Goal: Task Accomplishment & Management: Use online tool/utility

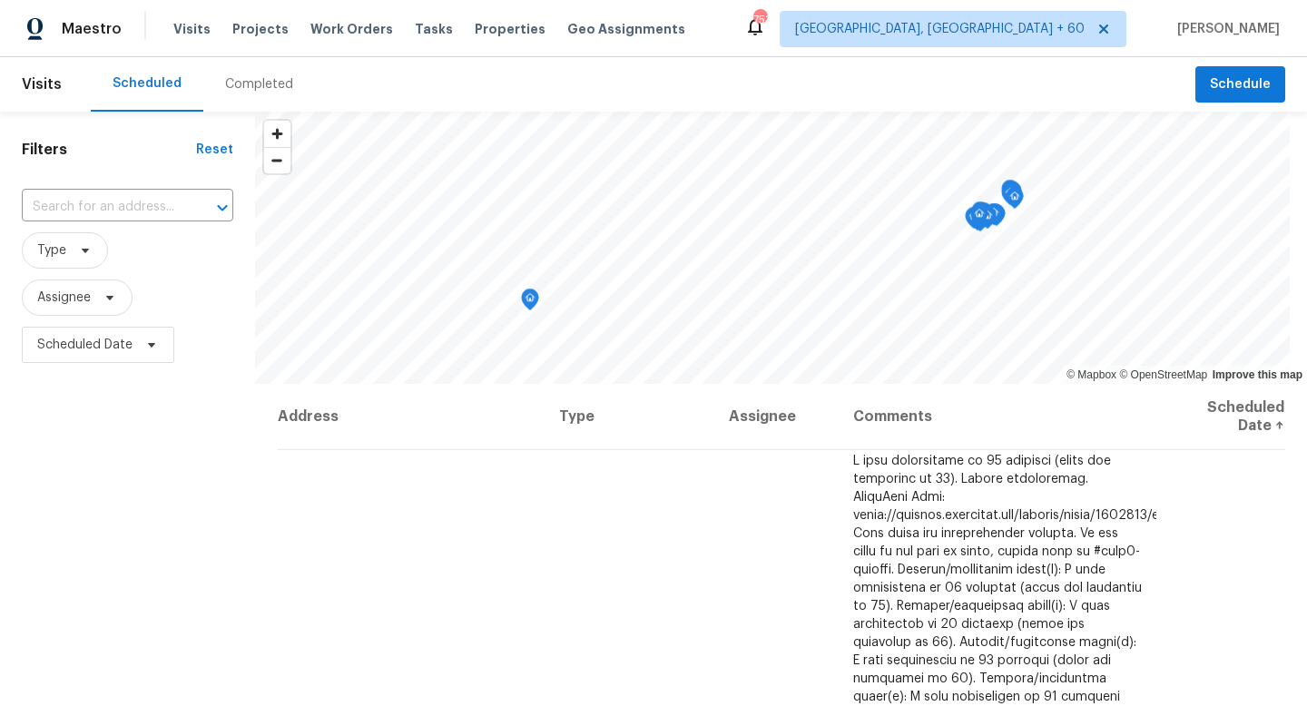
click at [25, 82] on span "Visits" at bounding box center [42, 84] width 40 height 40
click at [36, 87] on span "Visits" at bounding box center [42, 84] width 40 height 40
click at [47, 84] on span "Visits" at bounding box center [42, 84] width 40 height 40
click at [348, 24] on span "Work Orders" at bounding box center [351, 29] width 83 height 18
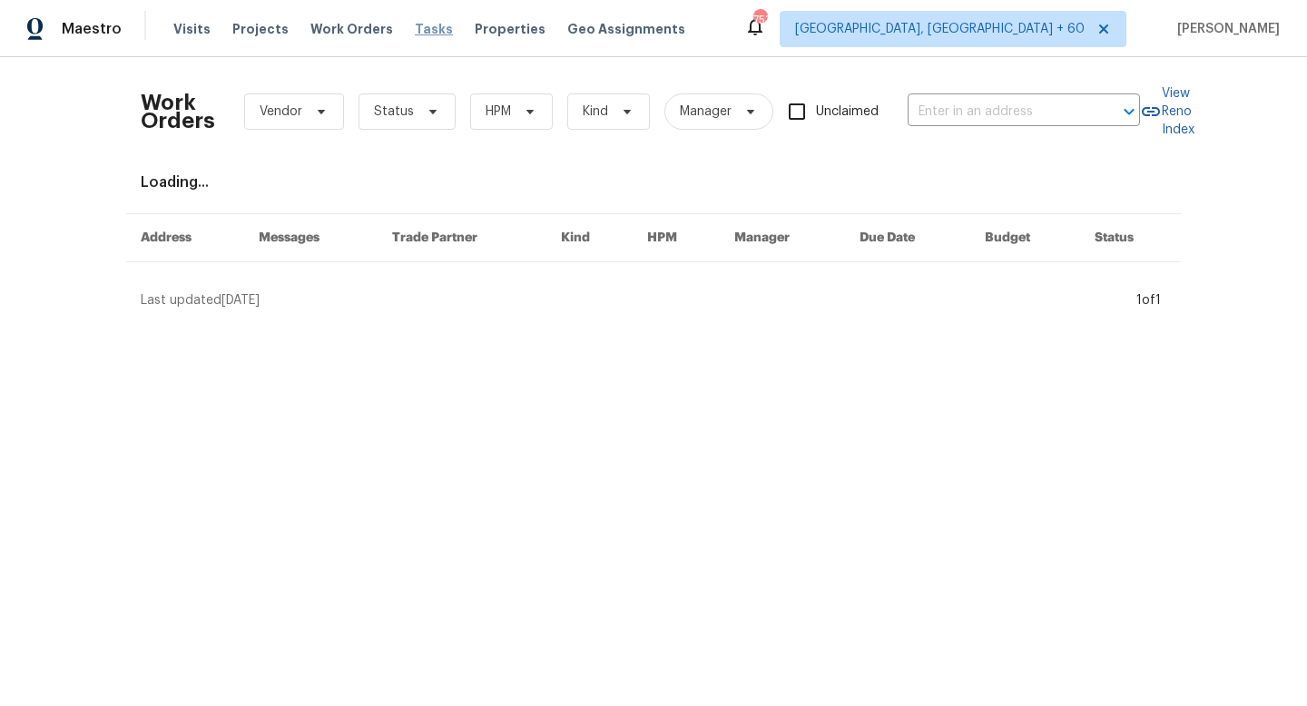
click at [427, 32] on span "Tasks" at bounding box center [434, 29] width 38 height 13
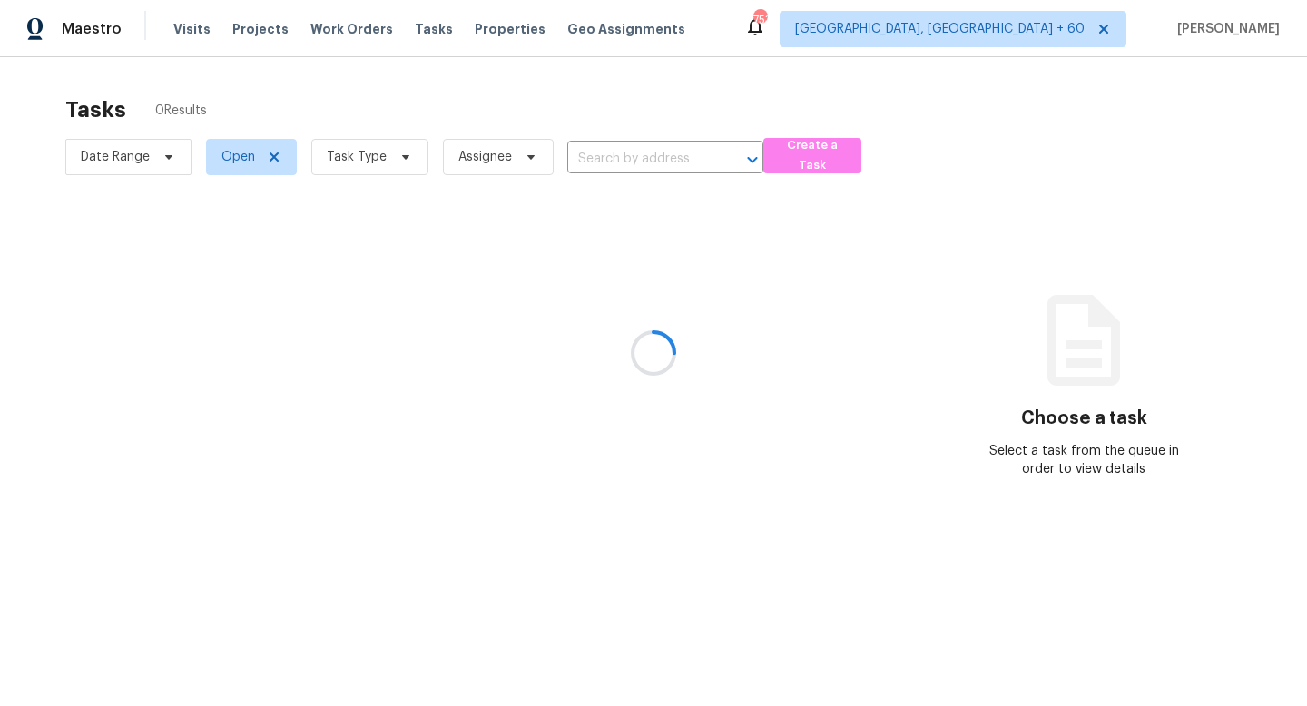
click at [357, 166] on div at bounding box center [653, 353] width 1307 height 706
click at [388, 160] on div at bounding box center [653, 353] width 1307 height 706
click at [280, 157] on div at bounding box center [653, 353] width 1307 height 706
click at [264, 160] on div at bounding box center [653, 353] width 1307 height 706
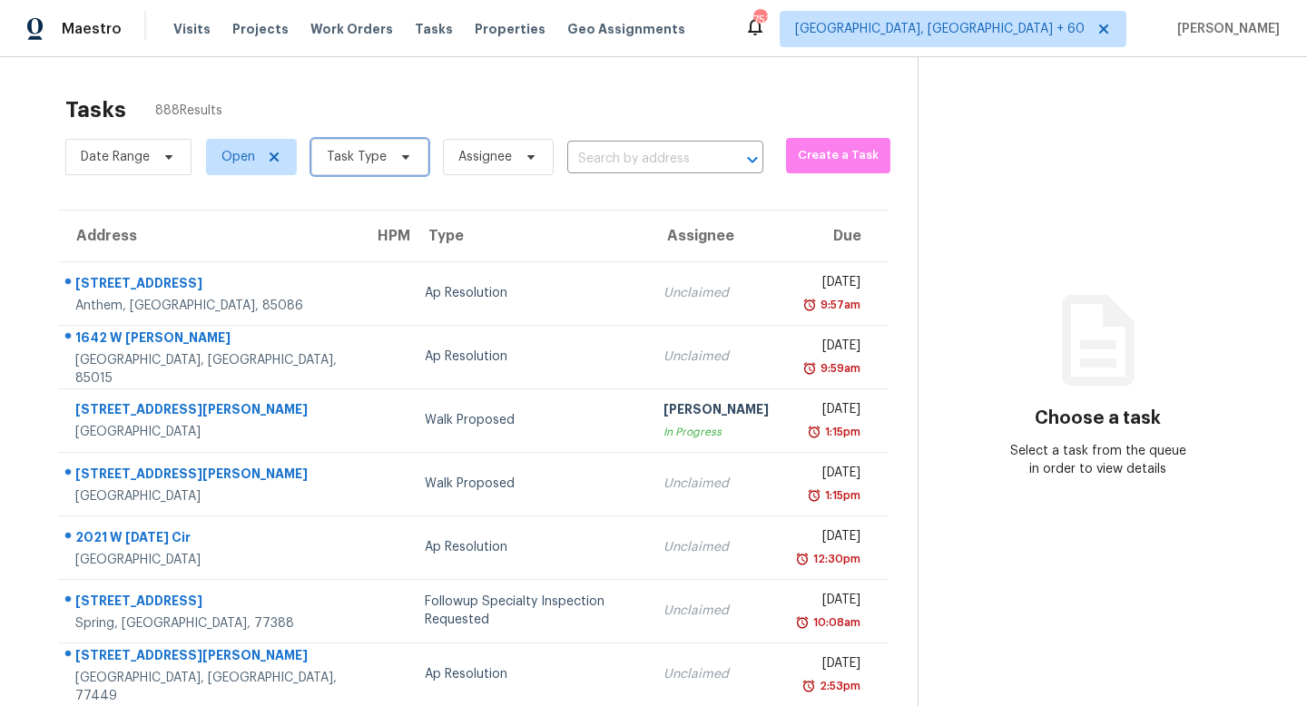
click at [383, 171] on span "Task Type" at bounding box center [369, 157] width 117 height 36
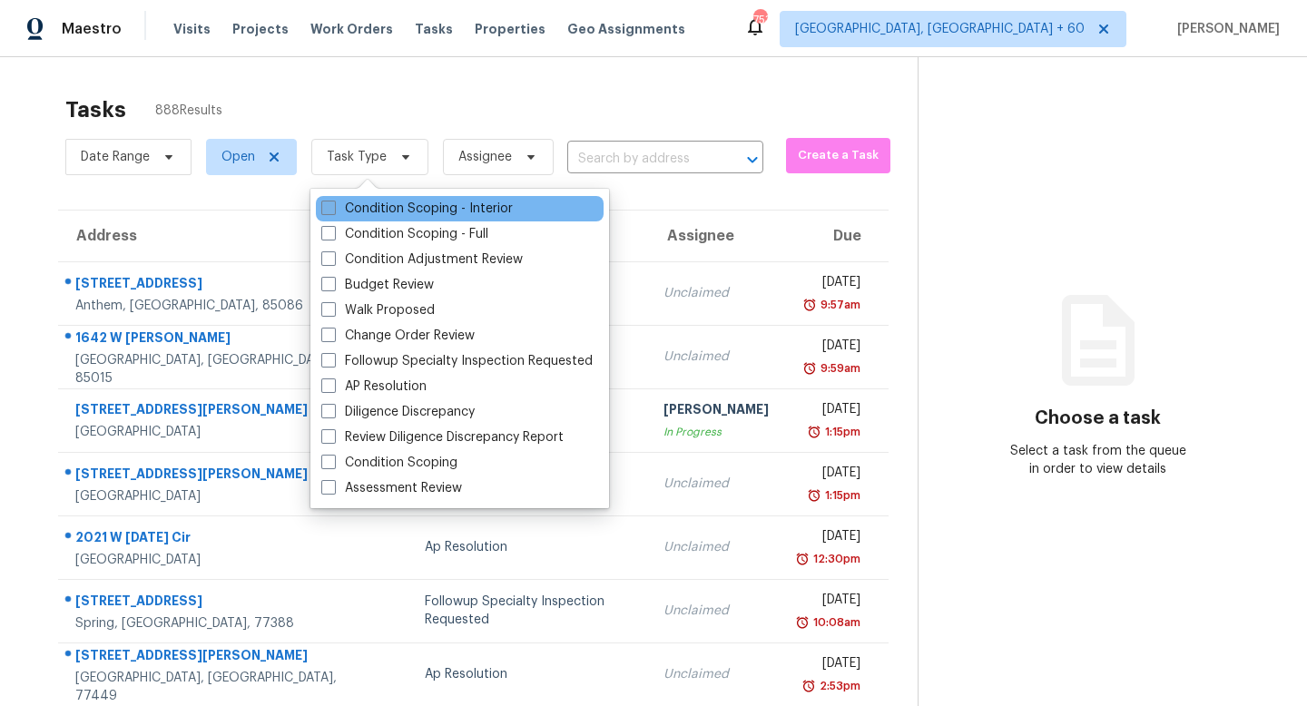
click at [323, 206] on span at bounding box center [328, 208] width 15 height 15
click at [323, 206] on input "Condition Scoping - Interior" at bounding box center [327, 206] width 12 height 12
checkbox input "true"
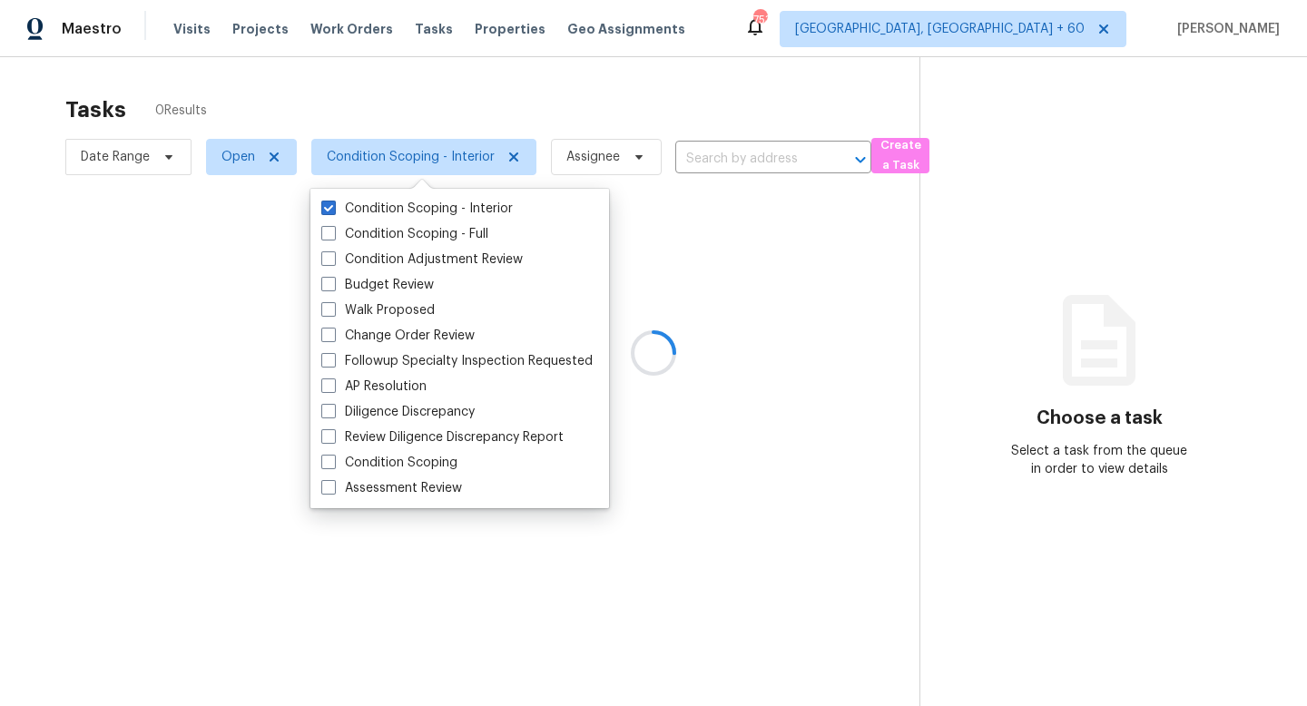
click at [458, 93] on div at bounding box center [653, 353] width 1307 height 706
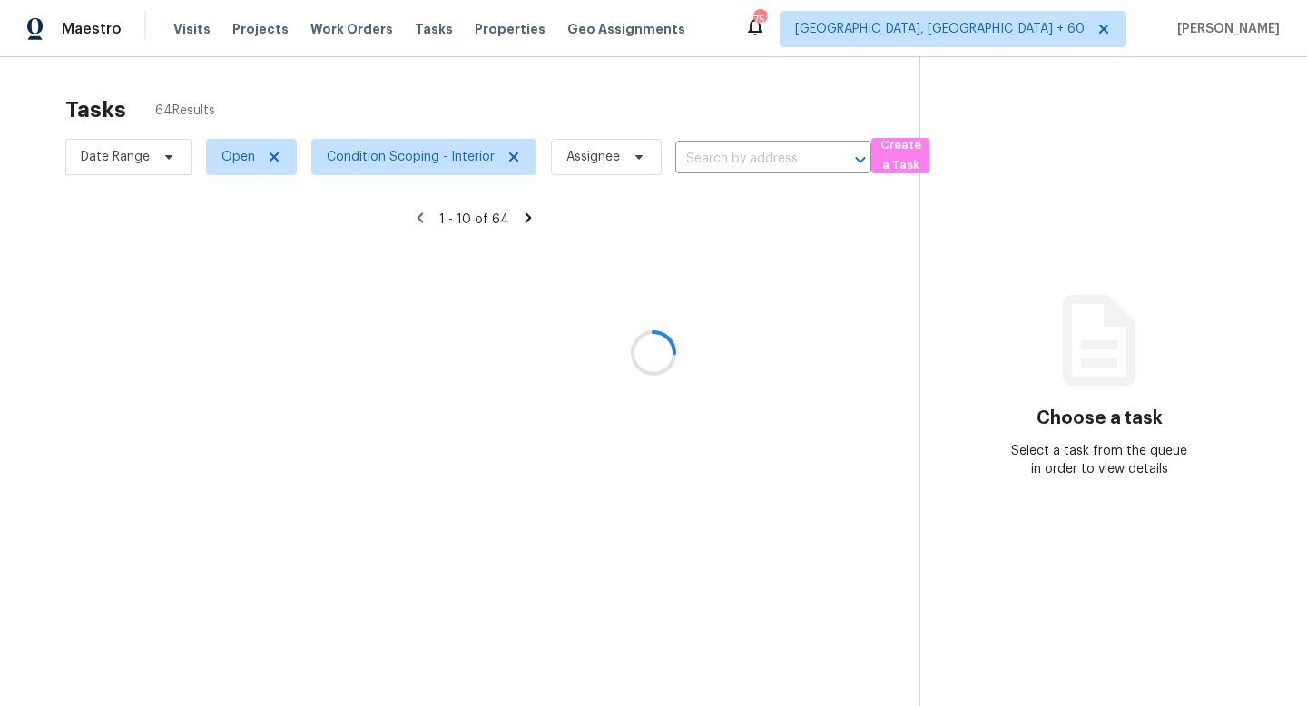
click at [596, 158] on div at bounding box center [653, 353] width 1307 height 706
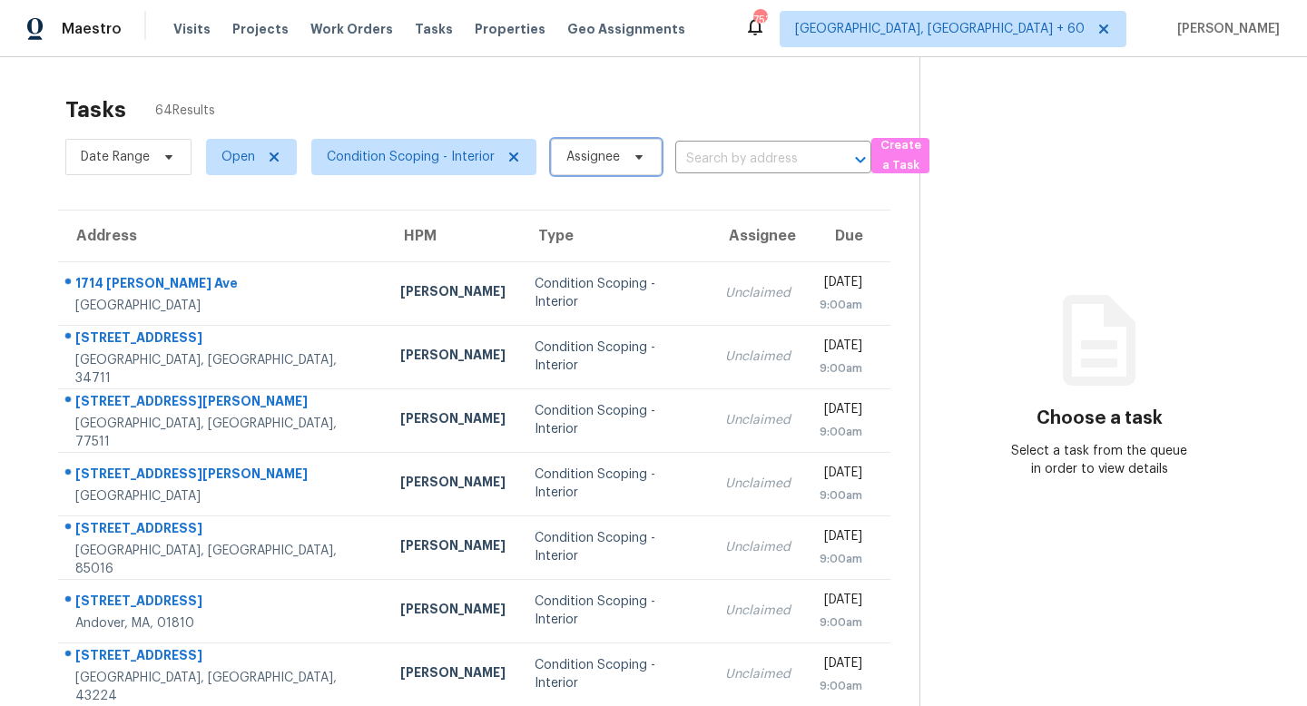
click at [632, 158] on icon at bounding box center [639, 157] width 15 height 15
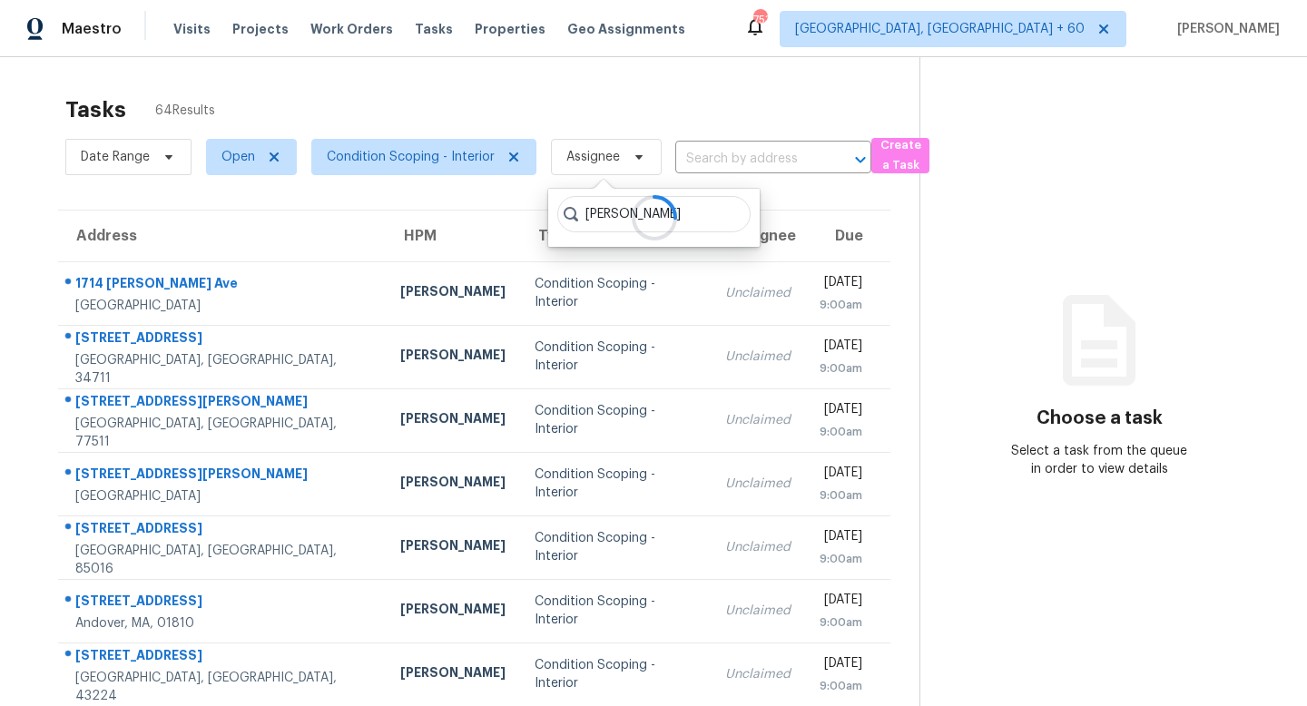
type input "francis"
click at [725, 218] on div at bounding box center [654, 218] width 212 height 58
click at [711, 218] on div at bounding box center [654, 218] width 212 height 58
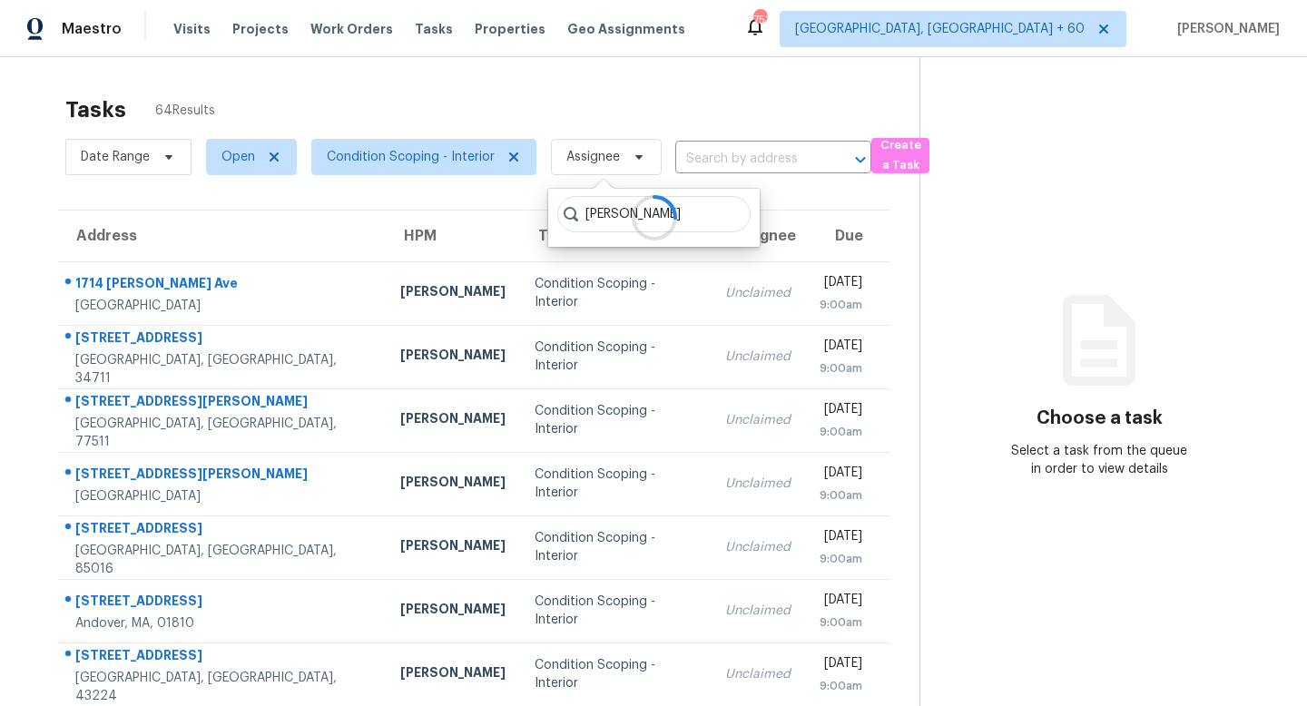
click at [697, 91] on div "Tasks 64 Results" at bounding box center [492, 109] width 854 height 47
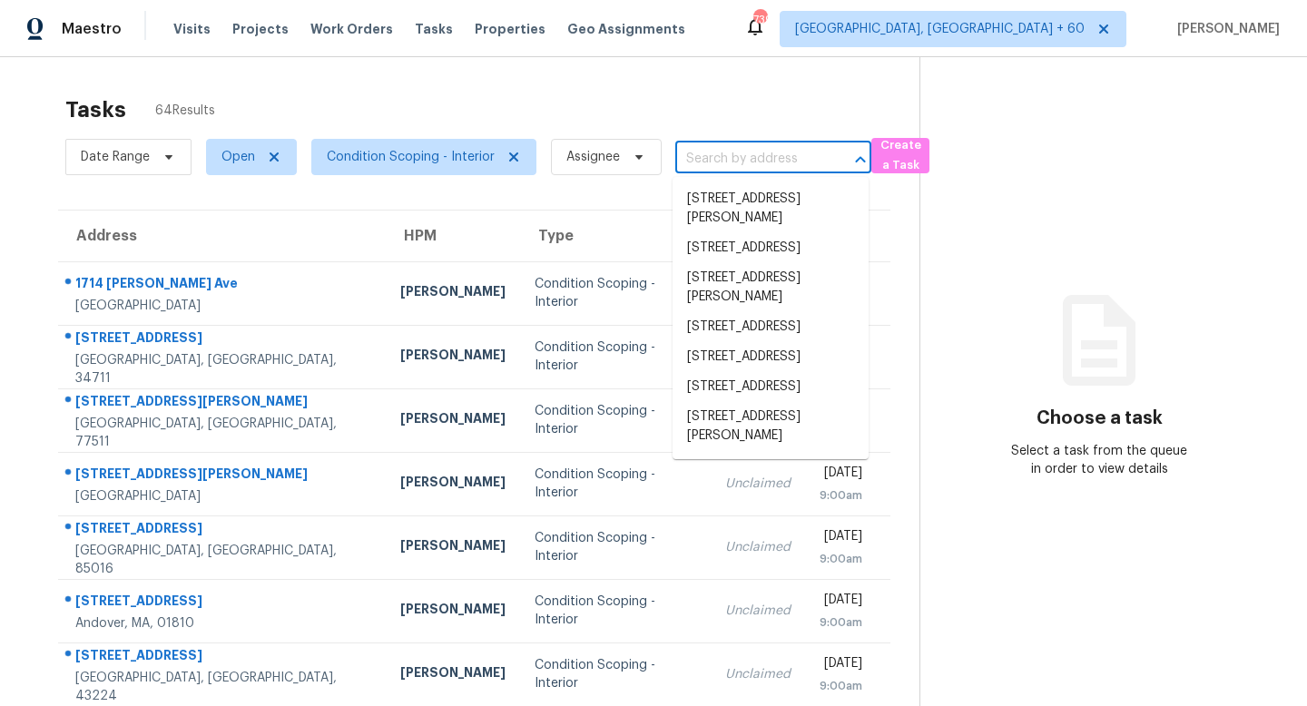
click at [736, 149] on input "text" at bounding box center [747, 159] width 145 height 28
paste input "3519 Walnut Creek Dr Columbus, OH, 43224"
type input "3519 Walnut Creek Dr Columbus, OH, 43224"
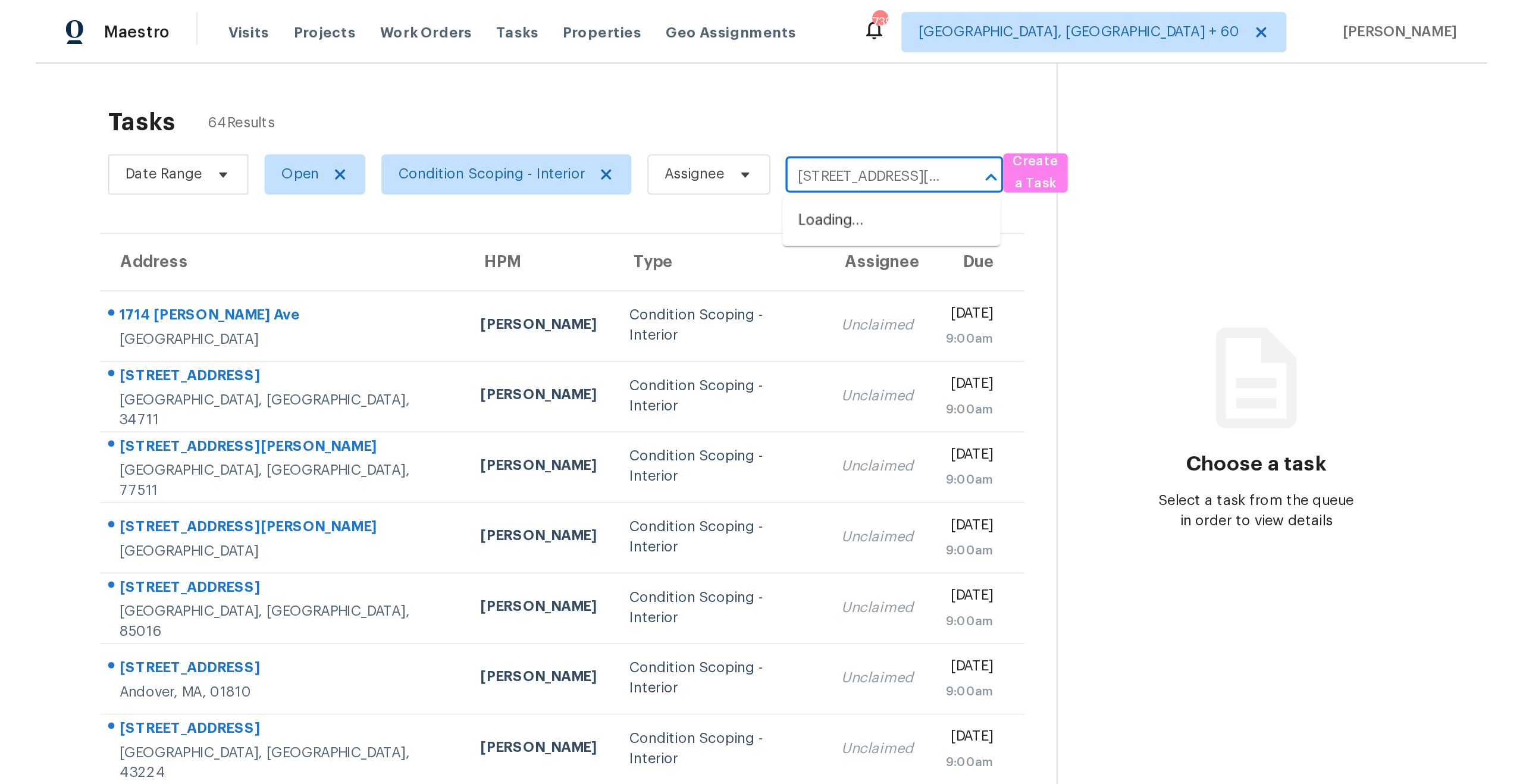
scroll to position [0, 84]
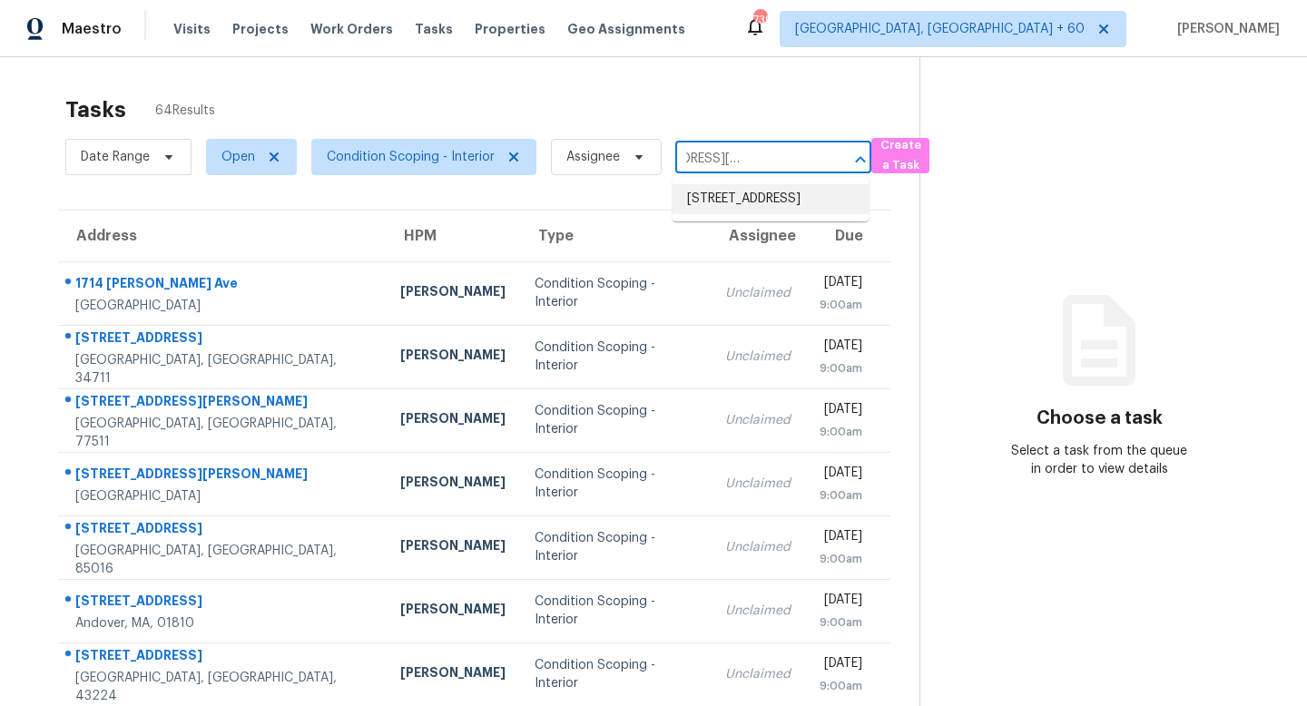
click at [767, 214] on li "3519 Walnut Creek Dr, Columbus, OH 43224" at bounding box center [771, 199] width 196 height 30
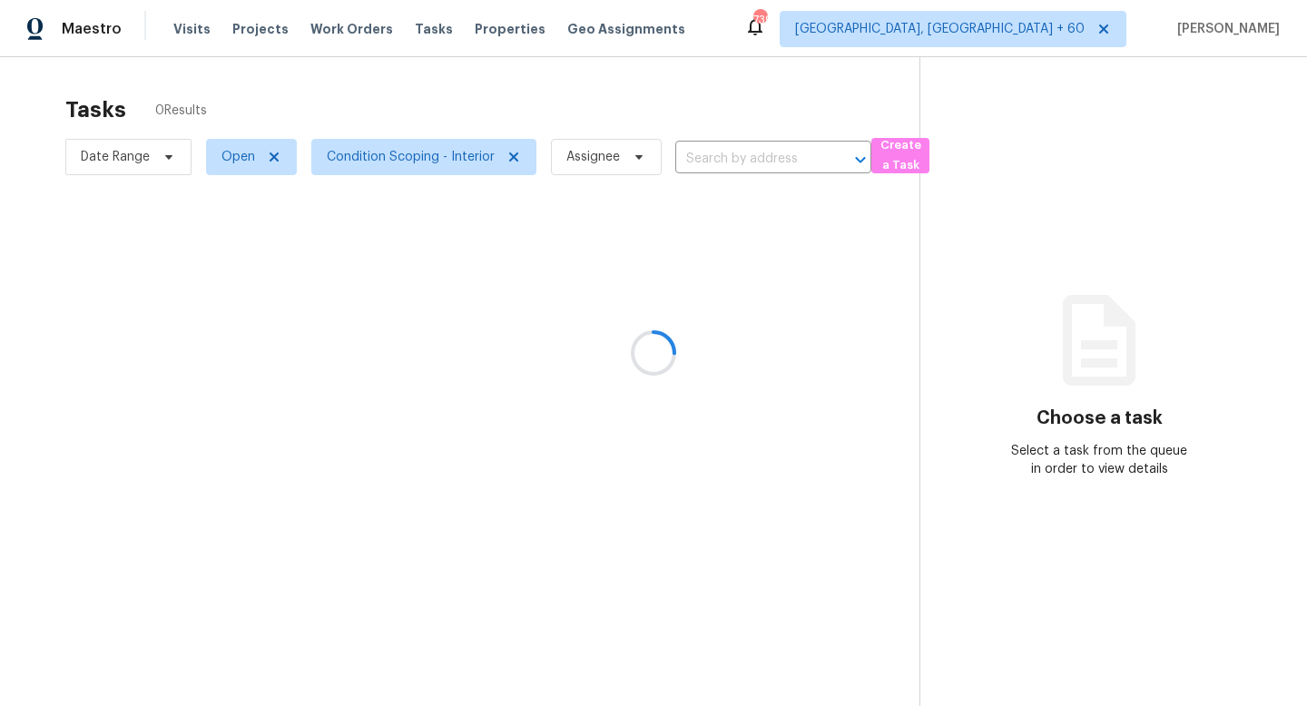
type input "3519 Walnut Creek Dr, Columbus, OH 43224"
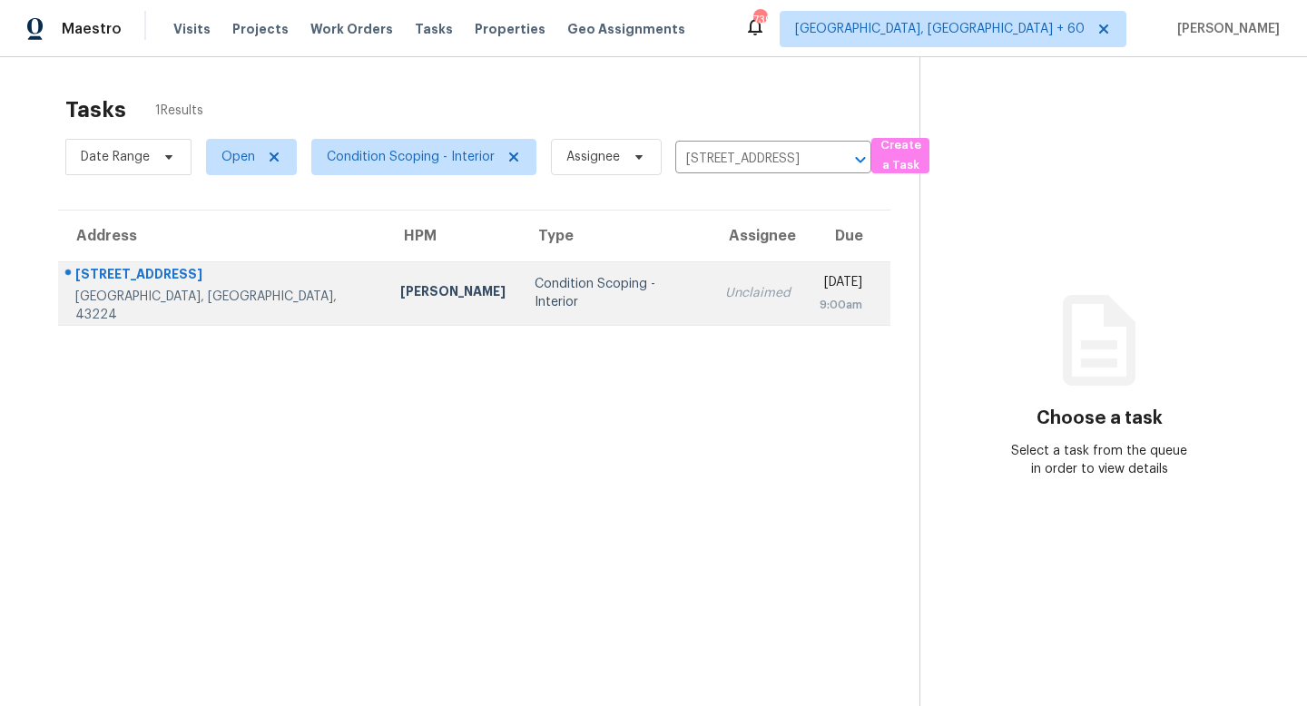
click at [725, 298] on div "Unclaimed" at bounding box center [757, 293] width 65 height 18
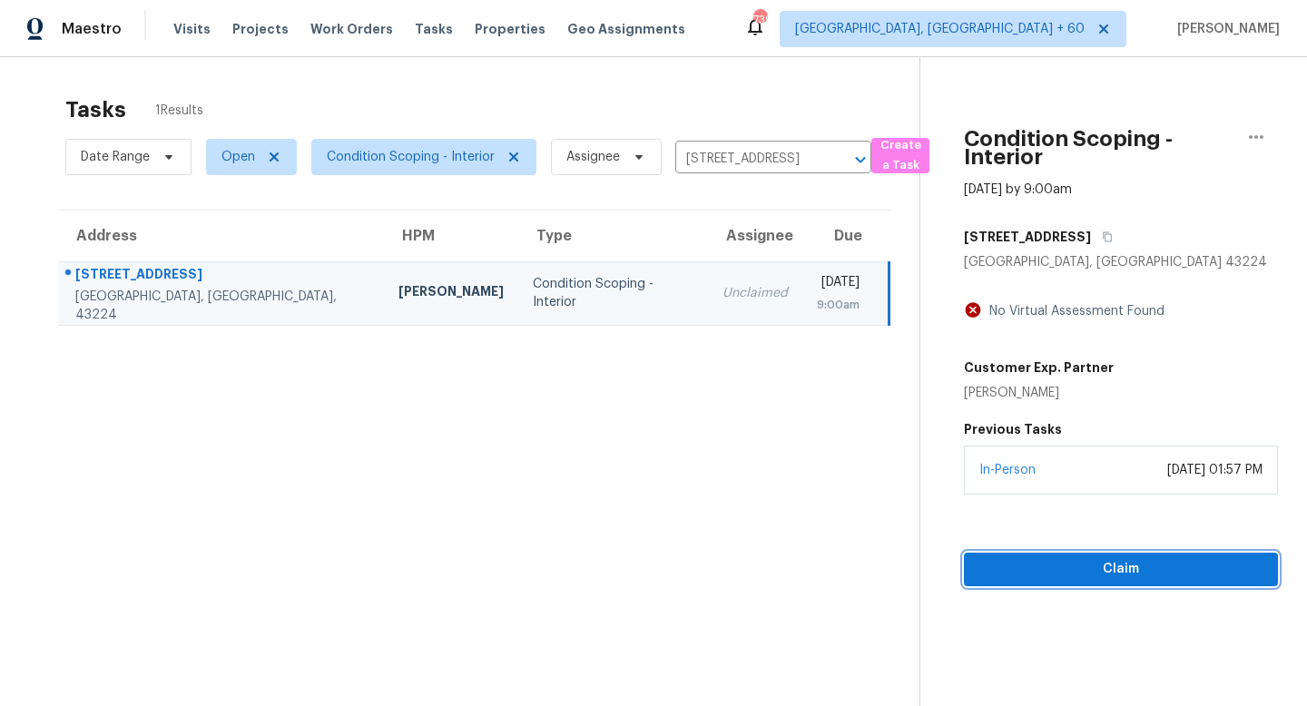
click at [1085, 581] on button "Claim" at bounding box center [1121, 570] width 314 height 34
click at [1114, 570] on span "Start Assessment" at bounding box center [1121, 569] width 285 height 23
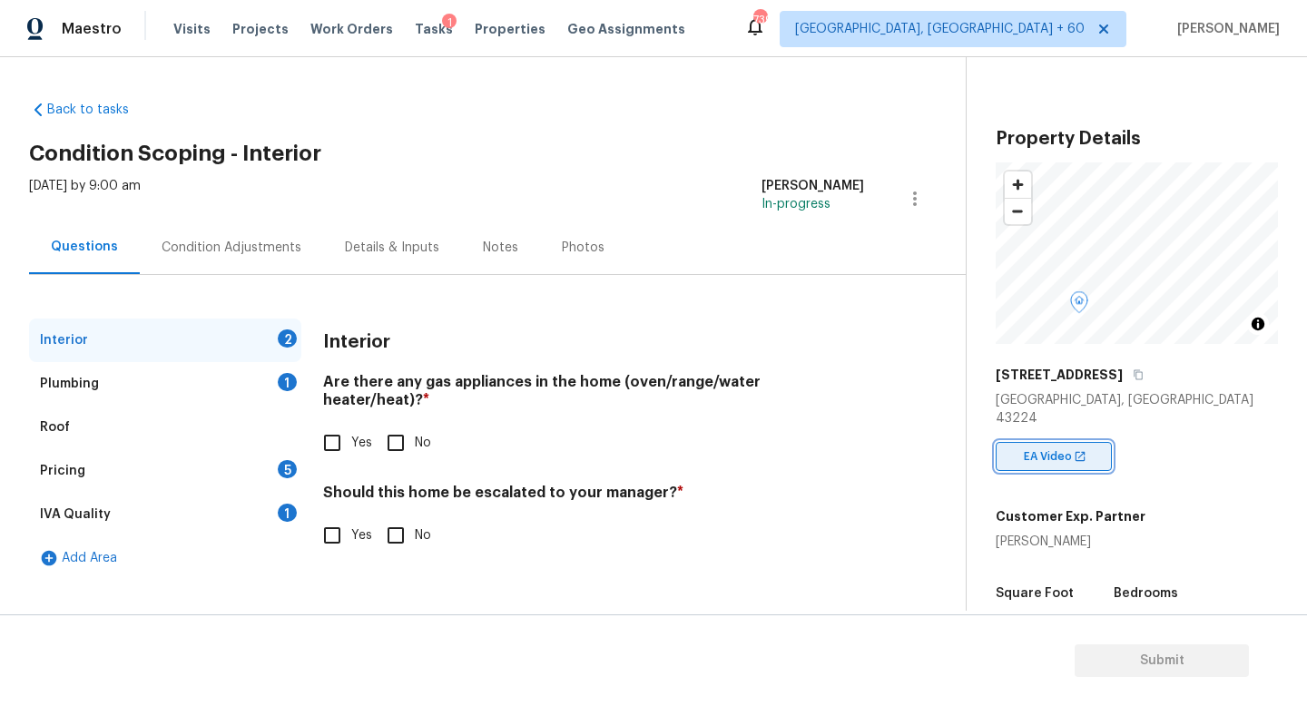
click at [1043, 448] on span "EA Video" at bounding box center [1051, 457] width 55 height 18
click at [908, 198] on icon "button" at bounding box center [915, 199] width 22 height 22
click at [648, 118] on div "Back to tasks Condition Scoping - Interior Fri, Oct 03 2025 by 9:00 am Francis …" at bounding box center [497, 335] width 937 height 499
click at [350, 73] on div "Back to tasks Condition Scoping - Interior Fri, Oct 03 2025 by 9:00 am Francis …" at bounding box center [653, 334] width 1307 height 554
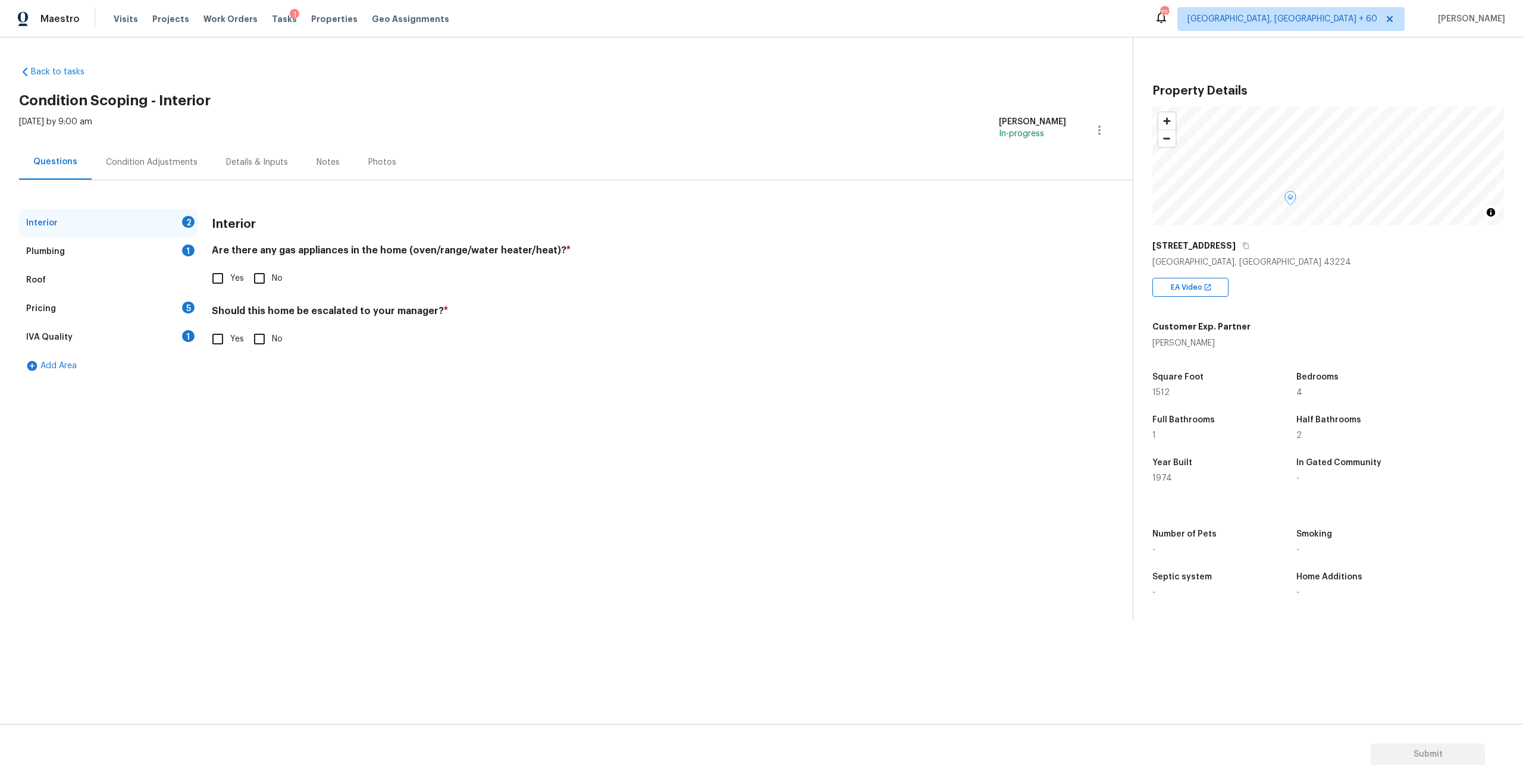
click at [53, 239] on div "Plumbing 1" at bounding box center [108, 252] width 178 height 29
click at [52, 278] on div "Roof" at bounding box center [108, 280] width 178 height 29
click at [48, 303] on div "Pricing" at bounding box center [41, 308] width 29 height 12
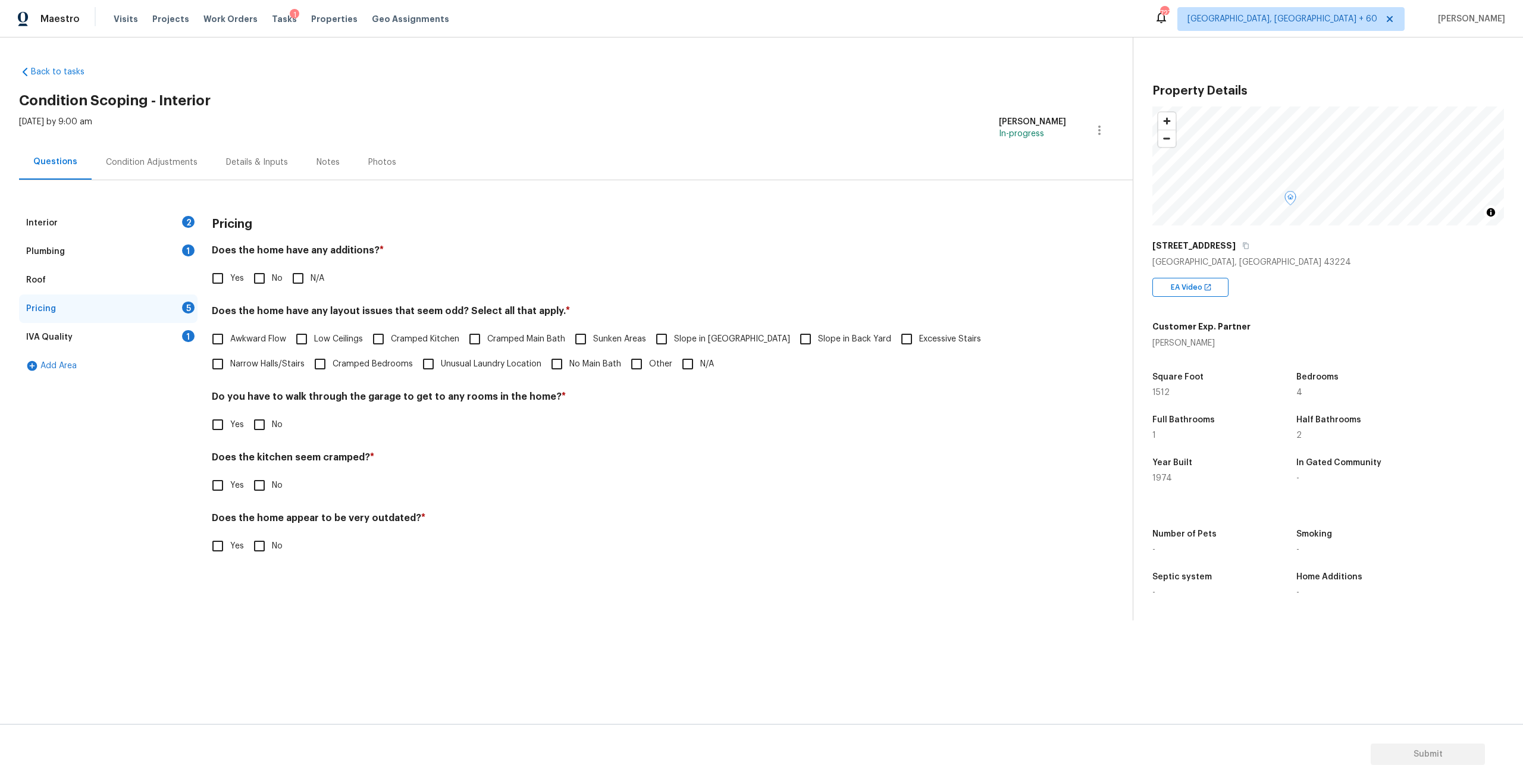
click at [52, 329] on div "IVA Quality 1" at bounding box center [108, 337] width 178 height 29
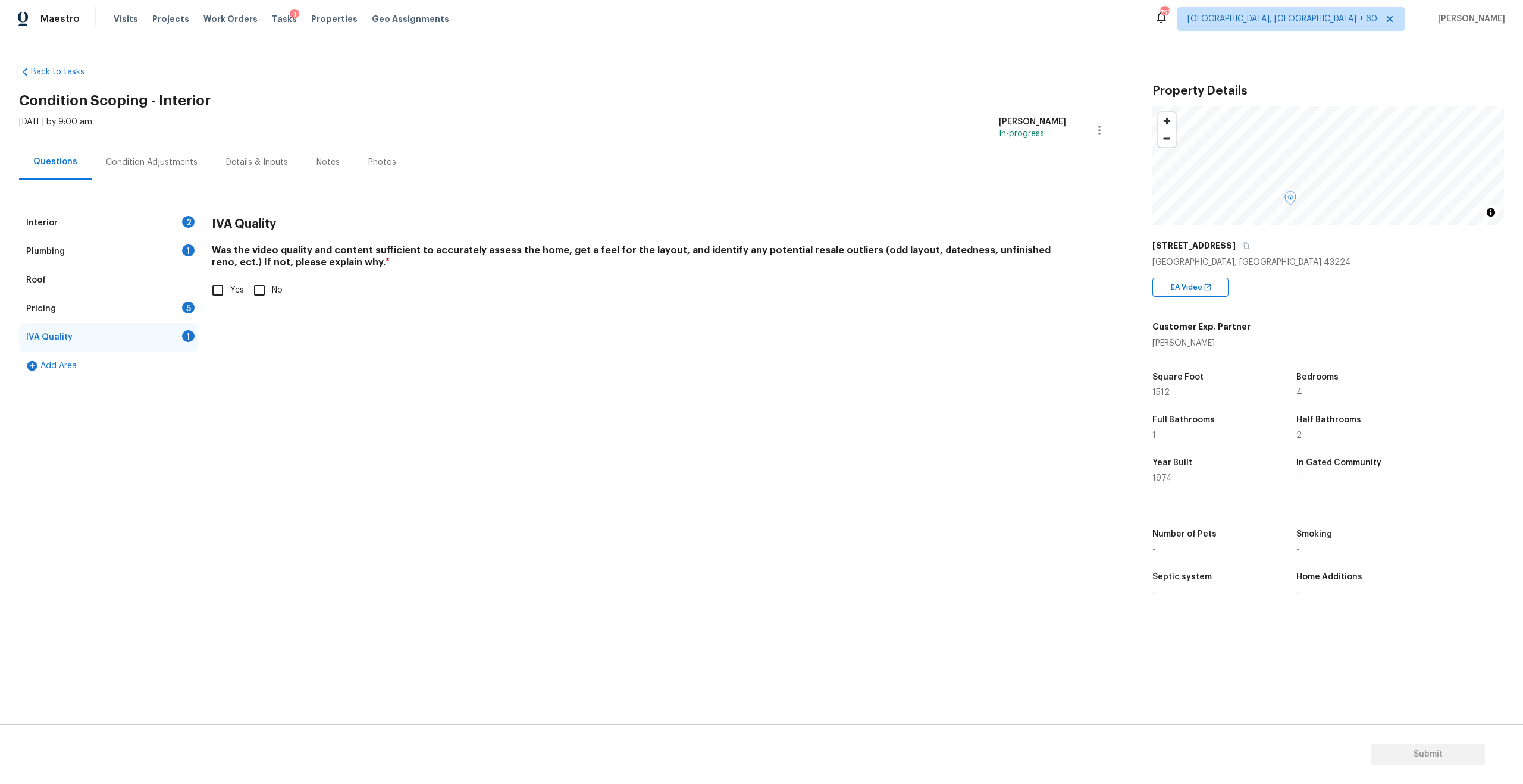
click at [58, 231] on div "Interior 2" at bounding box center [108, 223] width 178 height 29
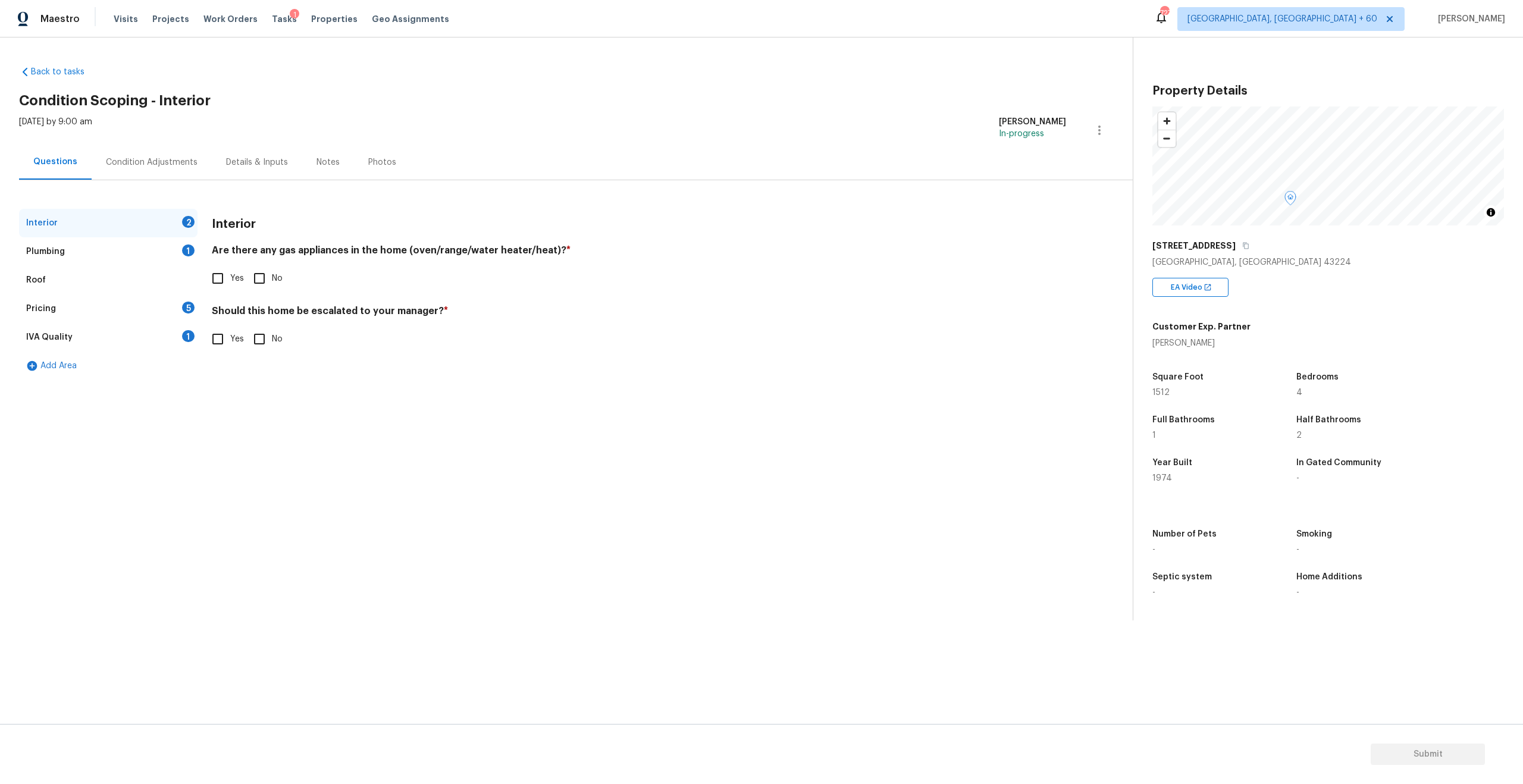
click at [155, 166] on div "Condition Adjustments" at bounding box center [152, 162] width 92 height 12
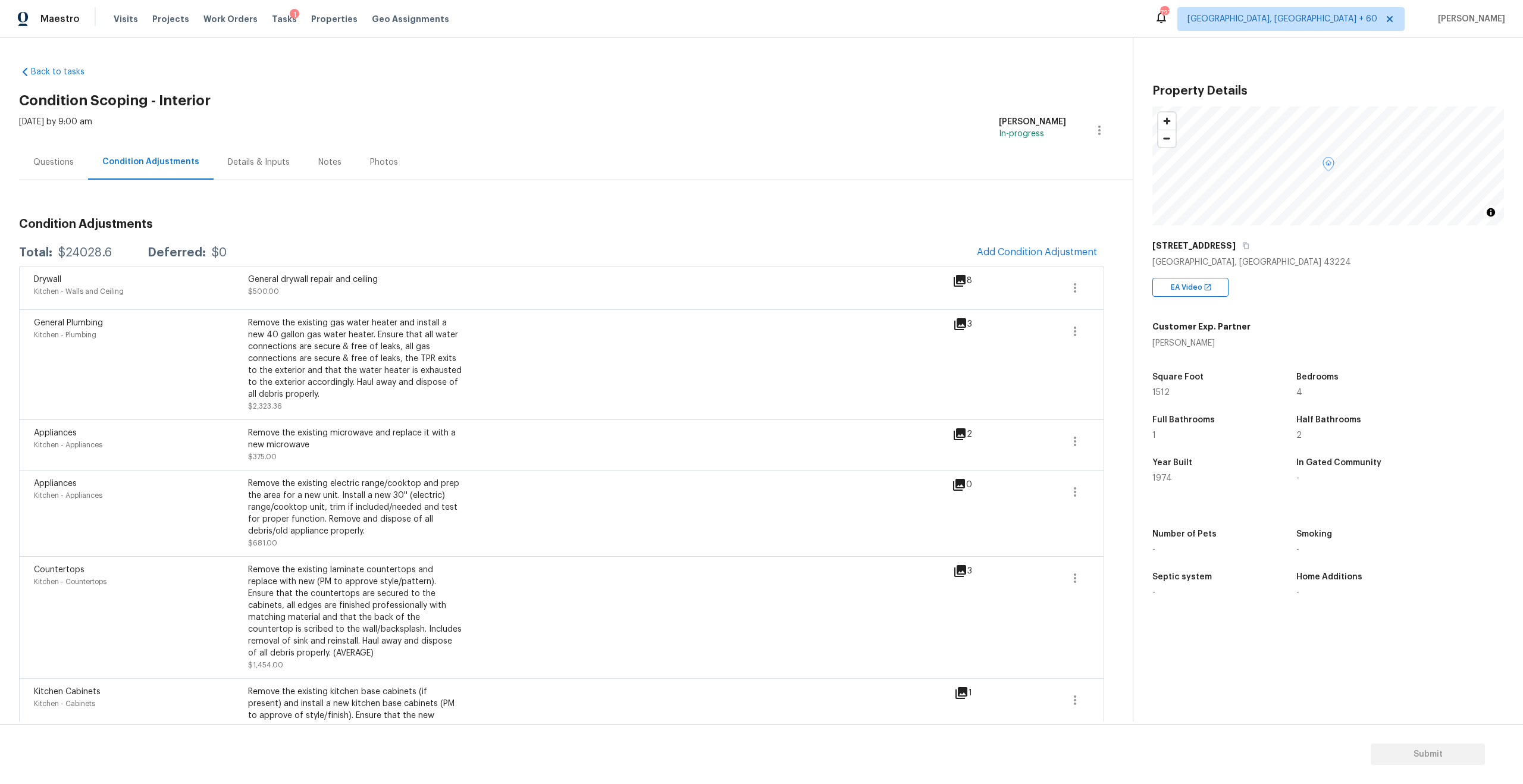
click at [55, 154] on div "Questions" at bounding box center [53, 162] width 69 height 35
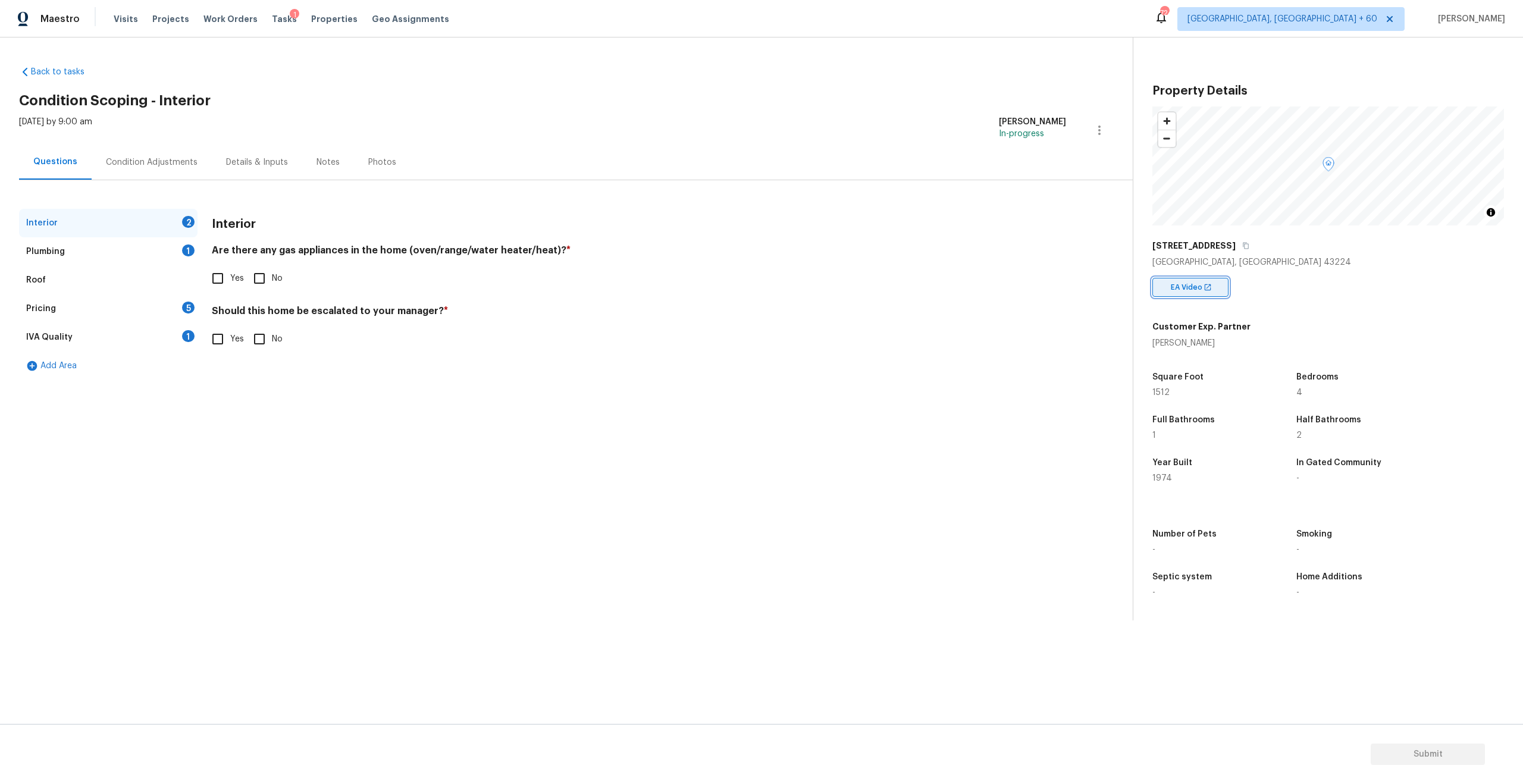
click at [856, 284] on span "EA Video" at bounding box center [1189, 287] width 36 height 12
click at [49, 248] on div "Plumbing" at bounding box center [45, 252] width 39 height 12
click at [67, 211] on div "Interior 2" at bounding box center [108, 223] width 178 height 29
click at [71, 250] on div "Plumbing 1" at bounding box center [108, 252] width 178 height 29
click at [133, 155] on div "Condition Adjustments" at bounding box center [151, 162] width 120 height 35
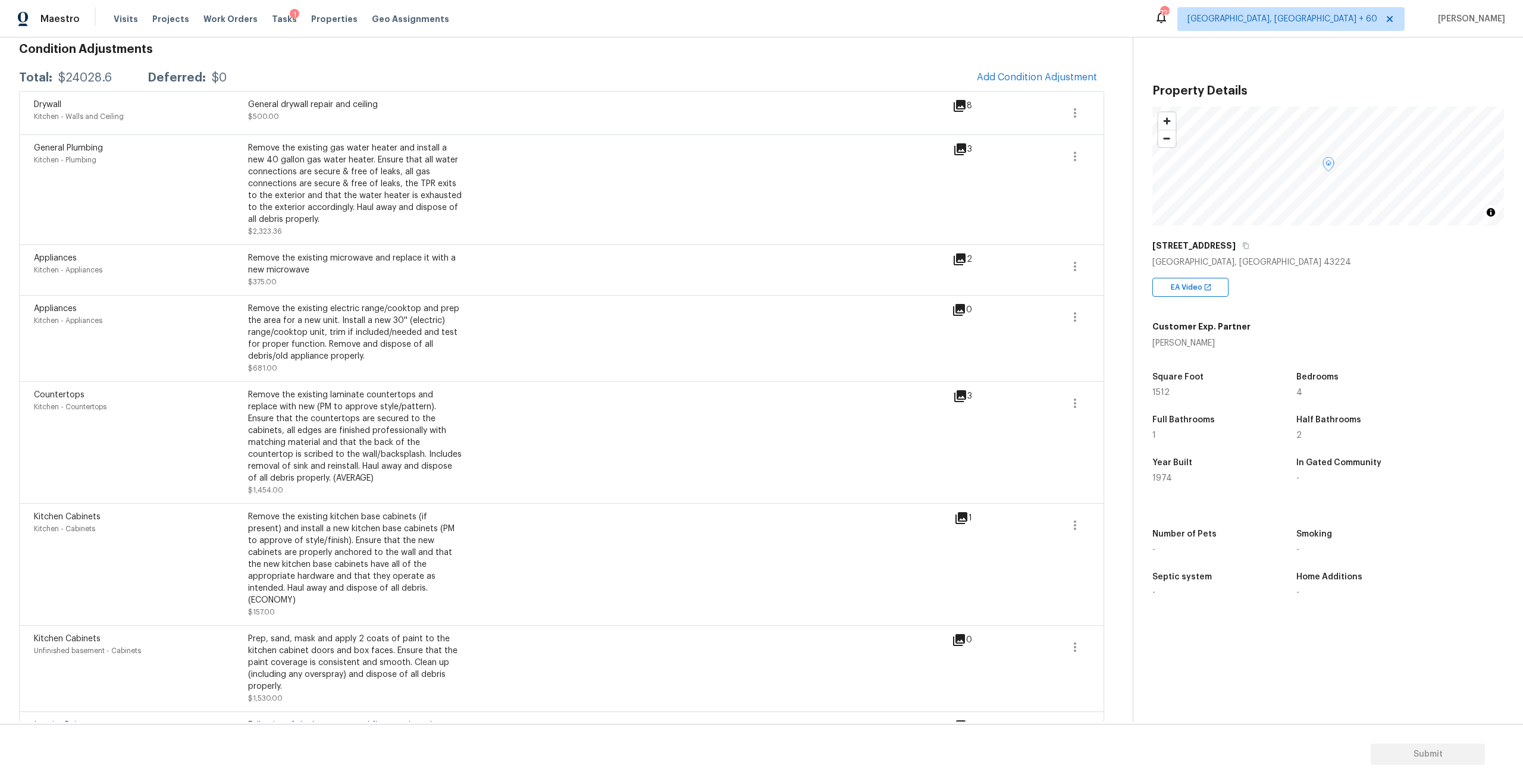
scroll to position [55, 0]
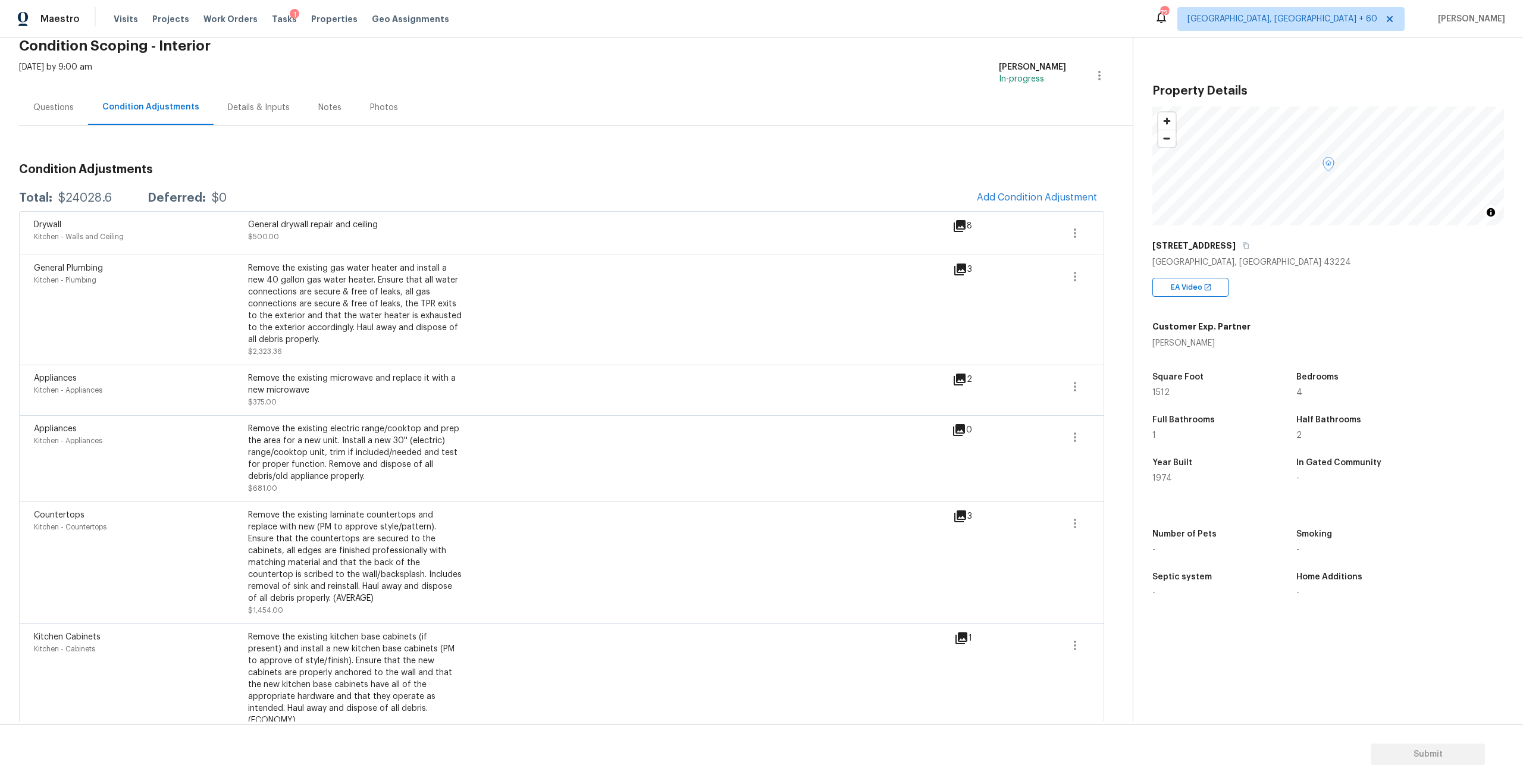
click at [442, 164] on h3 "Condition Adjustments" at bounding box center [562, 170] width 1085 height 12
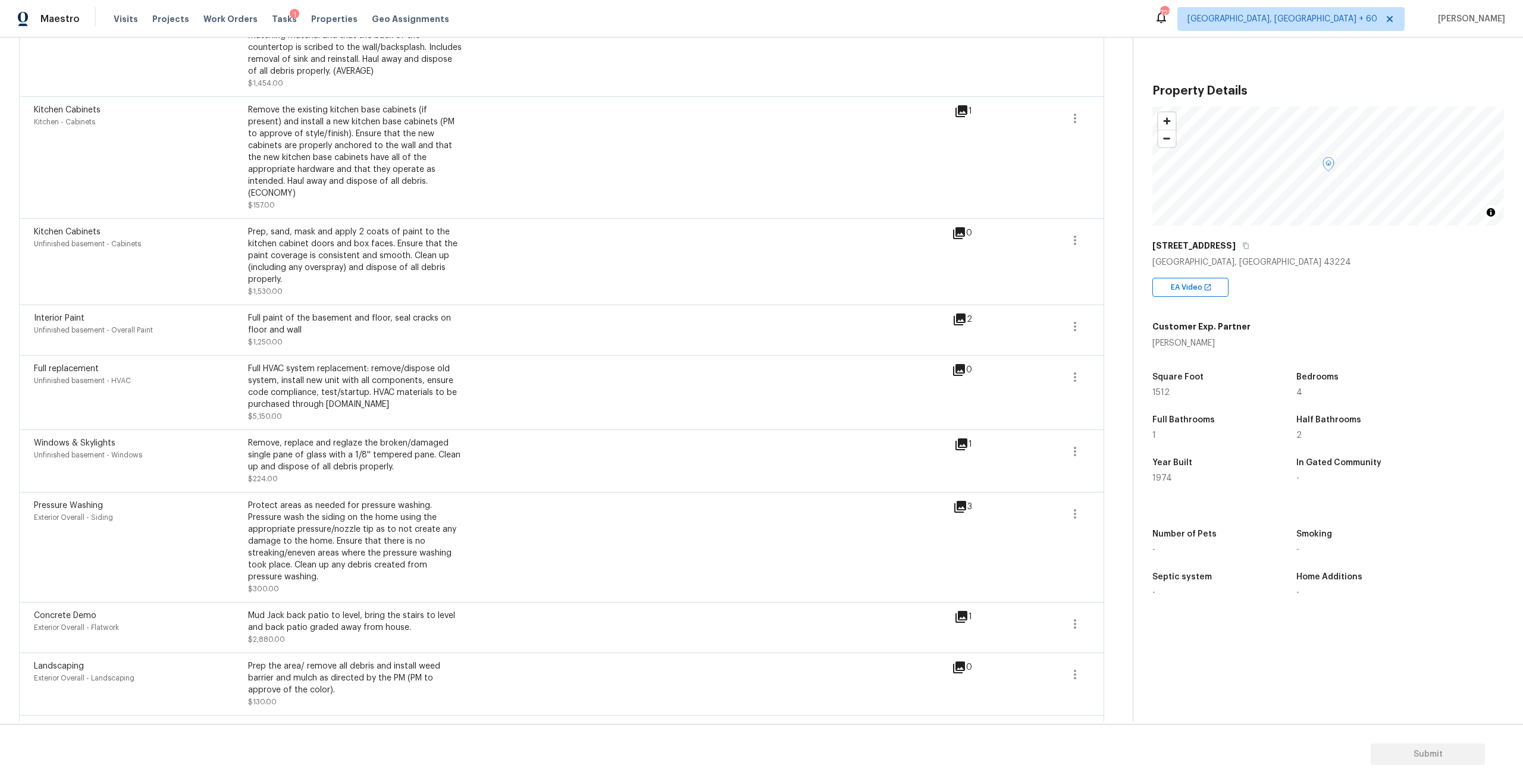
scroll to position [0, 0]
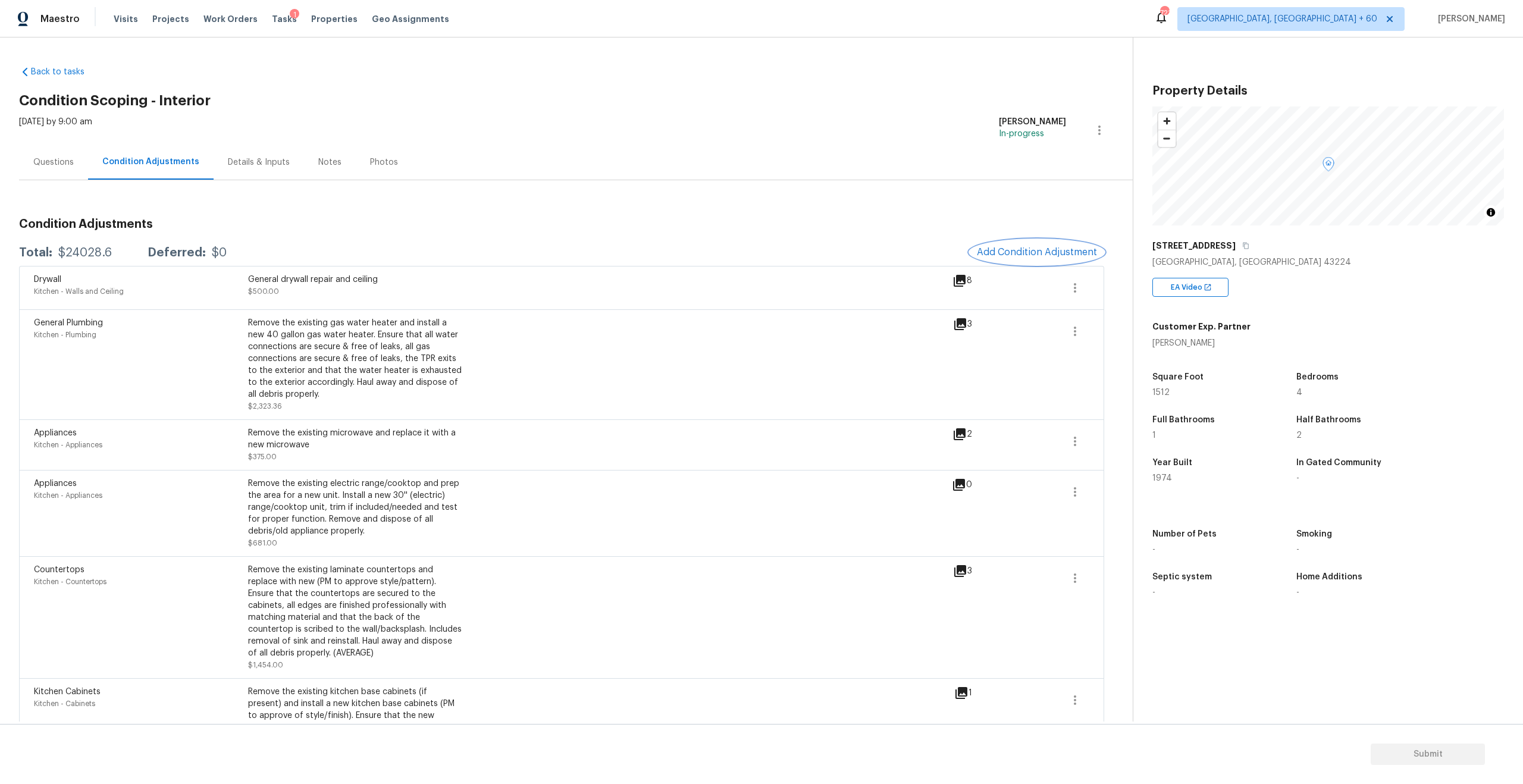
click at [856, 248] on span "Add Condition Adjustment" at bounding box center [1037, 252] width 120 height 10
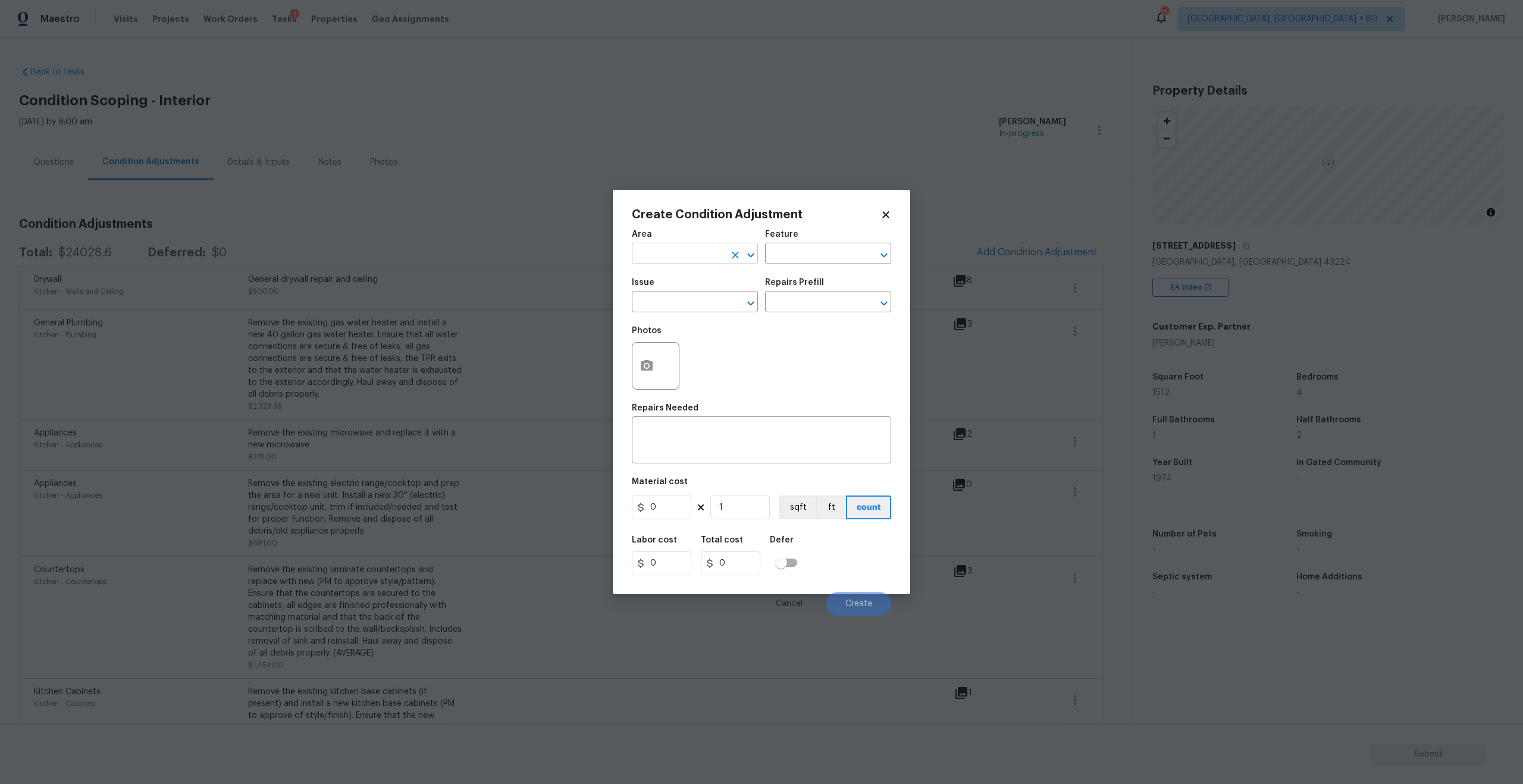
click at [711, 248] on input "text" at bounding box center [678, 255] width 93 height 18
click at [691, 300] on li "Interior Overall" at bounding box center [695, 301] width 126 height 20
type input "Interior Overall"
click at [796, 250] on input "text" at bounding box center [812, 255] width 93 height 18
click at [807, 301] on li "Overall Paint" at bounding box center [828, 310] width 126 height 20
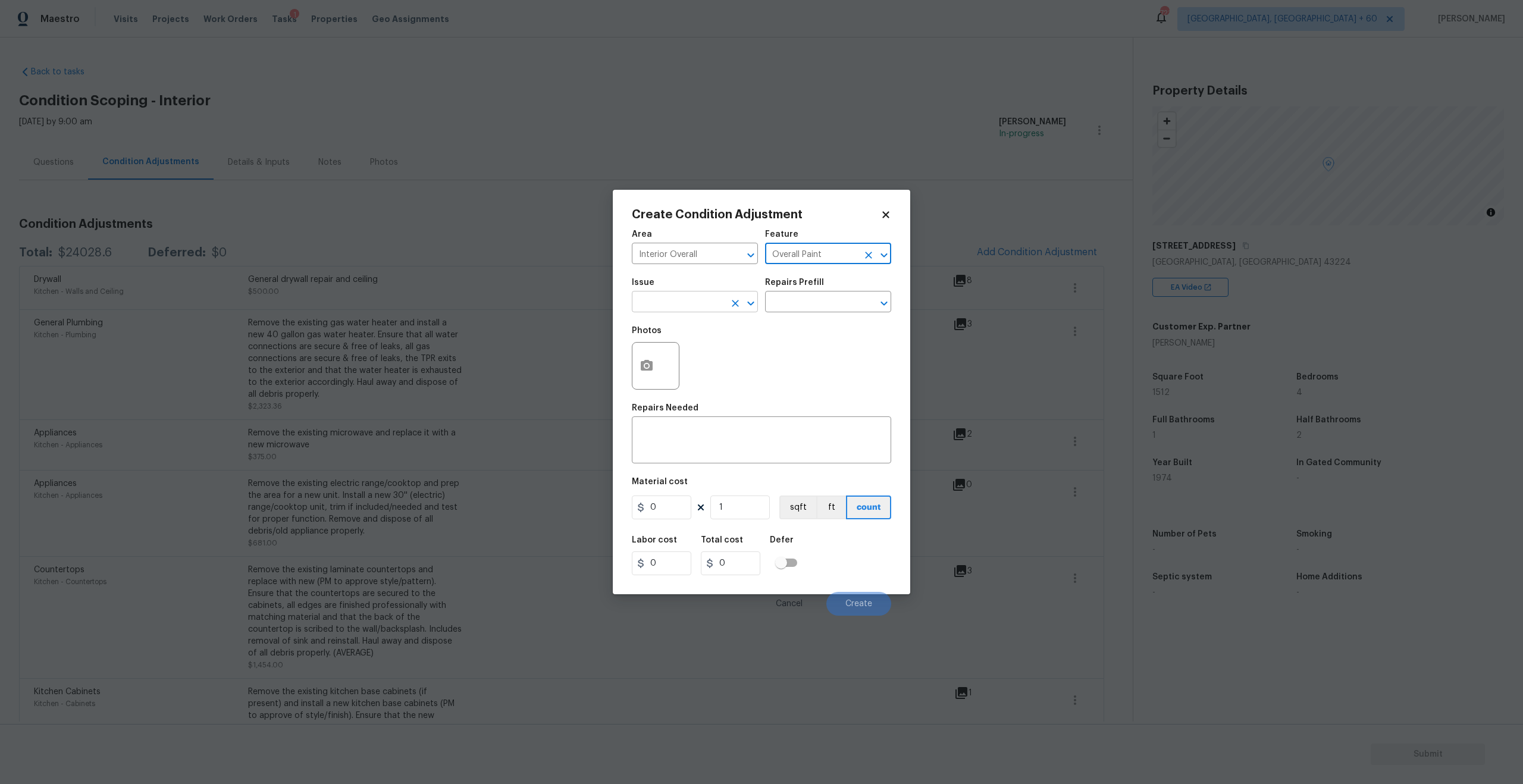
type input "Overall Paint"
click at [671, 306] on input "text" at bounding box center [678, 303] width 93 height 18
click at [674, 354] on li "ACQ: Paint" at bounding box center [695, 358] width 126 height 20
type input "ACQ: Paint"
click at [846, 295] on input "text" at bounding box center [812, 303] width 93 height 18
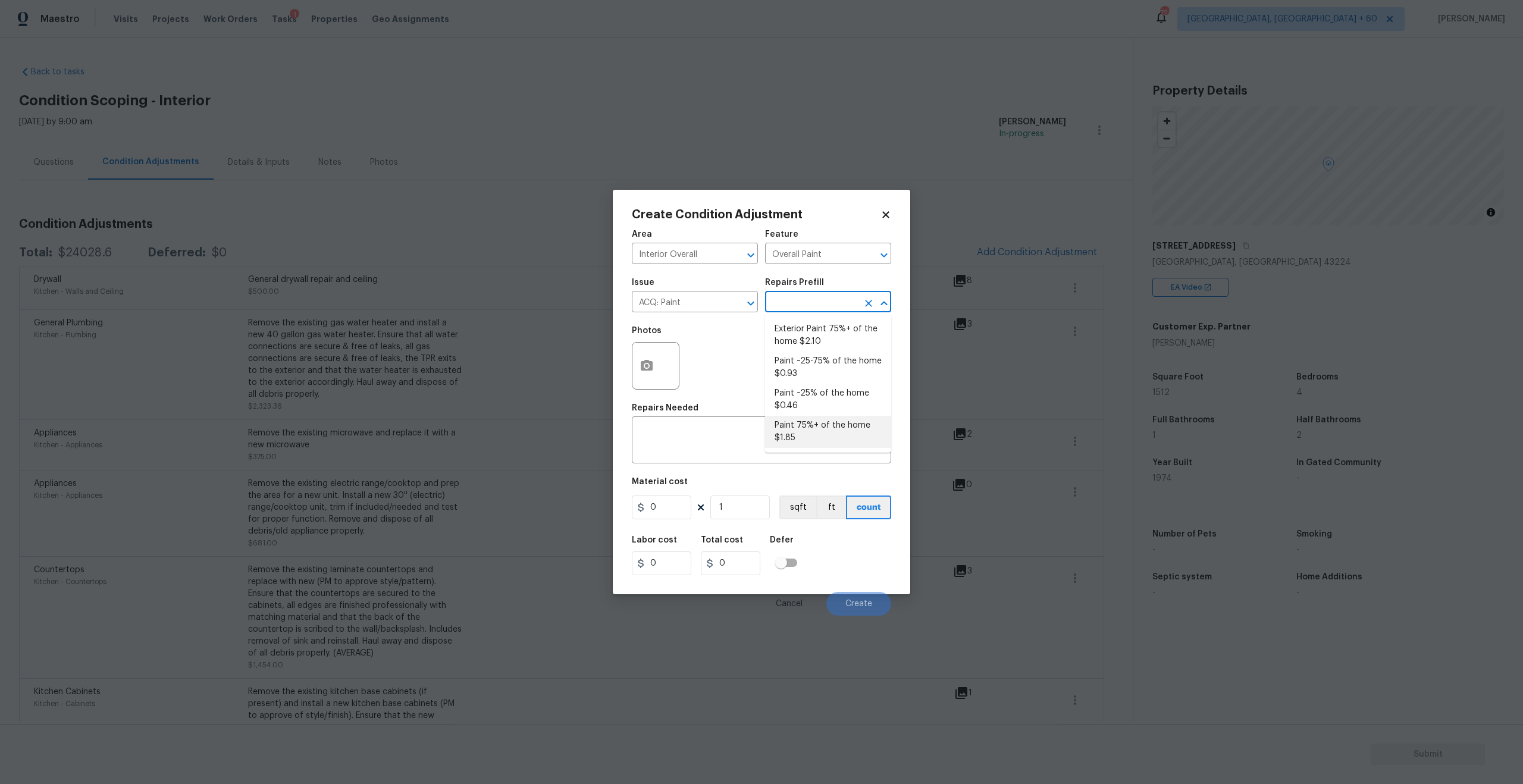
click at [849, 437] on li "Paint 75%+ of the home $1.85" at bounding box center [828, 432] width 126 height 32
type input "Acquisition"
type textarea "Acquisition Scope: 75%+ of the home will likely require interior paint"
type input "1.85"
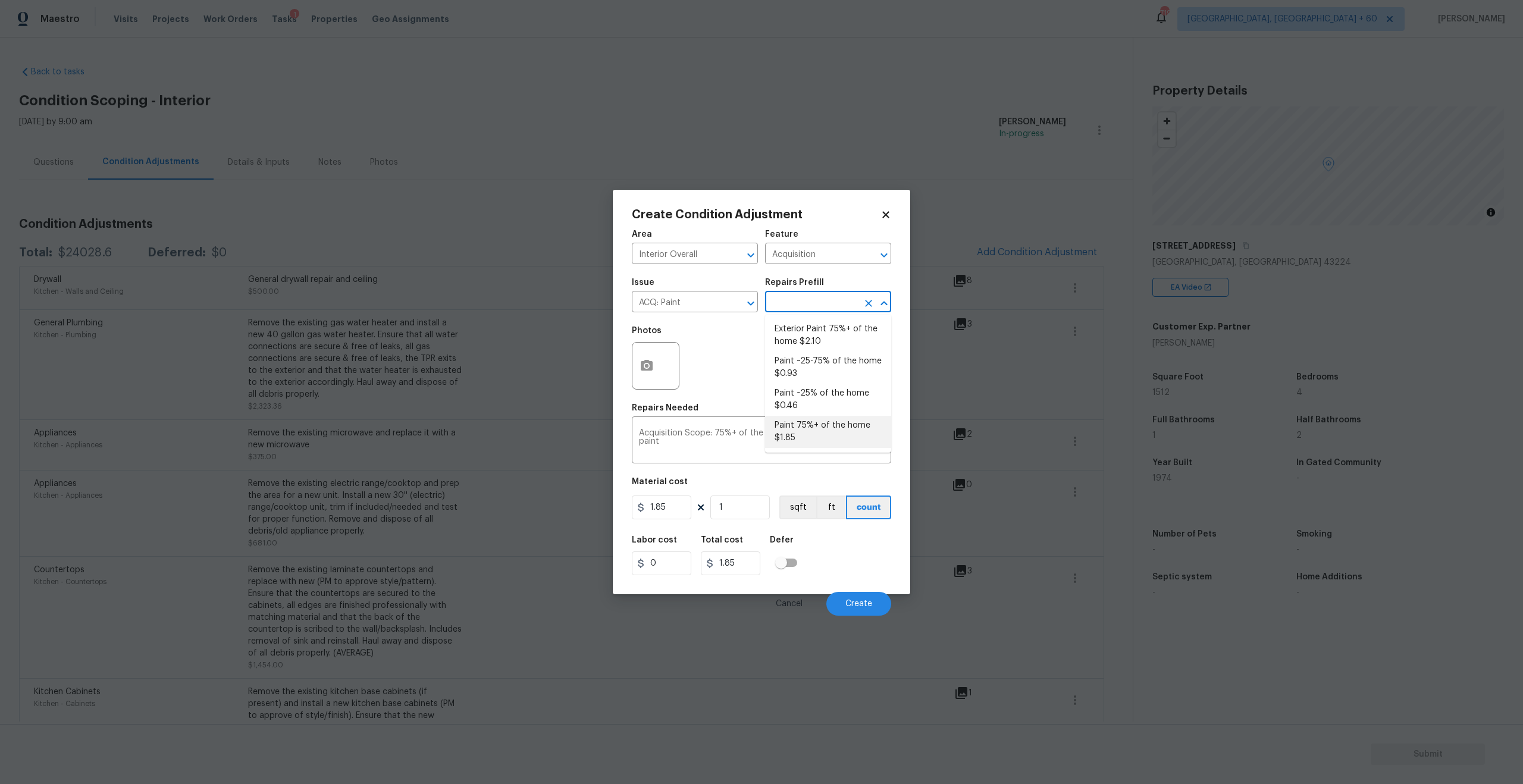
click at [778, 434] on li "Paint 75%+ of the home $1.85" at bounding box center [828, 432] width 126 height 32
click at [749, 462] on input "1" at bounding box center [740, 507] width 60 height 24
type input "0"
paste input "1512"
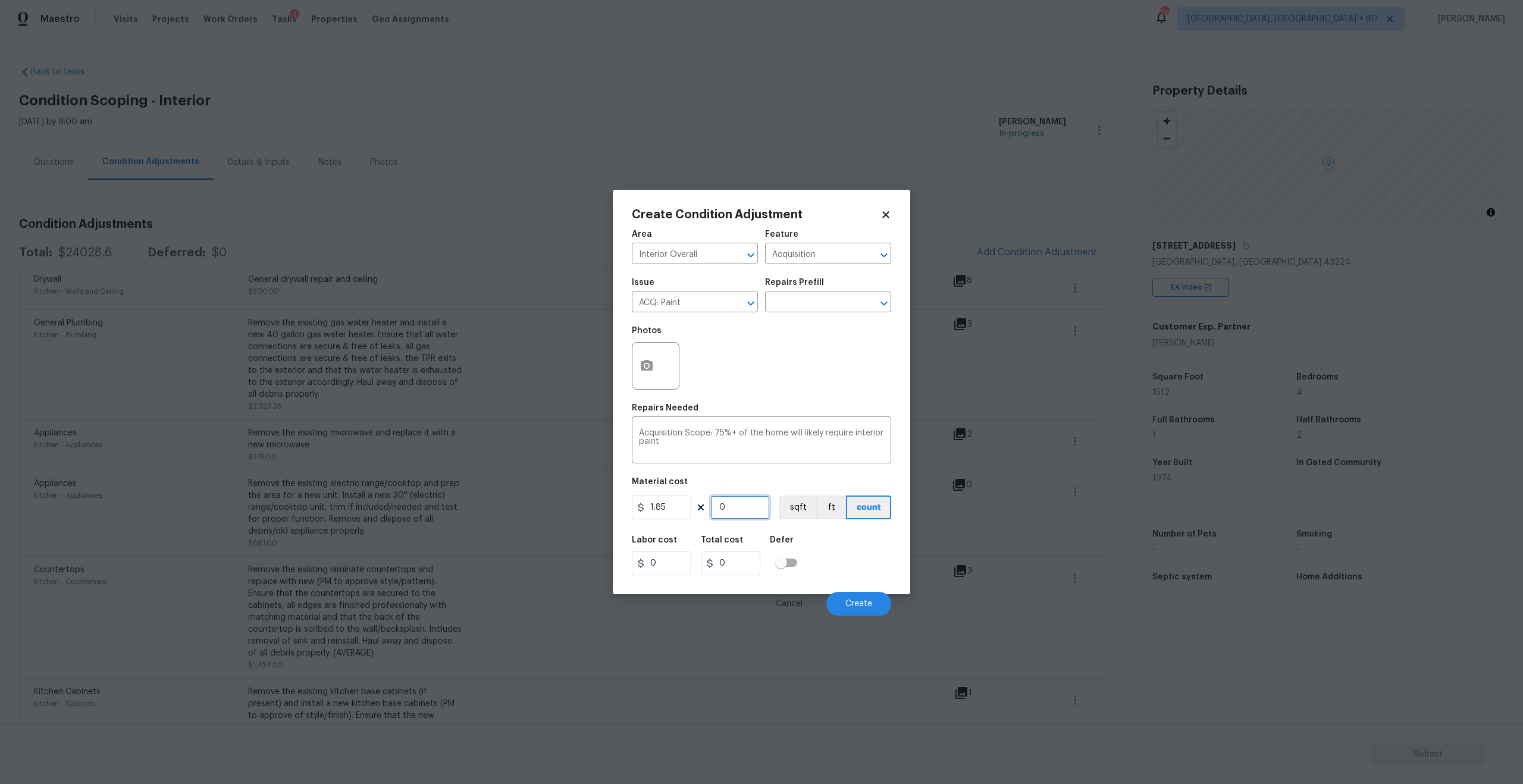
type input "1512"
type input "2797.2"
type input "1512"
click at [655, 365] on button "button" at bounding box center [647, 365] width 29 height 47
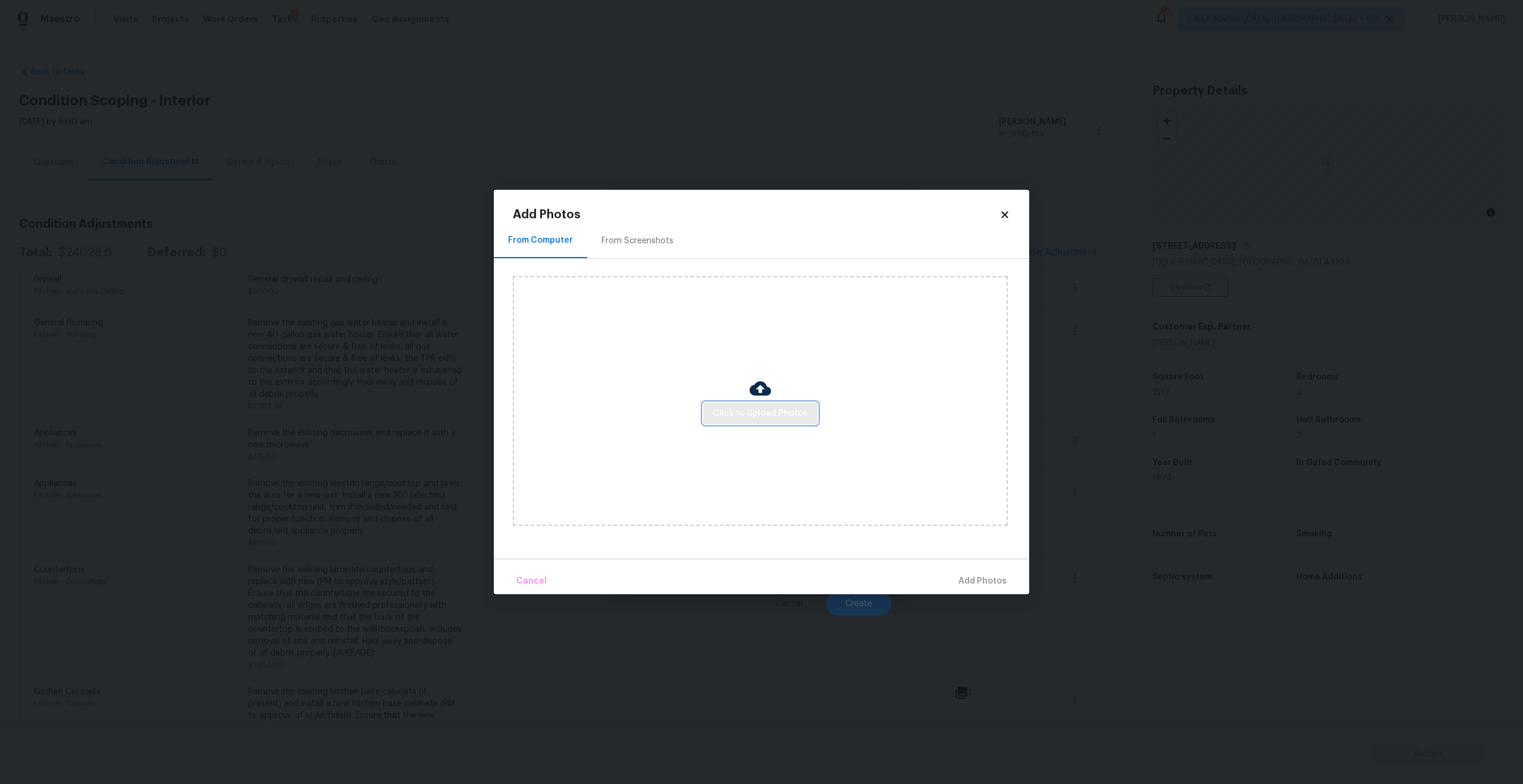
click at [773, 422] on button "Click to Upload Photos" at bounding box center [760, 414] width 114 height 22
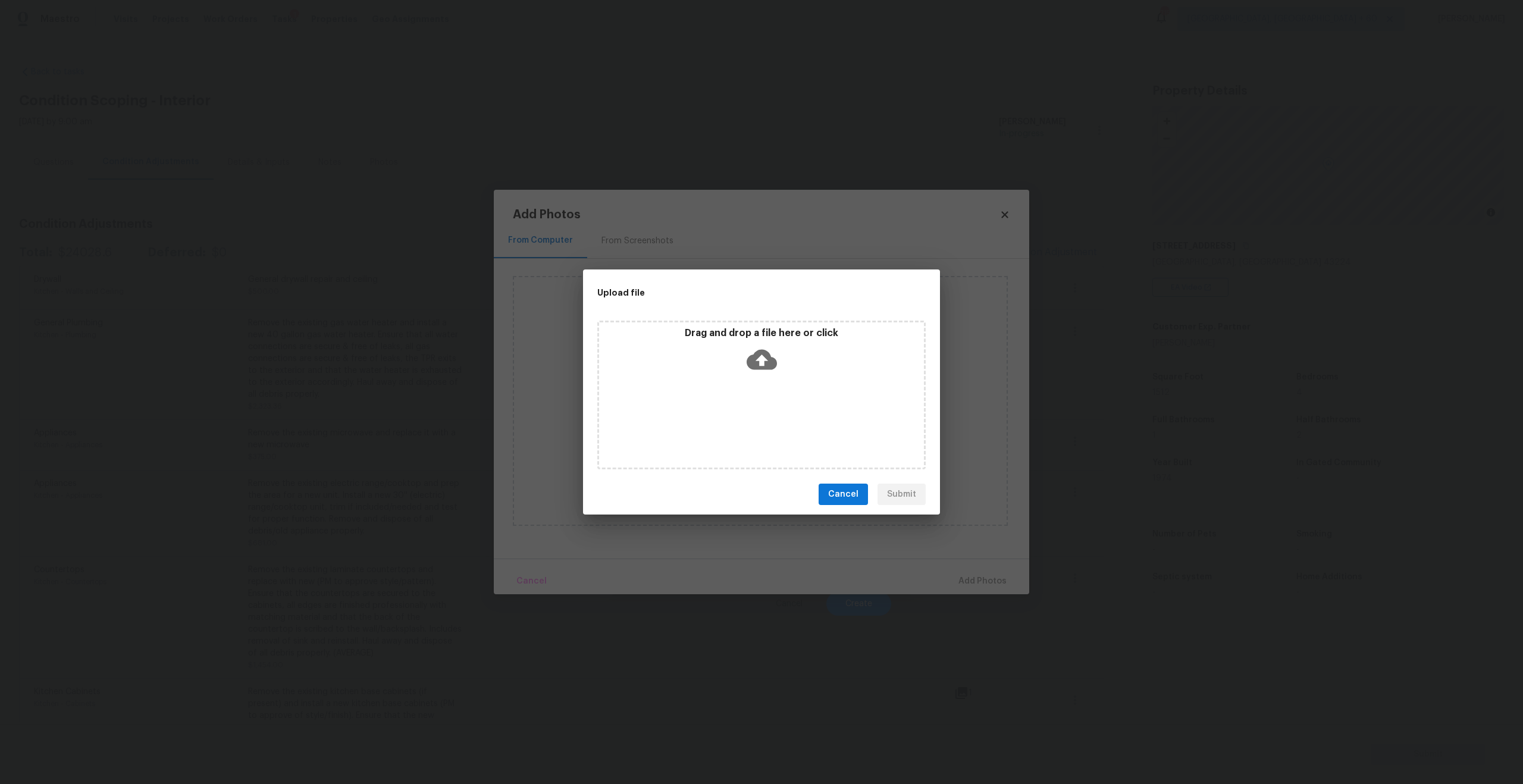
click at [758, 362] on icon at bounding box center [762, 360] width 30 height 20
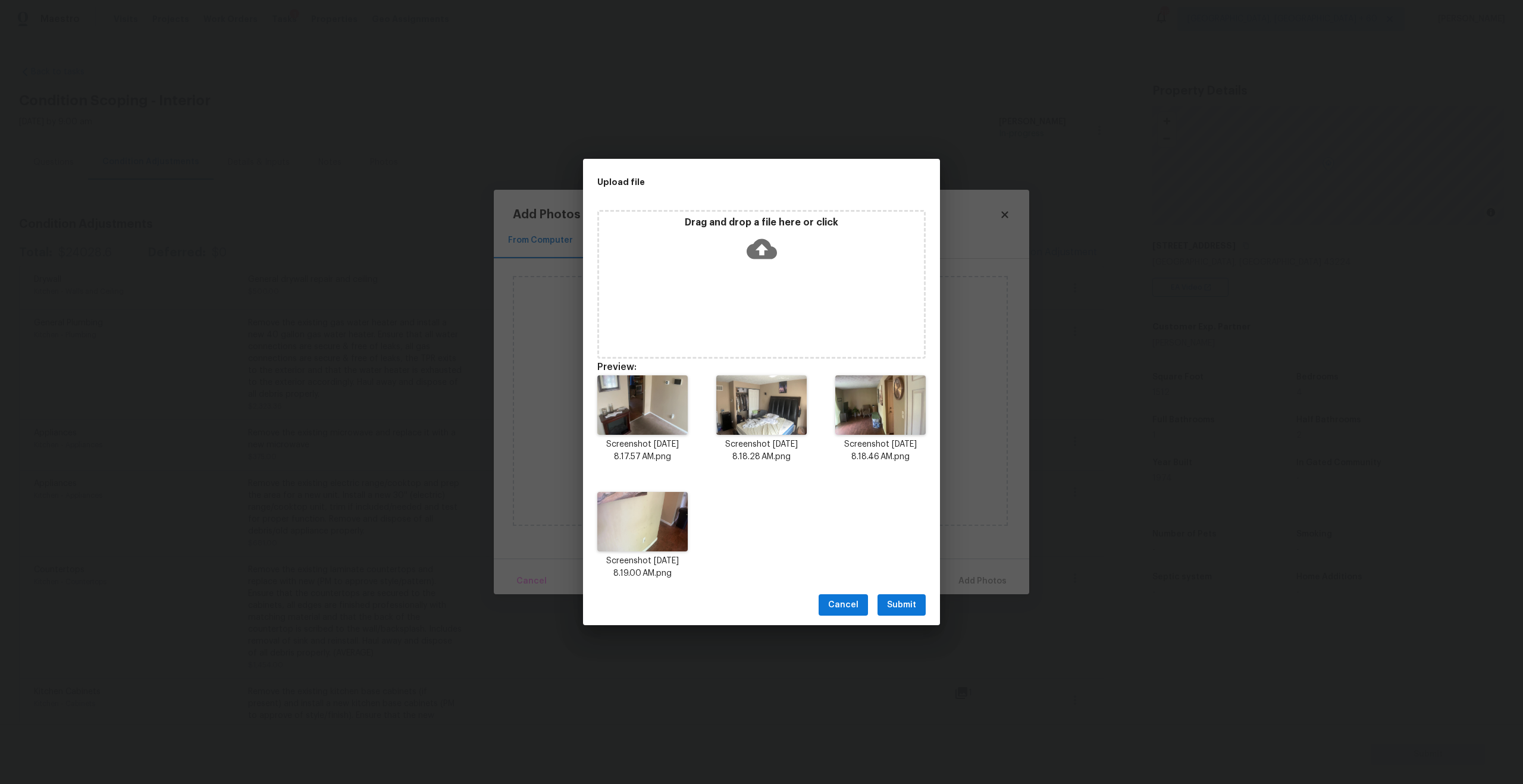
scroll to position [10, 0]
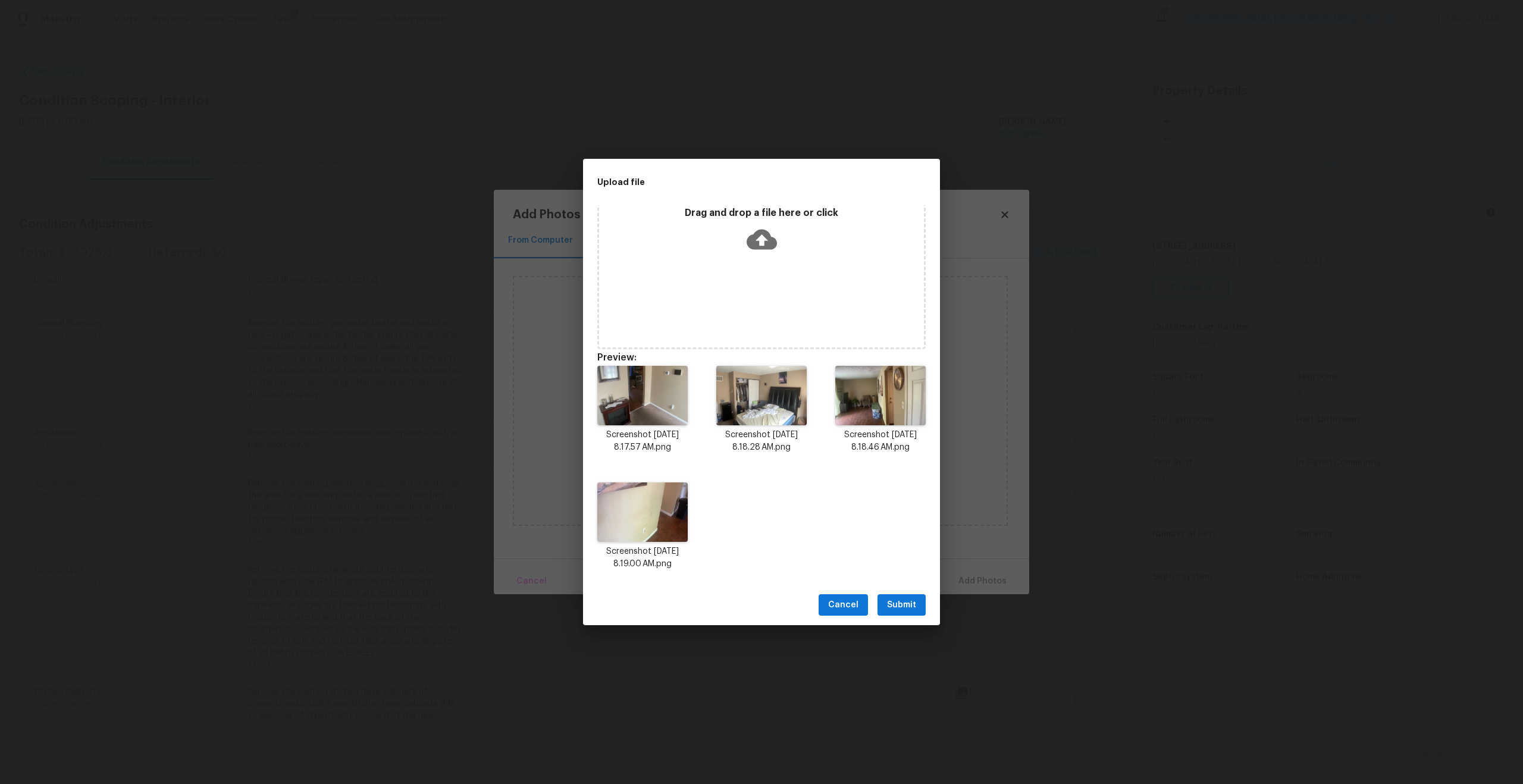
click at [856, 462] on span "Submit" at bounding box center [902, 605] width 29 height 15
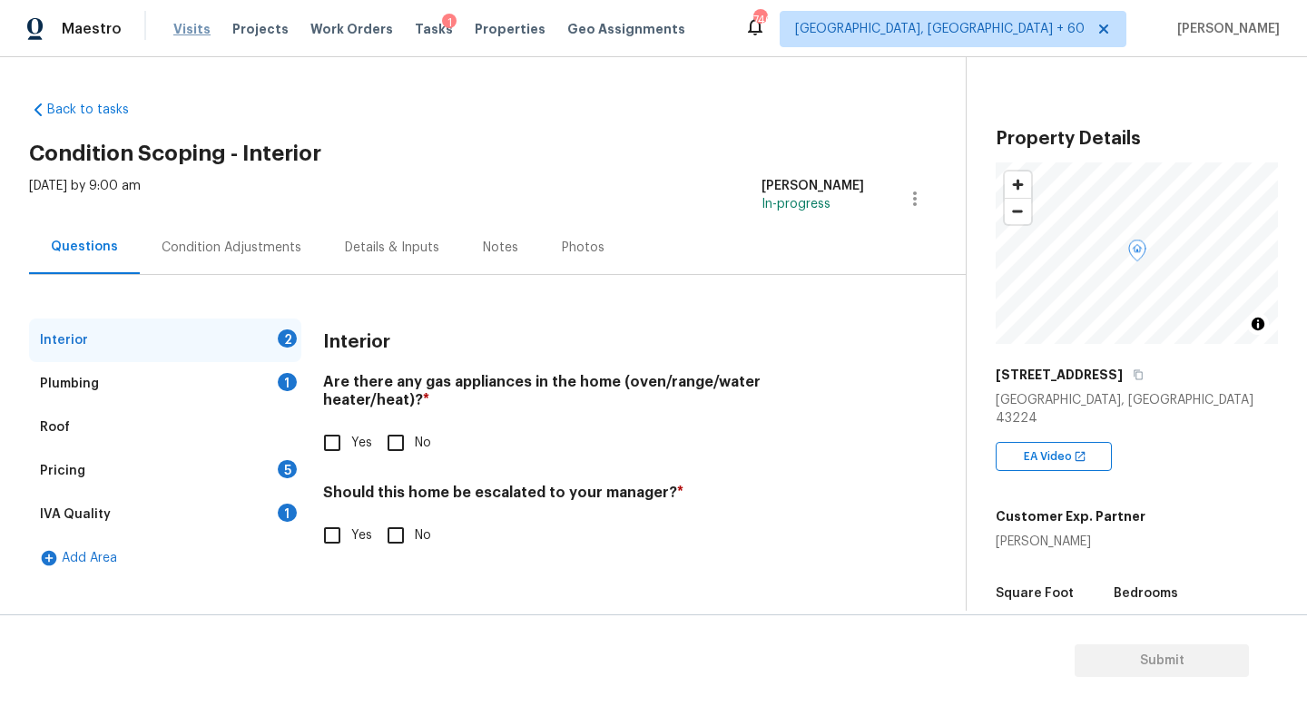
click at [196, 29] on span "Visits" at bounding box center [191, 29] width 37 height 18
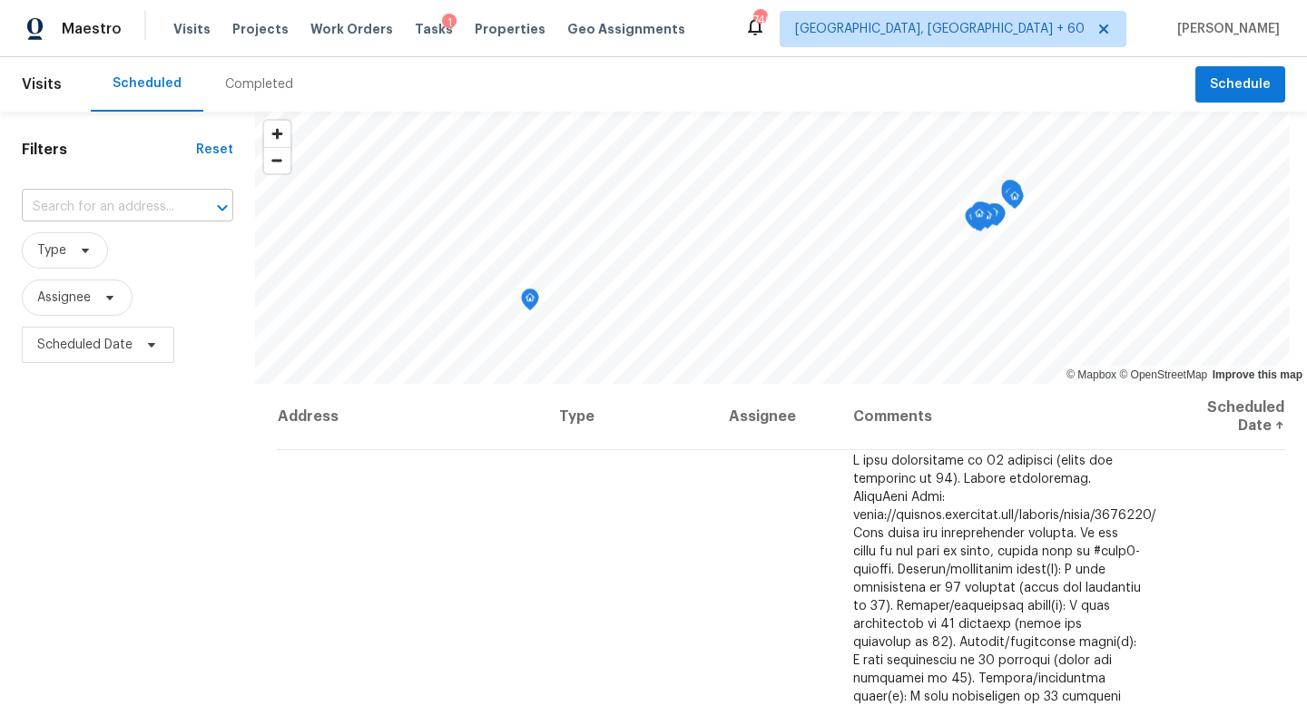
click at [125, 216] on input "text" at bounding box center [102, 207] width 161 height 28
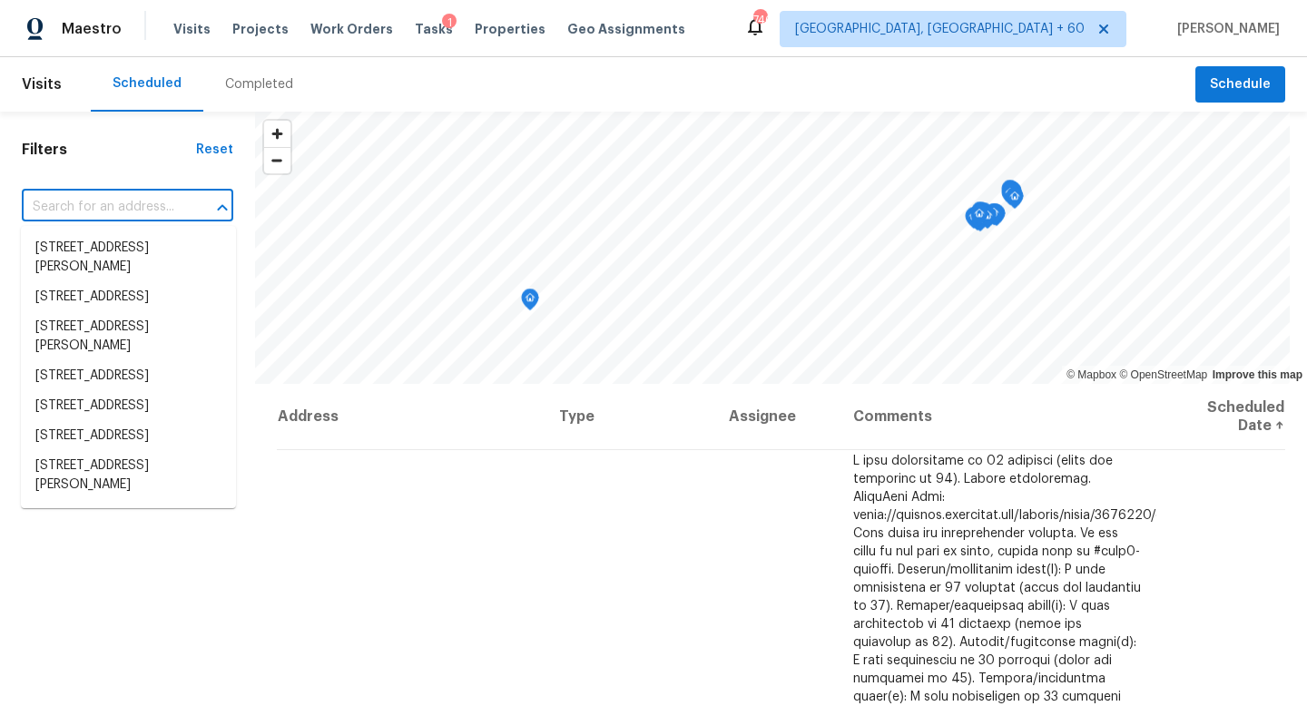
paste input "[STREET_ADDRESS][PERSON_NAME]"
type input "[STREET_ADDRESS][PERSON_NAME]"
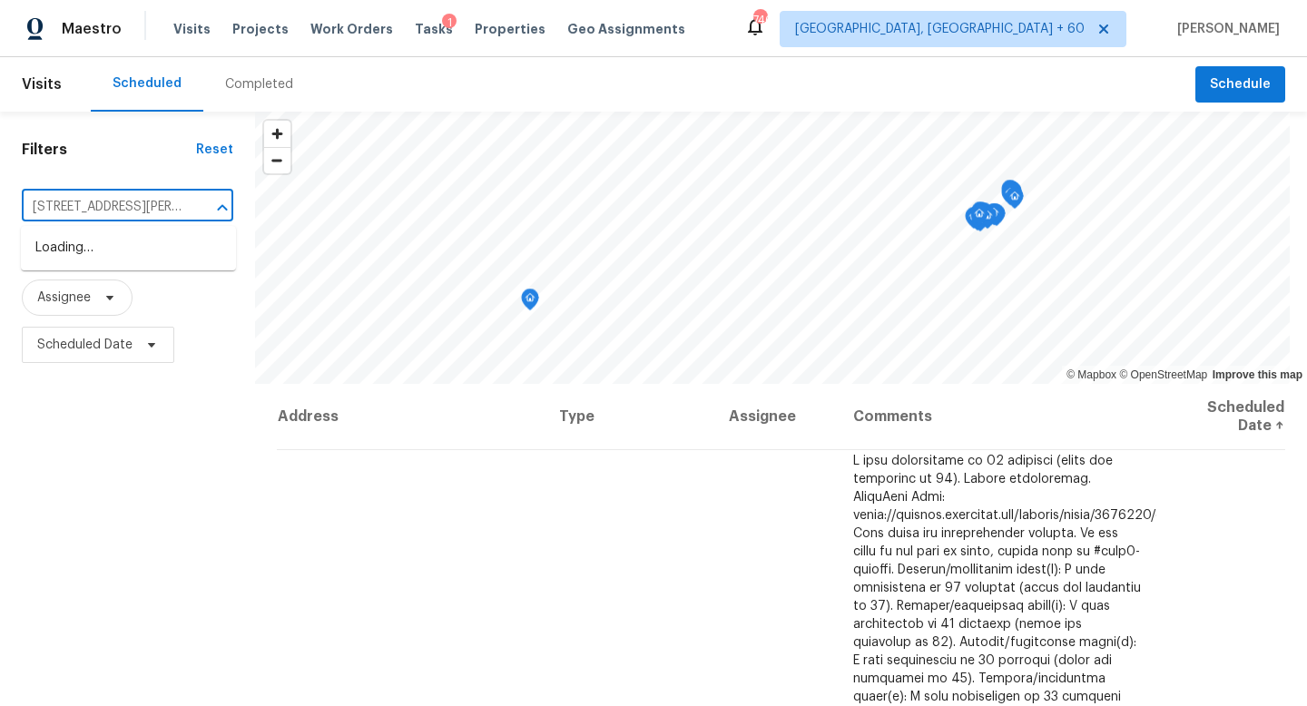
scroll to position [0, 108]
click at [144, 249] on li "[STREET_ADDRESS]" at bounding box center [128, 248] width 215 height 30
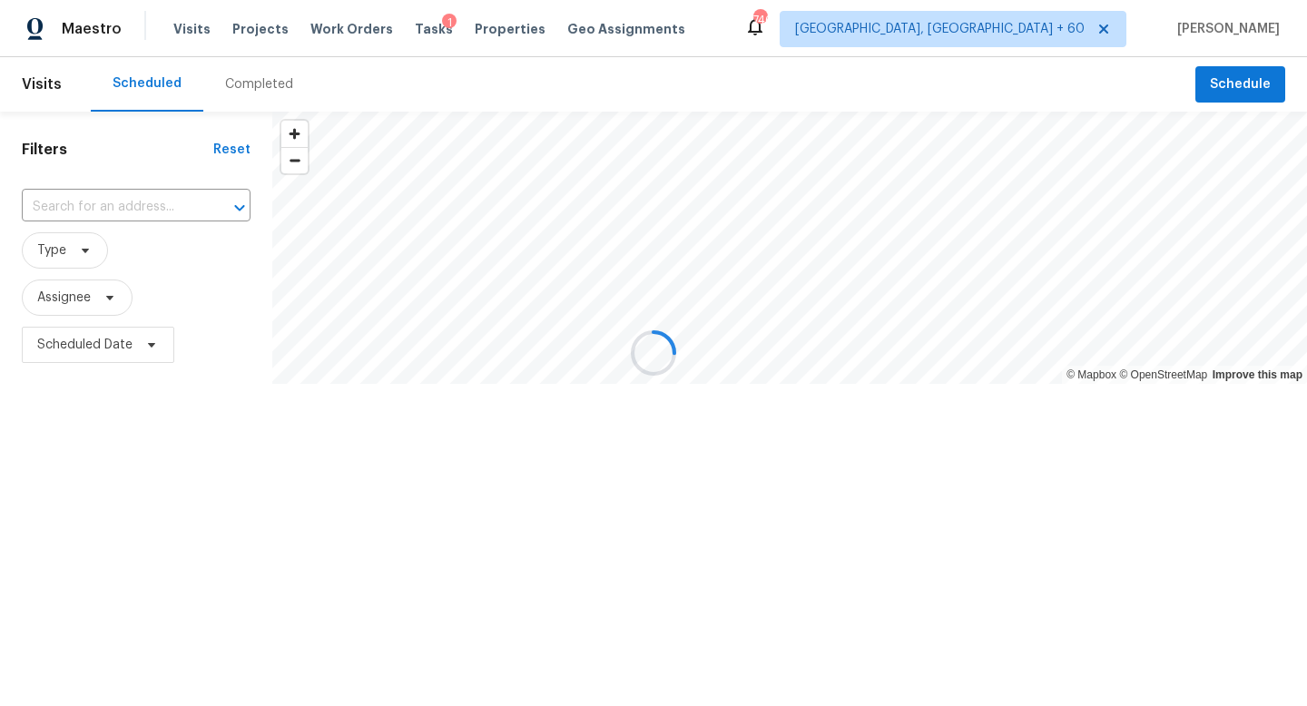
type input "[STREET_ADDRESS]"
click at [8, 88] on header "Visits Scheduled Completed Schedule" at bounding box center [653, 84] width 1307 height 54
click at [34, 88] on span "Visits" at bounding box center [42, 84] width 40 height 40
click at [46, 79] on span "Visits" at bounding box center [42, 84] width 40 height 40
click at [134, 80] on div "Scheduled" at bounding box center [147, 83] width 69 height 18
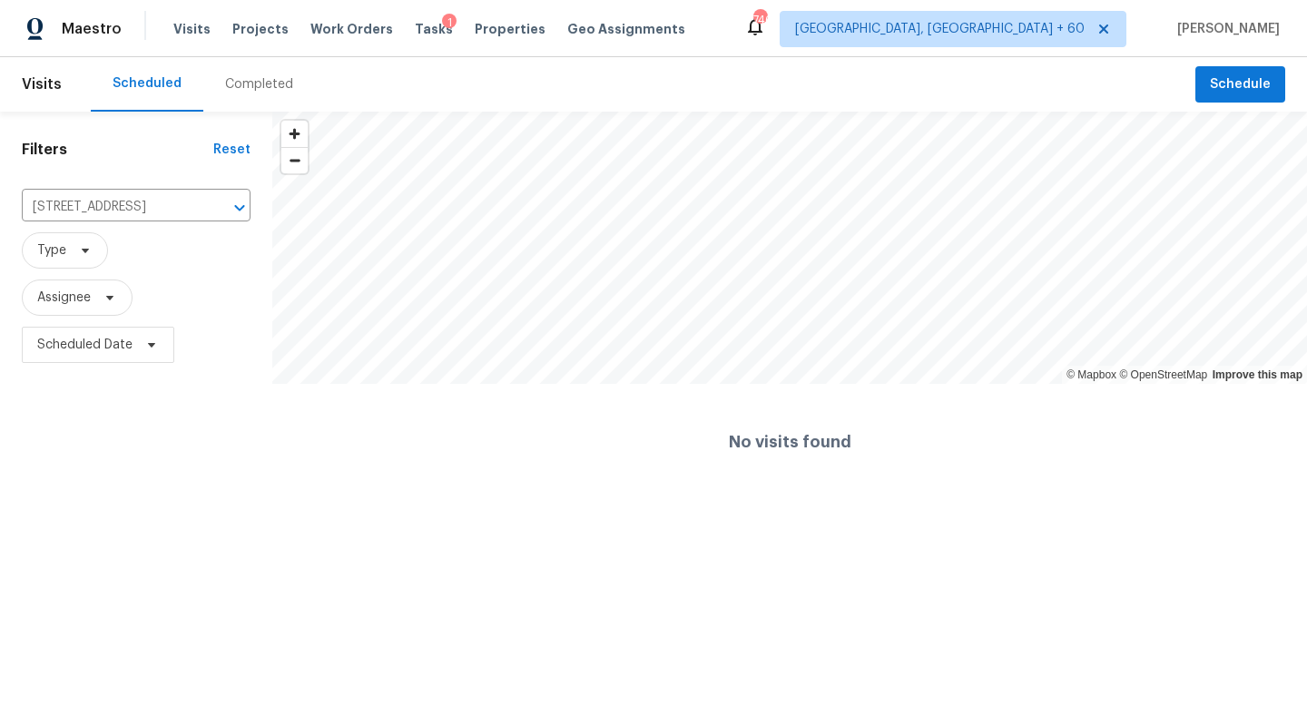
click at [247, 78] on div "Completed" at bounding box center [259, 84] width 68 height 18
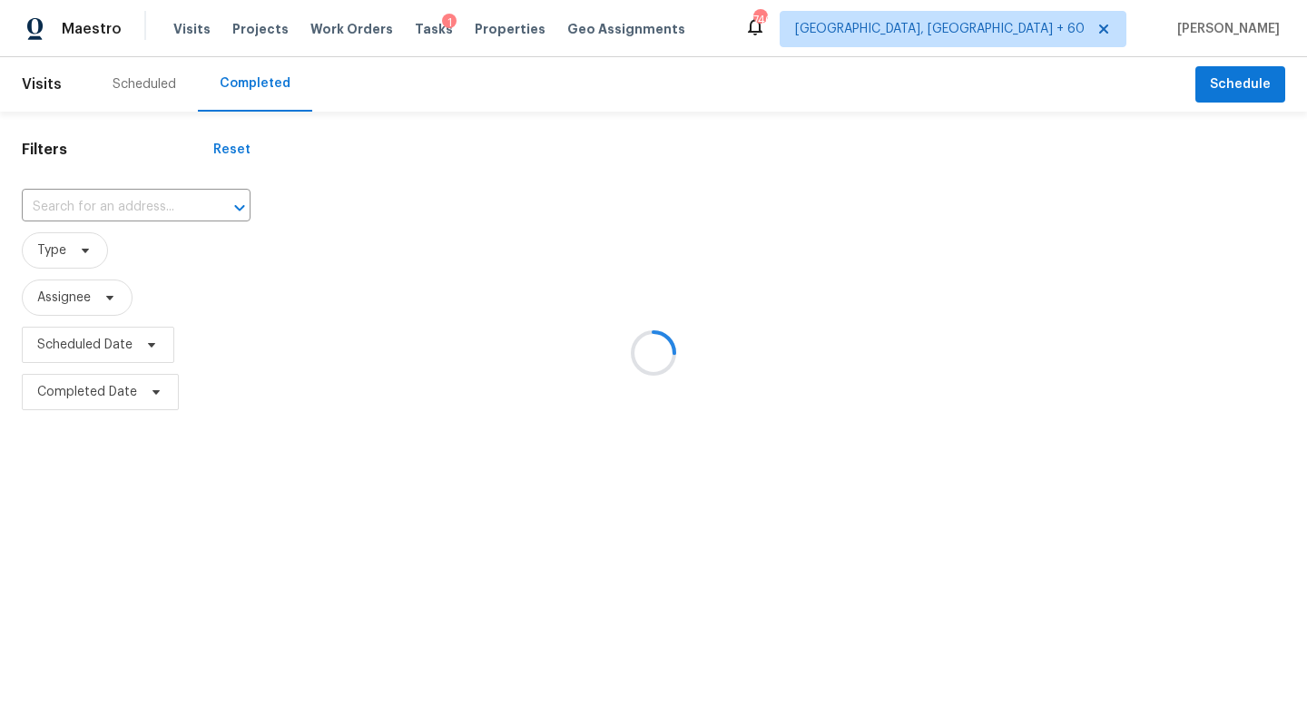
click at [158, 98] on div at bounding box center [653, 353] width 1307 height 706
click at [156, 84] on div at bounding box center [653, 353] width 1307 height 706
click at [157, 76] on div at bounding box center [653, 353] width 1307 height 706
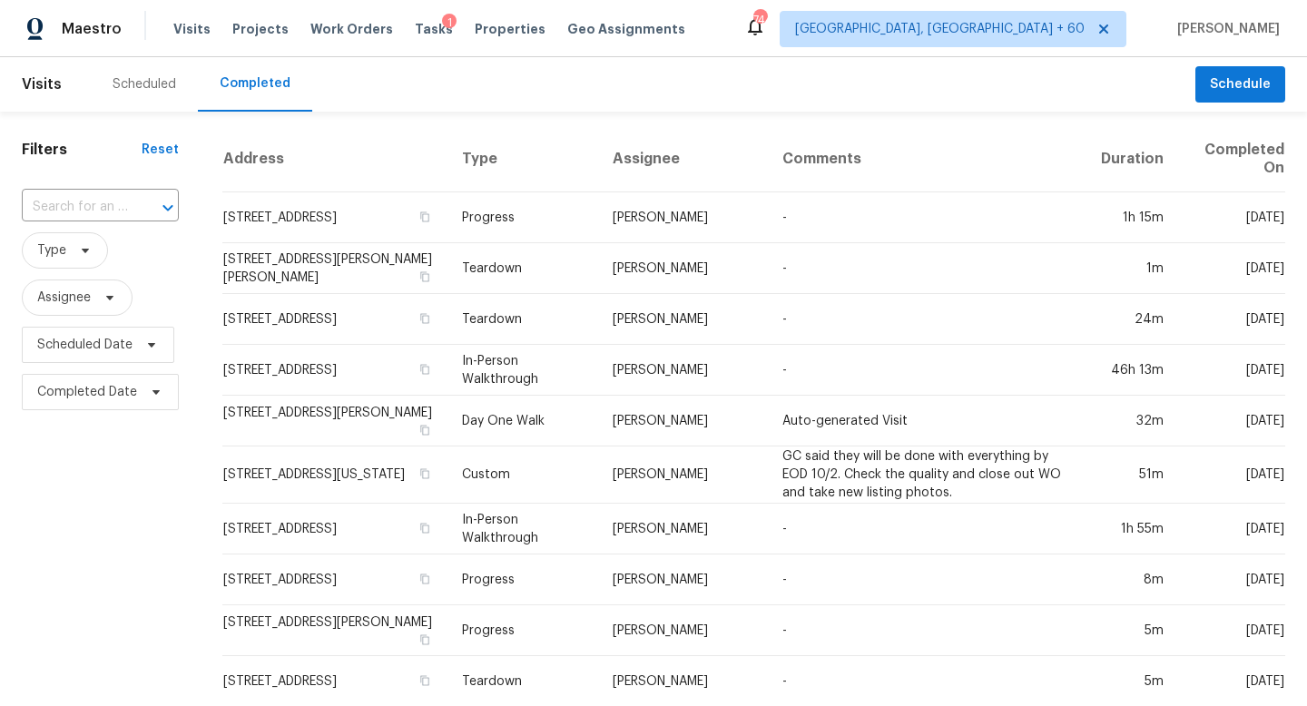
click at [690, 78] on div "Scheduled Completed" at bounding box center [643, 84] width 1105 height 54
click at [110, 205] on input "text" at bounding box center [75, 207] width 106 height 28
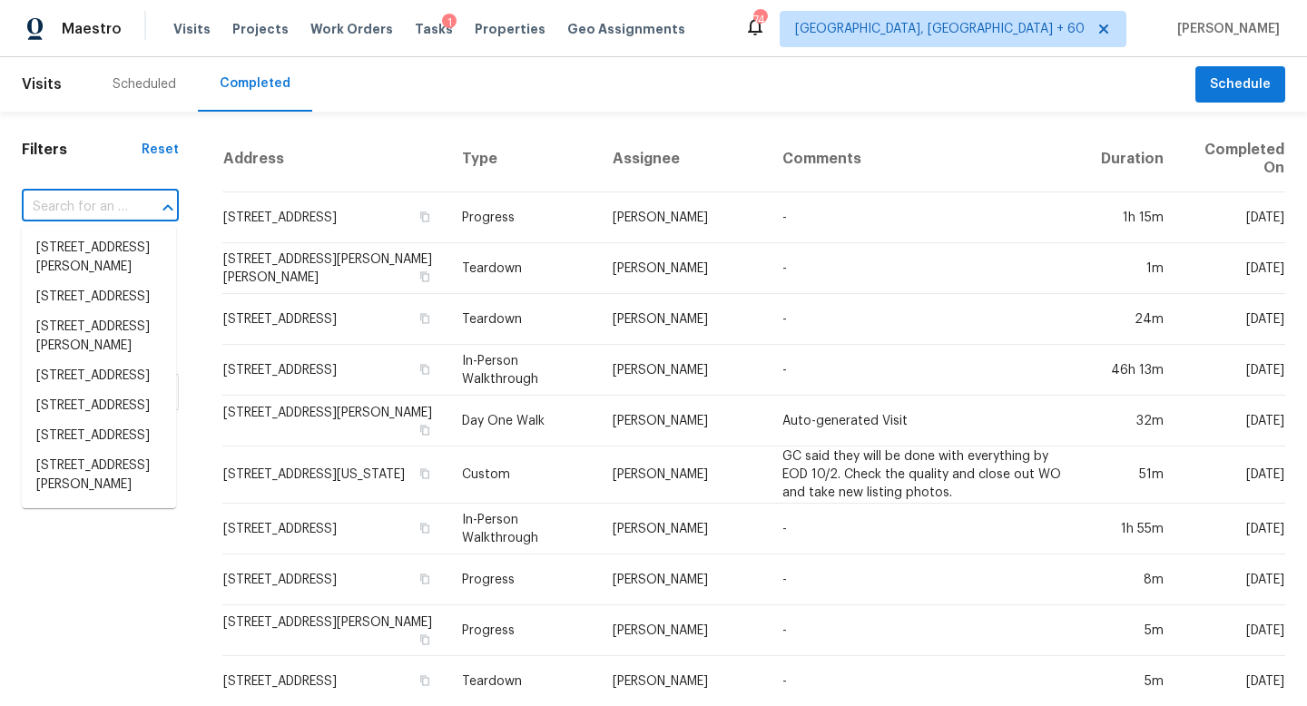
paste input "3519 Walnut Creek Dr Columbus, OH, 43224"
type input "3519 Walnut Creek Dr Columbus, OH, 43224"
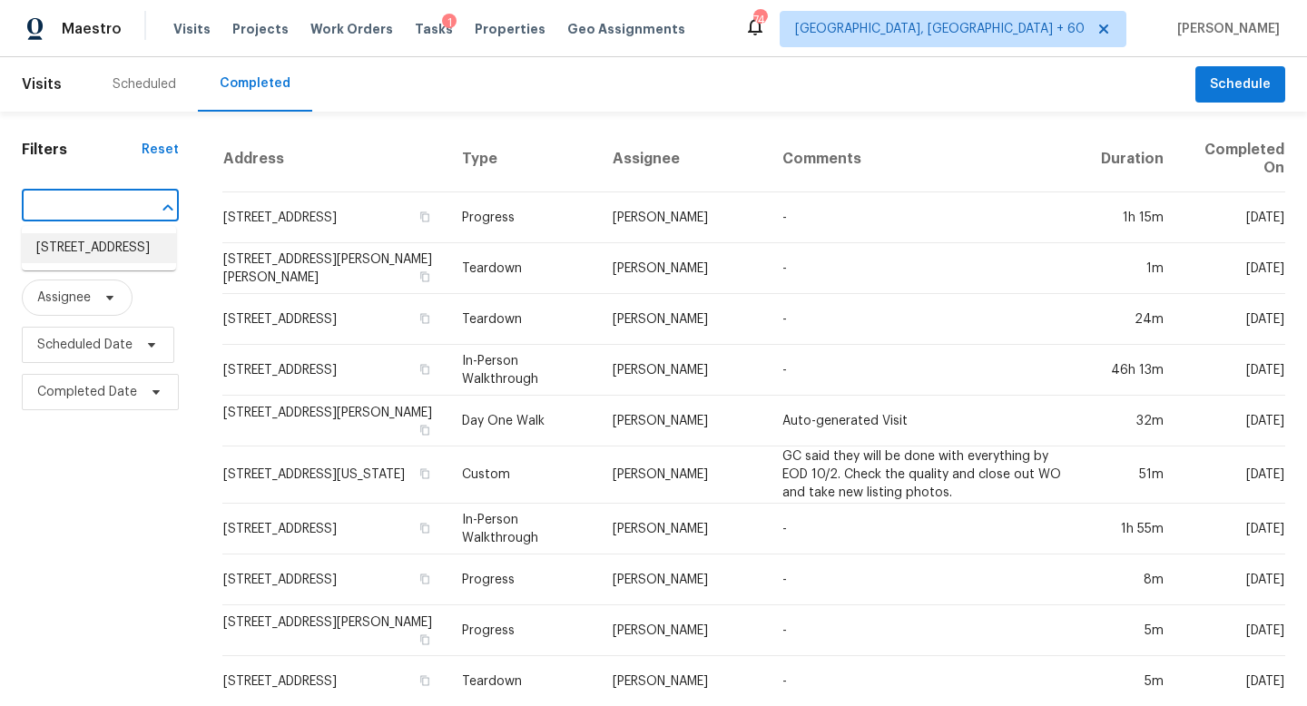
click at [116, 251] on li "3519 Walnut Creek Dr, Columbus, OH 43224" at bounding box center [99, 248] width 154 height 30
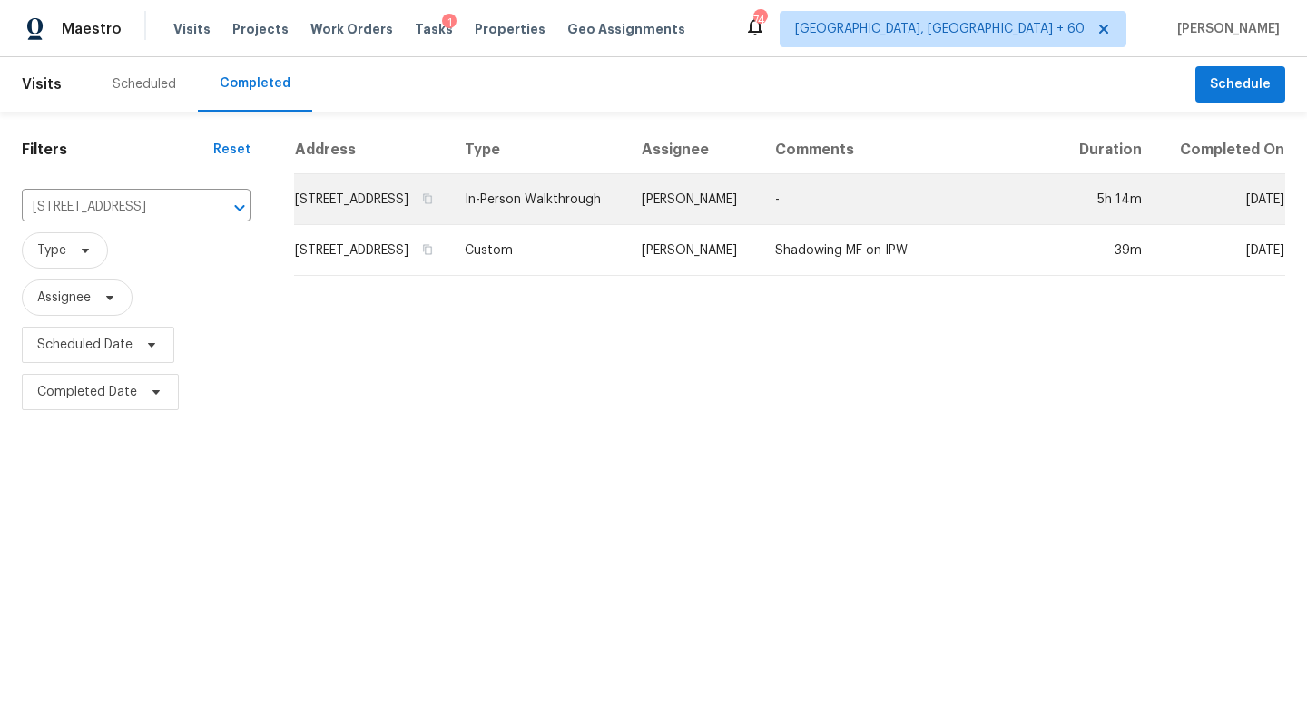
click at [745, 214] on td "Michael Foley" at bounding box center [693, 199] width 133 height 51
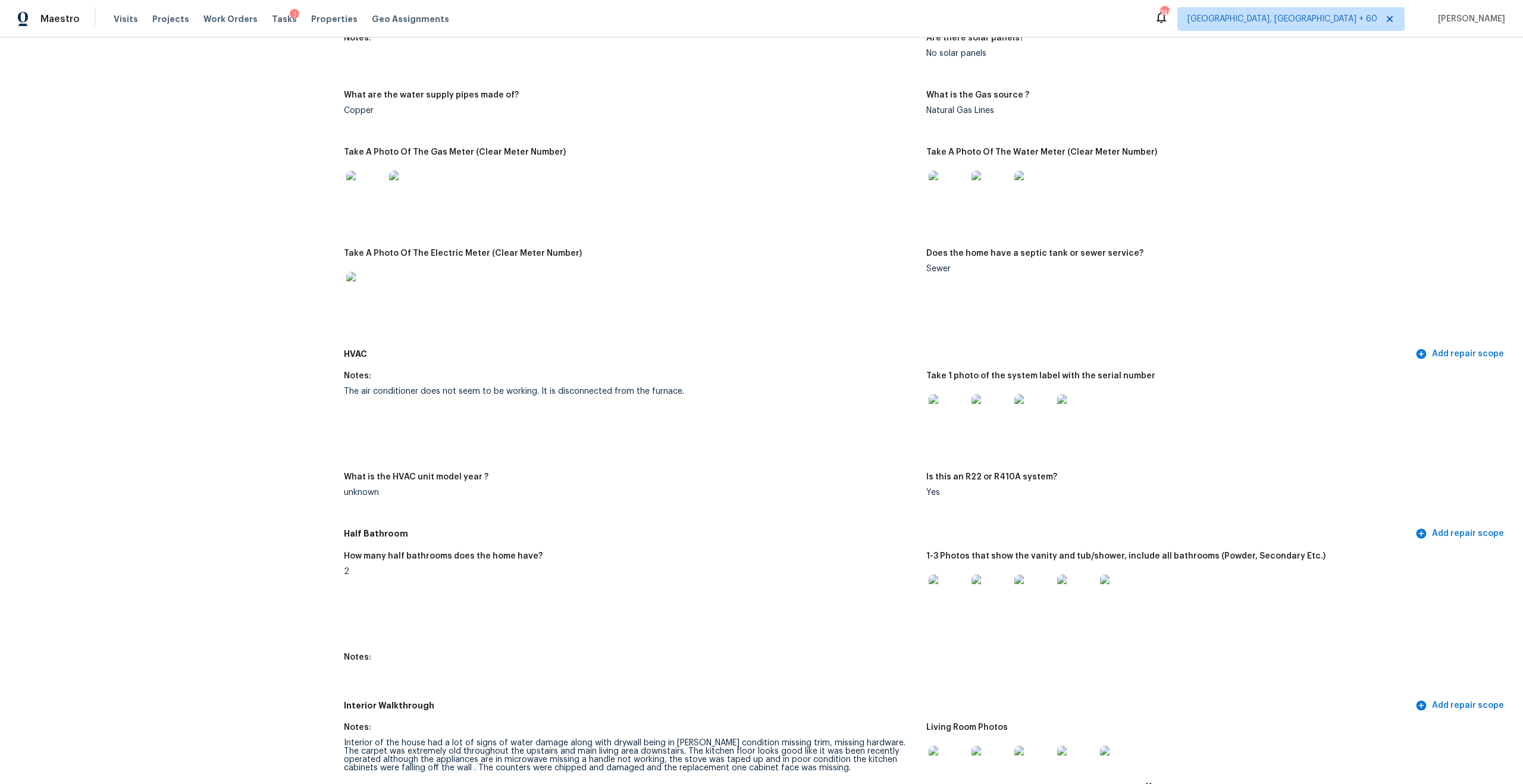
scroll to position [838, 0]
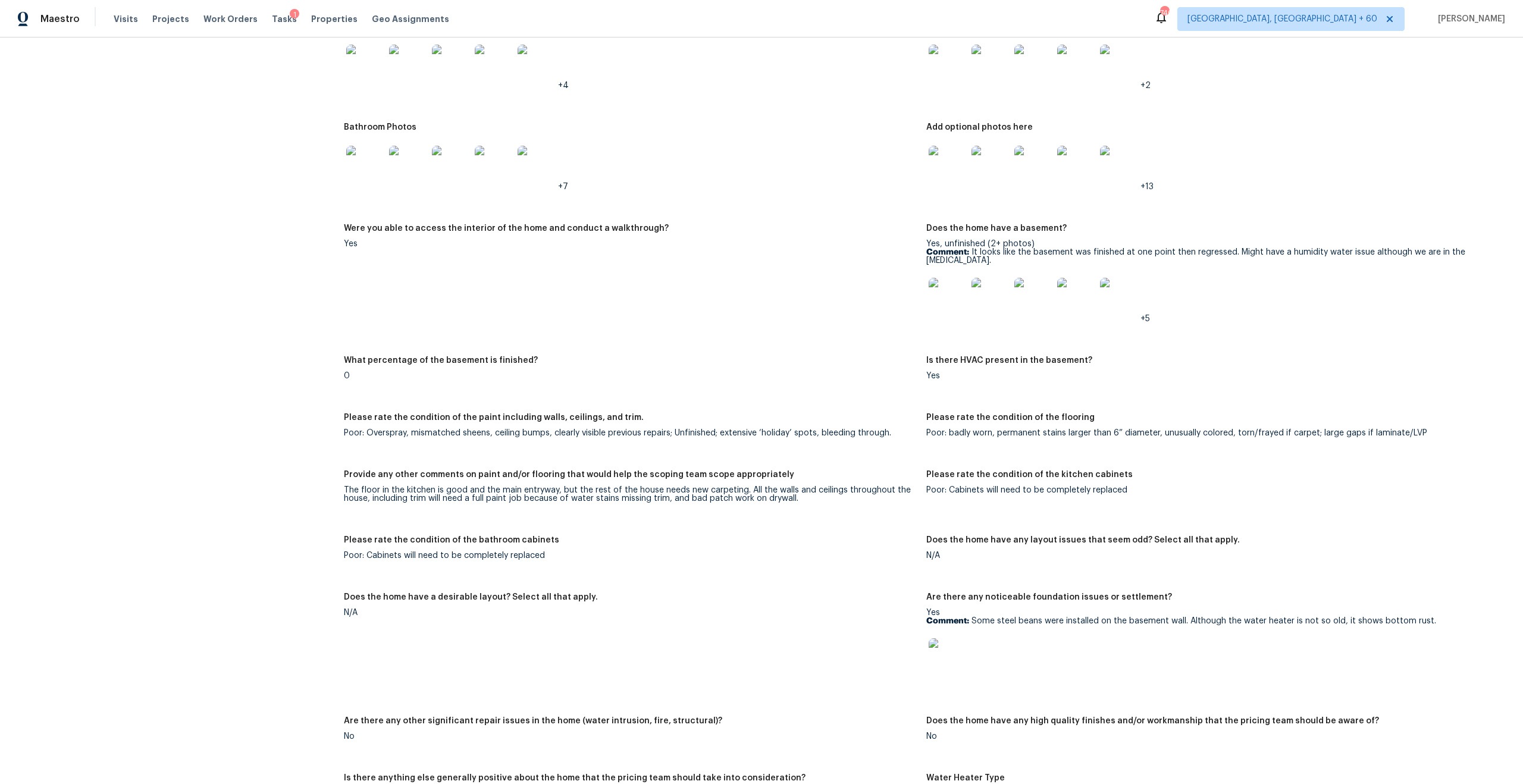
scroll to position [1678, 0]
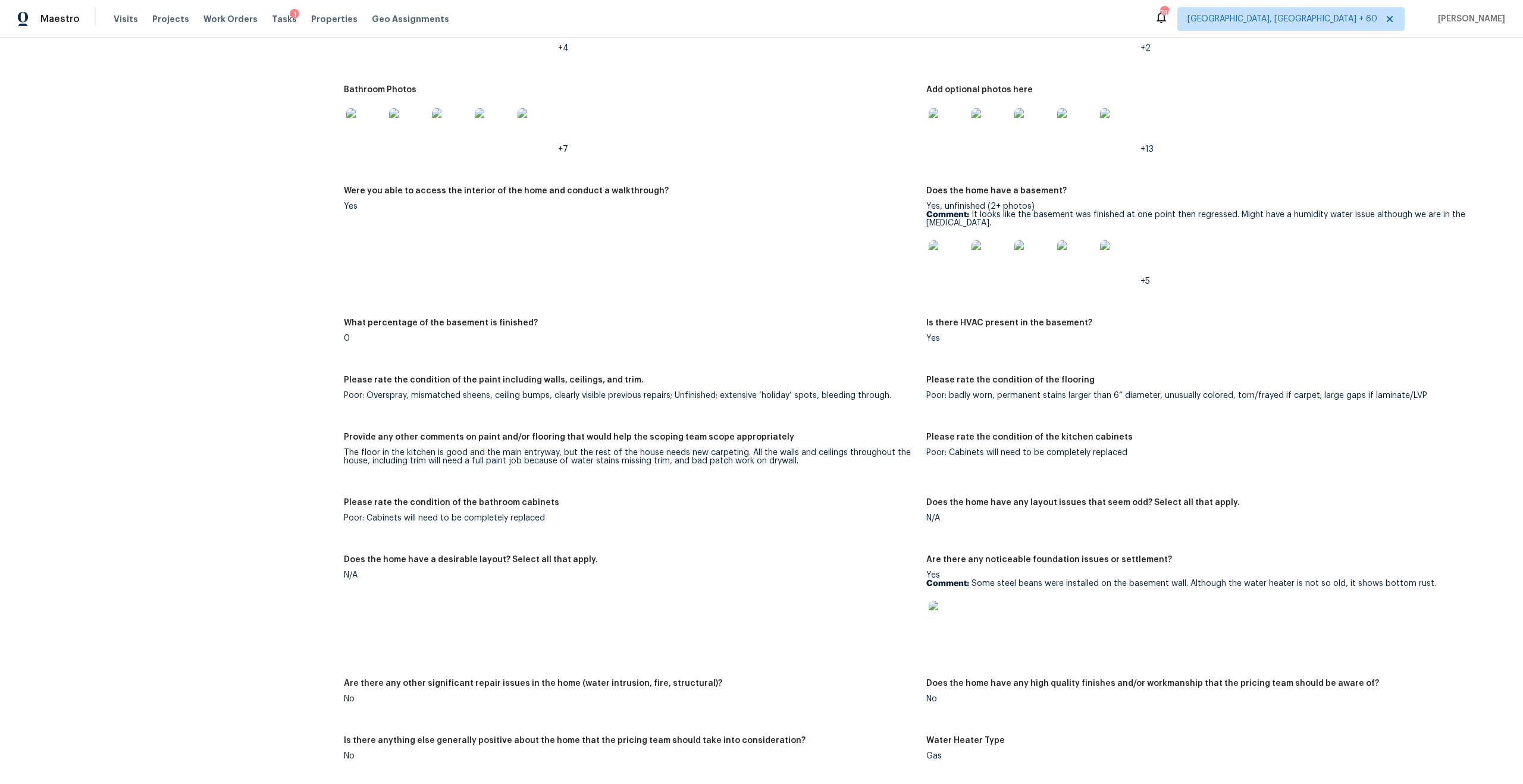
click at [344, 391] on div "Poor: Overspray, mismatched sheens, ceiling bumps, clearly visible previous rep…" at bounding box center [630, 395] width 573 height 9
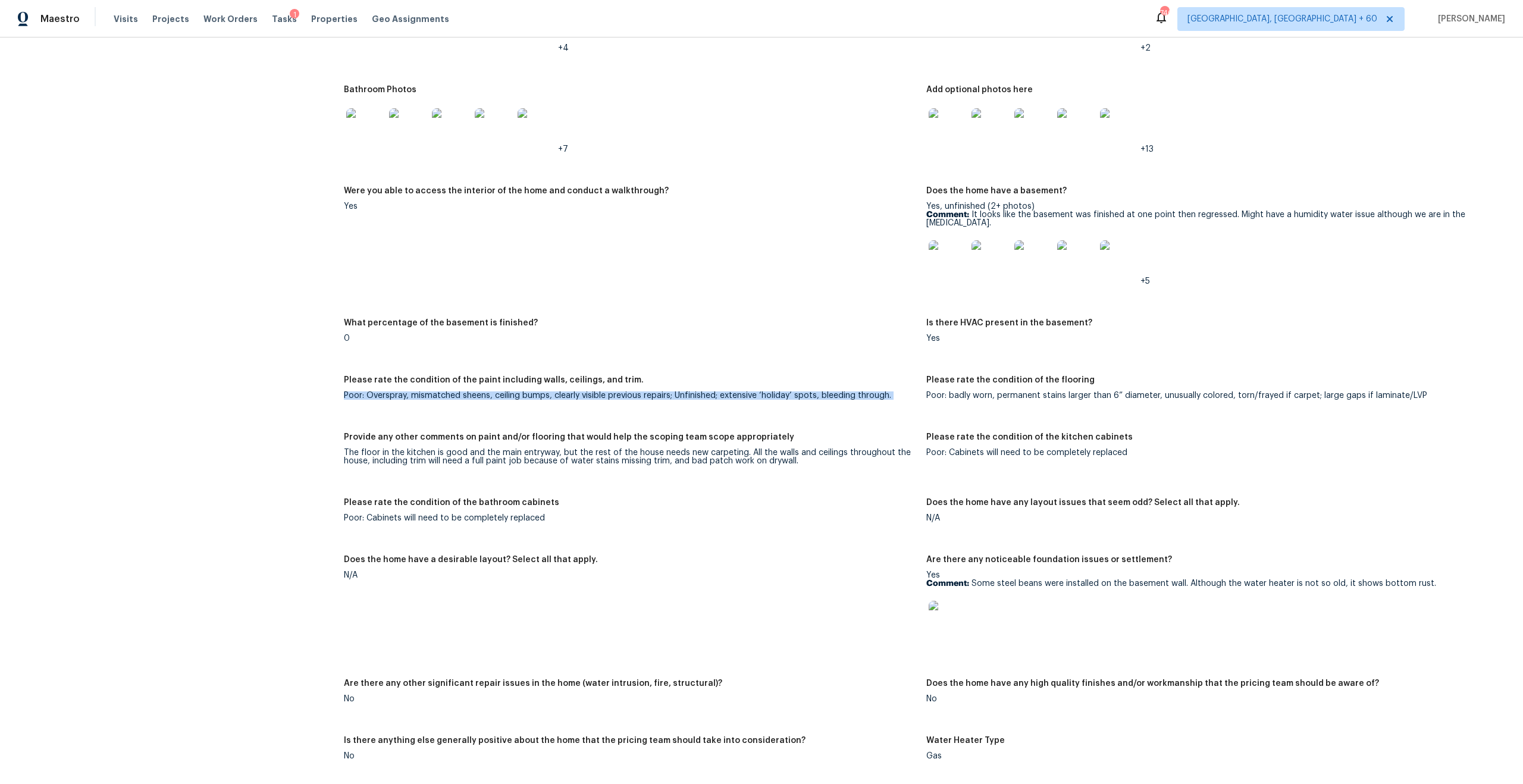
click at [372, 391] on div "Poor: Overspray, mismatched sheens, ceiling bumps, clearly visible previous rep…" at bounding box center [630, 395] width 573 height 9
click at [347, 383] on div "Please rate the condition of the paint including walls, ceilings, and trim." at bounding box center [630, 384] width 573 height 16
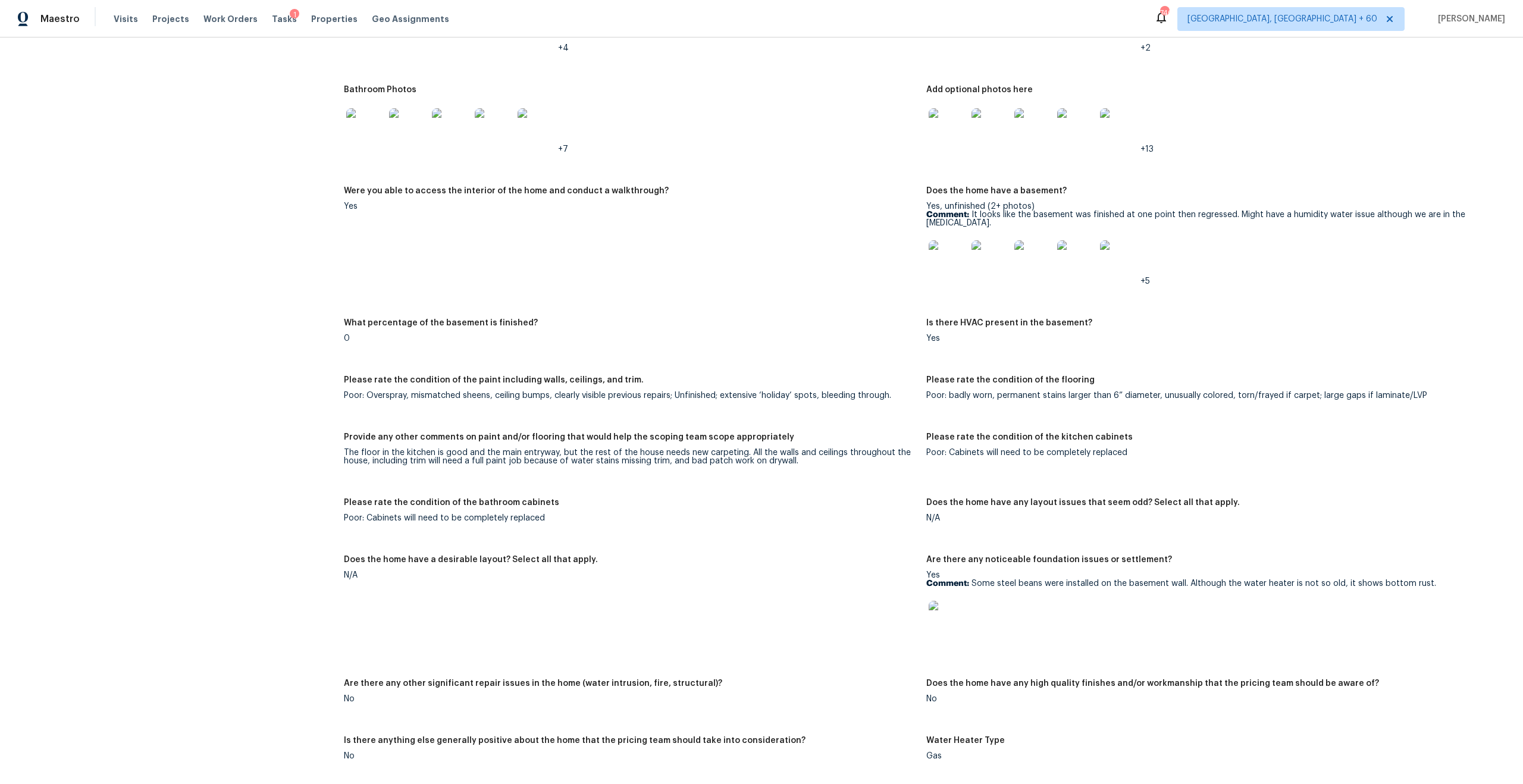
click at [353, 391] on div "Poor: Overspray, mismatched sheens, ceiling bumps, clearly visible previous rep…" at bounding box center [630, 395] width 573 height 9
click at [453, 449] on div "The floor in the kitchen is good and the main entryway, but the rest of the hou…" at bounding box center [630, 457] width 573 height 16
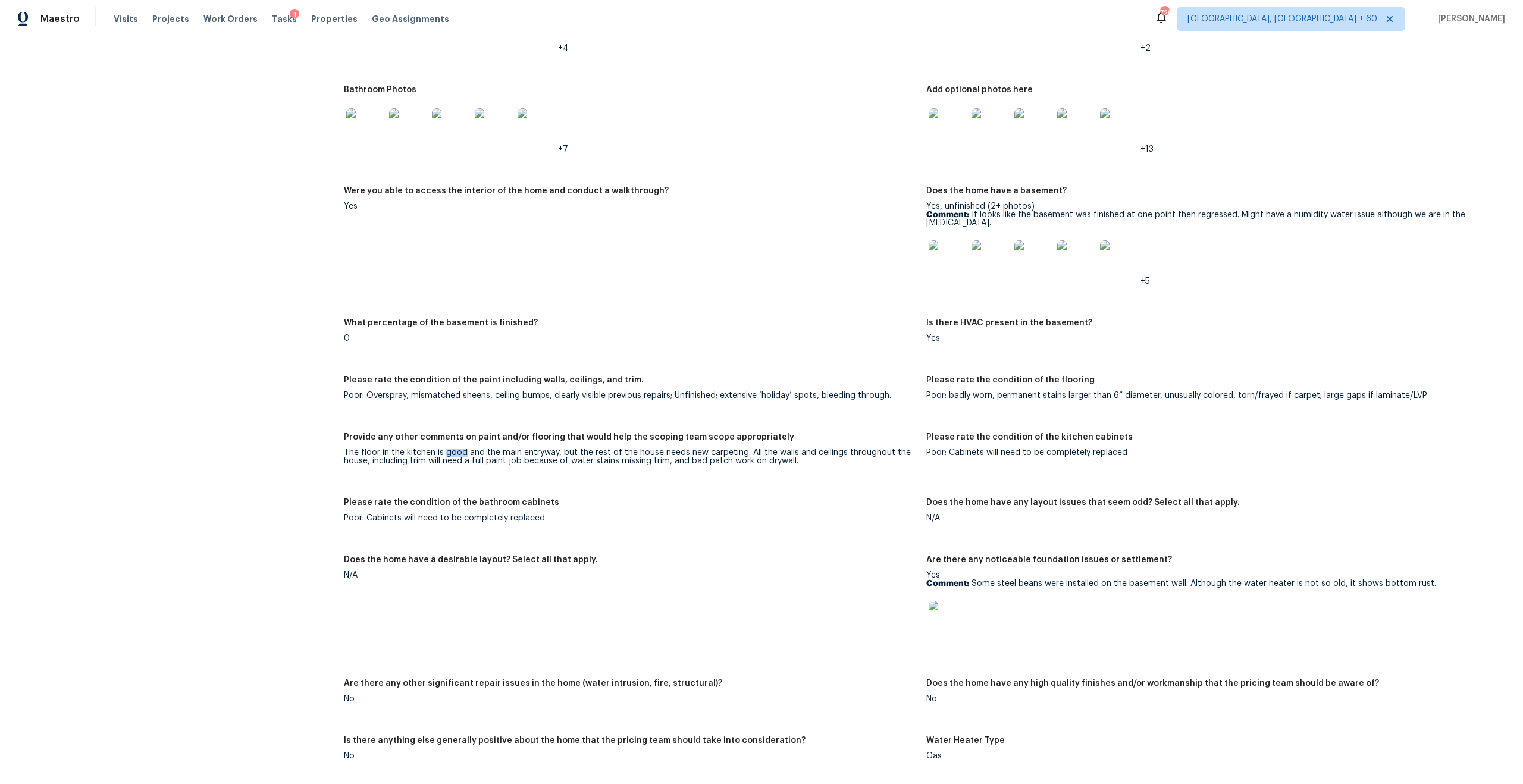
click at [453, 449] on div "The floor in the kitchen is good and the main entryway, but the rest of the hou…" at bounding box center [630, 457] width 573 height 16
click at [476, 449] on div "The floor in the kitchen is good and the main entryway, but the rest of the hou…" at bounding box center [630, 457] width 573 height 16
click at [789, 249] on figure "Were you able to access the interior of the home and conduct a walkthrough? Yes" at bounding box center [635, 246] width 583 height 118
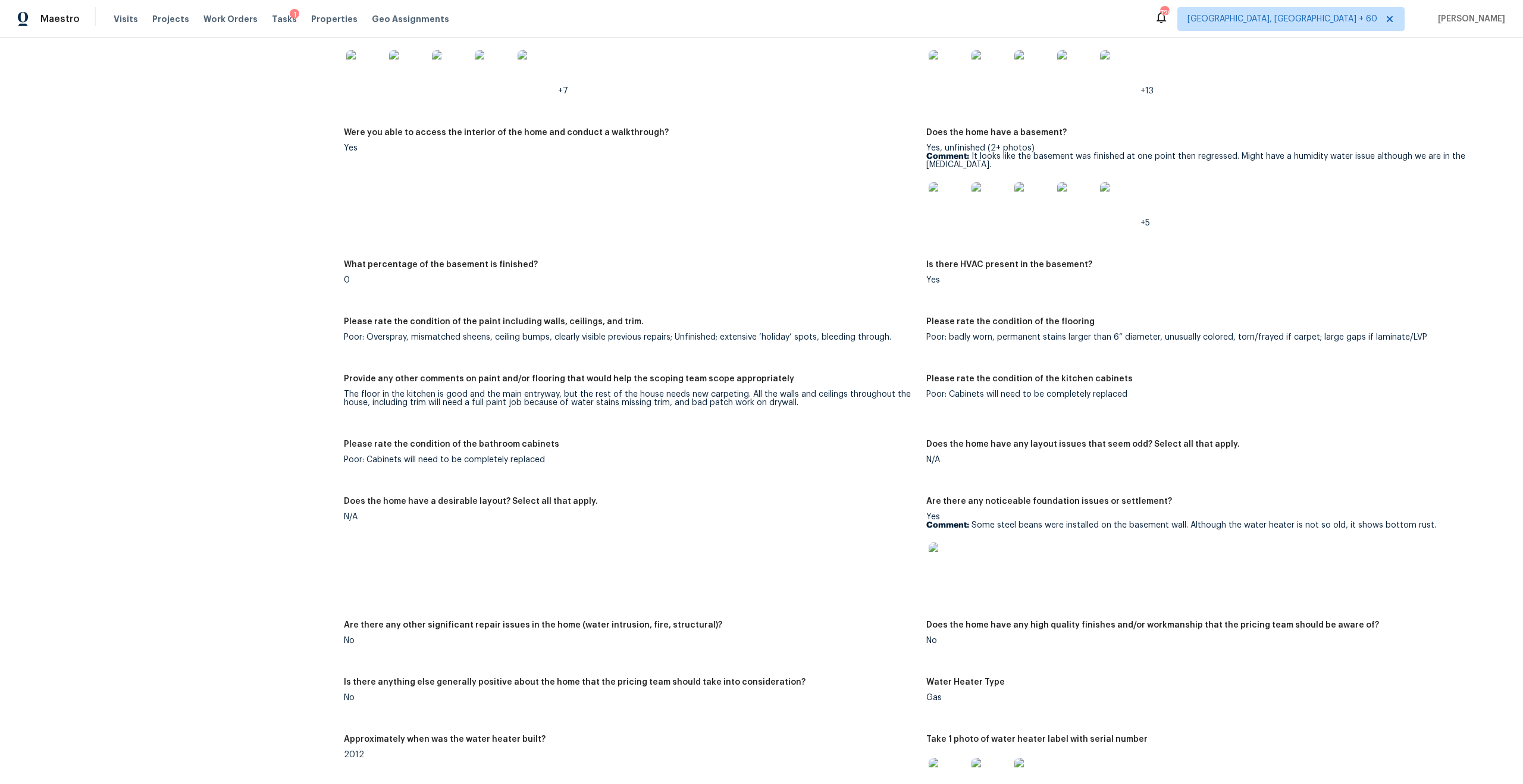
scroll to position [1739, 0]
drag, startPoint x: 350, startPoint y: 308, endPoint x: 488, endPoint y: 332, distance: 140.1
click at [488, 332] on figure "Please rate the condition of the paint including walls, ceilings, and trim. Poo…" at bounding box center [635, 336] width 583 height 43
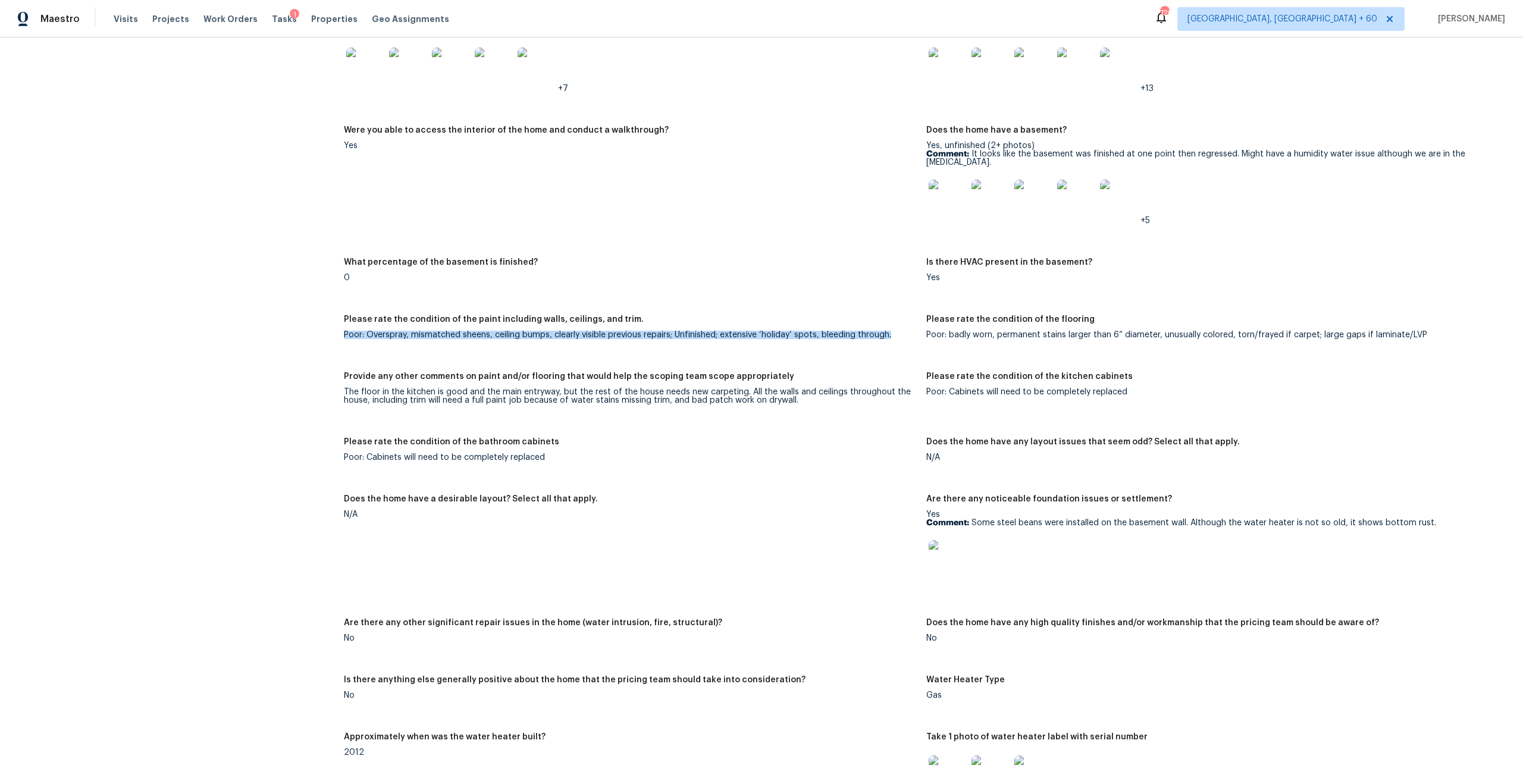
drag, startPoint x: 360, startPoint y: 322, endPoint x: 575, endPoint y: 336, distance: 215.5
click at [575, 336] on figure "Please rate the condition of the paint including walls, ceilings, and trim. Poo…" at bounding box center [635, 336] width 583 height 43
click at [617, 322] on div "Please rate the condition of the paint including walls, ceilings, and trim." at bounding box center [630, 323] width 573 height 16
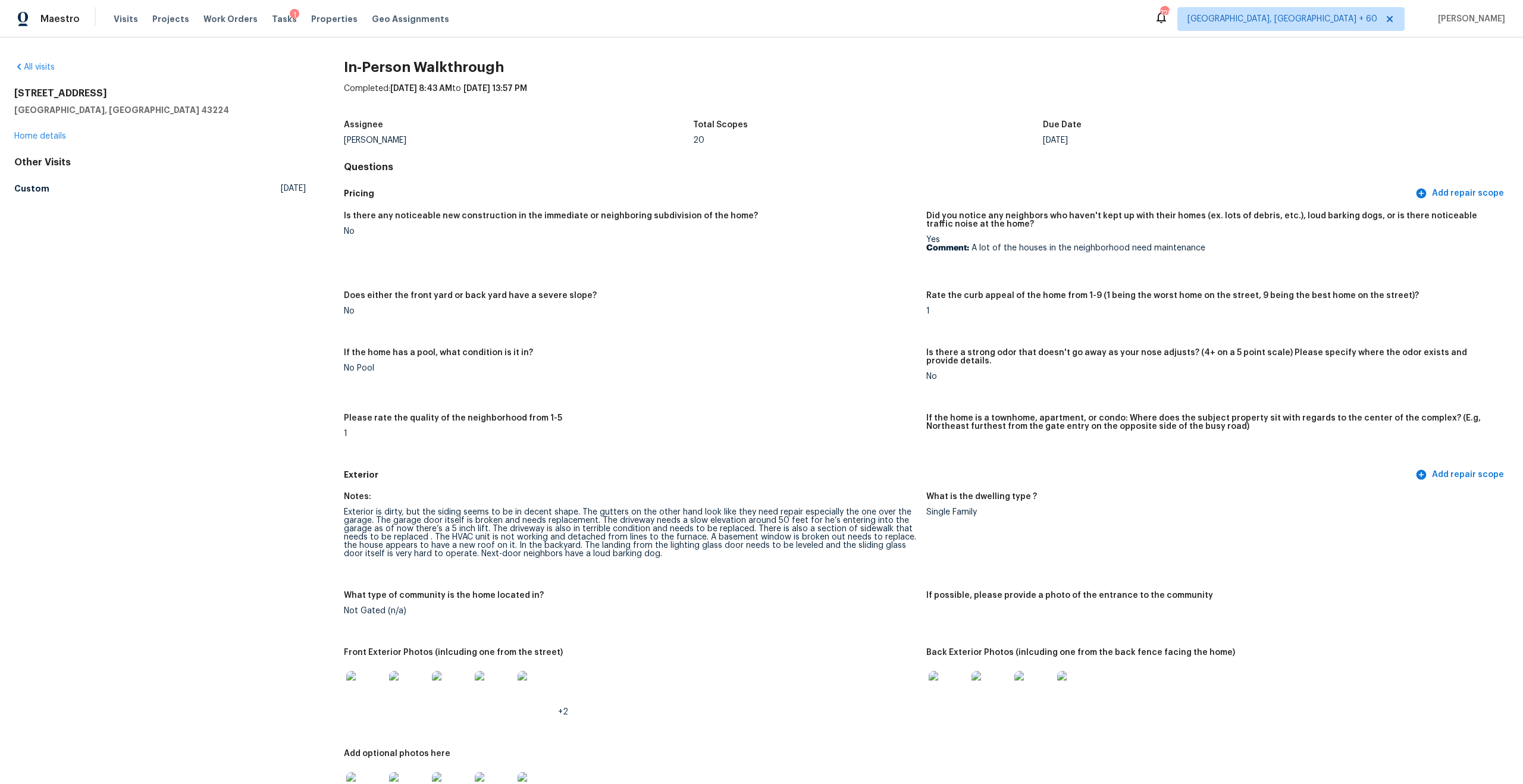
scroll to position [1820, 0]
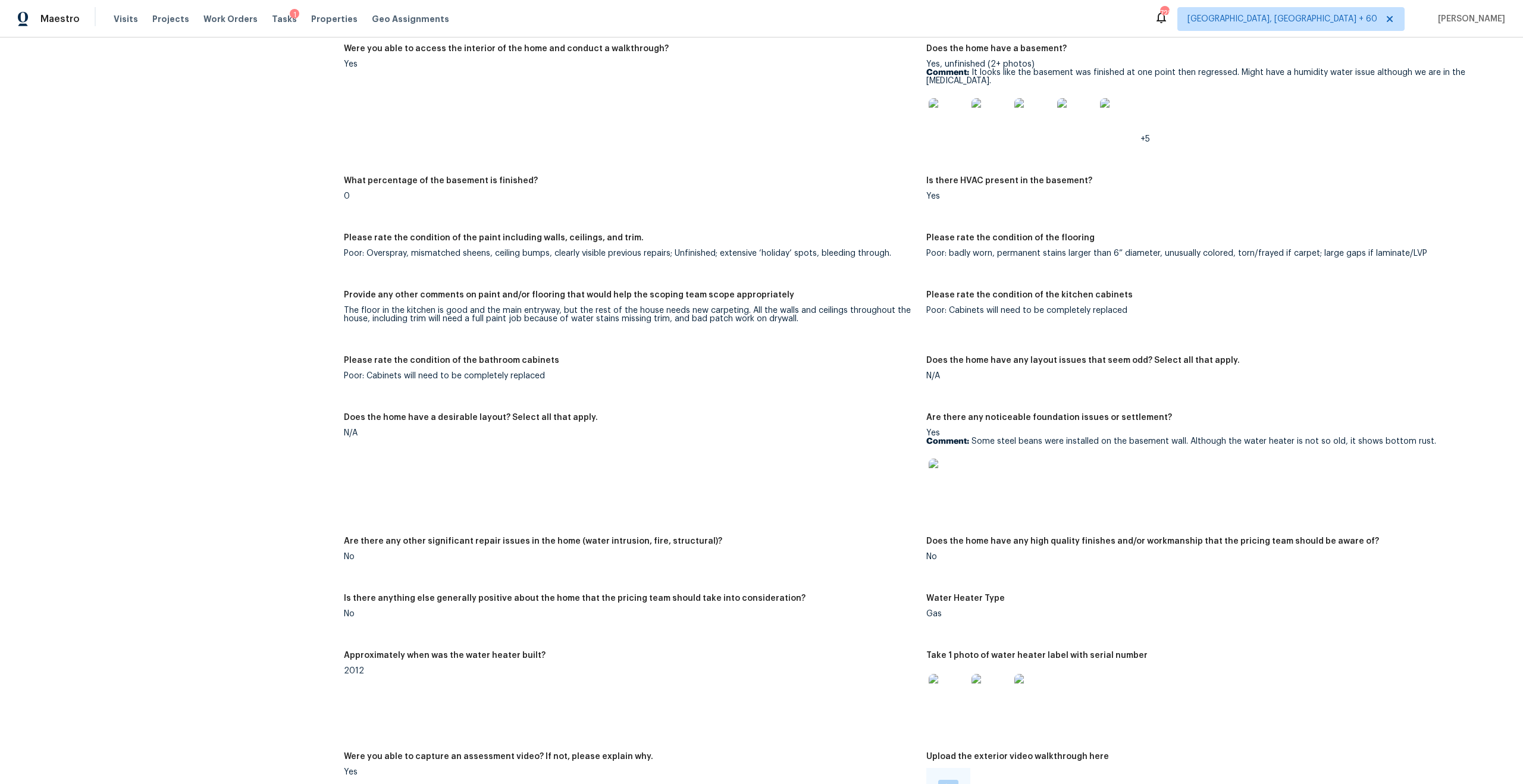
click at [856, 462] on img at bounding box center [948, 477] width 38 height 38
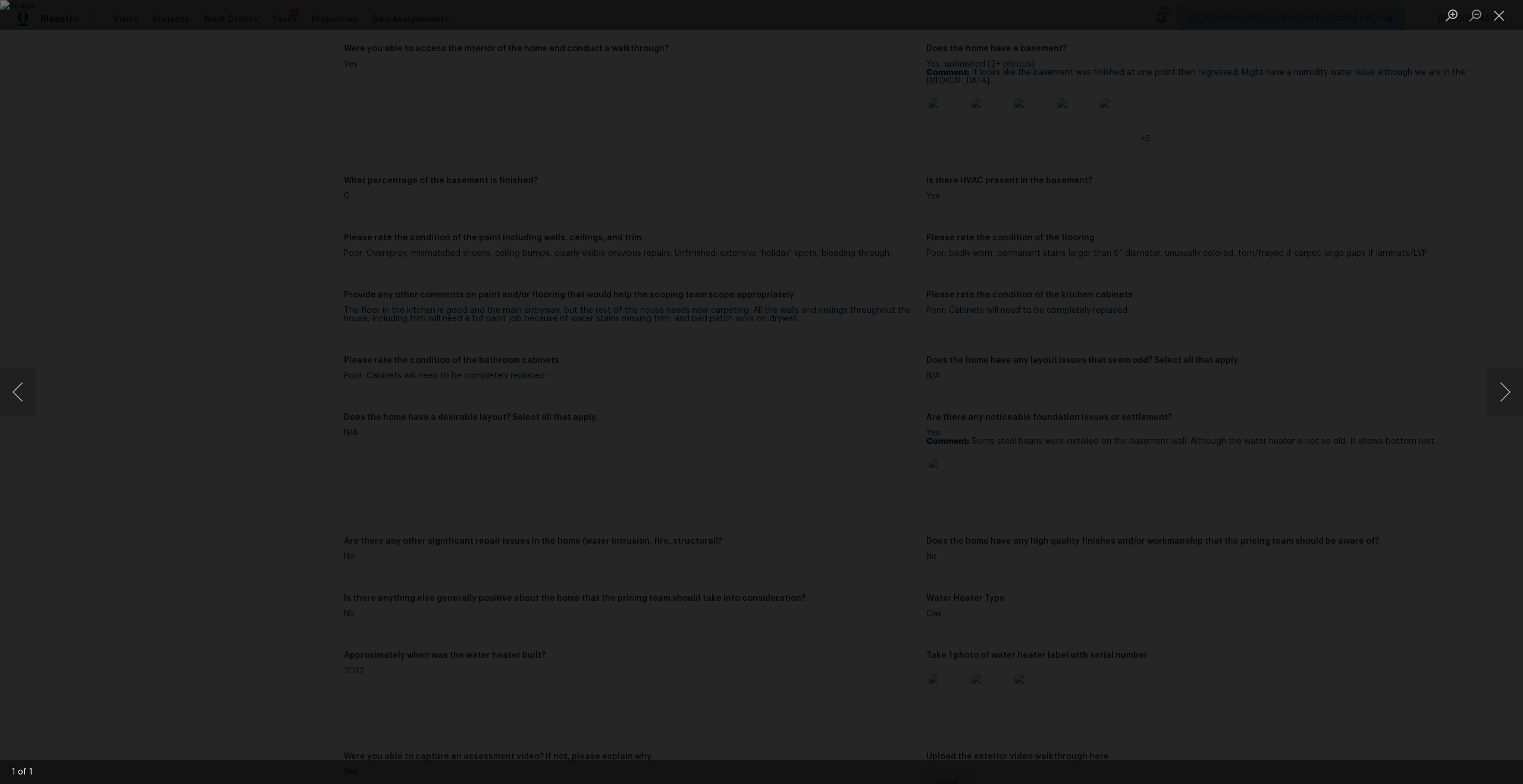
click at [227, 339] on div "Lightbox" at bounding box center [762, 392] width 1523 height 784
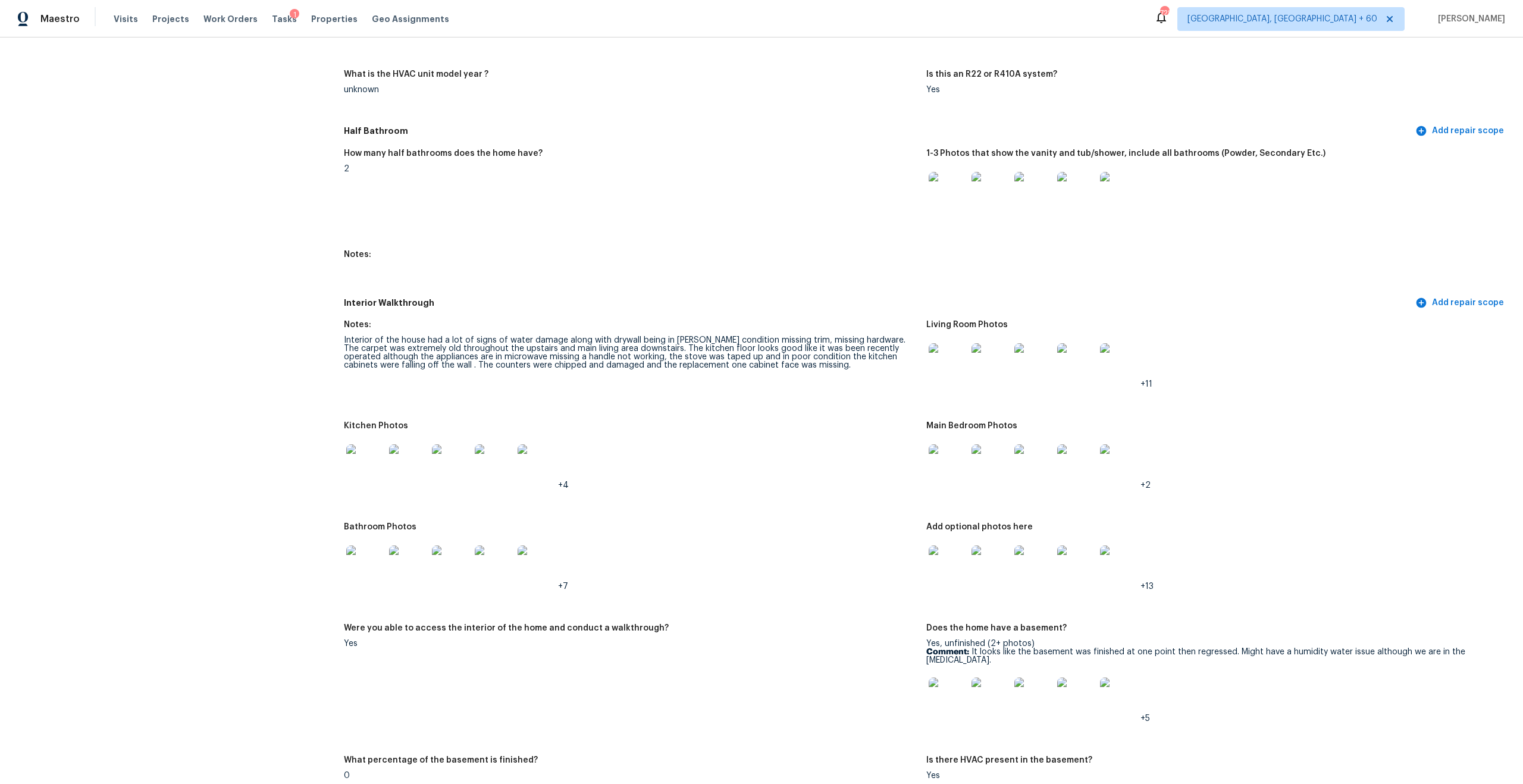
scroll to position [1247, 0]
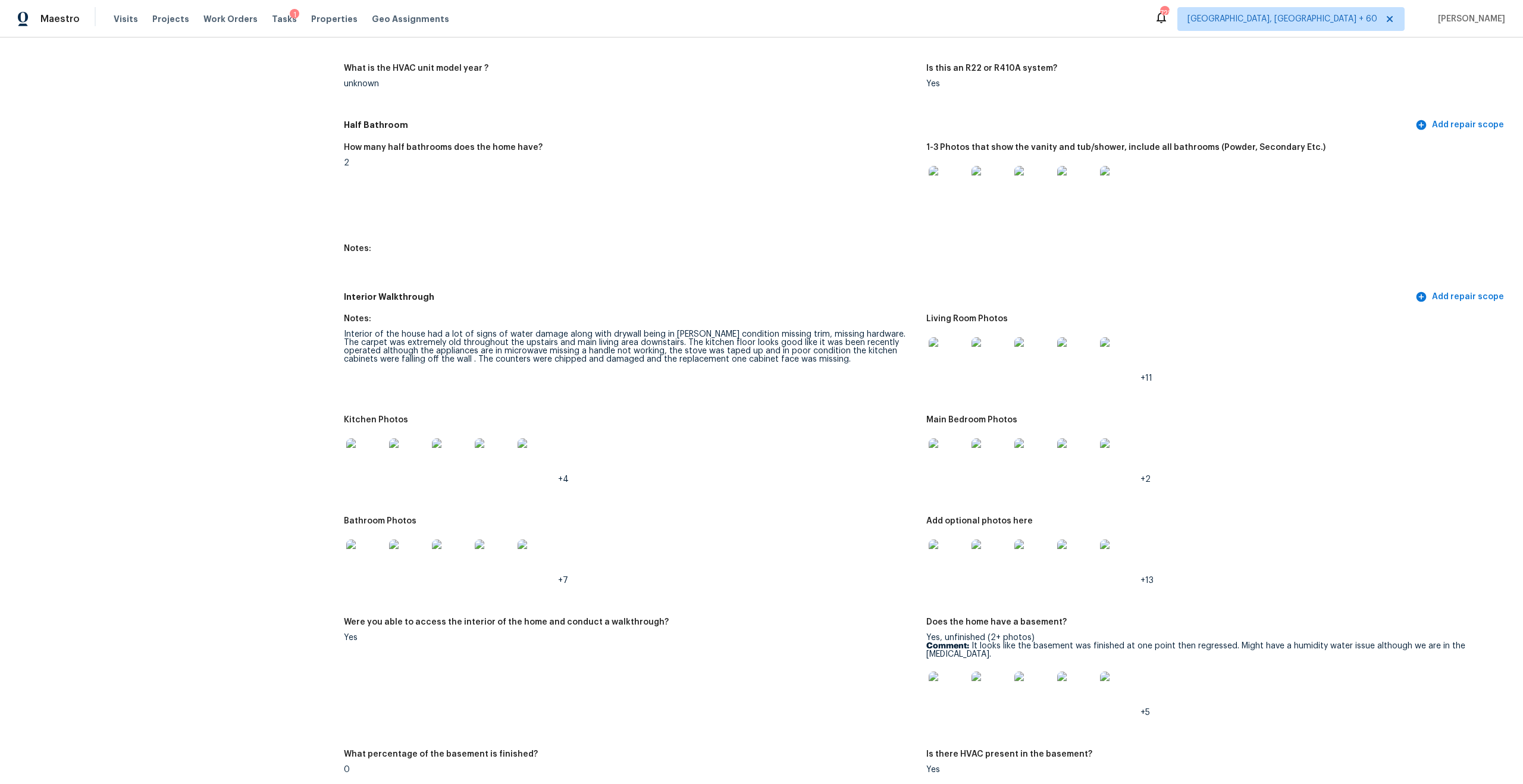
drag, startPoint x: 520, startPoint y: 329, endPoint x: 596, endPoint y: 332, distance: 76.1
click at [597, 332] on div "Interior of the house had a lot of signs of water damage along with drywall bei…" at bounding box center [630, 346] width 573 height 33
drag, startPoint x: 343, startPoint y: 333, endPoint x: 488, endPoint y: 337, distance: 145.1
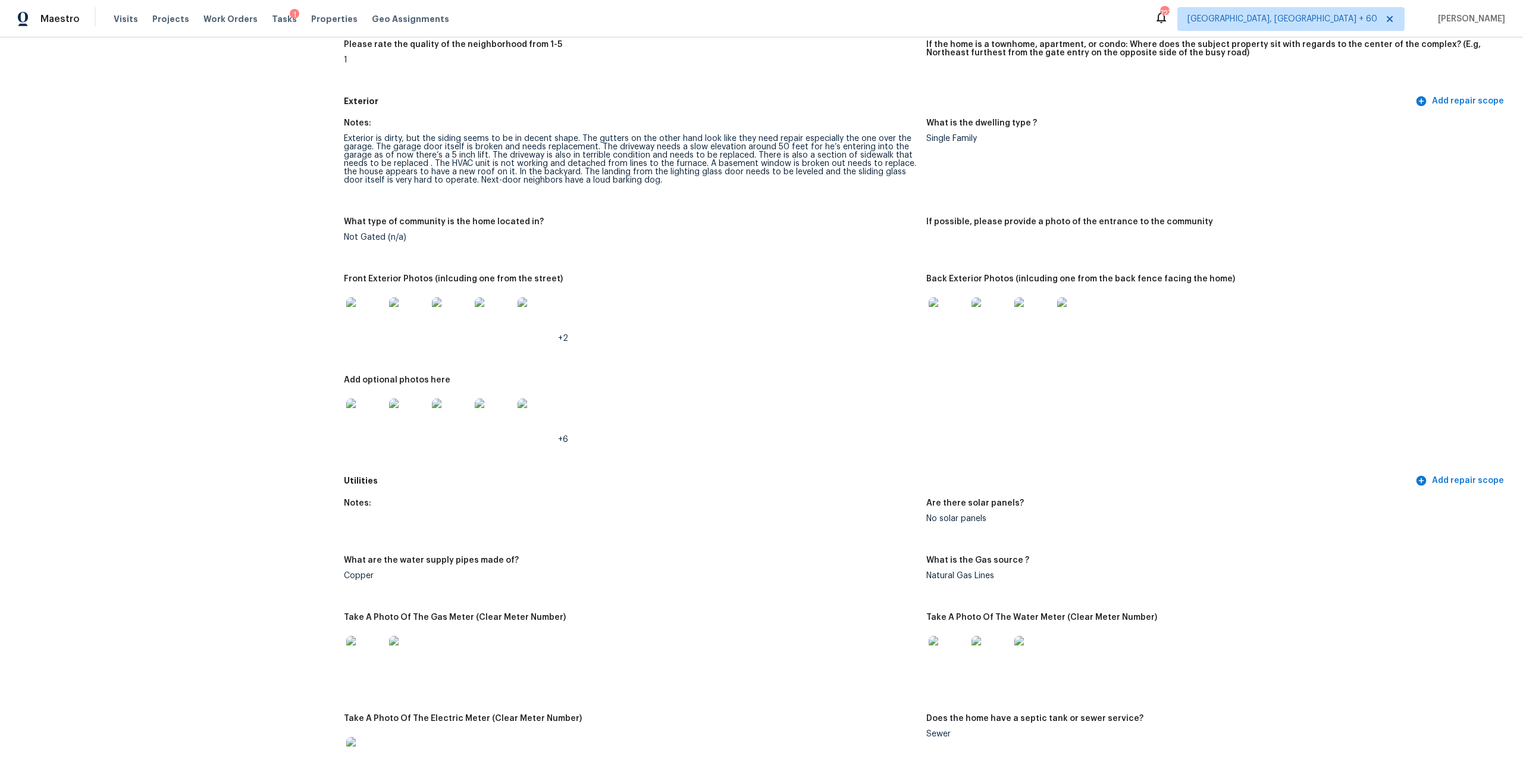
scroll to position [0, 0]
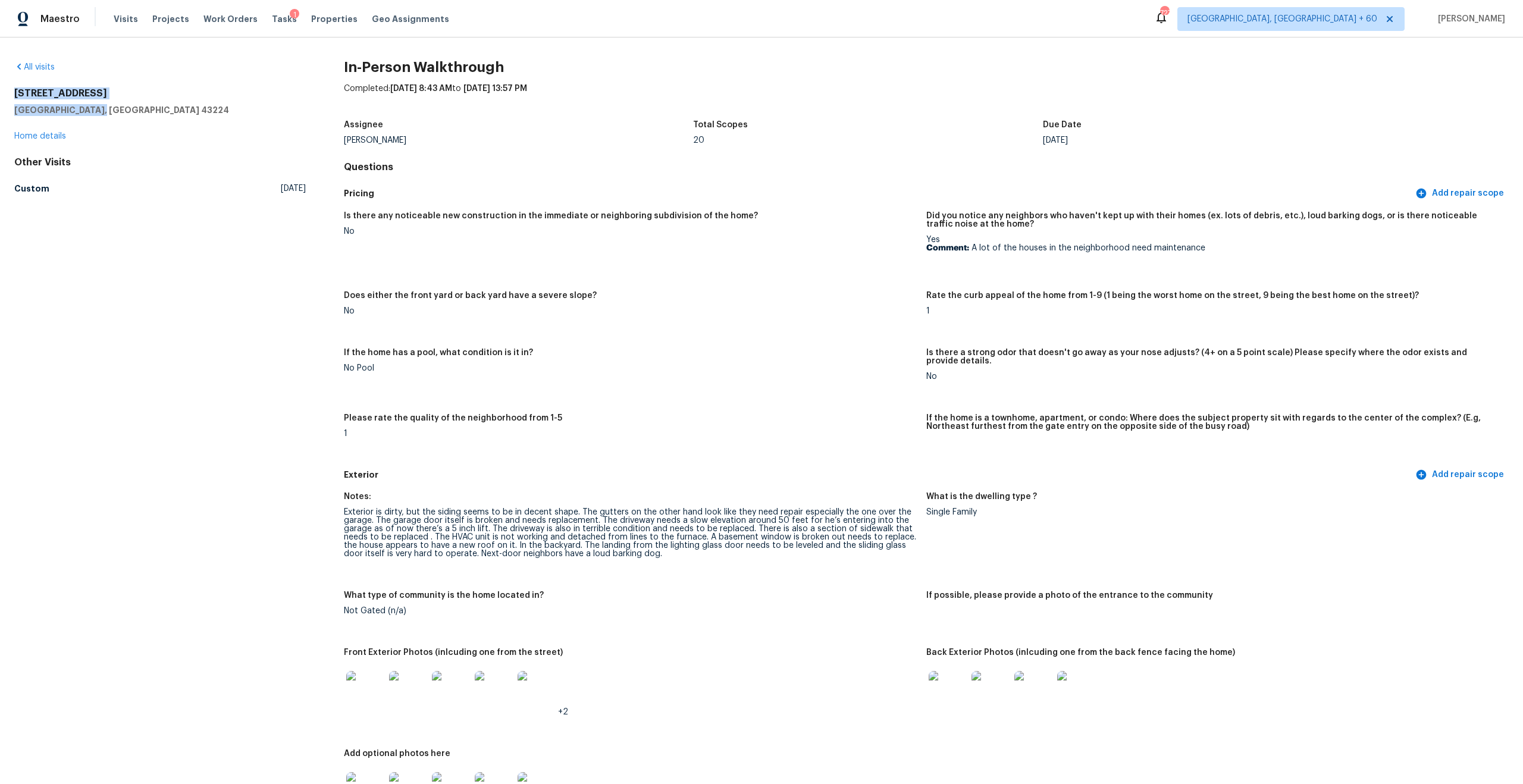
drag, startPoint x: 14, startPoint y: 90, endPoint x: 105, endPoint y: 113, distance: 93.9
click at [105, 113] on div "3519 Walnut Creek Dr Columbus, OH 43224" at bounding box center [160, 102] width 292 height 29
copy div "3519 Walnut Creek Dr Columbus, OH 43224"
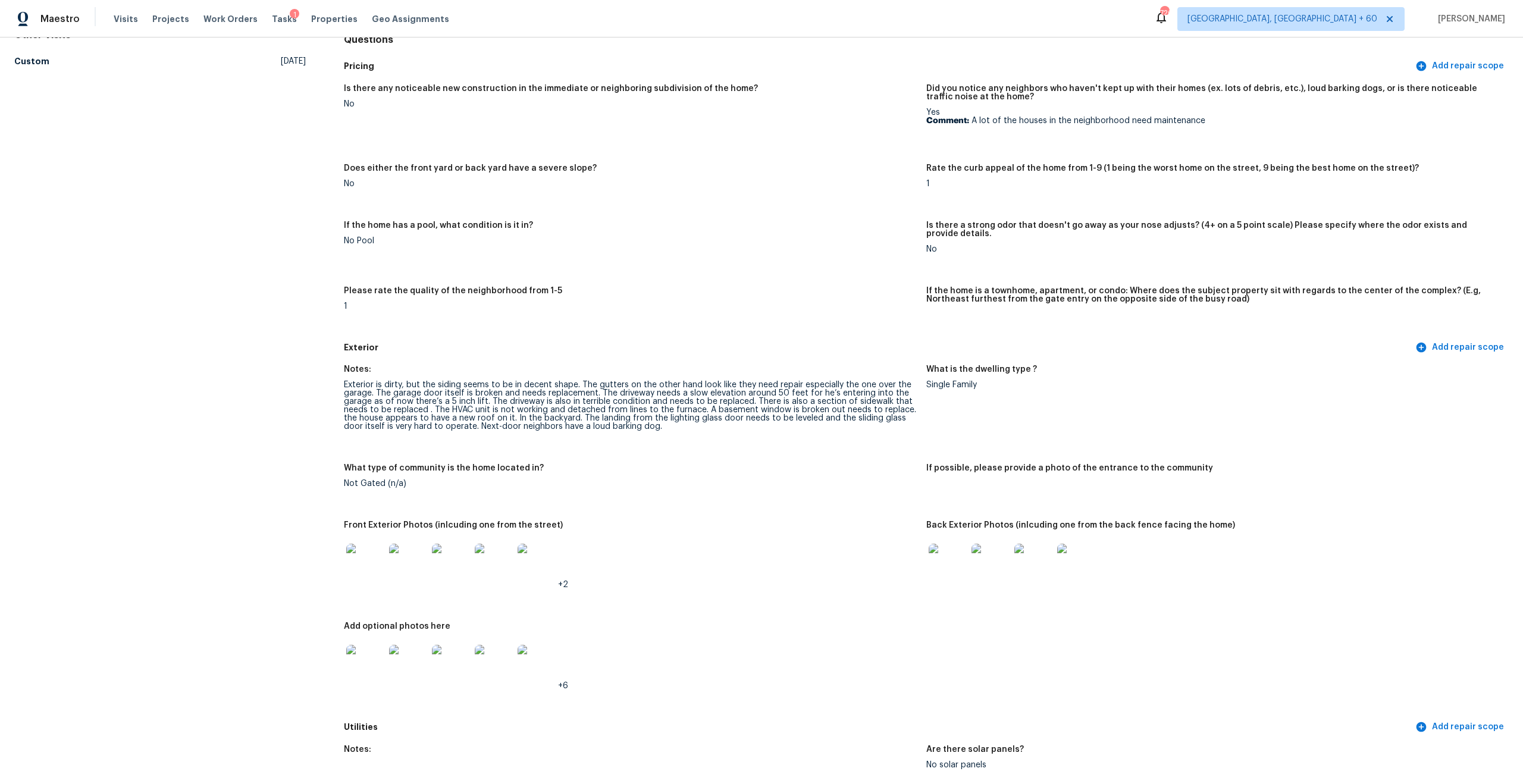
scroll to position [358, 0]
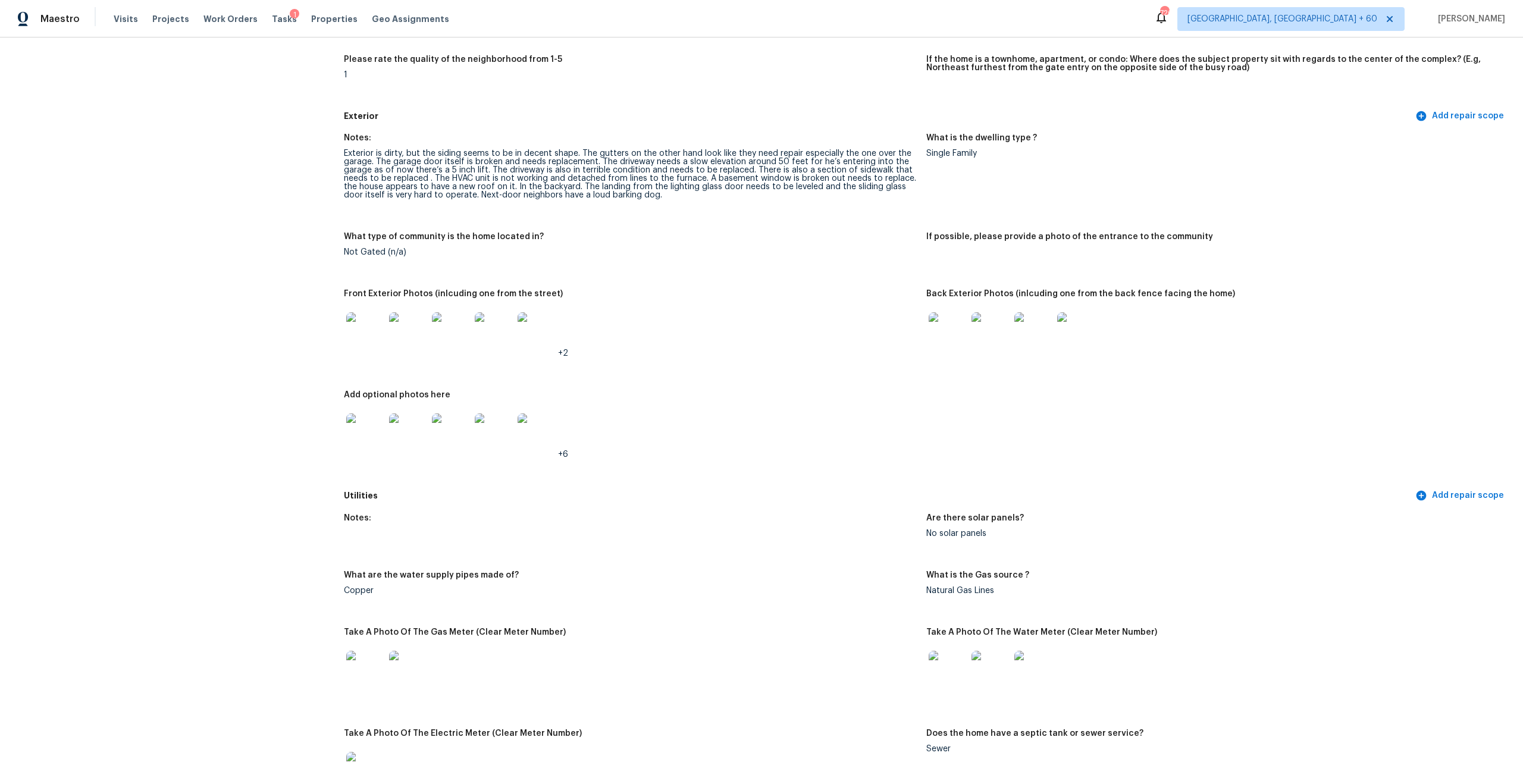
click at [693, 432] on div "+6" at bounding box center [630, 432] width 573 height 52
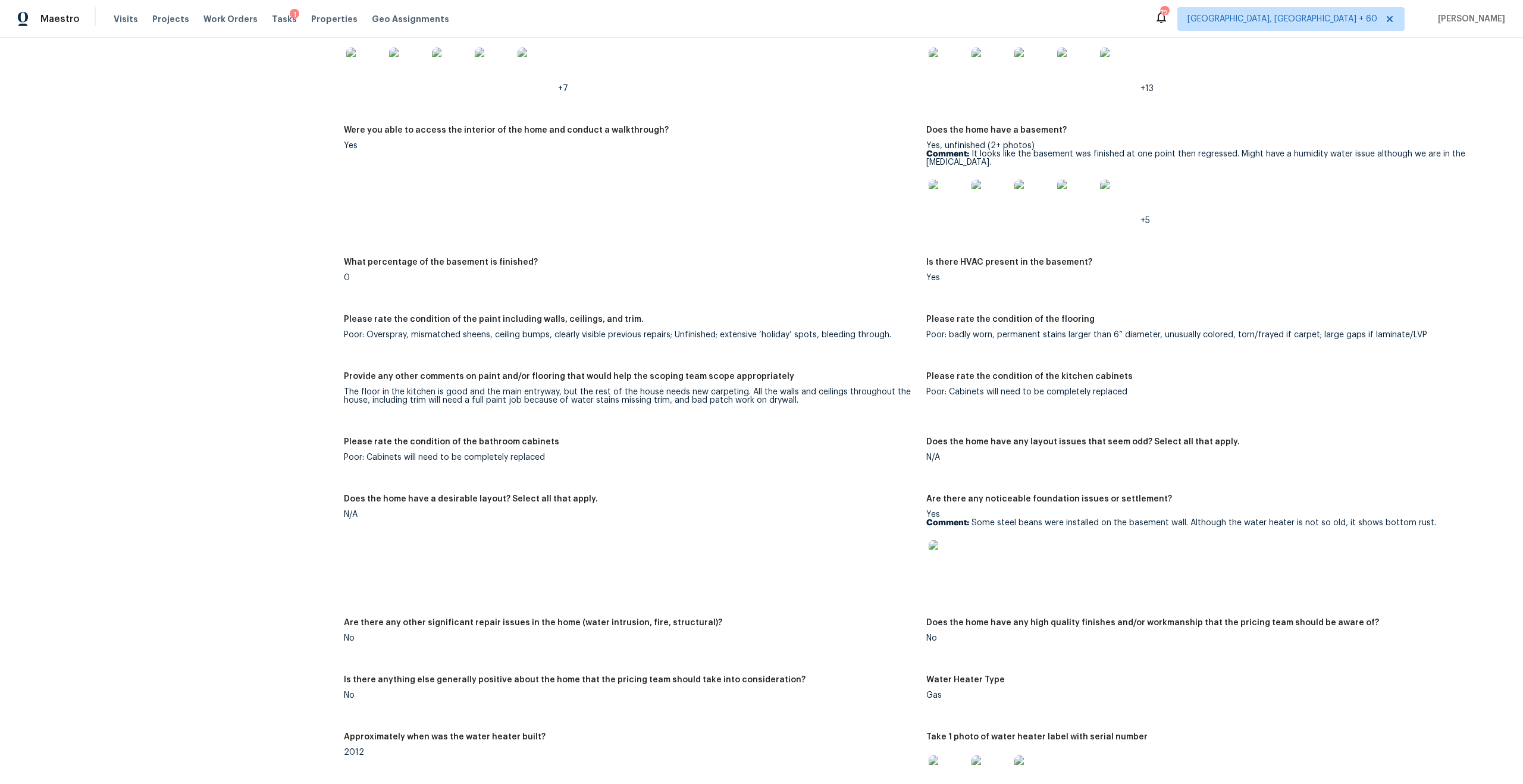
scroll to position [1753, 0]
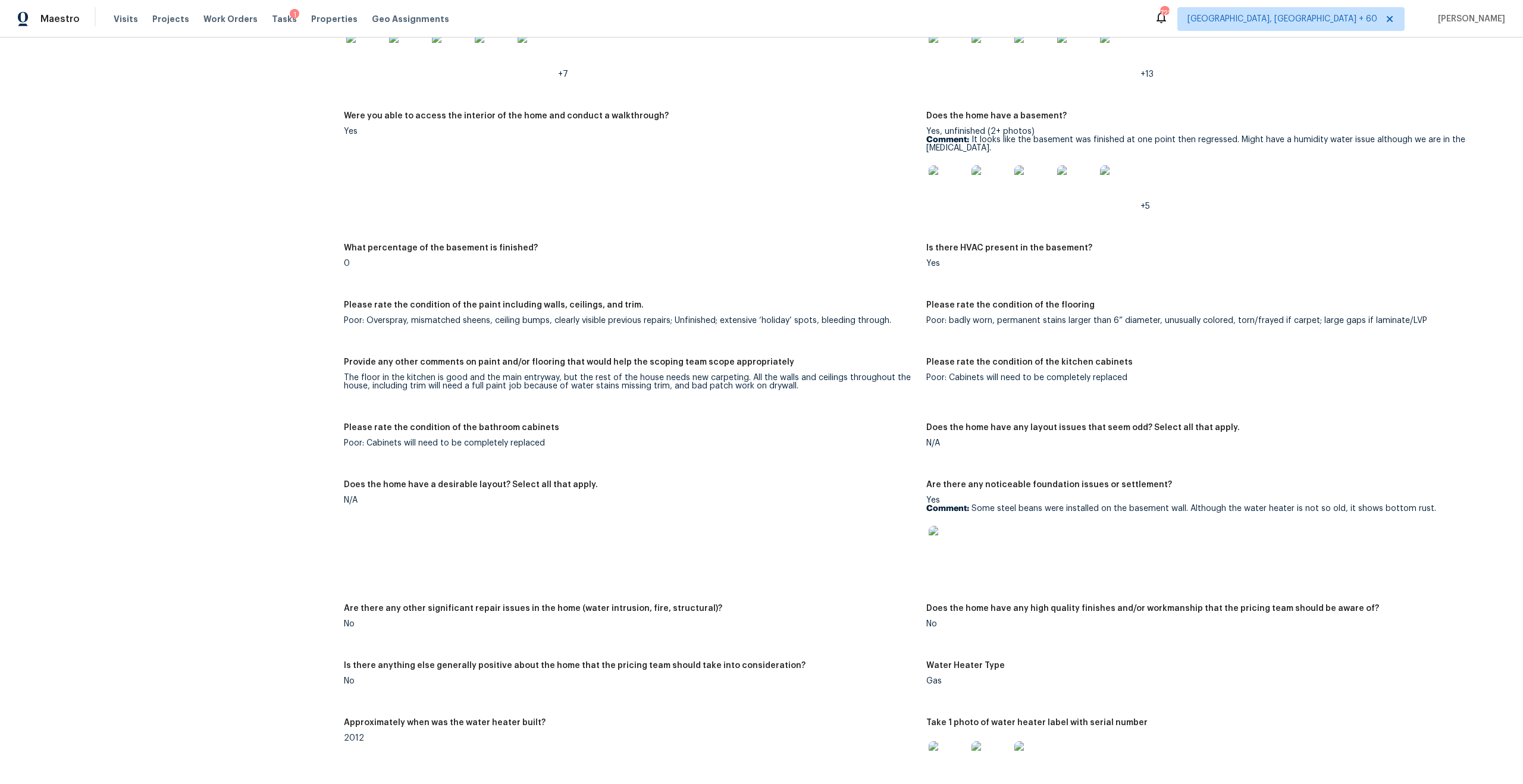
click at [499, 381] on div "The floor in the kitchen is good and the main entryway, but the rest of the hou…" at bounding box center [630, 381] width 573 height 16
click at [533, 374] on div "The floor in the kitchen is good and the main entryway, but the rest of the hou…" at bounding box center [630, 381] width 573 height 16
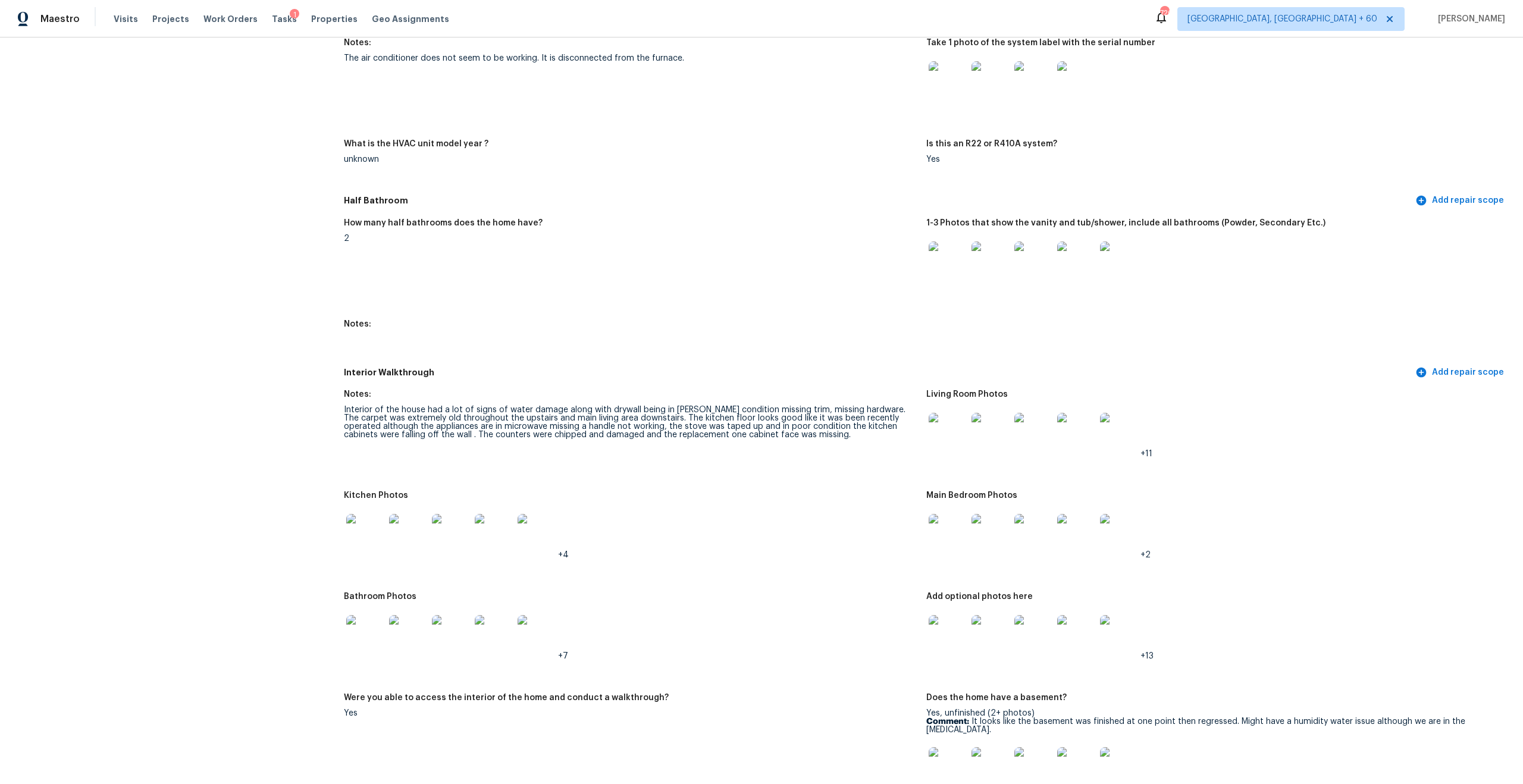
scroll to position [1641, 0]
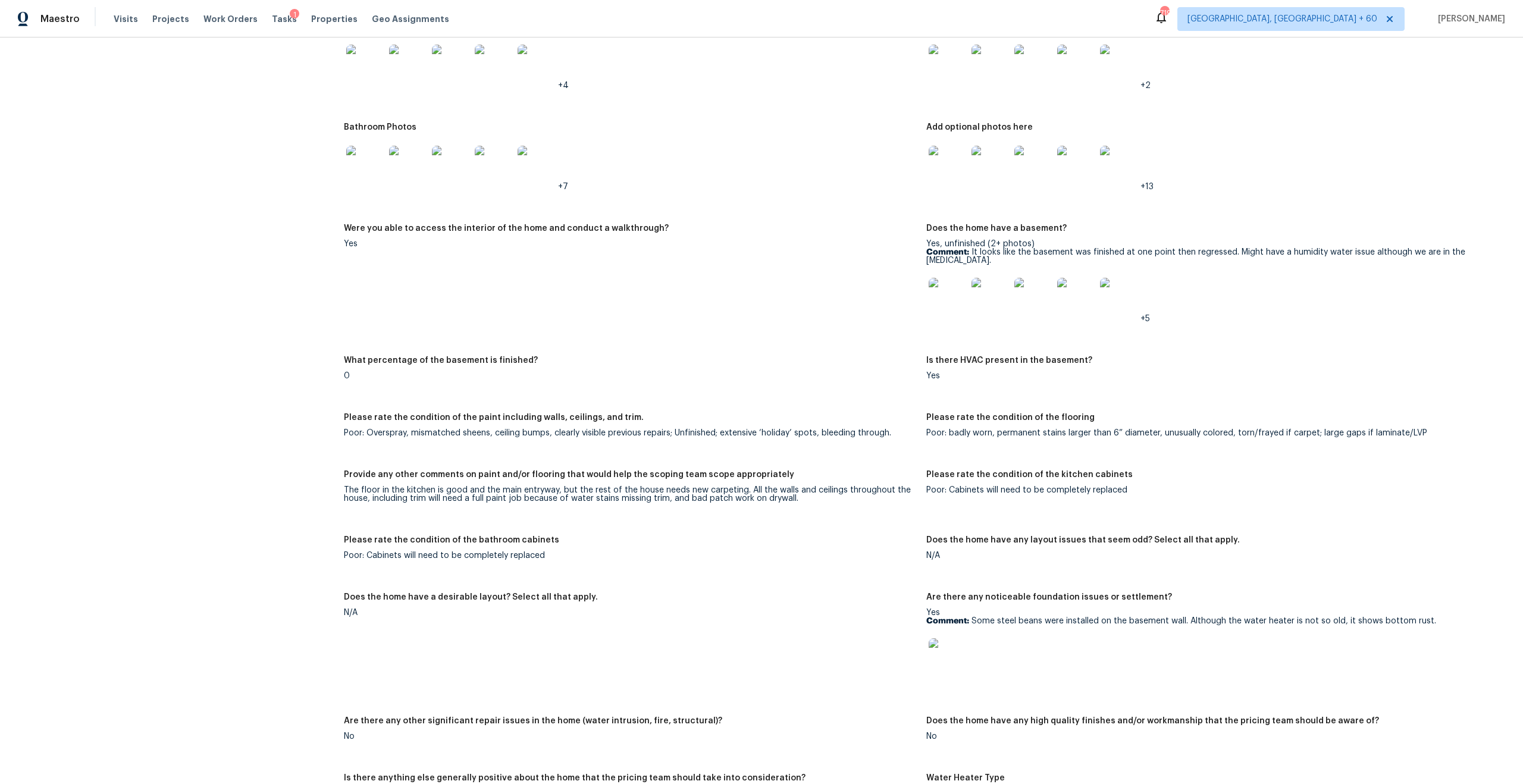
click at [856, 429] on div "Poor: badly worn, permanent stains larger than 6” diameter, unusually colored, …" at bounding box center [1213, 433] width 573 height 9
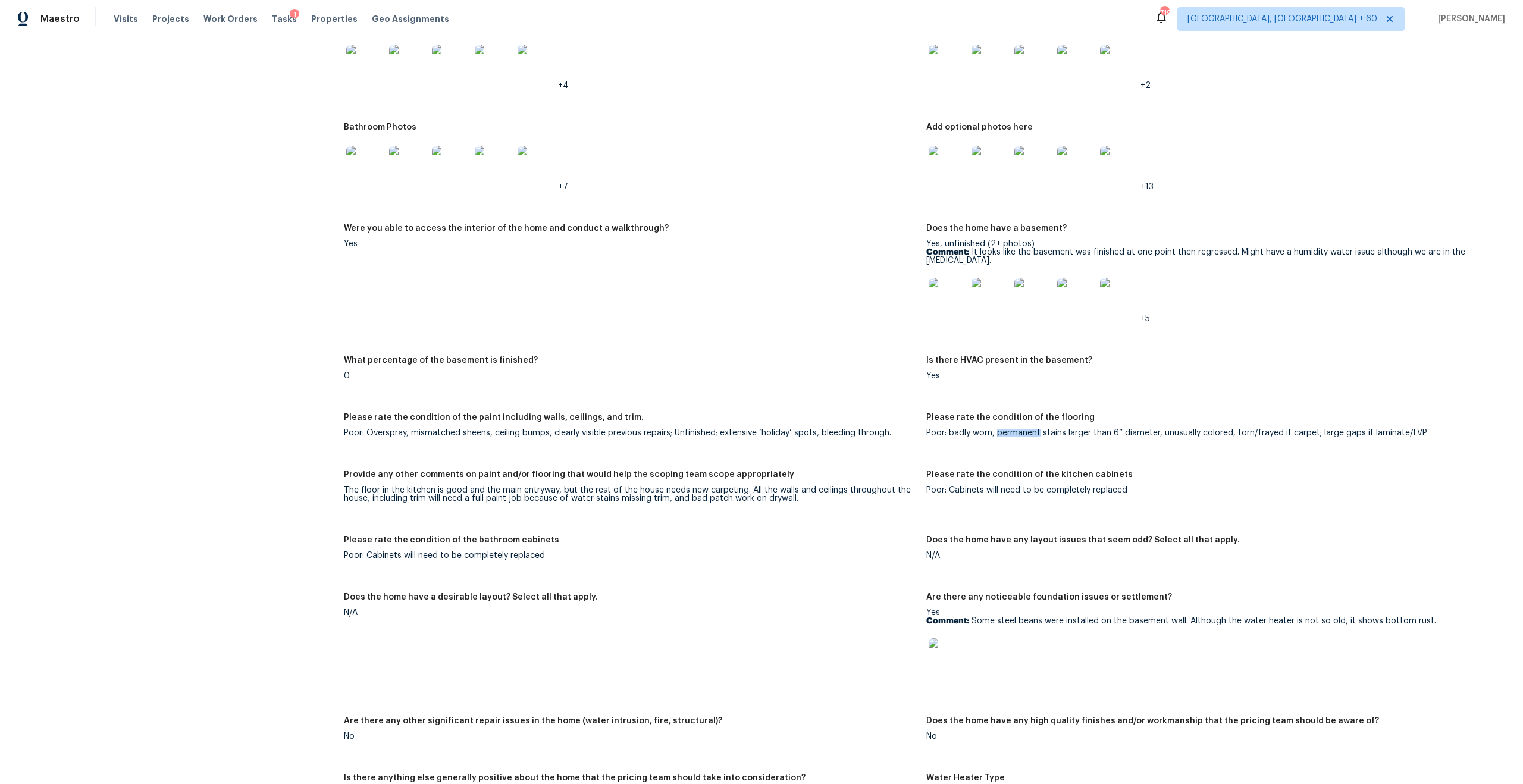
click at [856, 429] on div "Poor: badly worn, permanent stains larger than 6” diameter, unusually colored, …" at bounding box center [1213, 433] width 573 height 9
click at [856, 417] on div "Please rate the condition of the flooring" at bounding box center [1213, 421] width 573 height 16
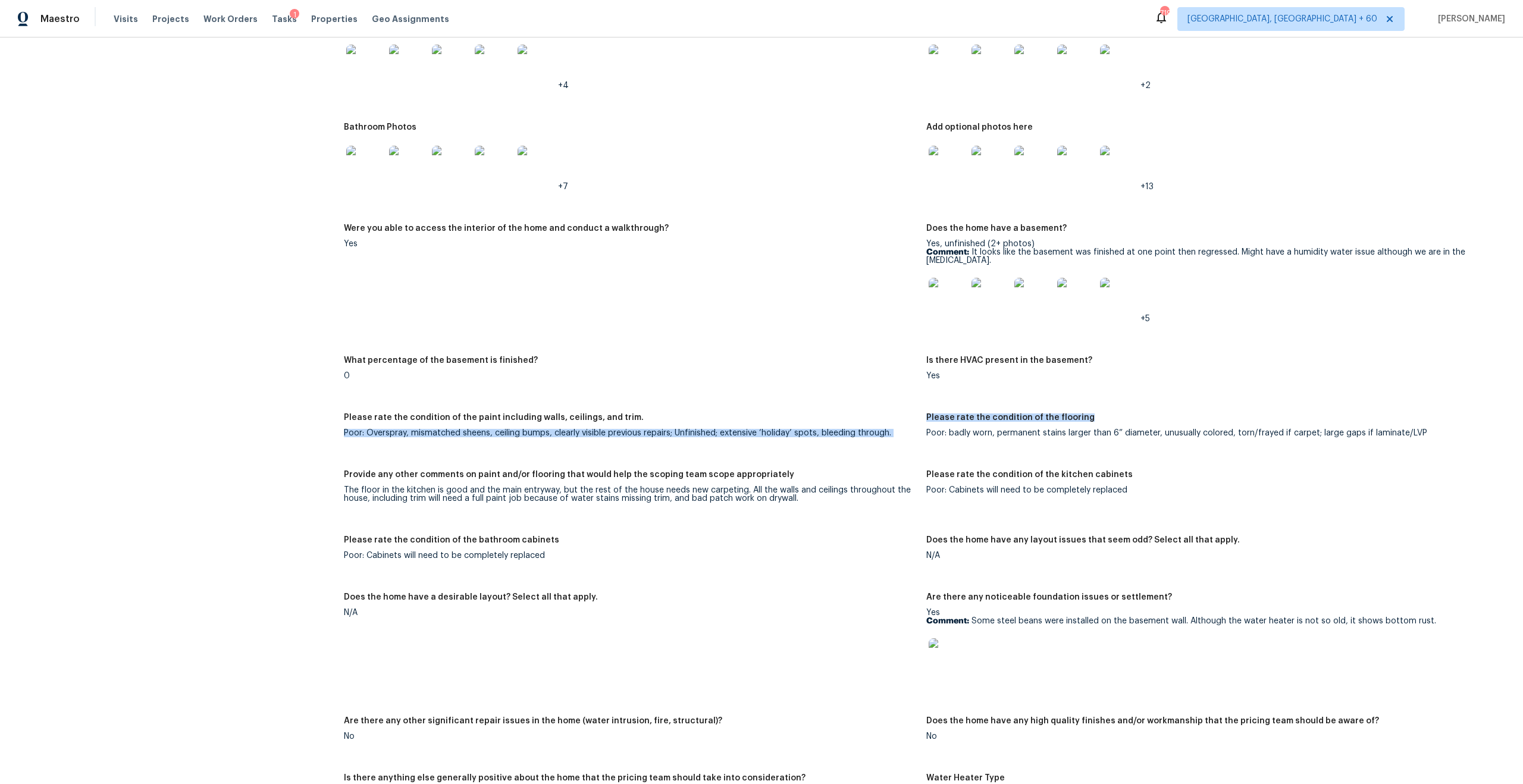
drag, startPoint x: 921, startPoint y: 409, endPoint x: 1096, endPoint y: 409, distance: 175.0
click at [856, 409] on div "Notes: Interior of the house had a lot of signs of water damage along with dryw…" at bounding box center [927, 526] width 1165 height 1225
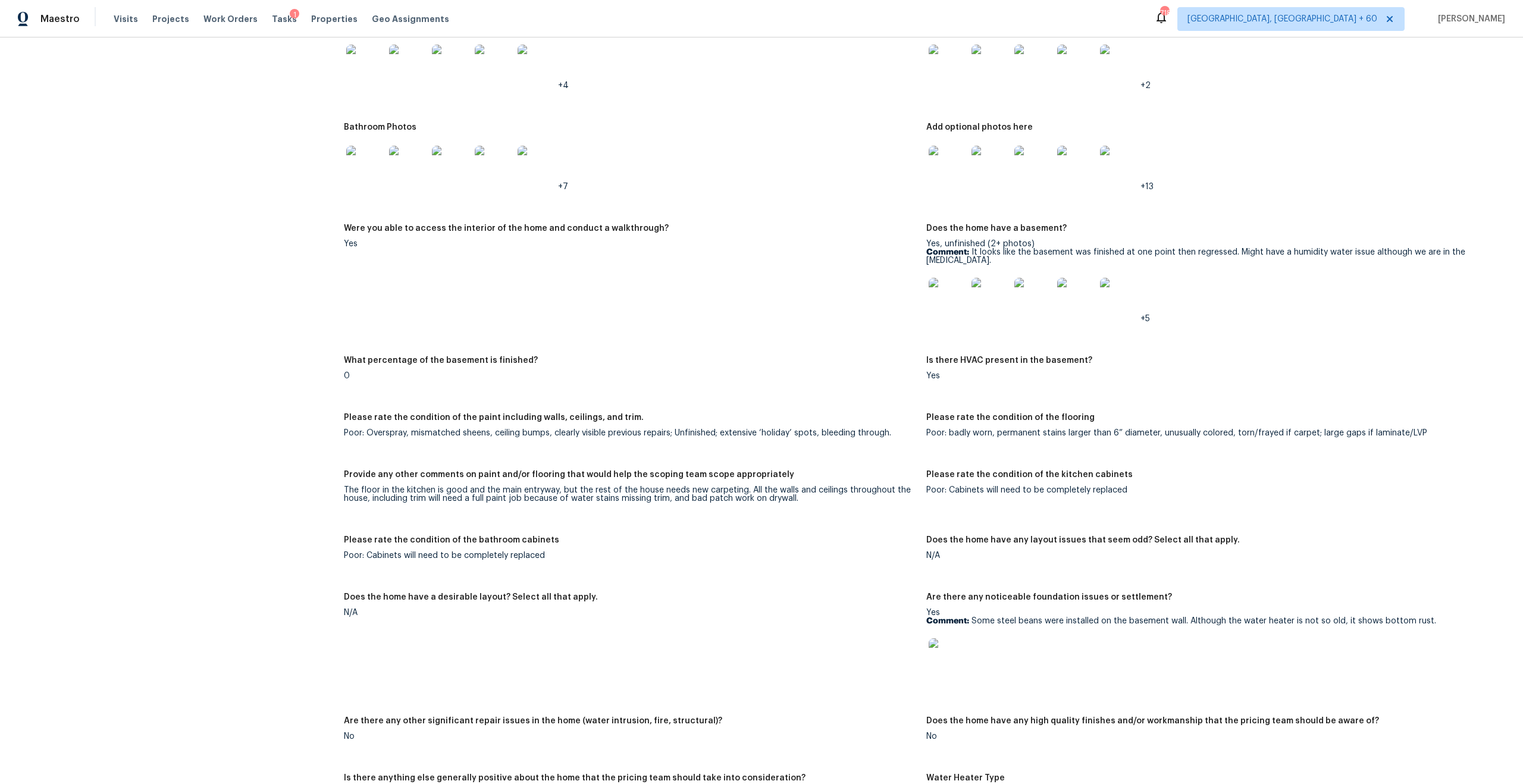
click at [856, 429] on div "Poor: badly worn, permanent stains larger than 6” diameter, unusually colored, …" at bounding box center [1213, 433] width 573 height 9
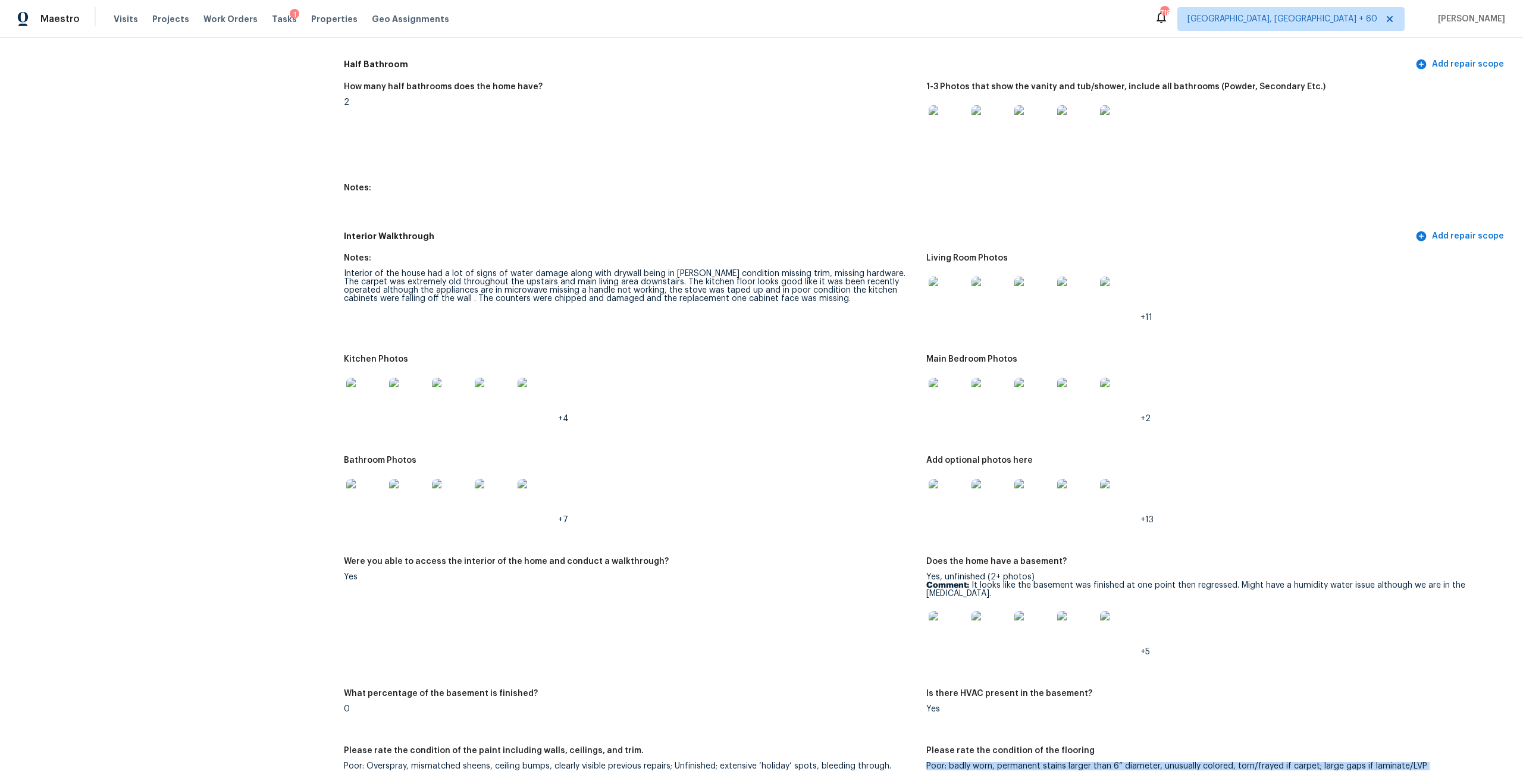
scroll to position [1308, 0]
click at [856, 288] on img at bounding box center [948, 295] width 38 height 38
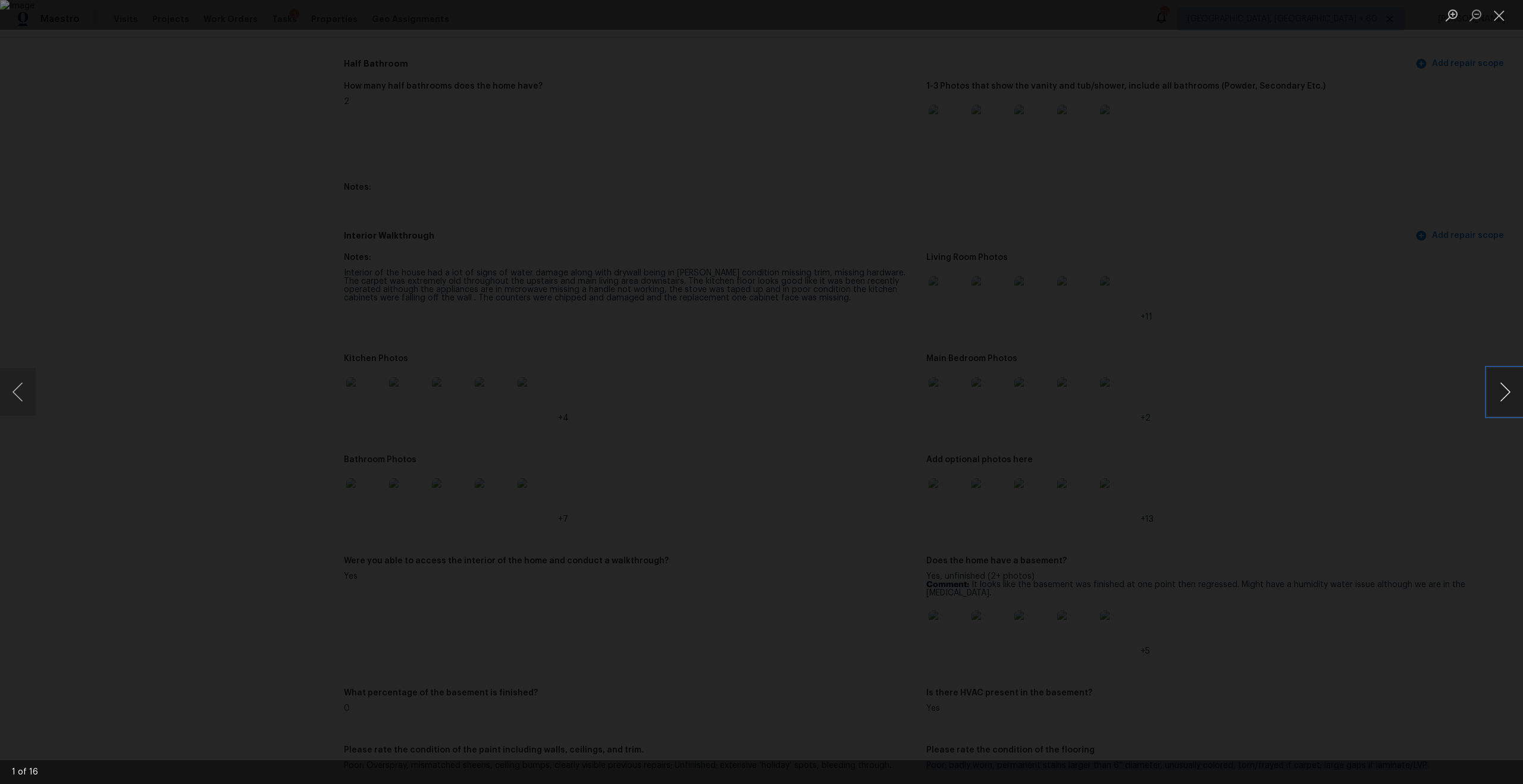
click at [856, 398] on button "Next image" at bounding box center [1505, 392] width 35 height 48
click at [20, 390] on button "Previous image" at bounding box center [18, 392] width 35 height 48
click at [856, 390] on button "Next image" at bounding box center [1505, 392] width 35 height 48
click at [24, 392] on button "Previous image" at bounding box center [18, 392] width 35 height 48
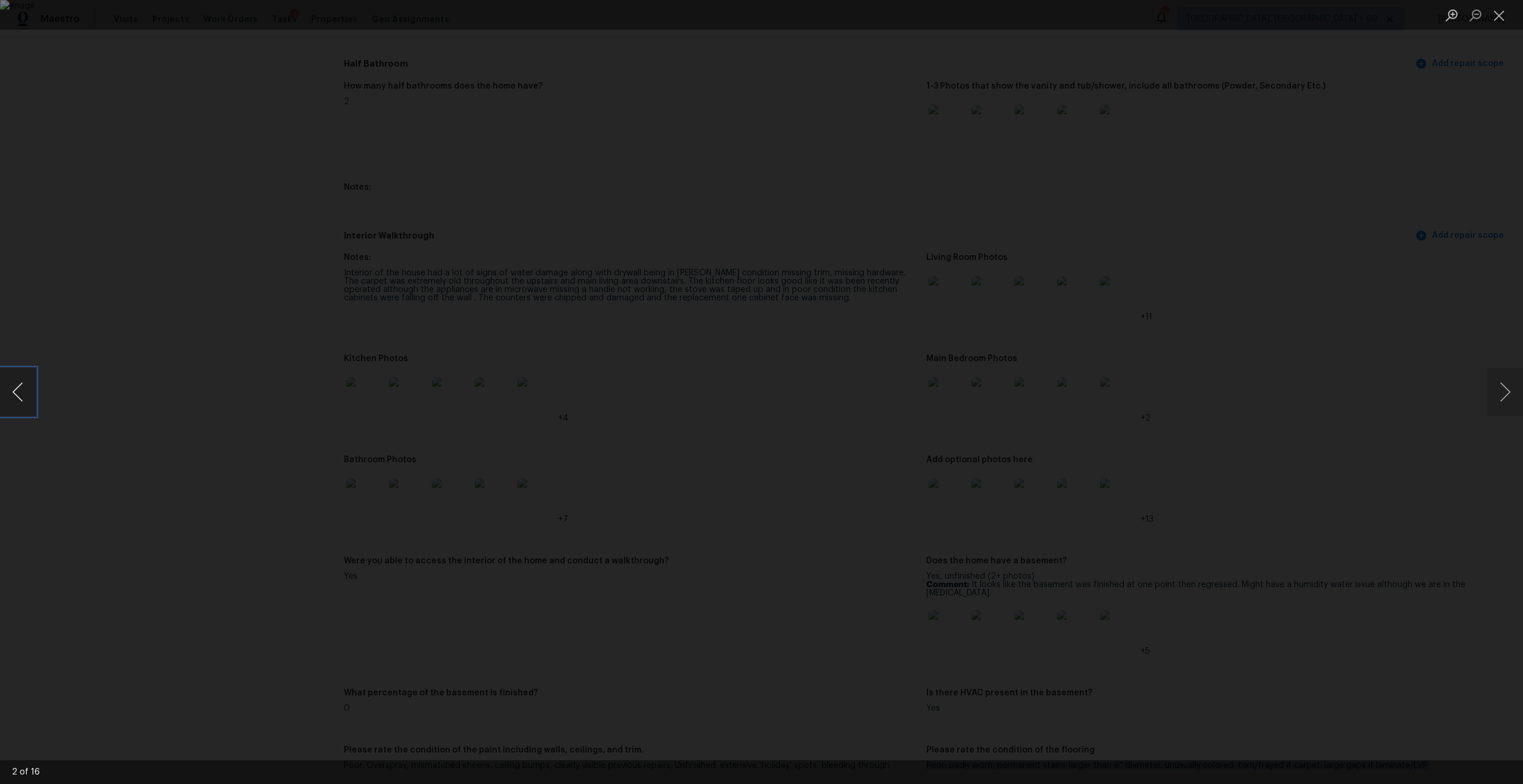
click at [24, 392] on button "Previous image" at bounding box center [18, 392] width 35 height 48
click at [856, 384] on button "Next image" at bounding box center [1505, 392] width 35 height 48
click at [24, 390] on button "Previous image" at bounding box center [18, 392] width 35 height 48
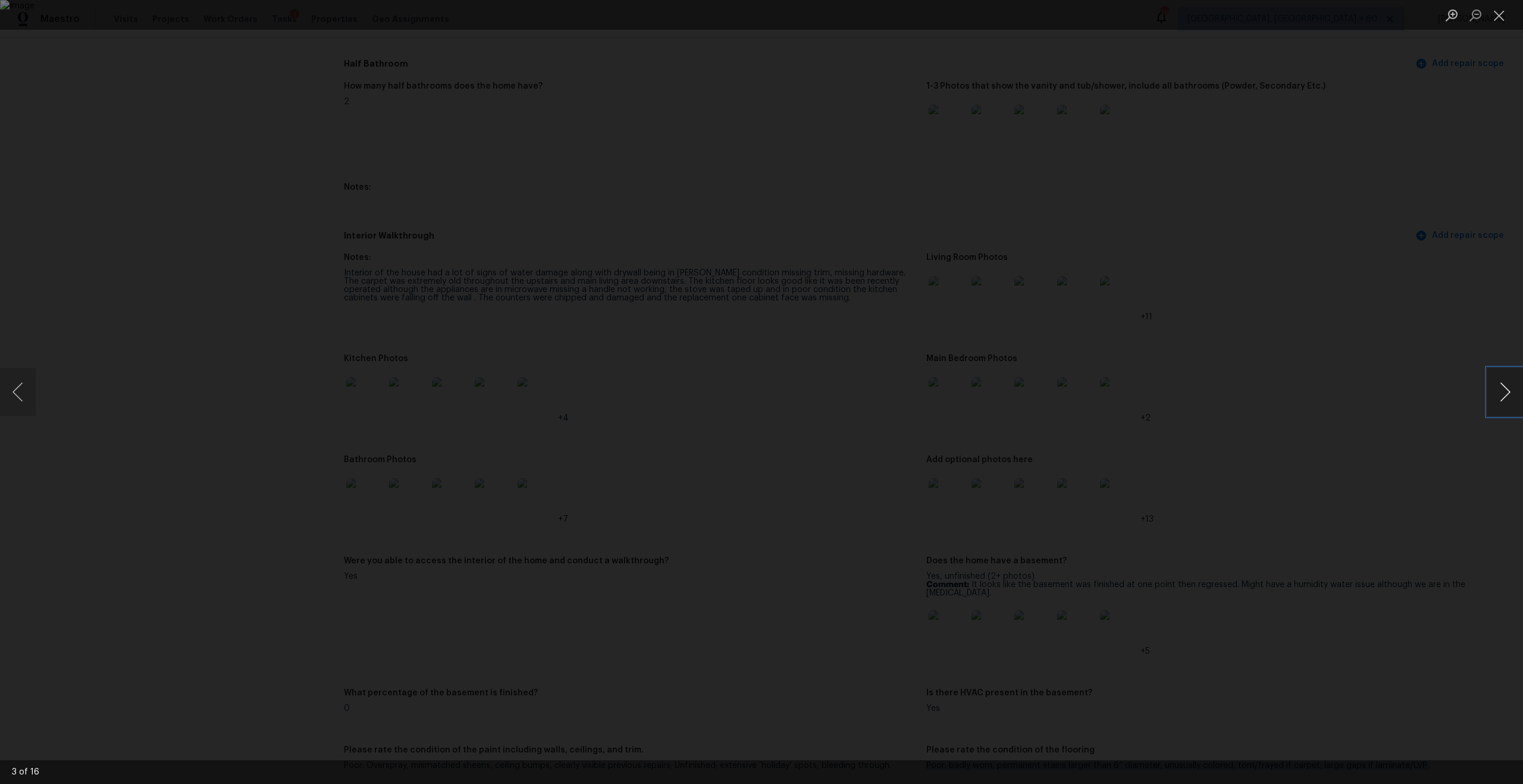
click at [856, 395] on button "Next image" at bounding box center [1505, 392] width 35 height 48
click at [856, 397] on button "Next image" at bounding box center [1505, 392] width 35 height 48
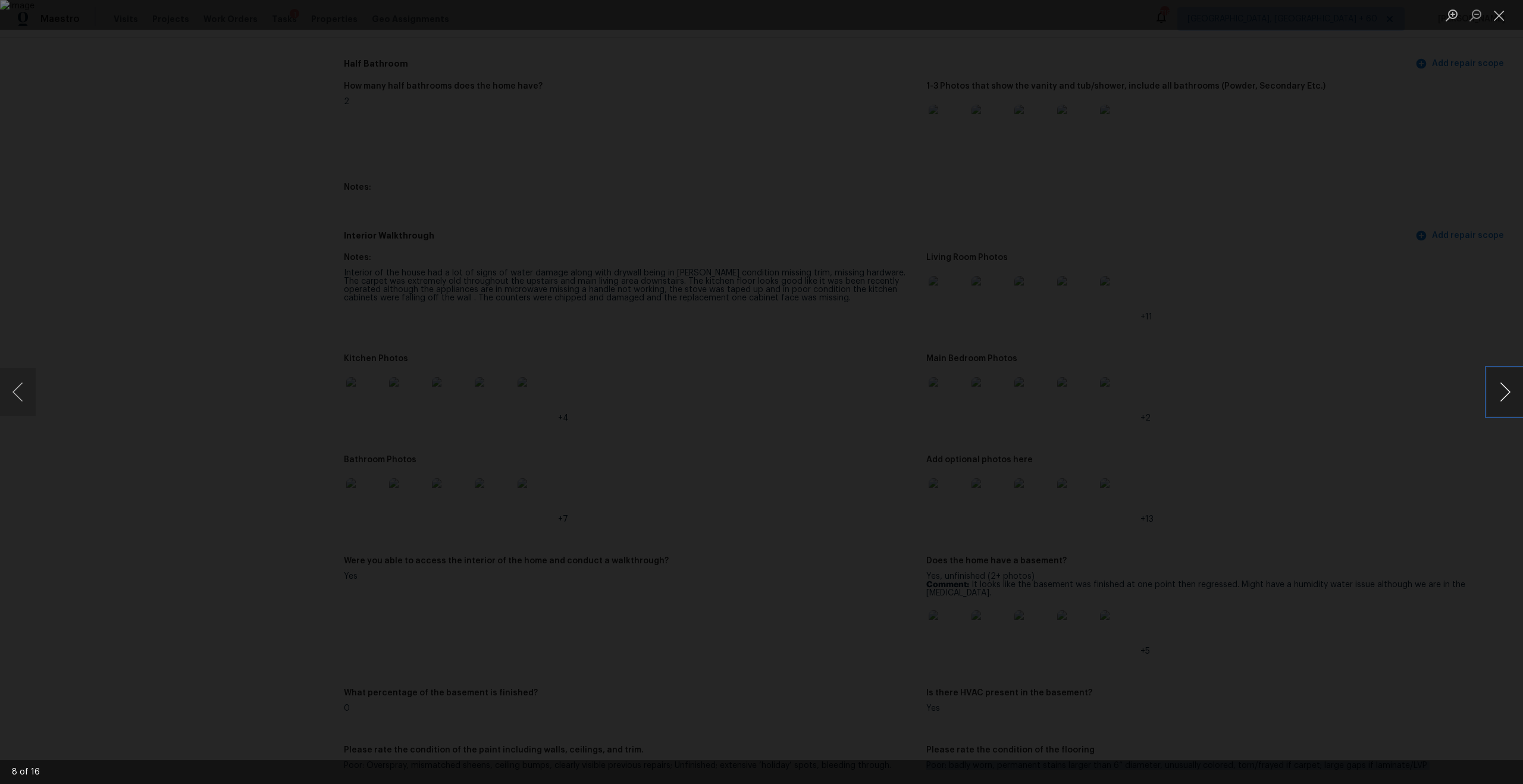
click at [856, 397] on button "Next image" at bounding box center [1505, 392] width 35 height 48
click at [24, 383] on button "Previous image" at bounding box center [18, 392] width 35 height 48
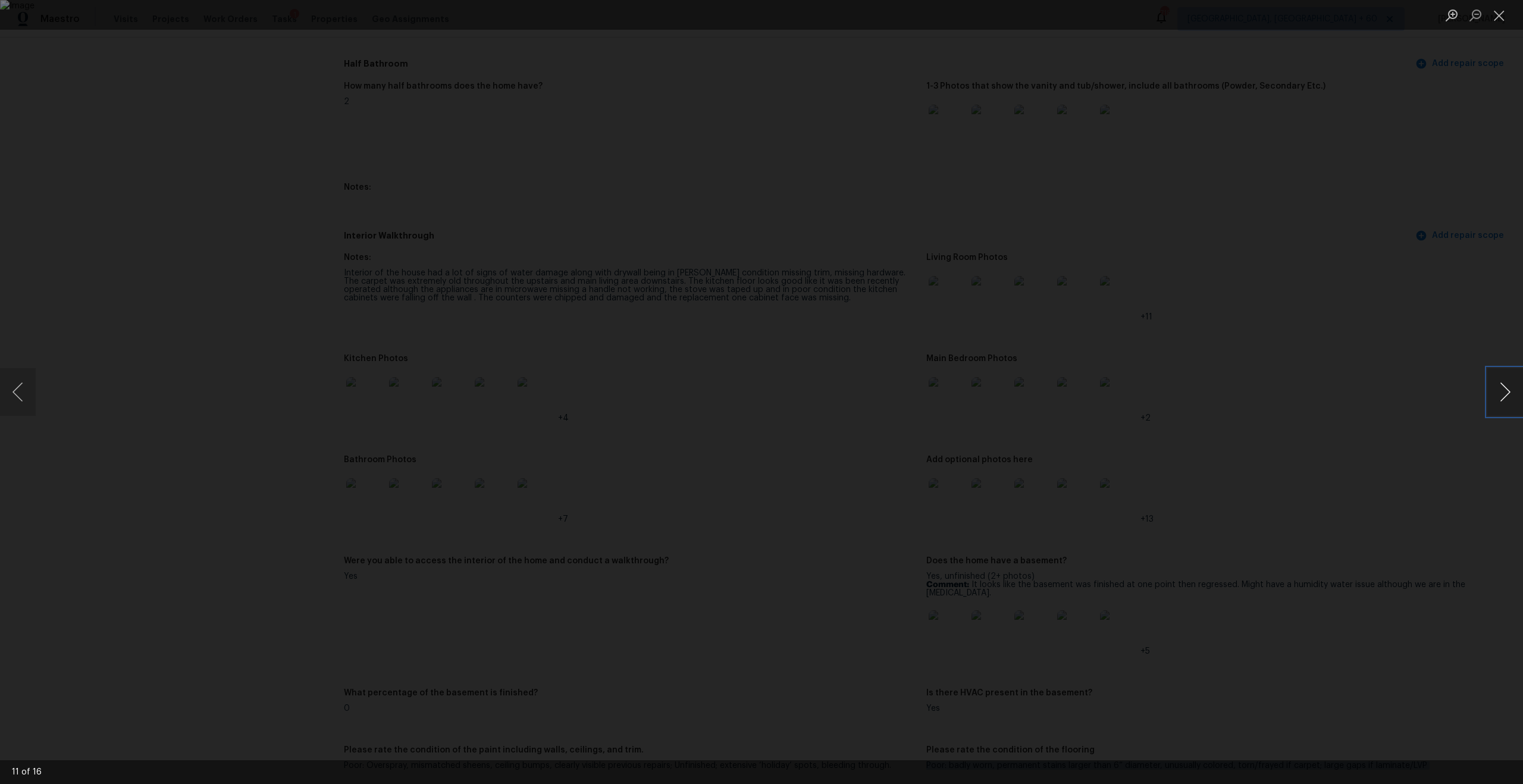
click at [856, 390] on button "Next image" at bounding box center [1505, 392] width 35 height 48
click at [856, 384] on button "Next image" at bounding box center [1505, 392] width 35 height 48
click at [856, 332] on div "Lightbox" at bounding box center [762, 392] width 1523 height 784
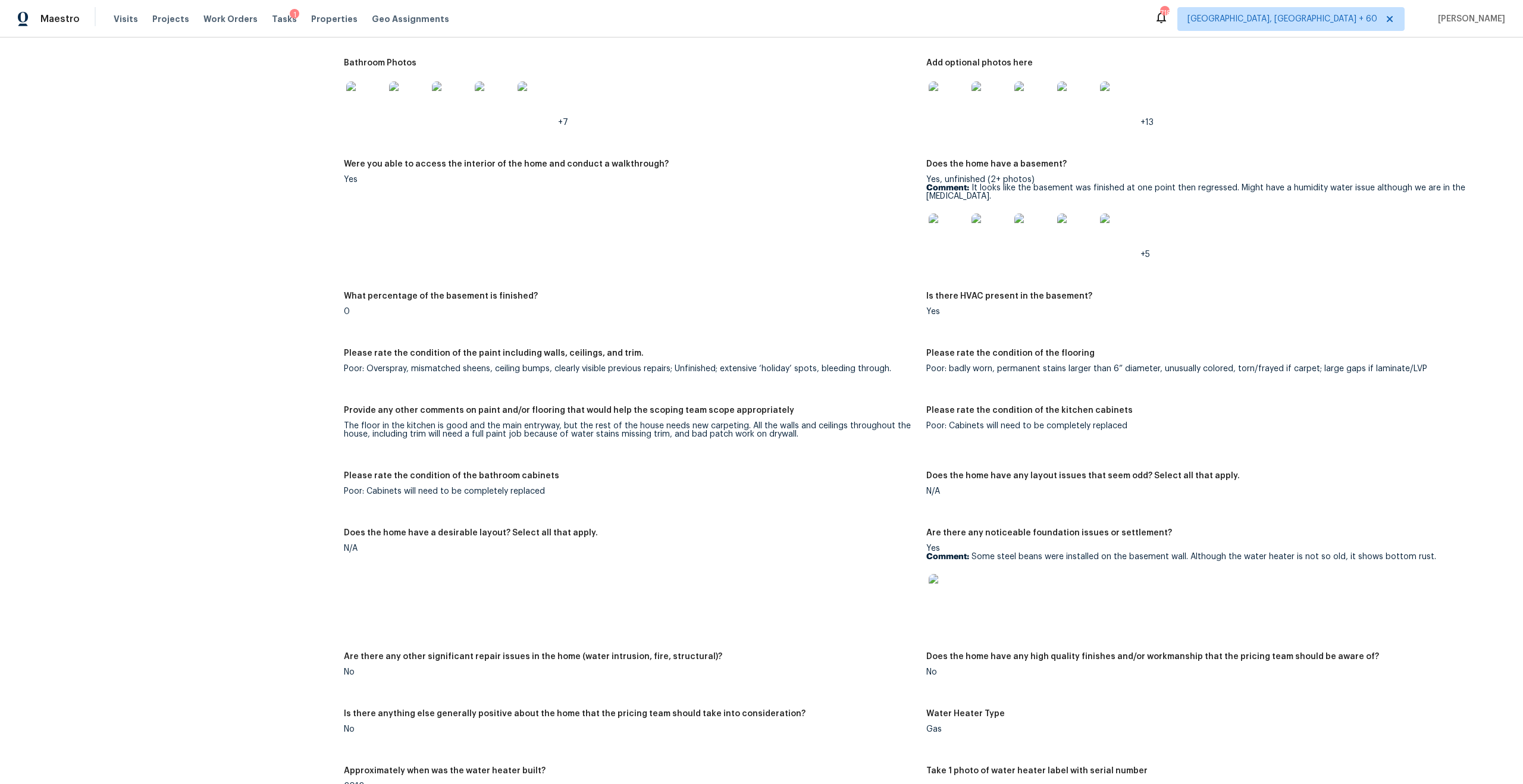
scroll to position [1707, 0]
click at [344, 420] on div "The floor in the kitchen is good and the main entryway, but the rest of the hou…" at bounding box center [630, 428] width 573 height 16
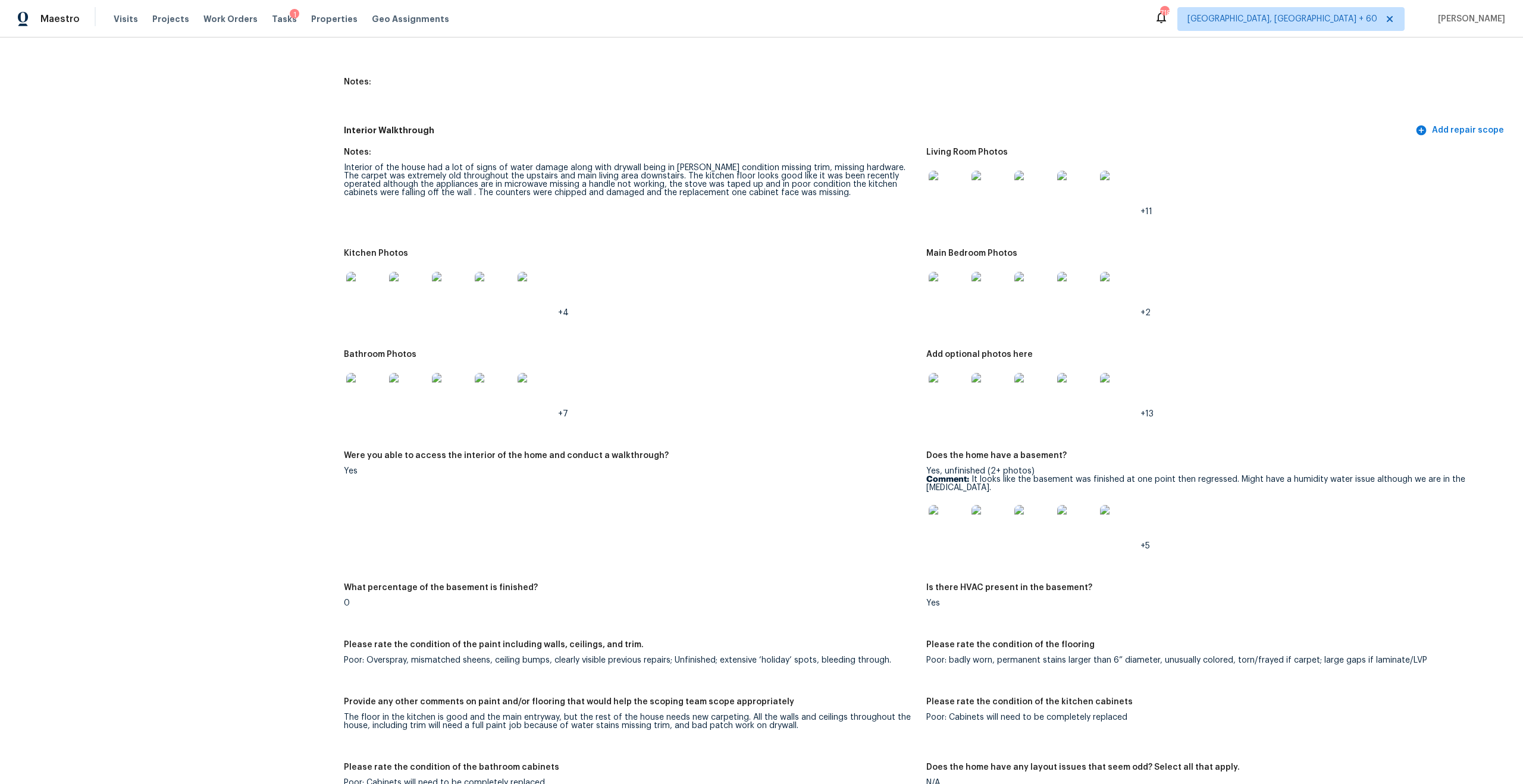
scroll to position [1389, 0]
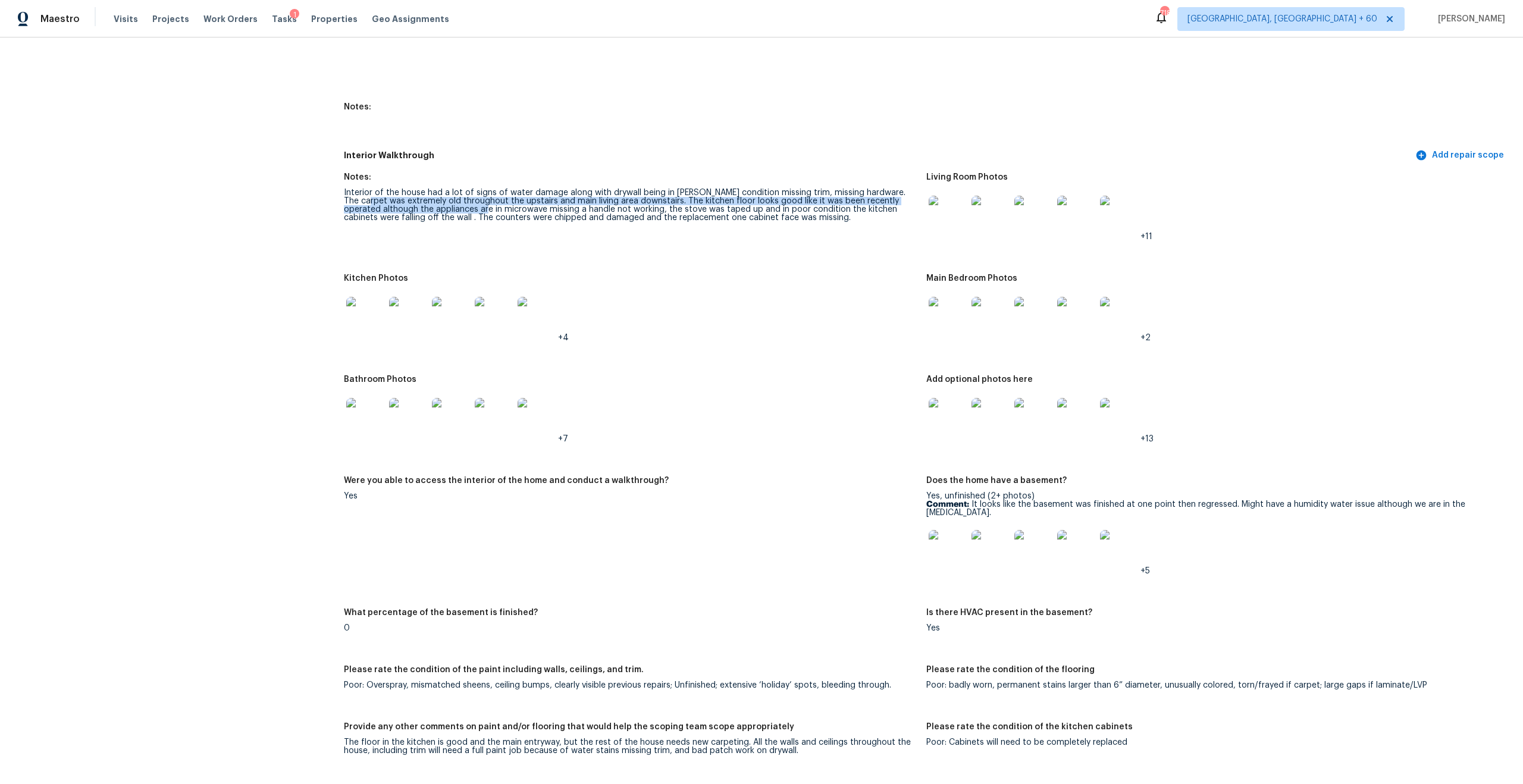
drag, startPoint x: 343, startPoint y: 195, endPoint x: 443, endPoint y: 197, distance: 100.0
click at [444, 197] on div "Interior of the house had a lot of signs of water damage along with drywall bei…" at bounding box center [630, 205] width 573 height 33
click at [463, 248] on figure "Notes: Interior of the house had a lot of signs of water damage along with dryw…" at bounding box center [635, 216] width 583 height 87
drag, startPoint x: 591, startPoint y: 202, endPoint x: 740, endPoint y: 203, distance: 149.0
click at [740, 203] on div "Interior of the house had a lot of signs of water damage along with drywall bei…" at bounding box center [630, 205] width 573 height 33
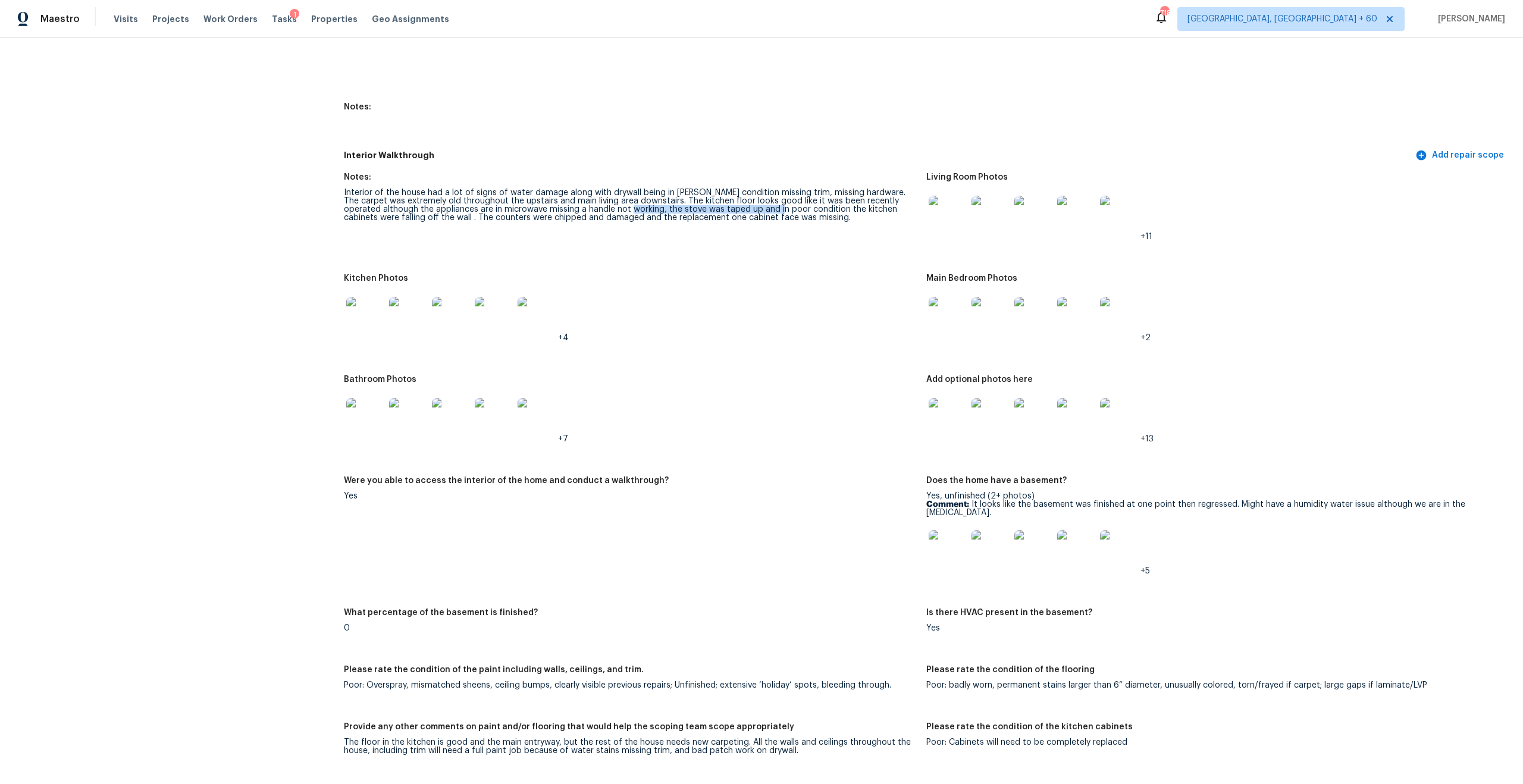
click at [754, 220] on figure "Notes: Interior of the house had a lot of signs of water damage along with dryw…" at bounding box center [635, 216] width 583 height 87
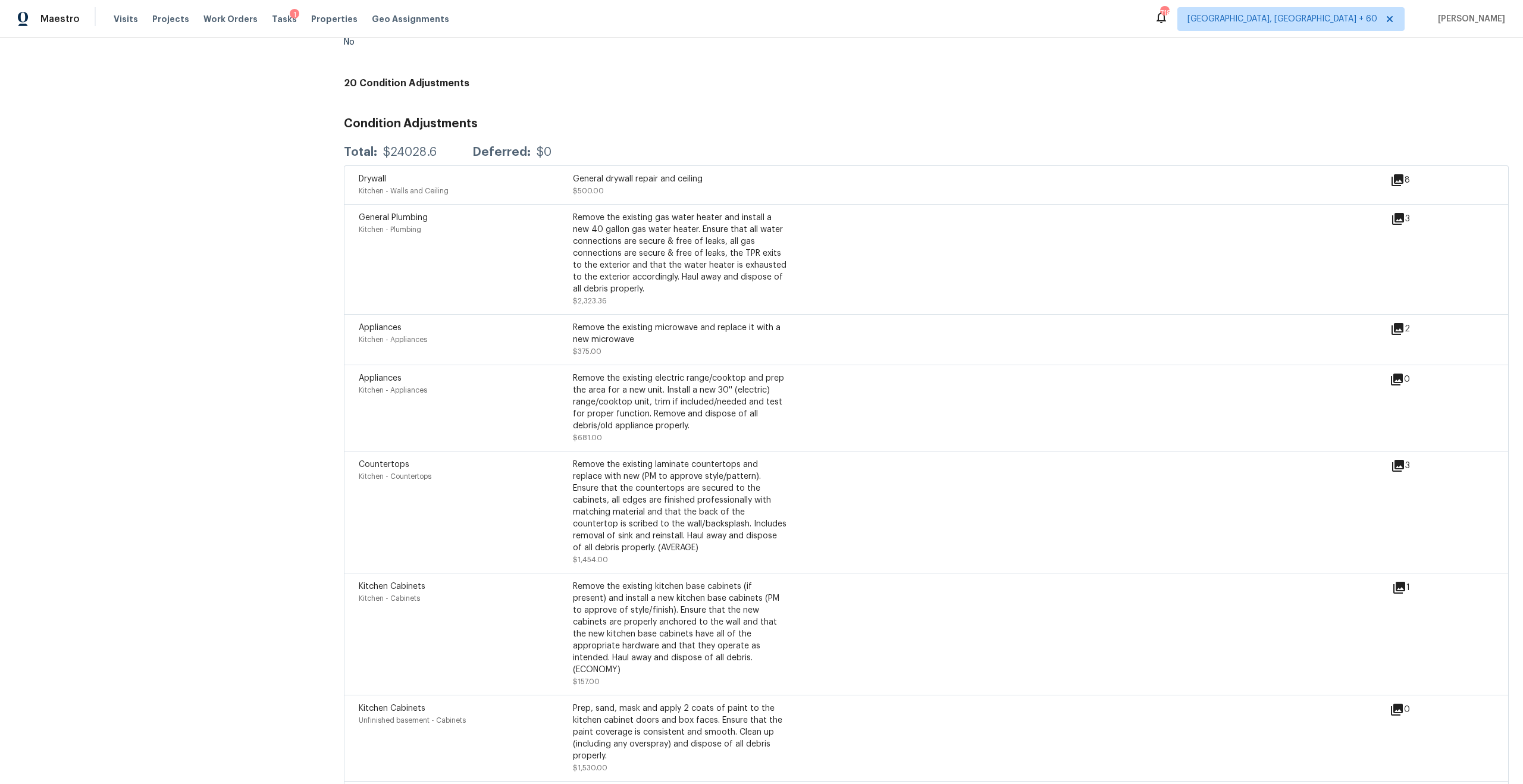
scroll to position [3095, 0]
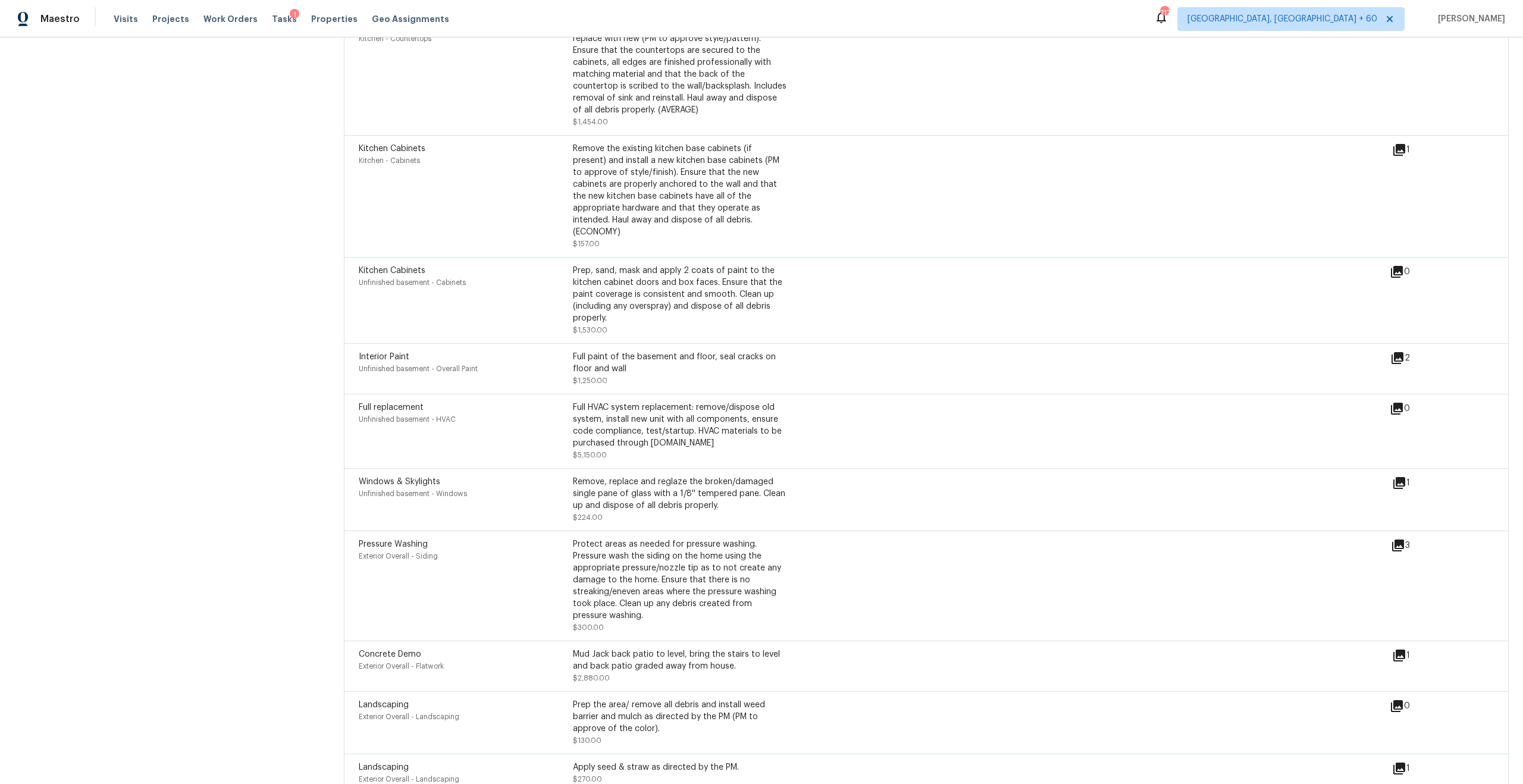
scroll to position [3543, 0]
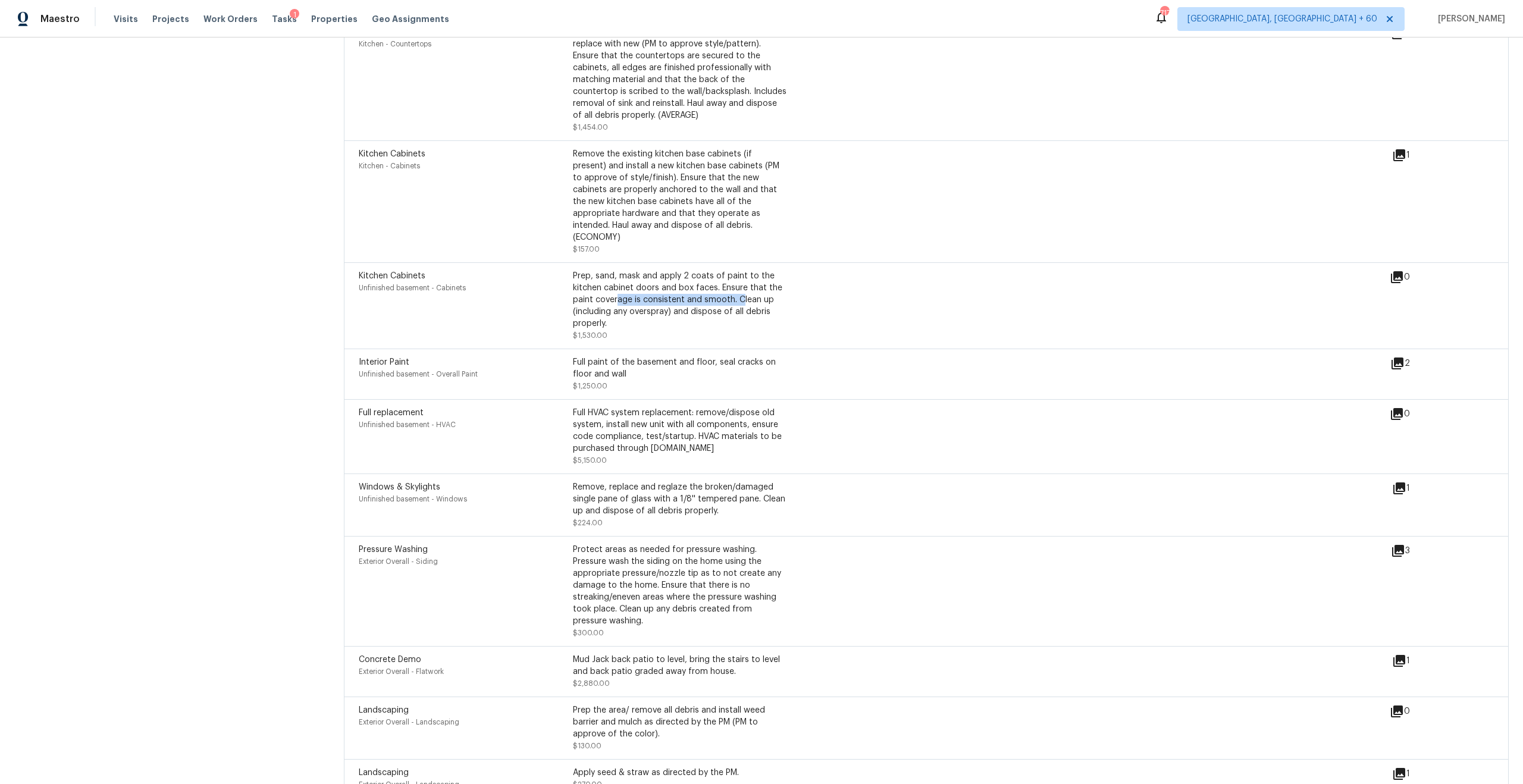
drag, startPoint x: 617, startPoint y: 268, endPoint x: 743, endPoint y: 268, distance: 126.0
click at [742, 270] on div "Prep, sand, mask and apply 2 coats of paint to the kitchen cabinet doors and bo…" at bounding box center [680, 299] width 214 height 60
drag, startPoint x: 657, startPoint y: 175, endPoint x: 763, endPoint y: 176, distance: 106.0
click at [763, 176] on div "Remove the existing kitchen base cabinets (if present) and install a new kitche…" at bounding box center [680, 195] width 214 height 95
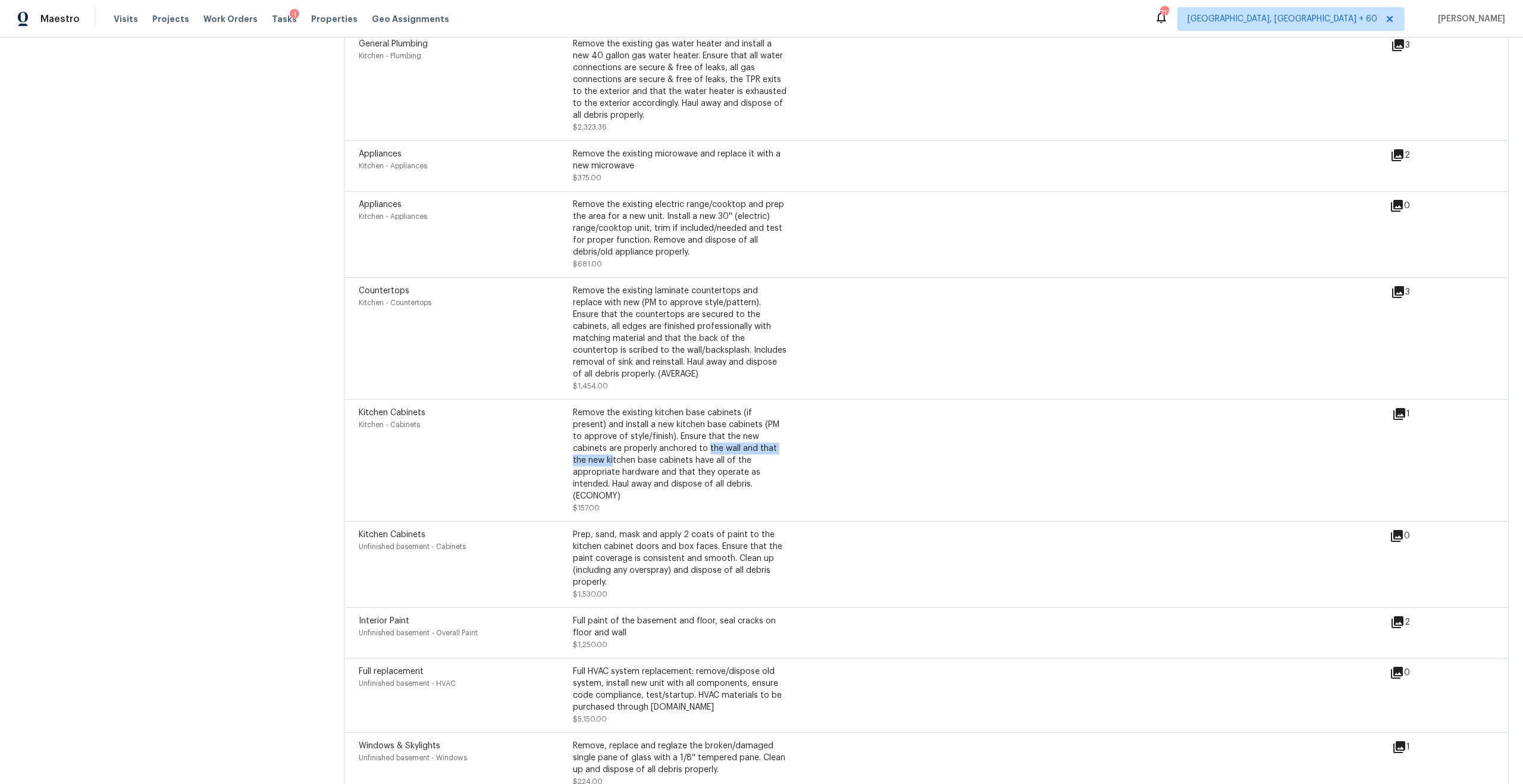
scroll to position [3278, 0]
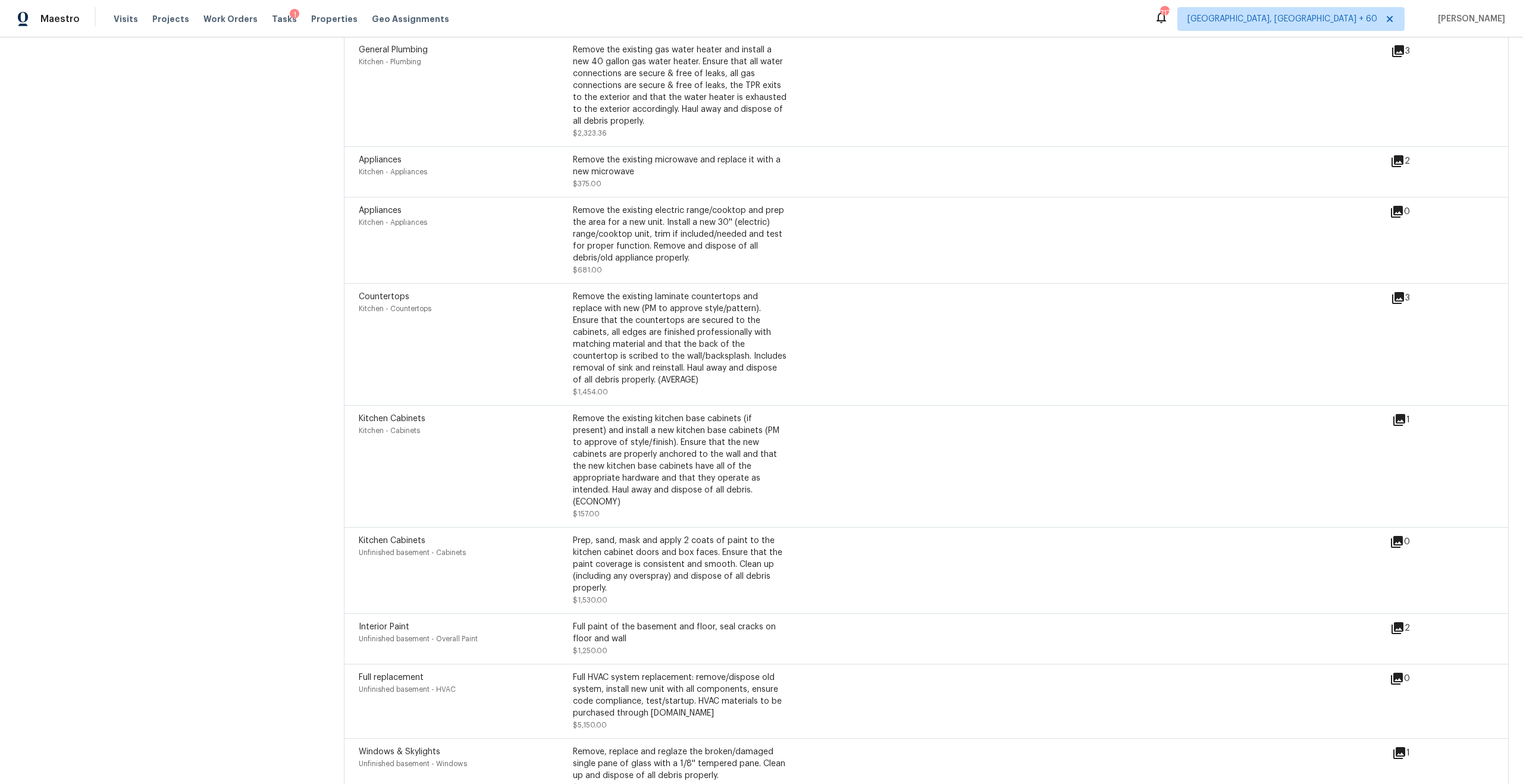
drag, startPoint x: 658, startPoint y: 301, endPoint x: 774, endPoint y: 301, distance: 116.0
click at [774, 301] on div "Remove the existing laminate countertops and replace with new (PM to approve st…" at bounding box center [680, 338] width 214 height 95
drag, startPoint x: 657, startPoint y: 226, endPoint x: 799, endPoint y: 226, distance: 142.0
click at [799, 226] on div "Appliances Kitchen - Appliances Remove the existing electric range/cooktop and …" at bounding box center [874, 240] width 1031 height 71
drag, startPoint x: 674, startPoint y: 145, endPoint x: 765, endPoint y: 150, distance: 91.1
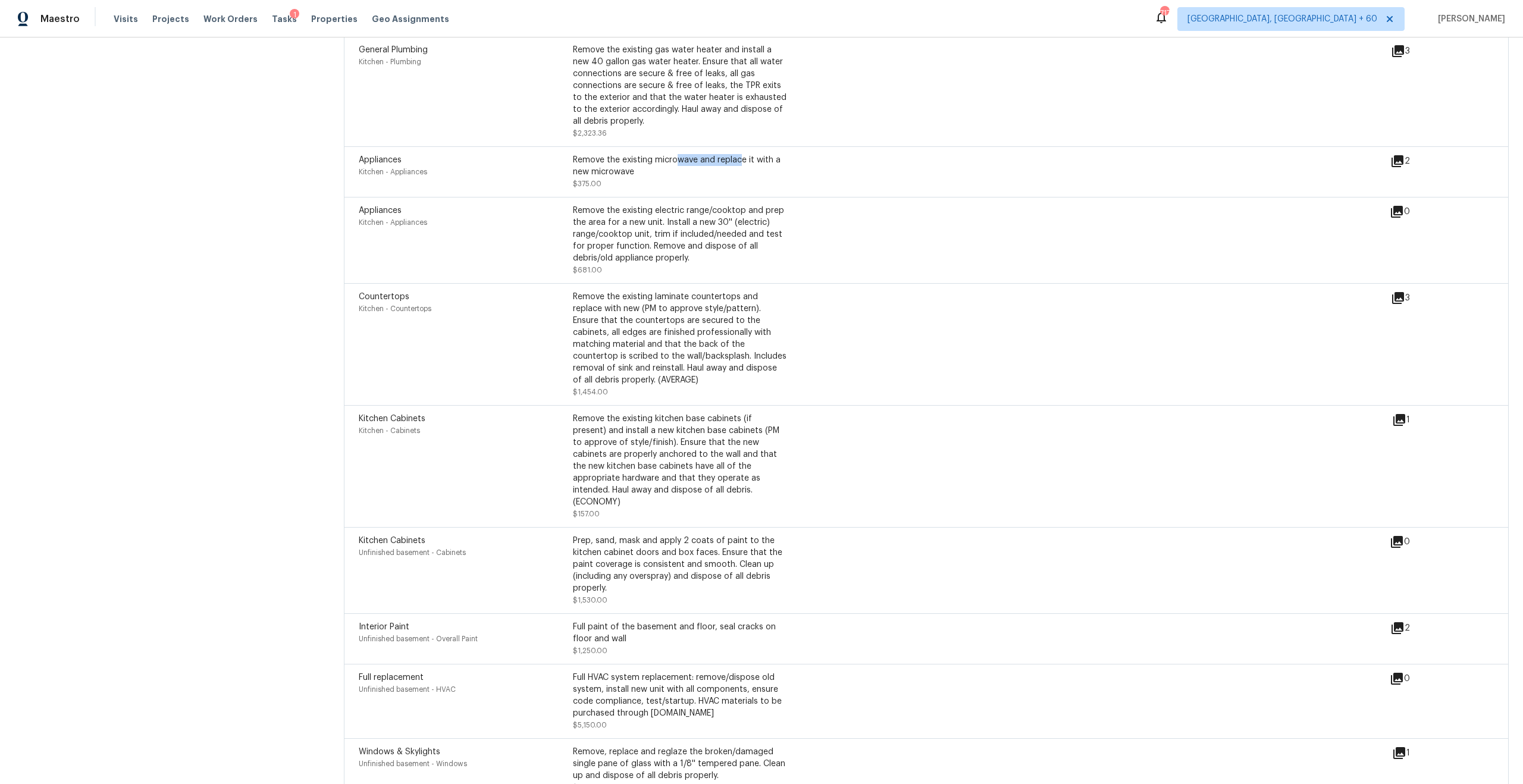
click at [765, 154] on div "Remove the existing microwave and replace it with a new microwave" at bounding box center [680, 166] width 214 height 24
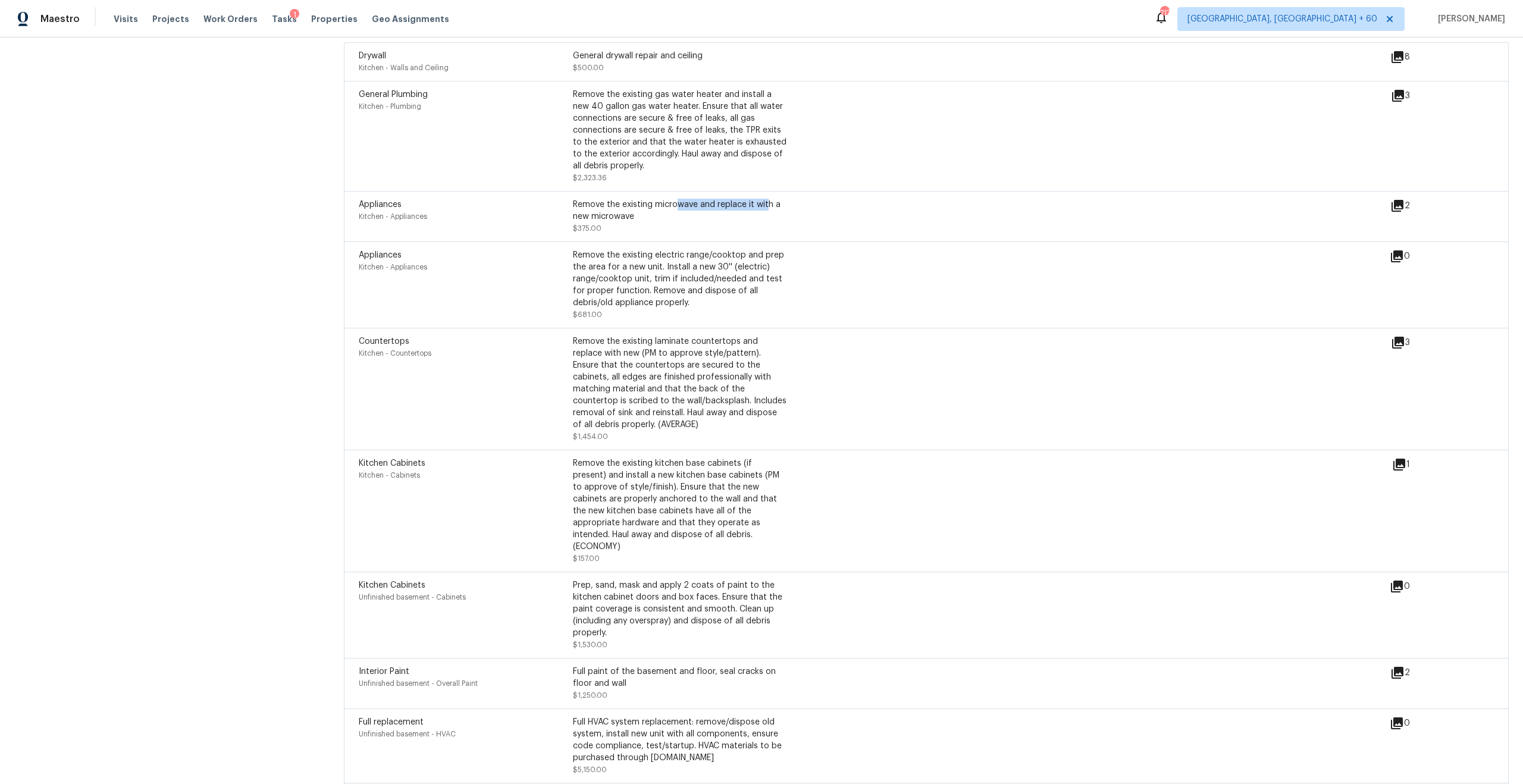
scroll to position [3203, 0]
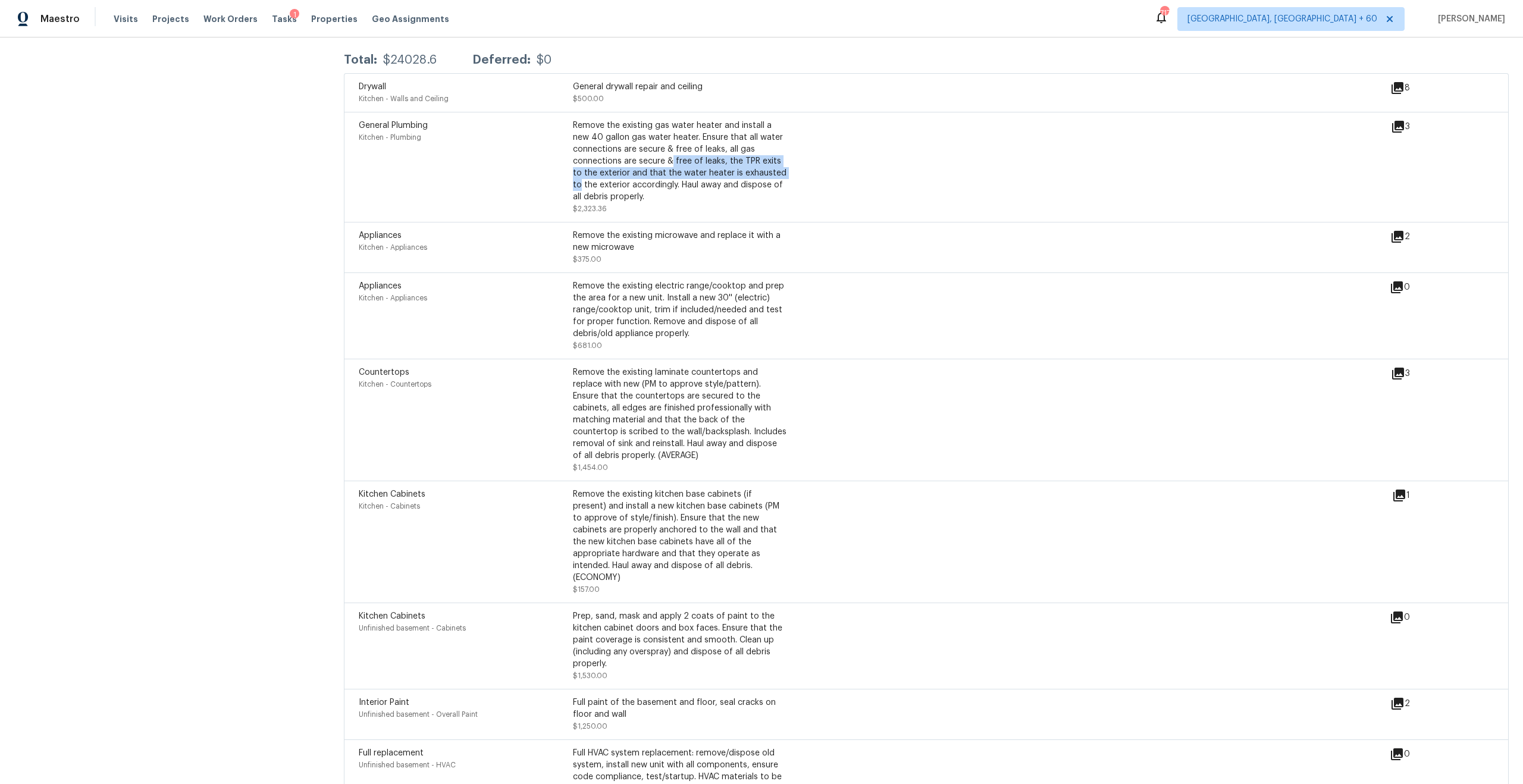
drag, startPoint x: 670, startPoint y: 143, endPoint x: 792, endPoint y: 157, distance: 122.8
click at [791, 157] on div "General Plumbing Kitchen - Plumbing Remove the existing gas water heater and in…" at bounding box center [874, 166] width 1032 height 95
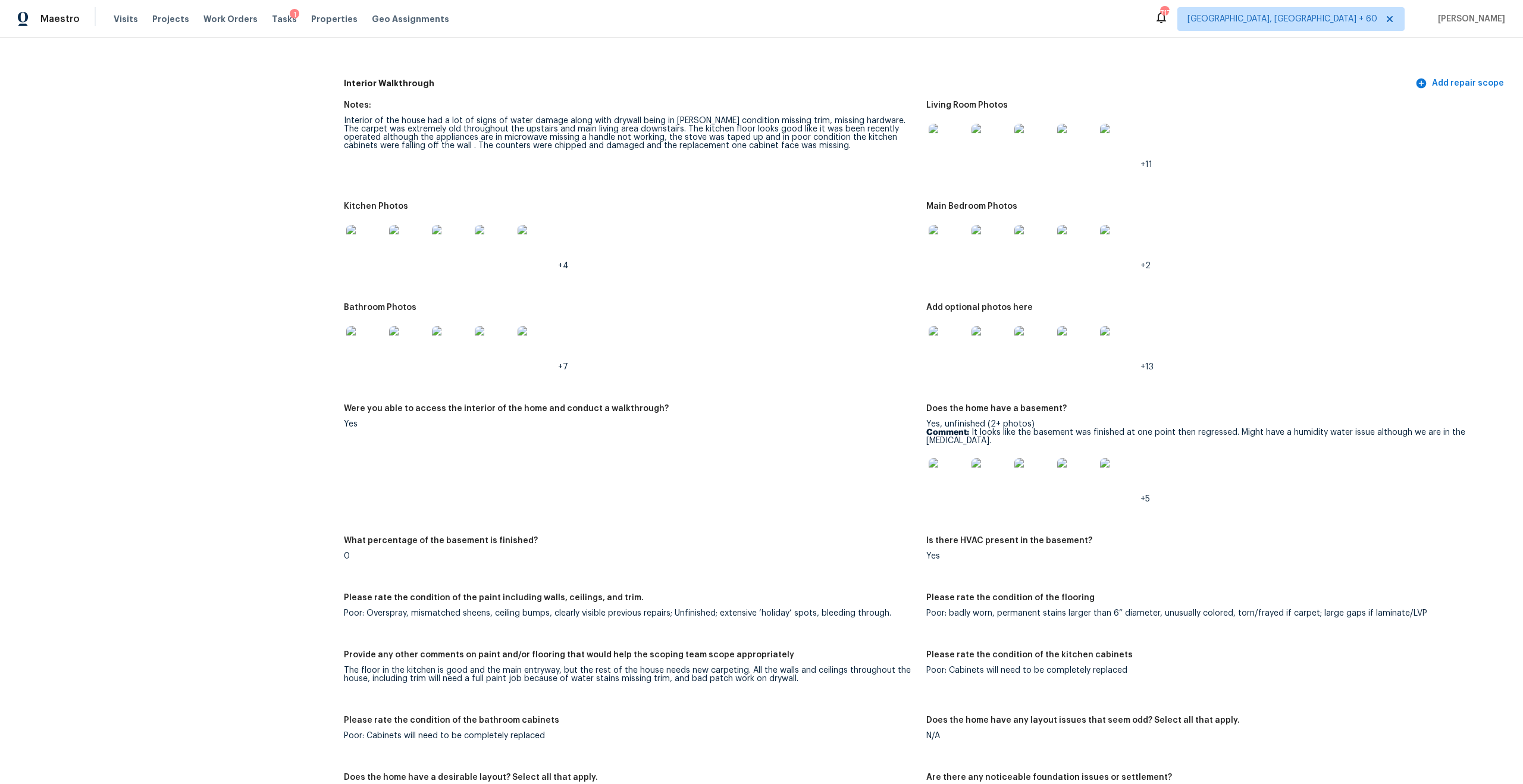
scroll to position [1366, 0]
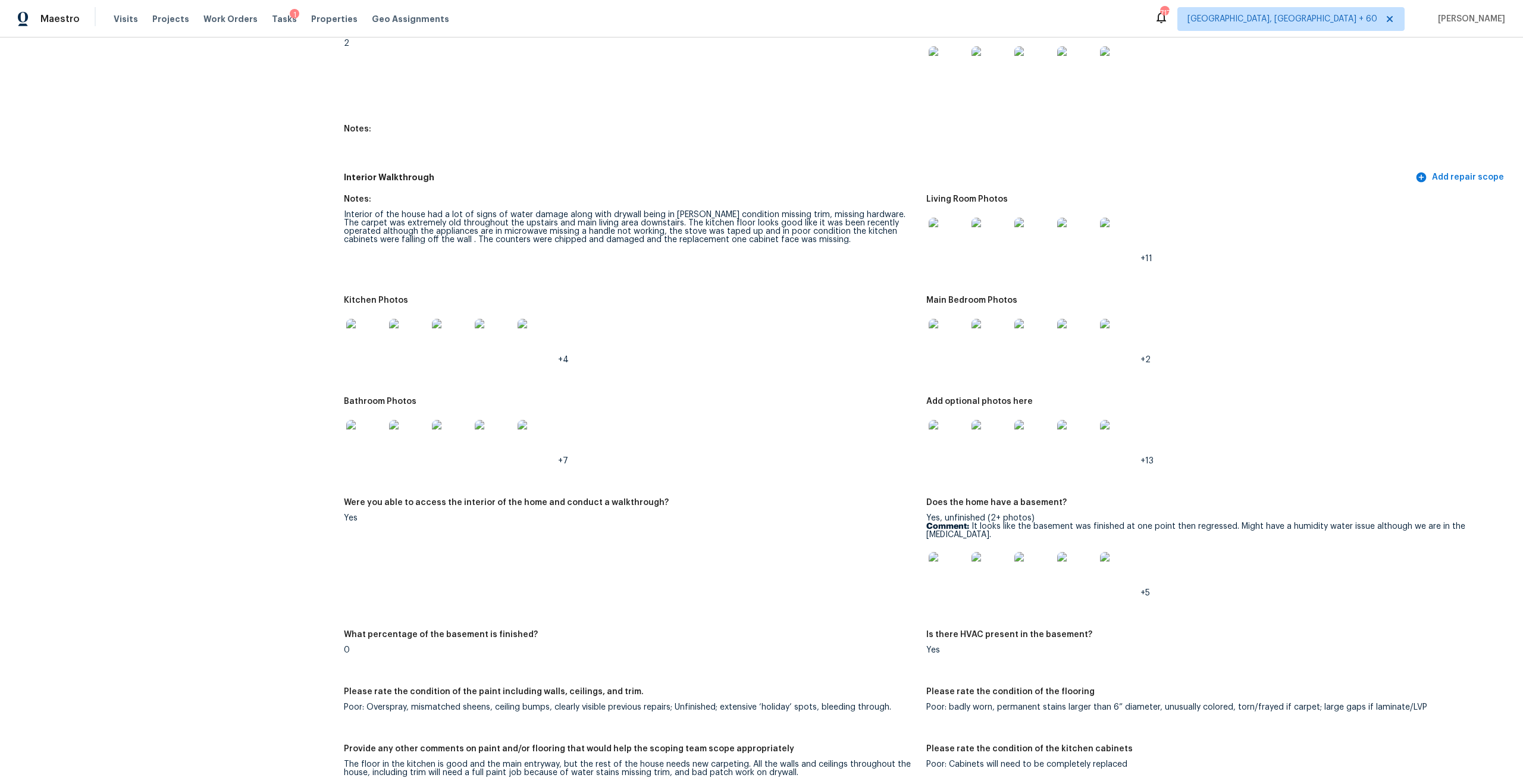
drag, startPoint x: 524, startPoint y: 236, endPoint x: 632, endPoint y: 248, distance: 108.7
click at [632, 248] on figure "Notes: Interior of the house had a lot of signs of water damage along with dryw…" at bounding box center [635, 238] width 583 height 87
drag, startPoint x: 602, startPoint y: 236, endPoint x: 708, endPoint y: 233, distance: 106.0
click at [607, 234] on figure "Notes: Interior of the house had a lot of signs of water damage along with dryw…" at bounding box center [635, 238] width 583 height 87
click at [366, 439] on img at bounding box center [365, 439] width 38 height 38
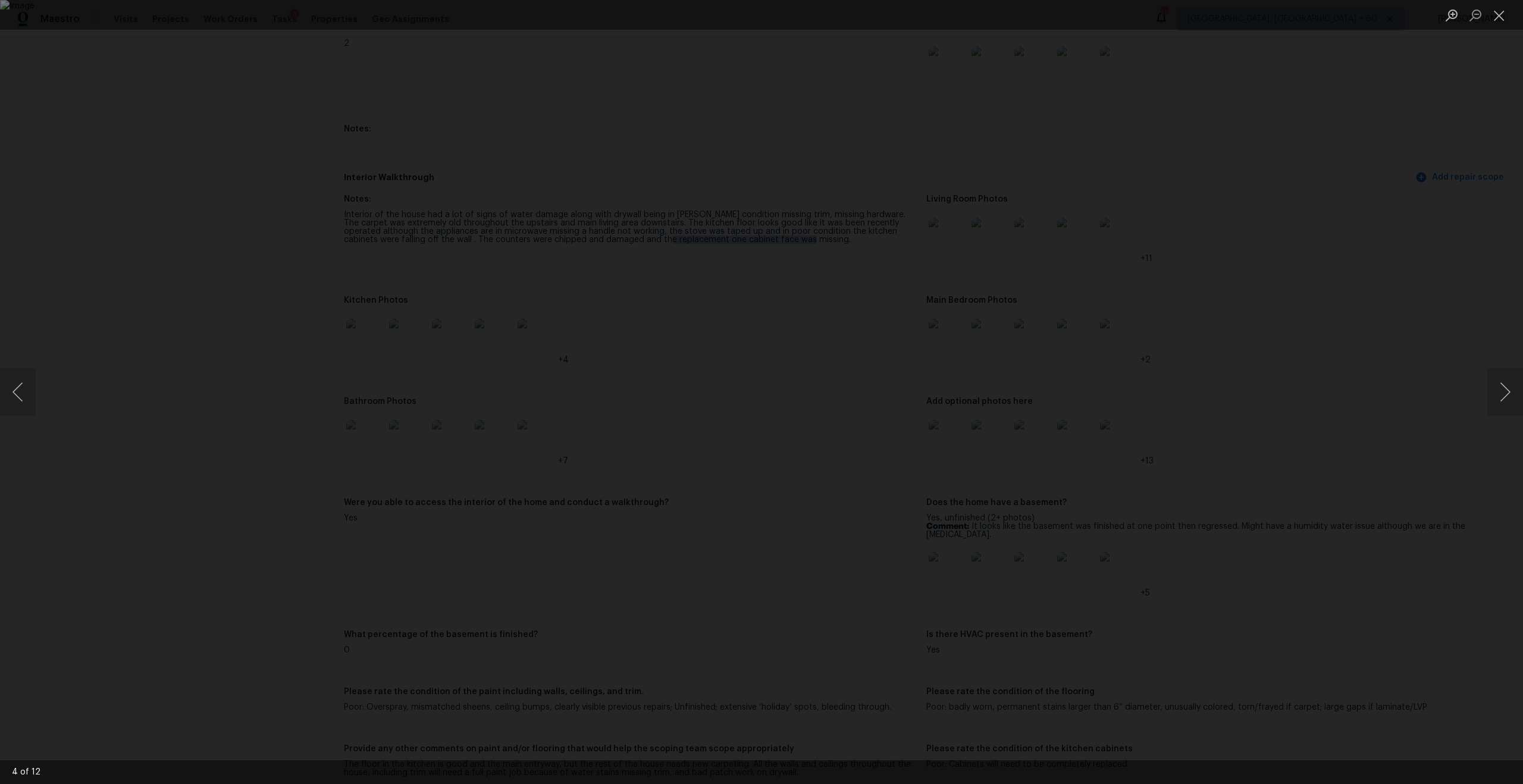
click at [661, 424] on img "Lightbox" at bounding box center [762, 392] width 1523 height 784
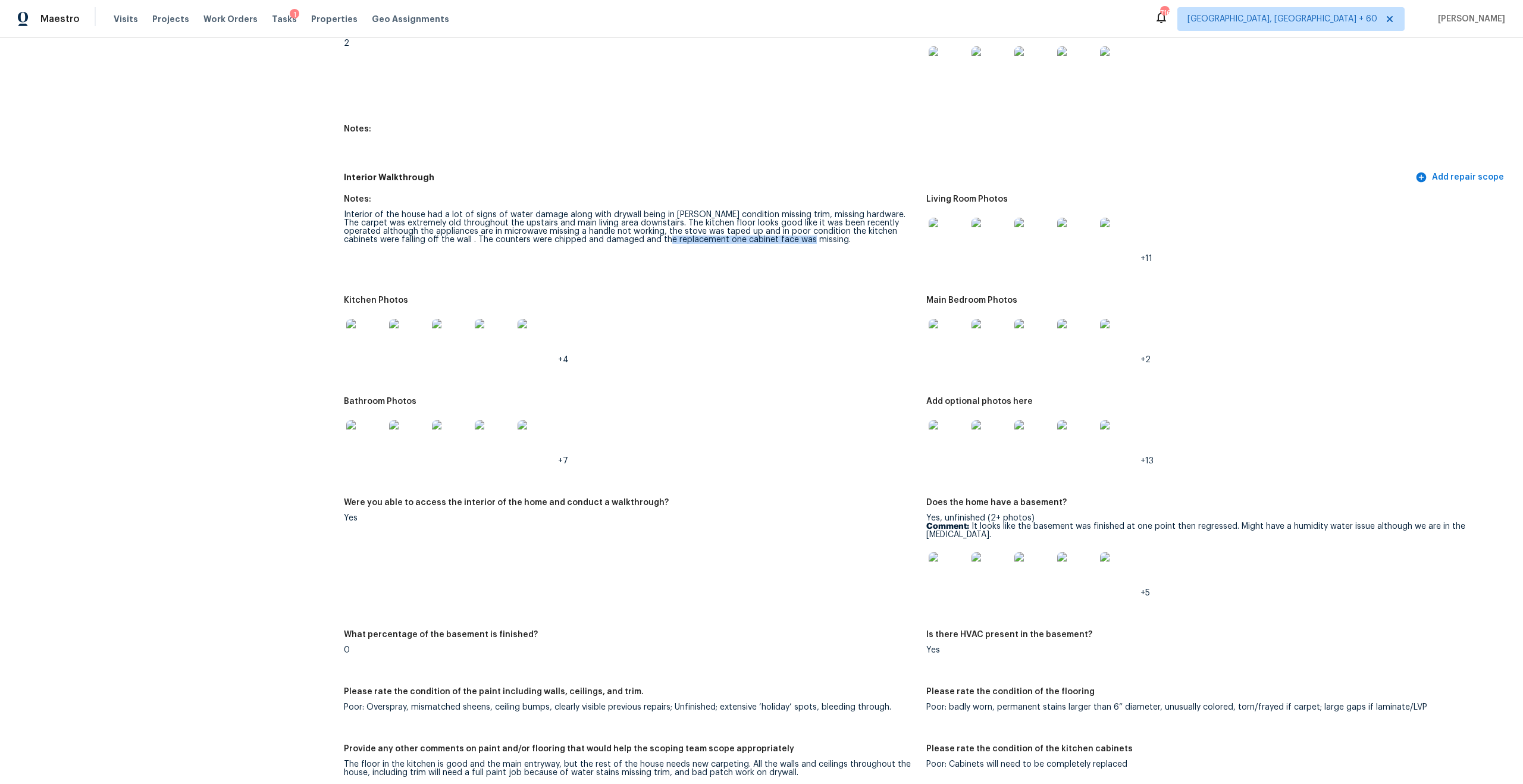
click at [856, 326] on img at bounding box center [948, 338] width 38 height 38
click at [856, 242] on img at bounding box center [948, 236] width 38 height 38
click at [364, 349] on div at bounding box center [365, 338] width 43 height 52
click at [364, 335] on img at bounding box center [365, 338] width 38 height 38
click at [856, 429] on img at bounding box center [948, 439] width 38 height 38
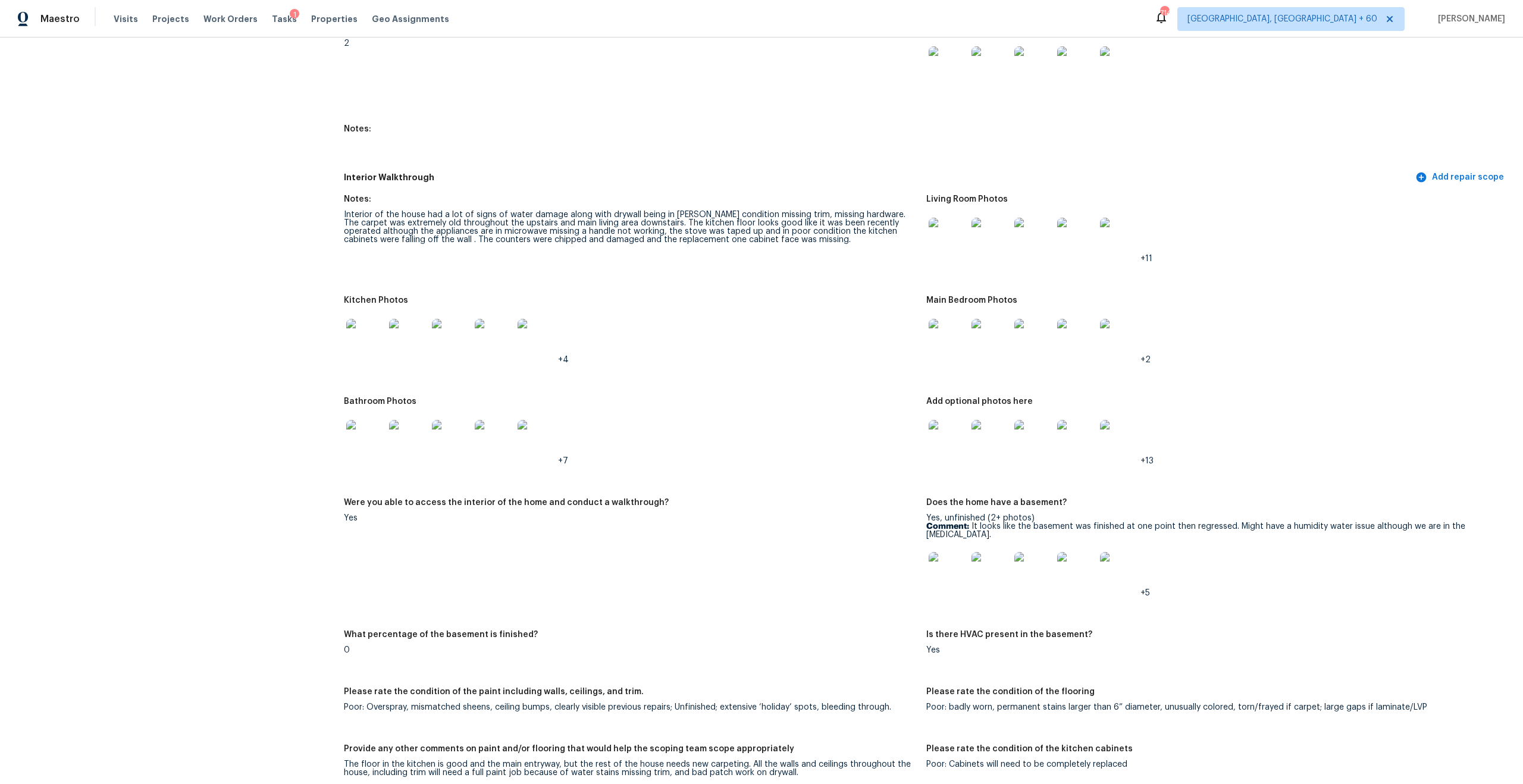
click at [856, 462] on img at bounding box center [948, 570] width 38 height 38
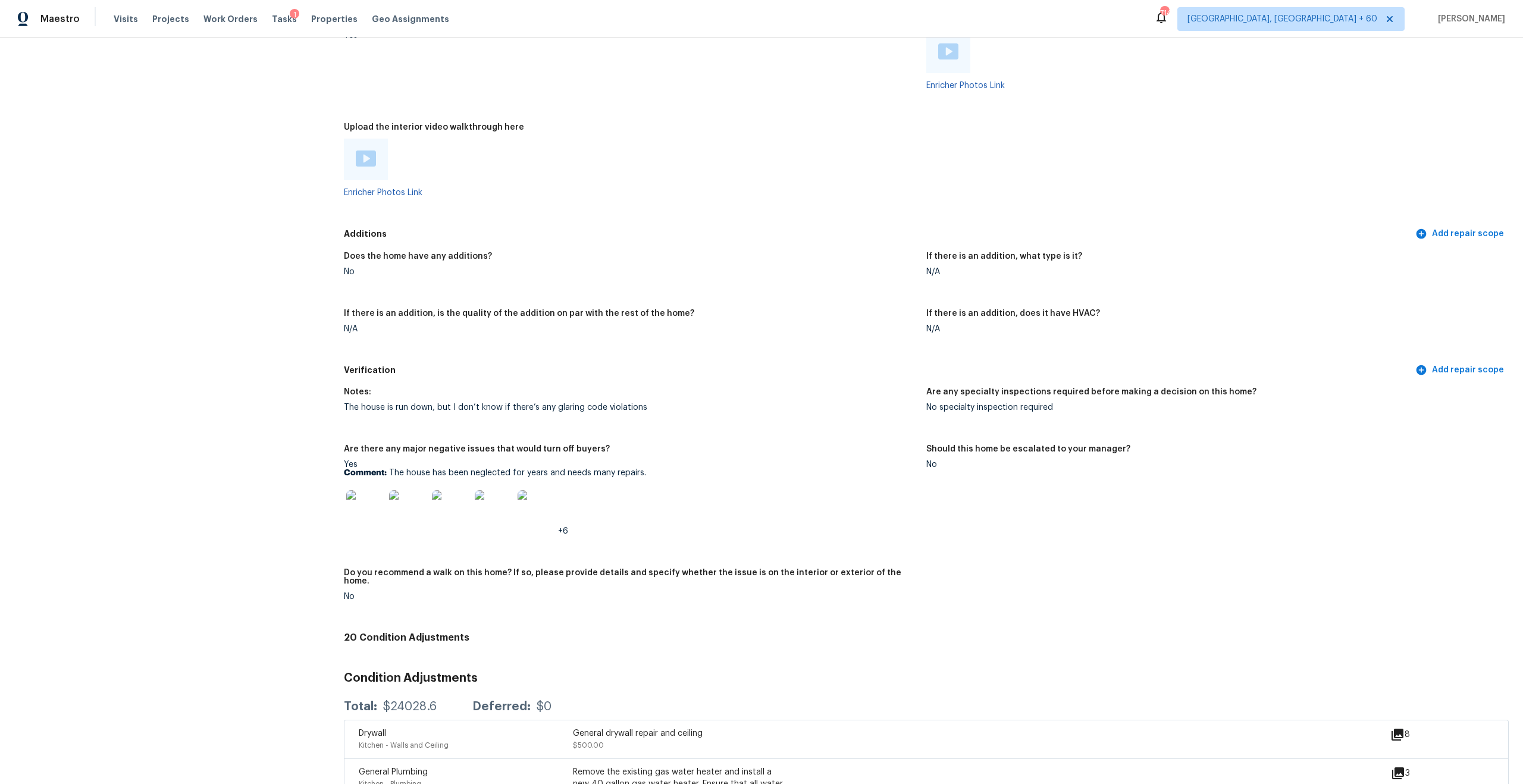
scroll to position [2700, 0]
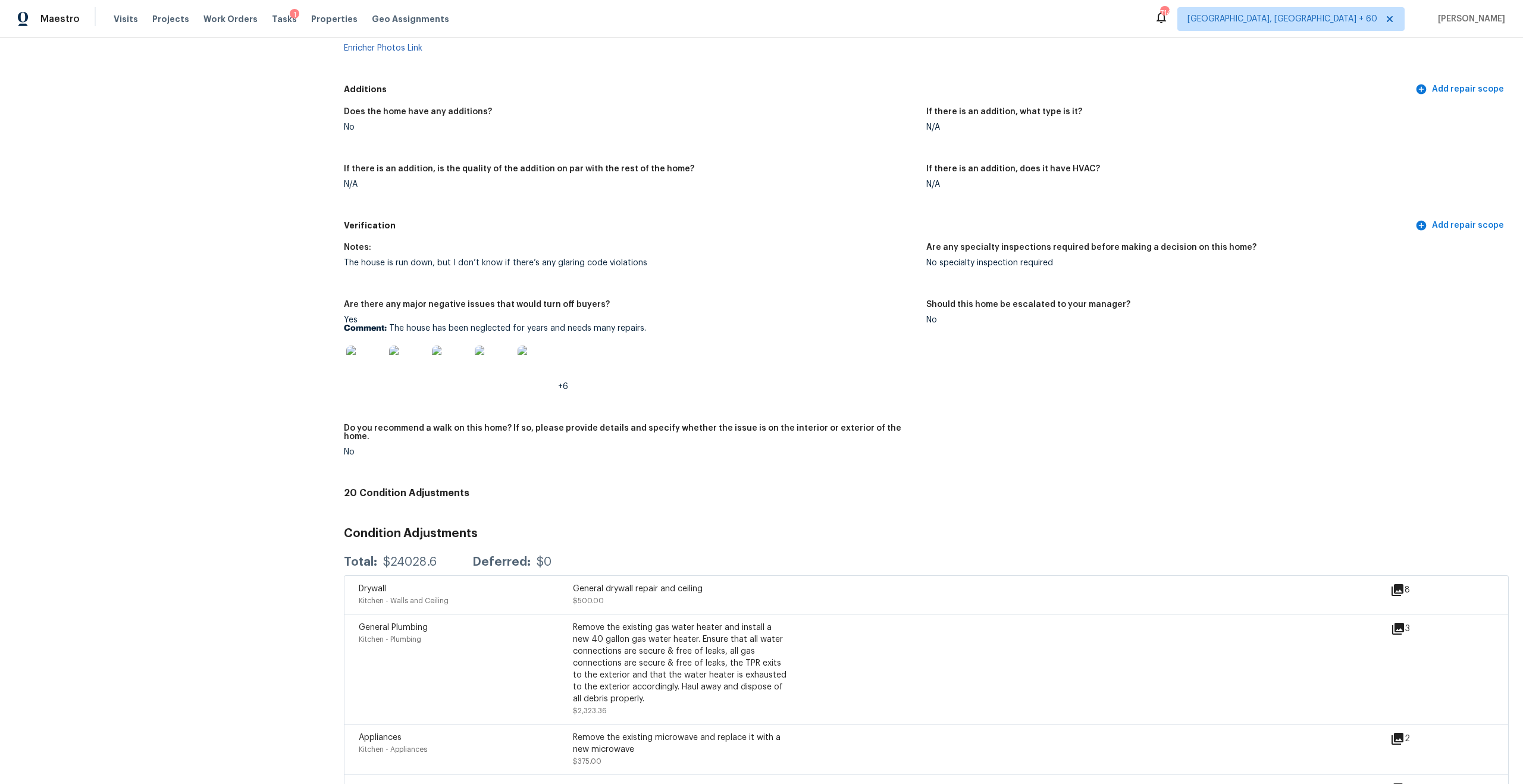
click at [390, 376] on img at bounding box center [408, 364] width 38 height 38
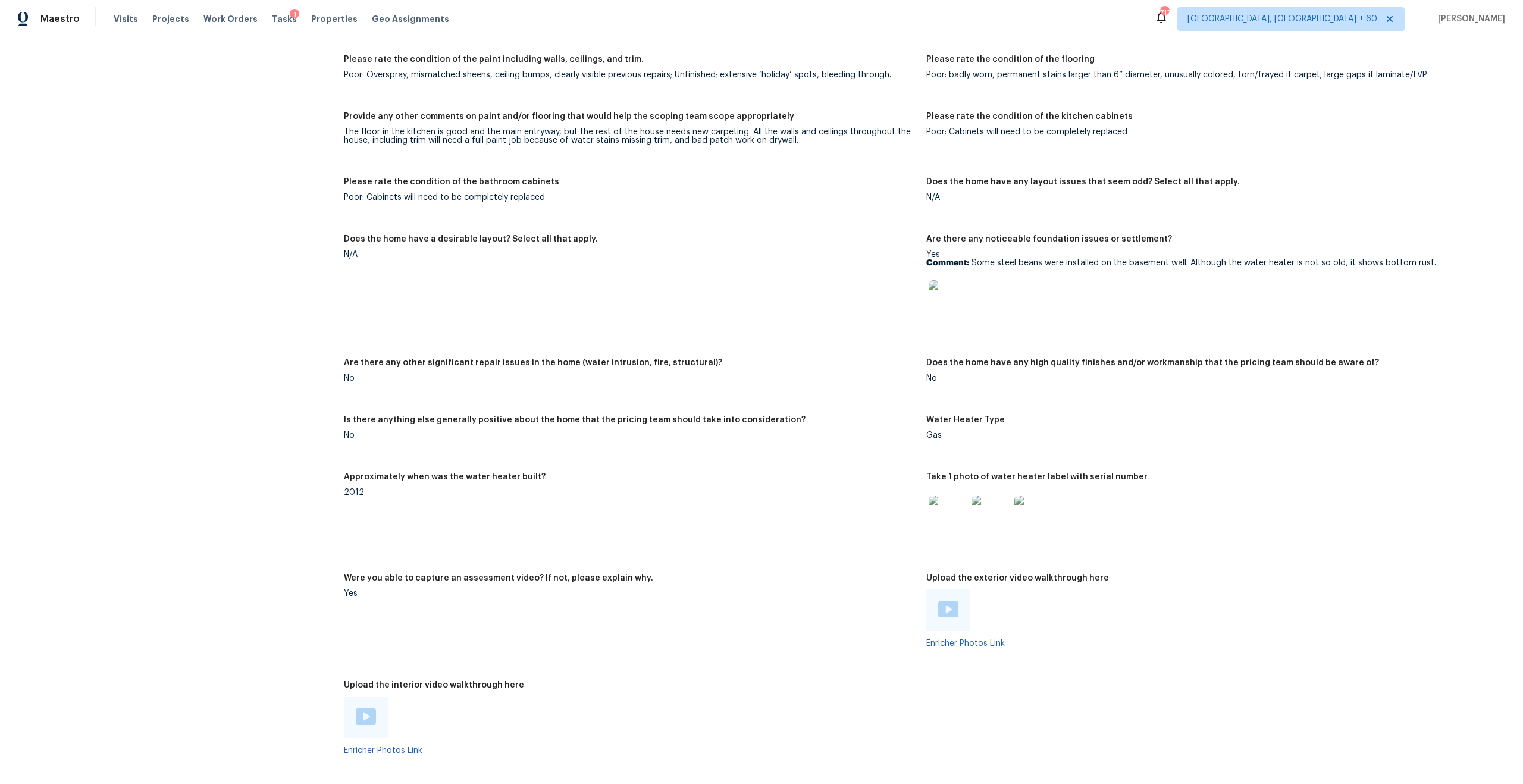
scroll to position [1996, 0]
click at [856, 310] on img at bounding box center [948, 302] width 38 height 38
click at [856, 302] on img at bounding box center [948, 302] width 38 height 38
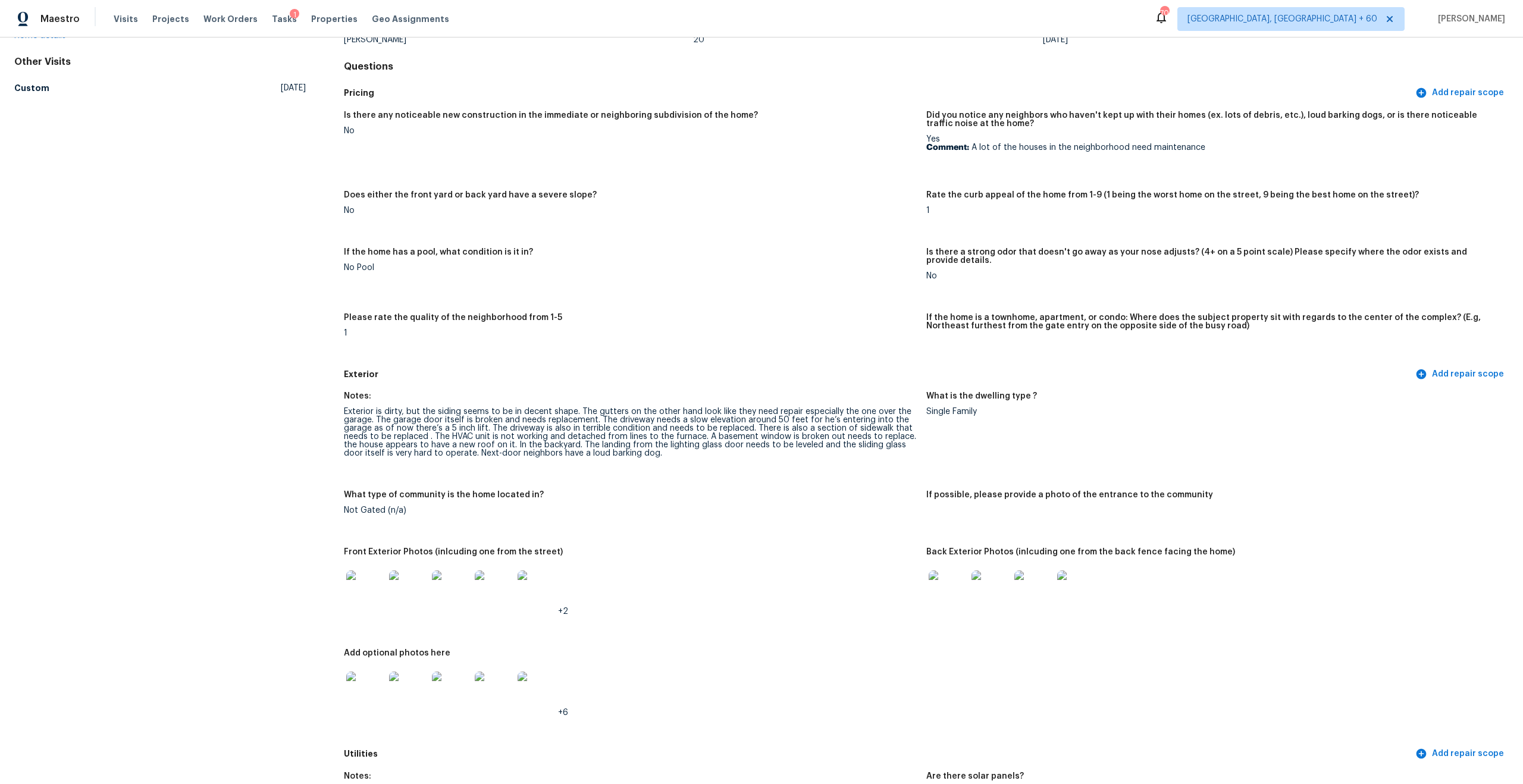
scroll to position [0, 0]
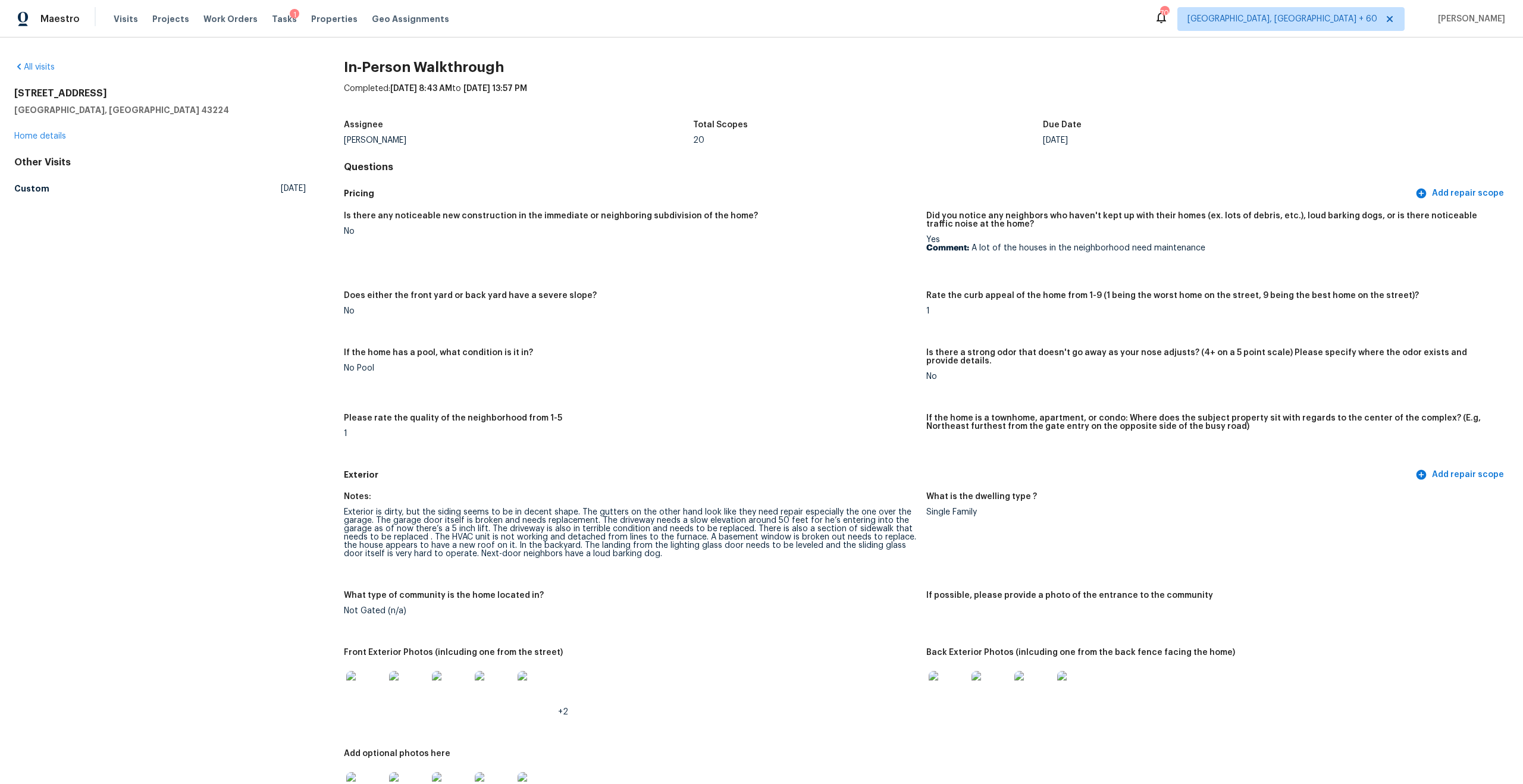
click at [520, 462] on div "Exterior is dirty, but the siding seems to be in decent shape. The gutters on t…" at bounding box center [630, 532] width 573 height 50
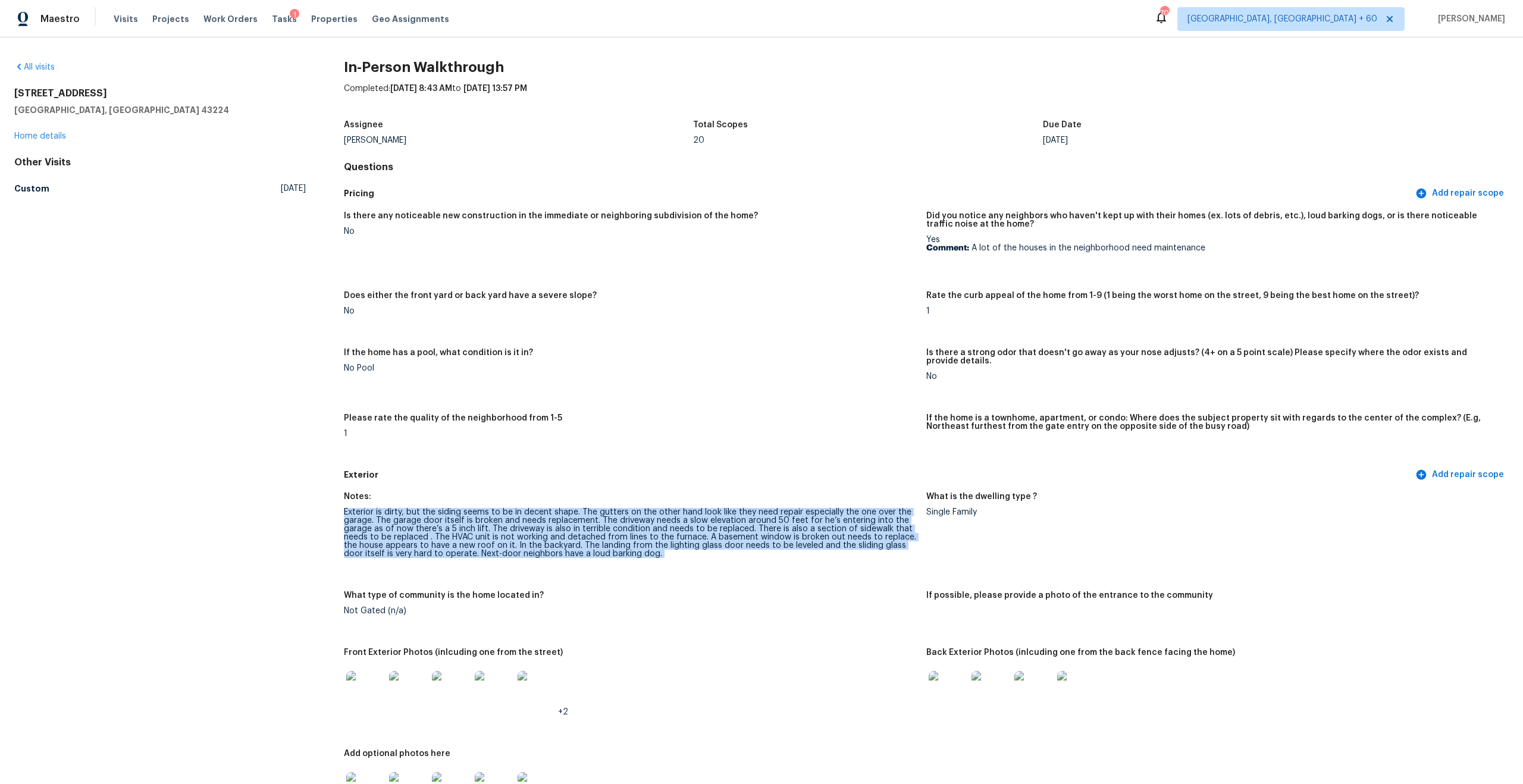
click at [558, 462] on div "Exterior is dirty, but the siding seems to be in decent shape. The gutters on t…" at bounding box center [630, 532] width 573 height 50
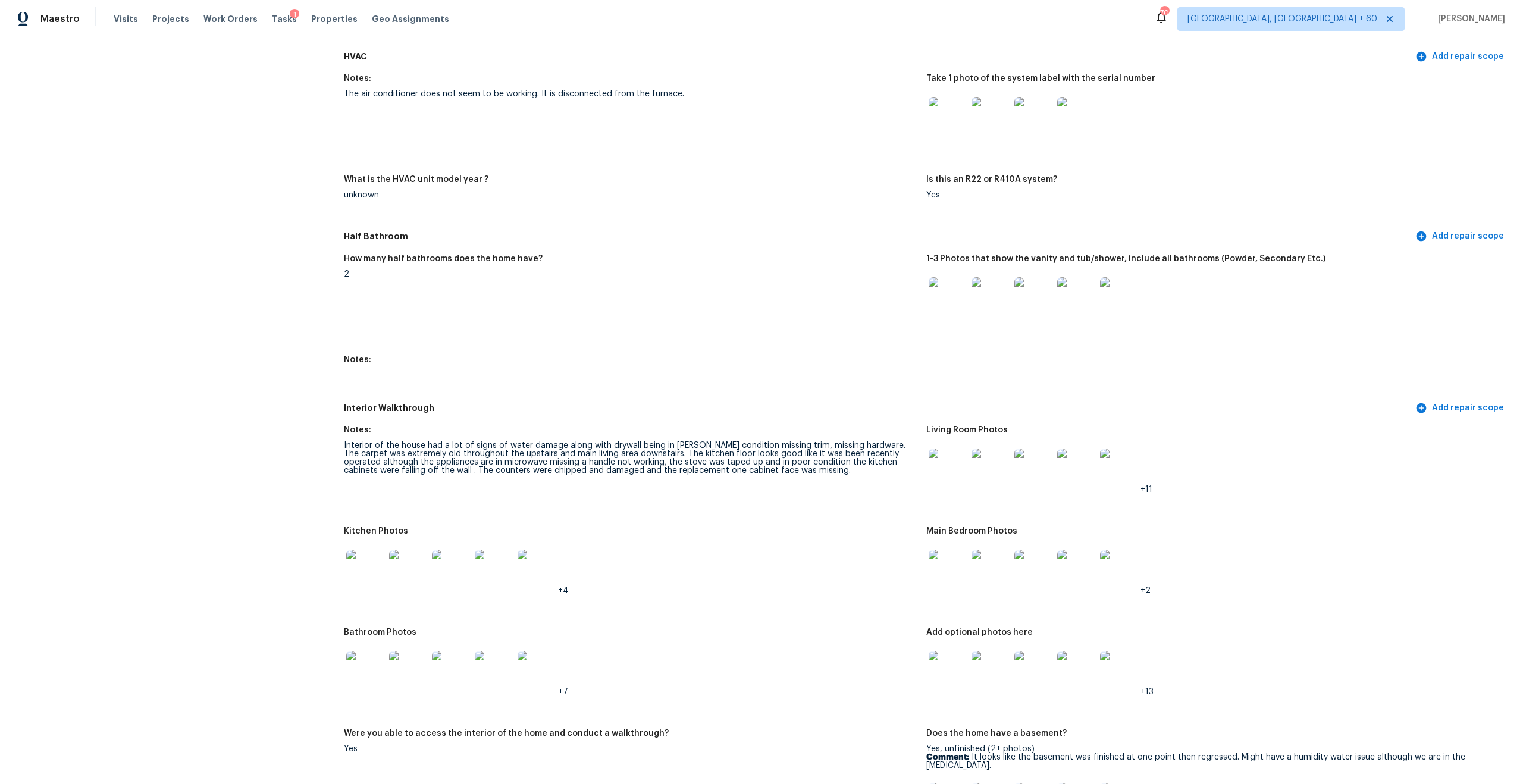
scroll to position [1141, 0]
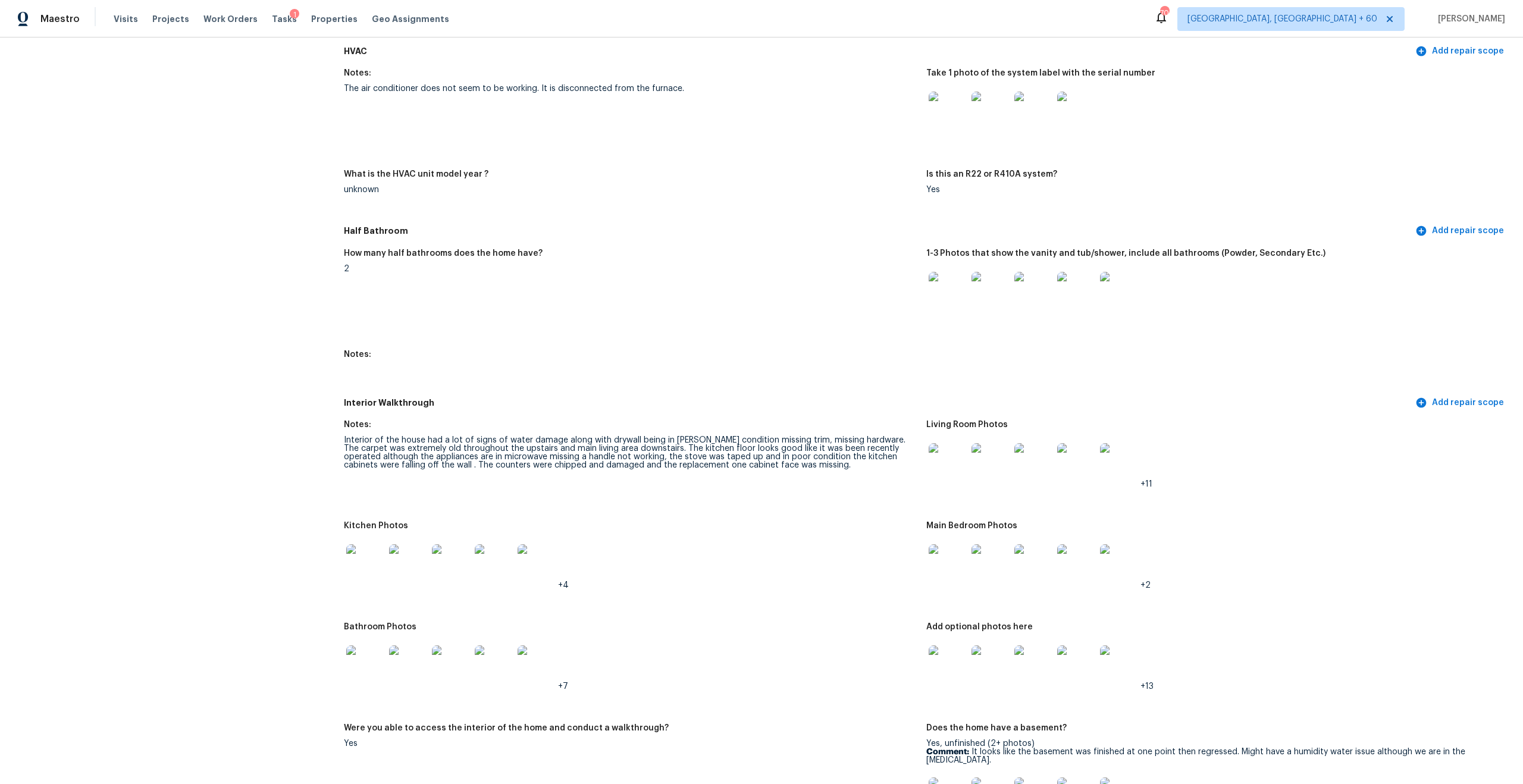
click at [393, 436] on div "Interior of the house had a lot of signs of water damage along with drywall bei…" at bounding box center [630, 452] width 573 height 33
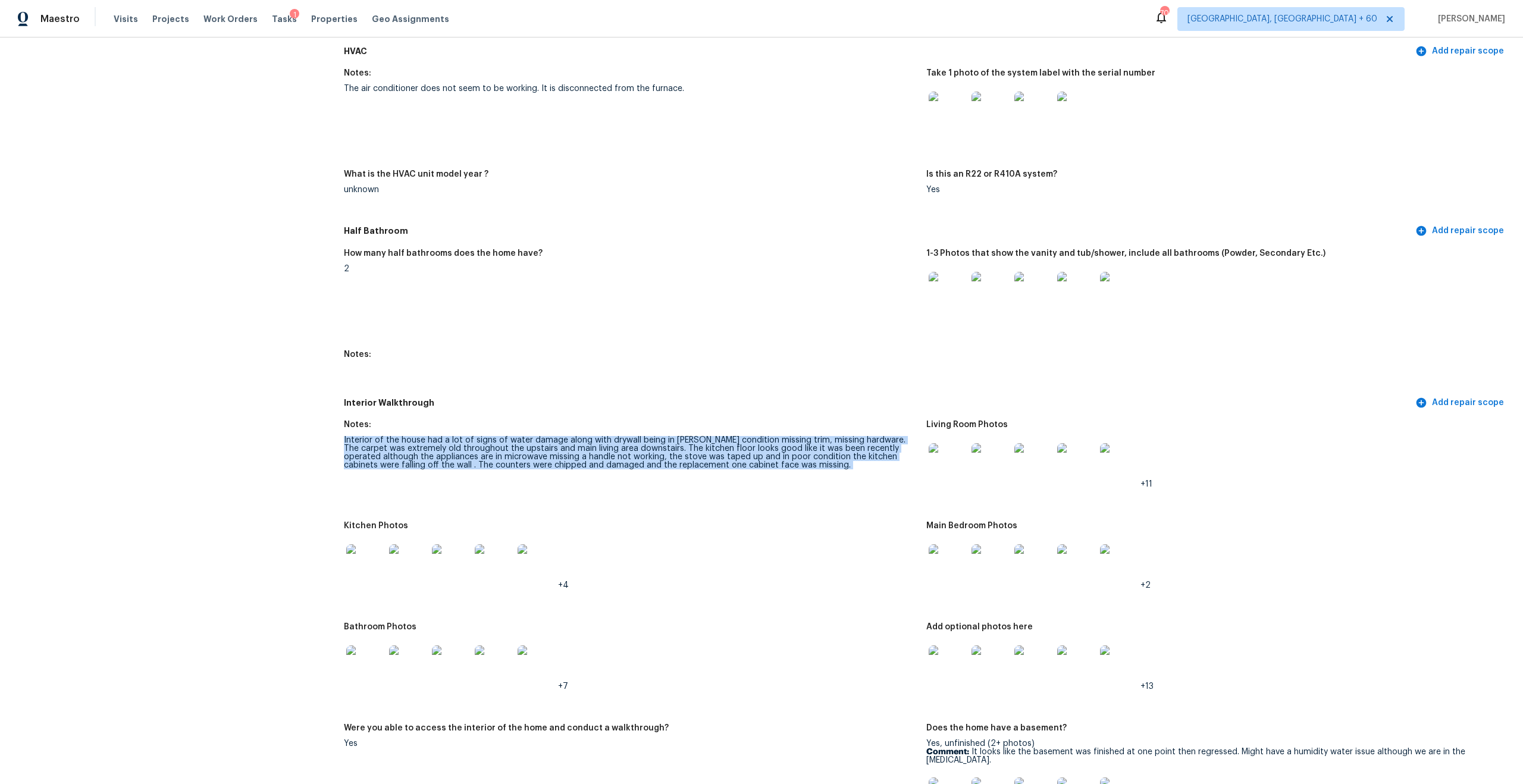
click at [468, 442] on div "Interior of the house had a lot of signs of water damage along with drywall bei…" at bounding box center [630, 452] width 573 height 33
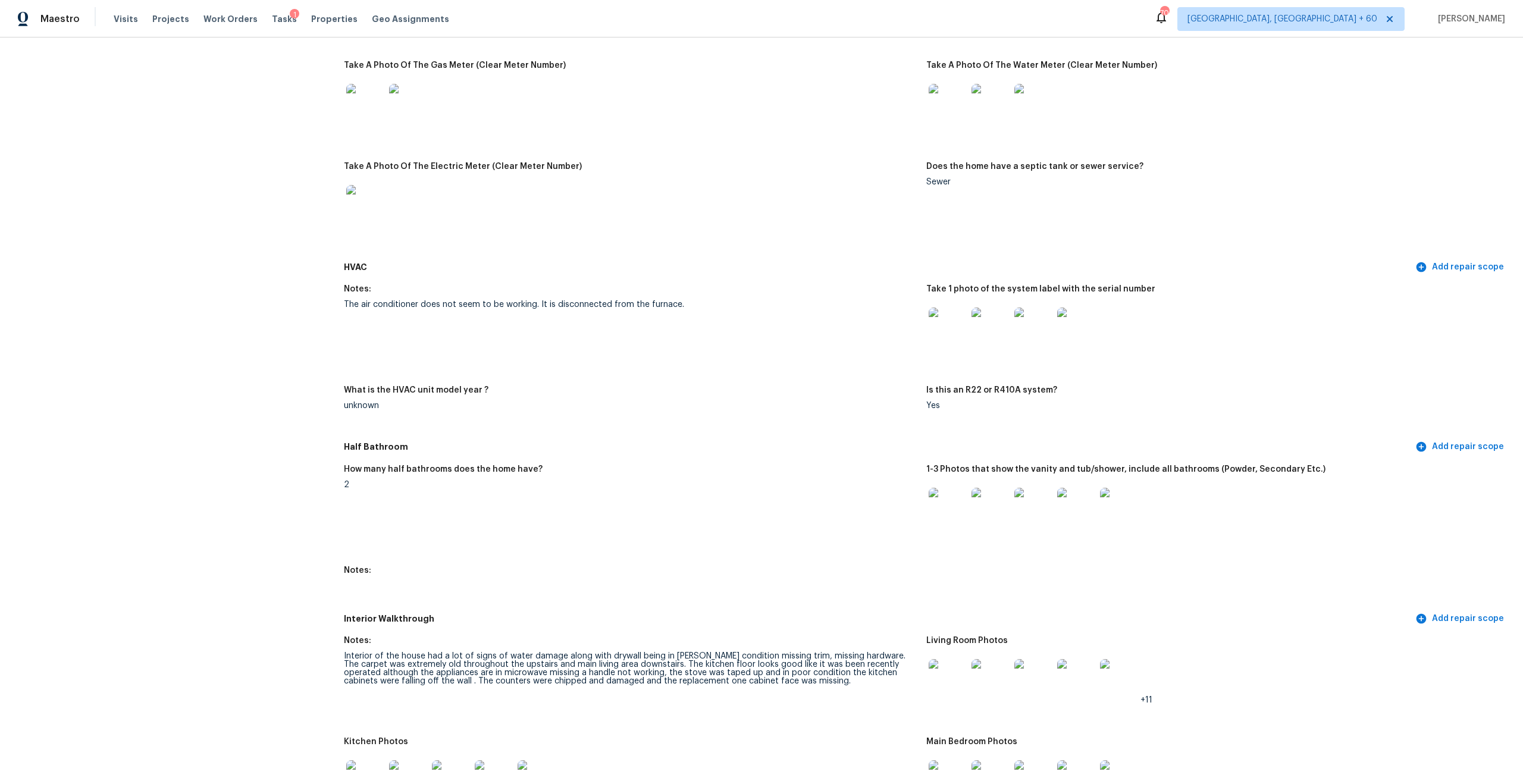
scroll to position [1820, 0]
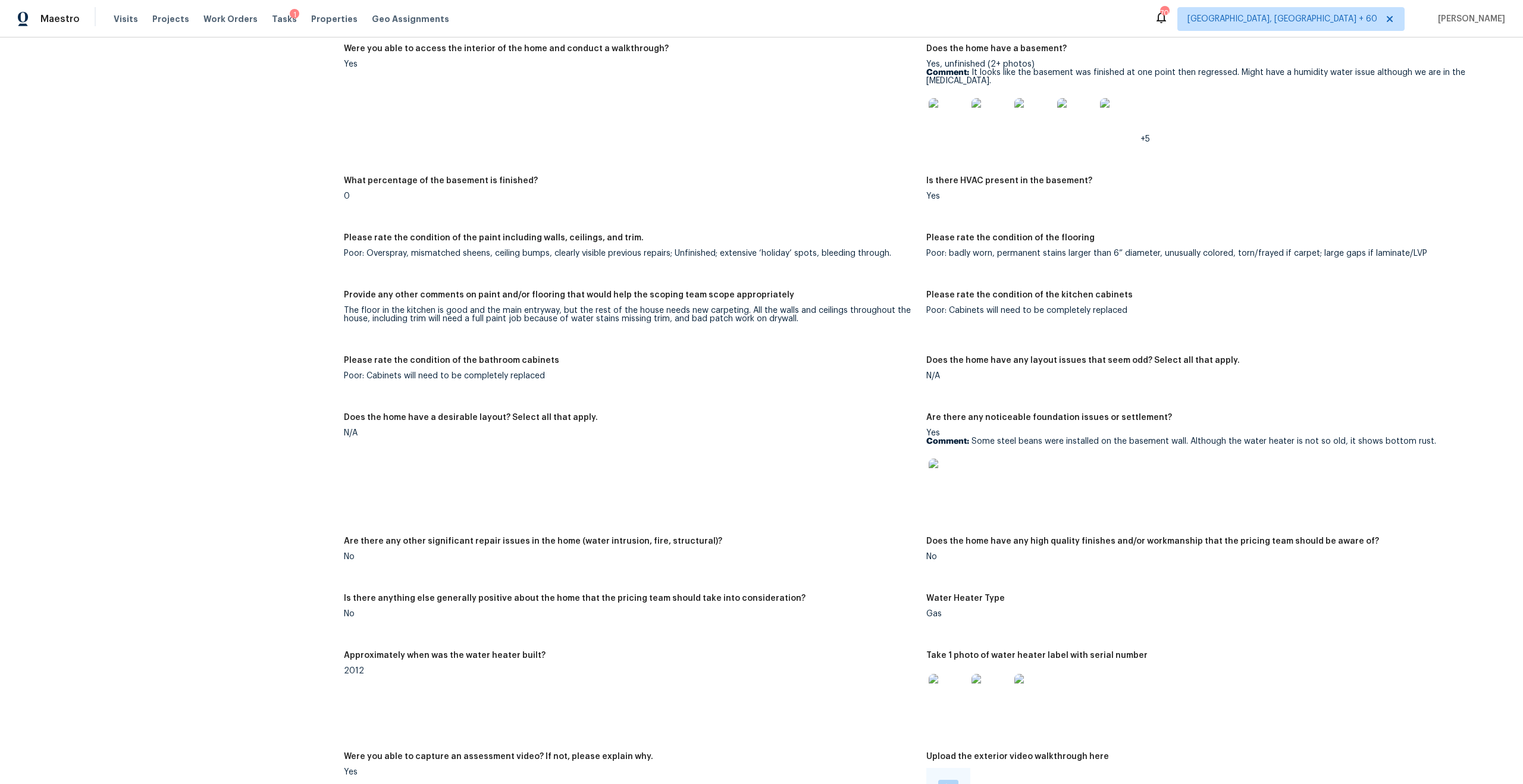
click at [856, 437] on p "Comment: Some steel beans were installed on the basement wall. Although the wat…" at bounding box center [1213, 441] width 573 height 9
drag, startPoint x: 971, startPoint y: 434, endPoint x: 1205, endPoint y: 444, distance: 234.2
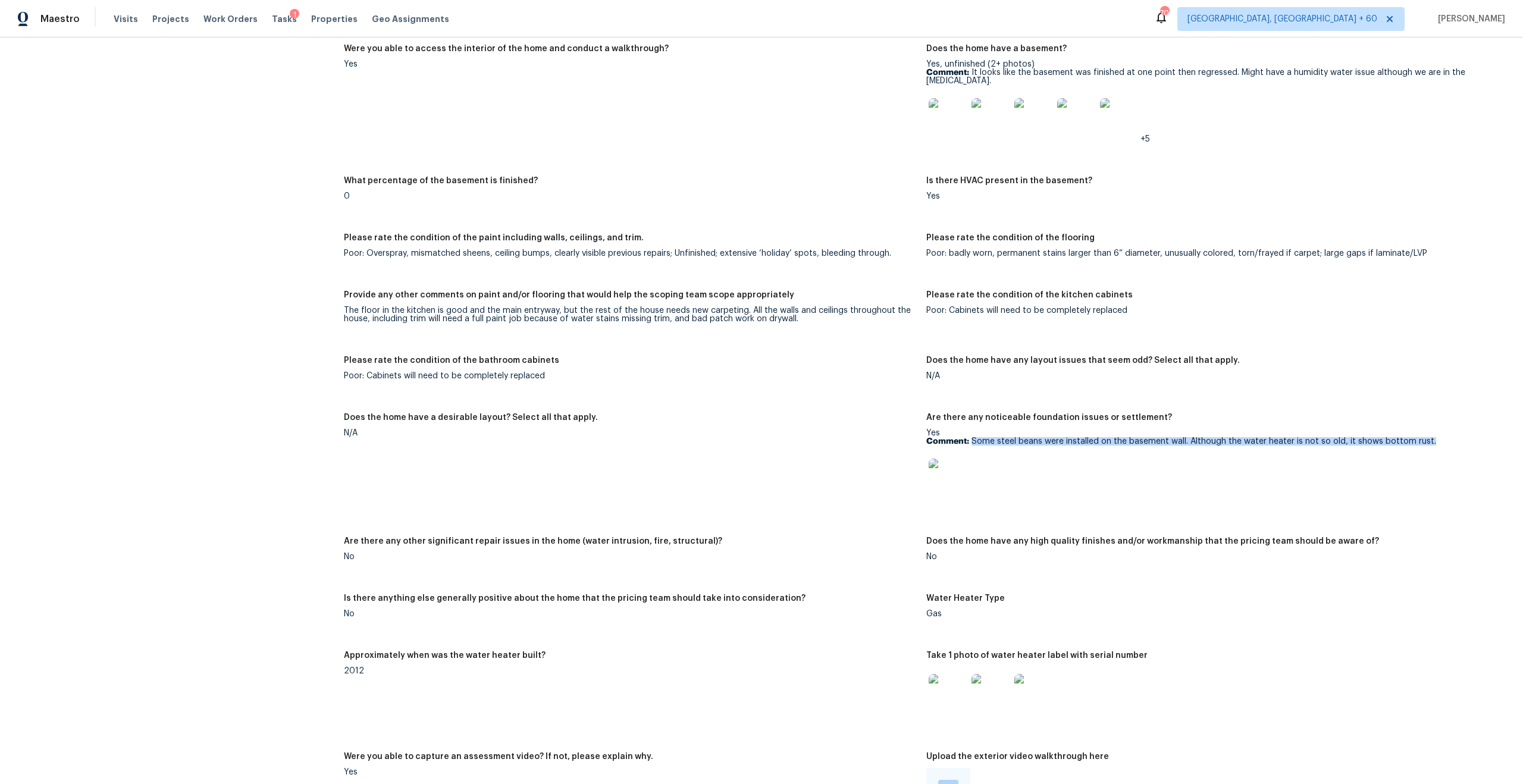
click at [856, 444] on div "Yes Comment: Some steel beans were installed on the basement wall. Although the…" at bounding box center [1213, 466] width 573 height 75
copy p "Some steel beans were installed on the basement wall. Although the water heater…"
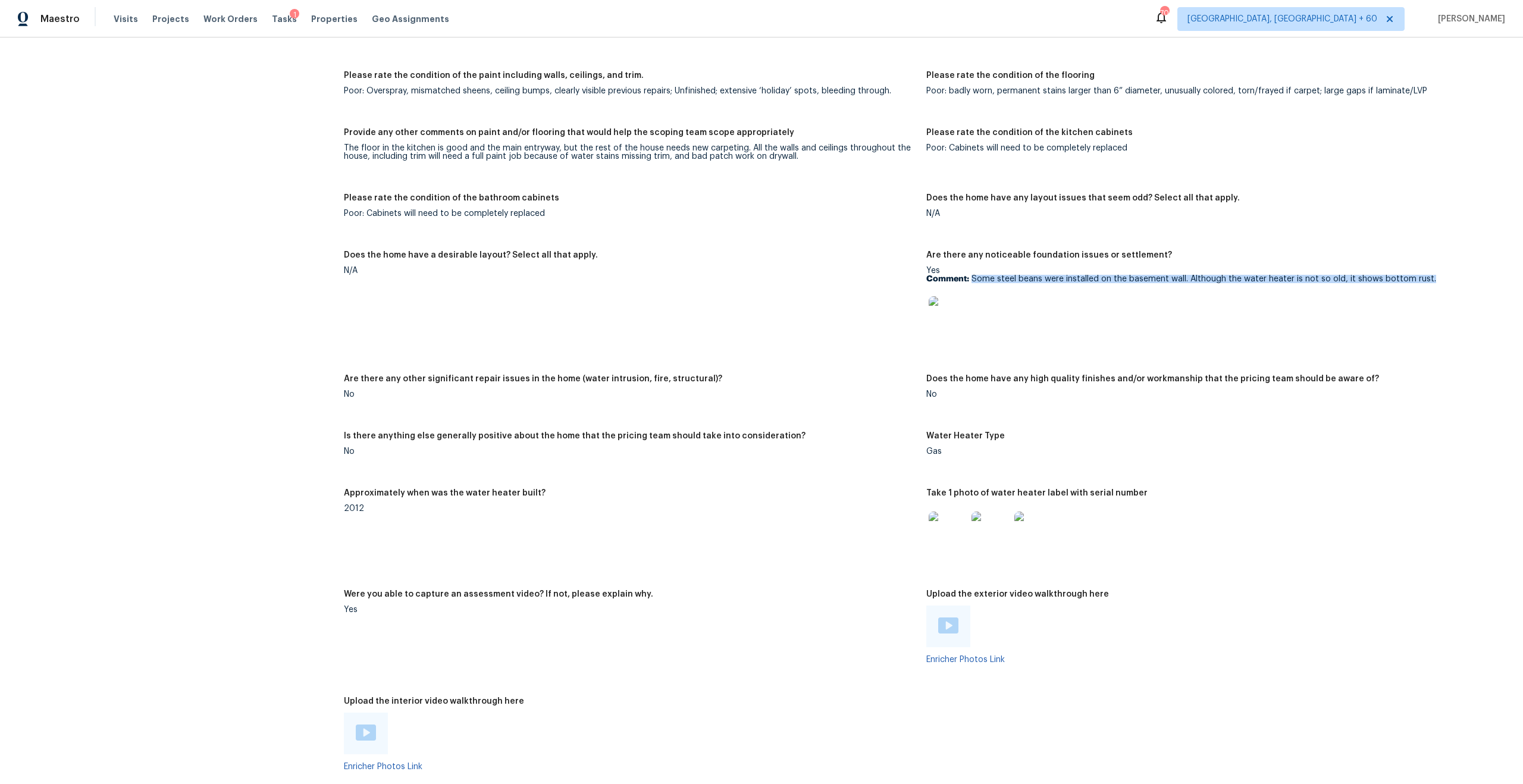
scroll to position [1998, 0]
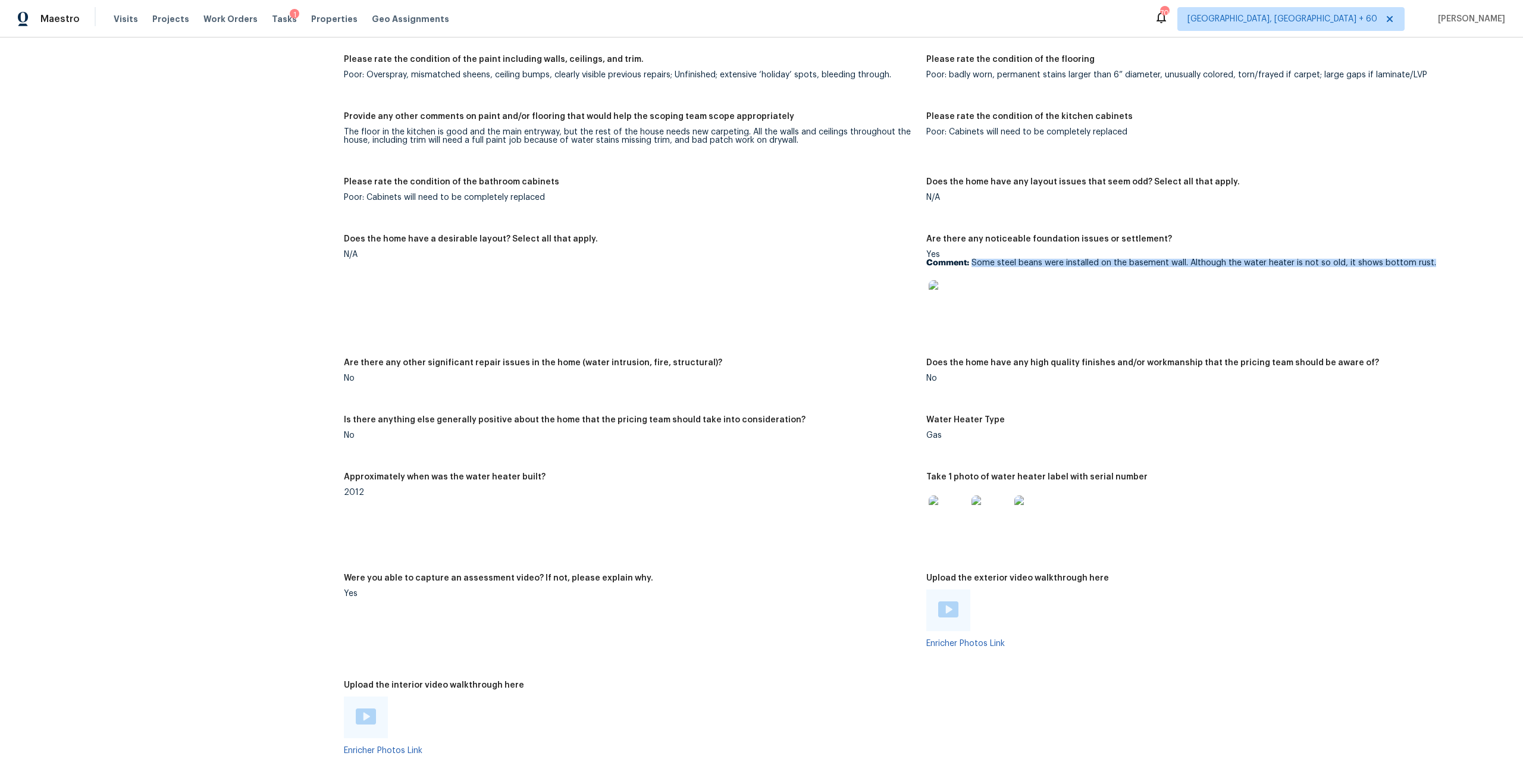
click at [856, 300] on img at bounding box center [948, 299] width 38 height 38
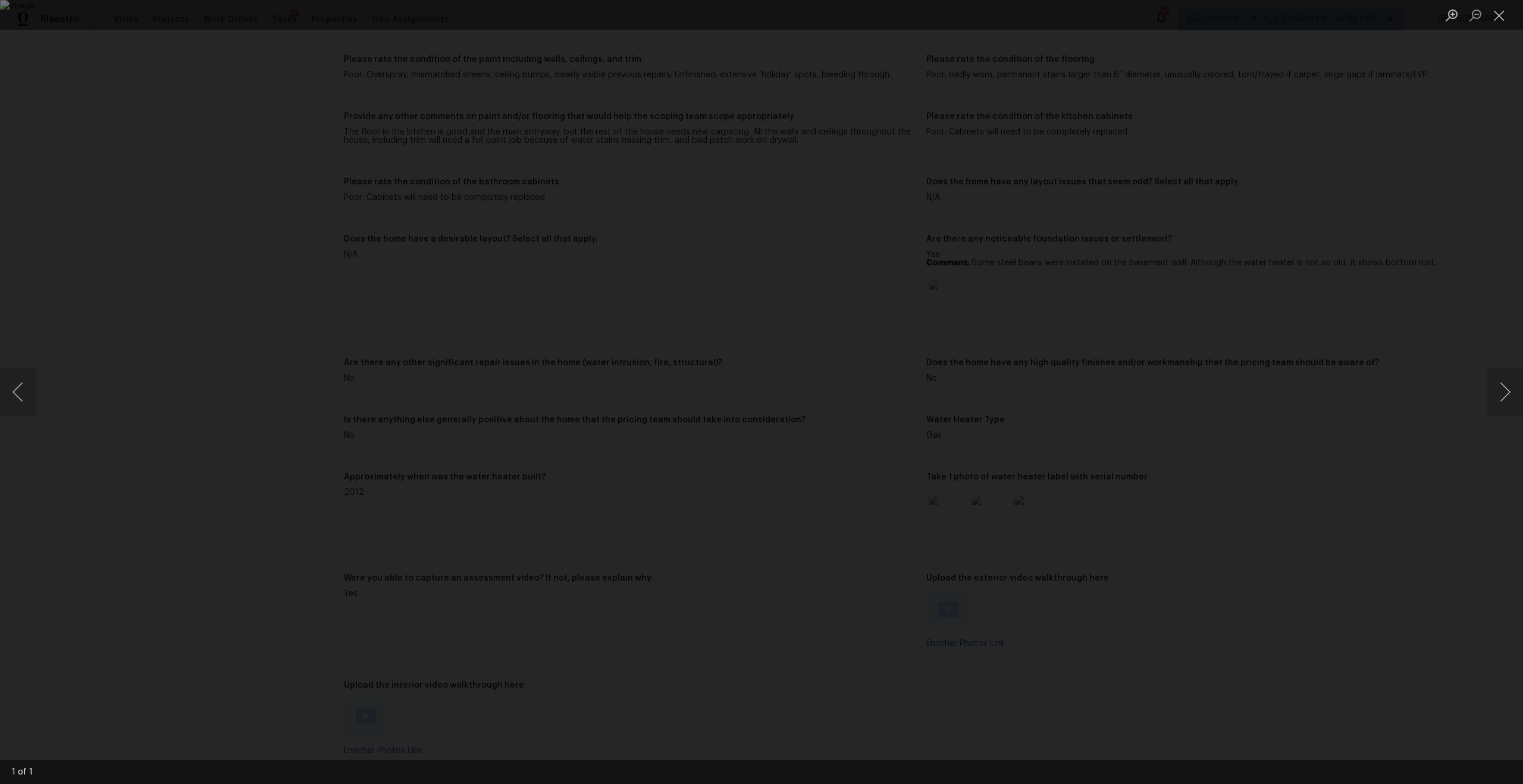
click at [856, 164] on div "Lightbox" at bounding box center [762, 392] width 1523 height 784
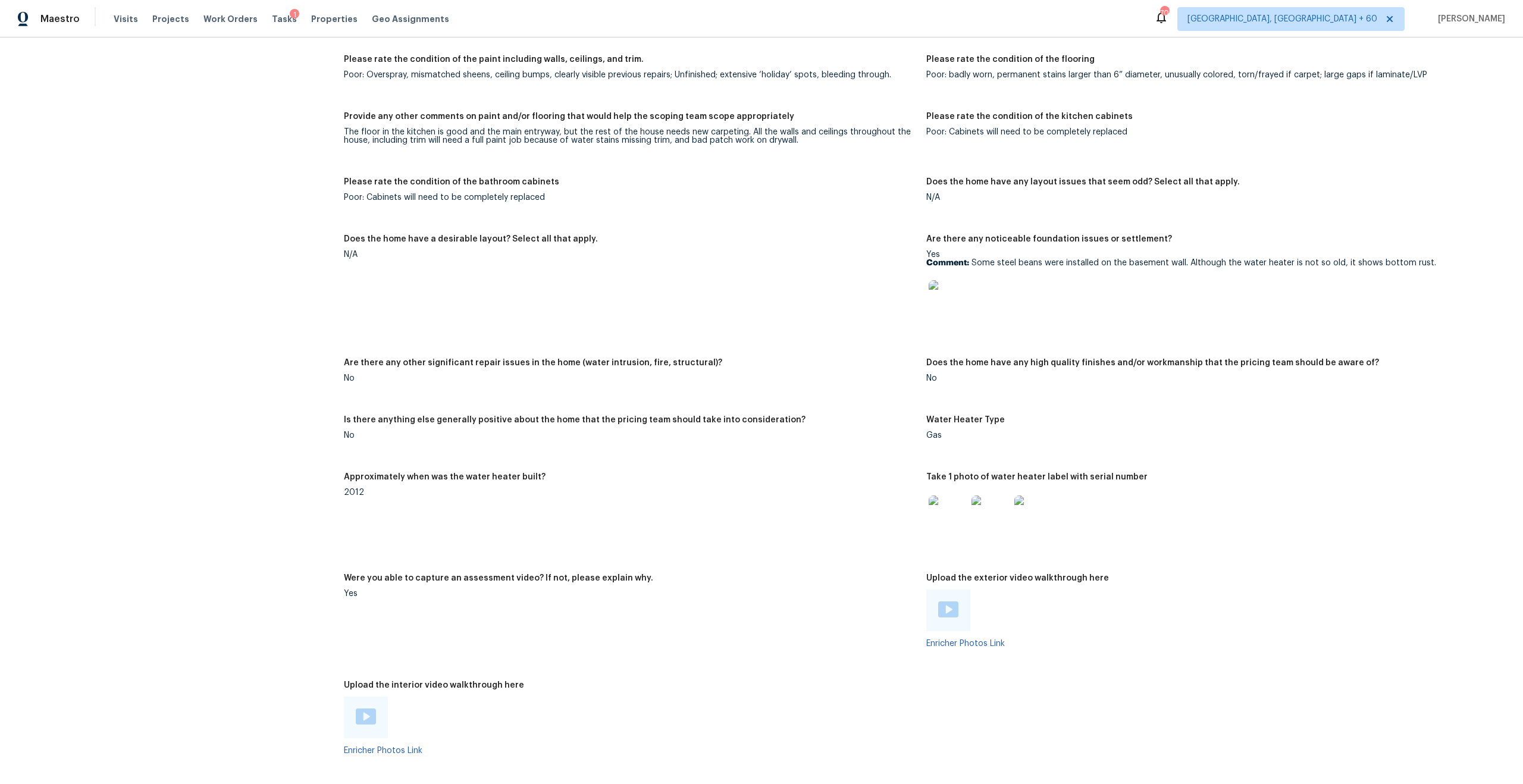
click at [856, 358] on h5 "Does the home have any high quality finishes and/or workmanship that the pricin…" at bounding box center [1153, 362] width 453 height 9
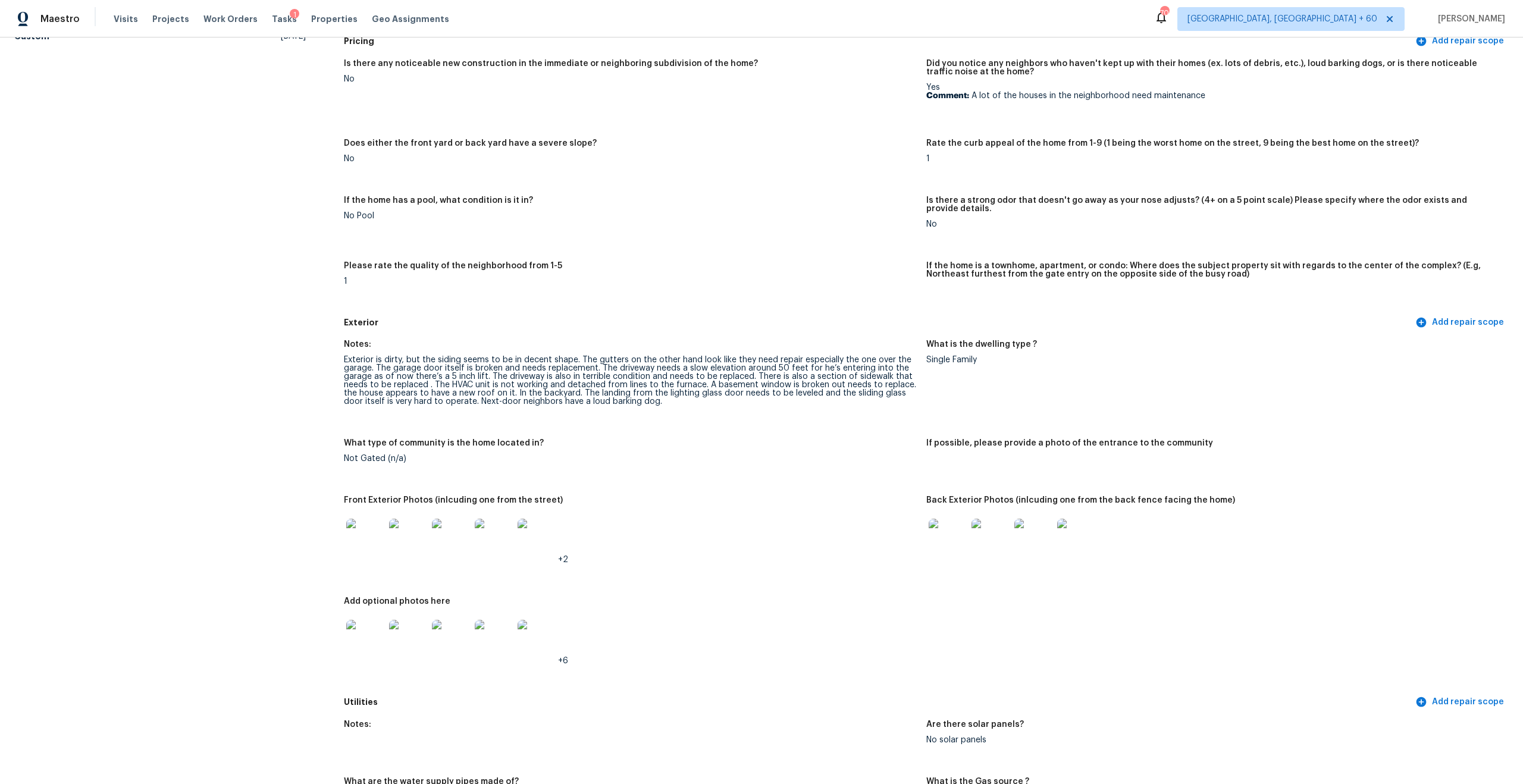
scroll to position [146, 0]
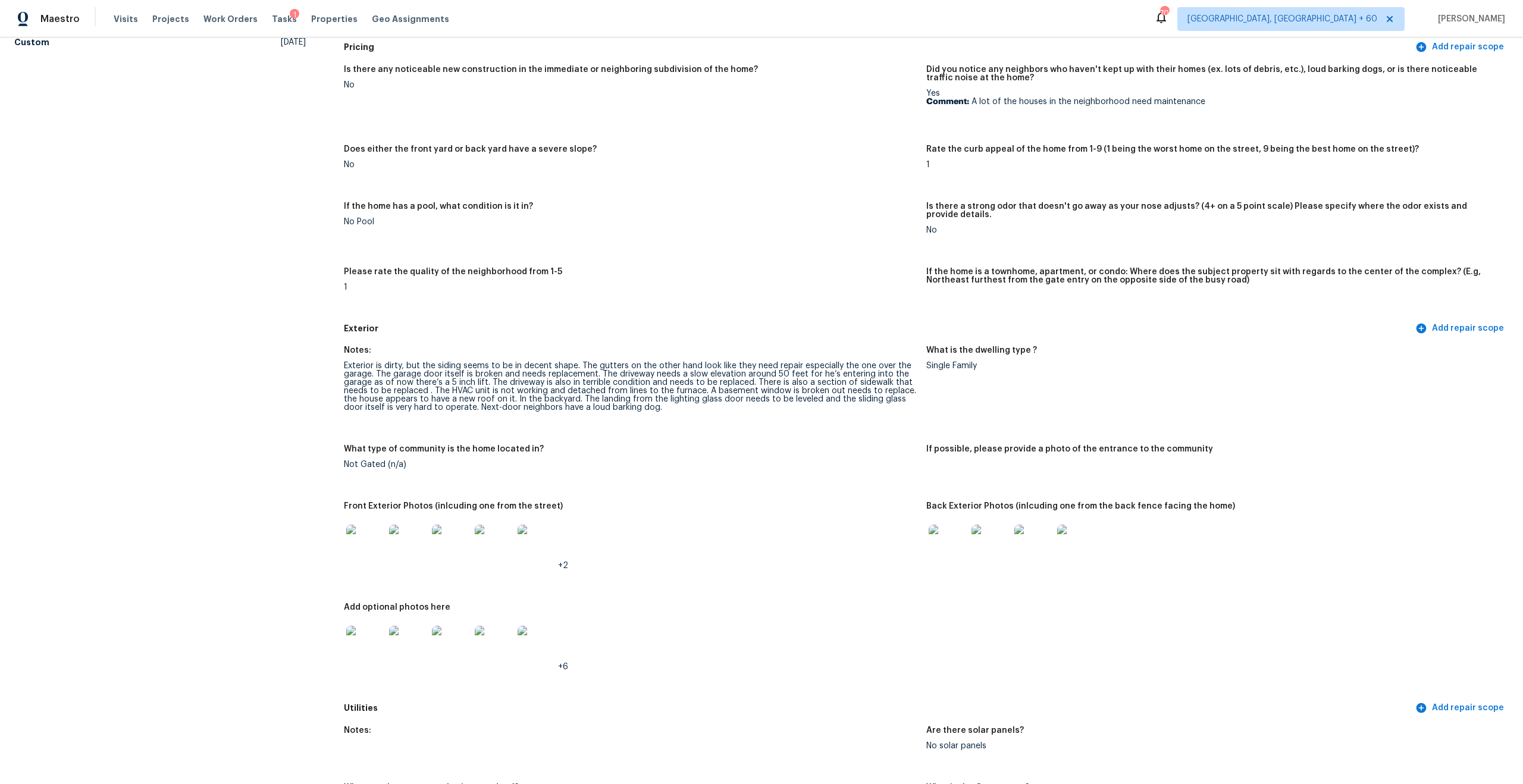
click at [856, 212] on div "Is there a strong odor that doesn't go away as your nose adjusts? (4+ on a 5 po…" at bounding box center [1213, 214] width 573 height 24
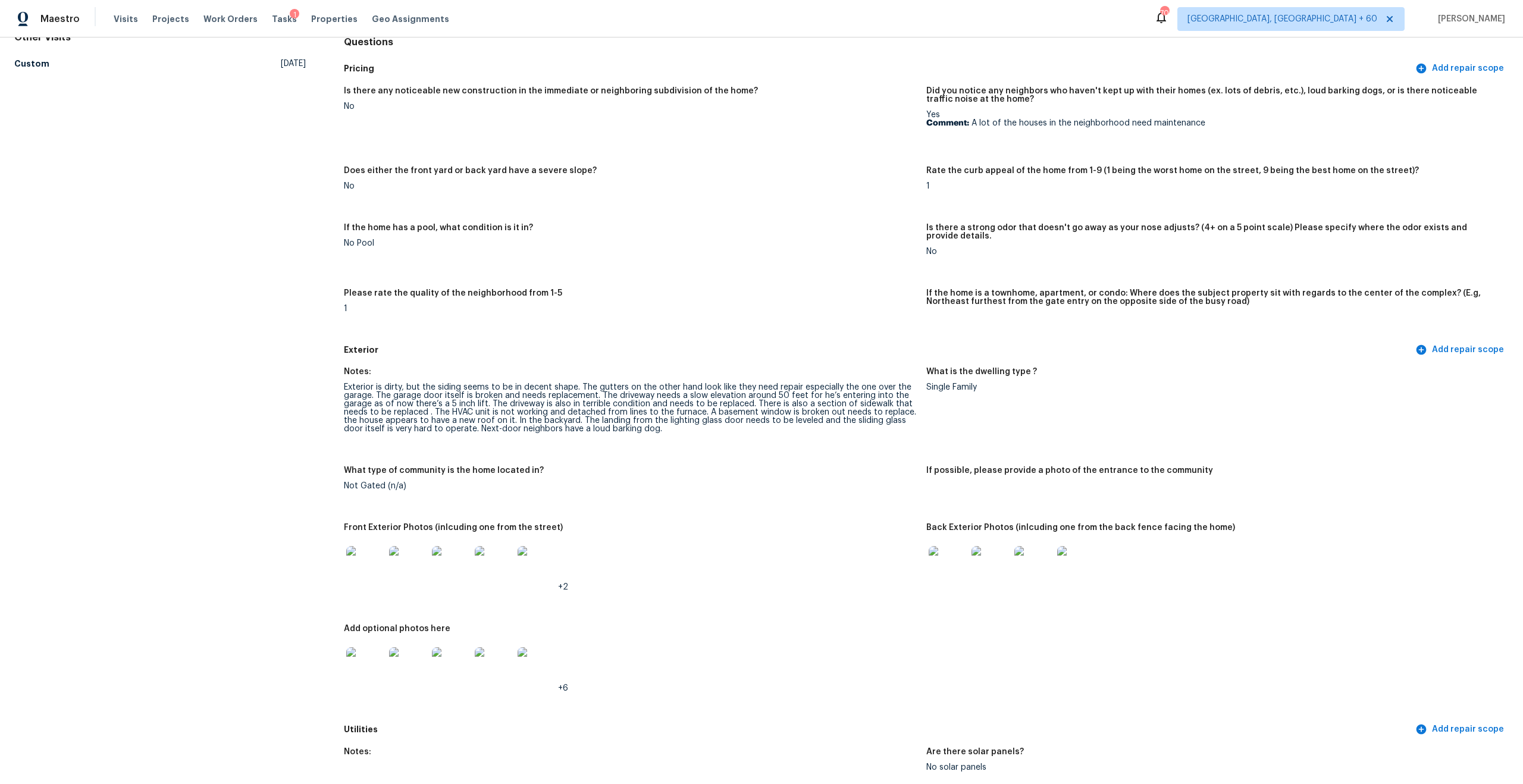
scroll to position [126, 0]
click at [364, 462] on img at bounding box center [365, 564] width 38 height 38
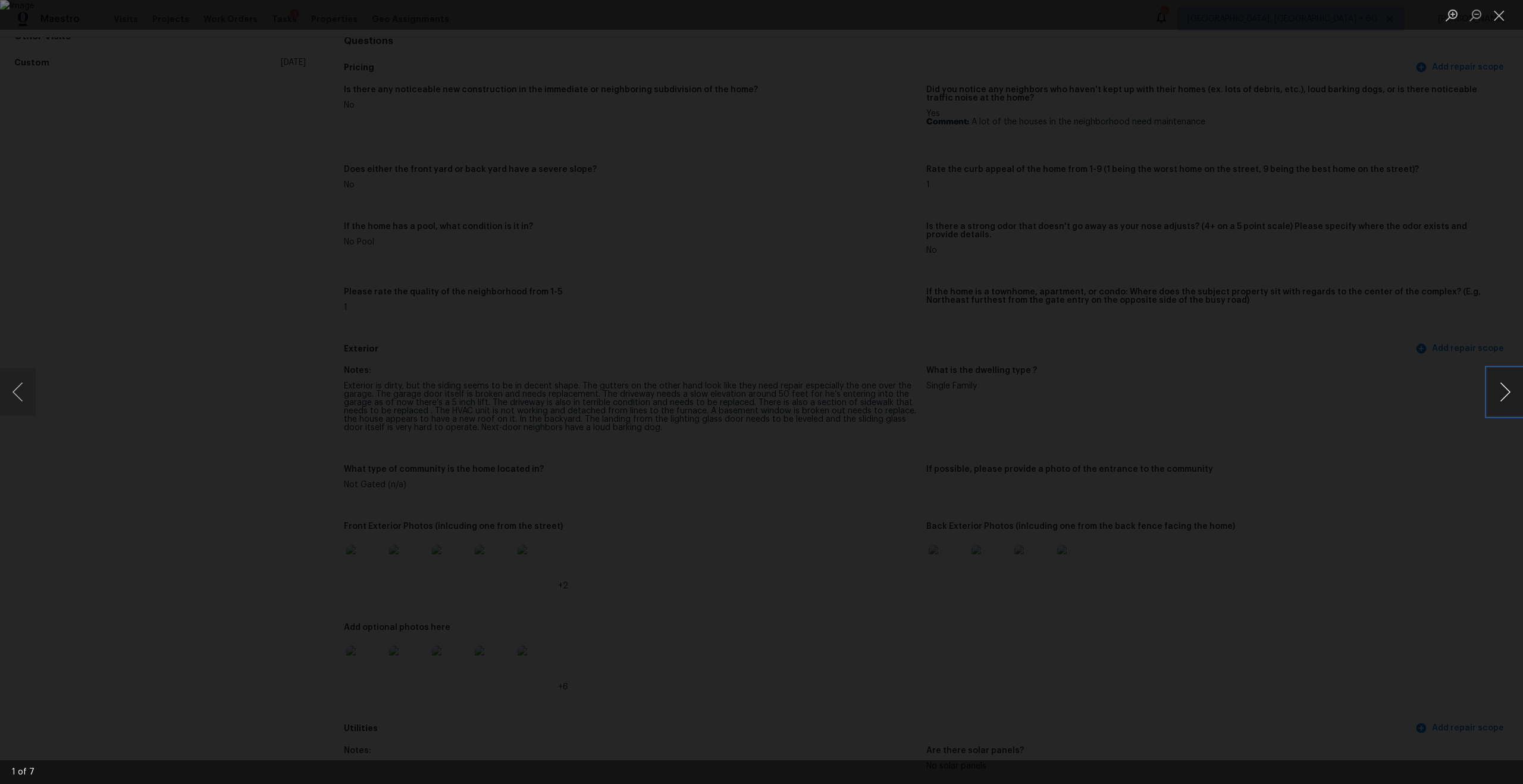
click at [856, 381] on button "Next image" at bounding box center [1505, 392] width 35 height 48
click at [856, 181] on div "Lightbox" at bounding box center [762, 392] width 1523 height 784
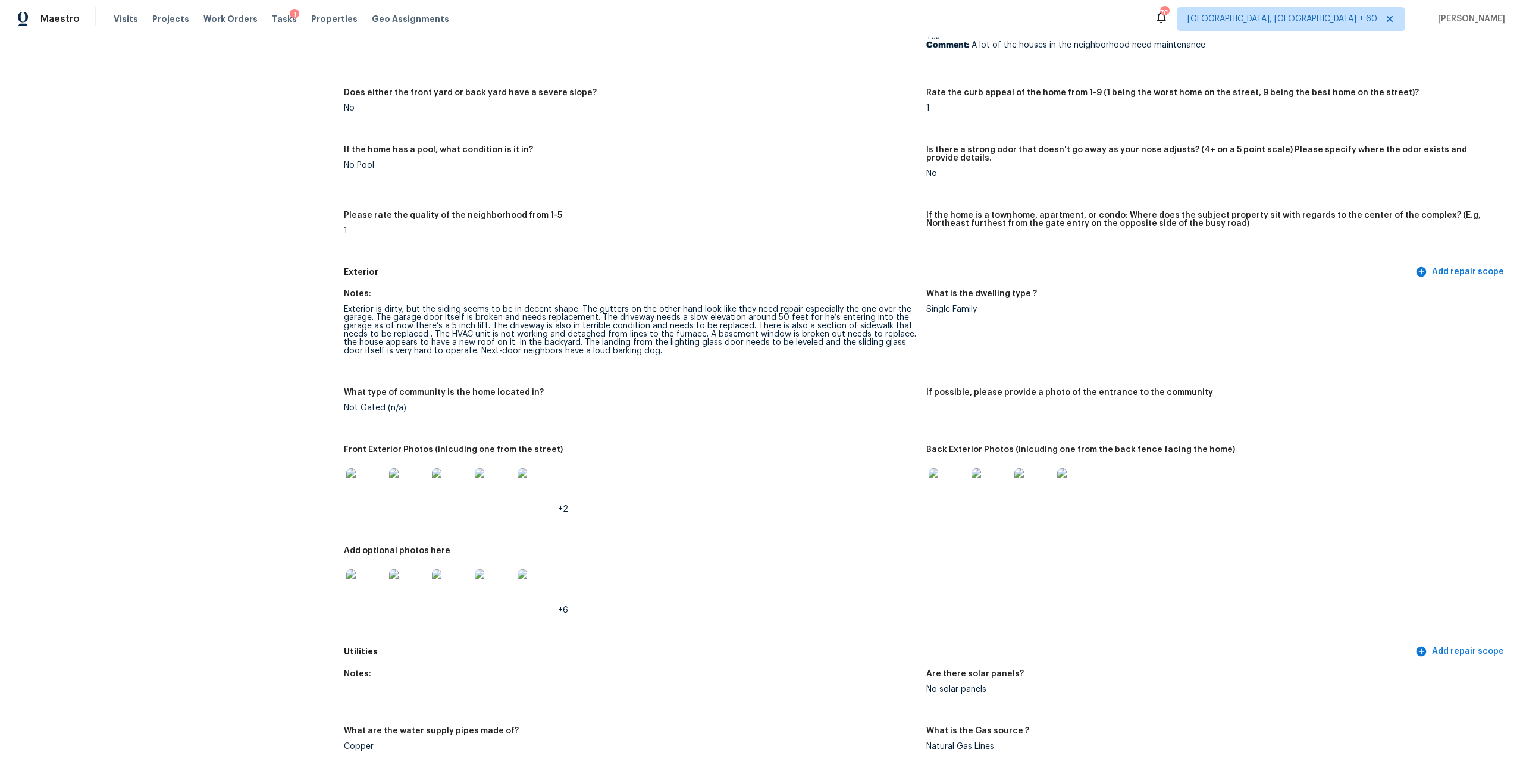
scroll to position [221, 0]
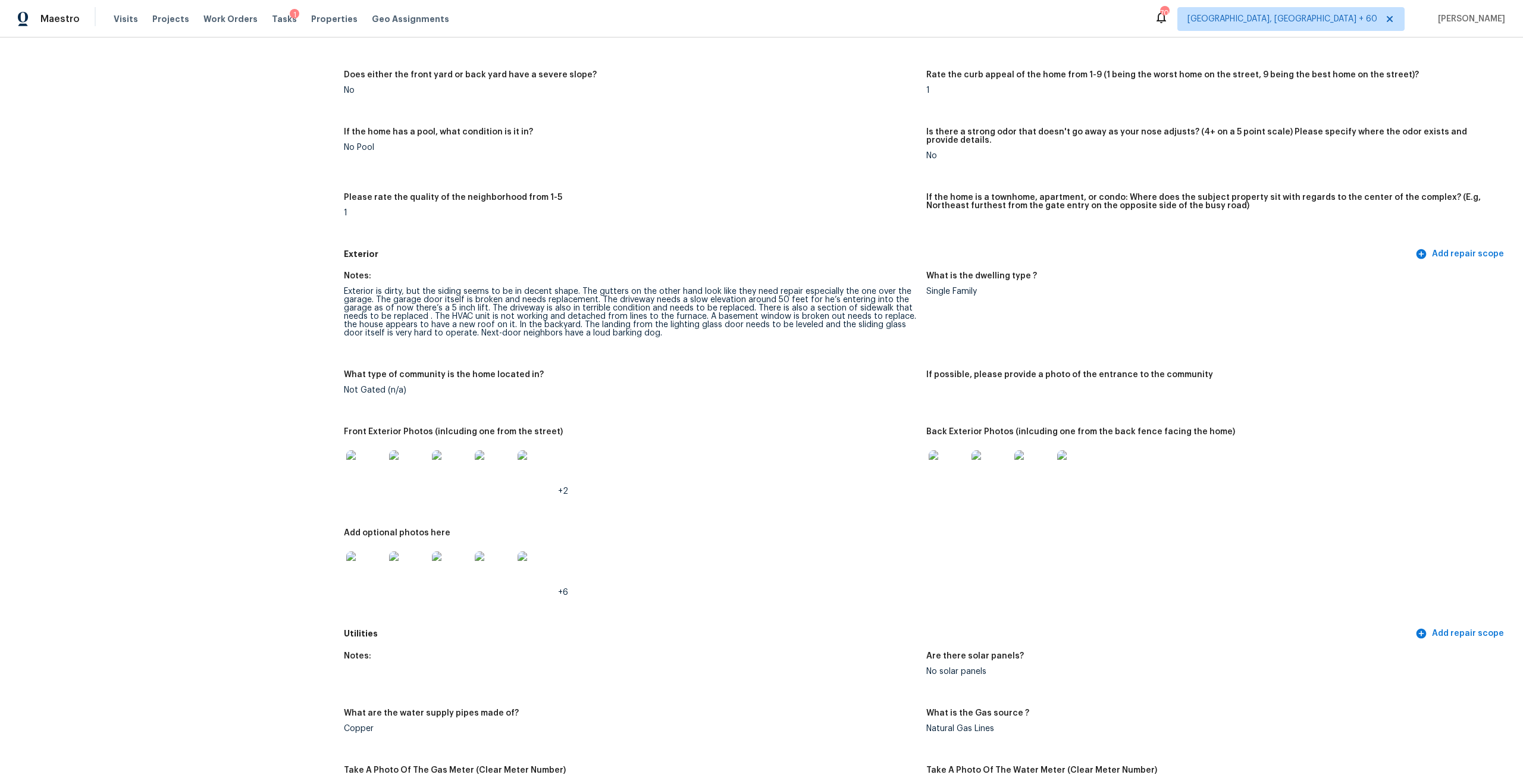
click at [856, 462] on img at bounding box center [948, 469] width 38 height 38
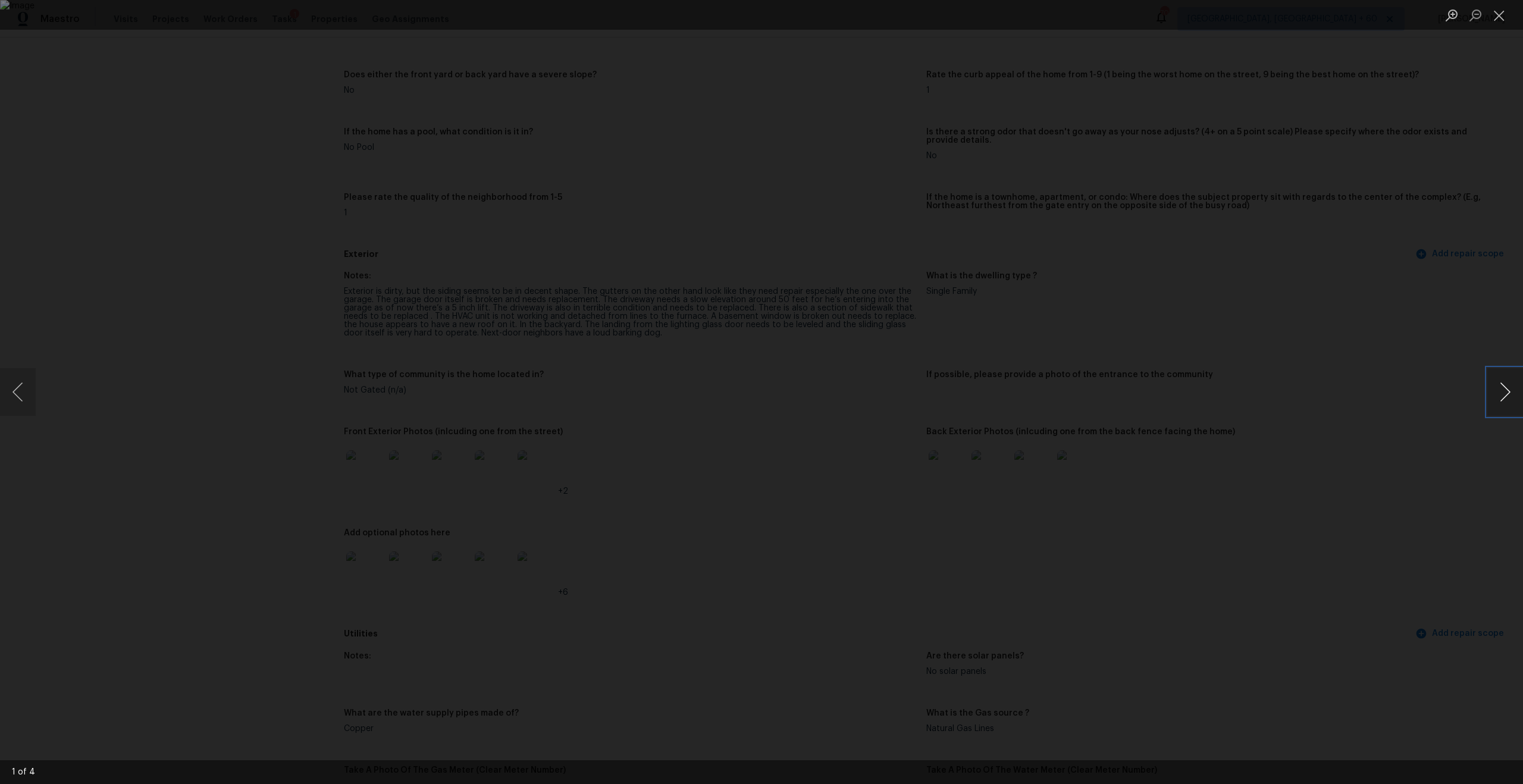
click at [856, 392] on button "Next image" at bounding box center [1505, 392] width 35 height 48
click at [20, 392] on button "Previous image" at bounding box center [18, 392] width 35 height 48
click at [245, 264] on div "Lightbox" at bounding box center [762, 392] width 1523 height 784
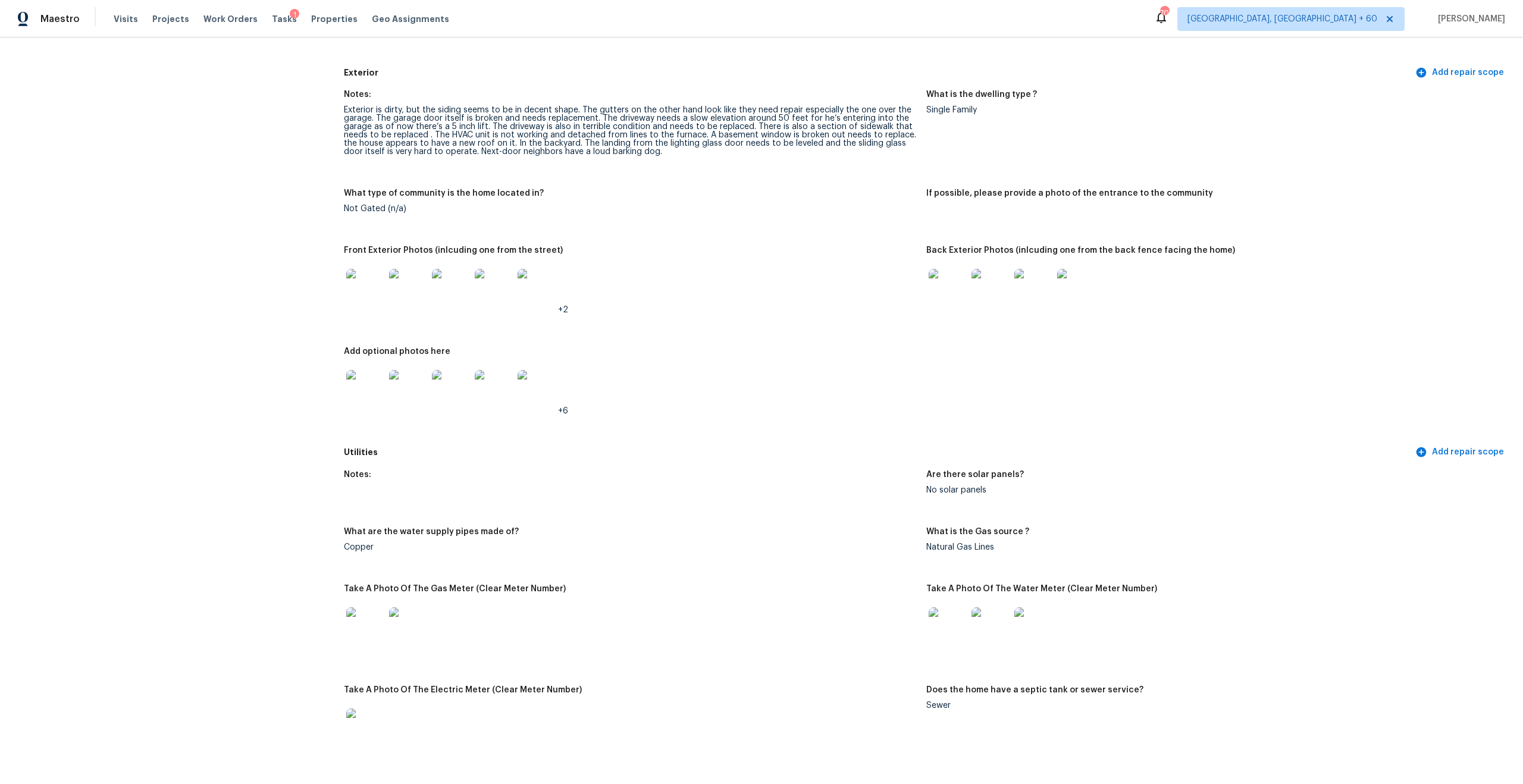
scroll to position [407, 0]
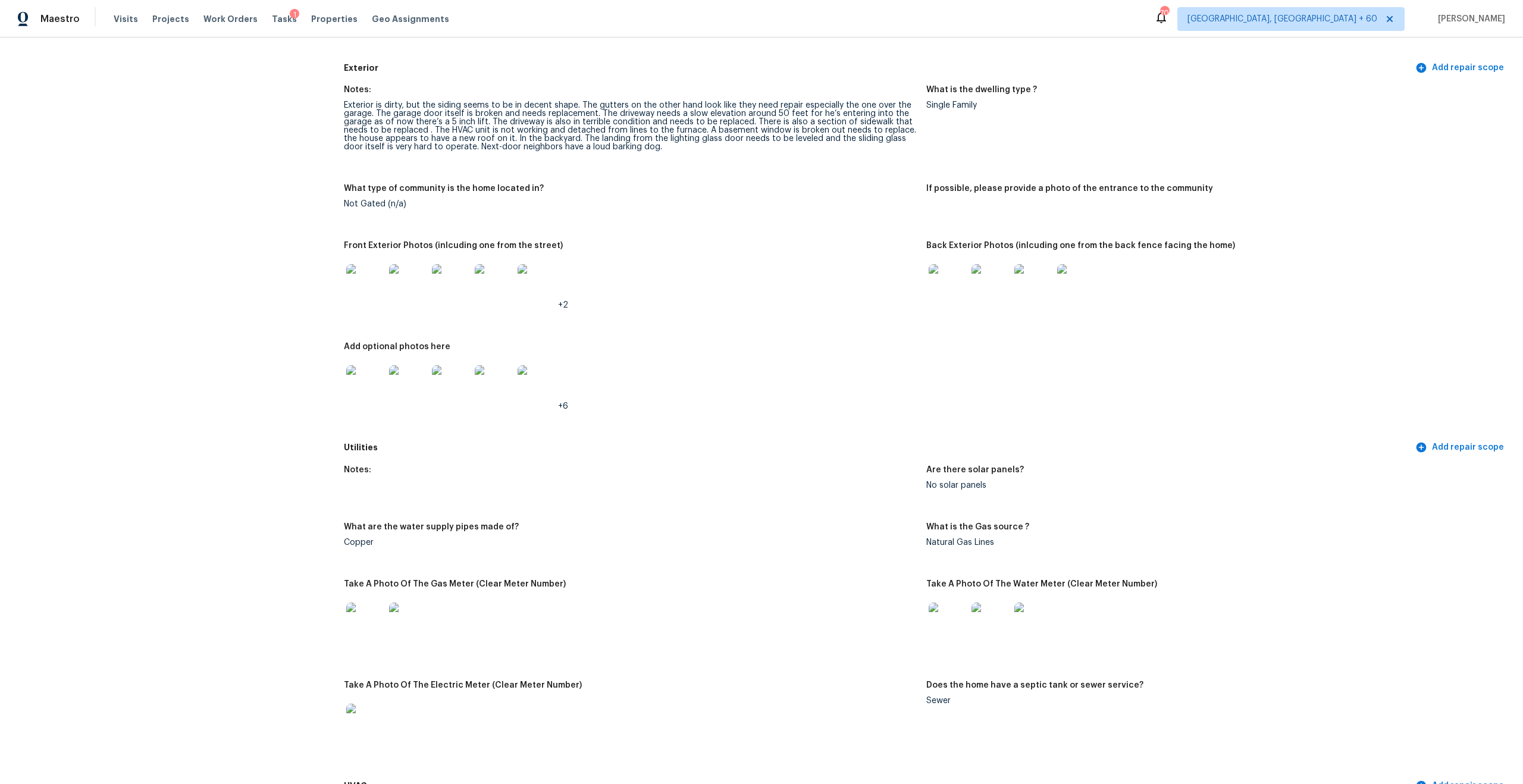
click at [698, 420] on figure "Add optional photos here +6" at bounding box center [635, 386] width 583 height 87
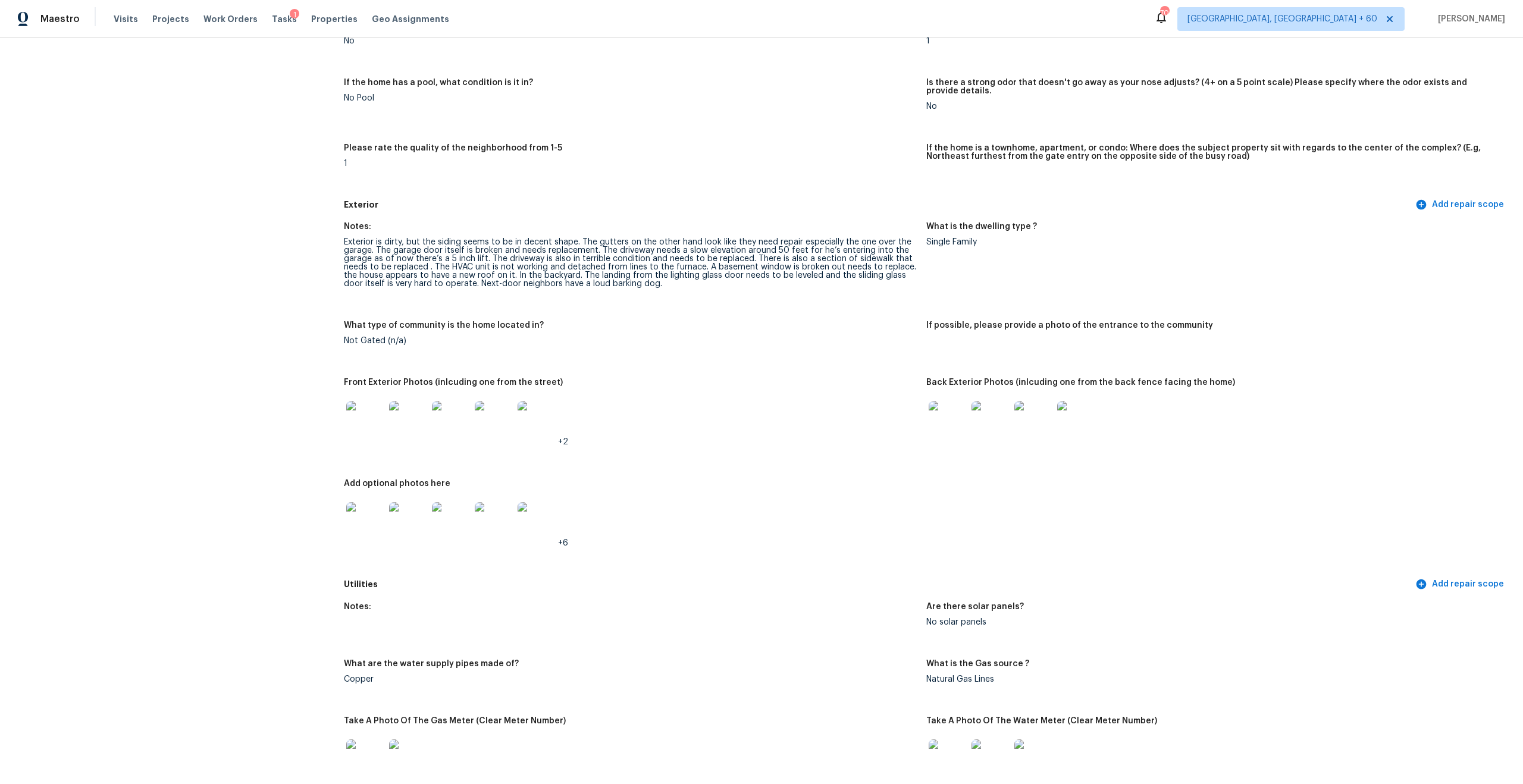
scroll to position [281, 0]
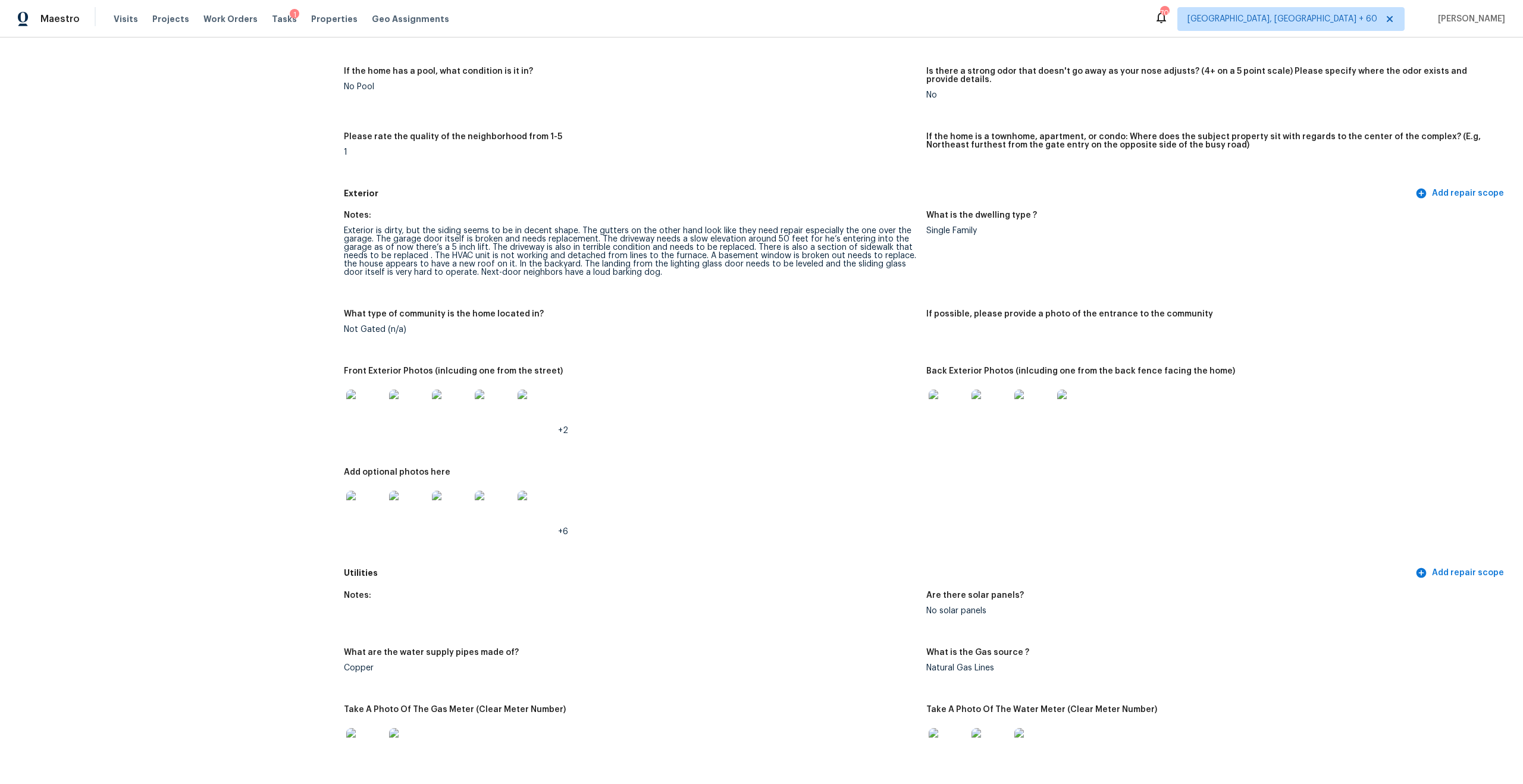
click at [558, 383] on div "+2" at bounding box center [630, 409] width 573 height 52
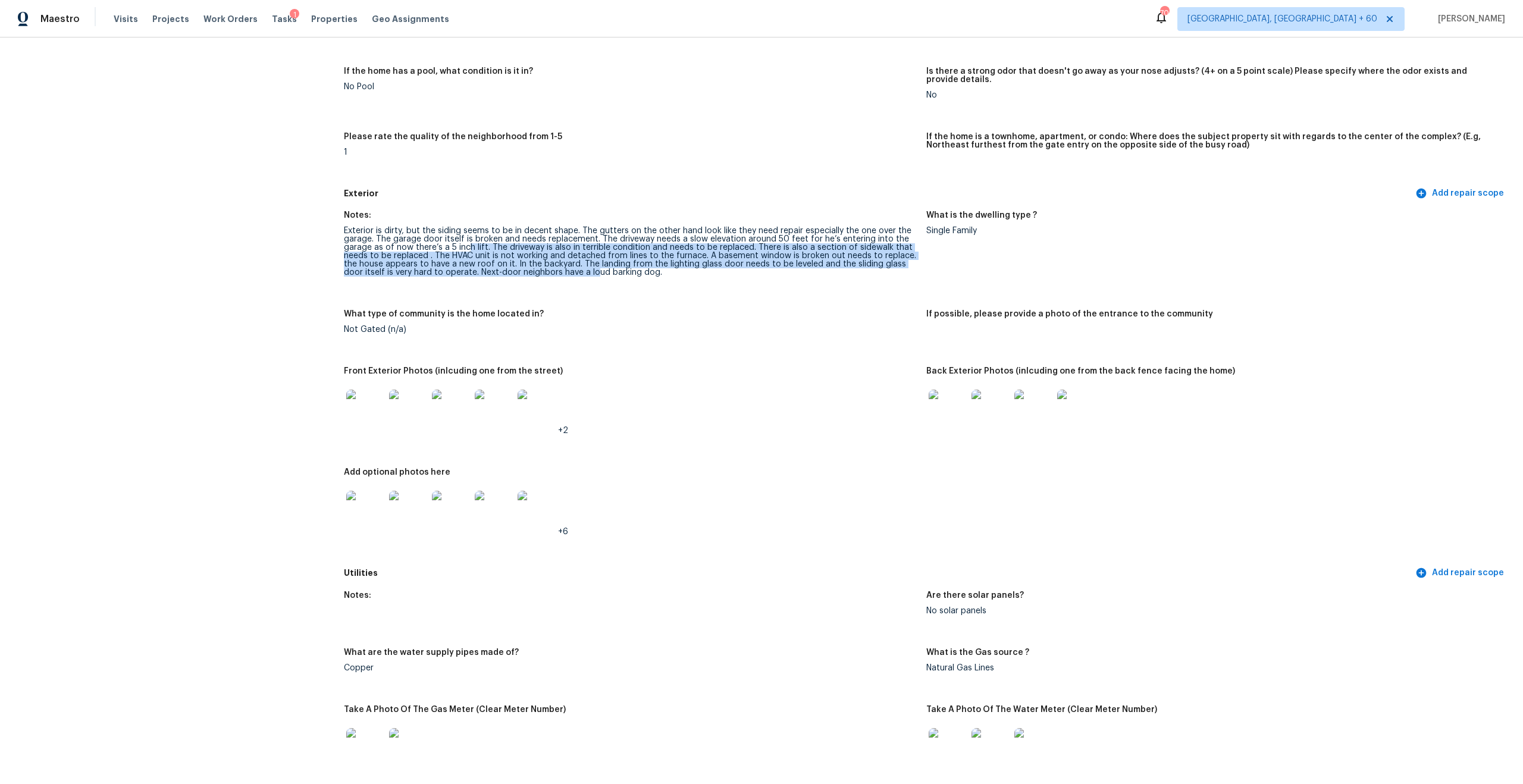
drag, startPoint x: 468, startPoint y: 242, endPoint x: 577, endPoint y: 263, distance: 111.0
click at [577, 263] on div "Exterior is dirty, but the siding seems to be in decent shape. The gutters on t…" at bounding box center [630, 252] width 573 height 50
click at [513, 252] on div "Exterior is dirty, but the siding seems to be in decent shape. The gutters on t…" at bounding box center [630, 252] width 573 height 50
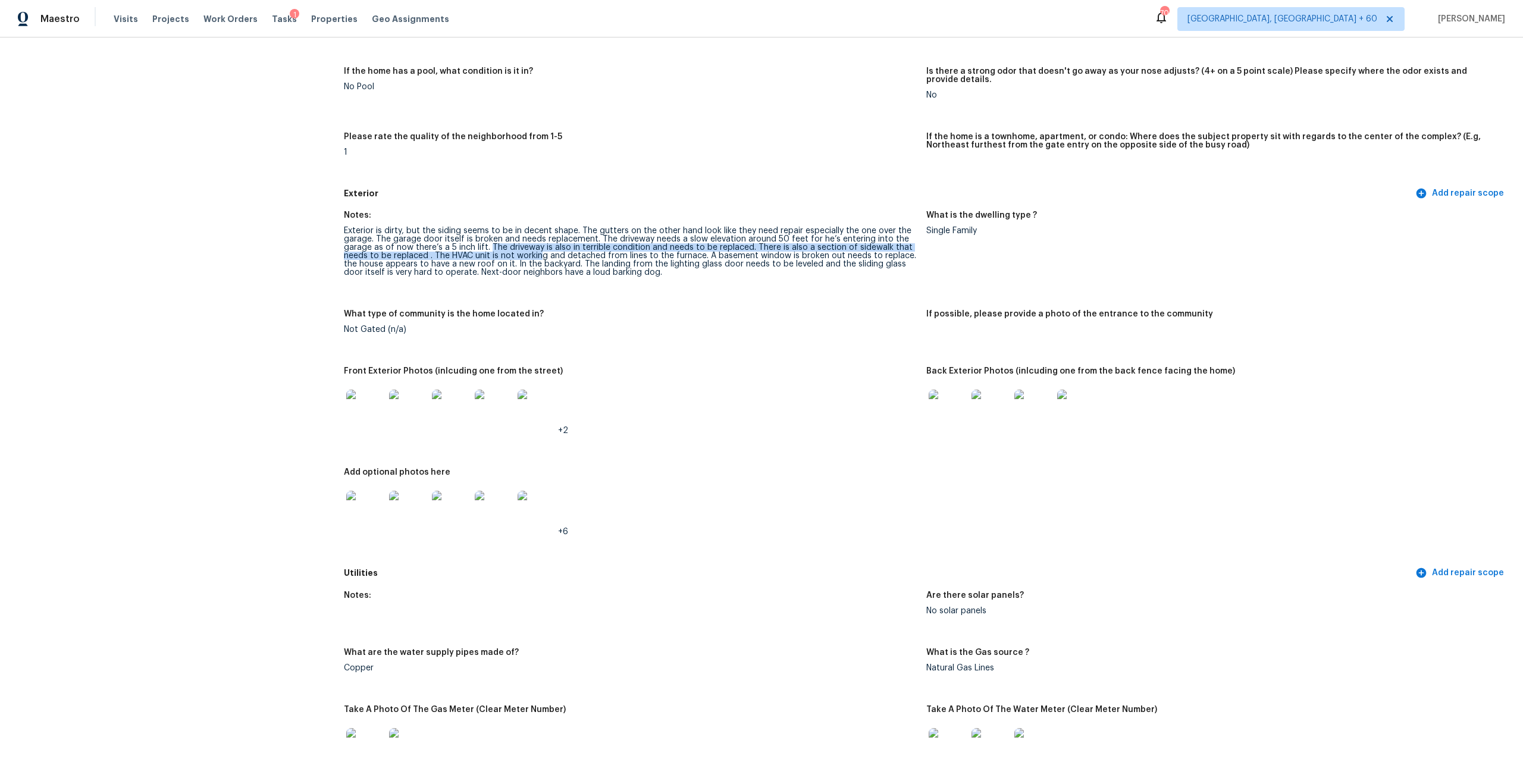
drag, startPoint x: 488, startPoint y: 236, endPoint x: 541, endPoint y: 252, distance: 55.4
click at [541, 252] on div "Exterior is dirty, but the siding seems to be in decent shape. The gutters on t…" at bounding box center [630, 252] width 573 height 50
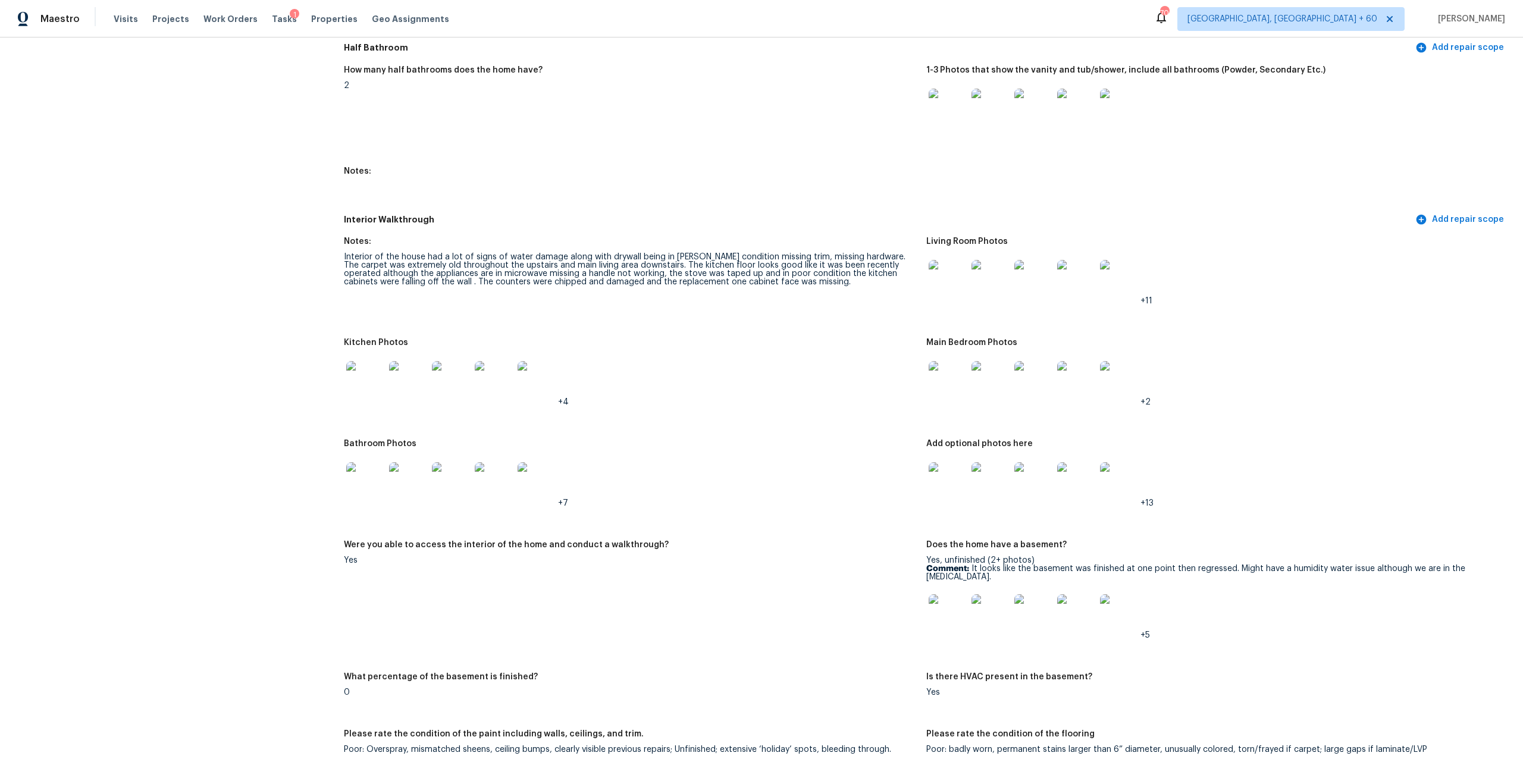
scroll to position [1435, 0]
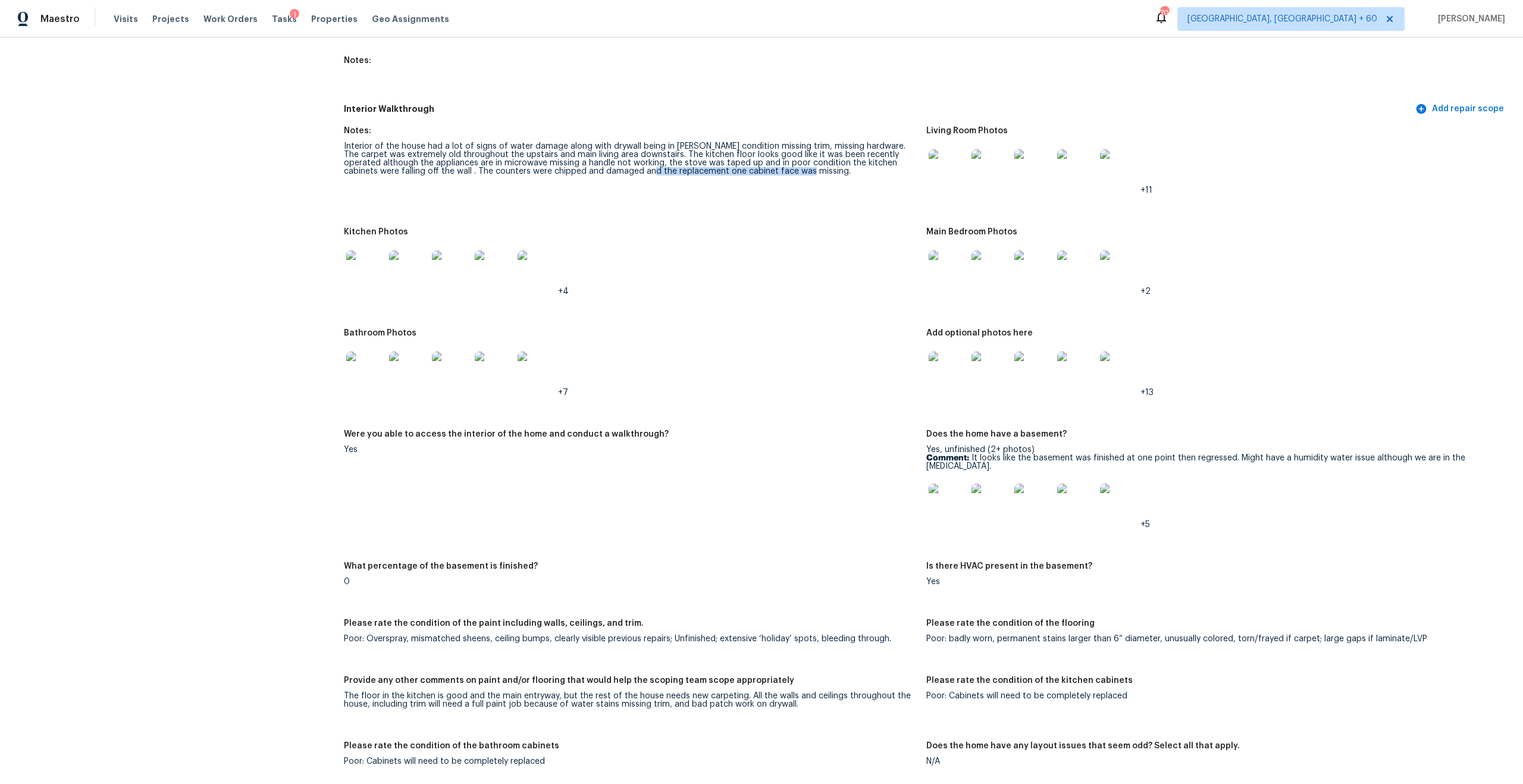
drag, startPoint x: 590, startPoint y: 159, endPoint x: 694, endPoint y: 173, distance: 104.9
click at [694, 173] on figure "Notes: Interior of the house had a lot of signs of water damage along with dryw…" at bounding box center [635, 170] width 583 height 87
drag, startPoint x: 640, startPoint y: 156, endPoint x: 703, endPoint y: 155, distance: 63.0
click at [703, 155] on div "Interior of the house had a lot of signs of water damage along with drywall bei…" at bounding box center [630, 159] width 573 height 33
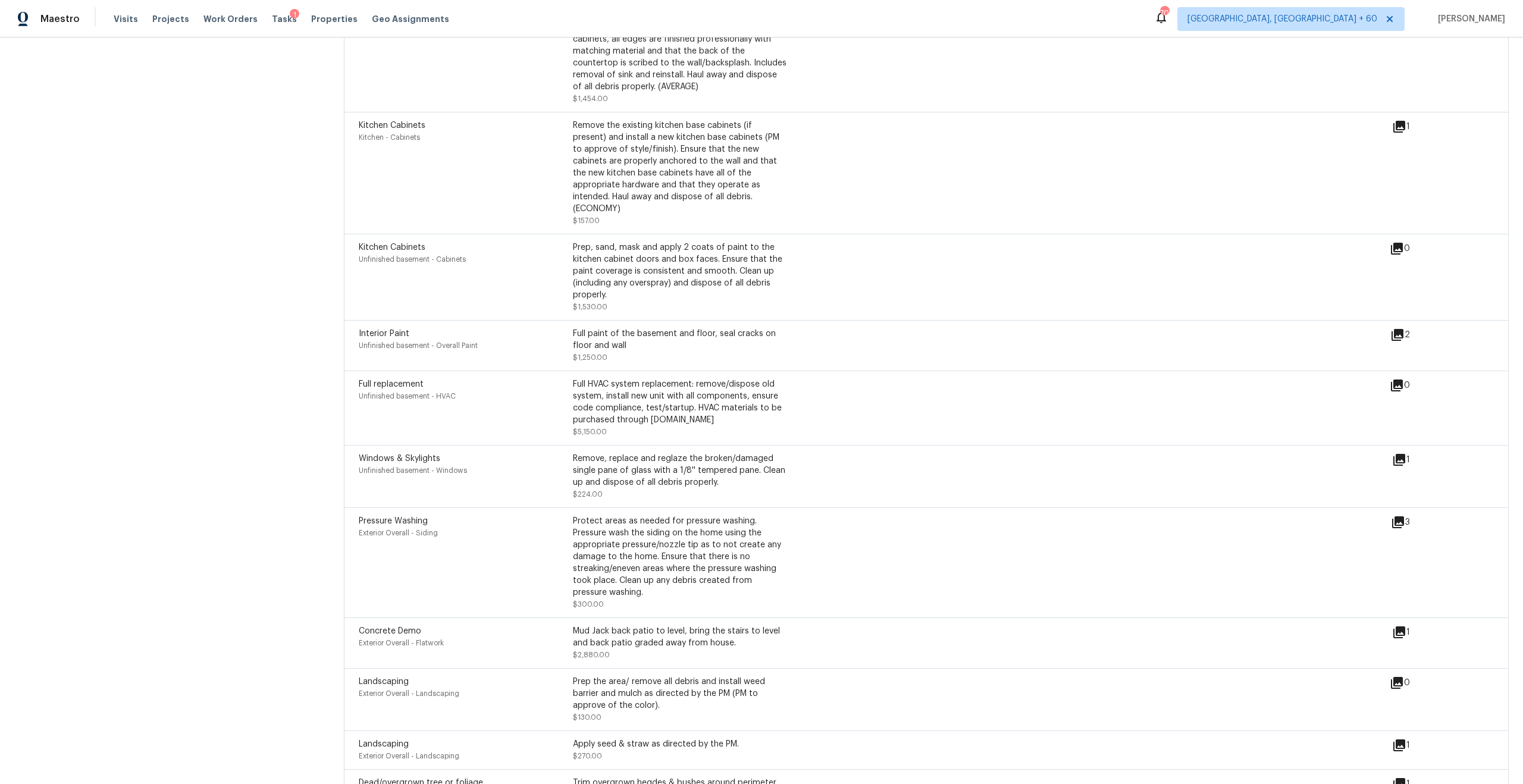
scroll to position [3572, 0]
drag, startPoint x: 646, startPoint y: 248, endPoint x: 748, endPoint y: 261, distance: 102.8
click at [748, 261] on div "Prep, sand, mask and apply 2 coats of paint to the kitchen cabinet doors and bo…" at bounding box center [680, 271] width 214 height 60
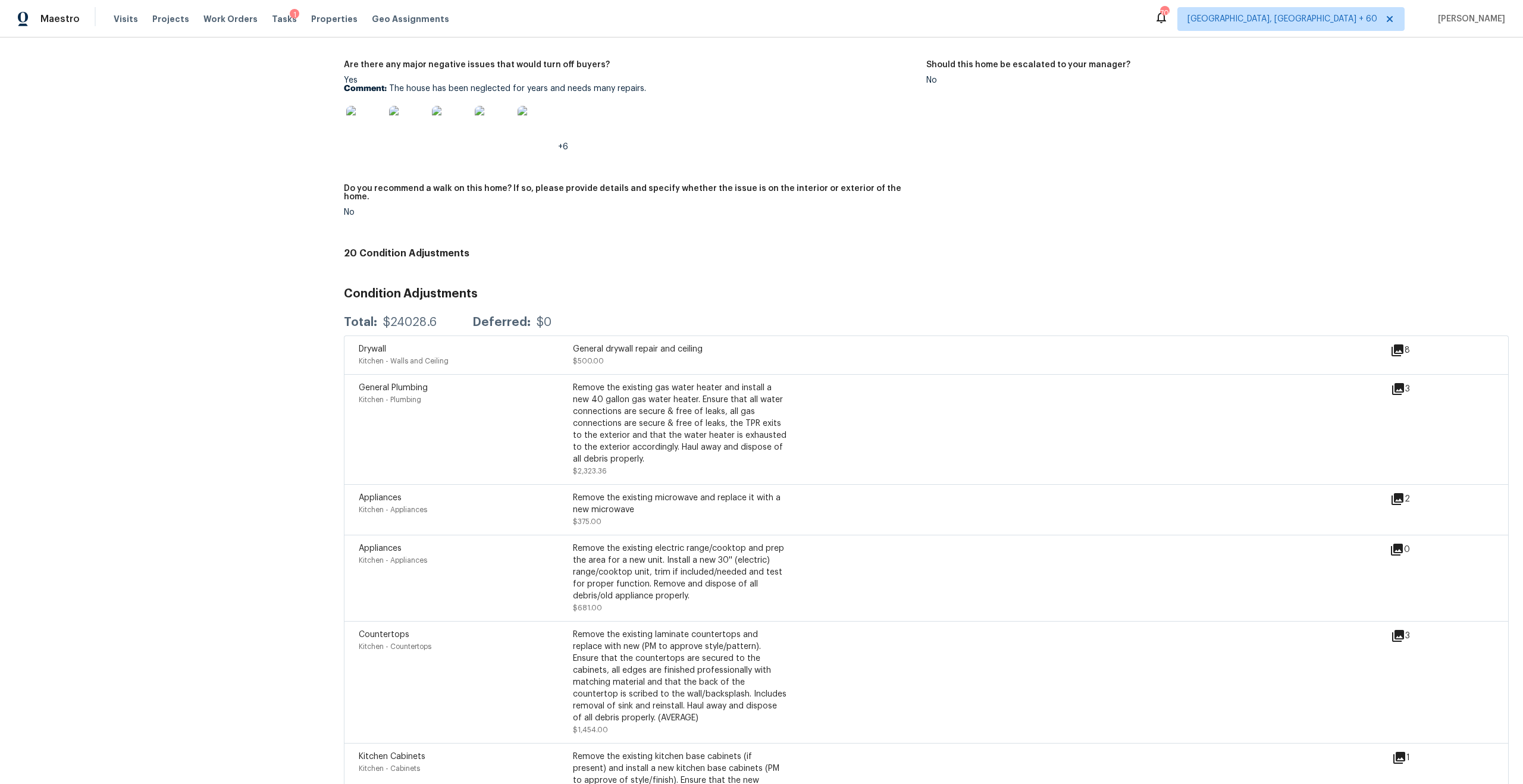
scroll to position [2932, 0]
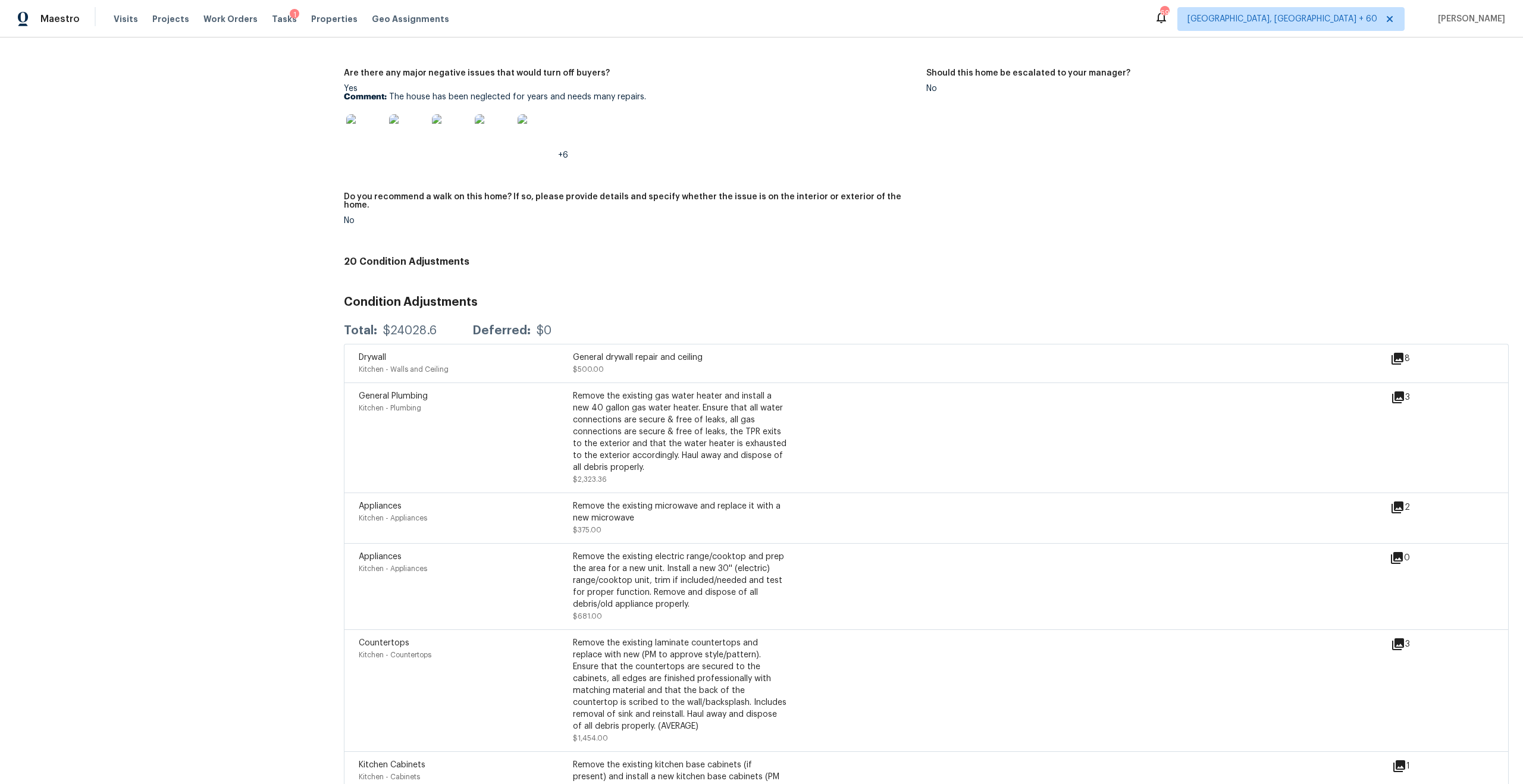
click at [856, 352] on icon at bounding box center [1397, 358] width 12 height 12
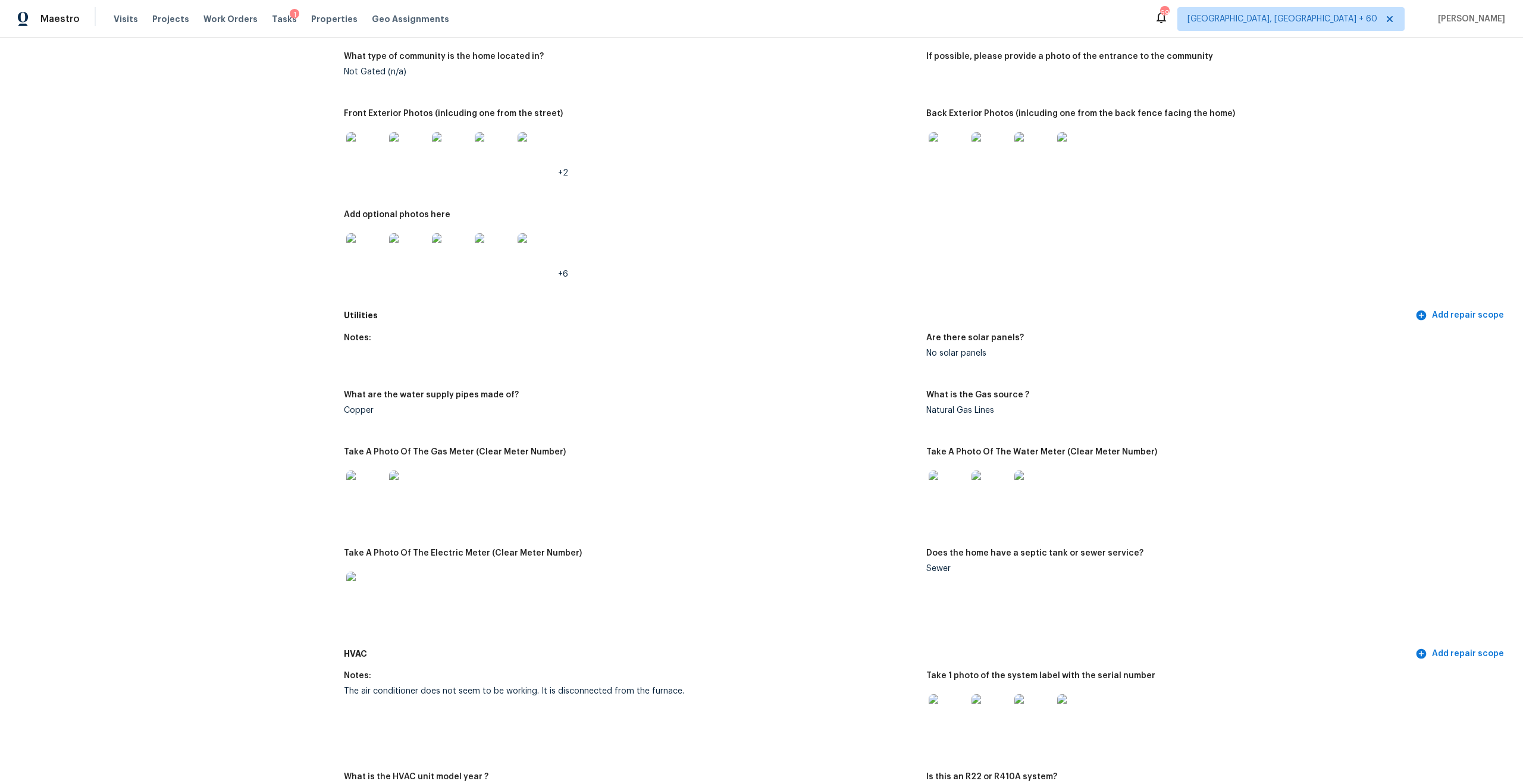
scroll to position [0, 0]
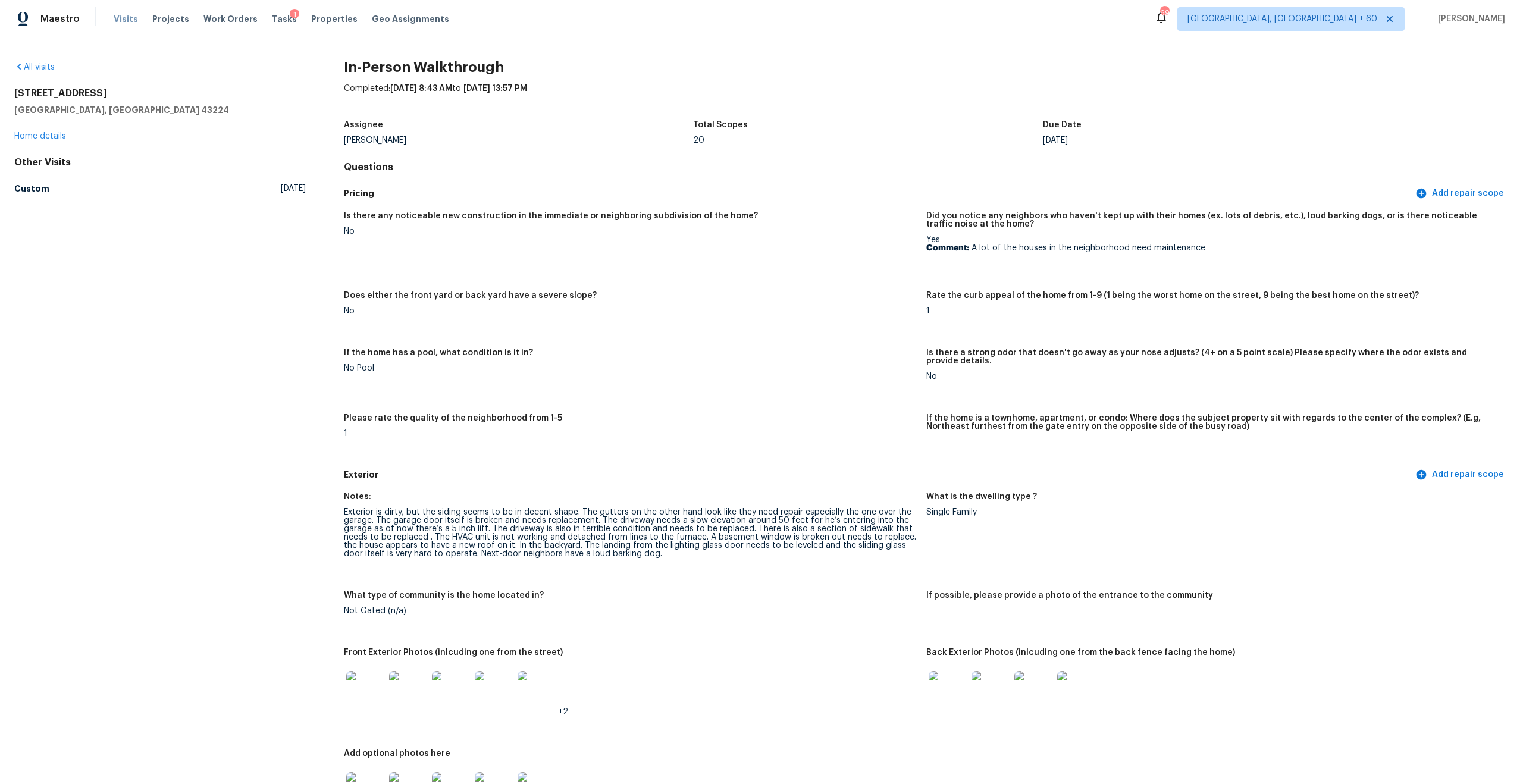
click at [125, 18] on span "Visits" at bounding box center [125, 19] width 24 height 12
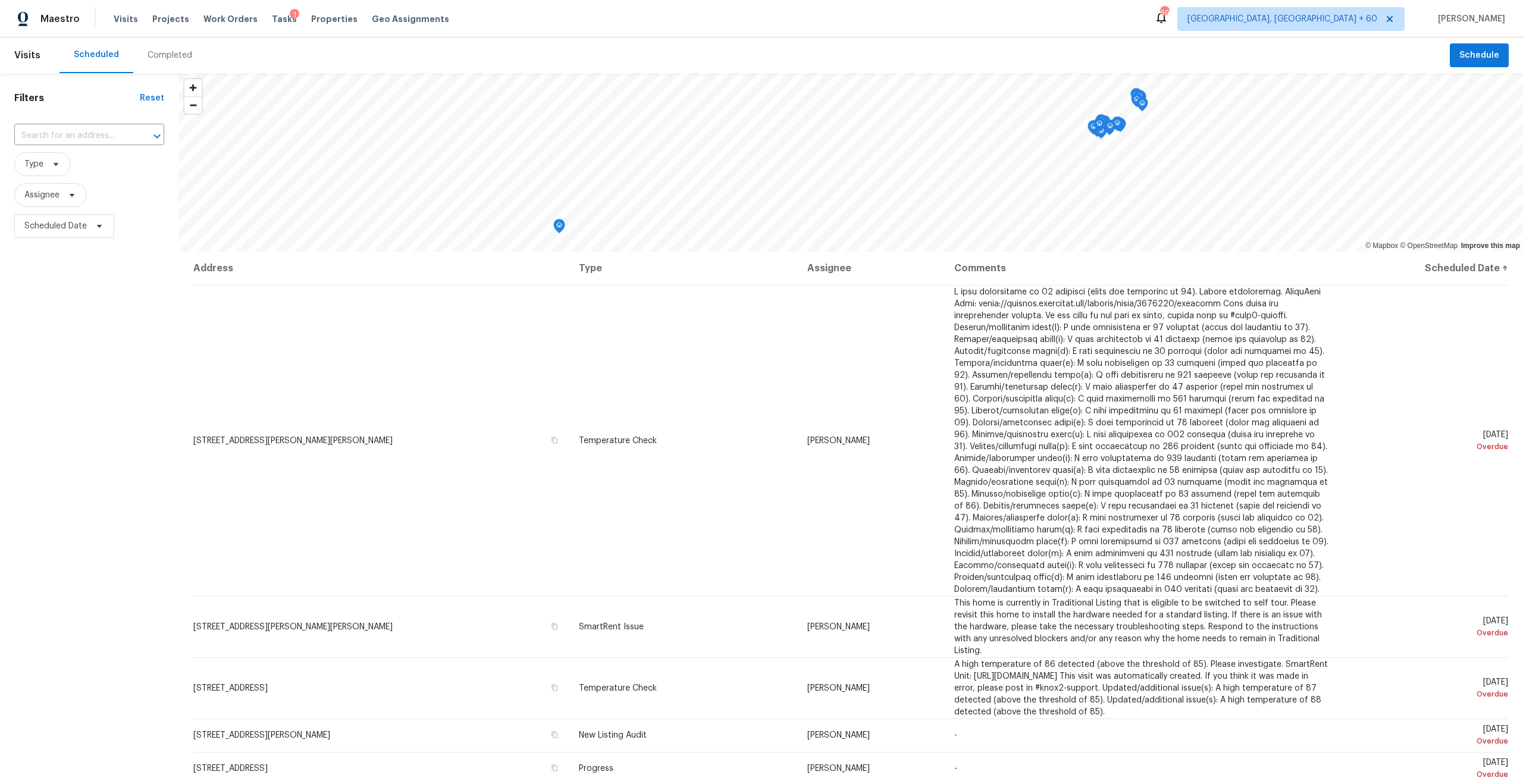
click at [157, 52] on div "Completed" at bounding box center [170, 55] width 45 height 12
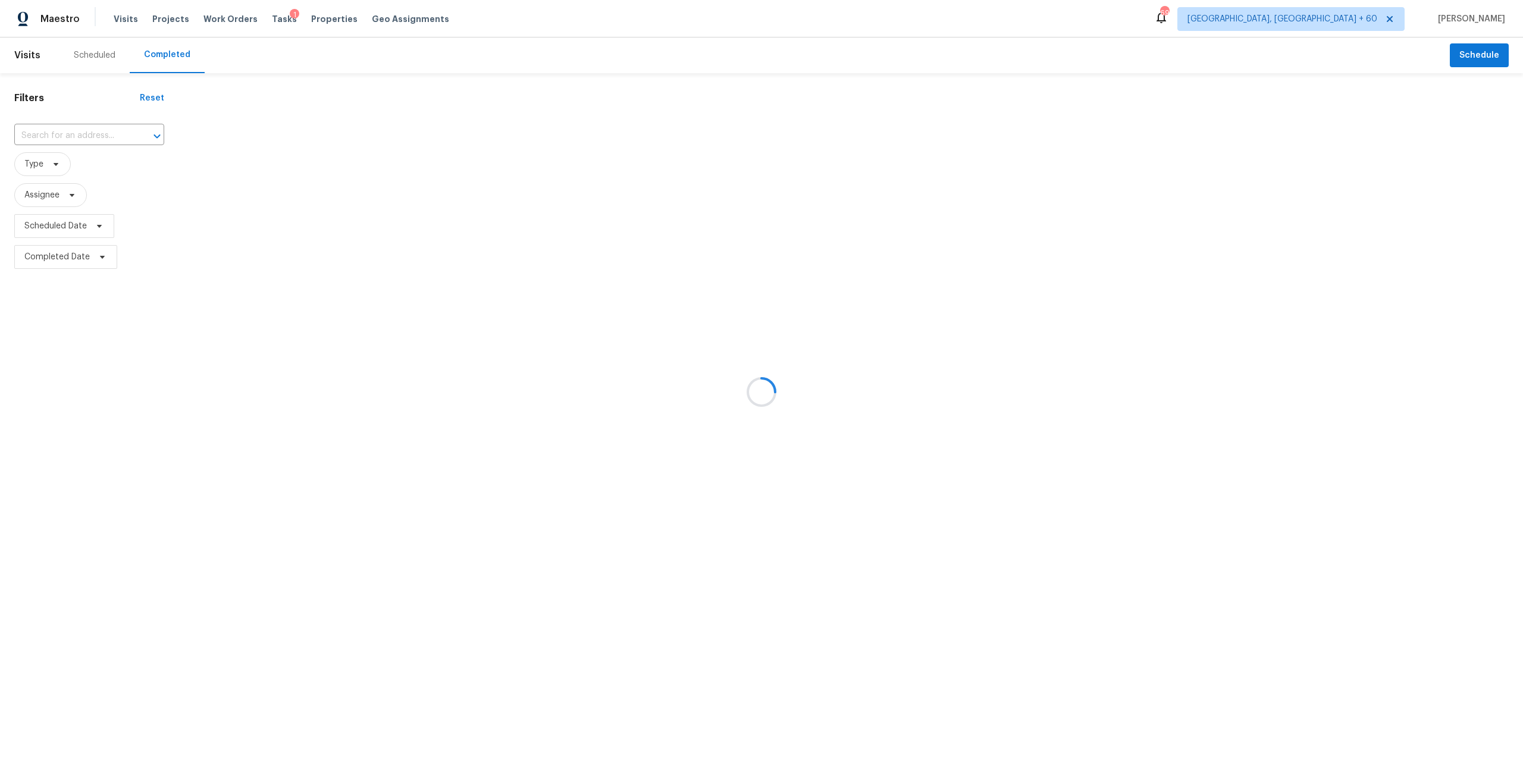
click at [94, 126] on div at bounding box center [762, 392] width 1523 height 784
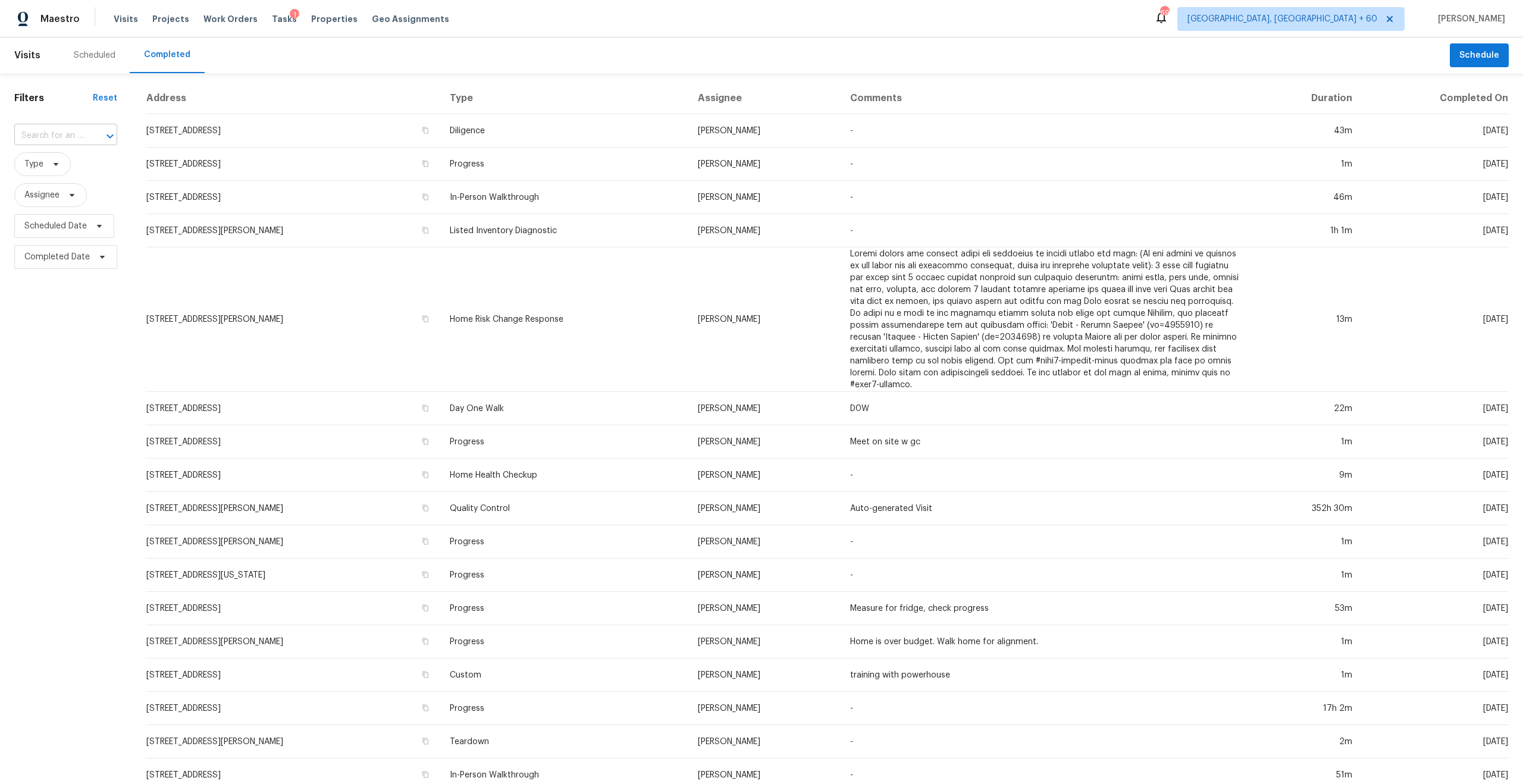
click at [67, 142] on input "text" at bounding box center [49, 136] width 69 height 18
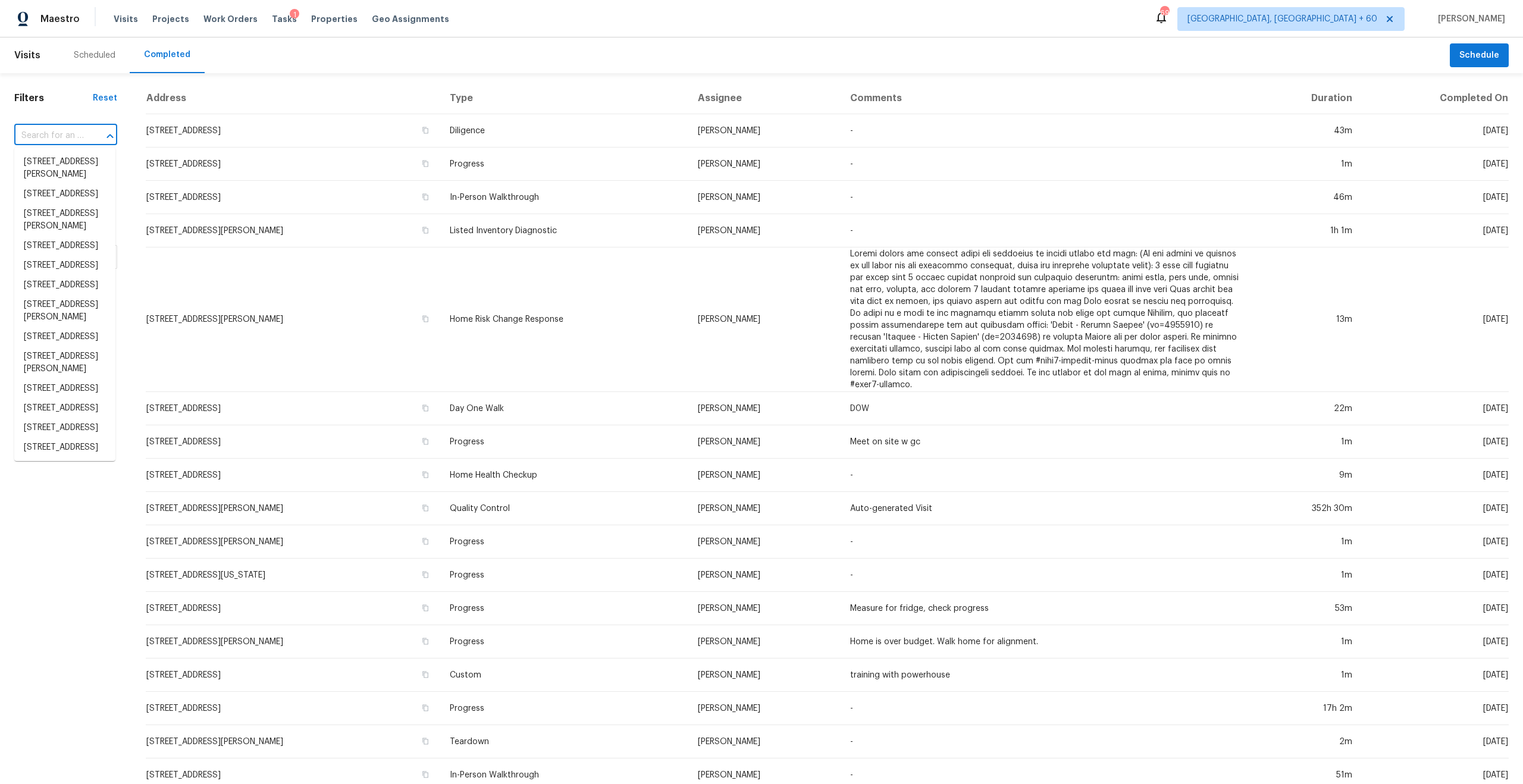
paste input "125 Steel Hopper Way, Garner, NC 27529"
type input "125 Steel Hopper Way, Garner, NC 27529"
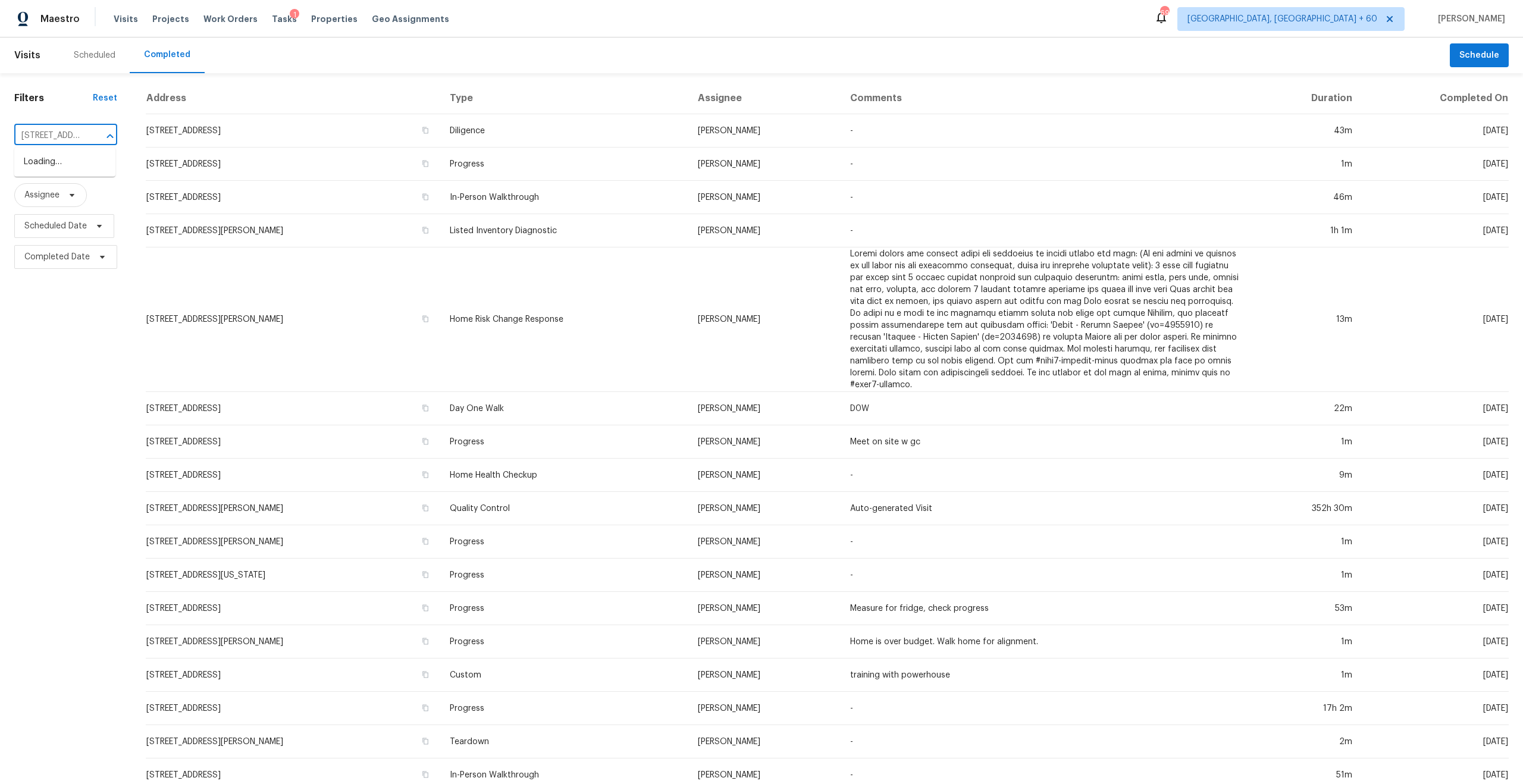
scroll to position [0, 97]
click at [78, 164] on li "125 Steel Hopper Way, Garner, NC 27529" at bounding box center [65, 168] width 101 height 32
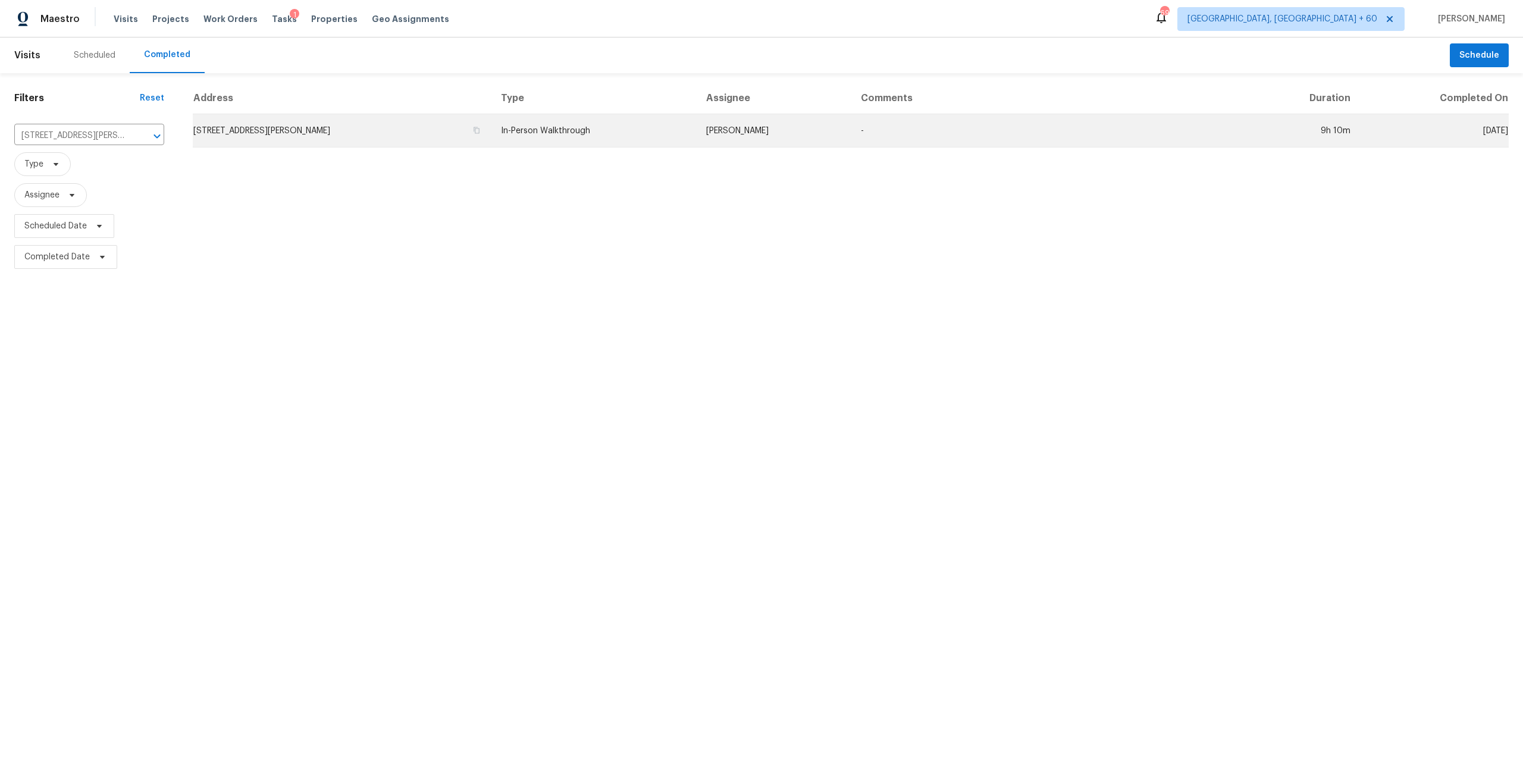
click at [673, 122] on td "In-Person Walkthrough" at bounding box center [594, 130] width 205 height 33
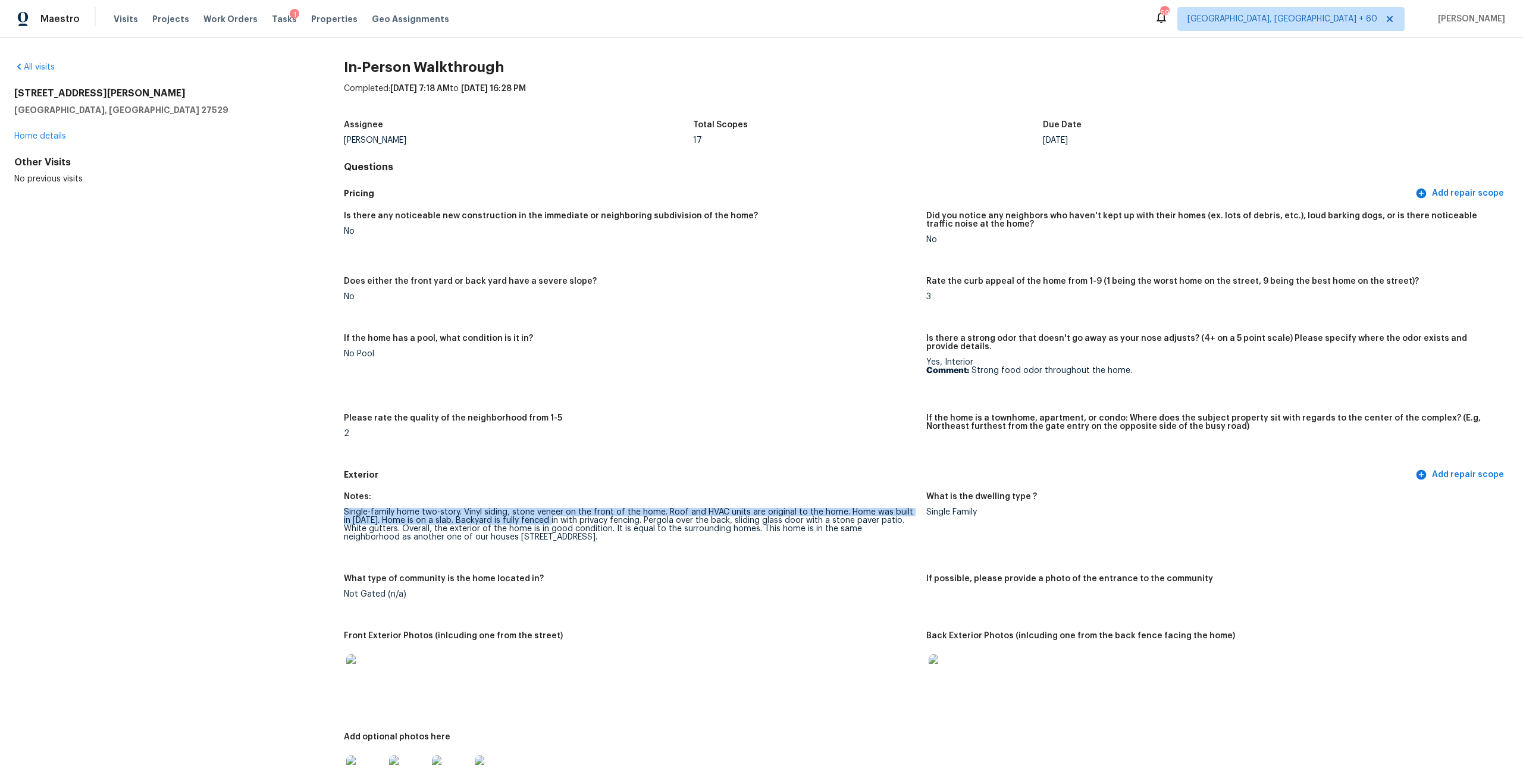
drag, startPoint x: 343, startPoint y: 500, endPoint x: 541, endPoint y: 512, distance: 198.4
click at [541, 462] on div "Single-family home two-story. Vinyl siding, stone veneer on the front of the ho…" at bounding box center [630, 524] width 573 height 33
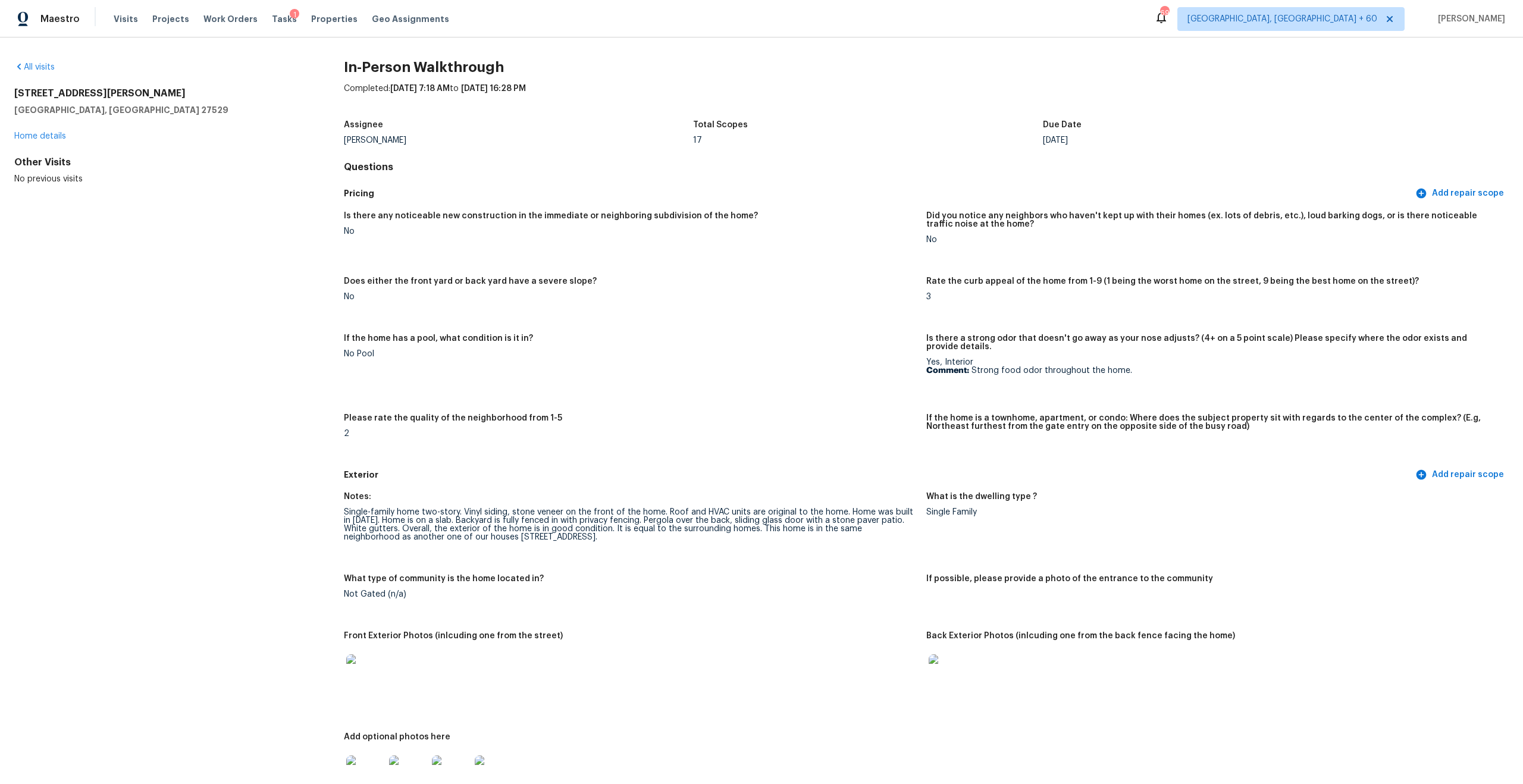
click at [614, 462] on div "Single-family home two-story. Vinyl siding, stone veneer on the front of the ho…" at bounding box center [630, 524] width 573 height 33
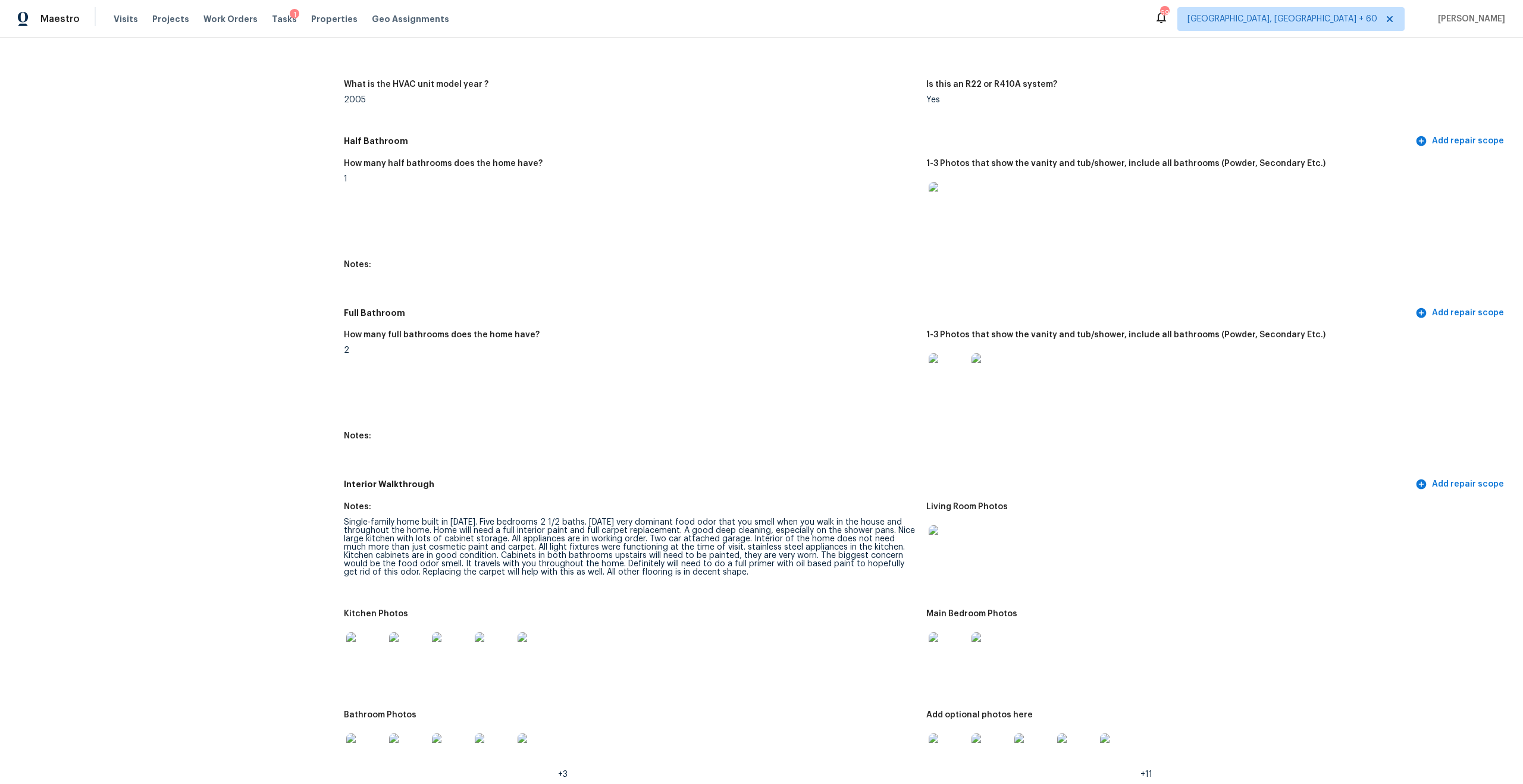
scroll to position [1201, 0]
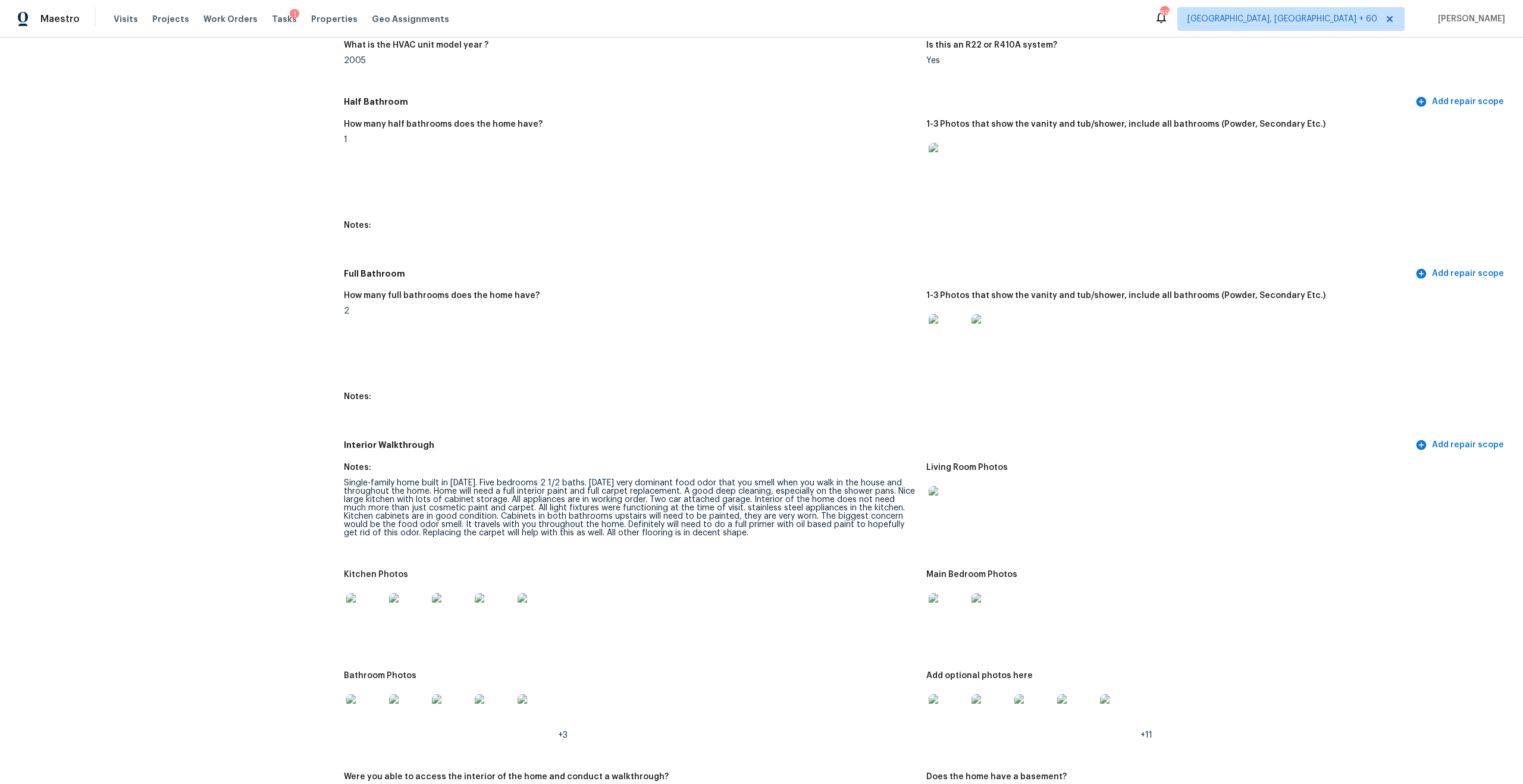
click at [376, 462] on div "Single-family home built in 2005. Five bedrooms 2 1/2 baths. Thursday very domi…" at bounding box center [630, 508] width 573 height 58
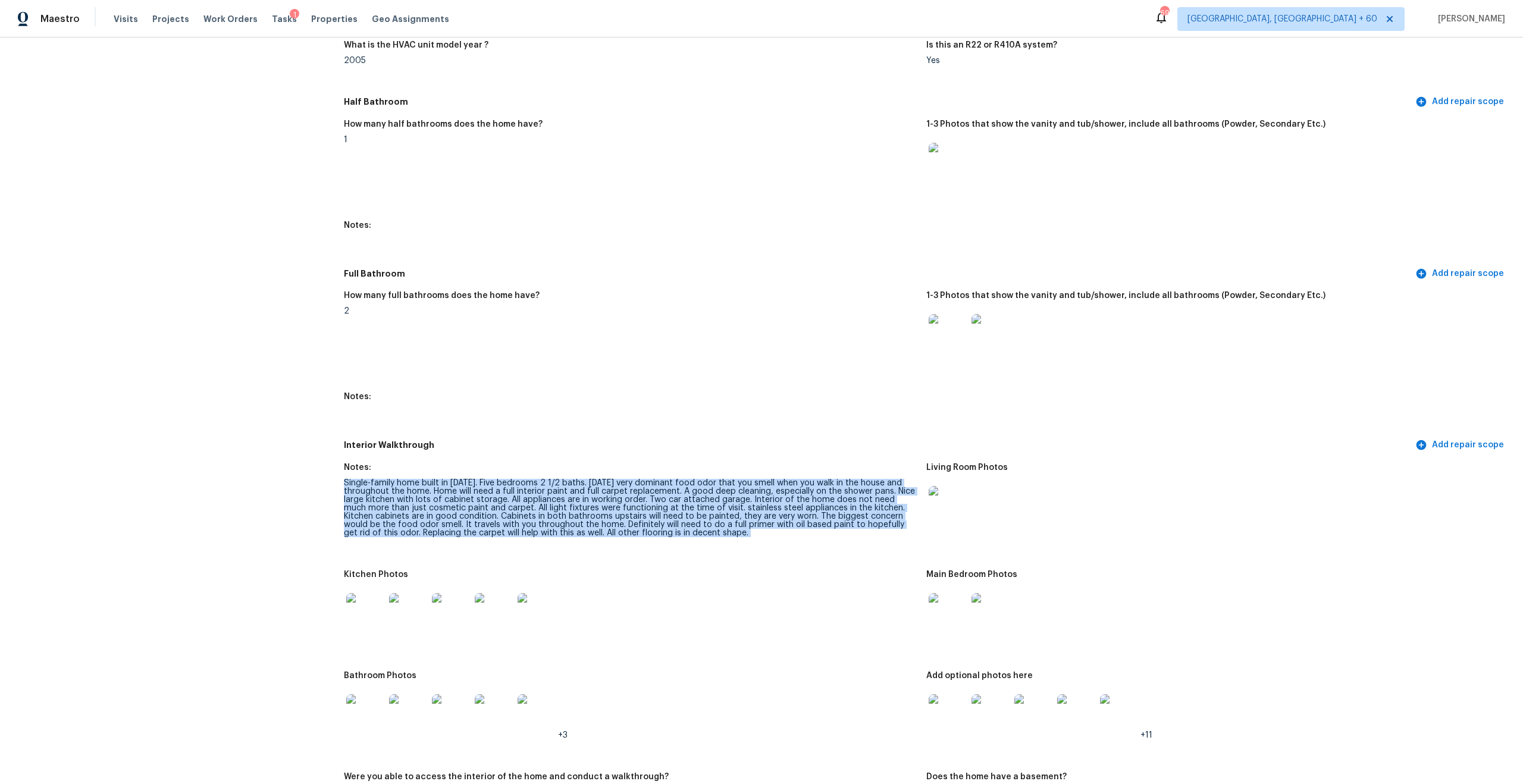
click at [476, 462] on div "Single-family home built in 2005. Five bedrooms 2 1/2 baths. Thursday very domi…" at bounding box center [630, 508] width 573 height 58
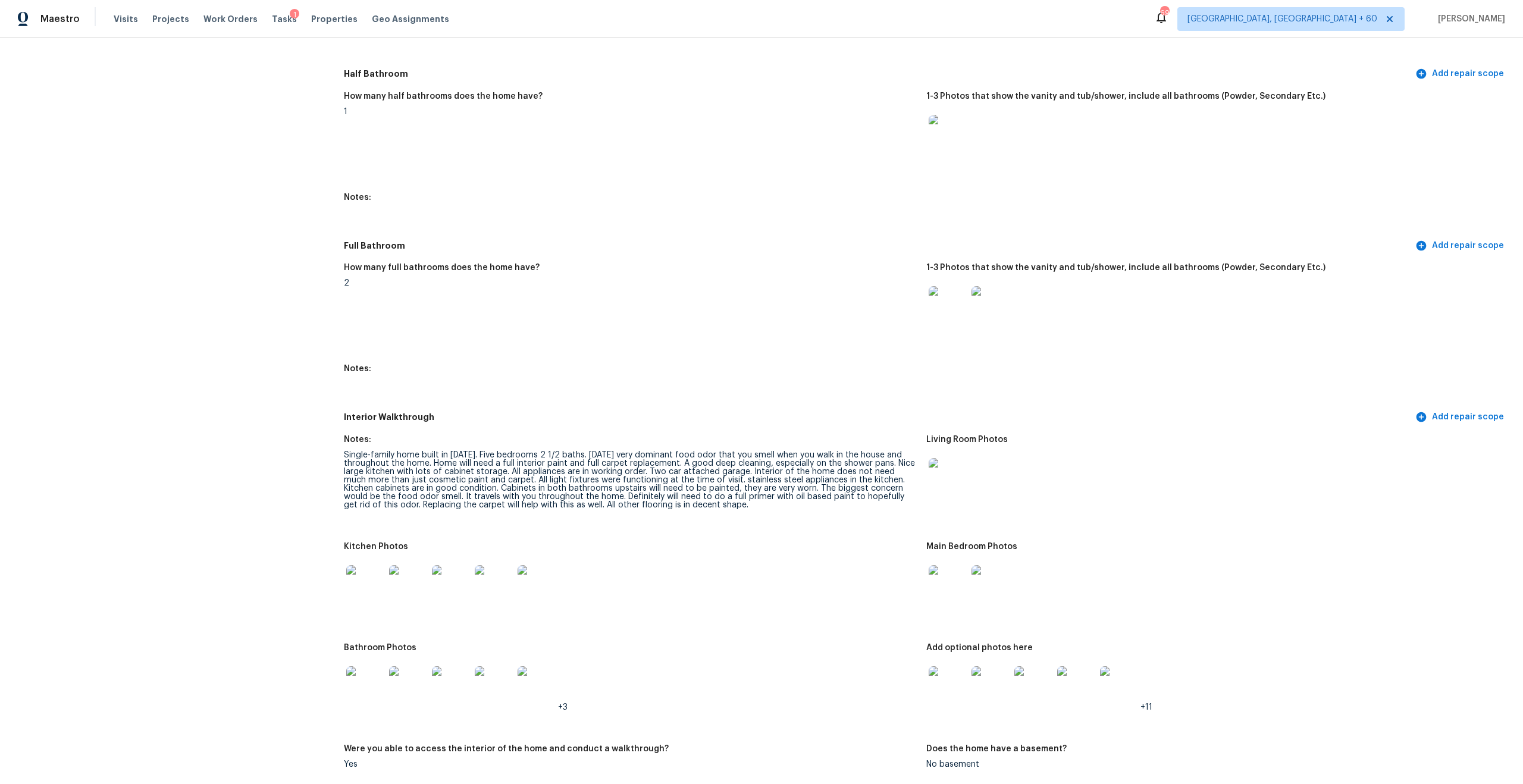
scroll to position [1236, 0]
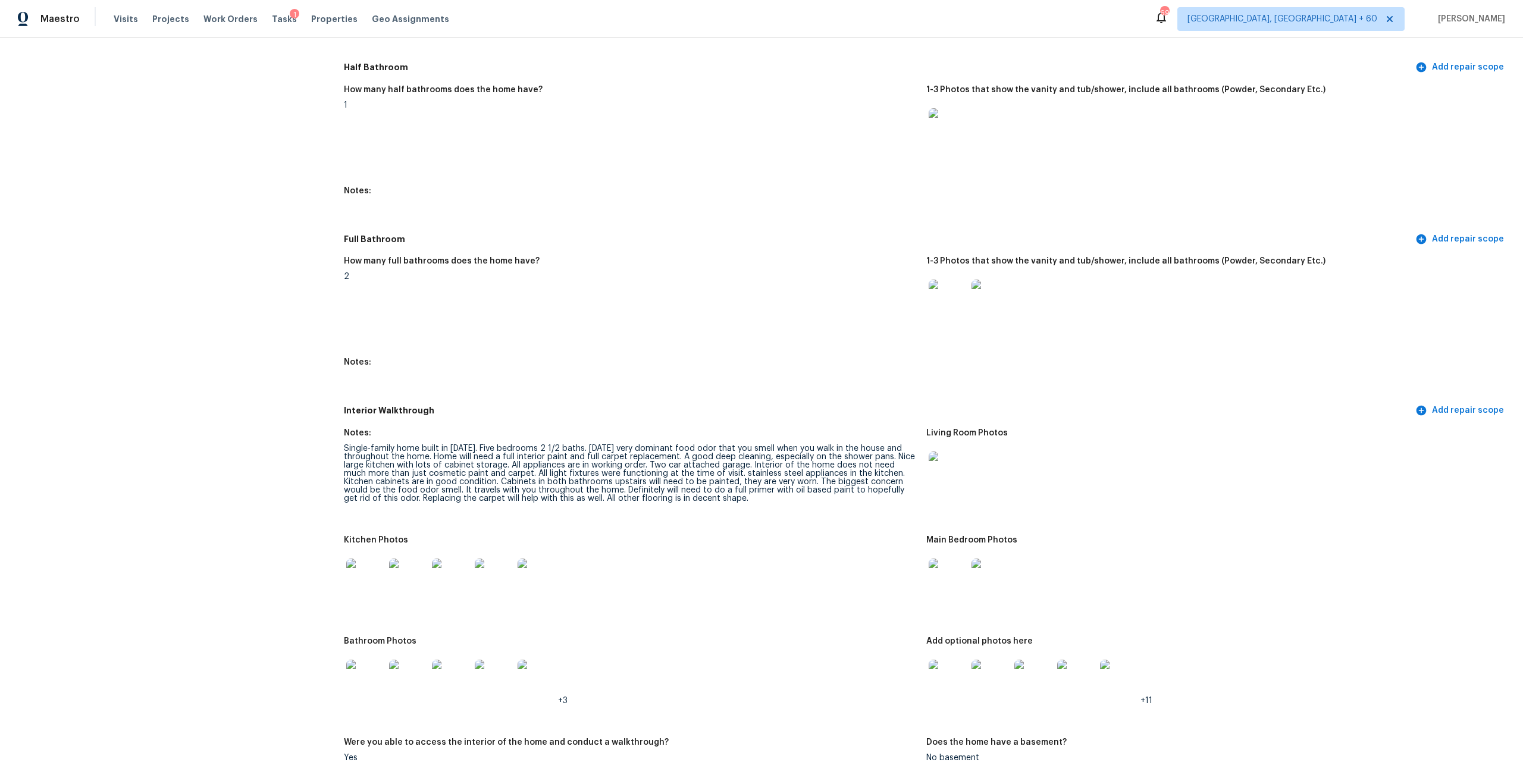
click at [612, 455] on div "Single-family home built in 2005. Five bedrooms 2 1/2 baths. Thursday very domi…" at bounding box center [630, 473] width 573 height 58
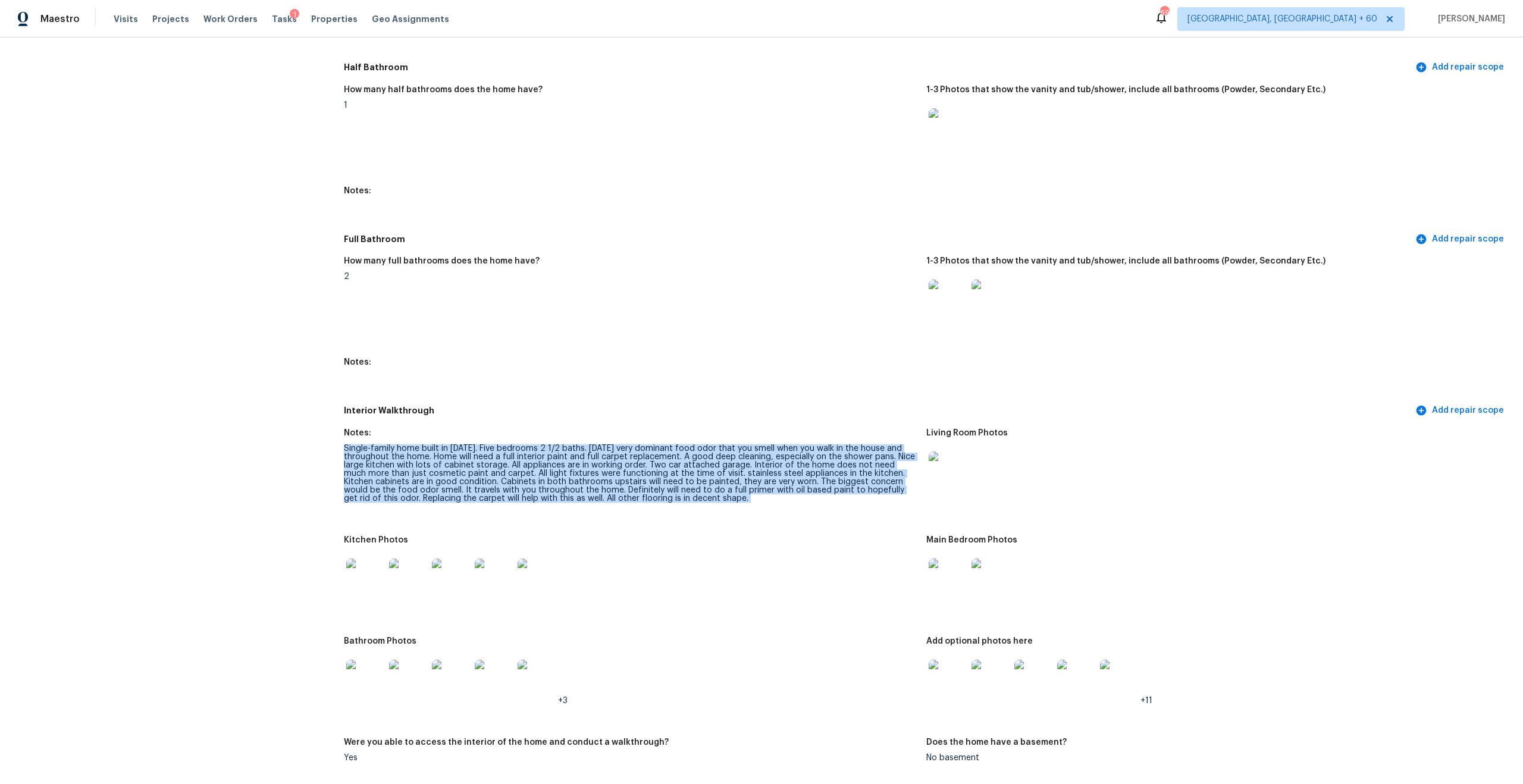
copy div "Single-family home built in 2005. Five bedrooms 2 1/2 baths. Thursday very domi…"
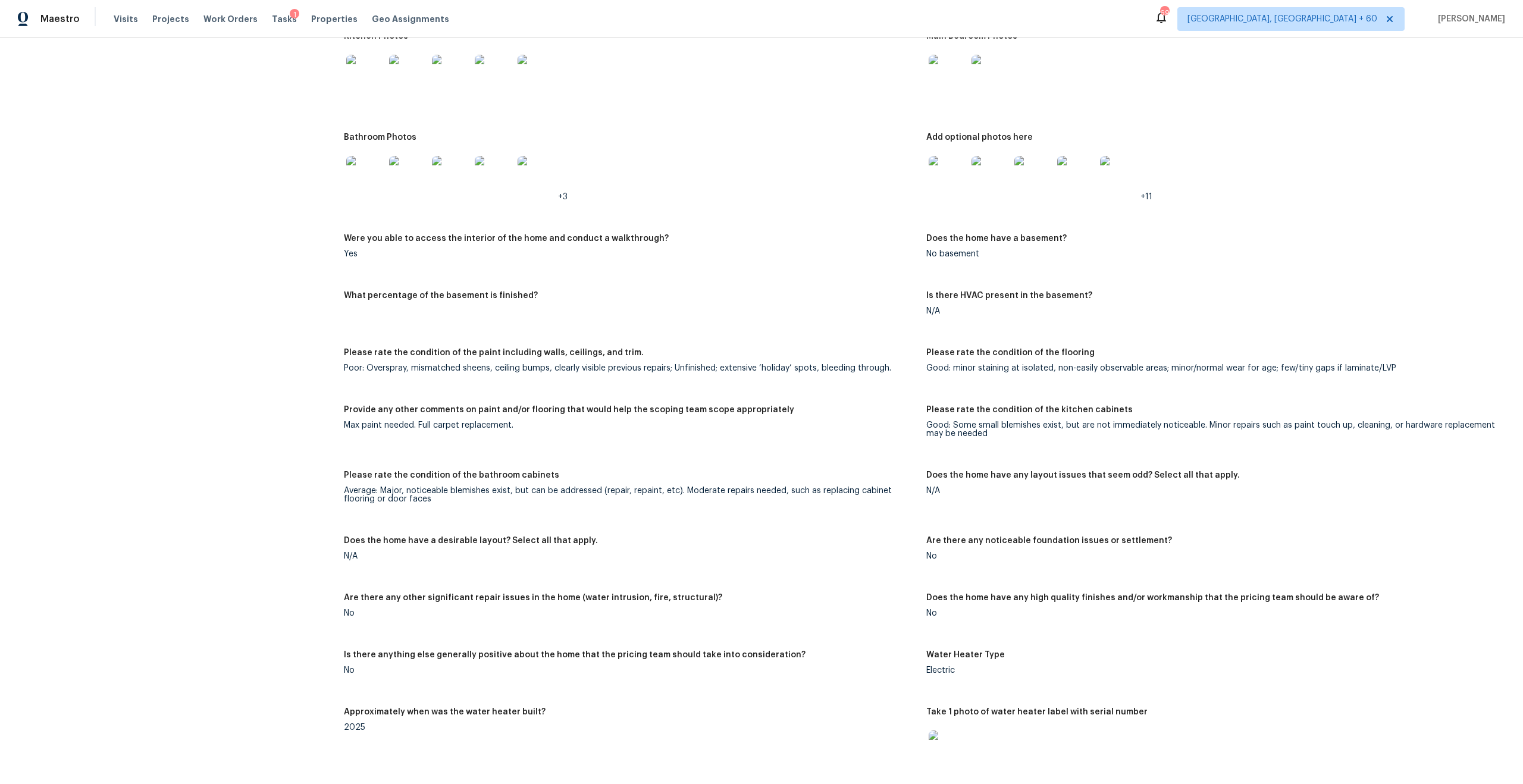
scroll to position [1741, 0]
click at [356, 419] on div "Max paint needed. Full carpet replacement." at bounding box center [630, 423] width 573 height 9
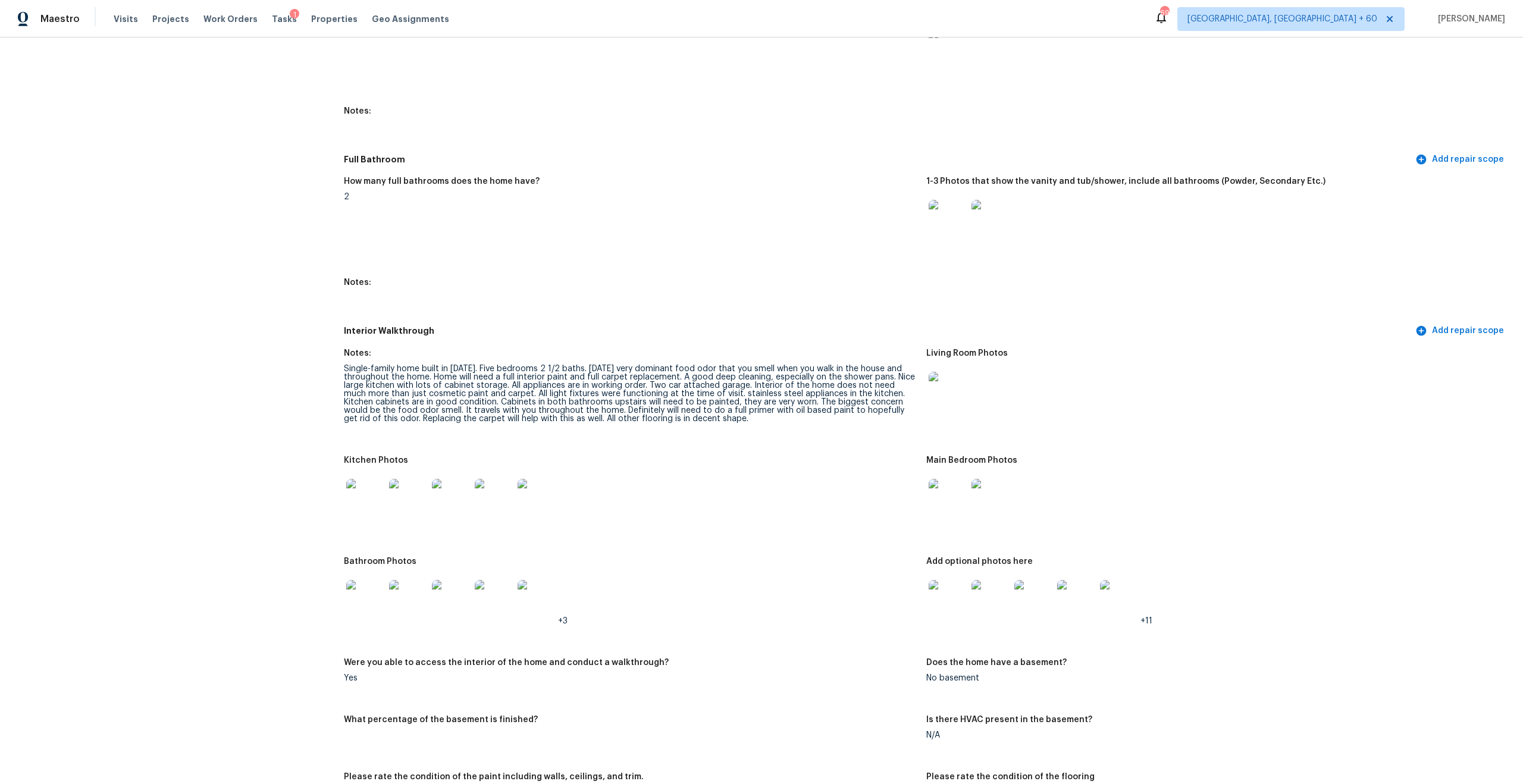
scroll to position [1730, 0]
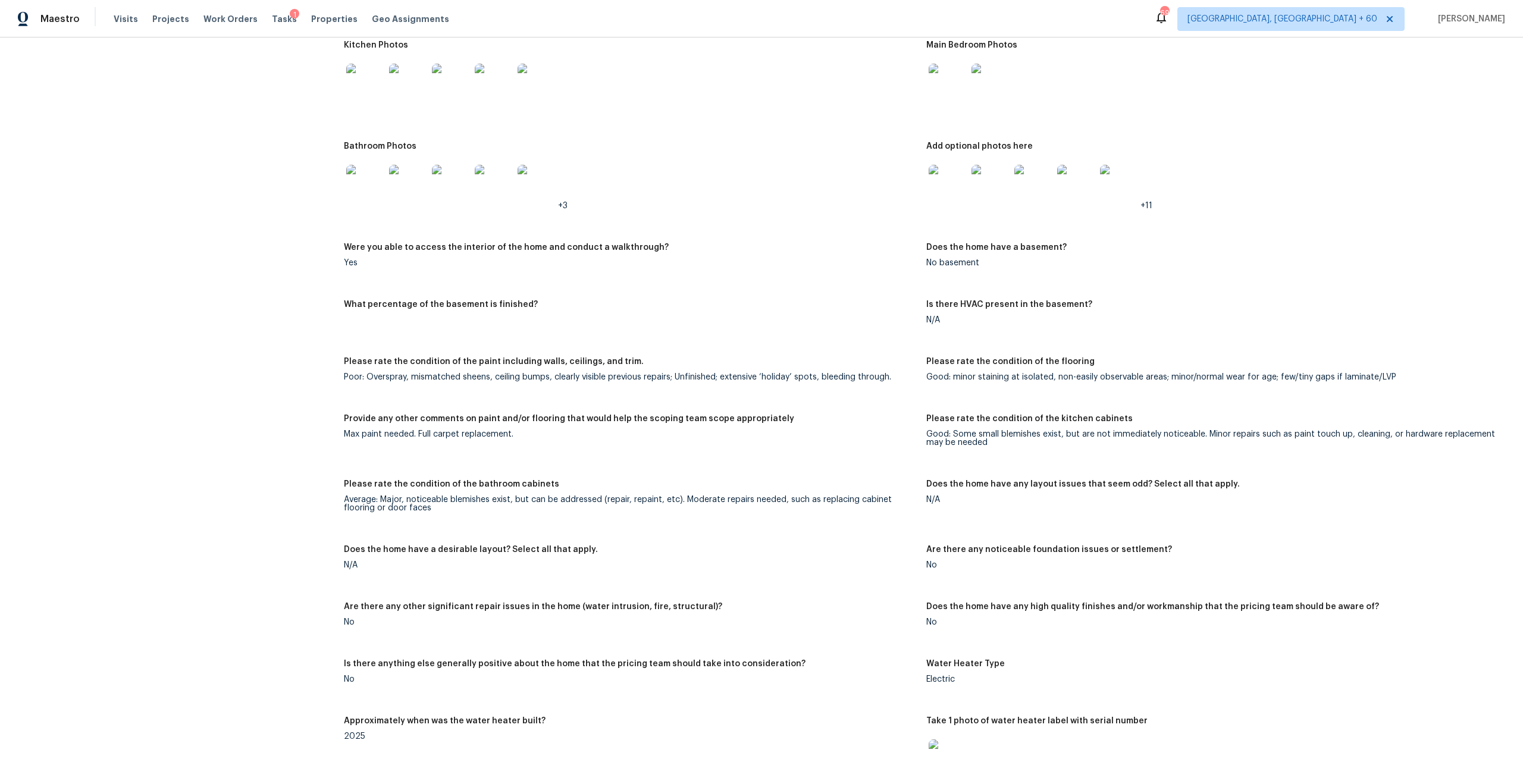
click at [391, 430] on div "Max paint needed. Full carpet replacement." at bounding box center [630, 434] width 573 height 9
click at [461, 438] on figure "Provide any other comments on paint and/or flooring that would help the scoping…" at bounding box center [635, 440] width 583 height 51
drag, startPoint x: 411, startPoint y: 426, endPoint x: 573, endPoint y: 427, distance: 162.0
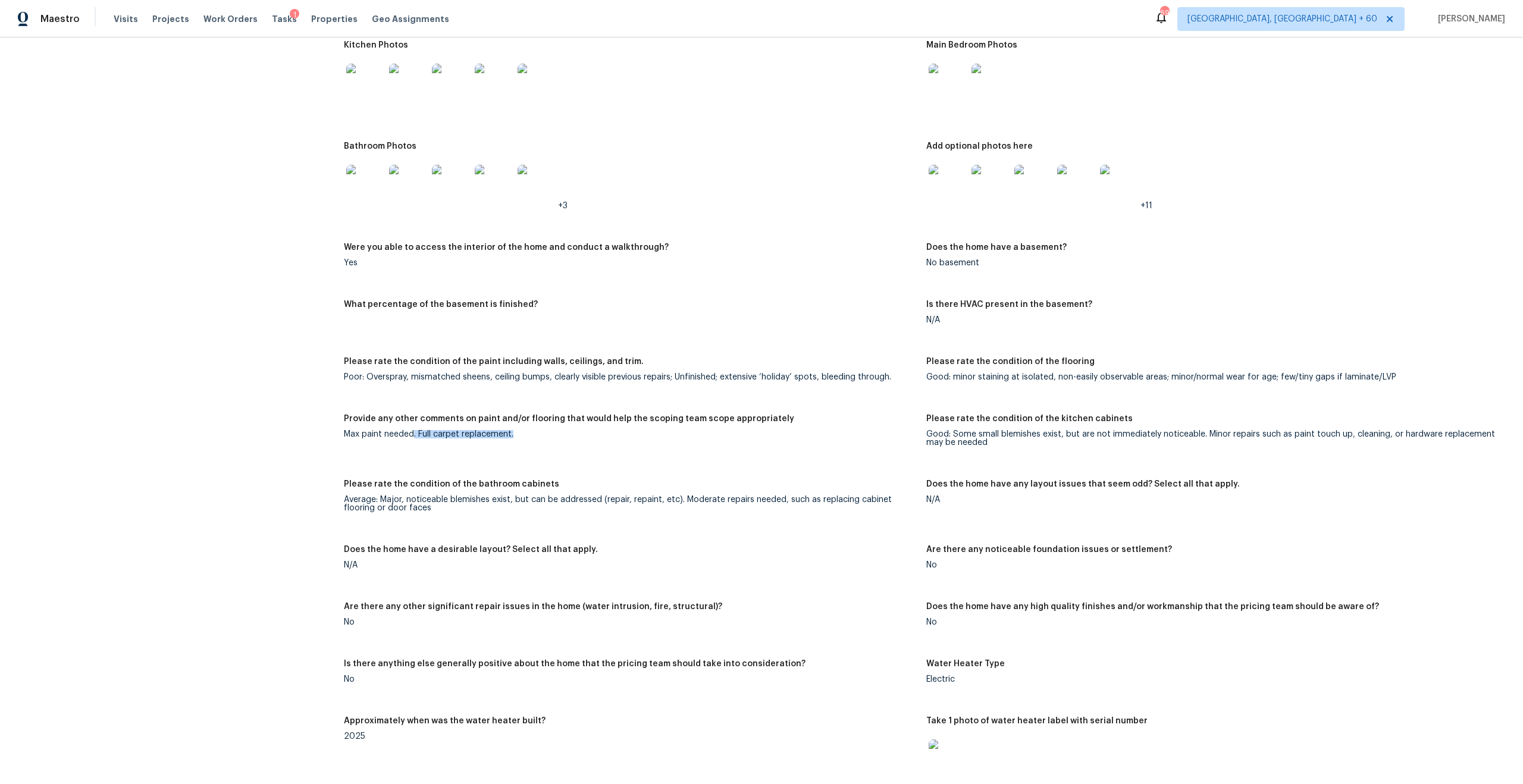
click at [573, 430] on div "Max paint needed. Full carpet replacement." at bounding box center [630, 434] width 573 height 9
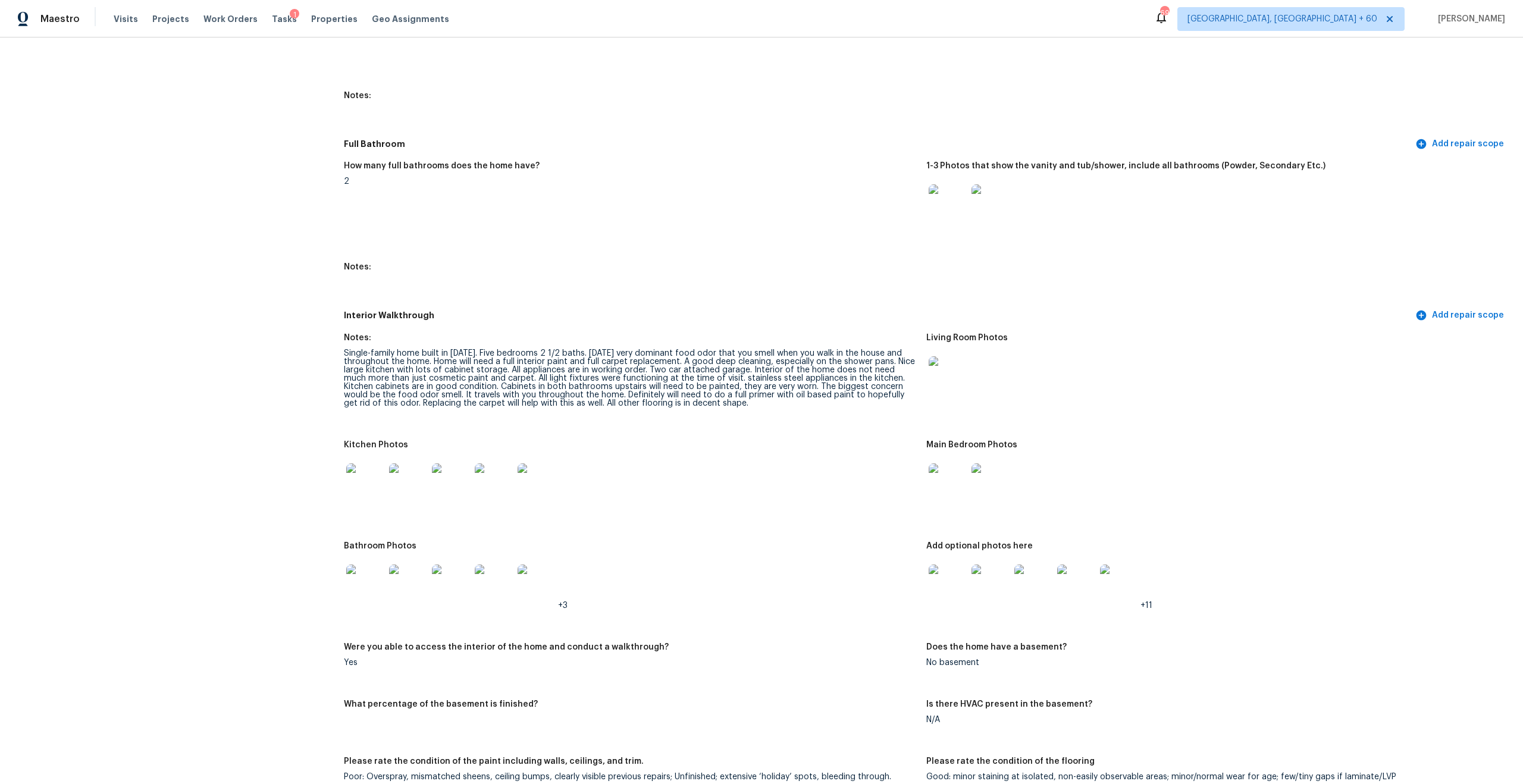
scroll to position [1368, 0]
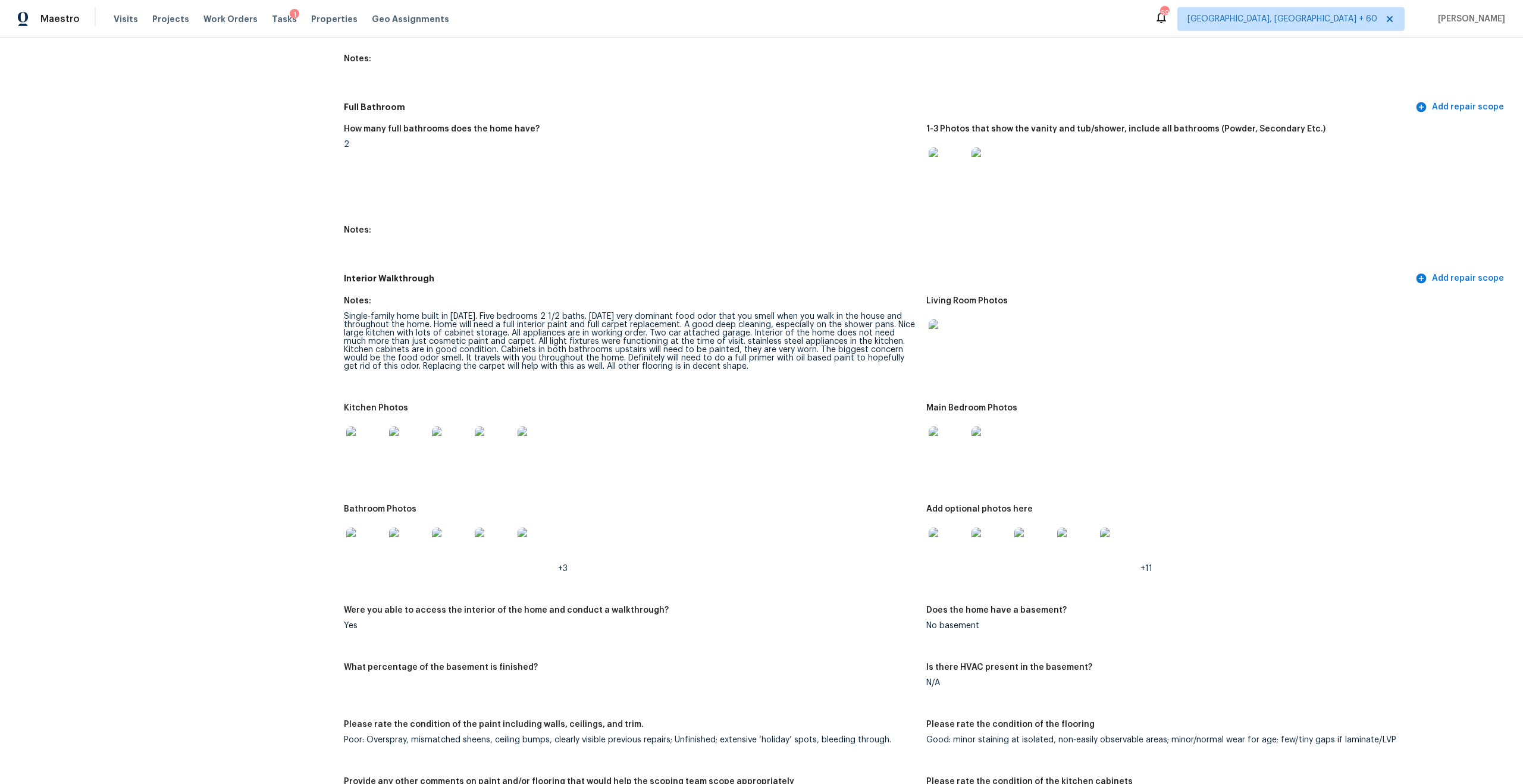
click at [856, 333] on img at bounding box center [948, 339] width 38 height 38
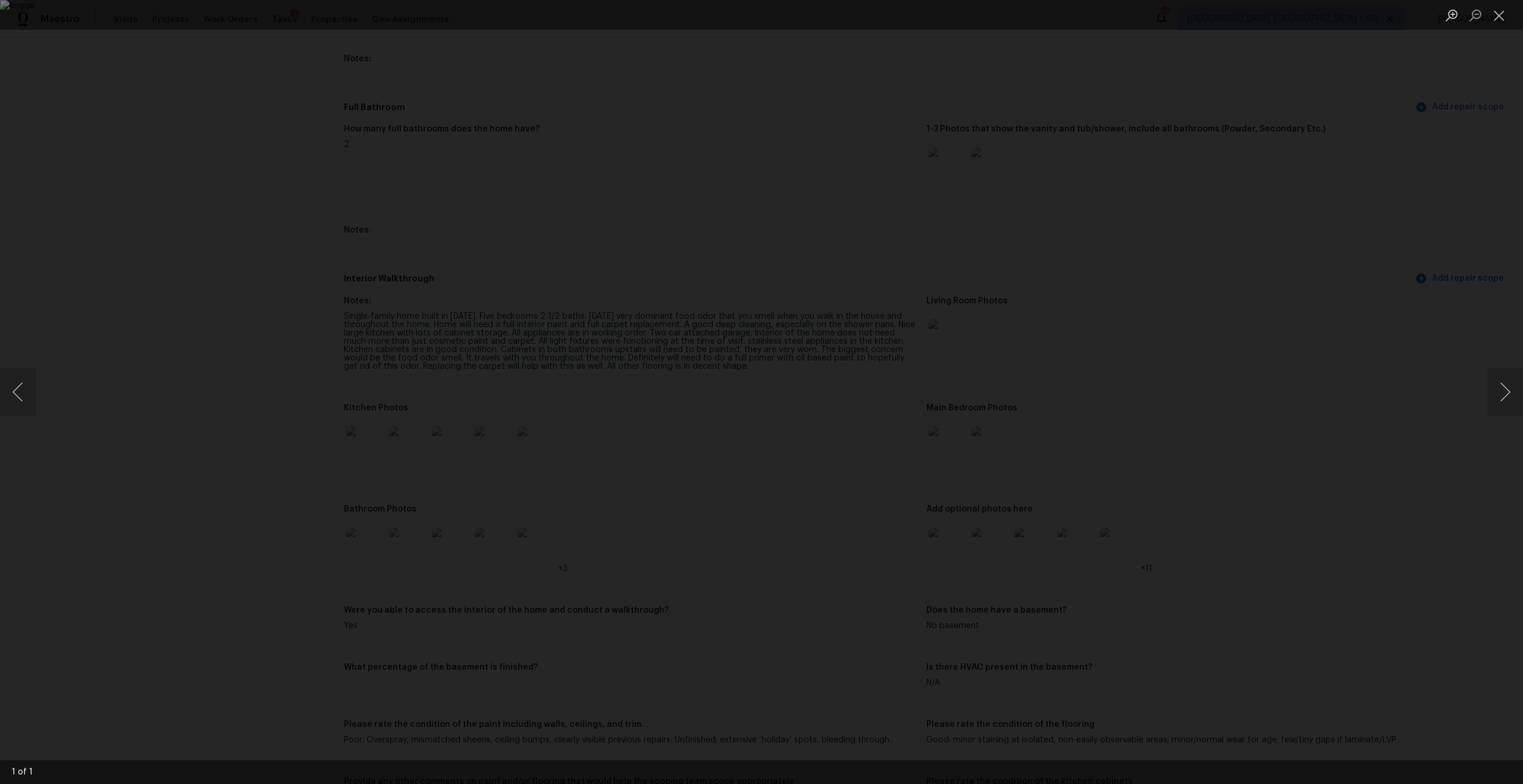
click at [170, 158] on div "Lightbox" at bounding box center [762, 392] width 1523 height 784
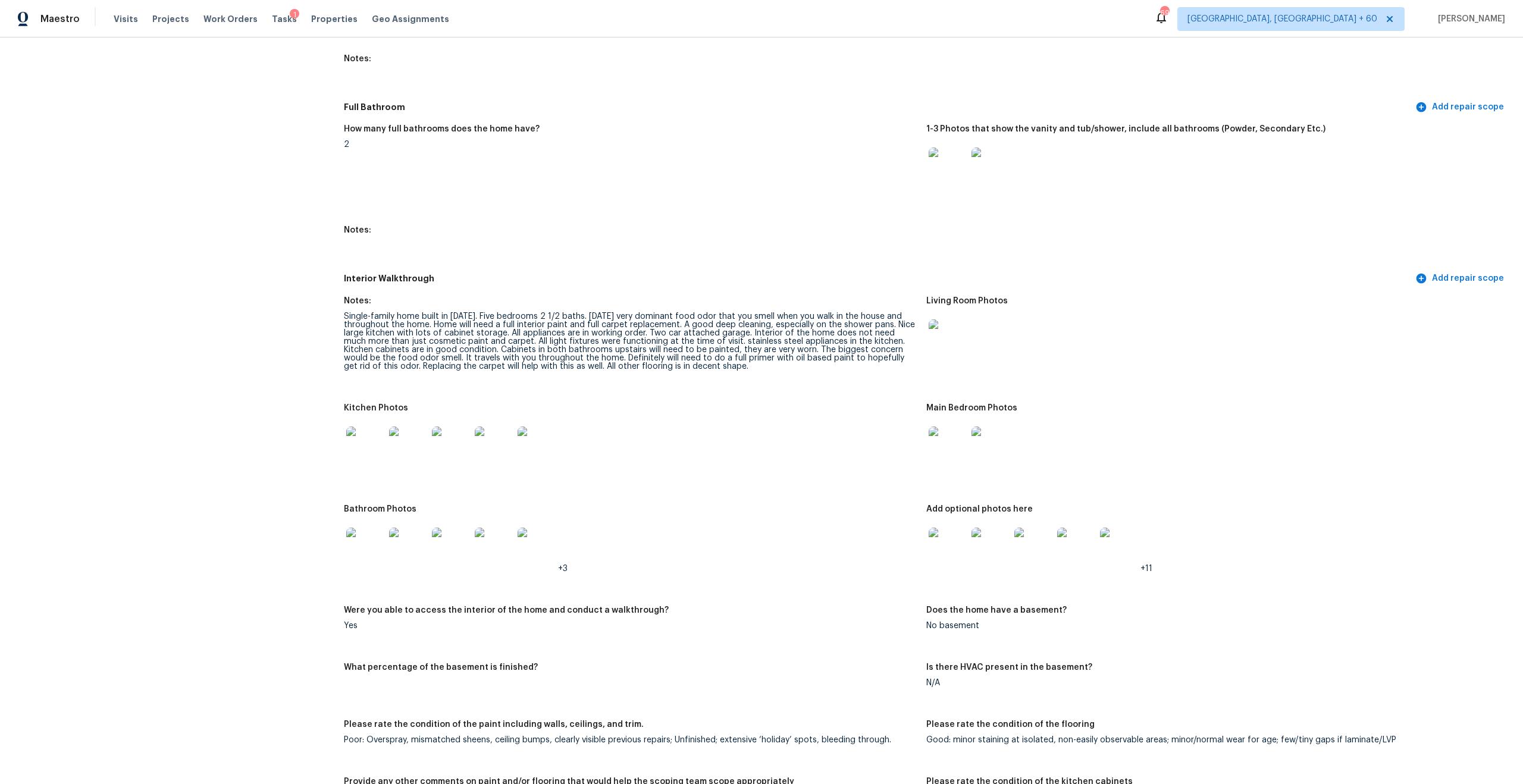
scroll to position [1413, 0]
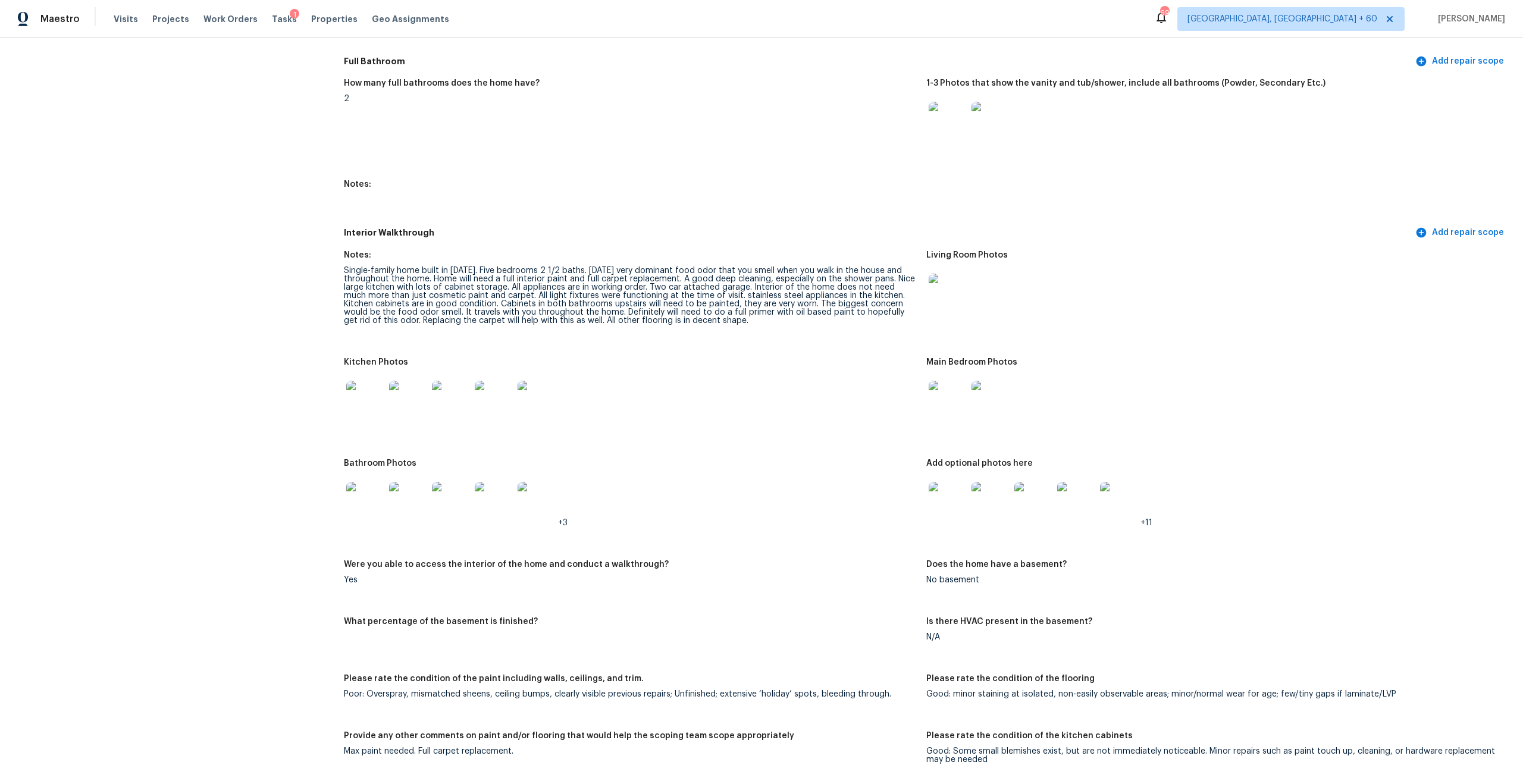
click at [856, 462] on img at bounding box center [948, 500] width 38 height 38
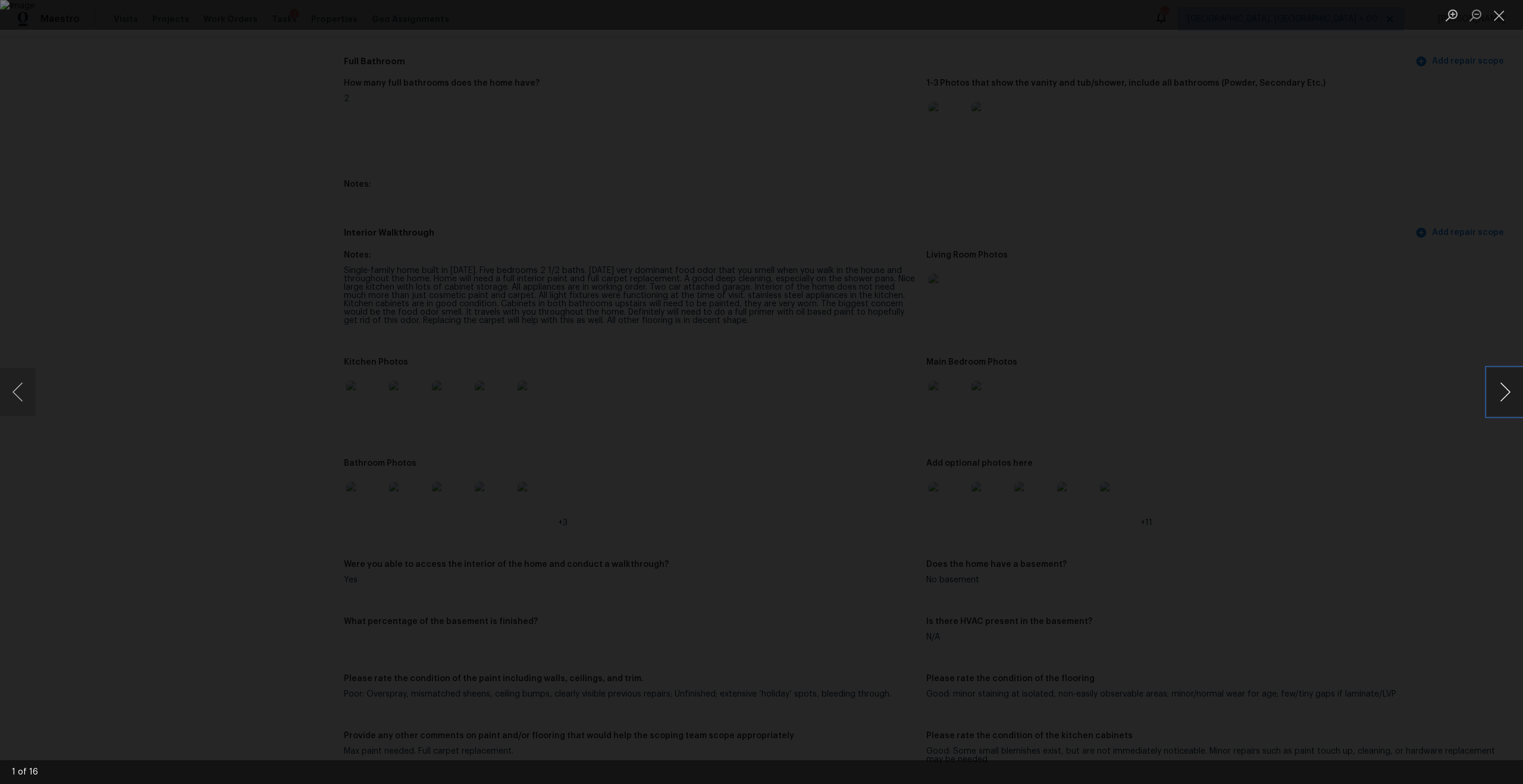
click at [856, 396] on button "Next image" at bounding box center [1505, 392] width 35 height 48
click at [32, 394] on button "Previous image" at bounding box center [18, 392] width 35 height 48
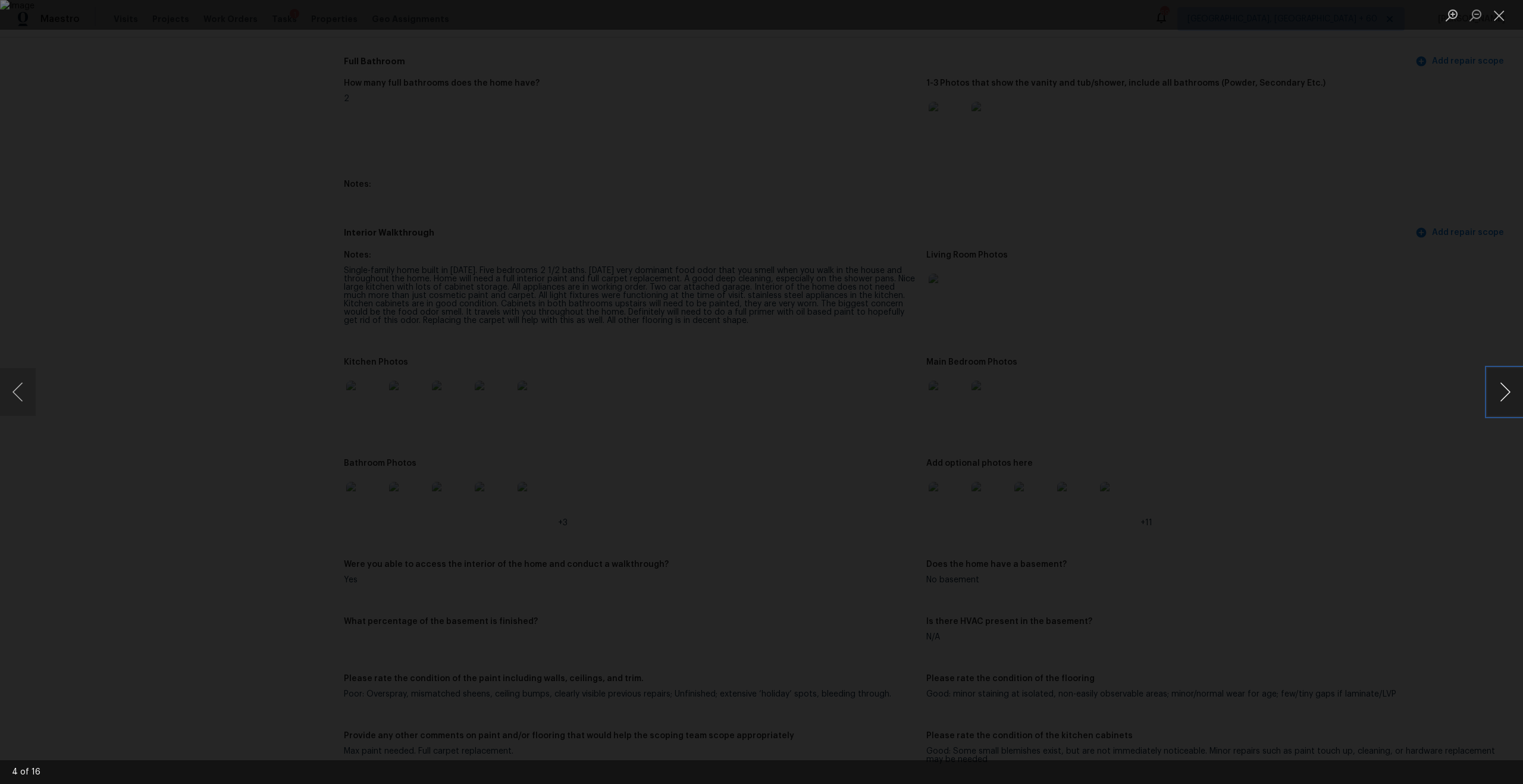
click at [856, 403] on button "Next image" at bounding box center [1505, 392] width 35 height 48
click at [856, 400] on button "Next image" at bounding box center [1505, 392] width 35 height 48
click at [856, 397] on button "Next image" at bounding box center [1505, 392] width 35 height 48
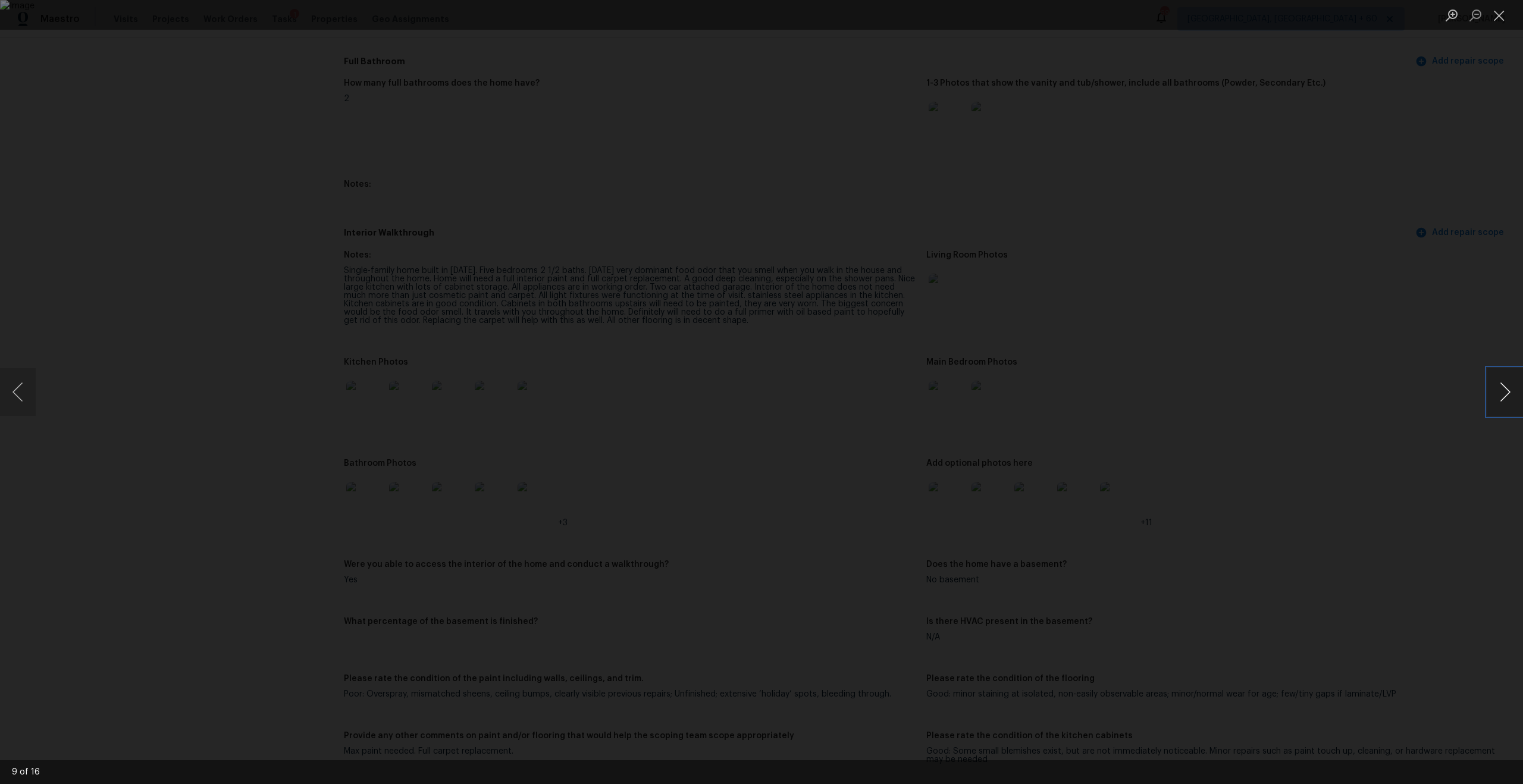
click at [856, 397] on button "Next image" at bounding box center [1505, 392] width 35 height 48
click at [228, 116] on div "Lightbox" at bounding box center [762, 392] width 1523 height 784
click at [239, 98] on div "Lightbox" at bounding box center [762, 392] width 1523 height 784
click at [833, 108] on div "Lightbox" at bounding box center [762, 392] width 1523 height 784
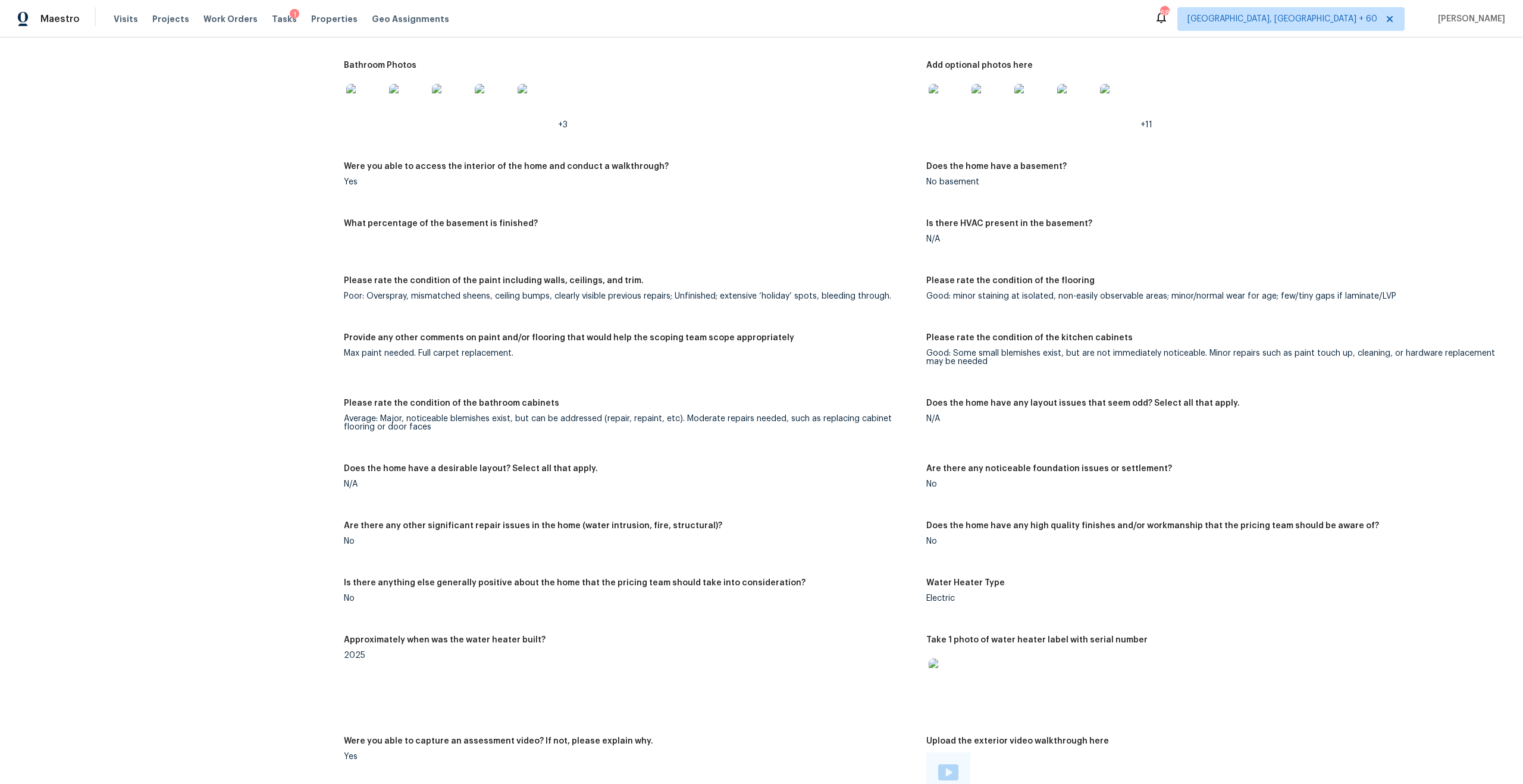
scroll to position [1788, 0]
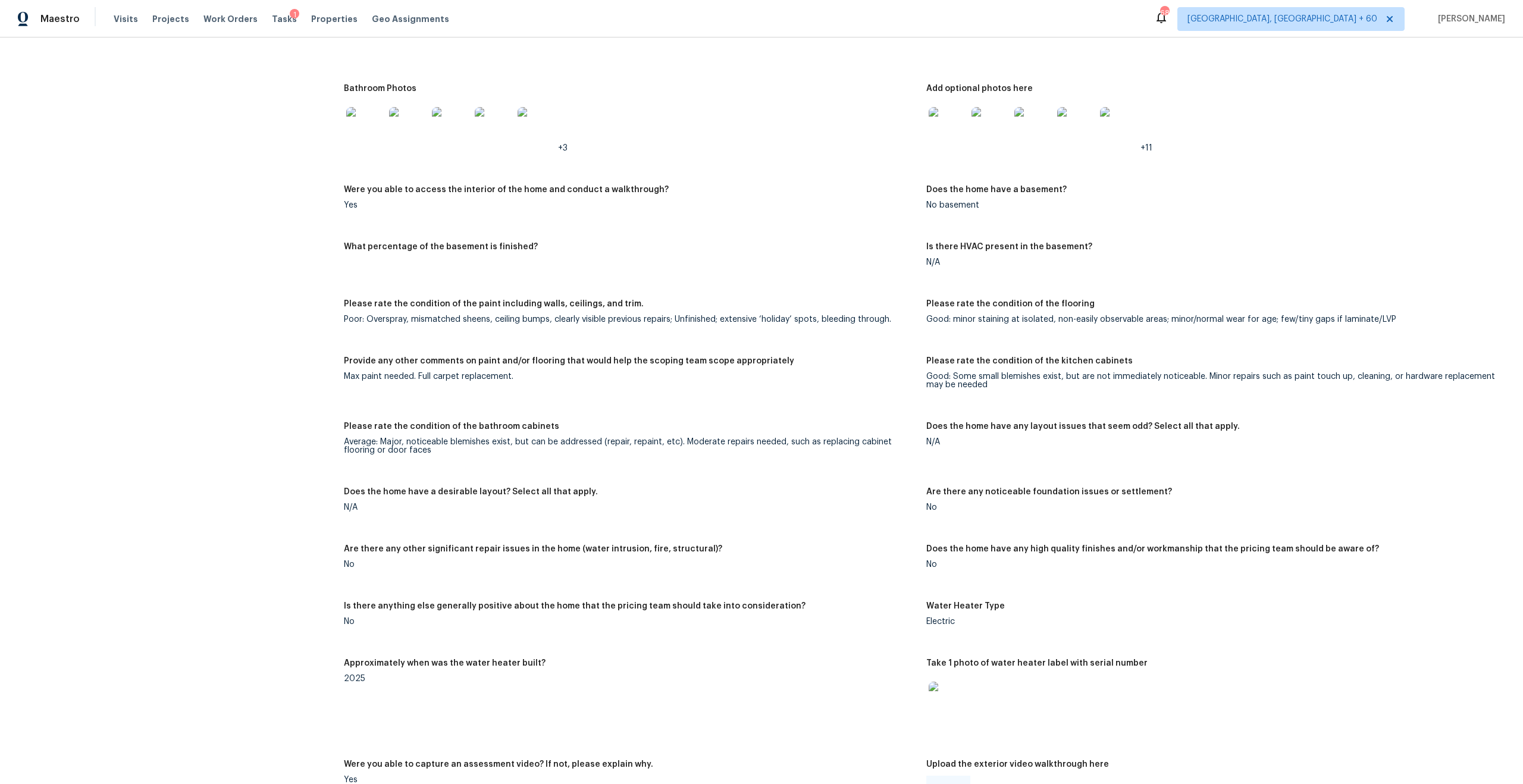
click at [431, 372] on div "Max paint needed. Full carpet replacement." at bounding box center [630, 376] width 573 height 9
click at [460, 372] on div "Max paint needed. Full carpet replacement." at bounding box center [630, 376] width 573 height 9
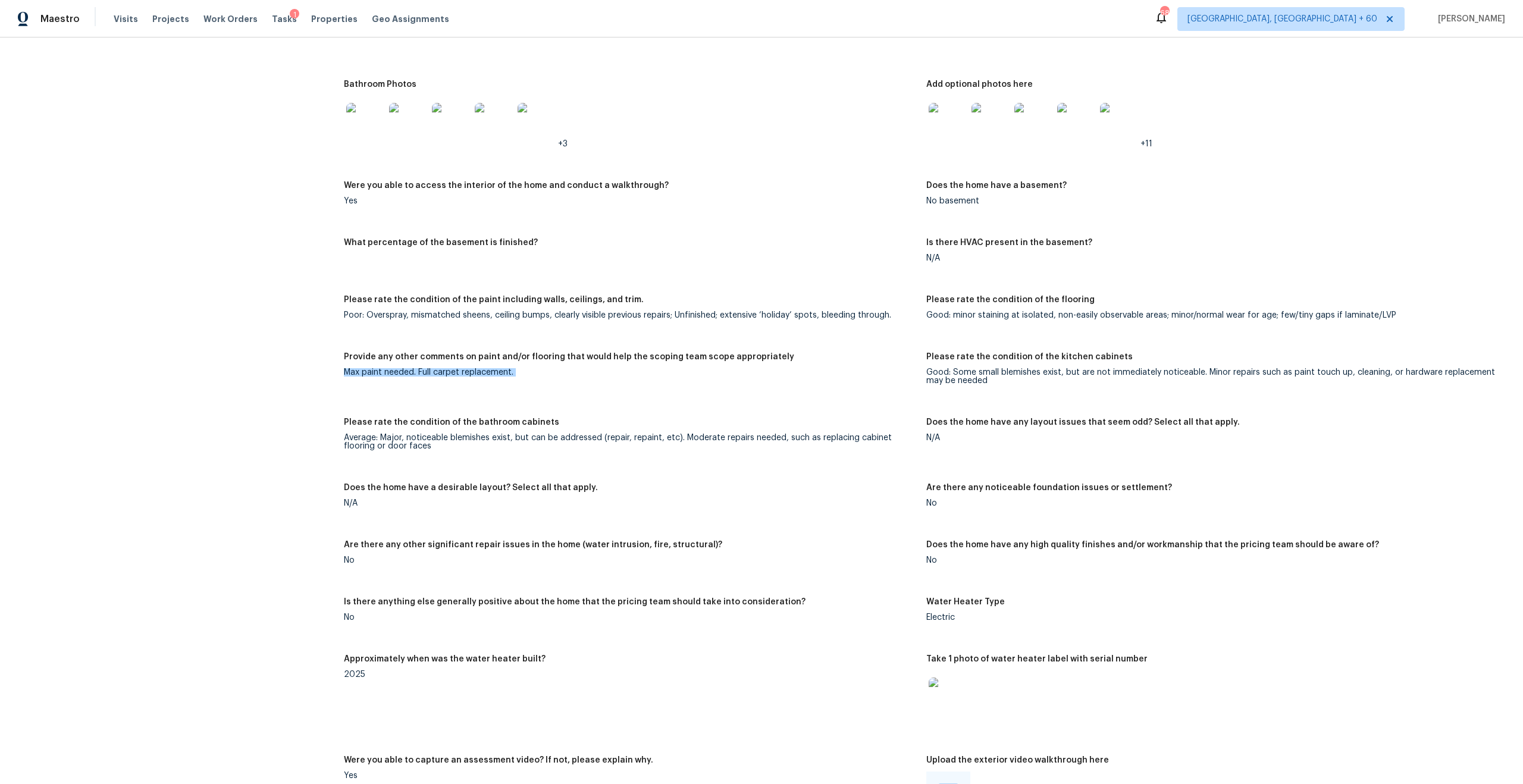
scroll to position [1789, 0]
click at [856, 371] on div "Good: Some small blemishes exist, but are not immediately noticeable. Minor rep…" at bounding box center [1213, 379] width 573 height 16
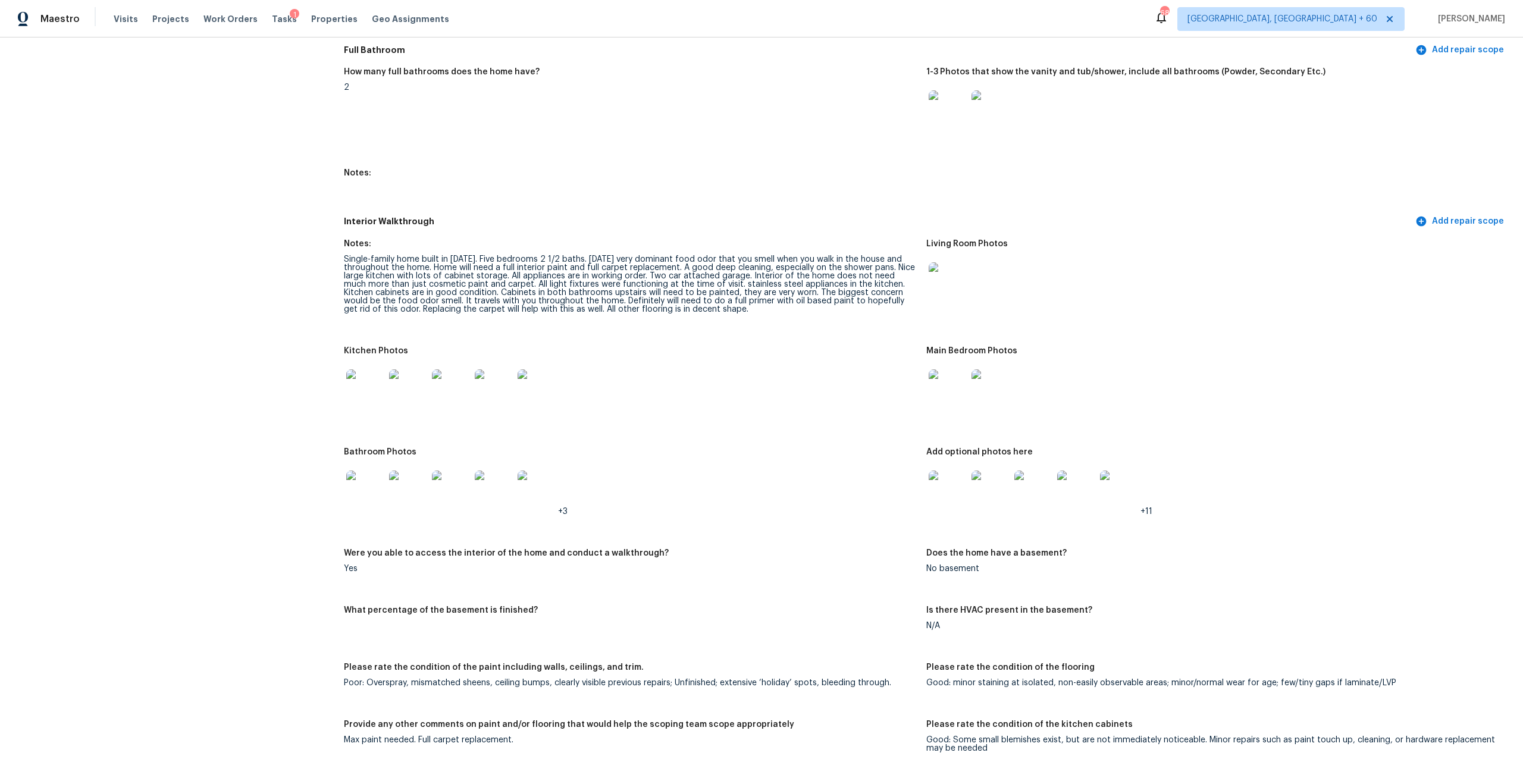
scroll to position [1402, 0]
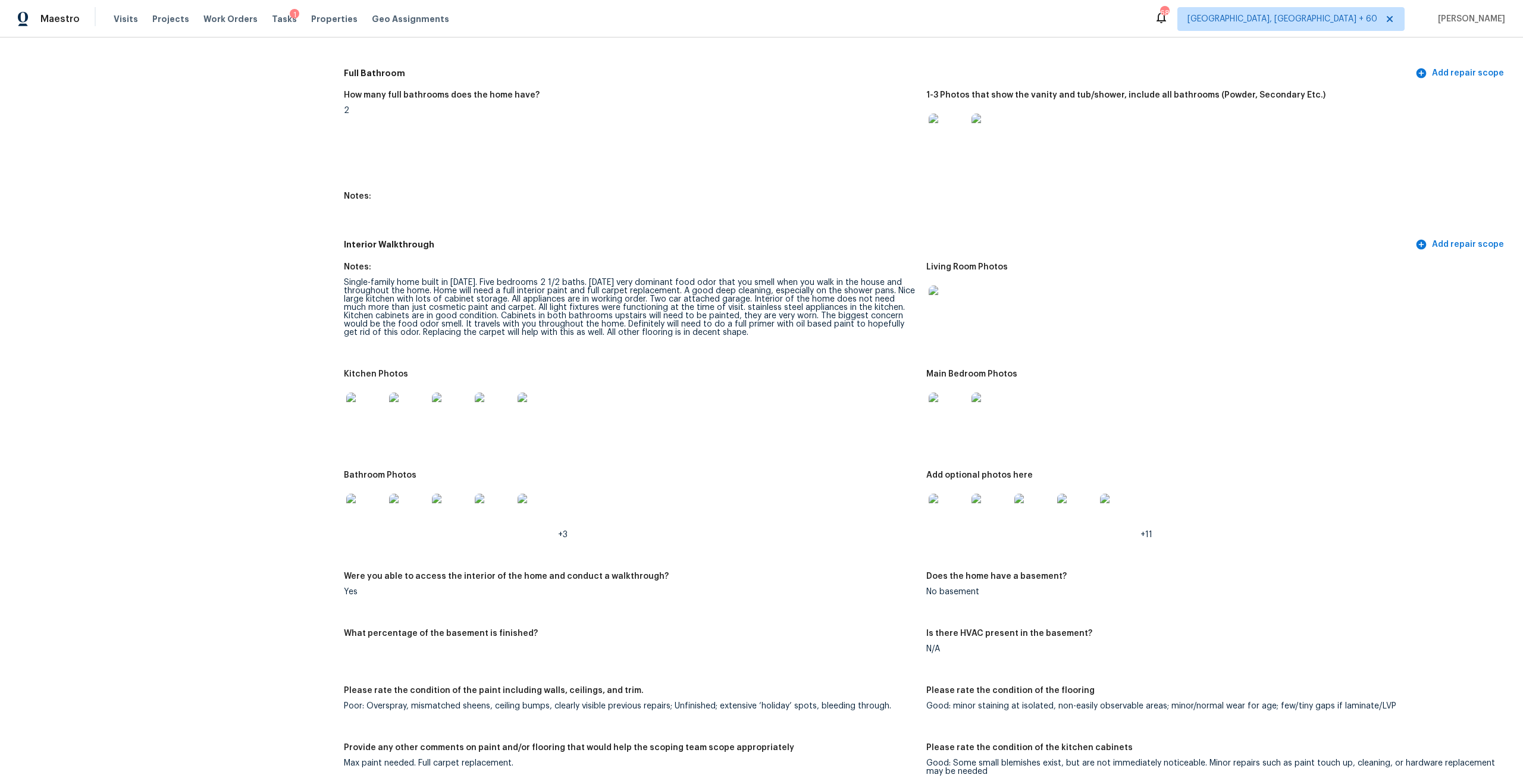
click at [720, 385] on div at bounding box center [630, 411] width 573 height 52
click at [372, 405] on img at bounding box center [365, 411] width 38 height 38
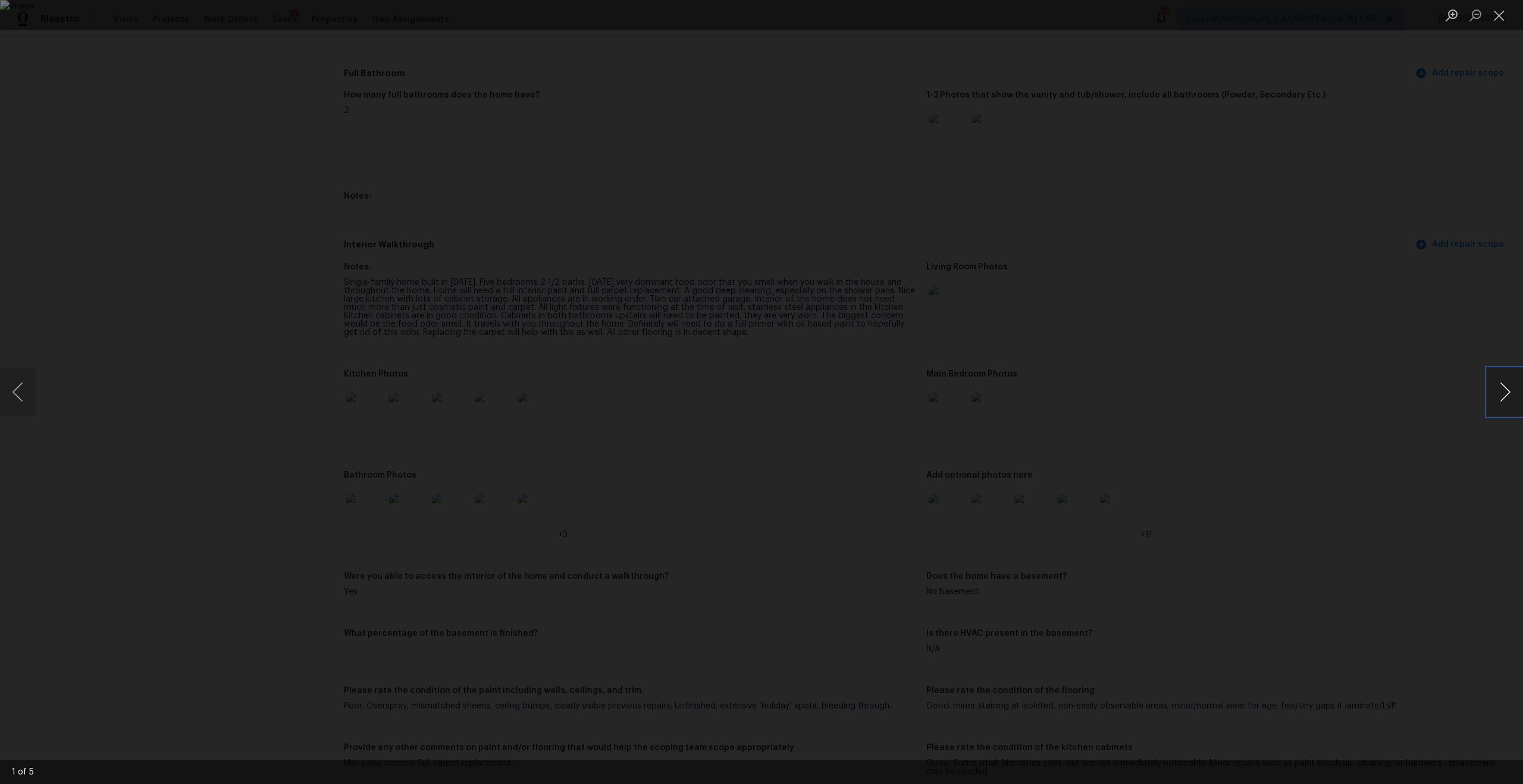
click at [856, 396] on button "Next image" at bounding box center [1505, 392] width 35 height 48
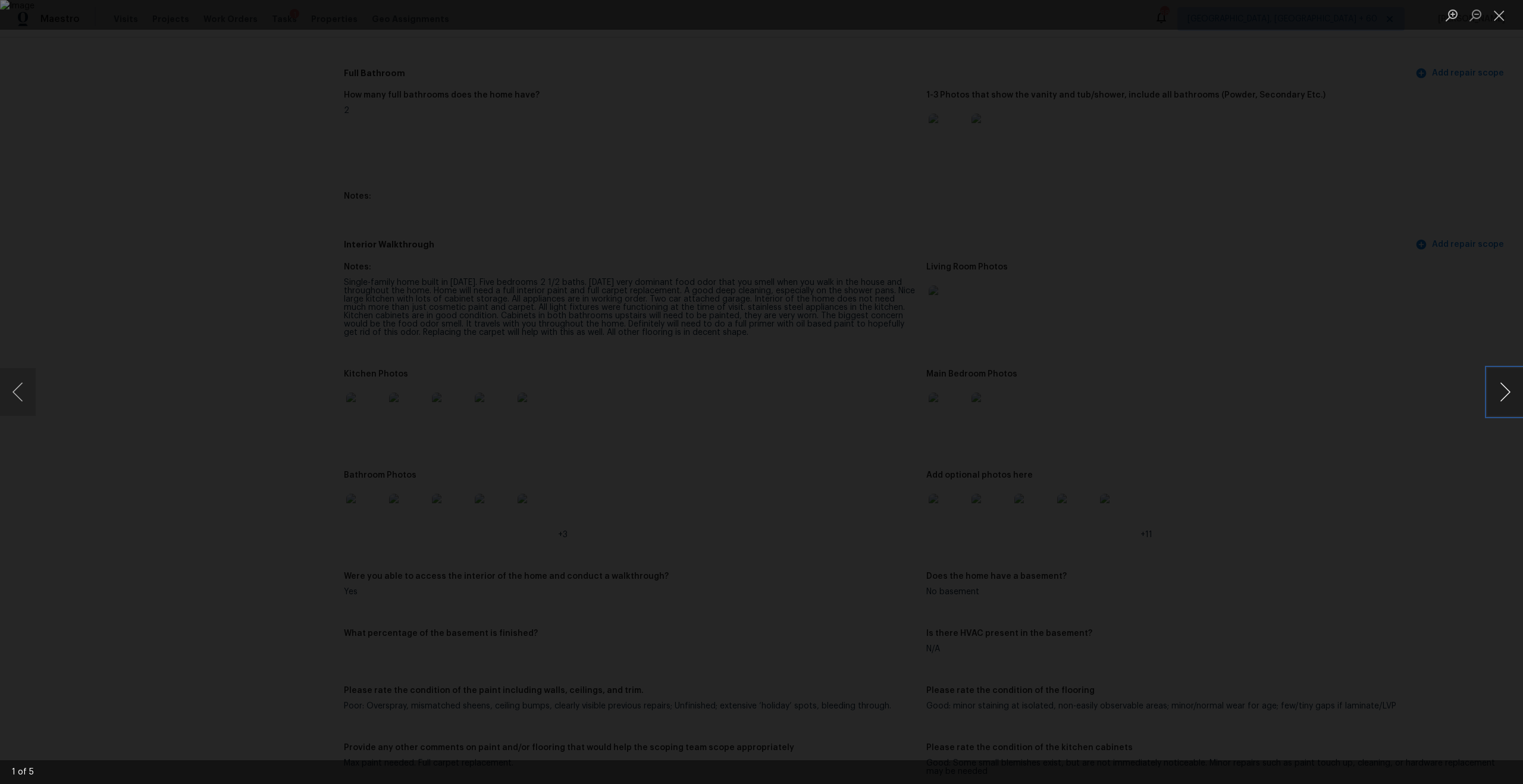
click at [856, 396] on button "Next image" at bounding box center [1505, 392] width 35 height 48
click at [856, 197] on div "Lightbox" at bounding box center [762, 392] width 1523 height 784
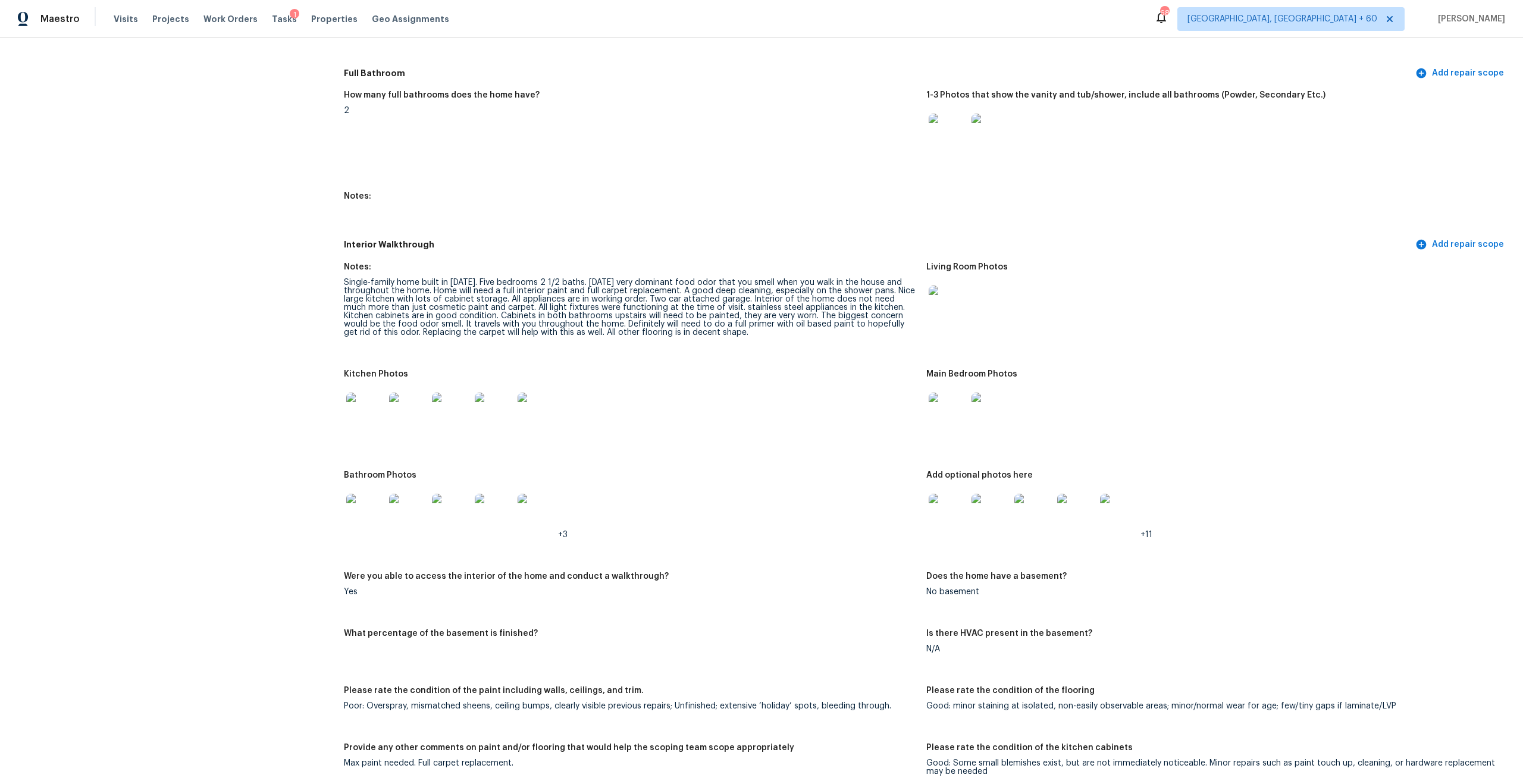
click at [856, 462] on img at bounding box center [948, 513] width 38 height 38
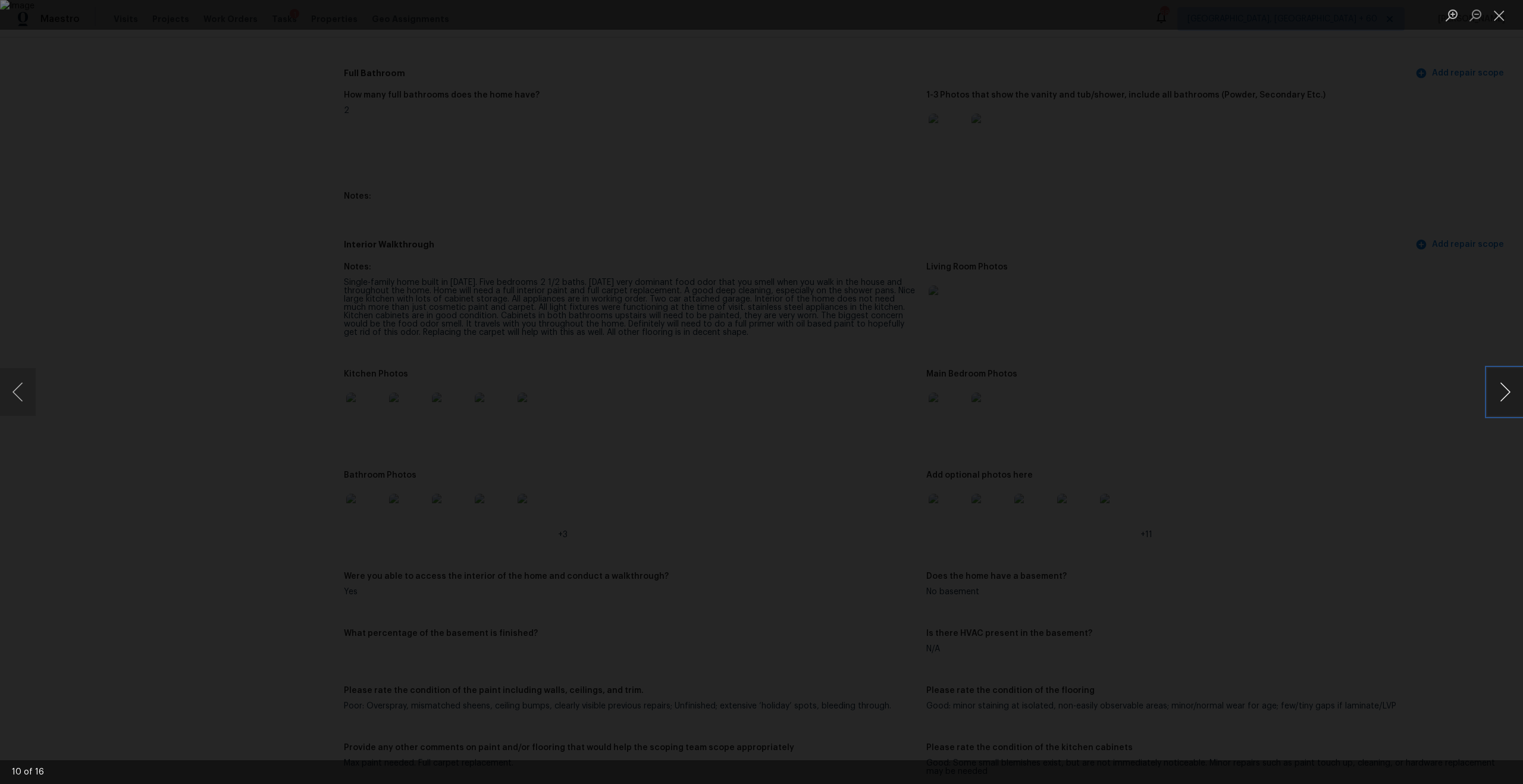
click at [856, 392] on button "Next image" at bounding box center [1505, 392] width 35 height 48
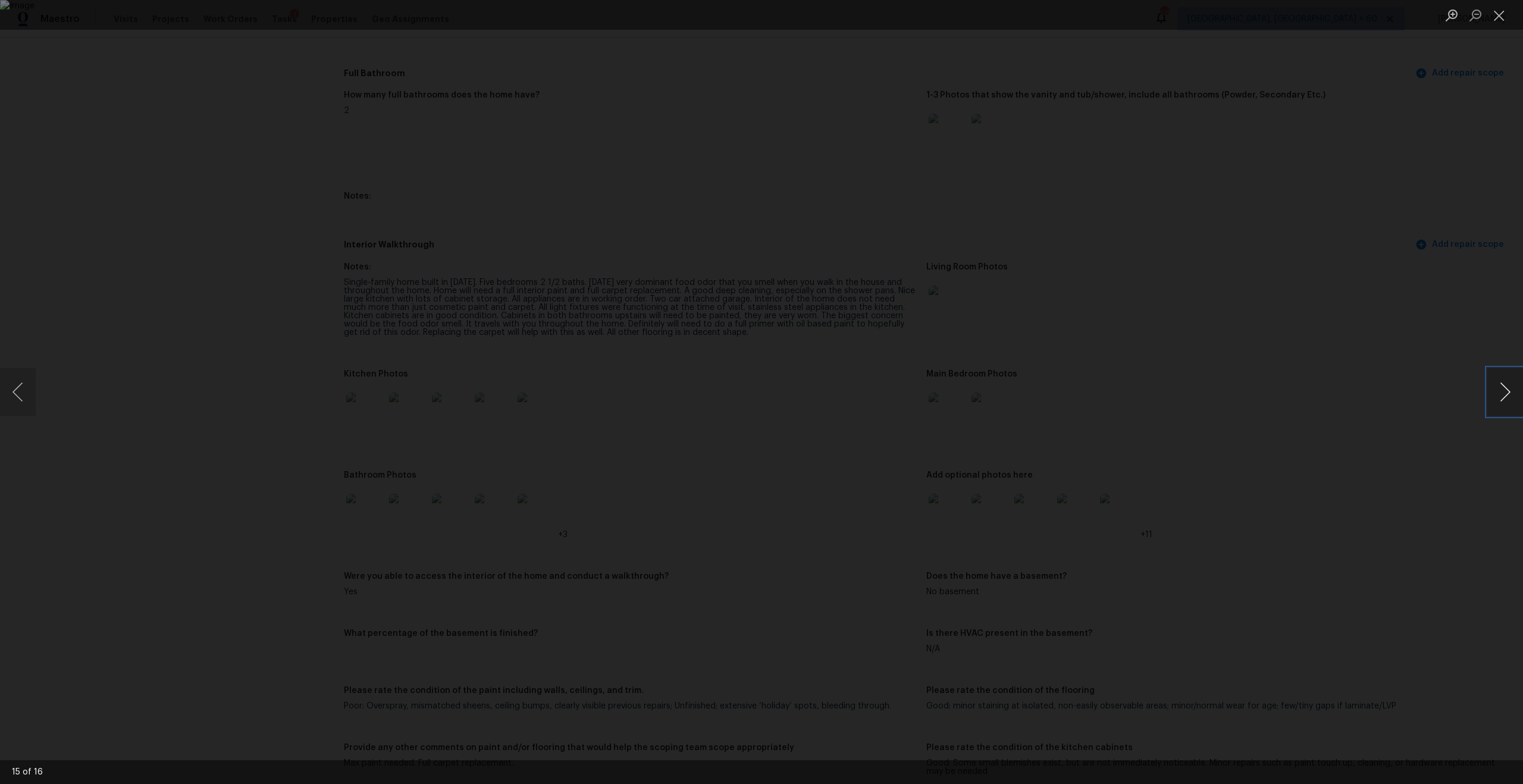
click at [856, 392] on button "Next image" at bounding box center [1505, 392] width 35 height 48
click at [17, 390] on button "Previous image" at bounding box center [18, 392] width 35 height 48
click at [856, 387] on button "Next image" at bounding box center [1505, 392] width 35 height 48
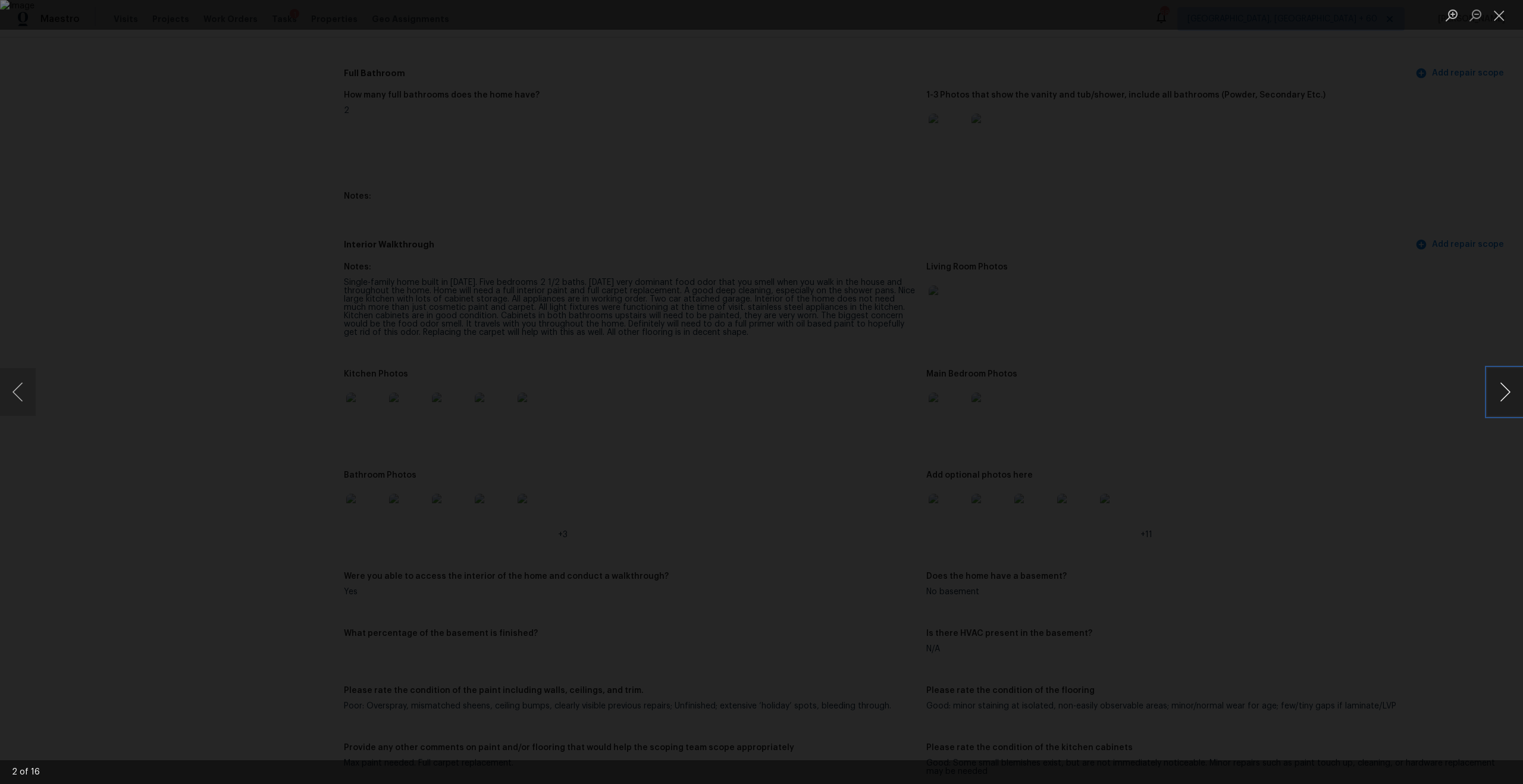
click at [856, 387] on button "Next image" at bounding box center [1505, 392] width 35 height 48
click at [856, 399] on button "Next image" at bounding box center [1505, 392] width 35 height 48
click at [856, 396] on button "Next image" at bounding box center [1505, 392] width 35 height 48
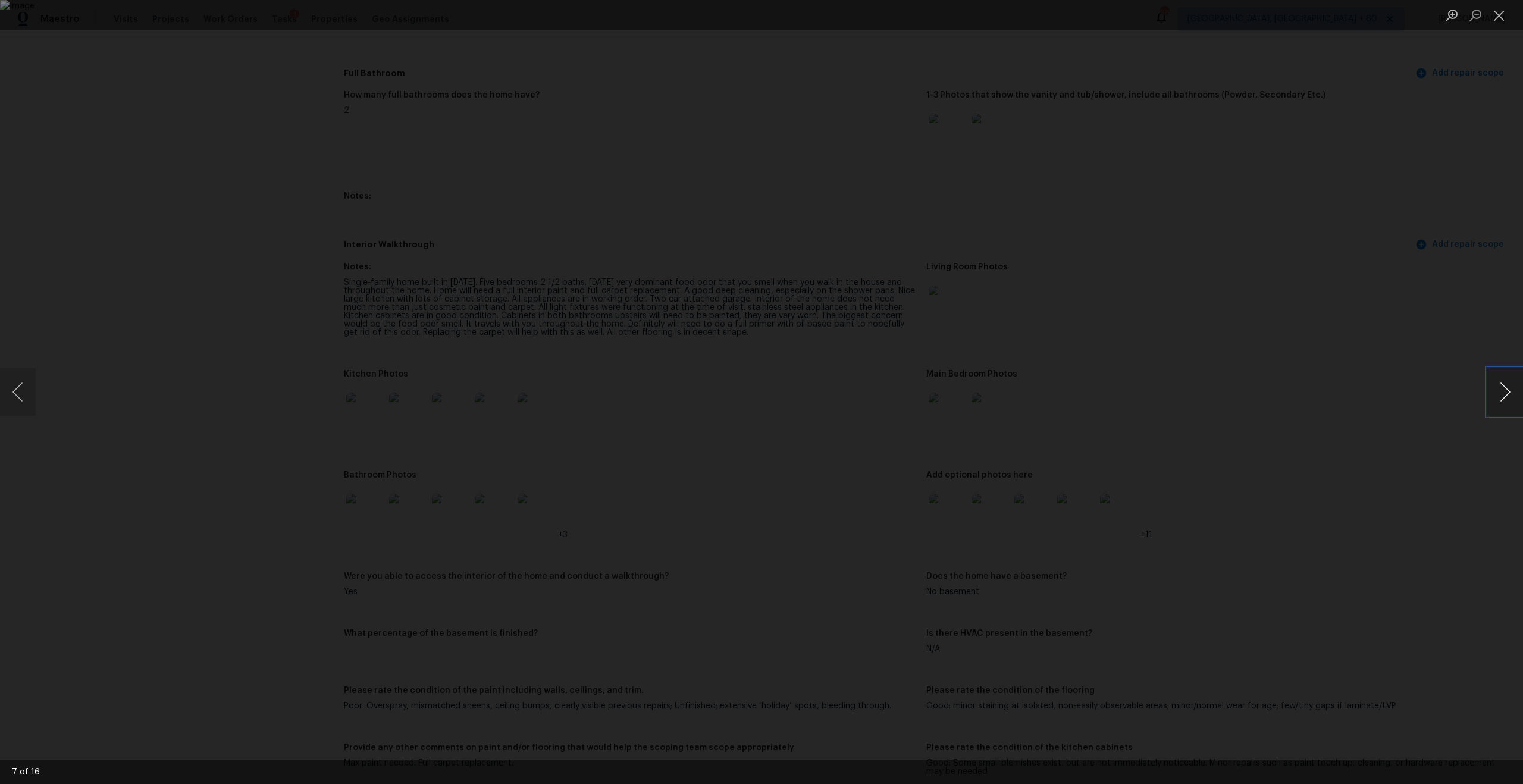
click at [856, 396] on button "Next image" at bounding box center [1505, 392] width 35 height 48
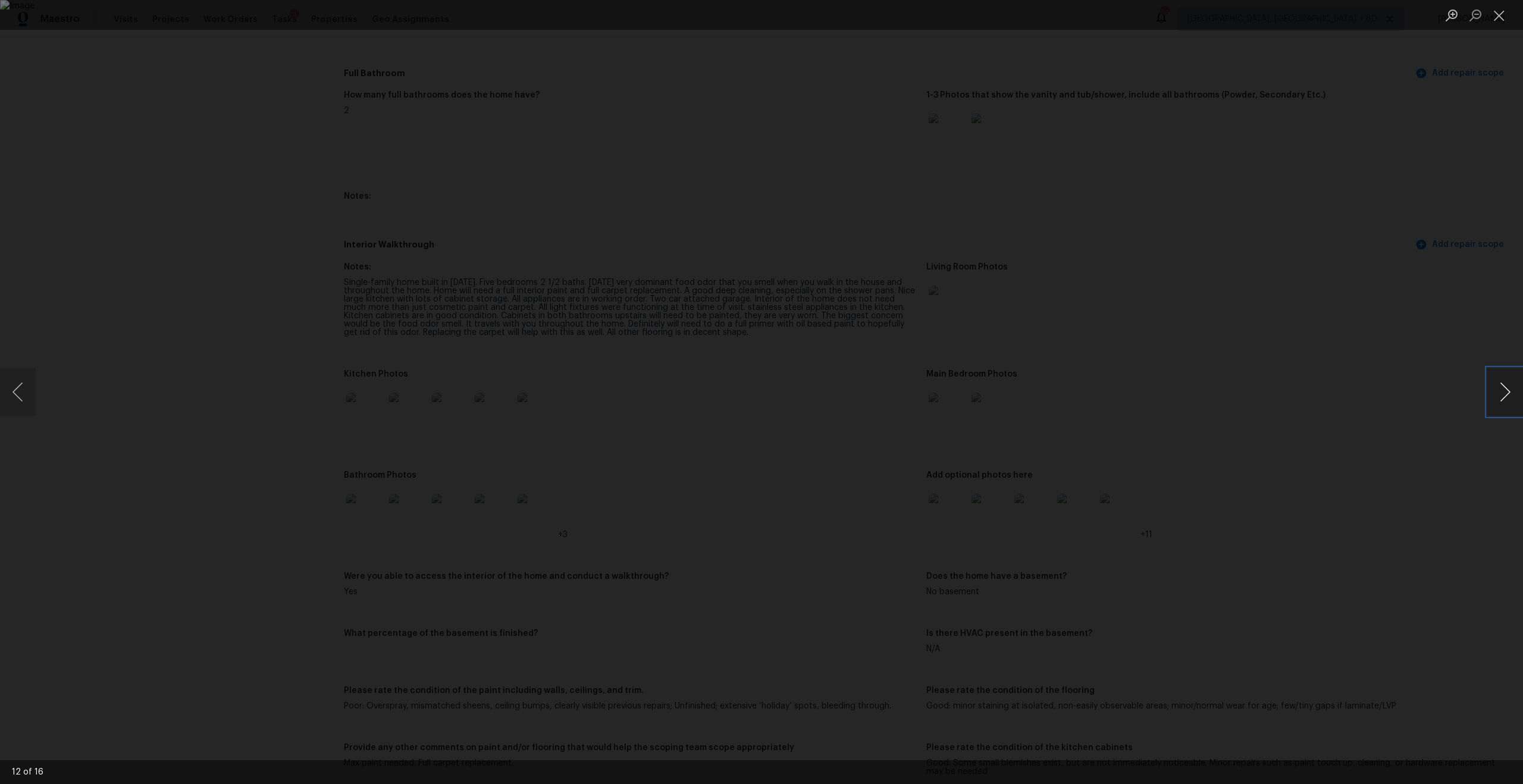
click at [856, 396] on button "Next image" at bounding box center [1505, 392] width 35 height 48
click at [856, 275] on div "Lightbox" at bounding box center [762, 392] width 1523 height 784
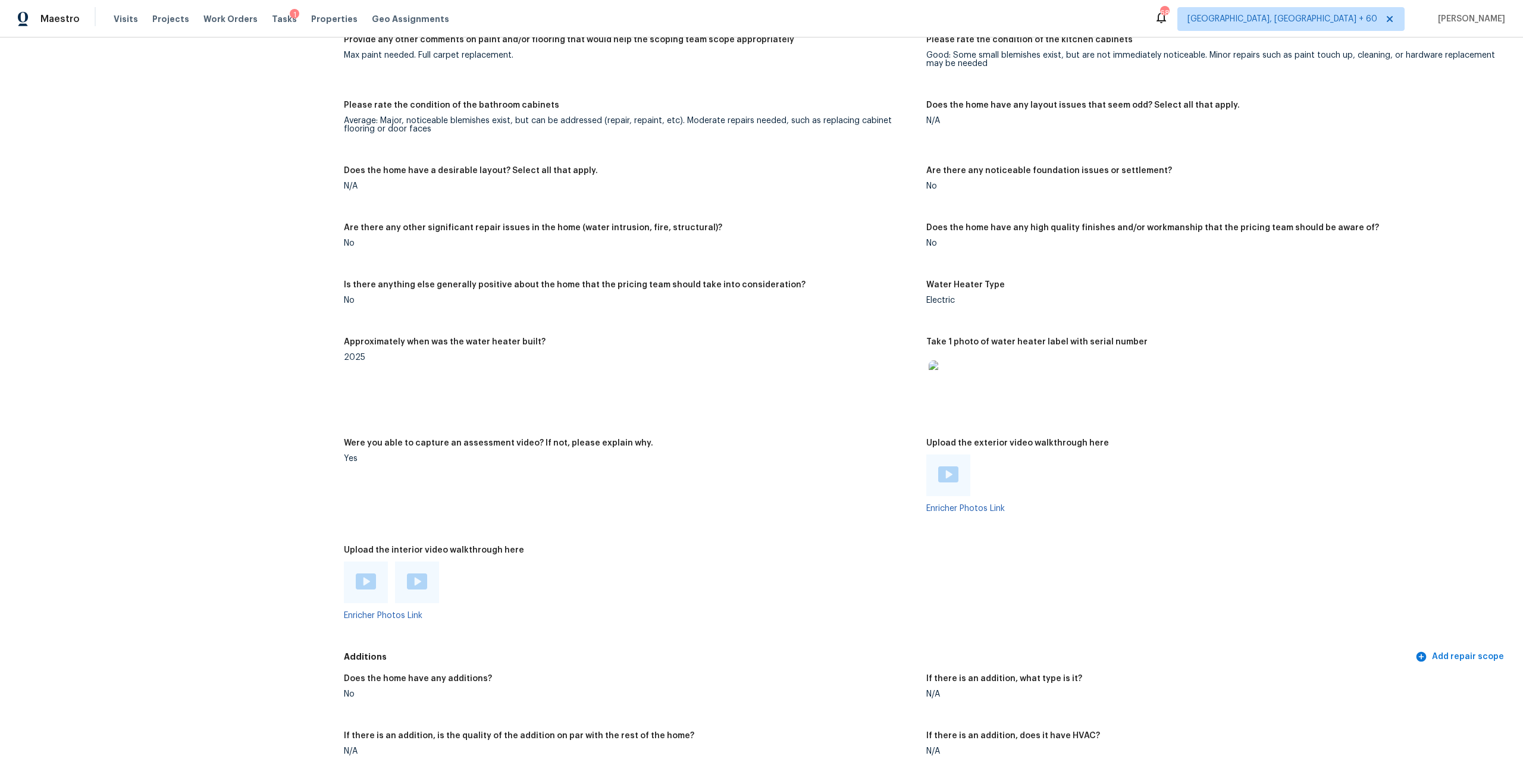
scroll to position [2140, 0]
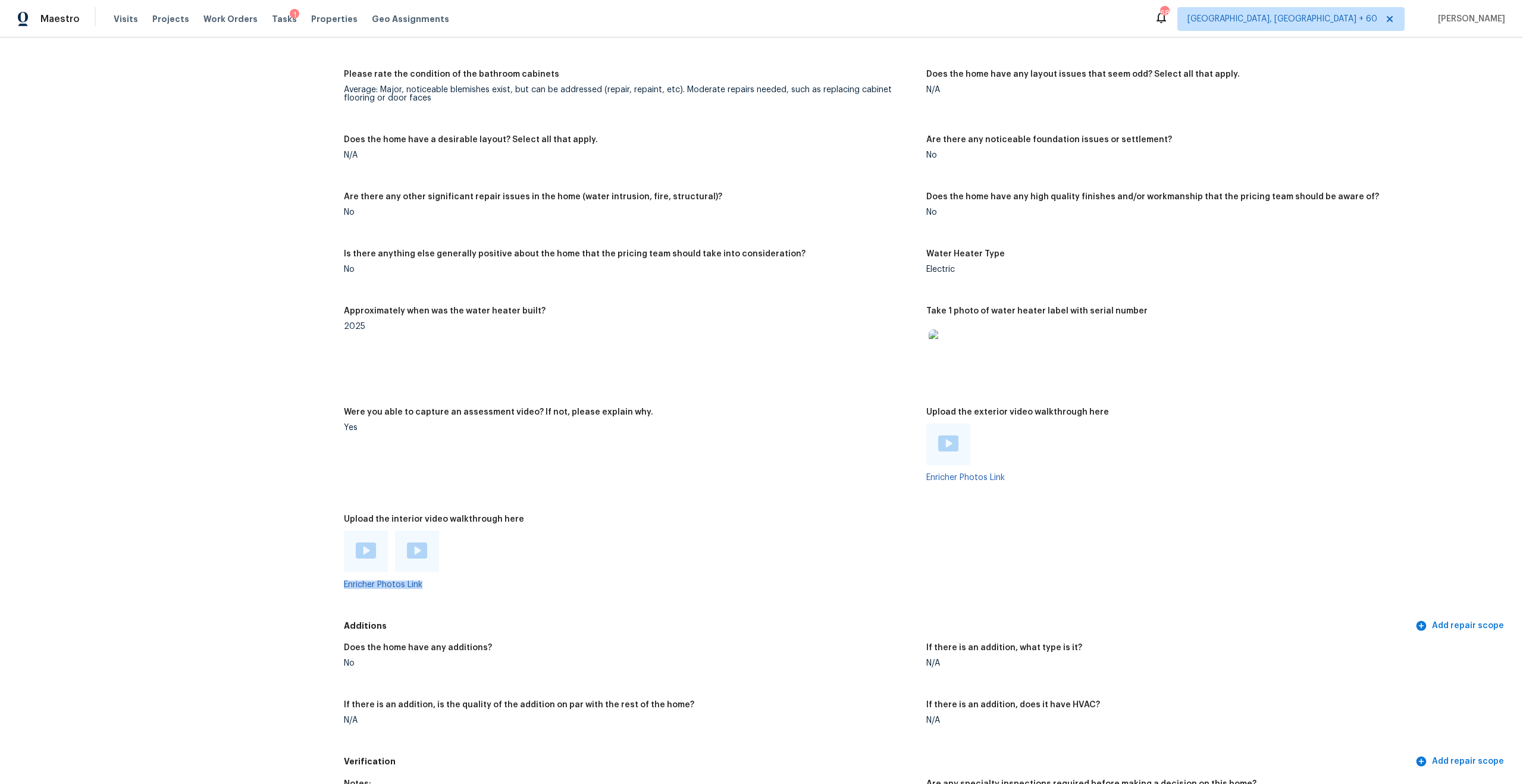
click at [366, 462] on img at bounding box center [366, 550] width 20 height 16
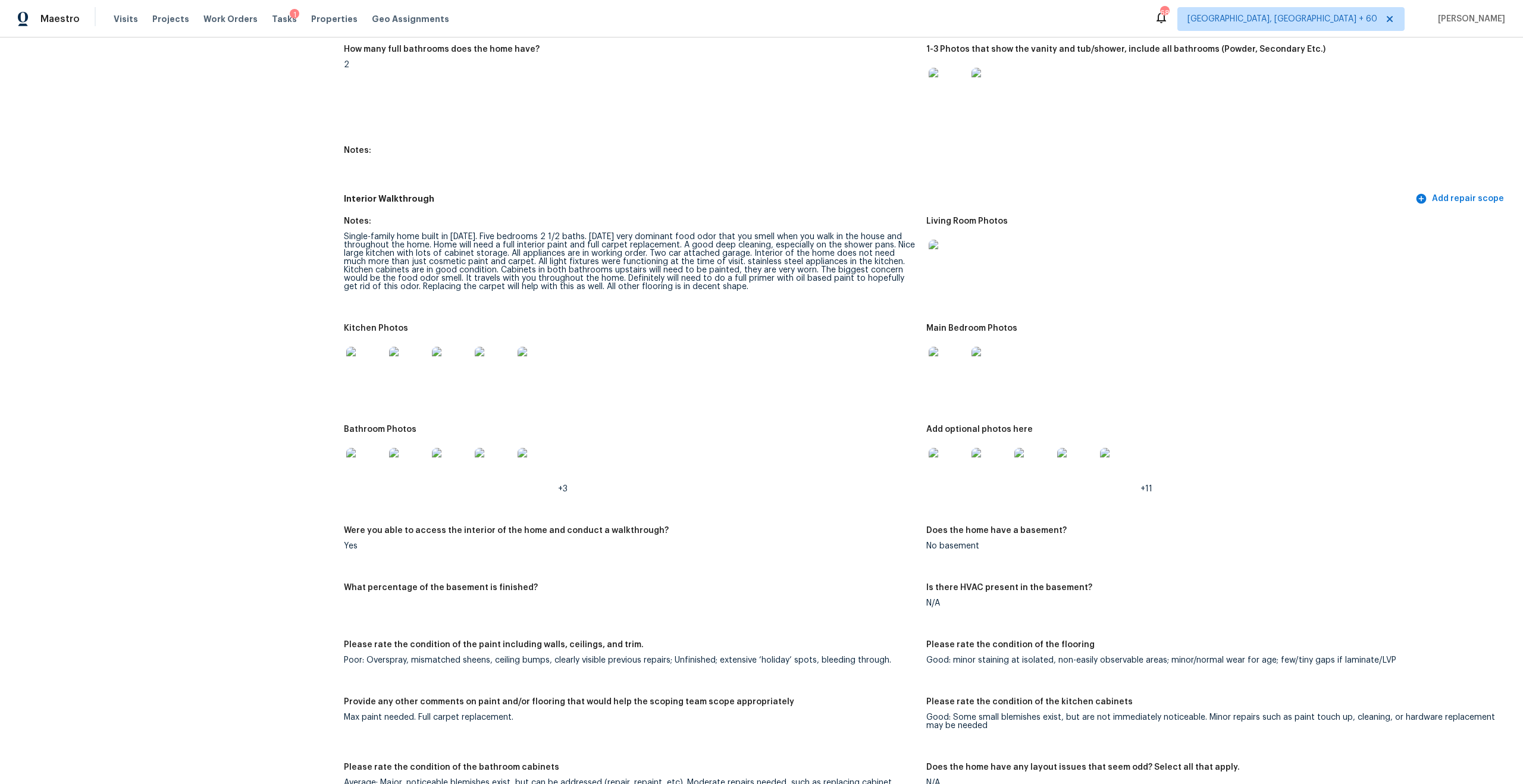
scroll to position [1250, 0]
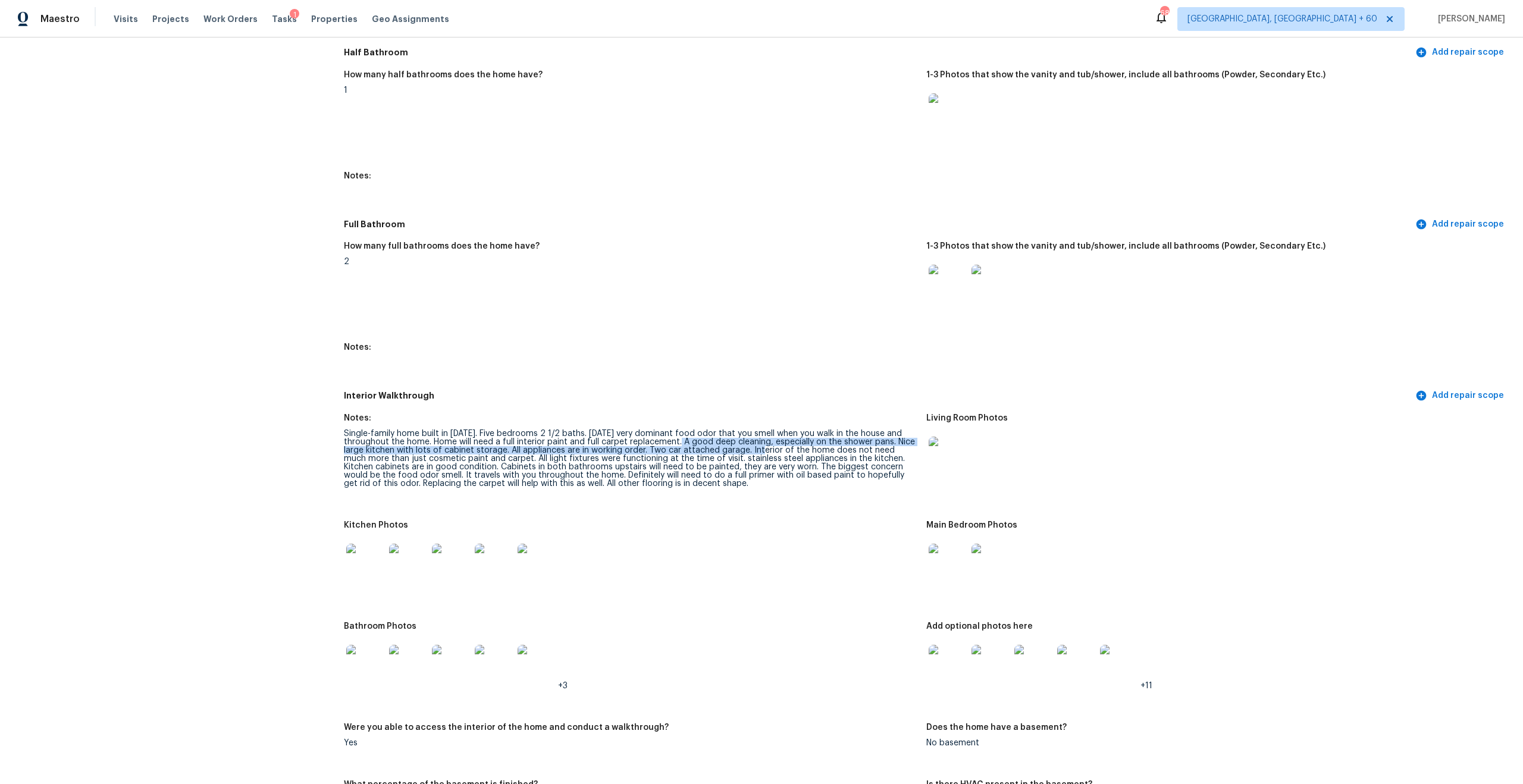
drag, startPoint x: 678, startPoint y: 432, endPoint x: 756, endPoint y: 438, distance: 78.2
click at [757, 438] on div "Single-family home built in 2005. Five bedrooms 2 1/2 baths. Thursday very domi…" at bounding box center [630, 458] width 573 height 58
click at [774, 446] on div "Single-family home built in 2005. Five bedrooms 2 1/2 baths. Thursday very domi…" at bounding box center [630, 458] width 573 height 58
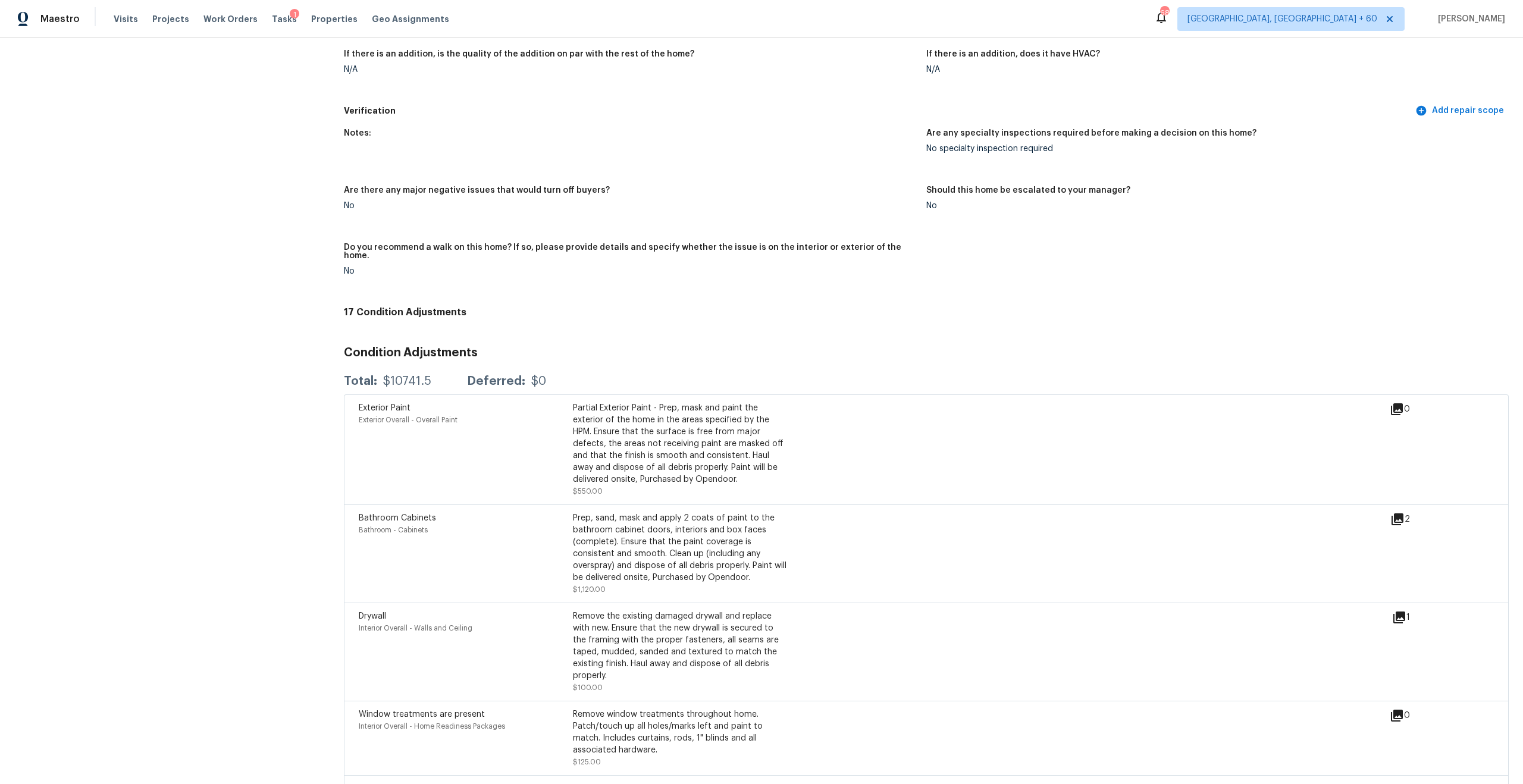
scroll to position [2909, 0]
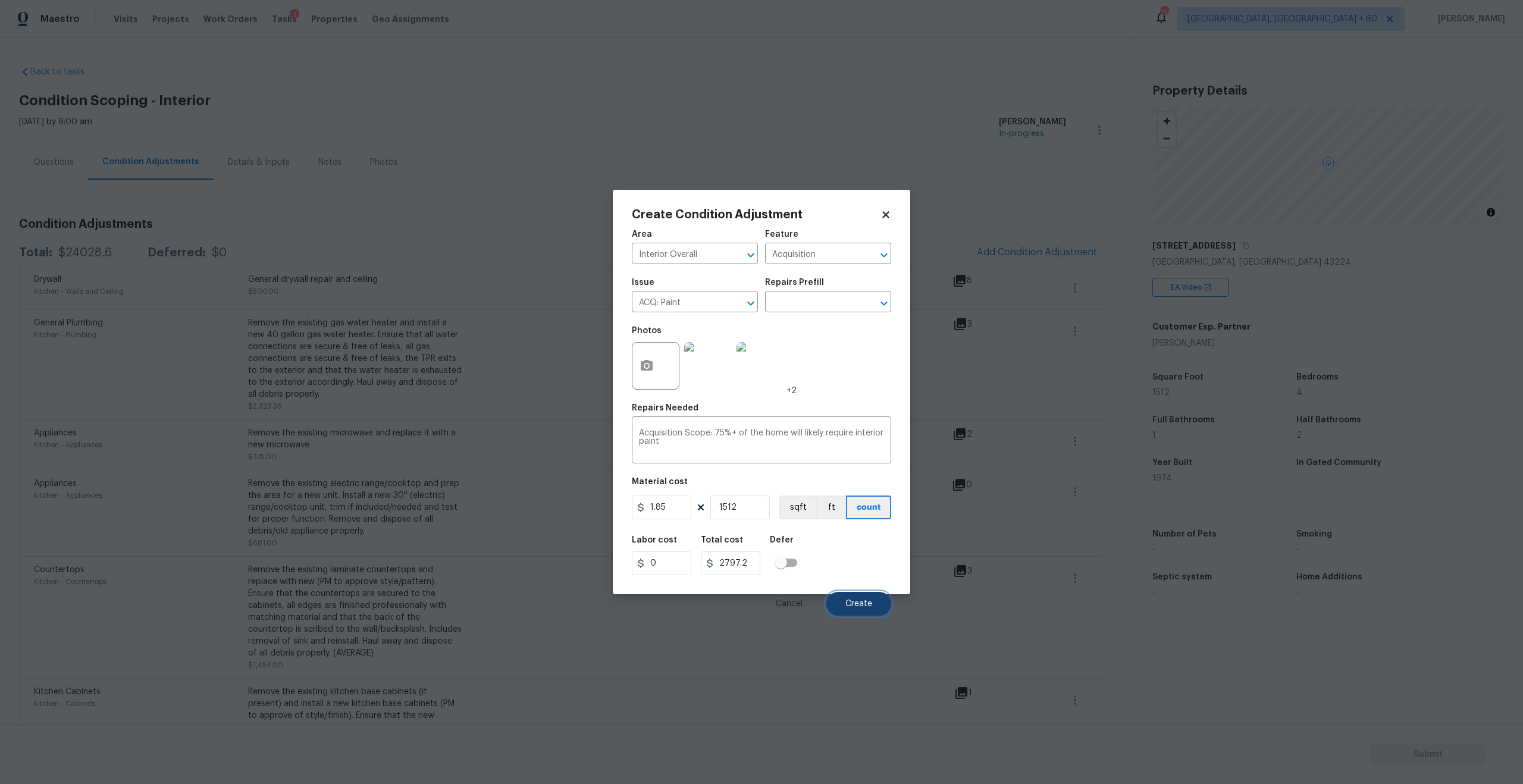
click at [858, 605] on span "Create" at bounding box center [858, 604] width 27 height 9
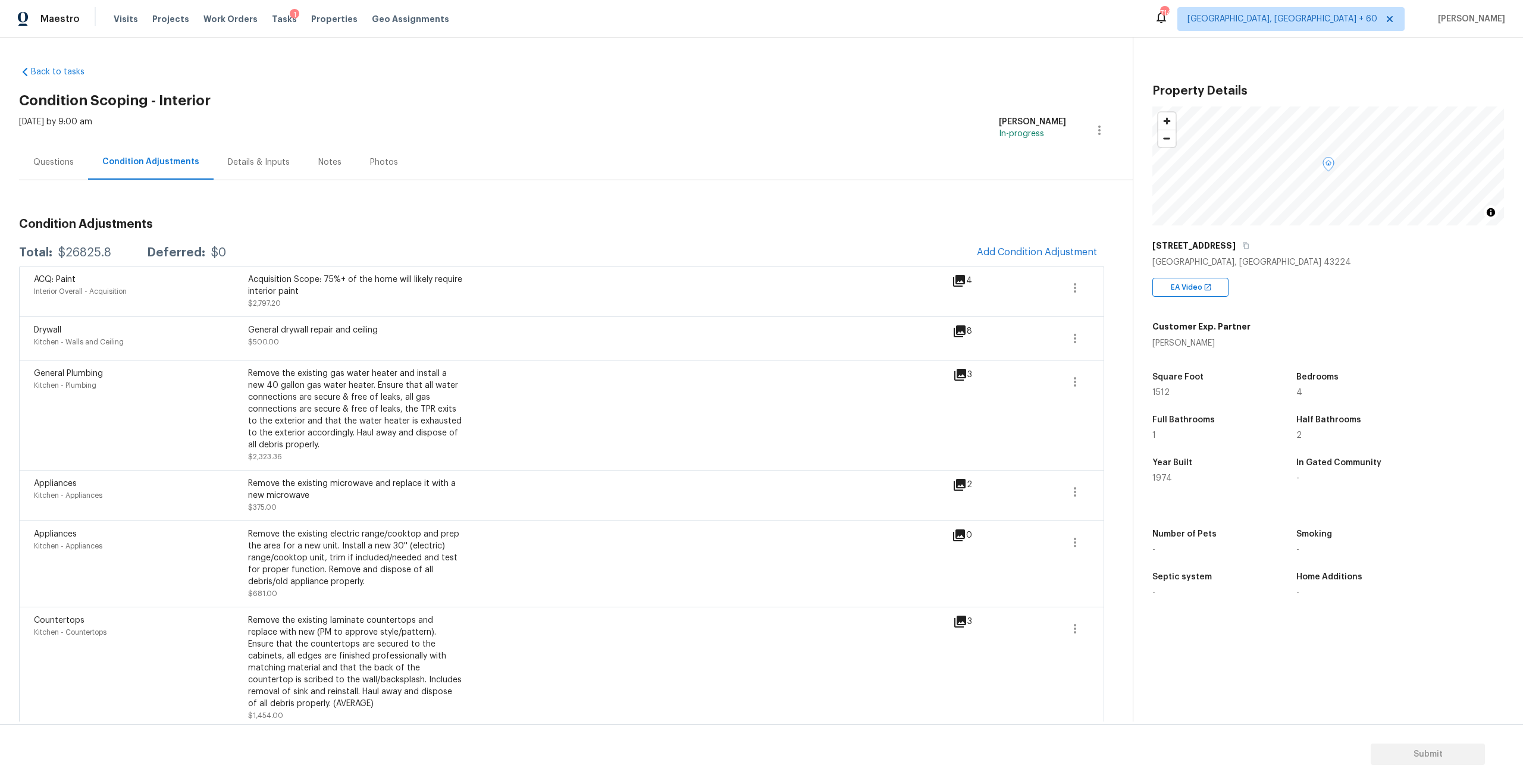
click at [1017, 246] on button "Add Condition Adjustment" at bounding box center [1037, 252] width 134 height 25
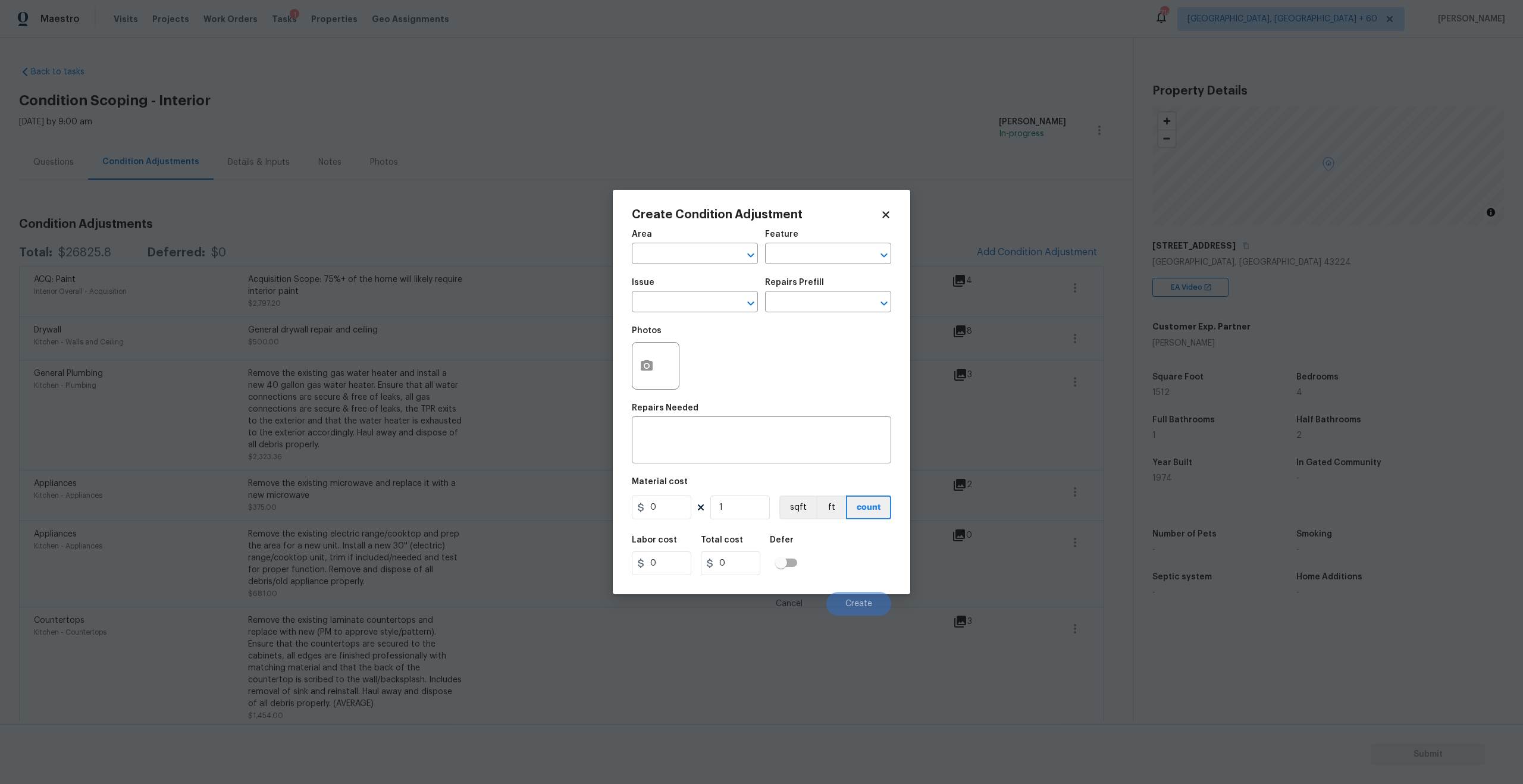
click at [689, 244] on div "Area" at bounding box center [695, 238] width 126 height 16
click at [687, 258] on input "text" at bounding box center [678, 255] width 93 height 18
type input "f"
click at [688, 299] on li "Interior Overall" at bounding box center [695, 301] width 126 height 20
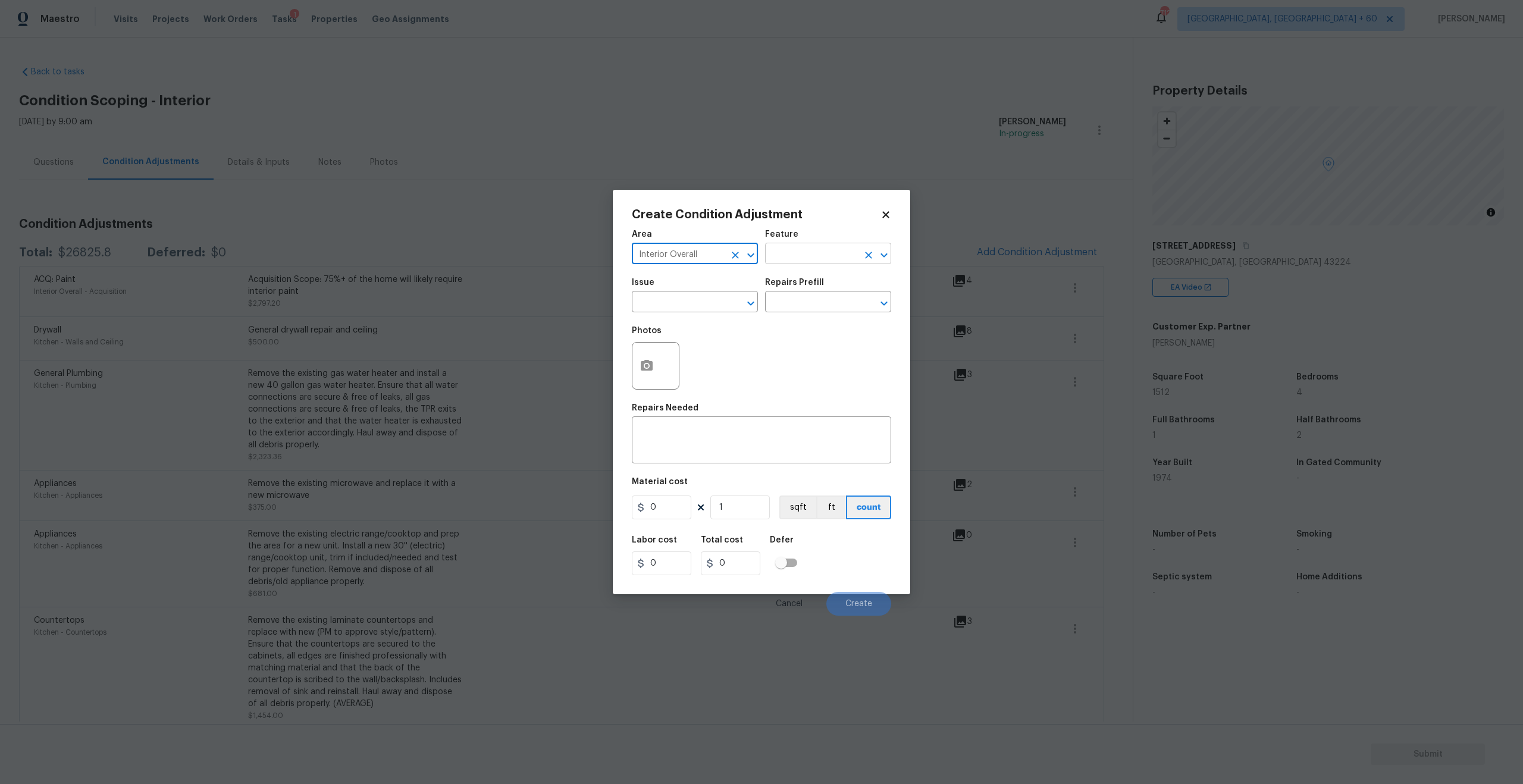
type input "Interior Overall"
click at [807, 254] on input "text" at bounding box center [812, 255] width 93 height 18
click at [784, 307] on li "Overall Flooring" at bounding box center [828, 310] width 126 height 20
type input "Overall Flooring"
click at [650, 295] on input "text" at bounding box center [678, 303] width 93 height 18
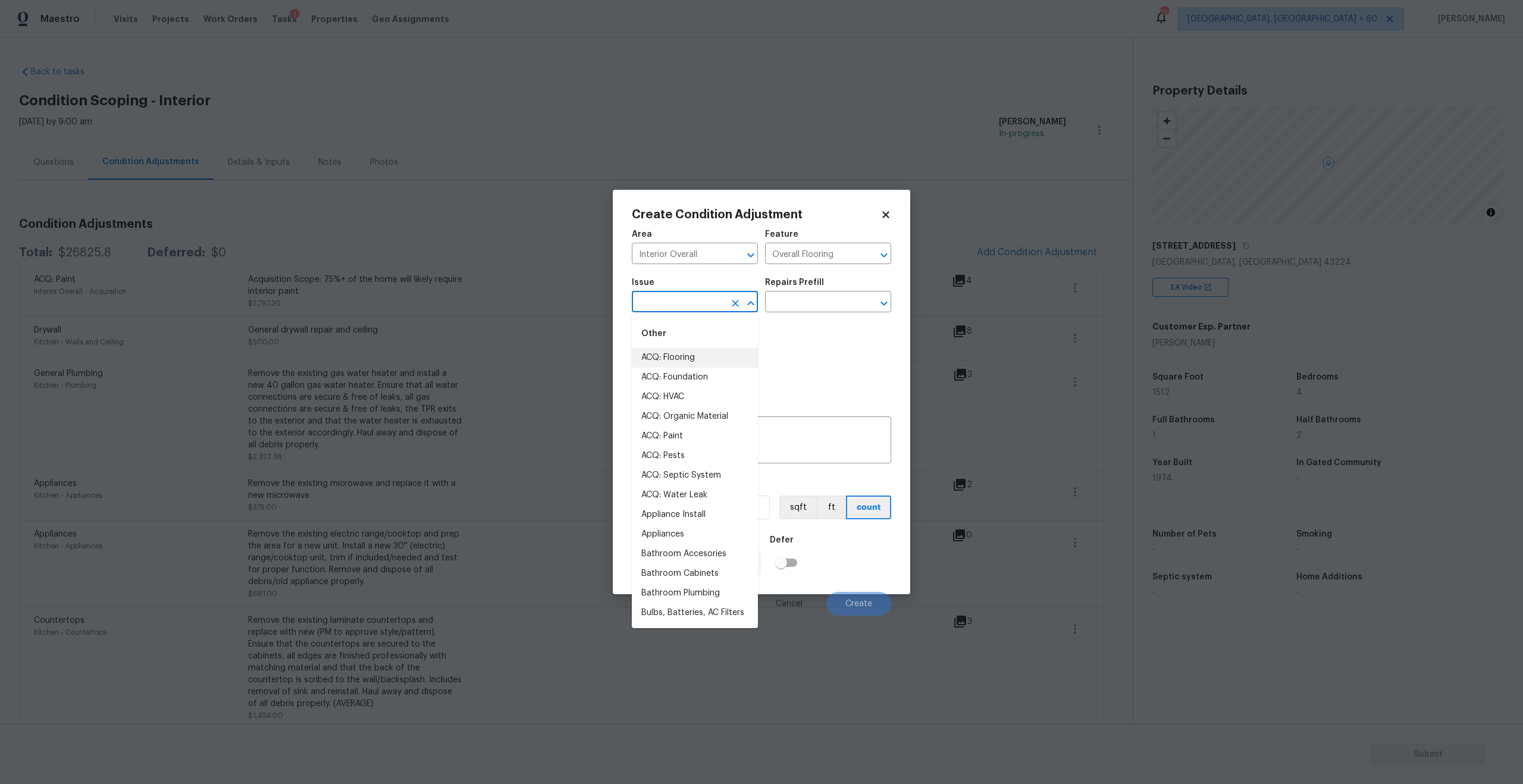
click at [679, 365] on li "ACQ: Flooring" at bounding box center [695, 358] width 126 height 20
type input "ACQ: Flooring"
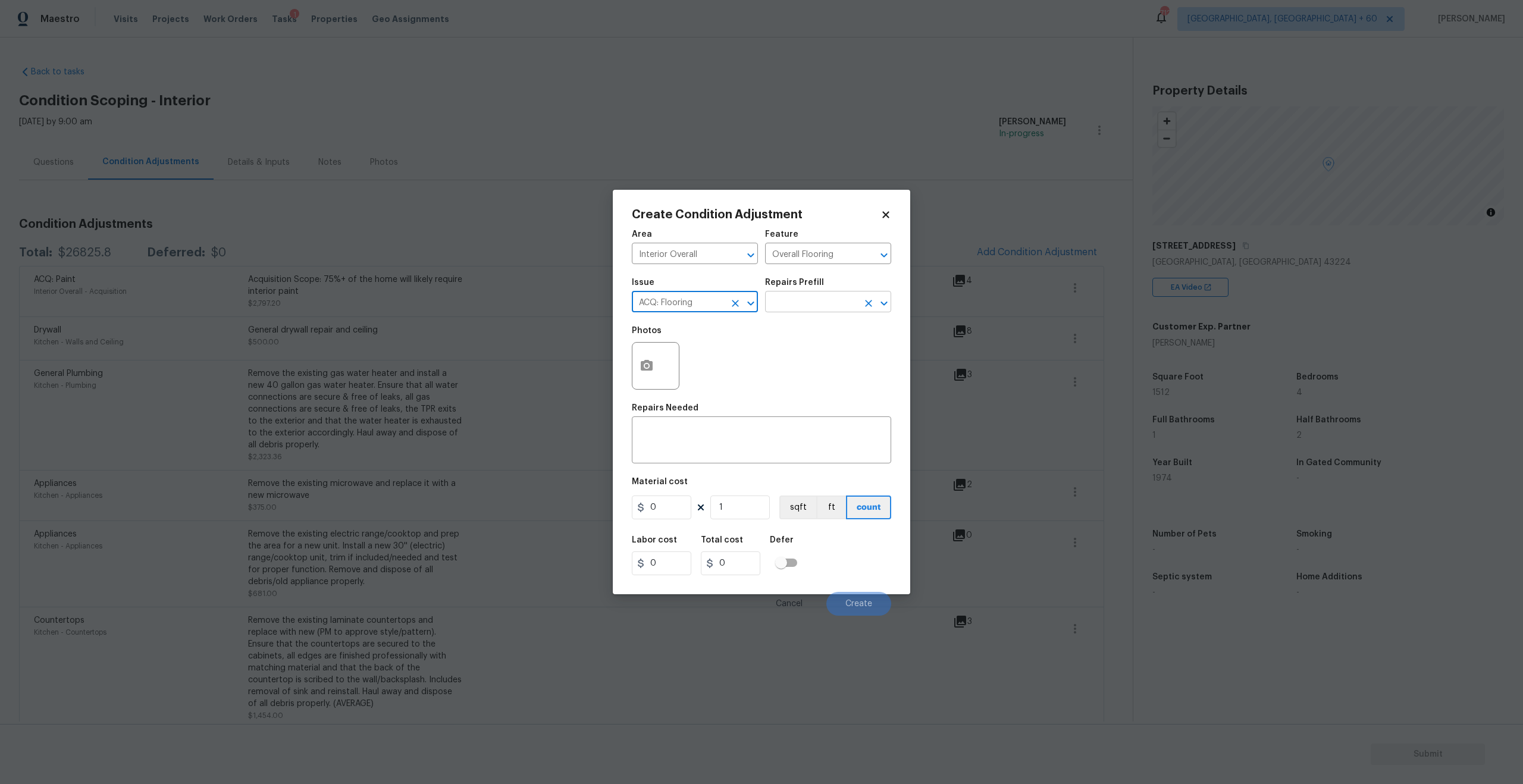
click at [829, 302] on input "text" at bounding box center [812, 303] width 93 height 18
click at [817, 330] on li "Maximum Flooring Repairs $1.98" at bounding box center [828, 335] width 126 height 32
type input "Acquisition"
type textarea "Acquisition Scope: Maximum flooring repairs"
type input "1.98"
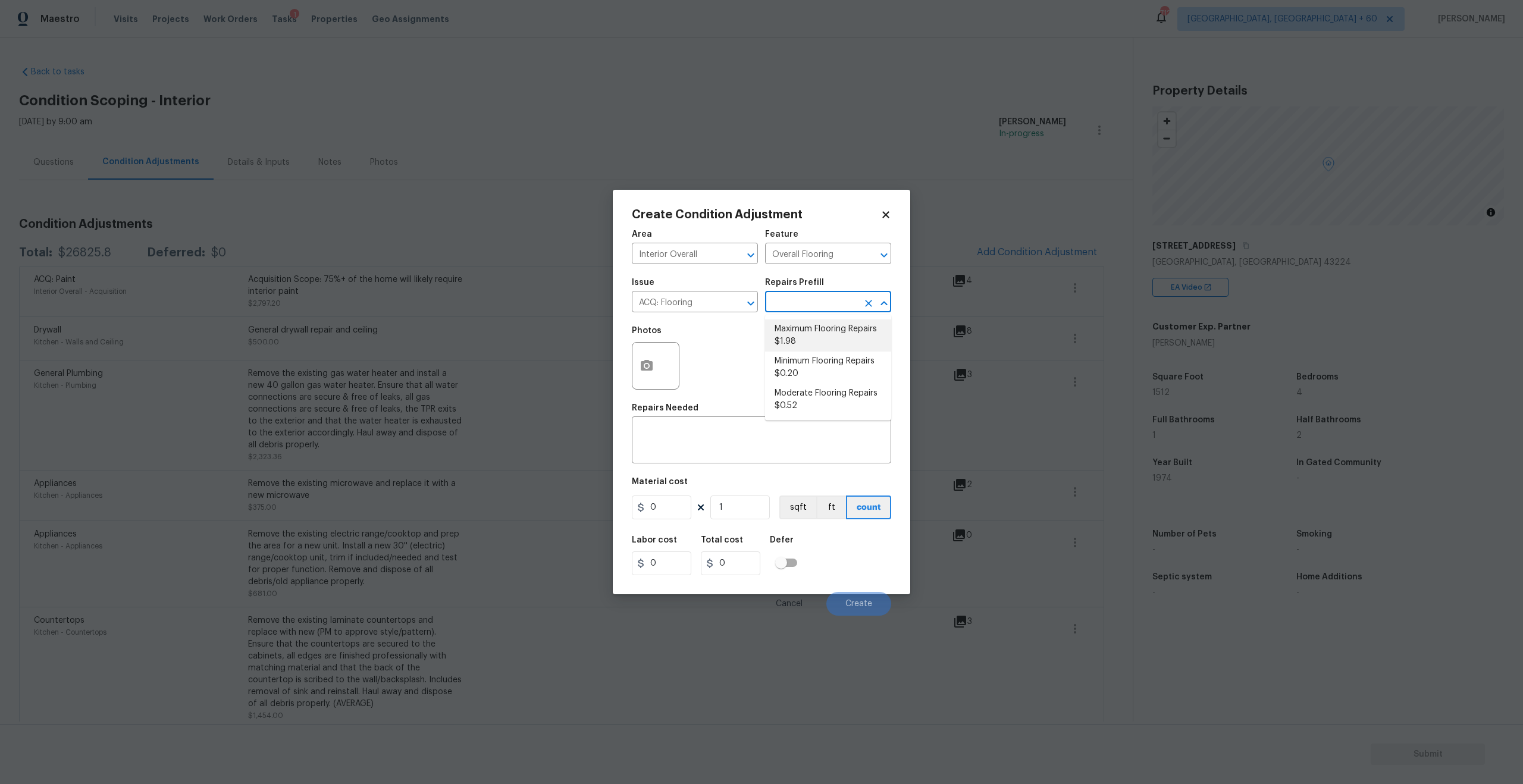
type input "1.98"
click at [769, 331] on li "Maximum Flooring Repairs $1.98" at bounding box center [828, 335] width 126 height 32
click at [653, 363] on icon "button" at bounding box center [647, 365] width 14 height 14
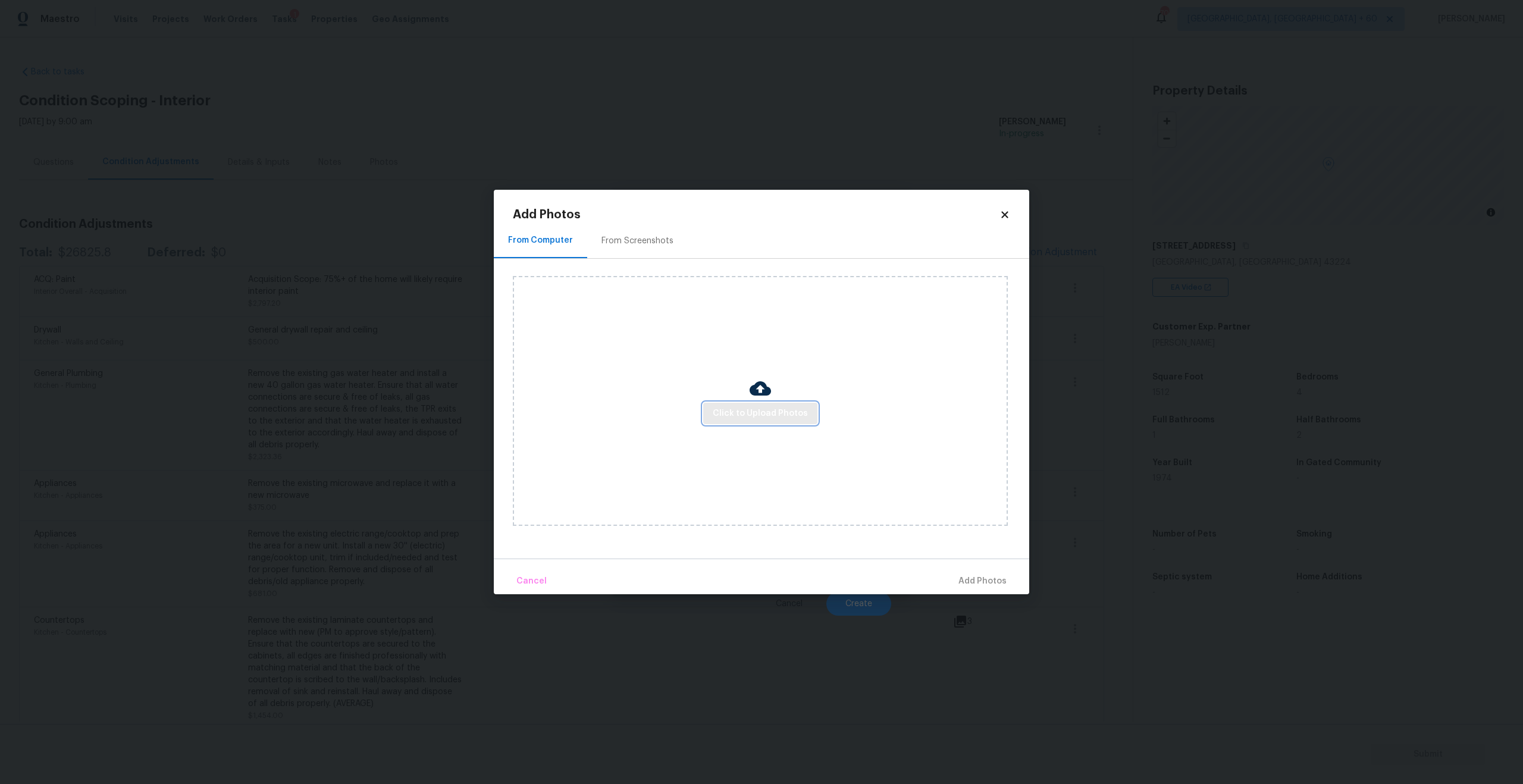
click at [740, 411] on span "Click to Upload Photos" at bounding box center [760, 413] width 95 height 15
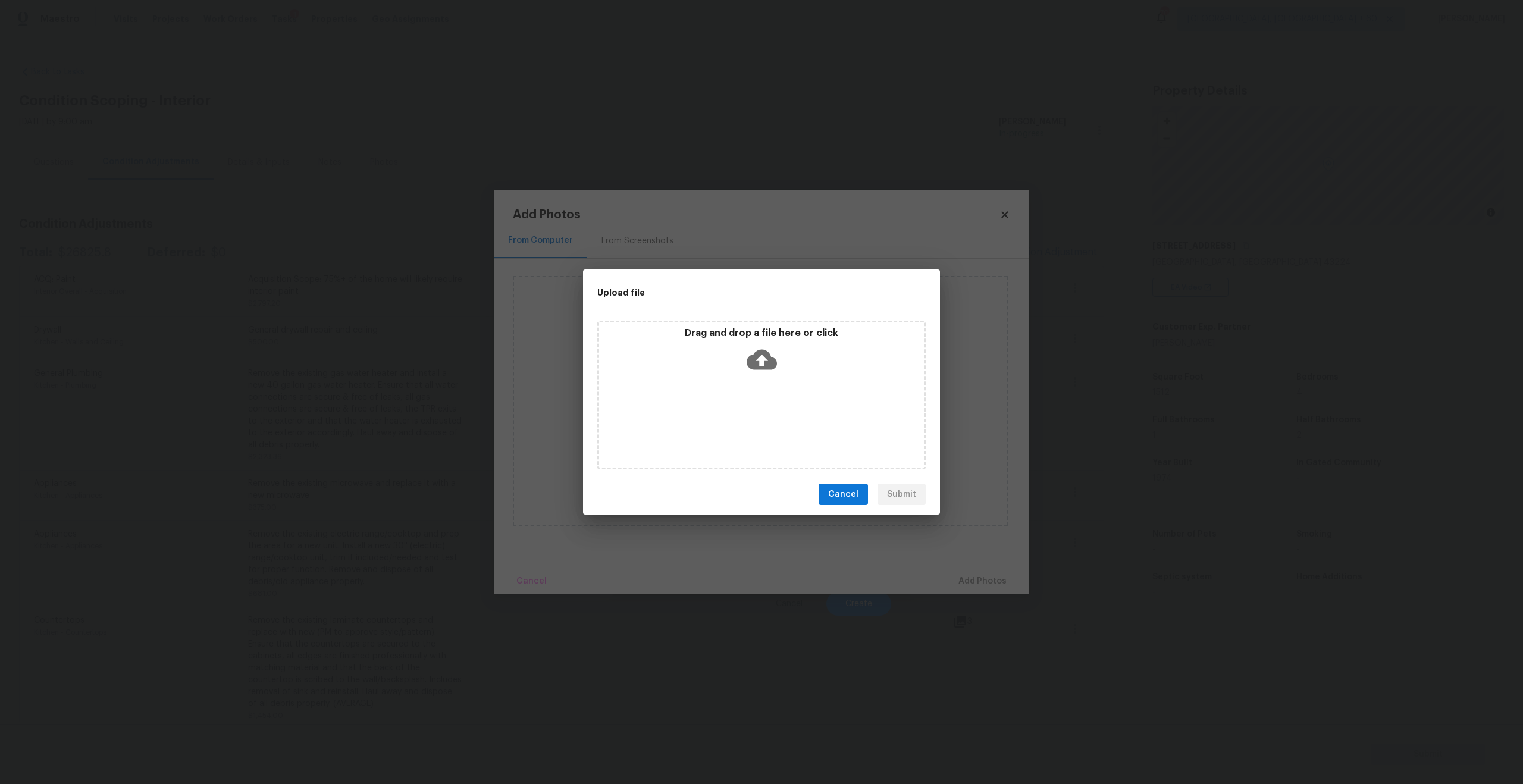
click at [767, 371] on icon at bounding box center [762, 360] width 30 height 30
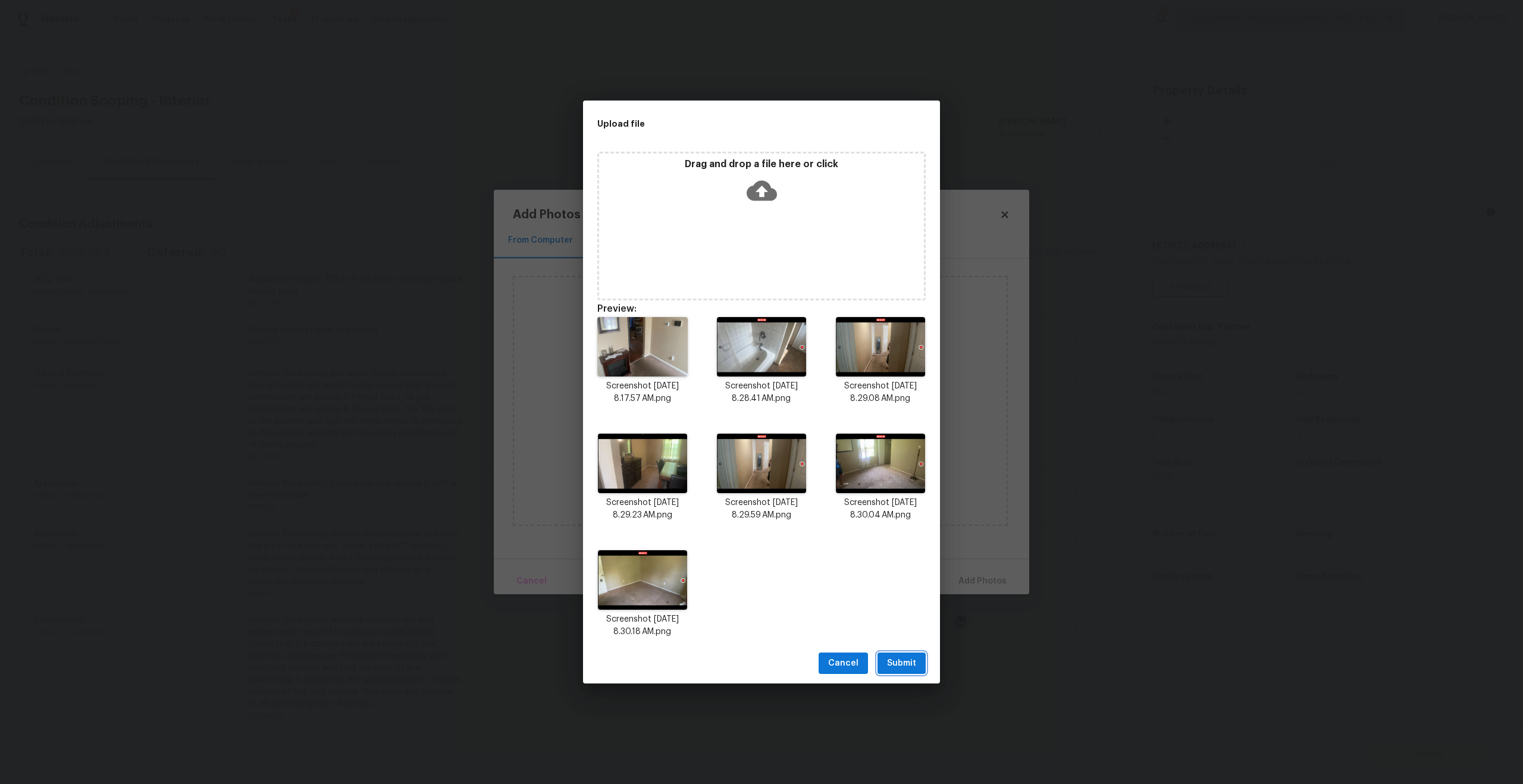
click at [902, 671] on button "Submit" at bounding box center [902, 663] width 48 height 22
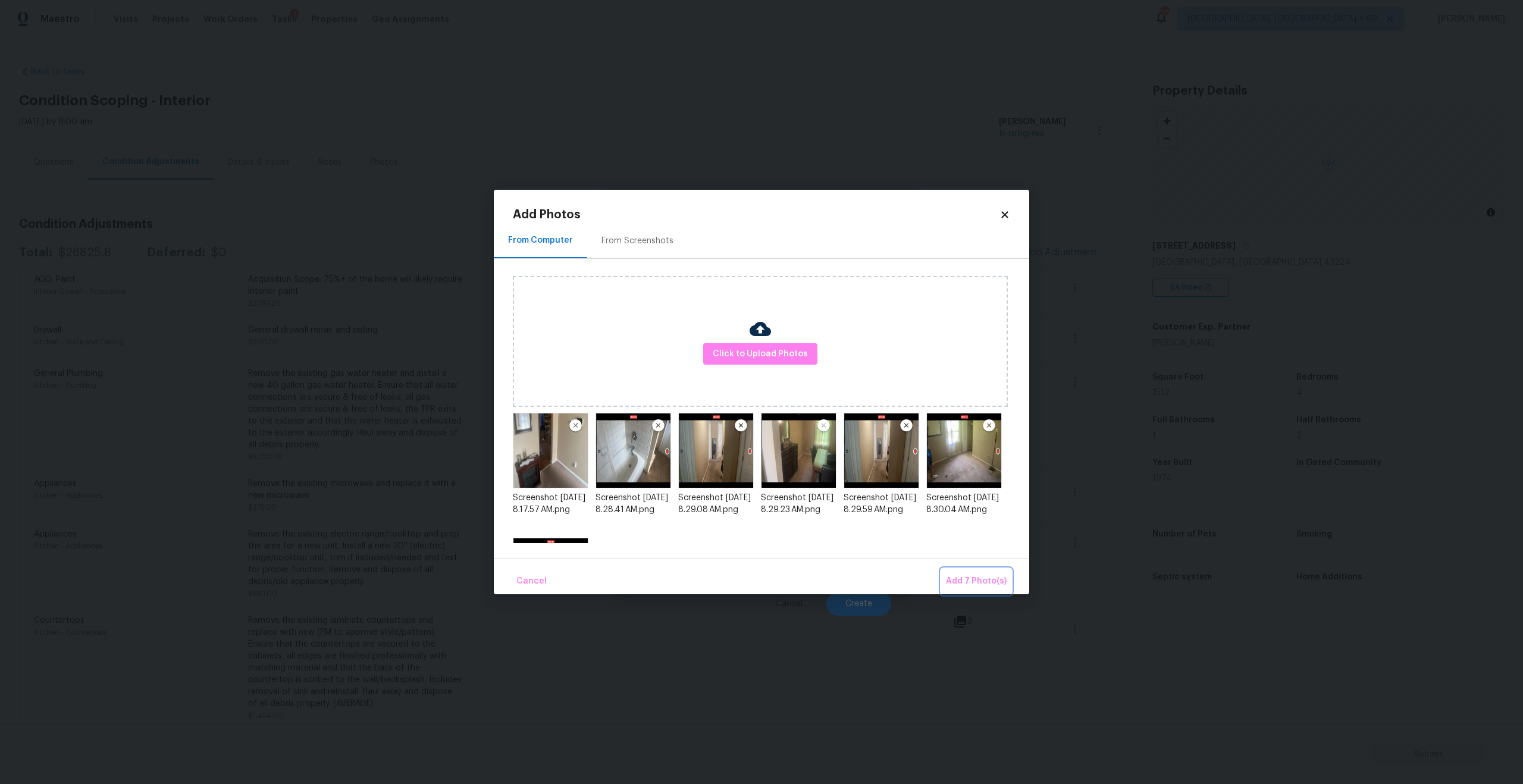
click at [973, 585] on span "Add 7 Photo(s)" at bounding box center [976, 581] width 61 height 15
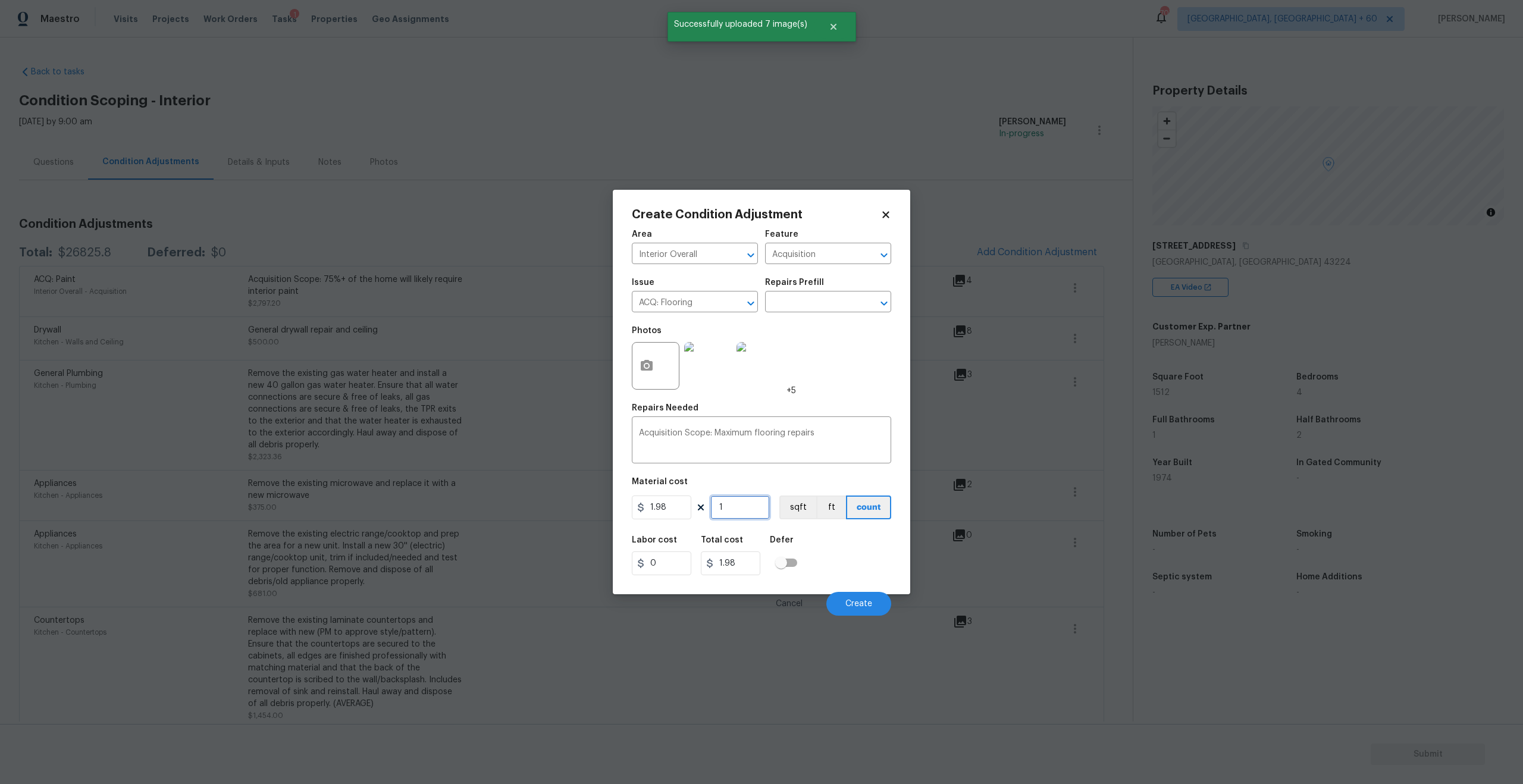
click at [720, 504] on input "1" at bounding box center [740, 507] width 60 height 24
click at [739, 504] on input "1" at bounding box center [740, 507] width 60 height 24
type input "15"
type input "29.7"
type input "151"
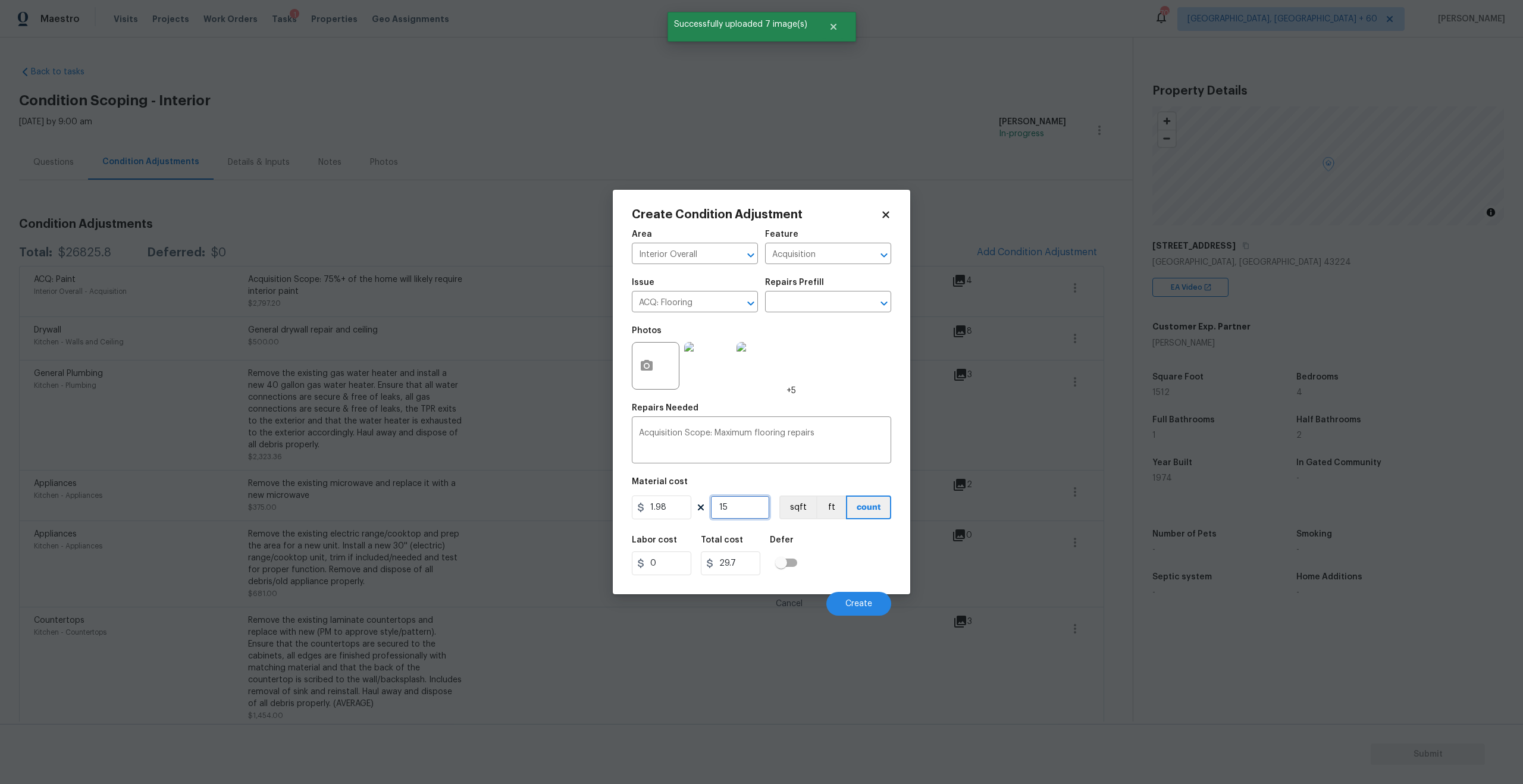
type input "298.98"
type input "1512"
type input "2993.76"
type input "1512"
click at [806, 474] on div "Area Interior Overall ​ Feature Acquisition ​ Issue ACQ: Flooring ​ Repairs Pre…" at bounding box center [762, 419] width 260 height 392
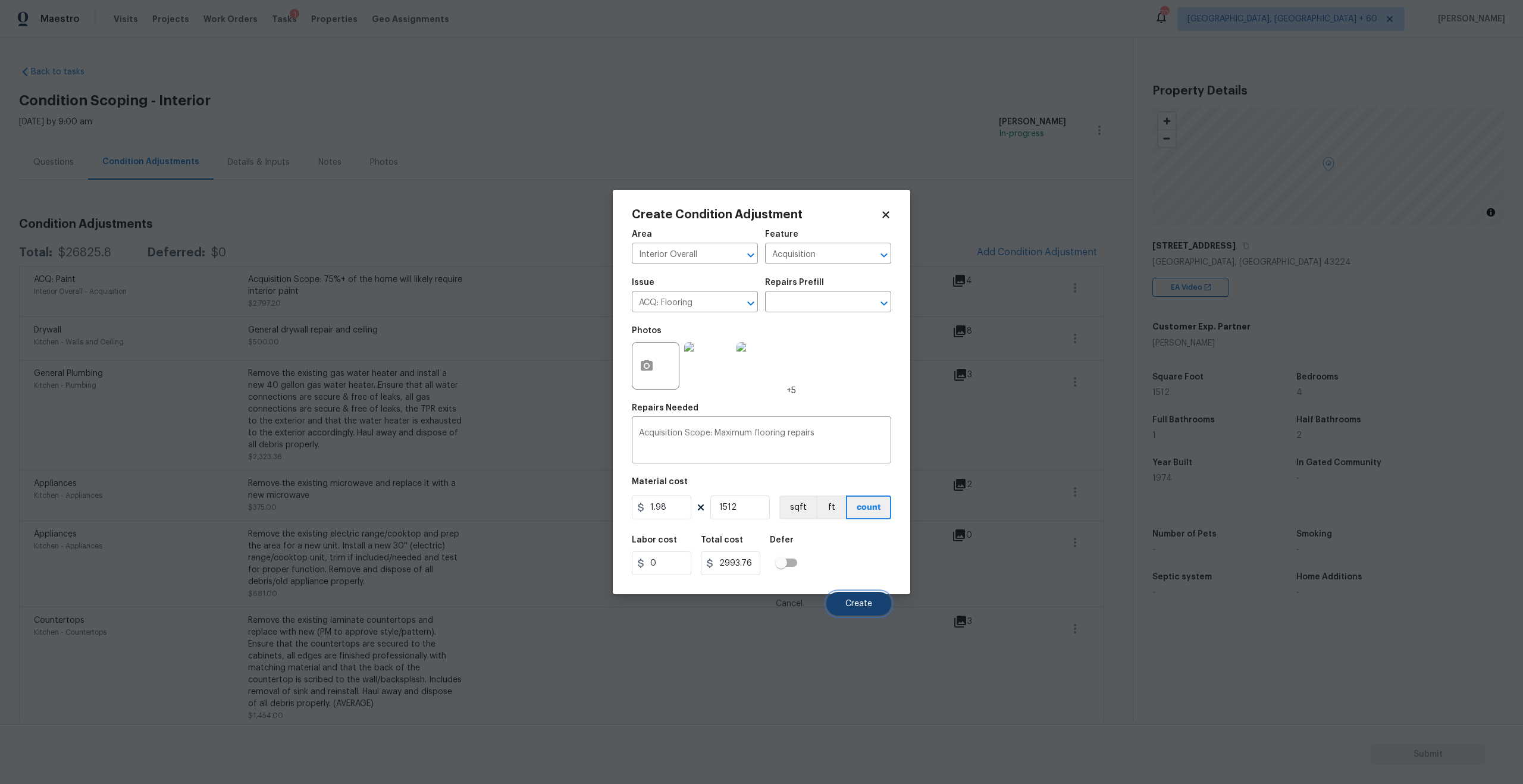
click at [855, 601] on span "Create" at bounding box center [858, 604] width 27 height 9
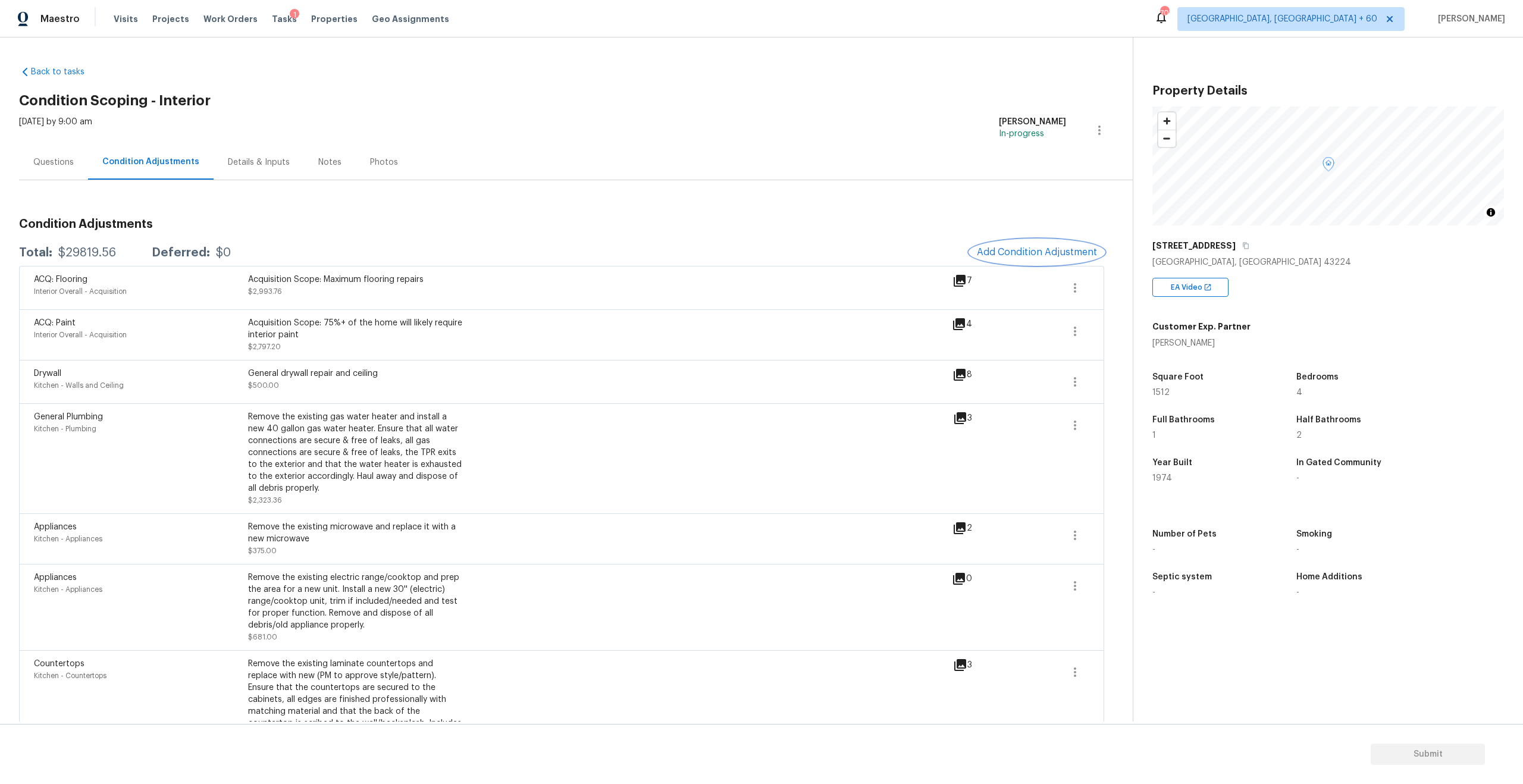
click at [1010, 248] on span "Add Condition Adjustment" at bounding box center [1037, 252] width 120 height 10
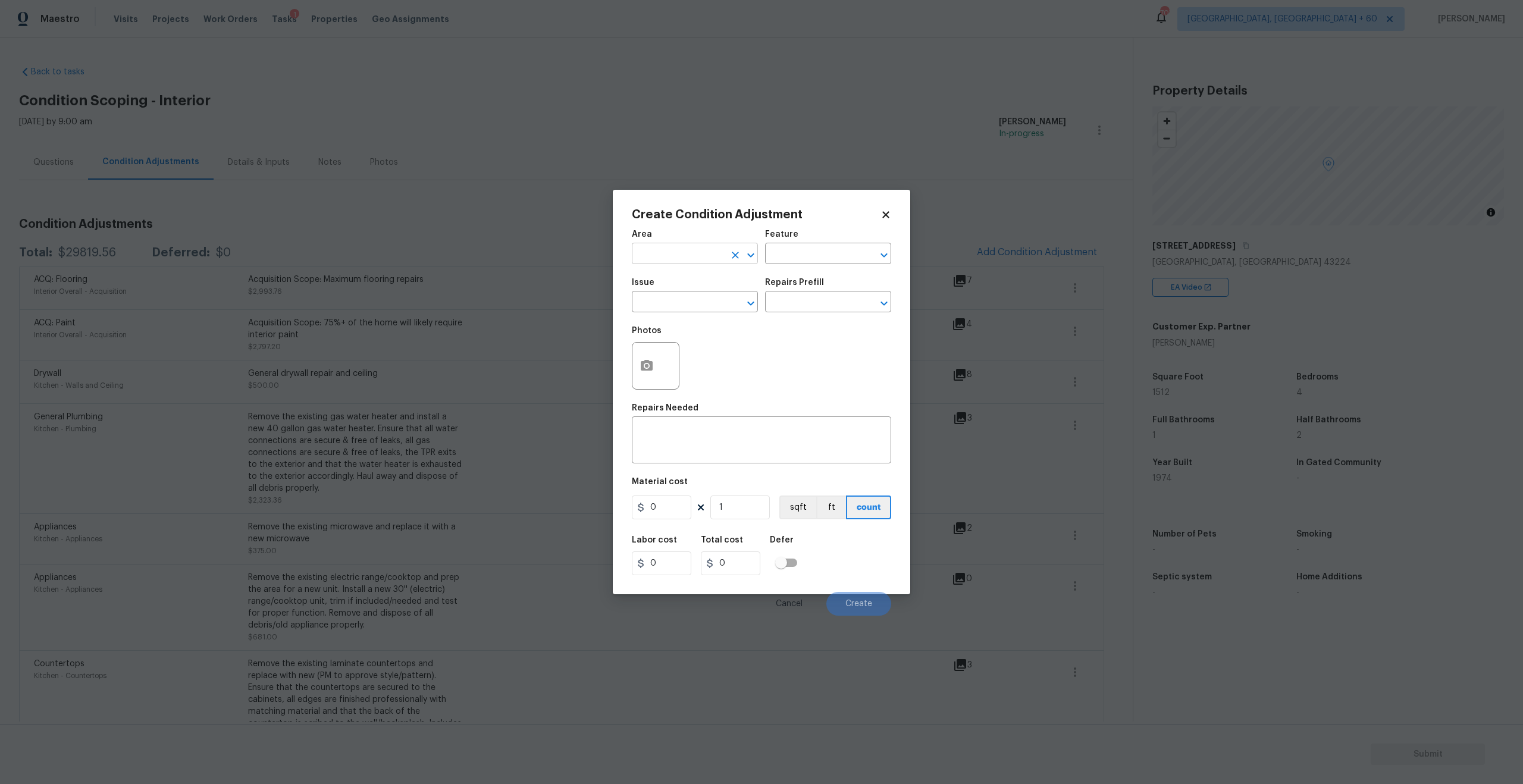
click at [701, 248] on input "text" at bounding box center [678, 255] width 93 height 18
type input "p"
click at [698, 301] on li "Interior Overall" at bounding box center [695, 301] width 126 height 20
type input "Interior Overall"
click at [678, 306] on input "text" at bounding box center [678, 303] width 93 height 18
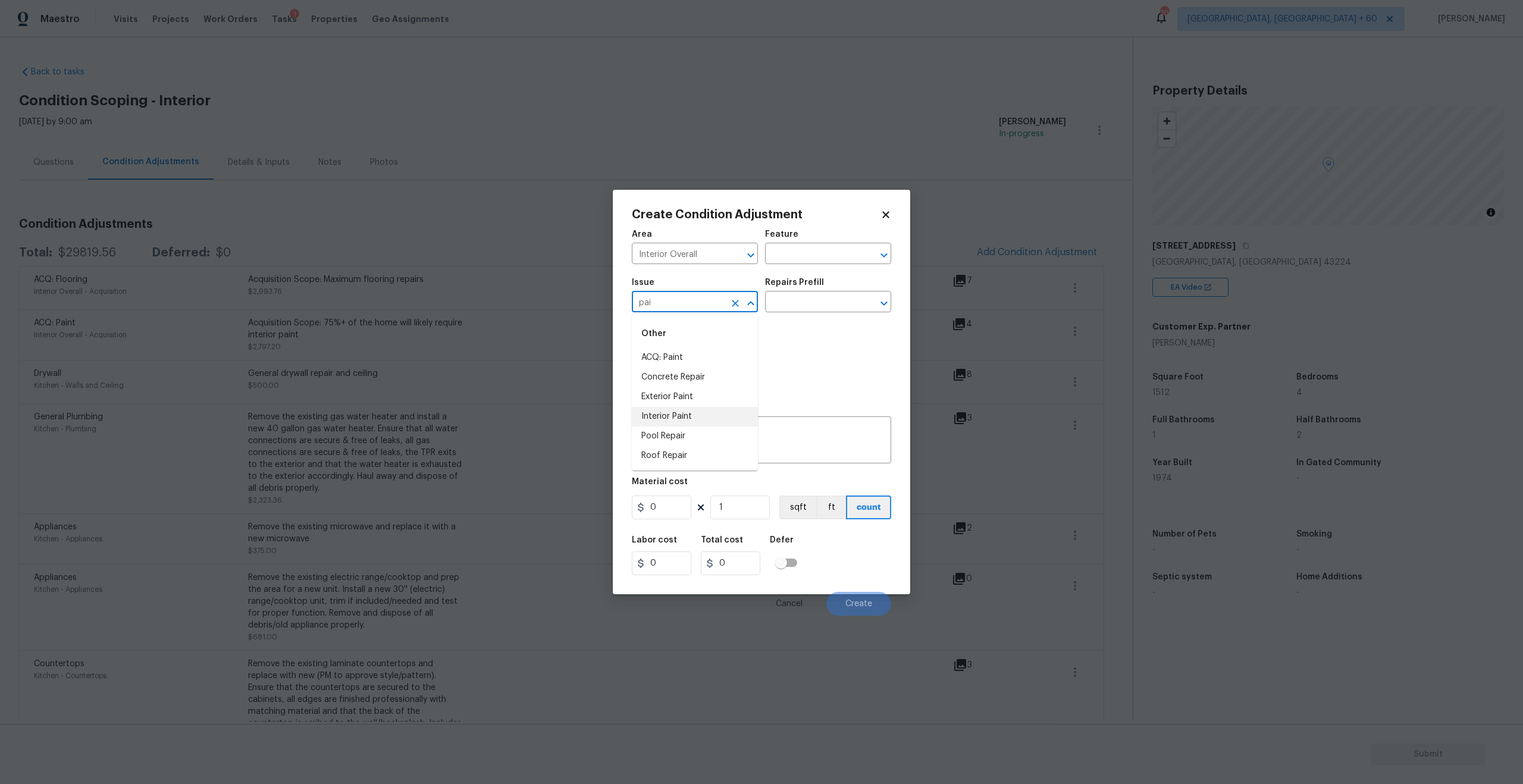
click at [664, 410] on li "Interior Paint" at bounding box center [695, 417] width 126 height 20
type input "Interior Paint"
click at [845, 301] on input "text" at bounding box center [812, 303] width 93 height 18
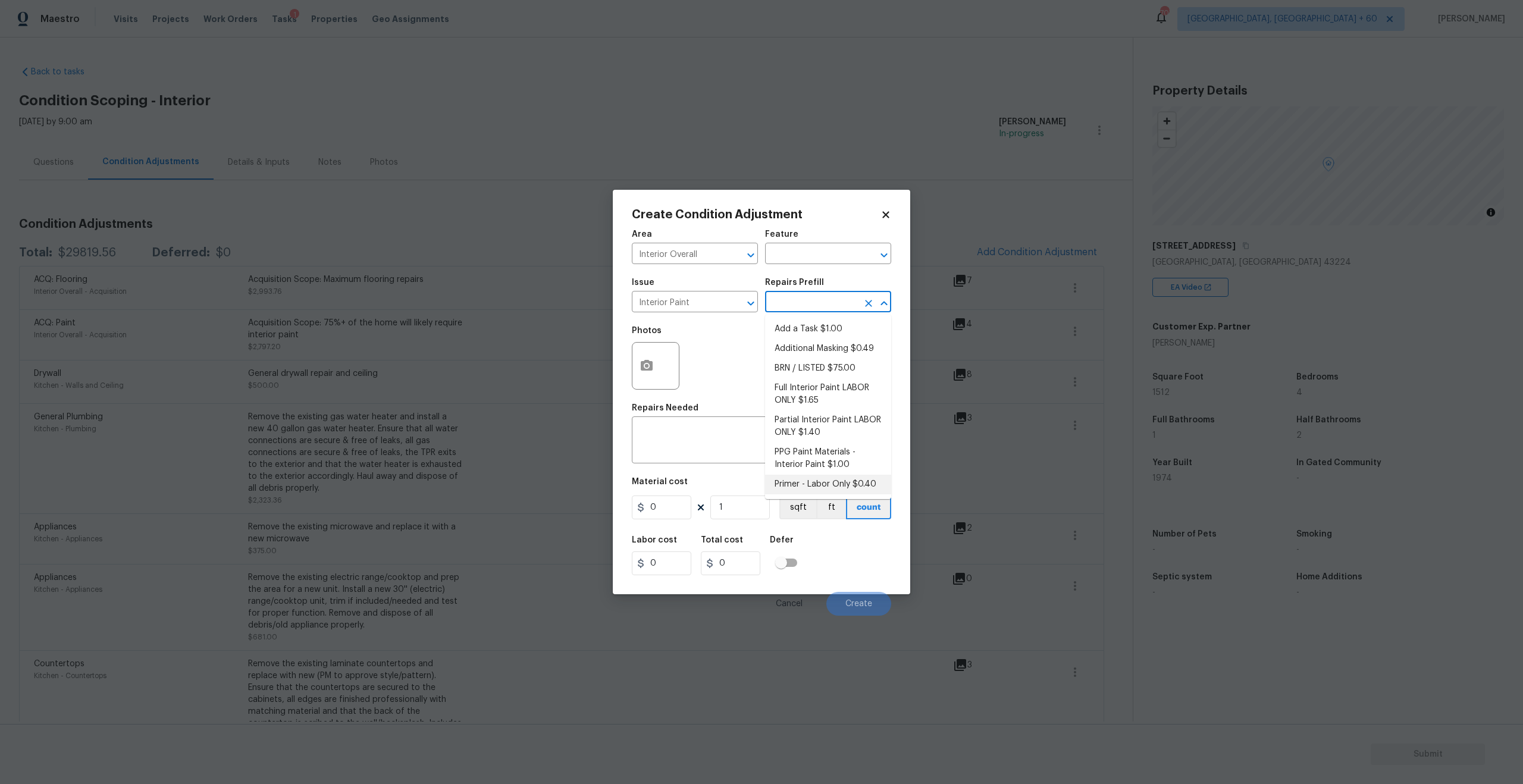
click at [846, 481] on li "Primer - Labor Only $0.40" at bounding box center [828, 484] width 126 height 20
type input "Overall Paint"
type textarea "Interior primer - PRIMER PROVIDED BY OPENDOOR - All nails, screws, drywall anch…"
type input "0.4"
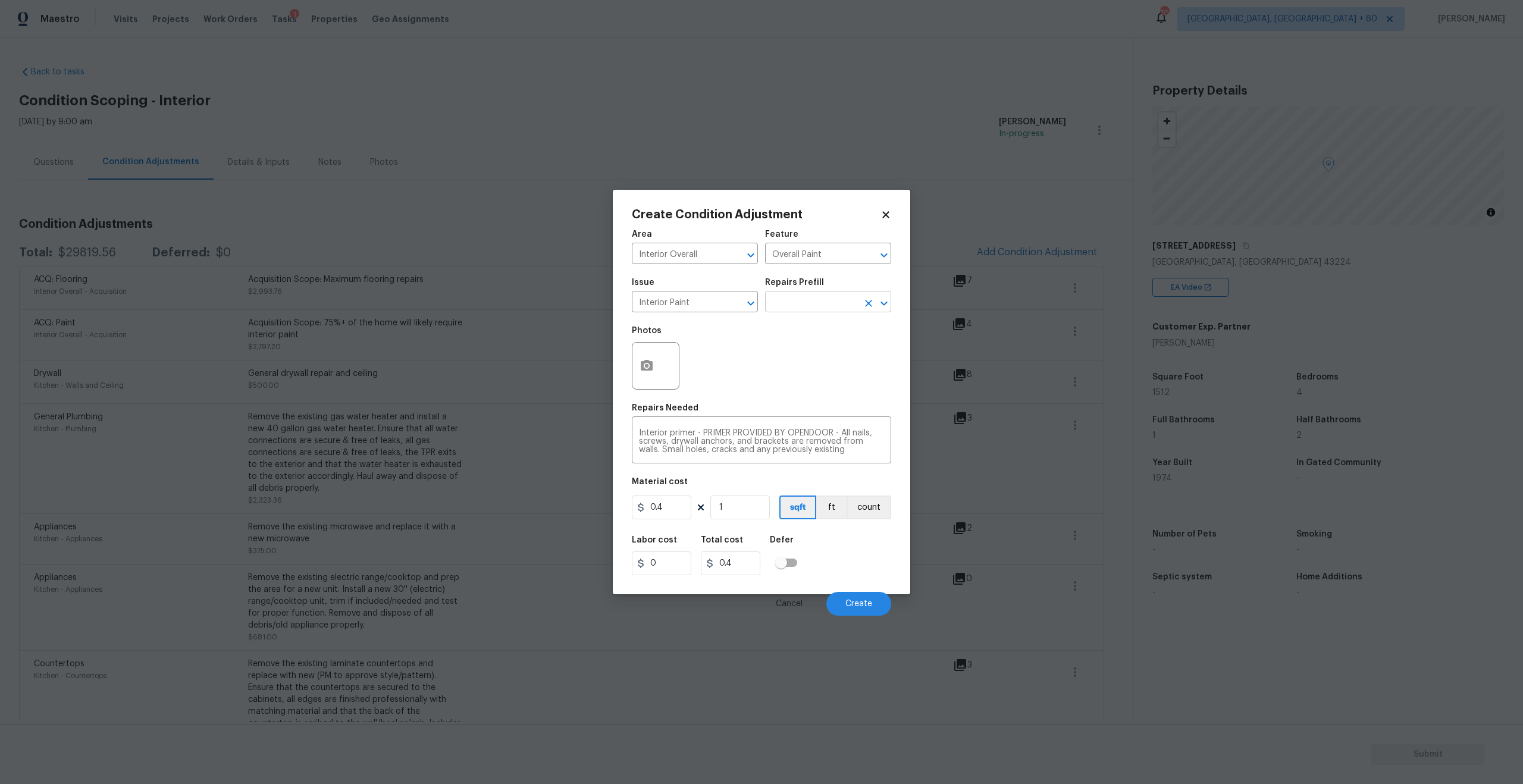
click at [817, 300] on input "text" at bounding box center [812, 303] width 93 height 18
click at [763, 502] on input "1" at bounding box center [740, 507] width 60 height 24
type input "11"
type input "4.4"
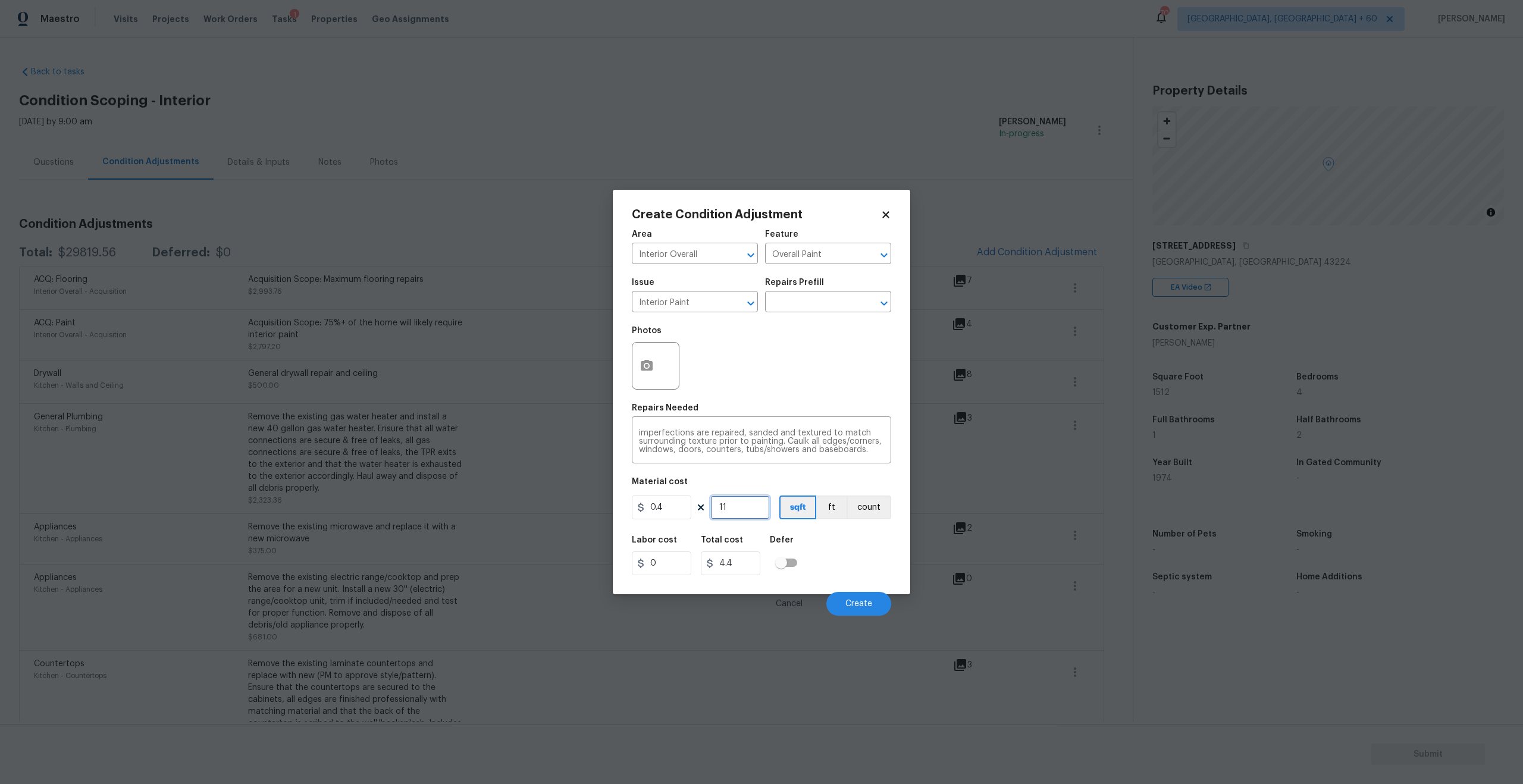
type input "1"
type input "0.4"
type input "15"
type input "6"
type input "151"
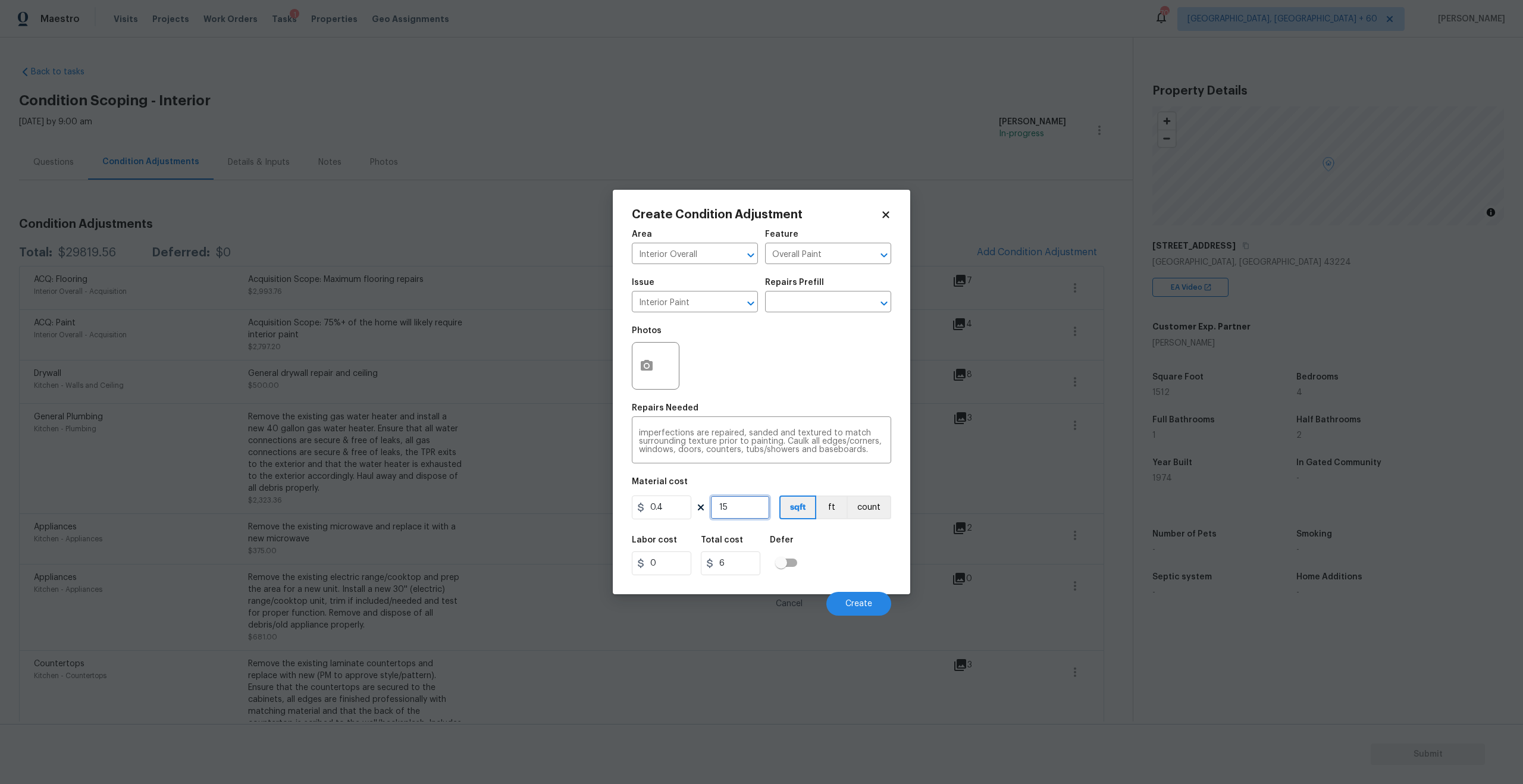
type input "60.4"
type input "1512"
type input "604.8"
type input "1512"
click at [861, 607] on span "Create" at bounding box center [858, 604] width 27 height 9
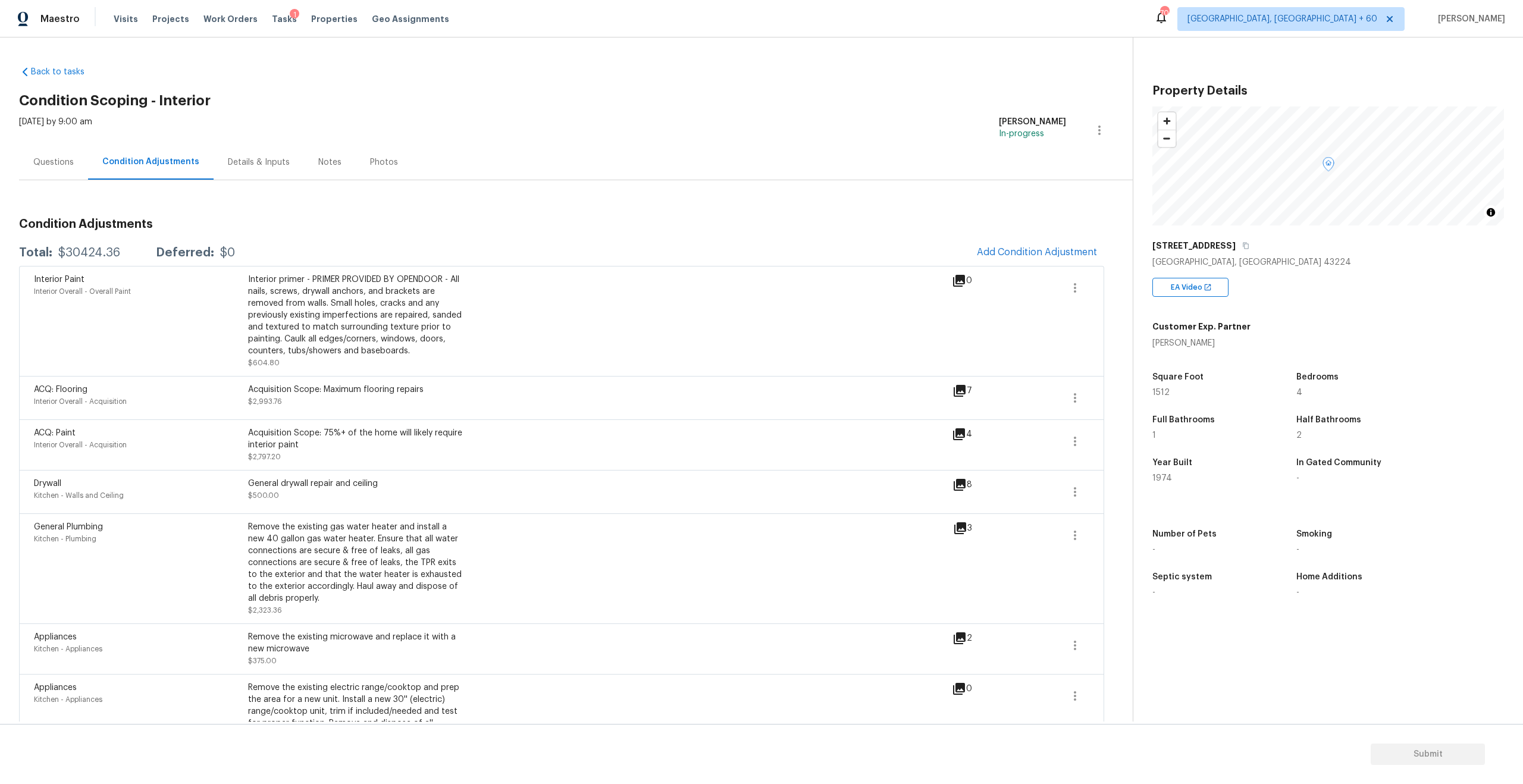
click at [59, 167] on div "Questions" at bounding box center [54, 162] width 41 height 12
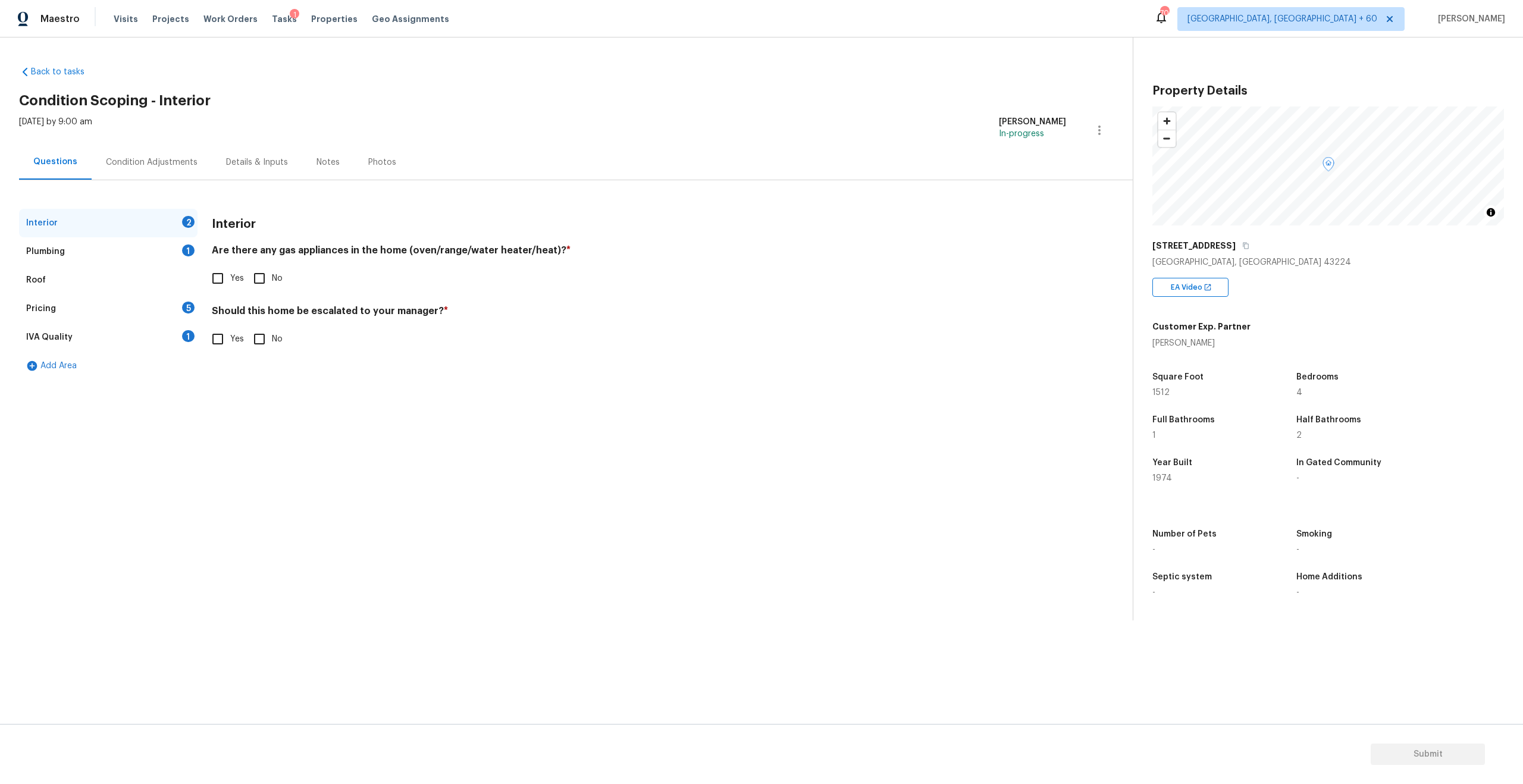
click at [185, 169] on div "Condition Adjustments" at bounding box center [151, 162] width 120 height 35
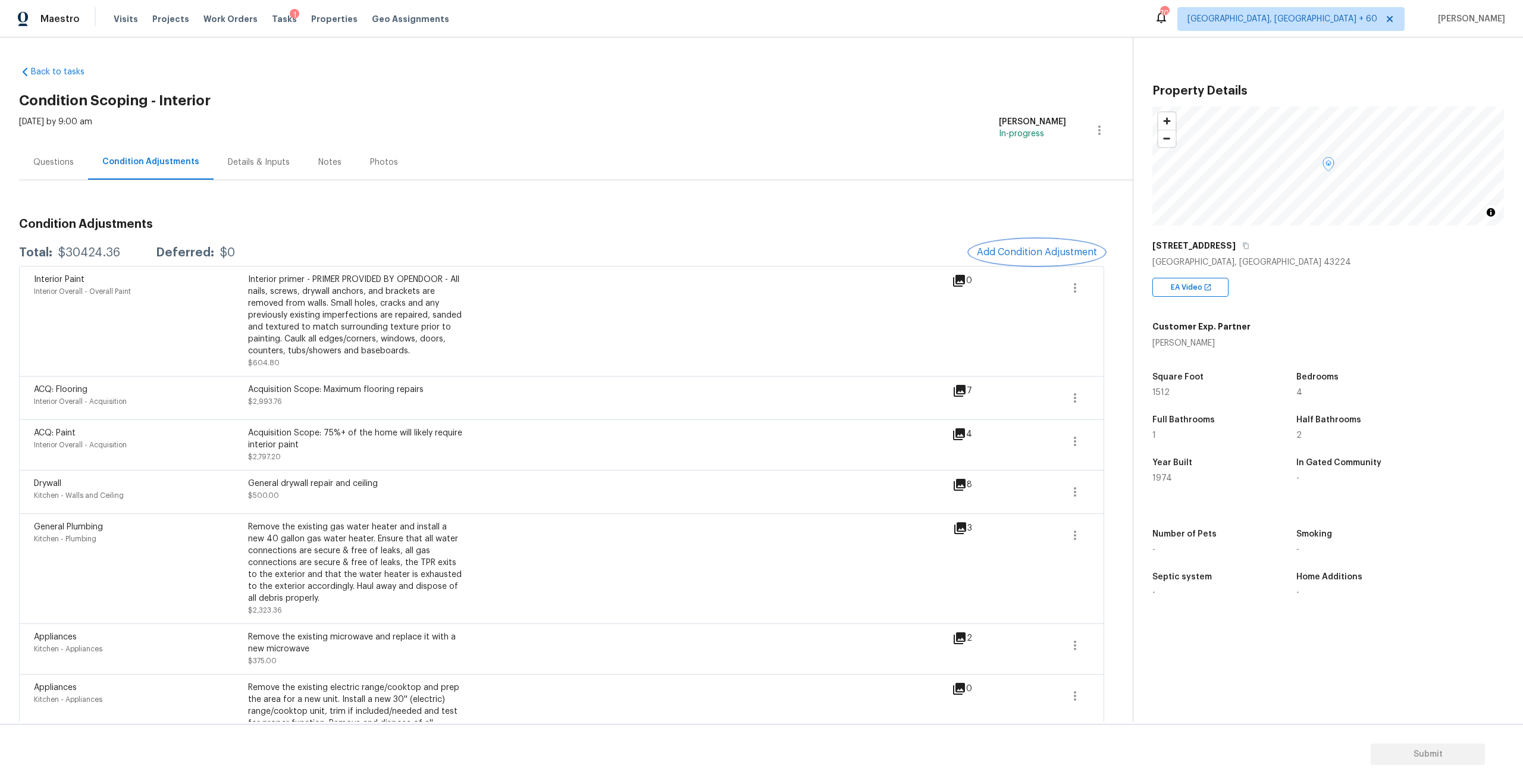
click at [1021, 242] on button "Add Condition Adjustment" at bounding box center [1037, 252] width 134 height 25
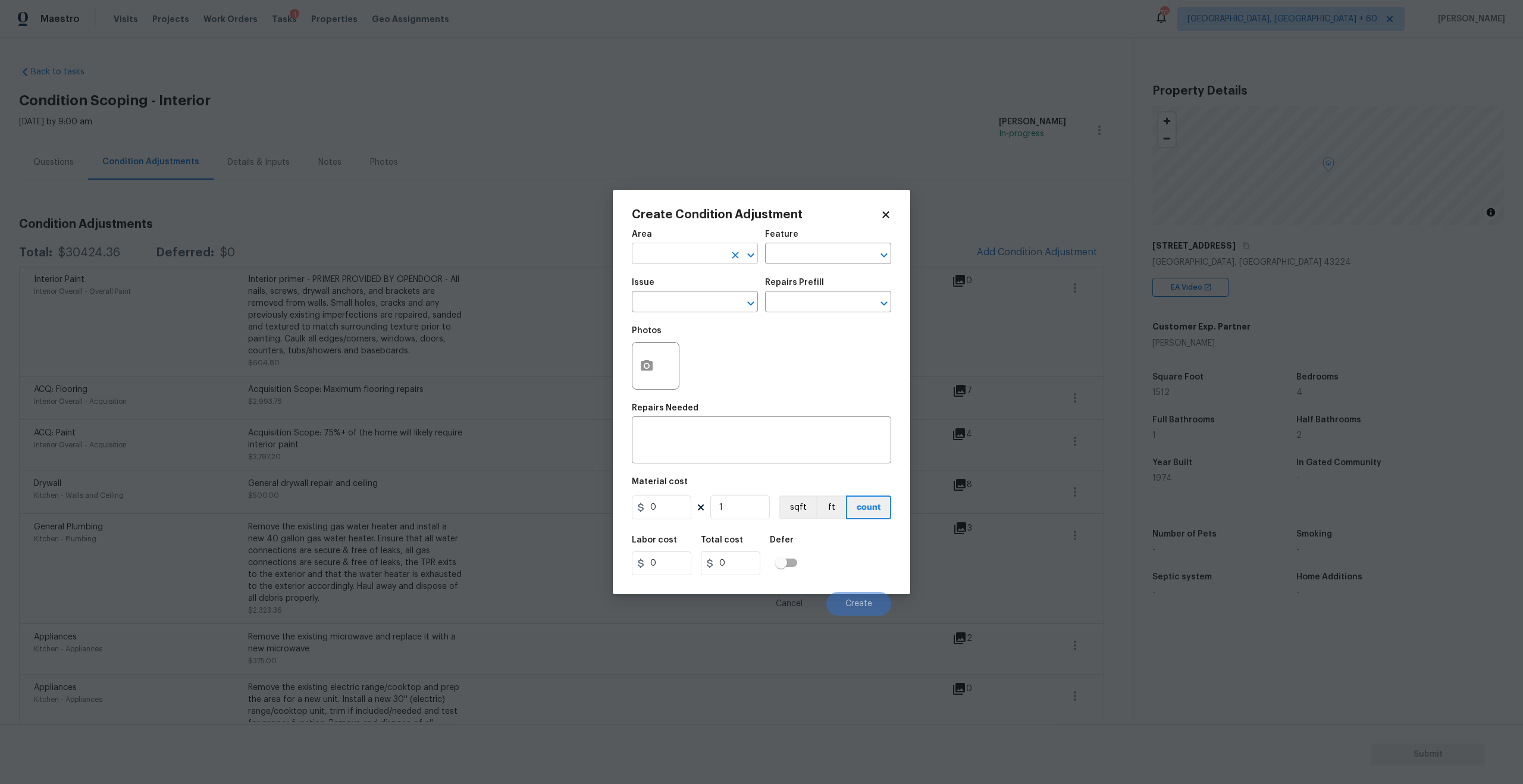
click at [699, 248] on input "text" at bounding box center [678, 255] width 93 height 18
click at [668, 303] on li "Interior Overall" at bounding box center [695, 301] width 126 height 20
type input "Interior Overall"
click at [688, 302] on input "text" at bounding box center [678, 303] width 93 height 18
click at [667, 350] on li "ACQ: Water Leak" at bounding box center [695, 358] width 126 height 20
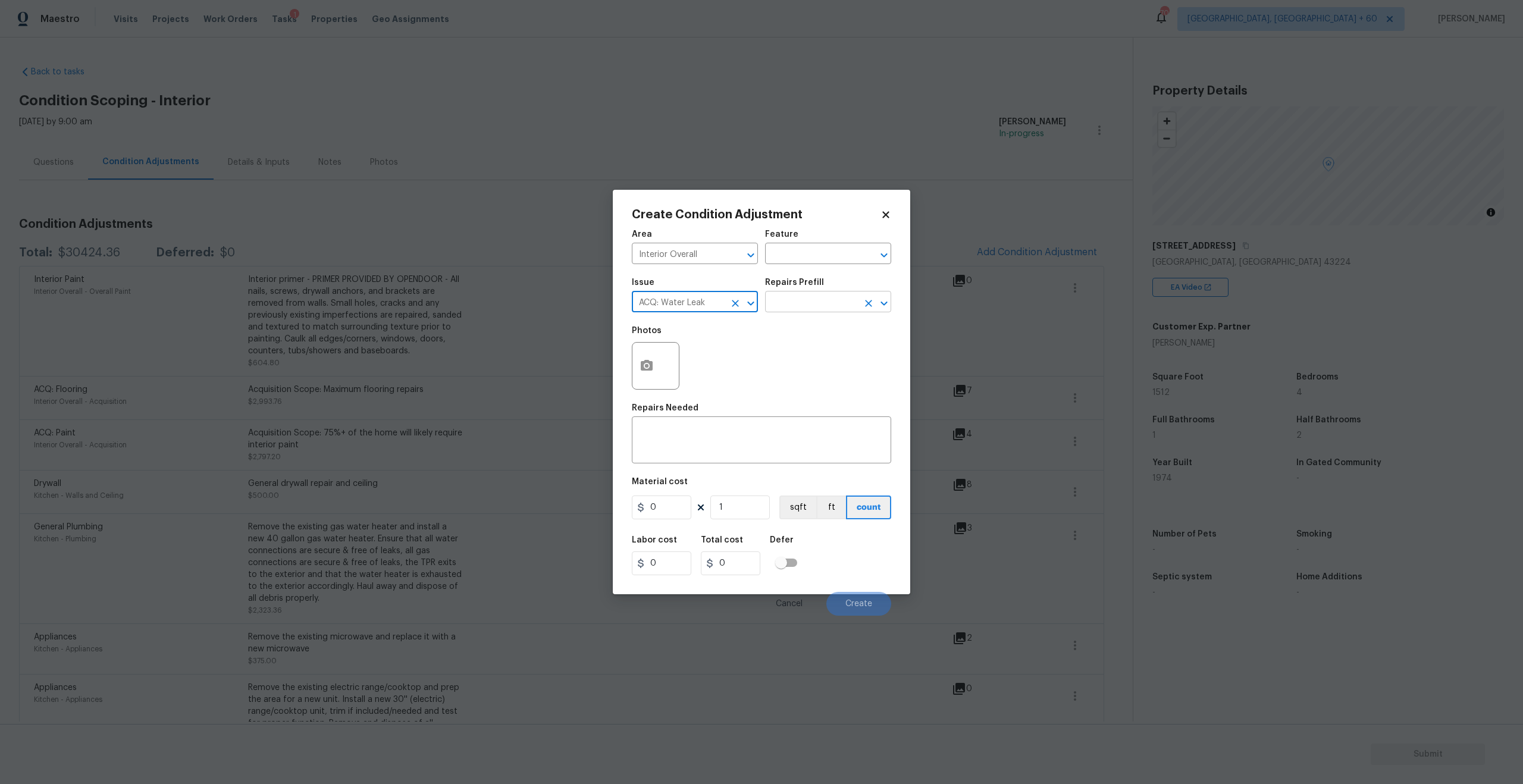
type input "ACQ: Water Leak"
click at [790, 300] on input "text" at bounding box center [812, 303] width 93 height 18
click at [843, 365] on li "Possible roof leak $3,500.00" at bounding box center [828, 367] width 126 height 32
type input "Acquisition"
type textarea "Acquisition Scope: Possible roof leak"
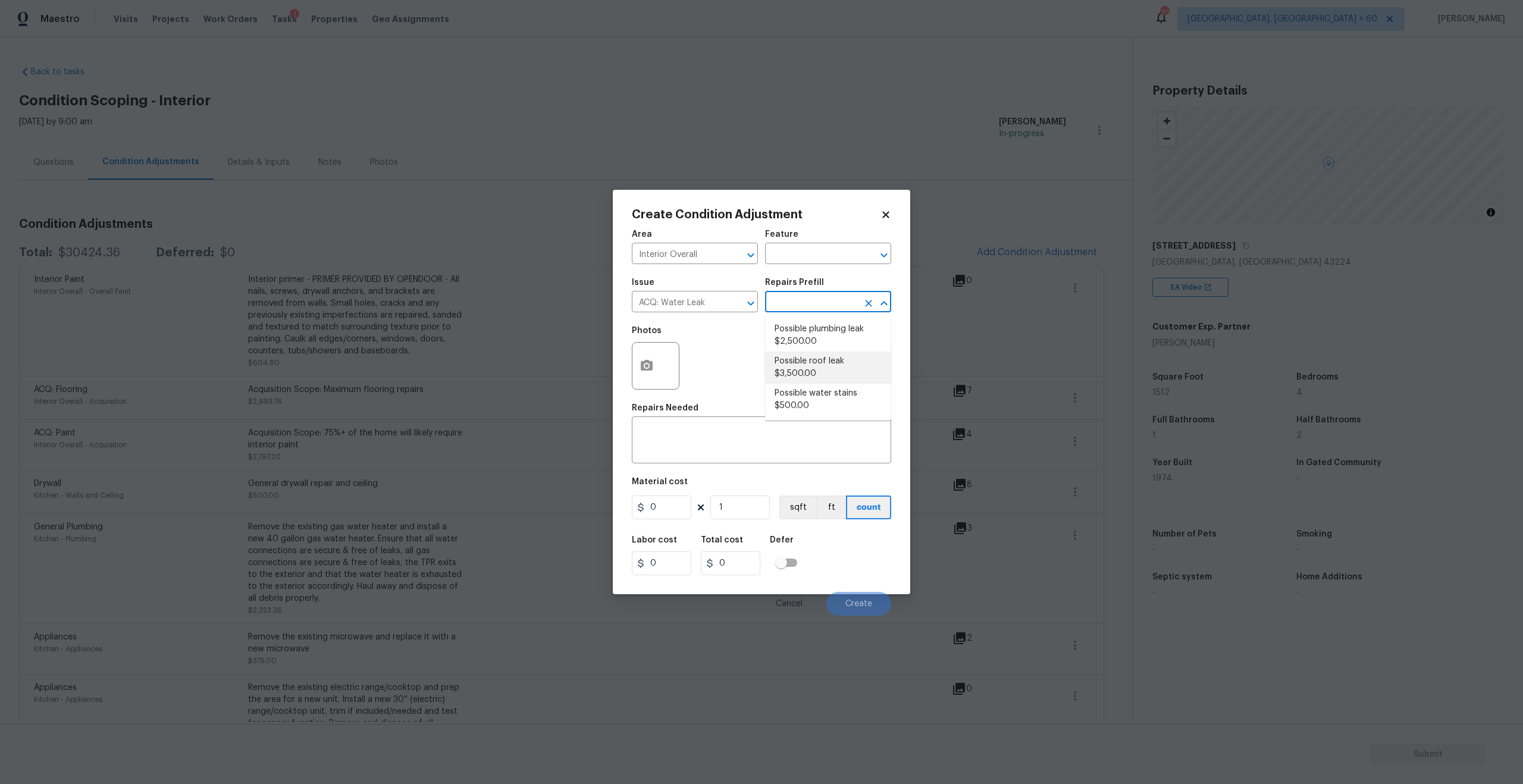
type input "3500"
click at [653, 365] on icon "button" at bounding box center [647, 365] width 14 height 14
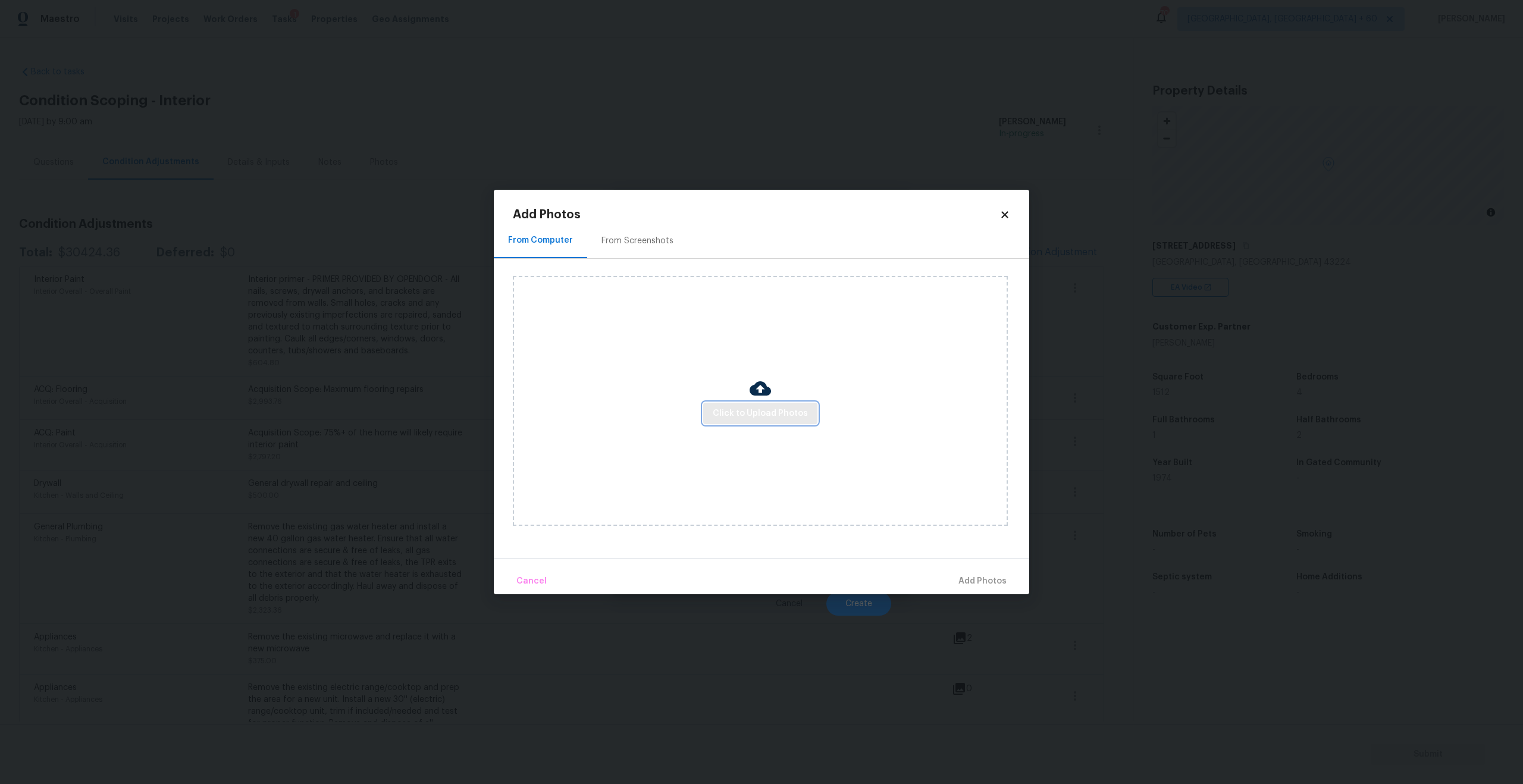
click at [780, 413] on span "Click to Upload Photos" at bounding box center [760, 413] width 95 height 15
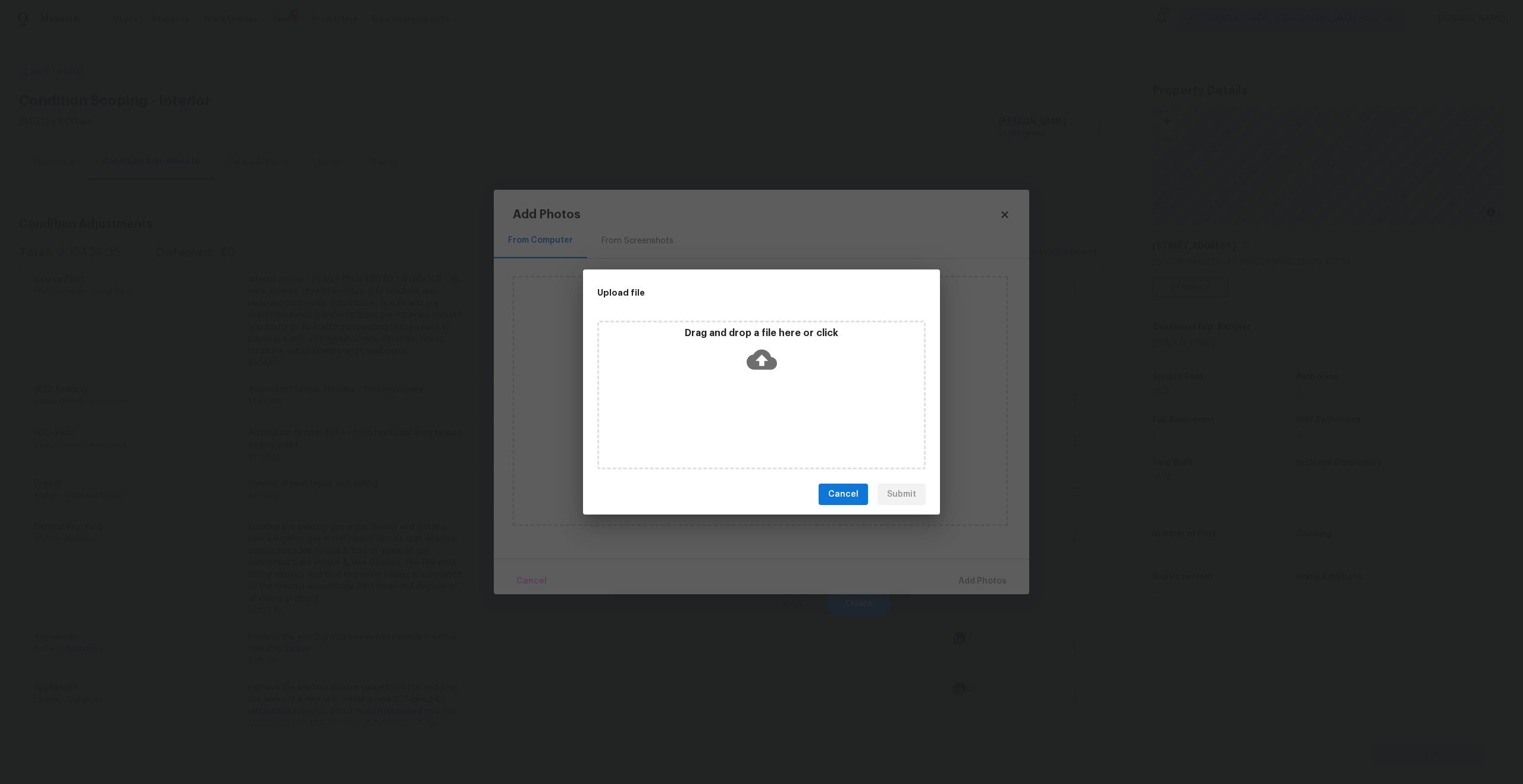
click at [780, 353] on div "Drag and drop a file here or click" at bounding box center [762, 352] width 325 height 51
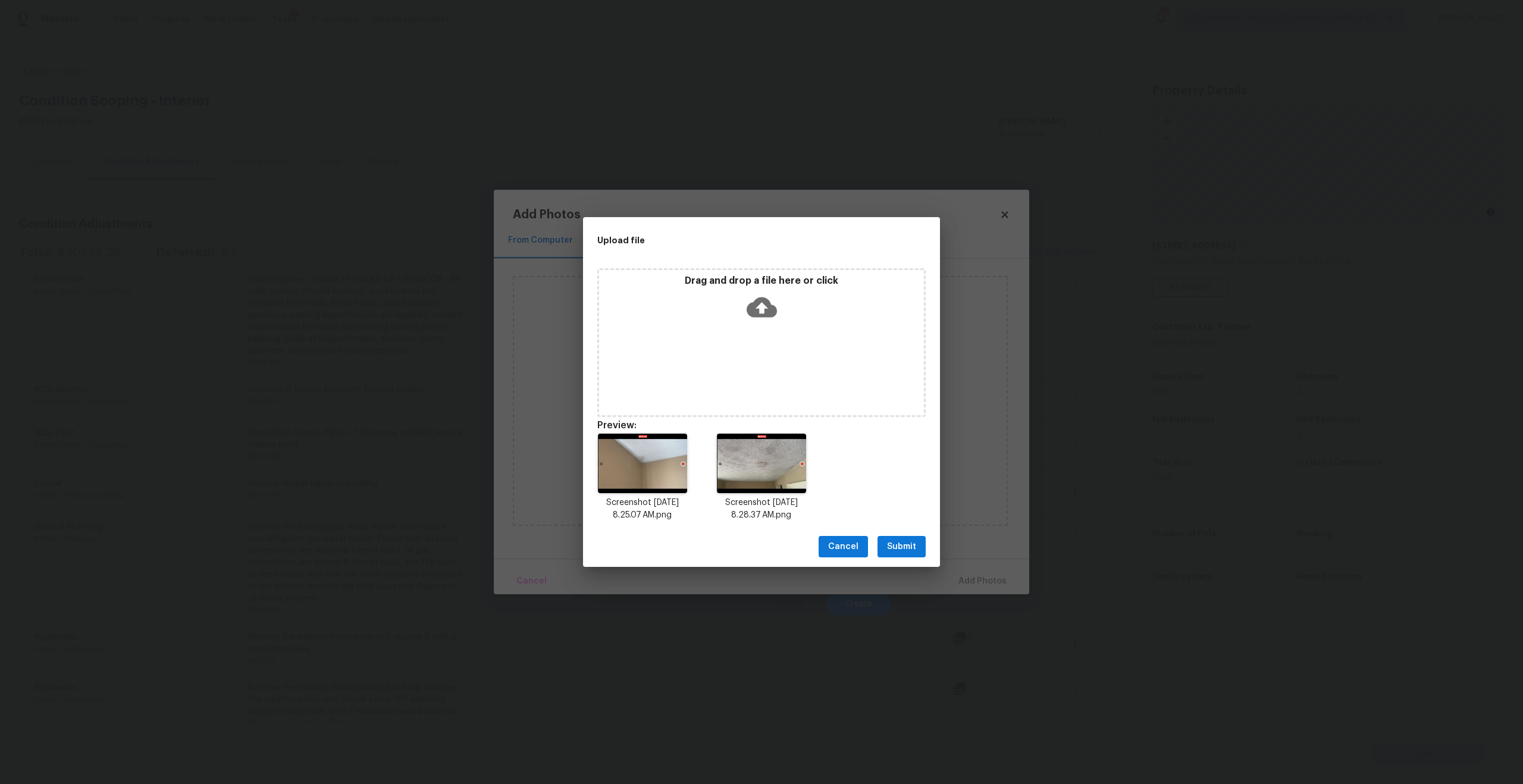
click at [906, 544] on span "Submit" at bounding box center [902, 546] width 29 height 15
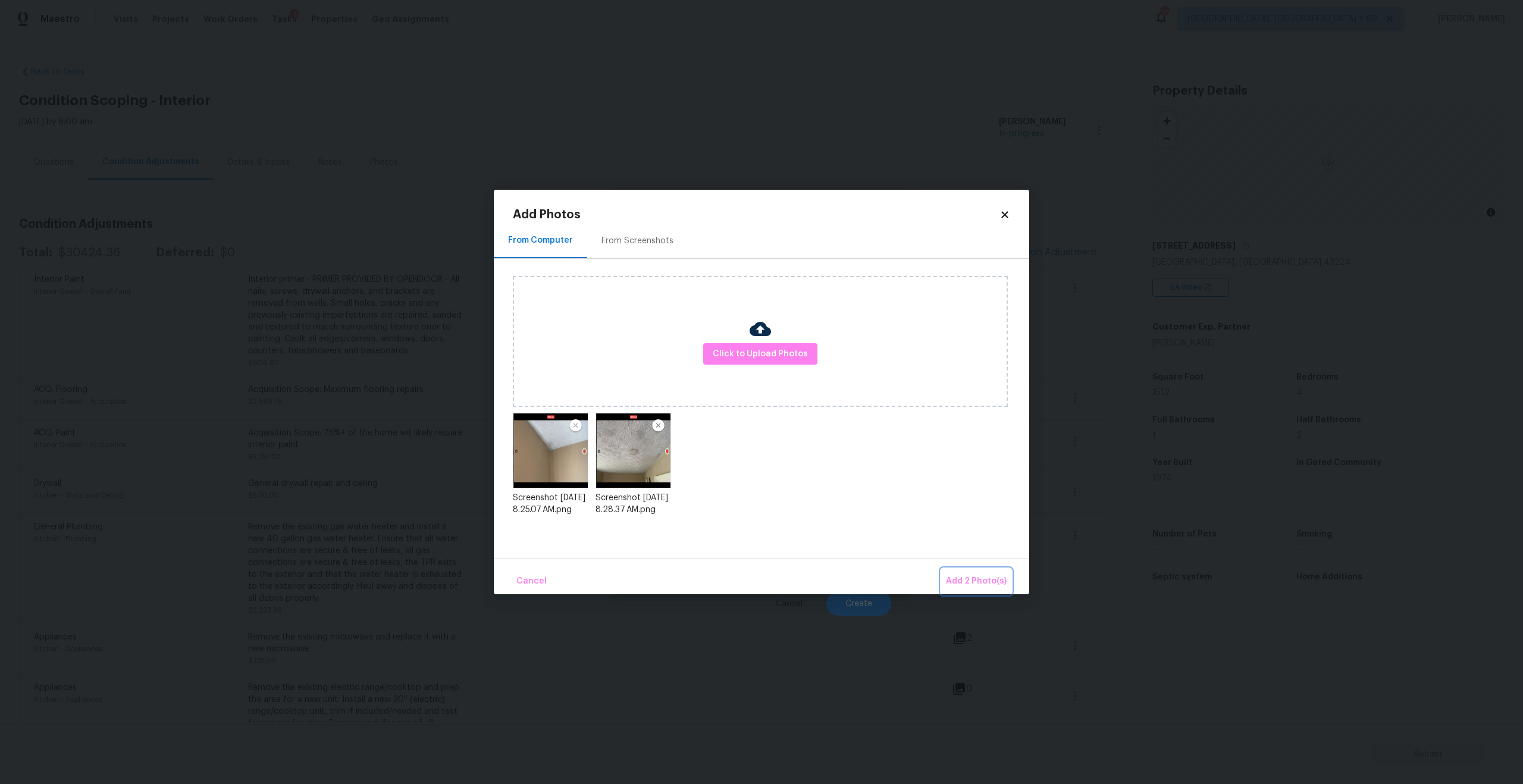
click at [972, 575] on span "Add 2 Photo(s)" at bounding box center [976, 581] width 61 height 15
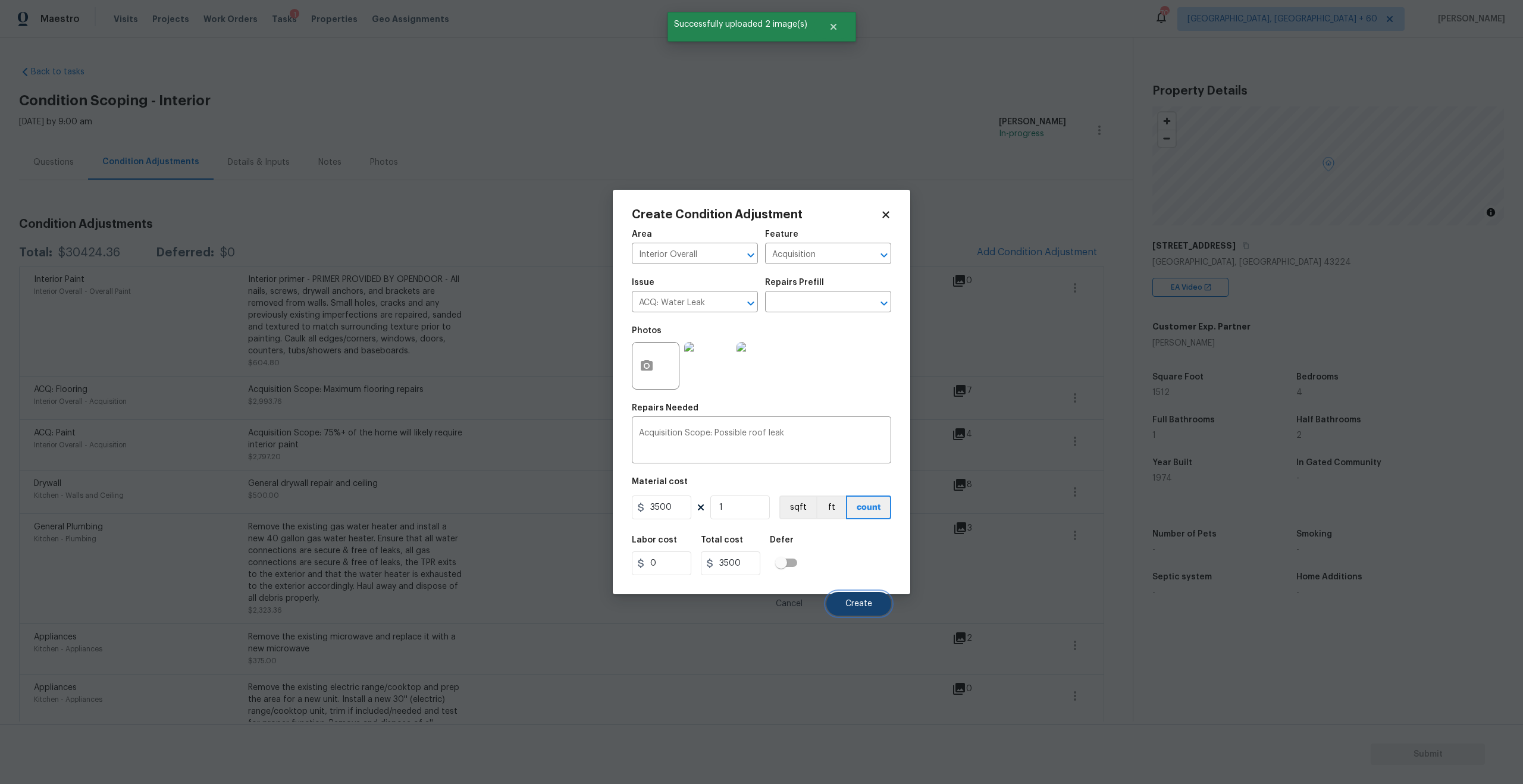
click at [850, 599] on span "Create" at bounding box center [858, 604] width 27 height 9
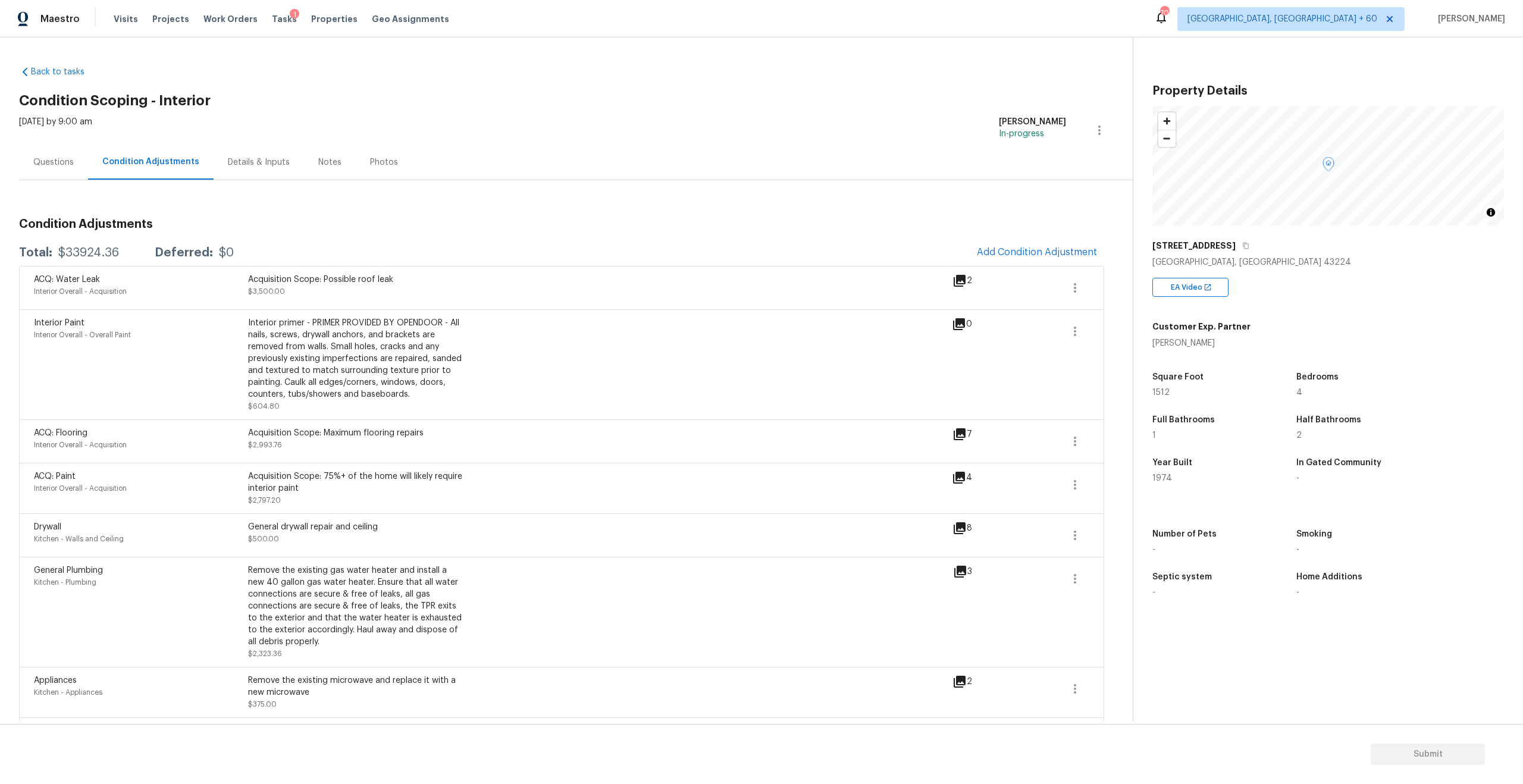
click at [64, 164] on div "Questions" at bounding box center [54, 162] width 41 height 12
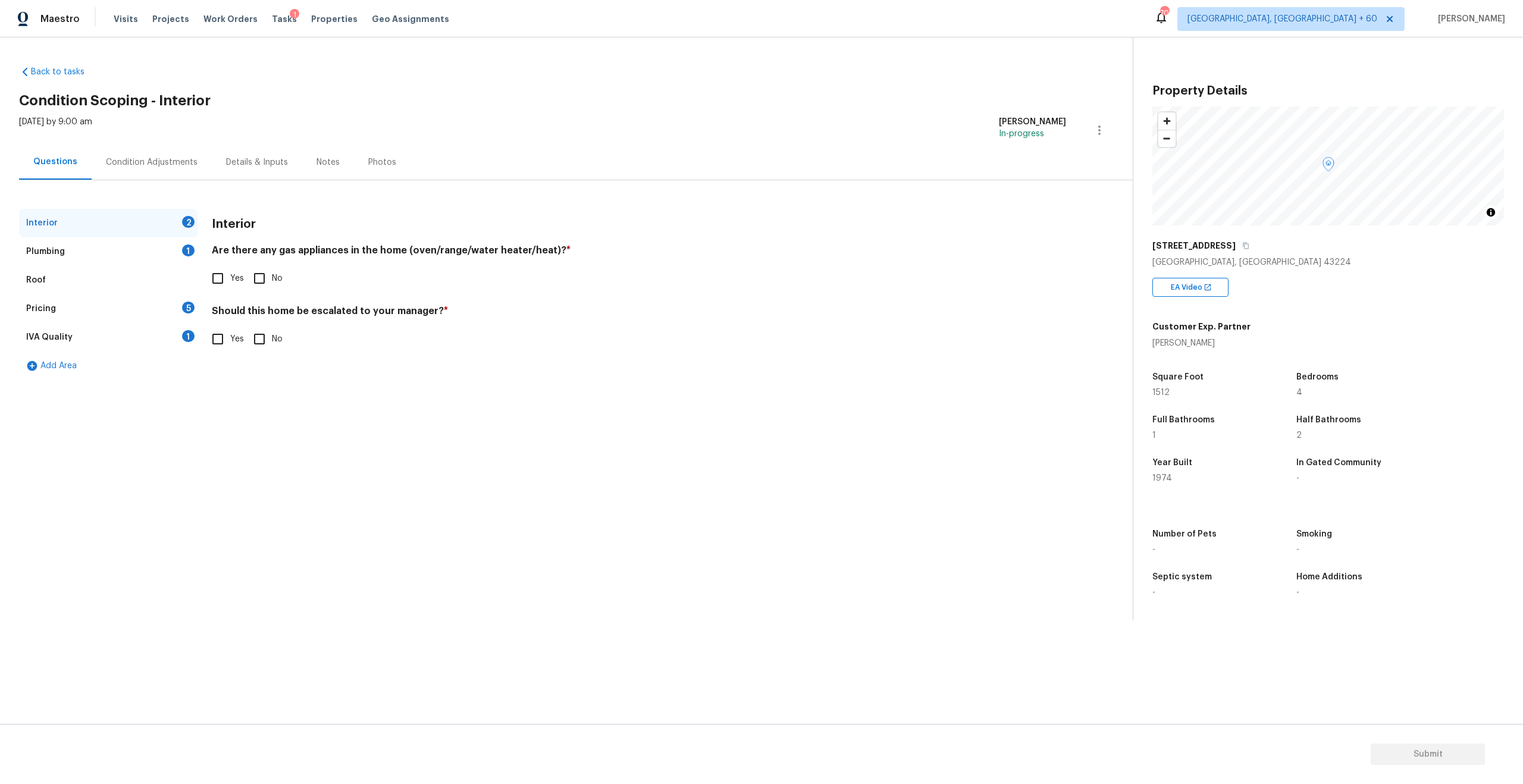
click at [59, 253] on div "Plumbing" at bounding box center [45, 252] width 39 height 12
click at [52, 307] on div "Pricing" at bounding box center [41, 308] width 29 height 12
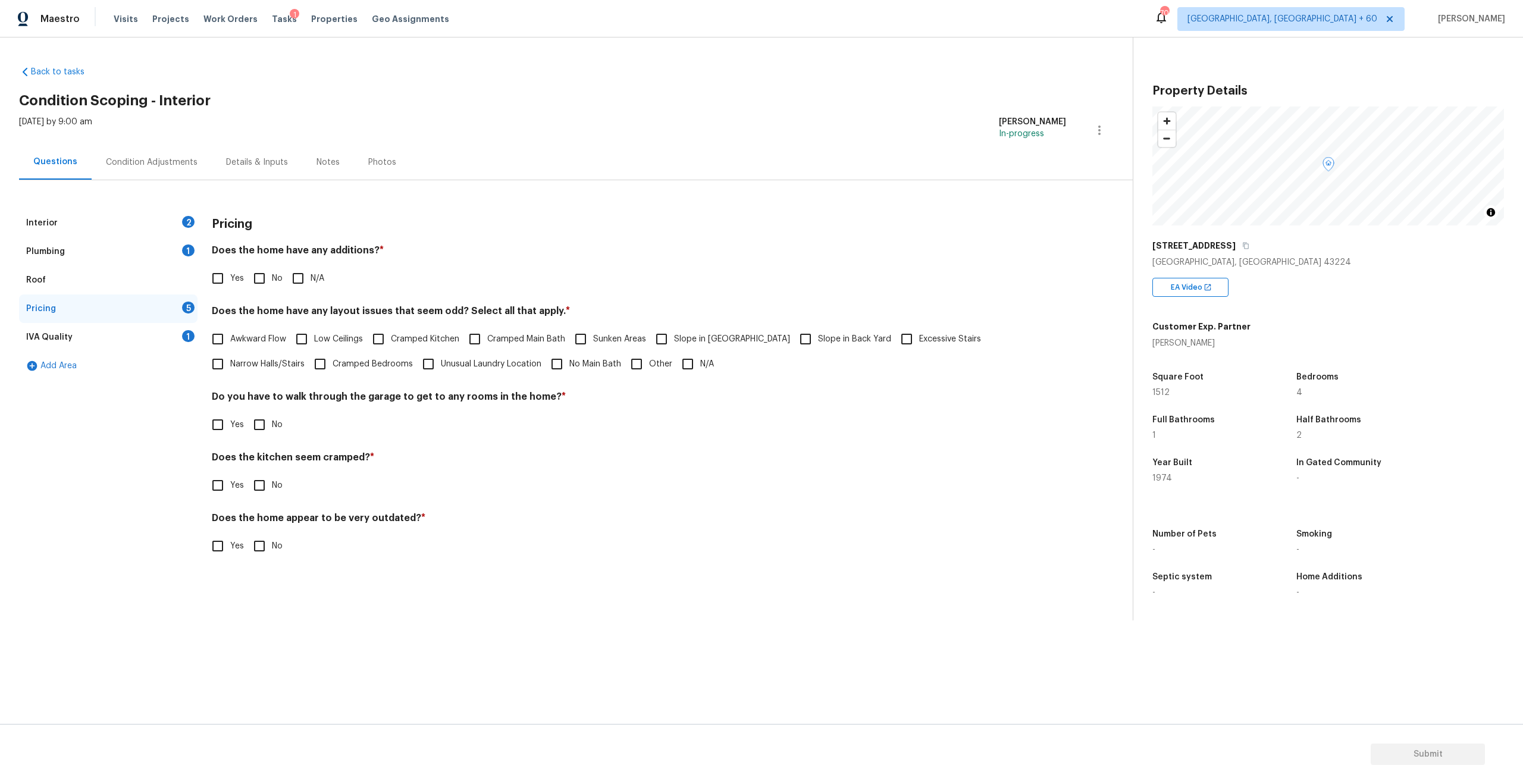
click at [65, 226] on div "Interior 2" at bounding box center [108, 223] width 178 height 29
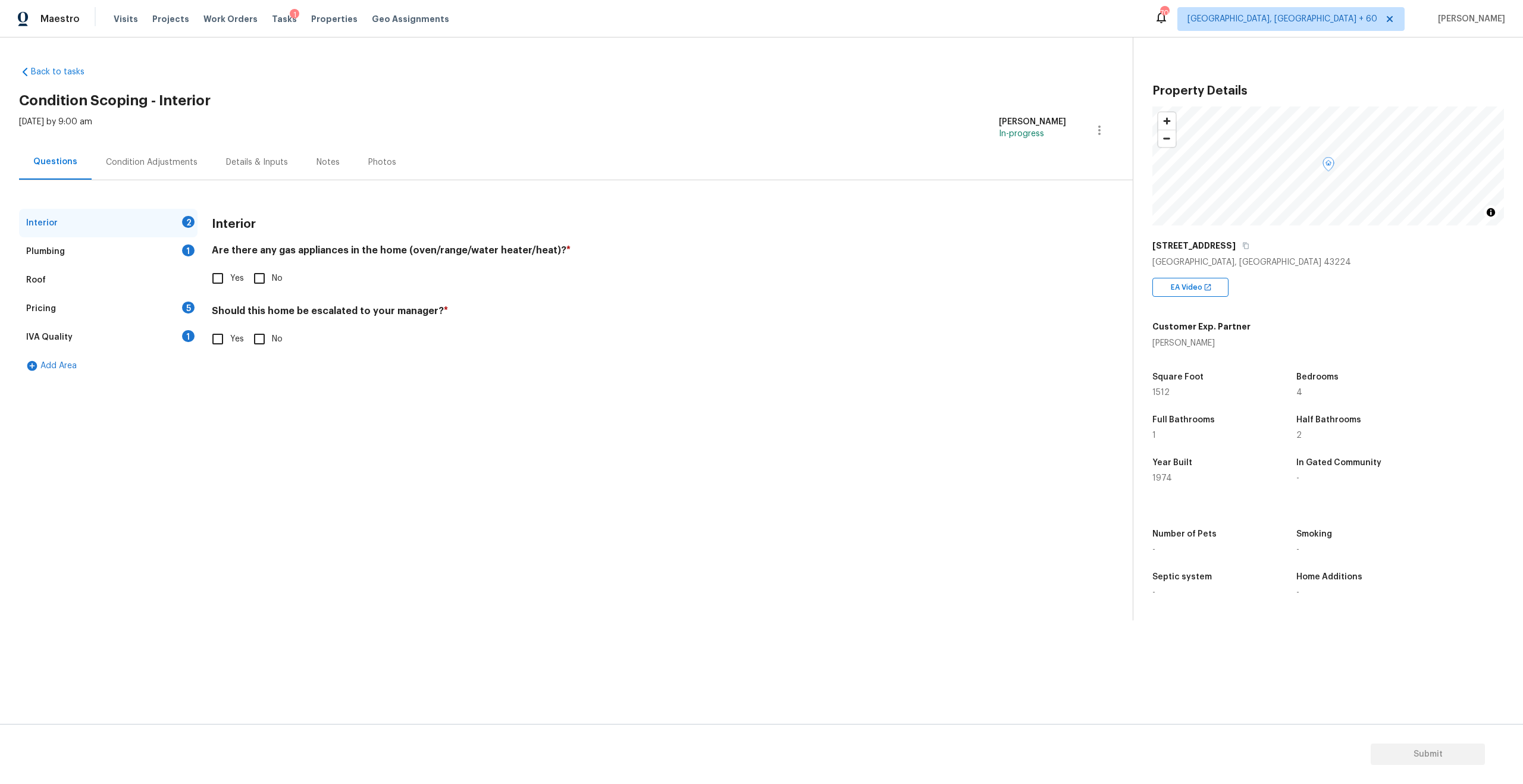
click at [87, 214] on div "Interior 2" at bounding box center [108, 223] width 178 height 29
click at [109, 221] on div "Interior 2" at bounding box center [108, 223] width 178 height 29
click at [222, 278] on input "Yes" at bounding box center [218, 278] width 25 height 25
checkbox input "true"
click at [224, 340] on input "Yes" at bounding box center [218, 339] width 25 height 25
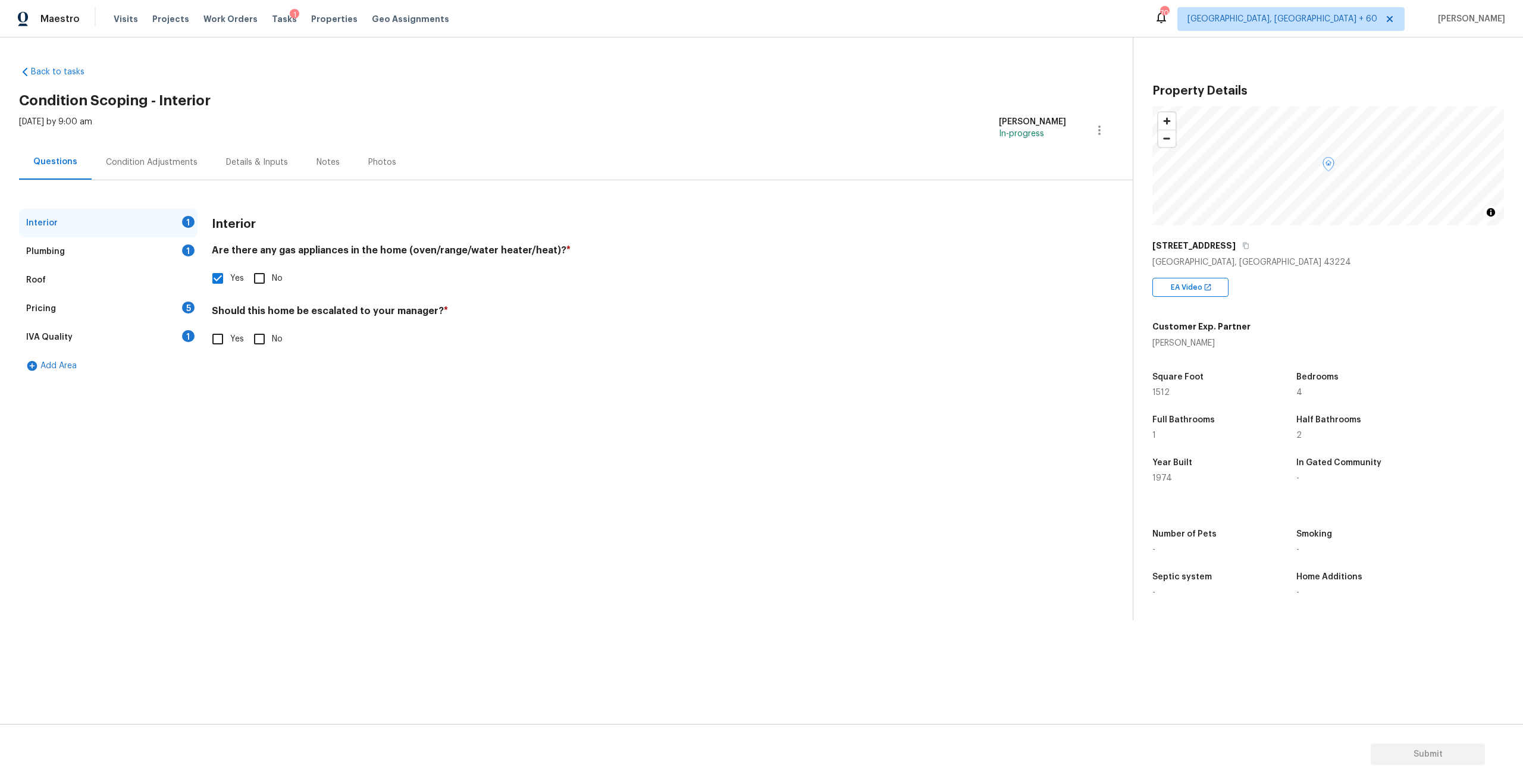
checkbox input "true"
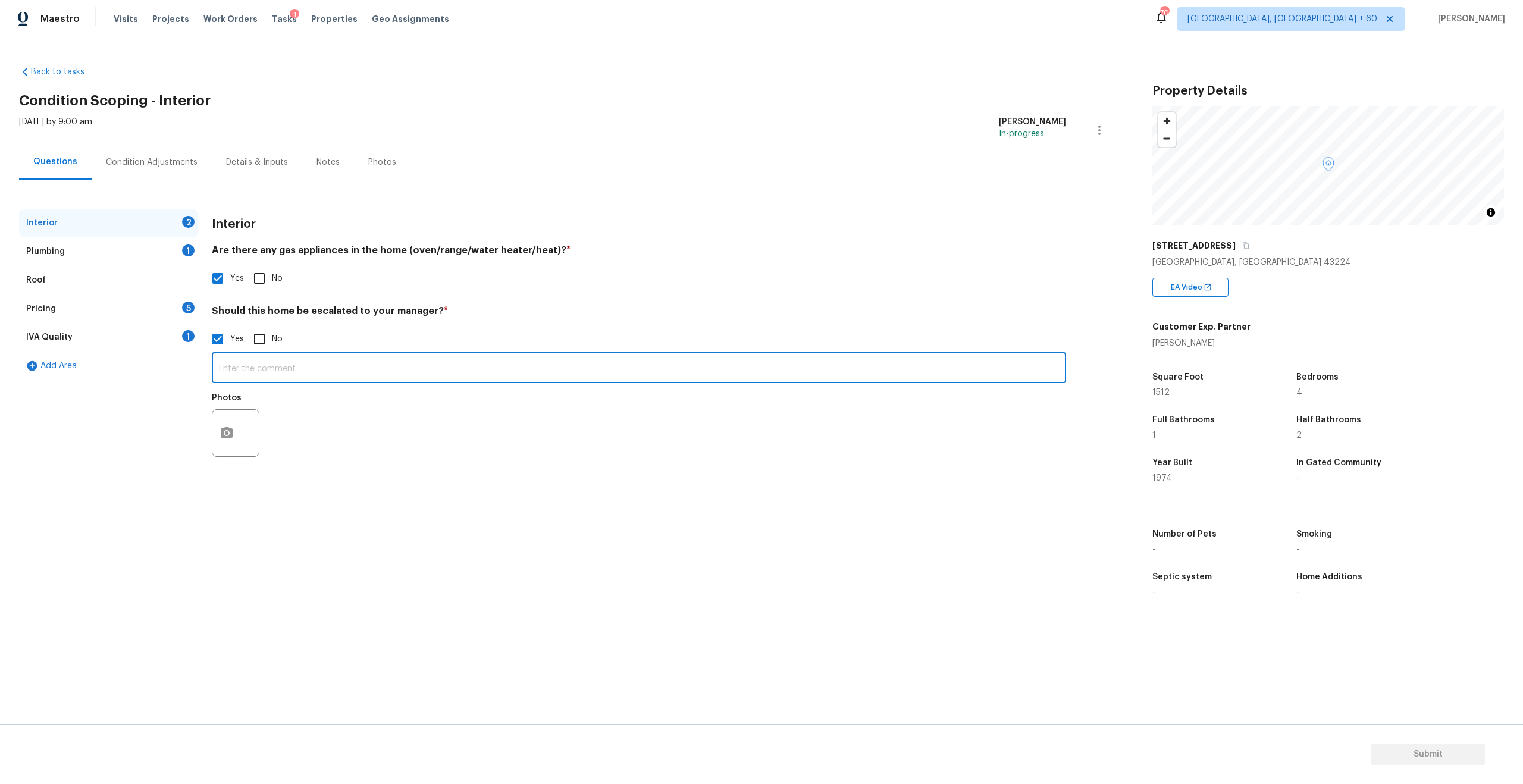
click at [279, 375] on input "text" at bounding box center [639, 369] width 855 height 28
paste input "Some steel beans were installed on the basement wall. Although the water heater…"
type input "Some steel beans were installed on the basement wall. Although the water heater…"
click at [355, 445] on div "Photos" at bounding box center [639, 425] width 855 height 77
click at [229, 428] on icon "button" at bounding box center [227, 432] width 12 height 10
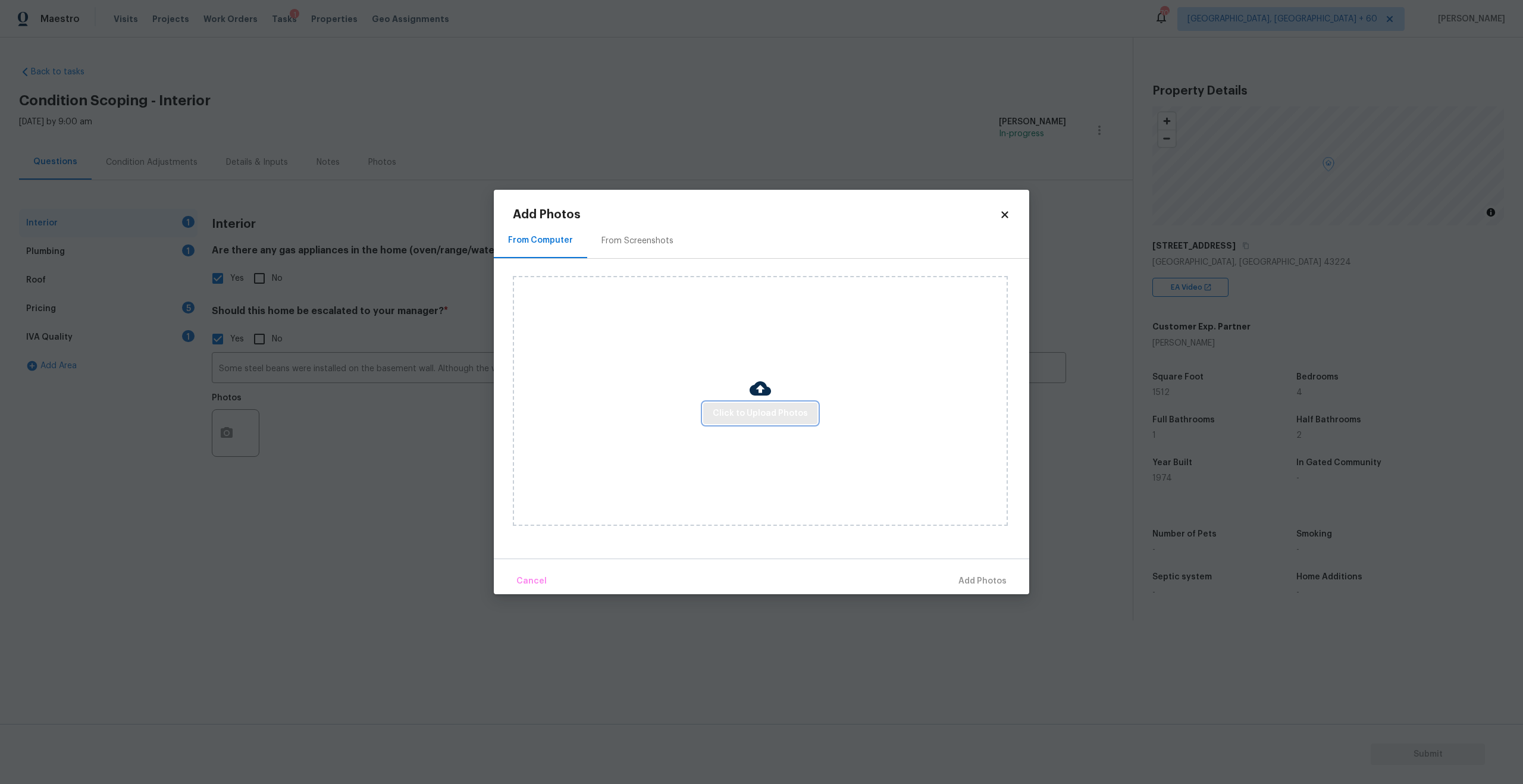
click at [756, 411] on span "Click to Upload Photos" at bounding box center [760, 413] width 95 height 15
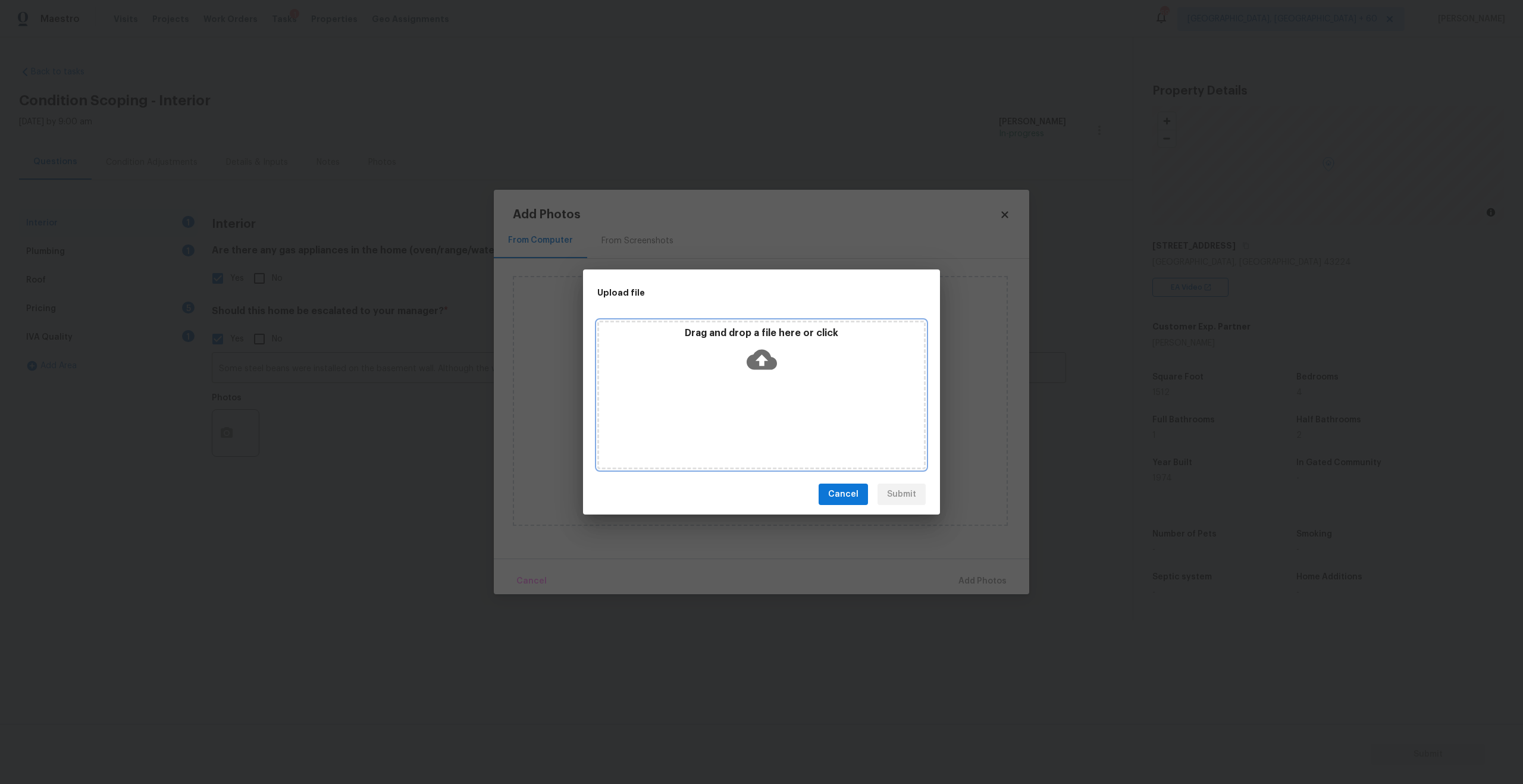
click at [769, 346] on icon at bounding box center [762, 360] width 30 height 30
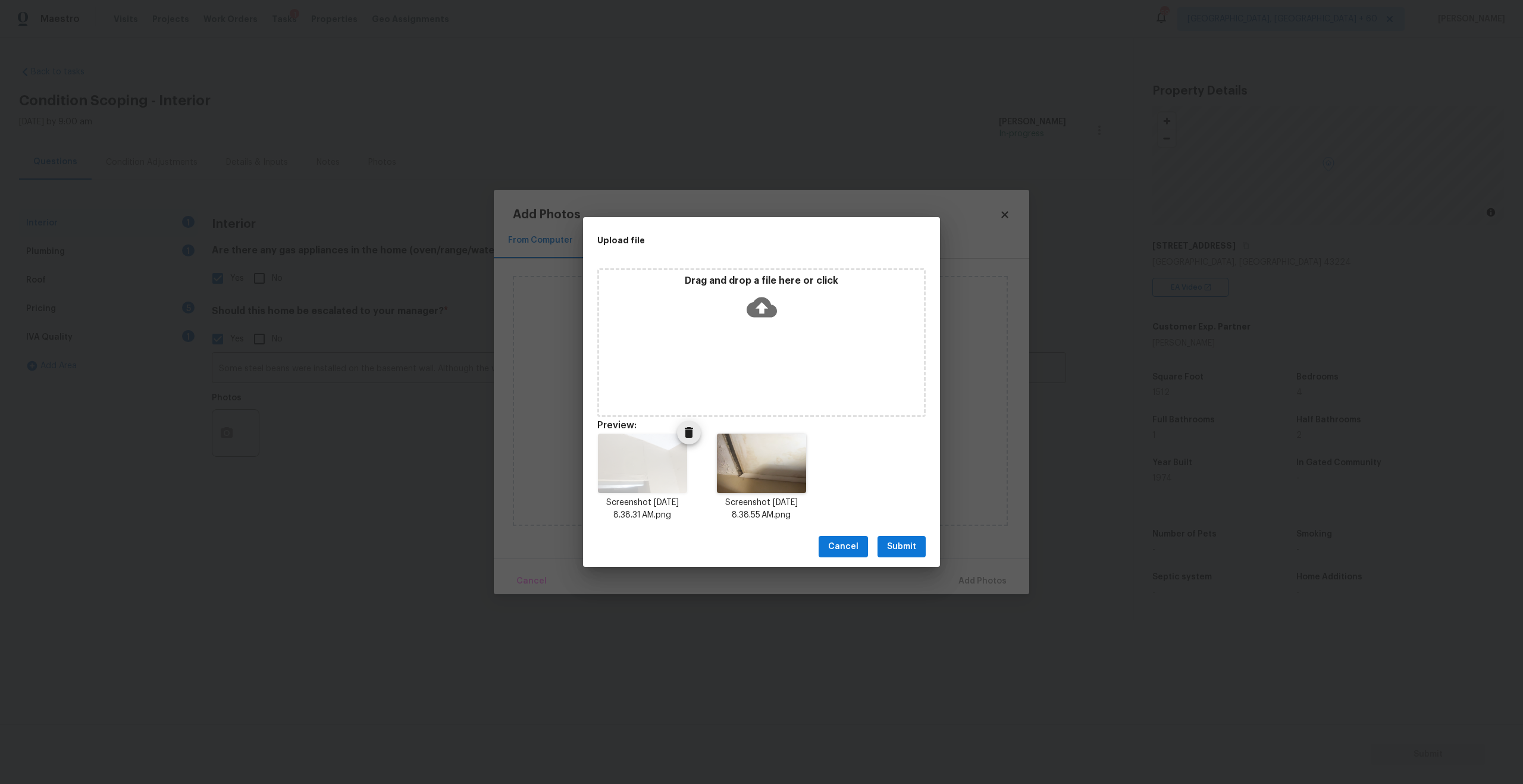
click at [611, 476] on img at bounding box center [642, 463] width 88 height 60
click at [630, 467] on img at bounding box center [642, 463] width 88 height 60
click at [902, 546] on span "Submit" at bounding box center [902, 546] width 29 height 15
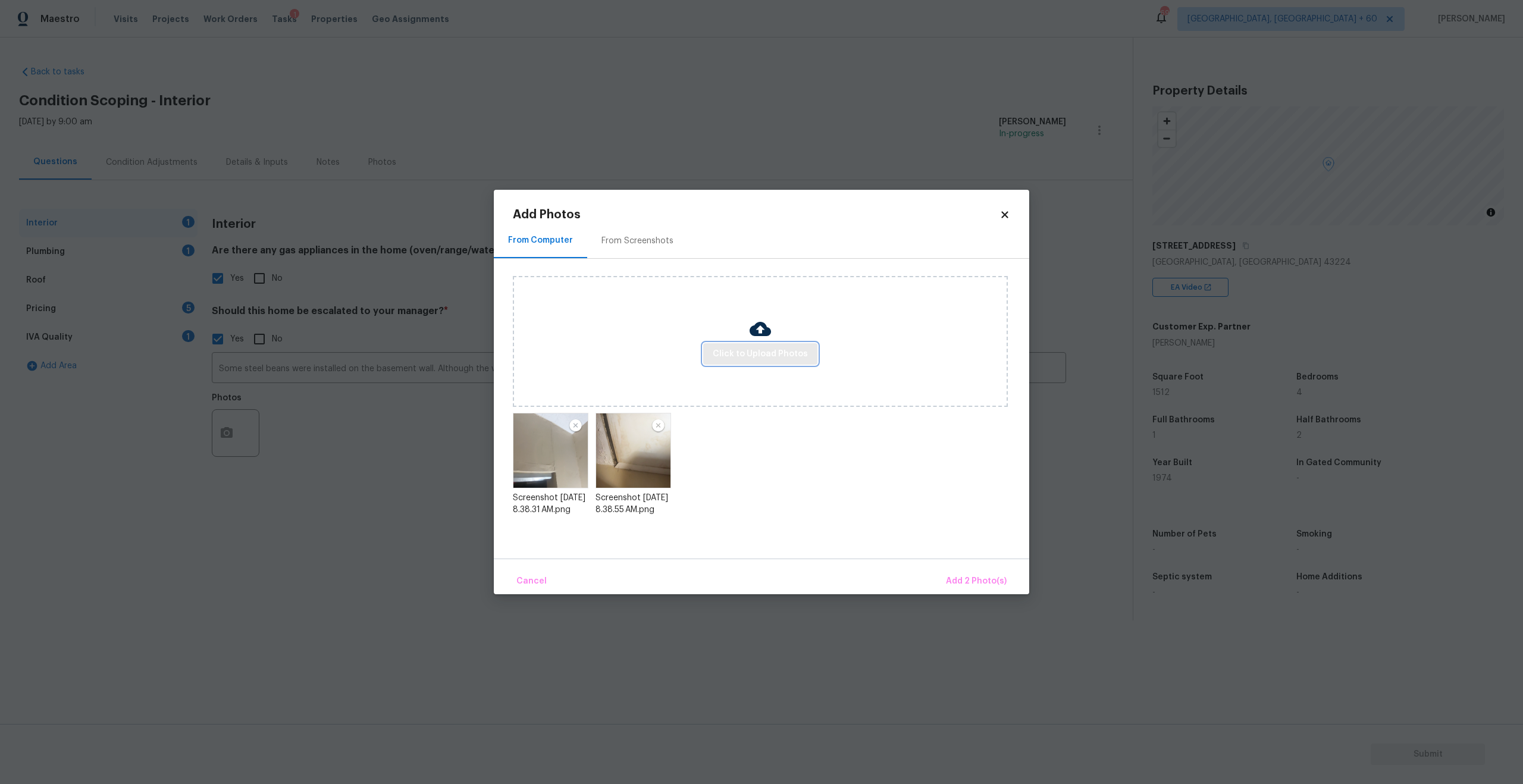
click at [799, 343] on button "Click to Upload Photos" at bounding box center [760, 354] width 114 height 22
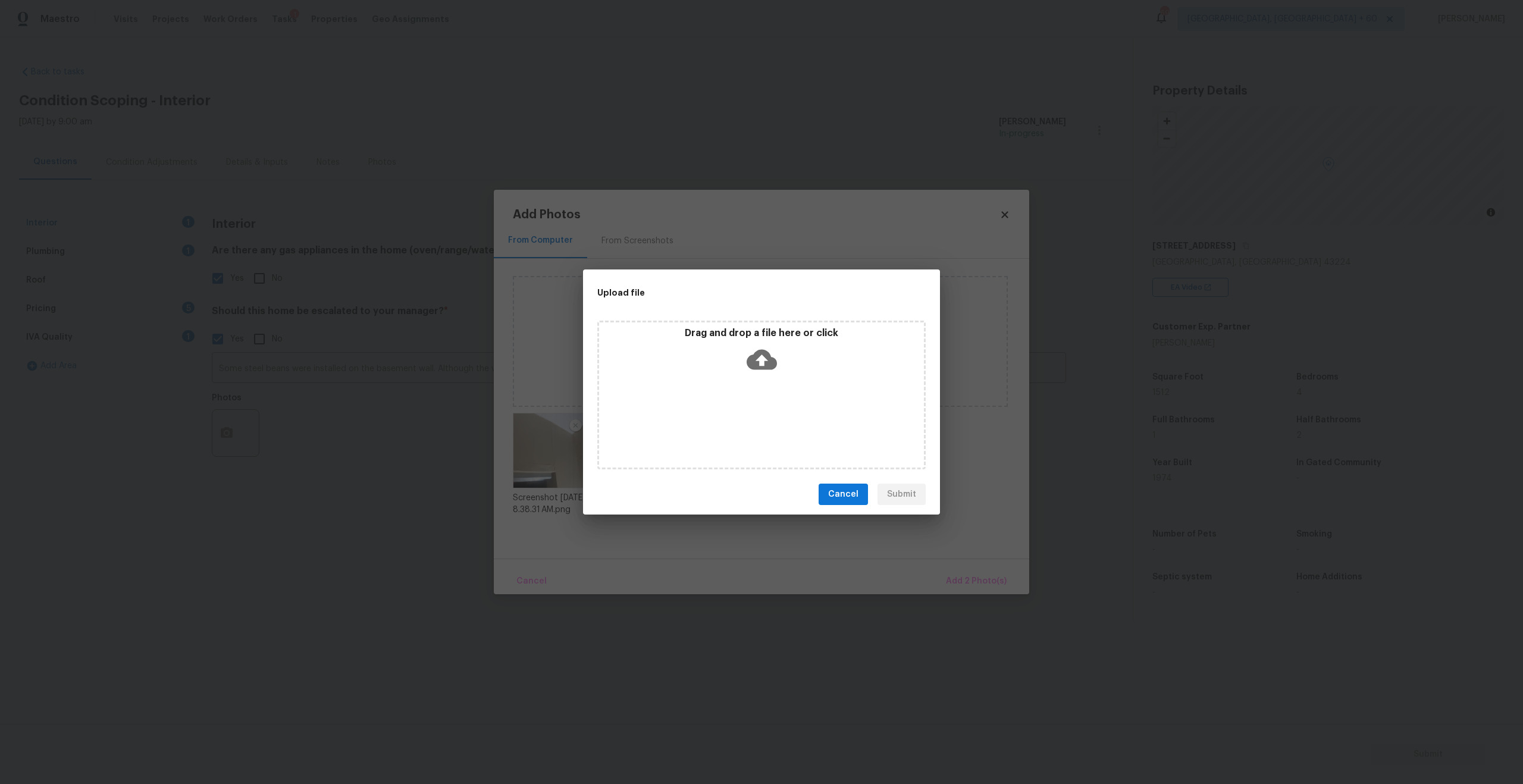
click at [758, 361] on icon at bounding box center [762, 360] width 30 height 20
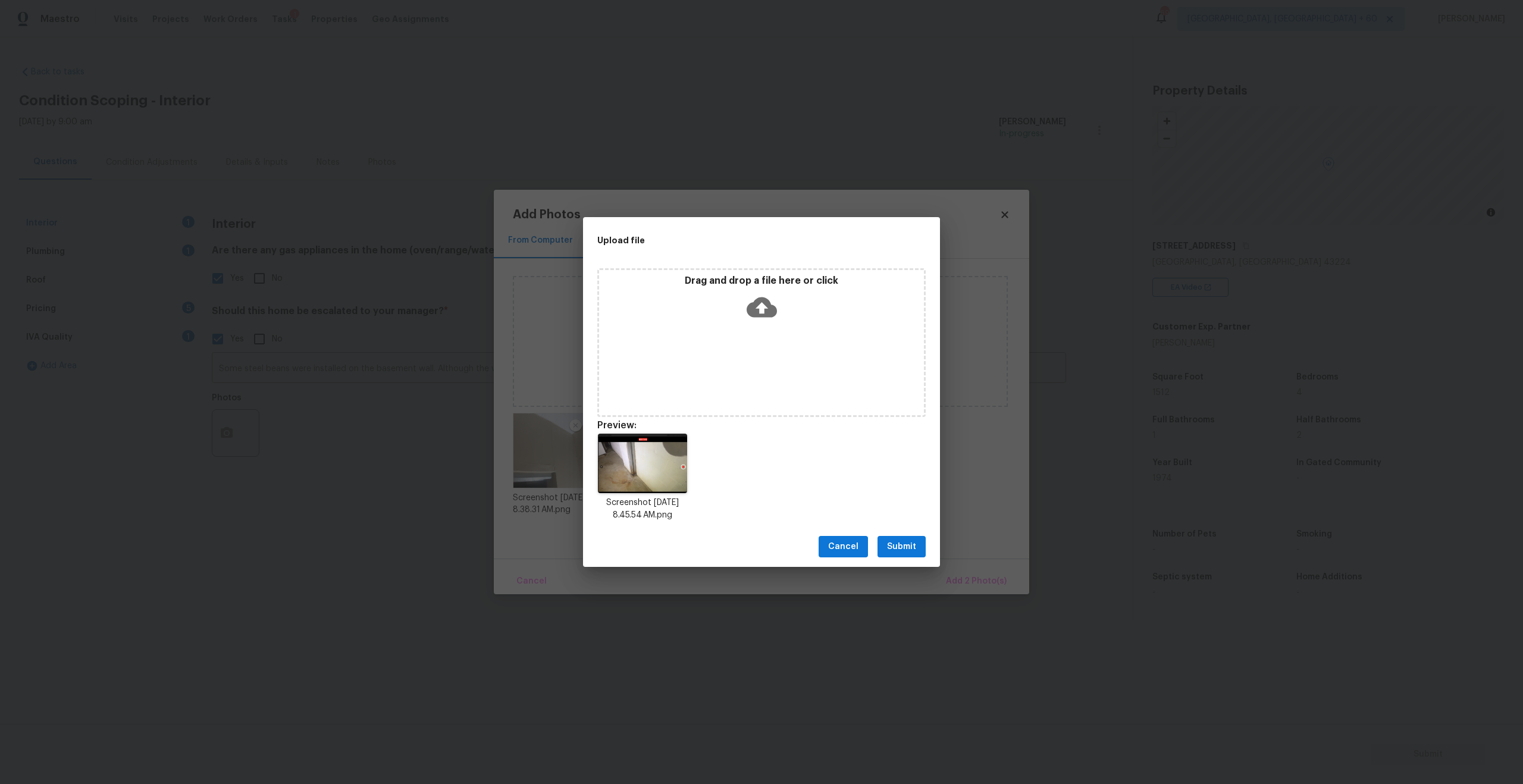
click at [907, 546] on span "Submit" at bounding box center [902, 546] width 29 height 15
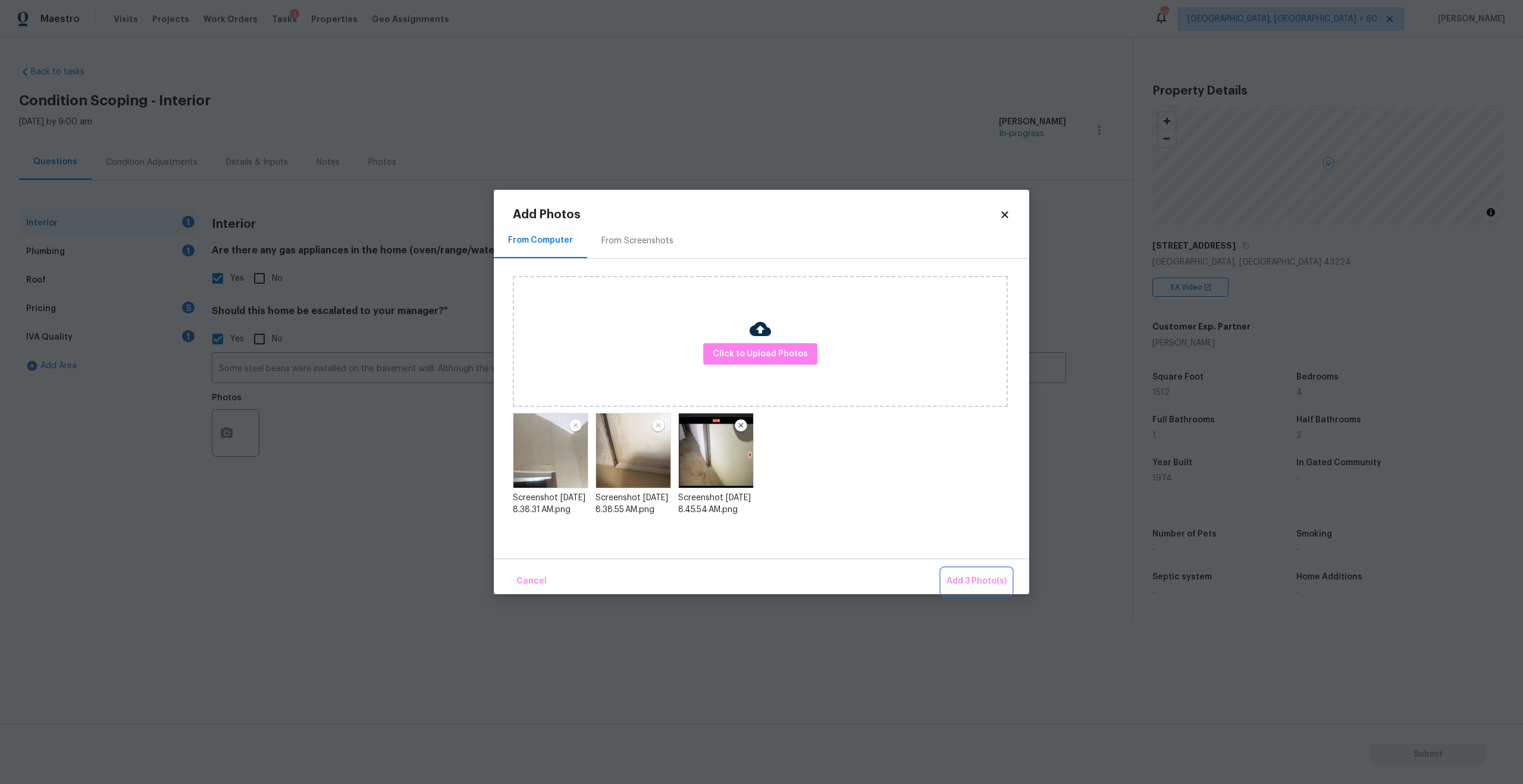
click at [976, 583] on span "Add 3 Photo(s)" at bounding box center [976, 581] width 60 height 15
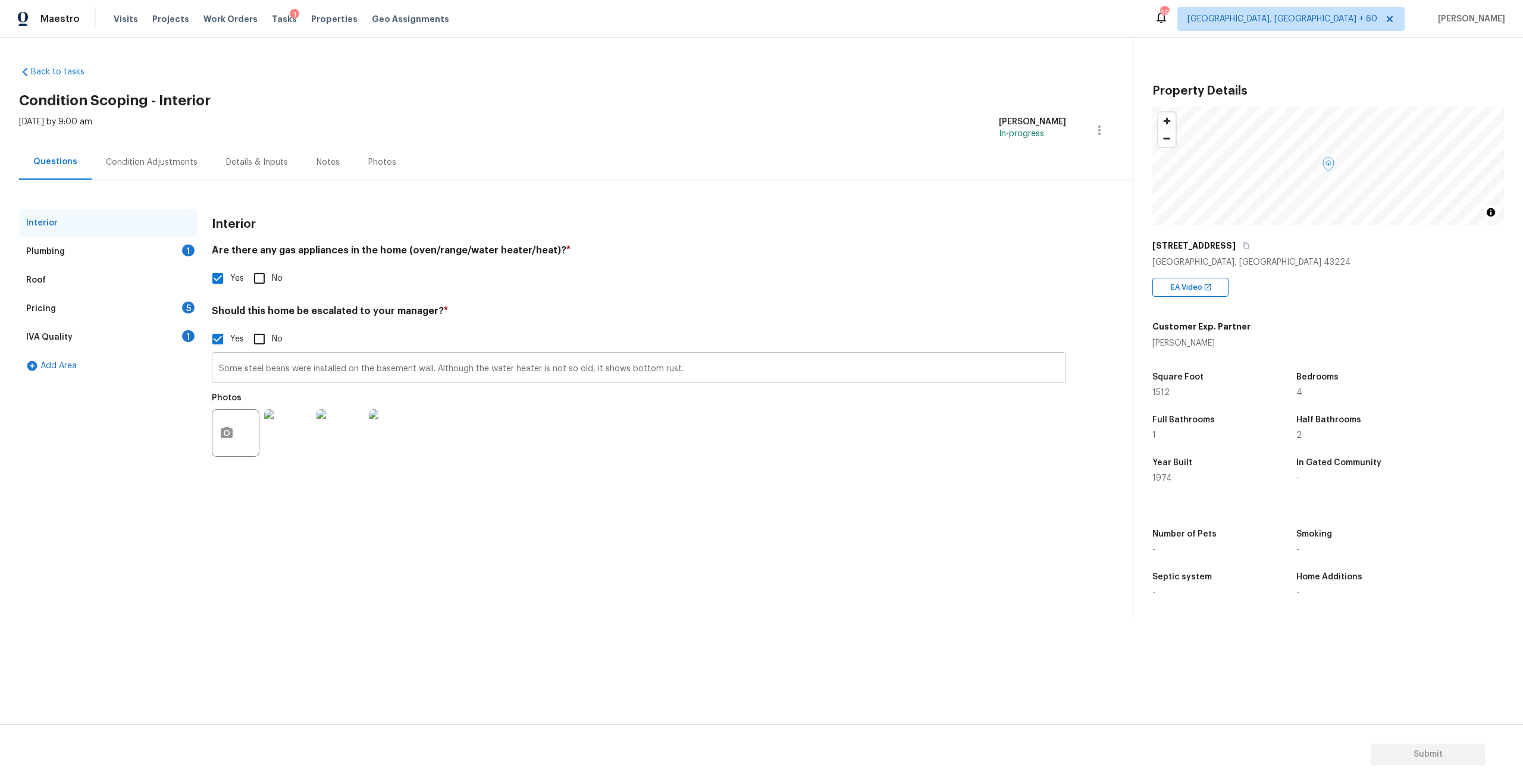
click at [244, 367] on input "Some steel beans were installed on the basement wall. Although the water heater…" at bounding box center [639, 369] width 855 height 28
click at [235, 370] on input "Some steel beans were installed on the basement wall. Although the water heater…" at bounding box center [639, 369] width 855 height 28
click at [222, 369] on input "Some steel beans were installed on the basement wall. Although the water heater…" at bounding box center [639, 369] width 855 height 28
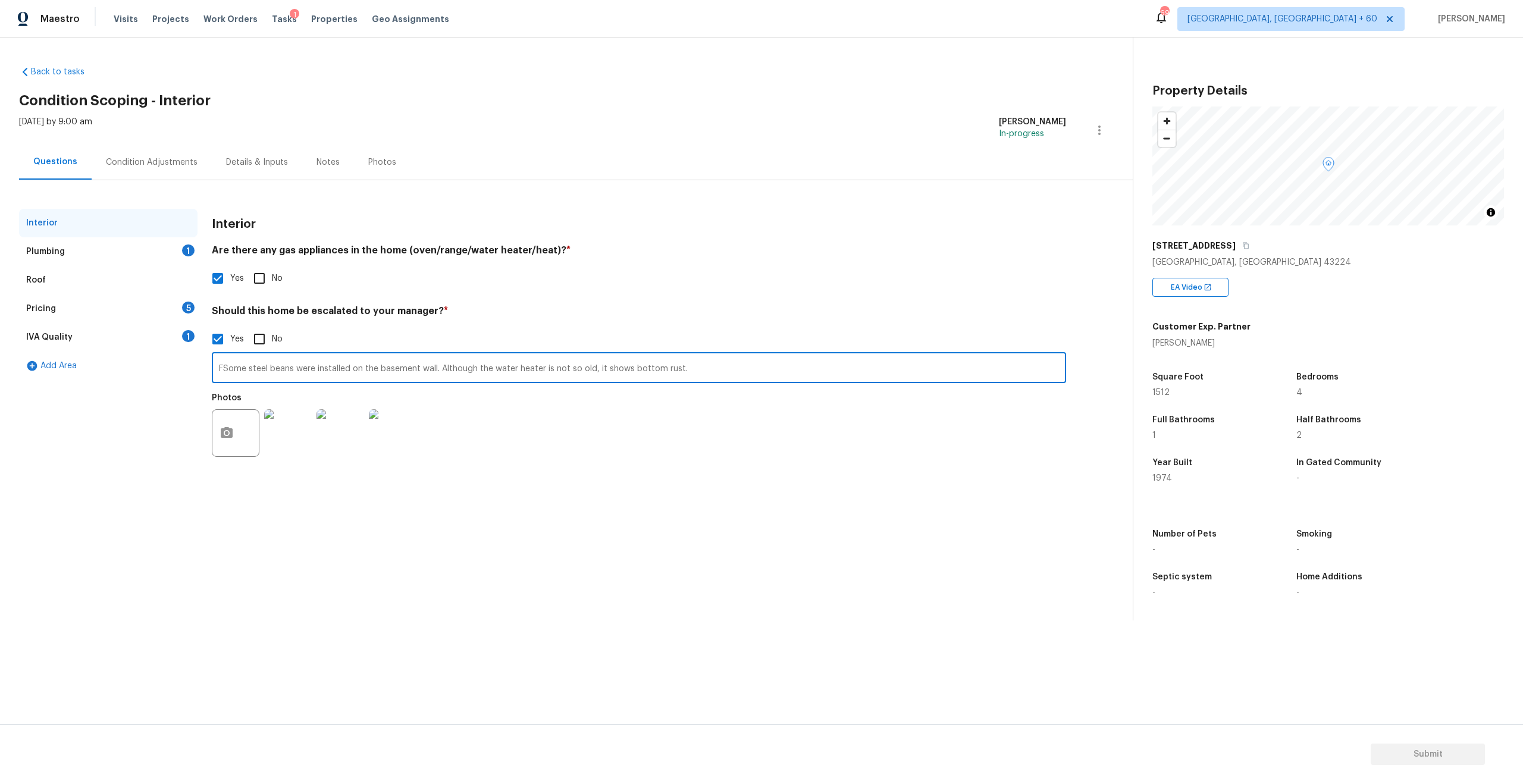
type input "Some steel beans were installed on the basement wall. Although the water heater…"
click at [354, 371] on input "Some steel beans were installed on the basement wall. Although the water heater…" at bounding box center [639, 369] width 855 height 28
type input "The house has a foundation issue"
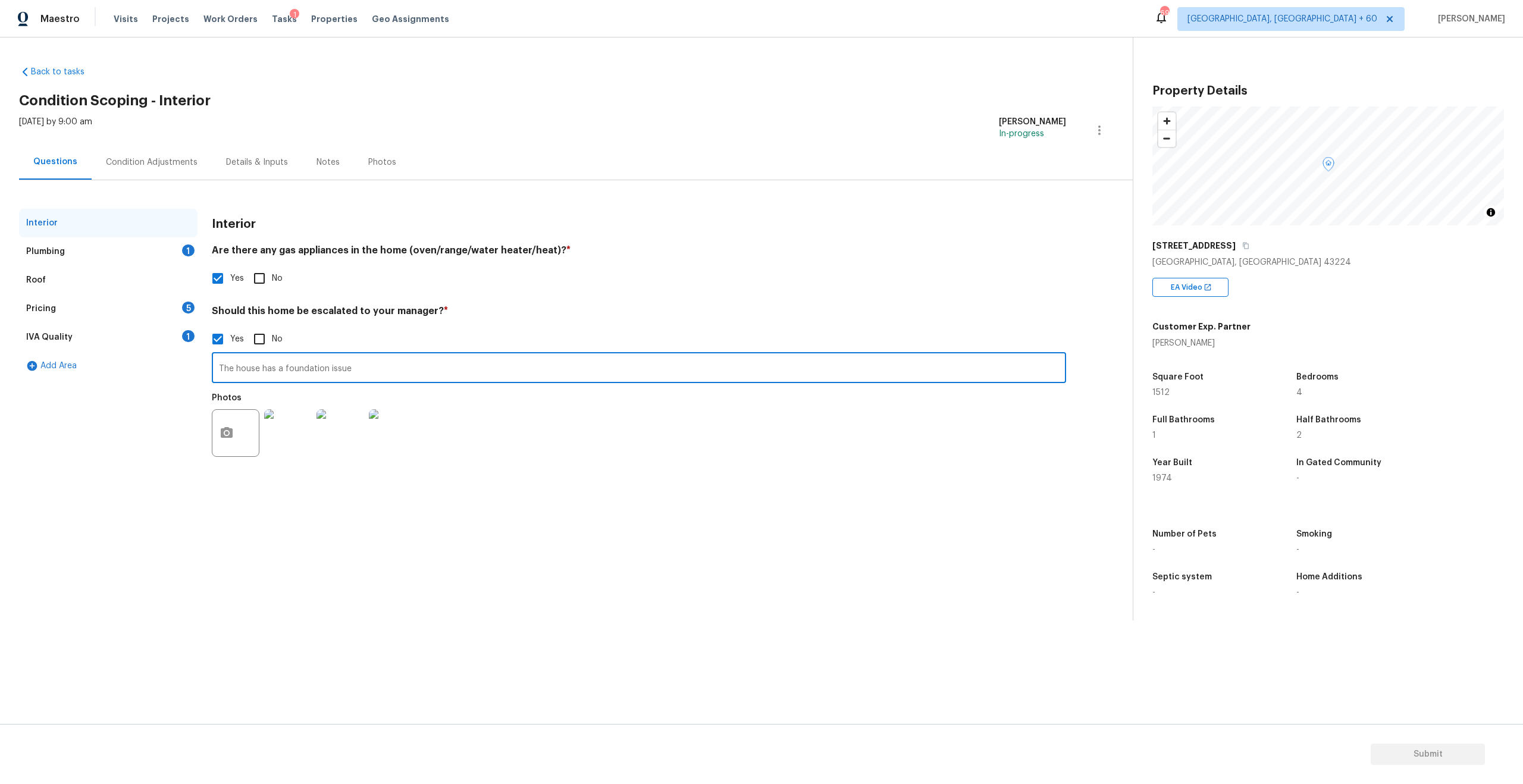
click at [663, 517] on section "Back to tasks Condition Scoping - Interior Fri, Oct 03 2025 by 9:00 am Francis …" at bounding box center [576, 338] width 1114 height 564
click at [46, 256] on div "Plumbing" at bounding box center [45, 252] width 39 height 12
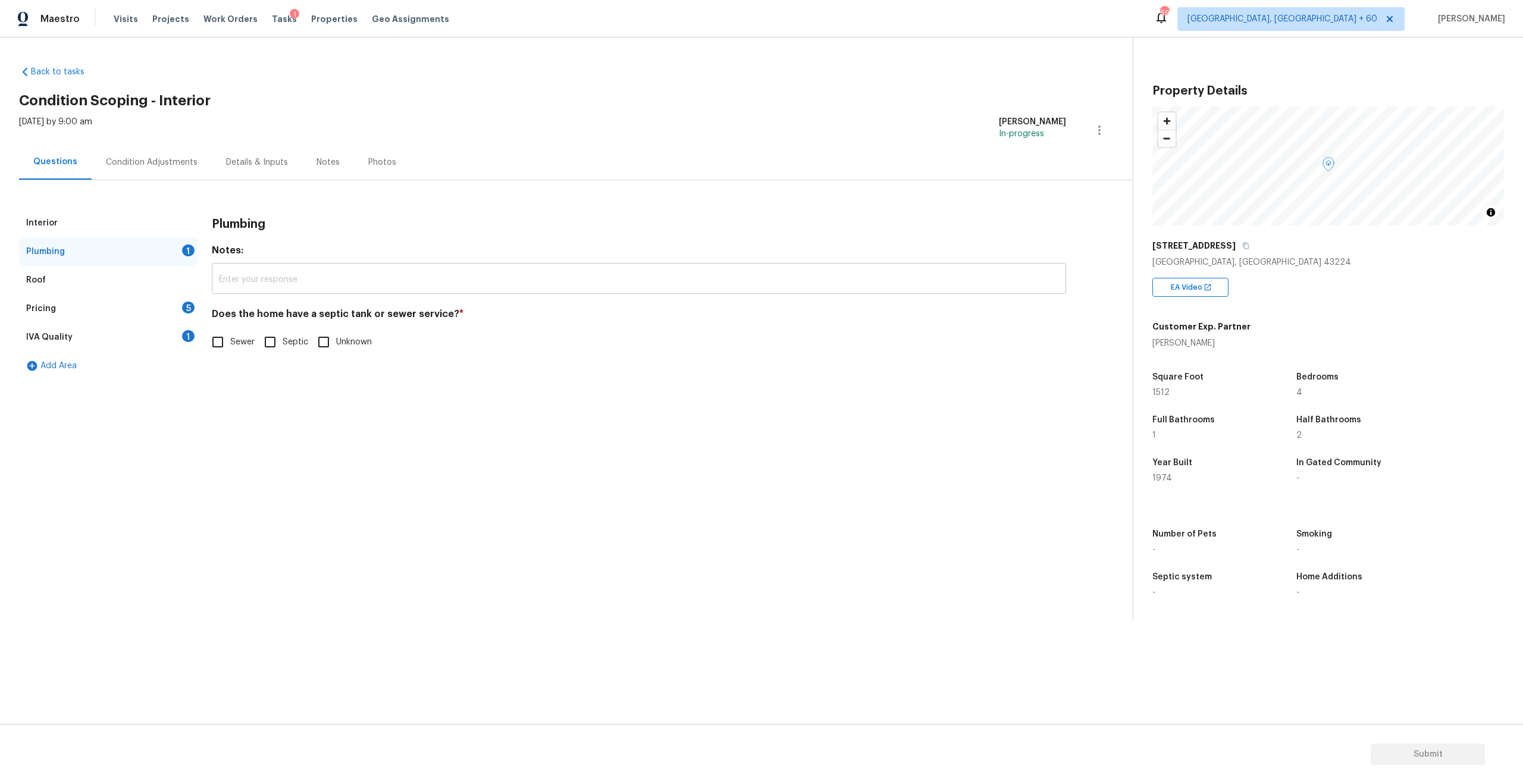
click at [247, 286] on input "text" at bounding box center [639, 280] width 855 height 28
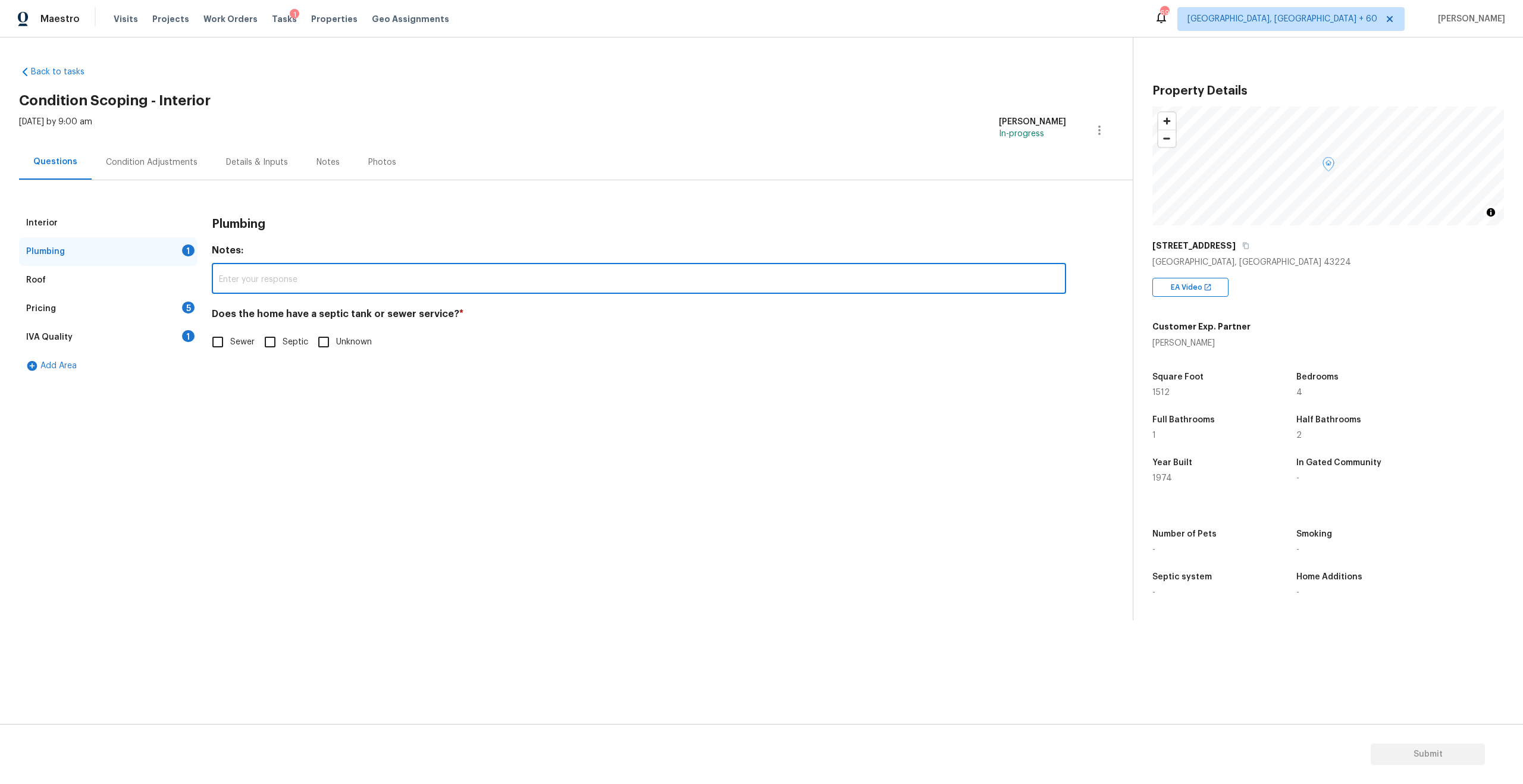
click at [277, 382] on div "Back to tasks Condition Scoping - Interior Fri, Oct 03 2025 by 9:00 am Francis …" at bounding box center [576, 219] width 1114 height 327
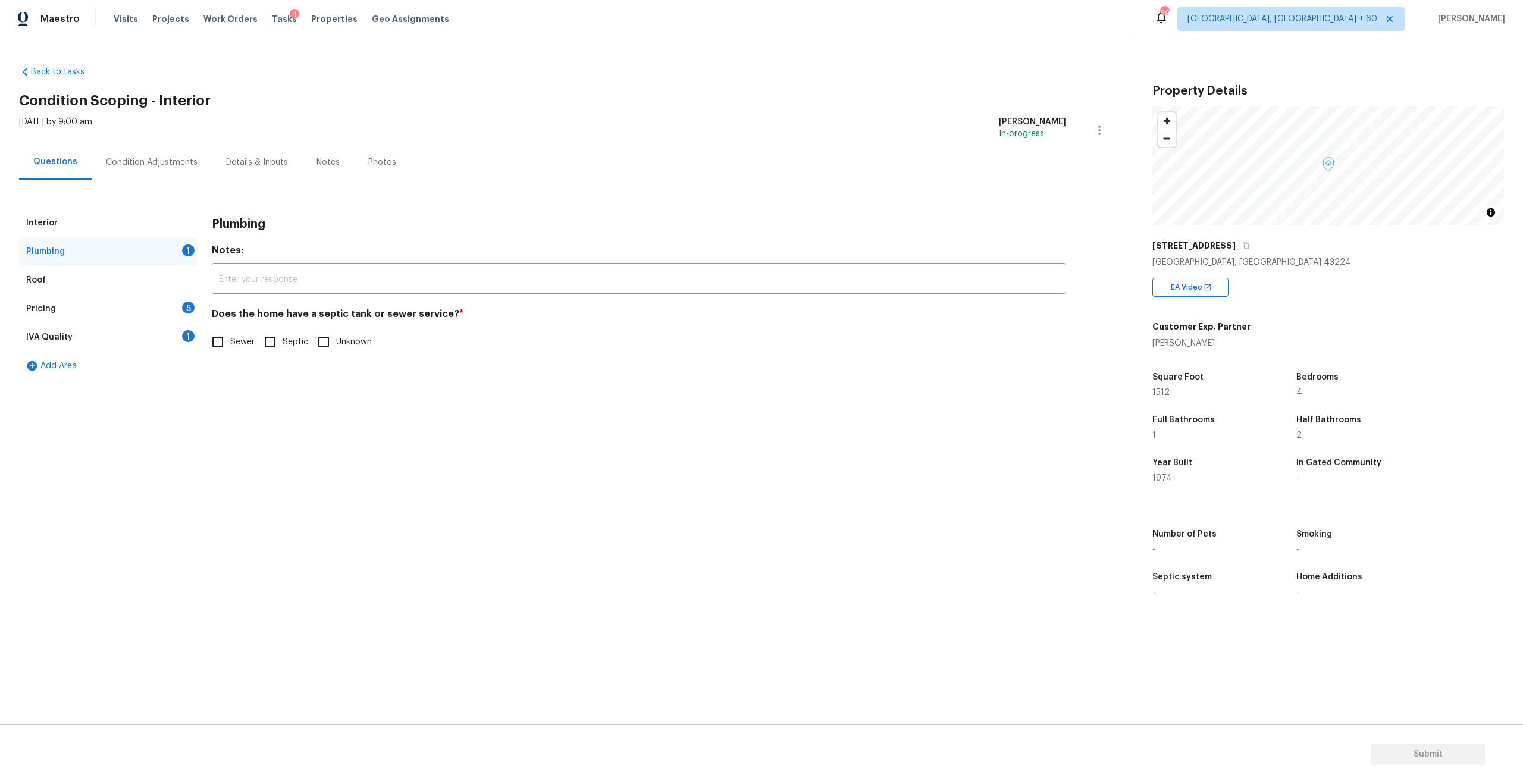
click at [62, 224] on div "Interior" at bounding box center [108, 223] width 178 height 29
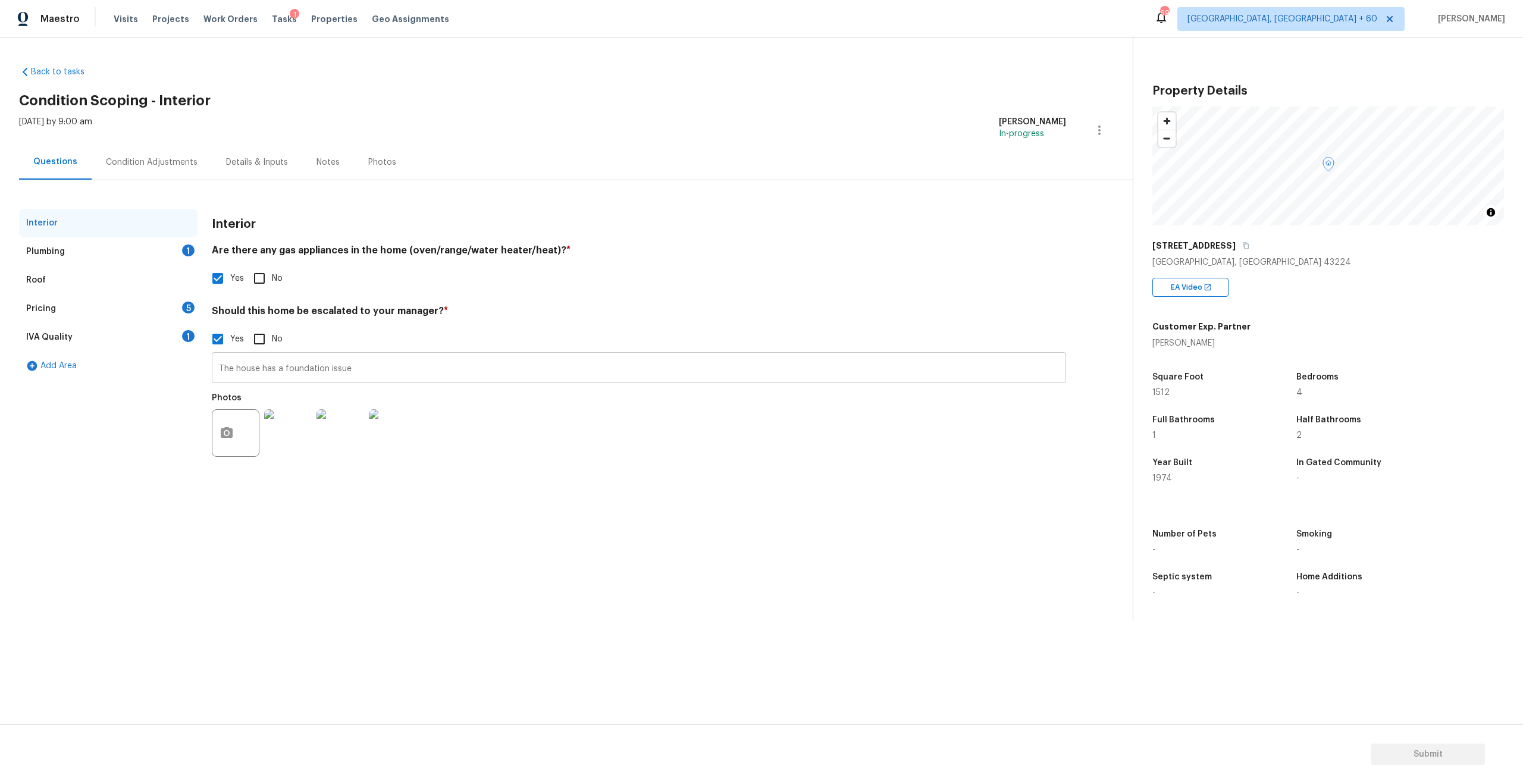
click at [366, 368] on input "The house has a foundation issue" at bounding box center [639, 369] width 855 height 28
click at [96, 250] on div "Plumbing 1" at bounding box center [108, 252] width 178 height 29
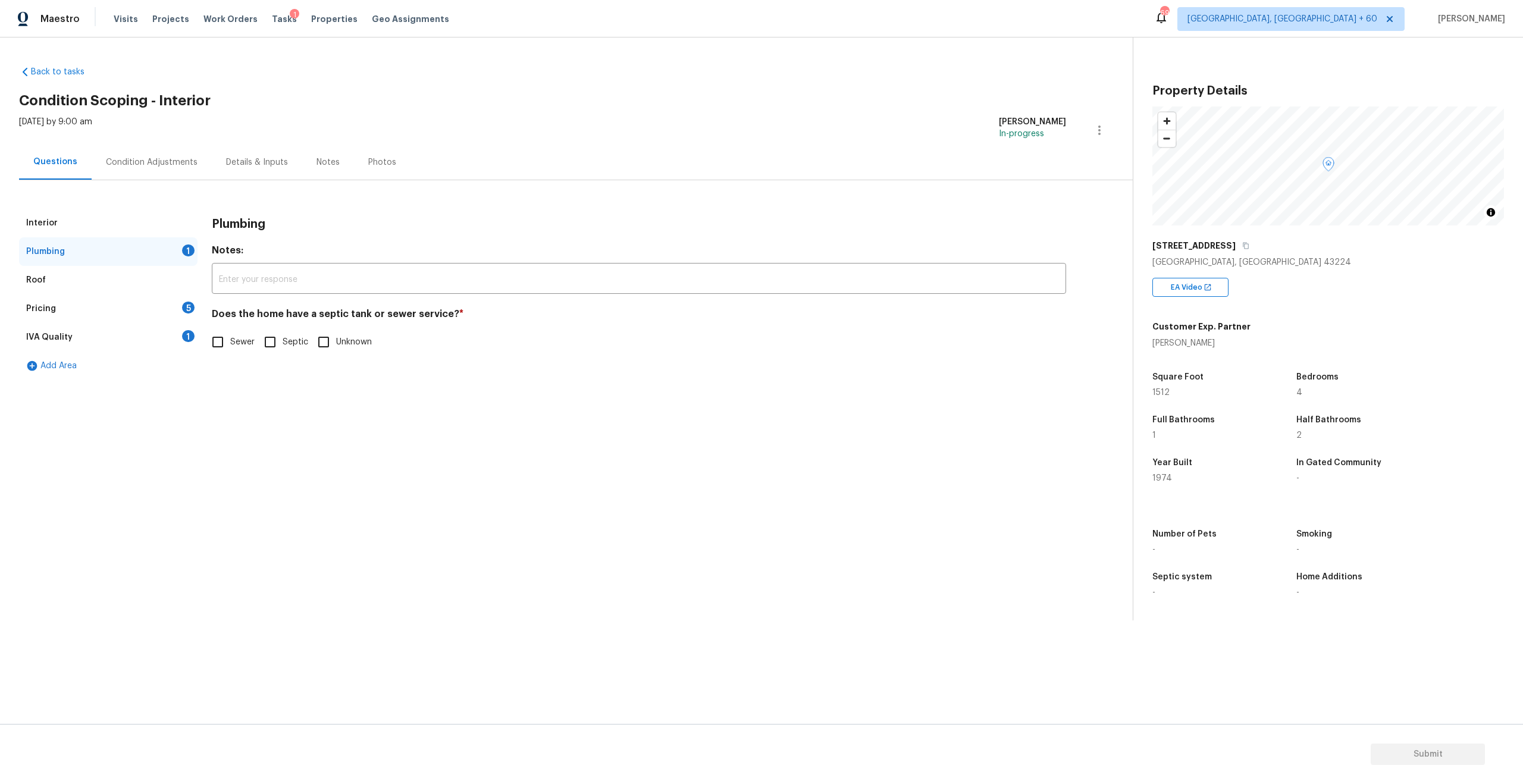
click at [220, 343] on input "Sewer" at bounding box center [218, 342] width 25 height 25
checkbox input "true"
click at [59, 276] on div "Roof" at bounding box center [108, 280] width 178 height 29
click at [76, 255] on div "Plumbing" at bounding box center [108, 252] width 178 height 29
click at [54, 284] on div "Roof" at bounding box center [108, 280] width 178 height 29
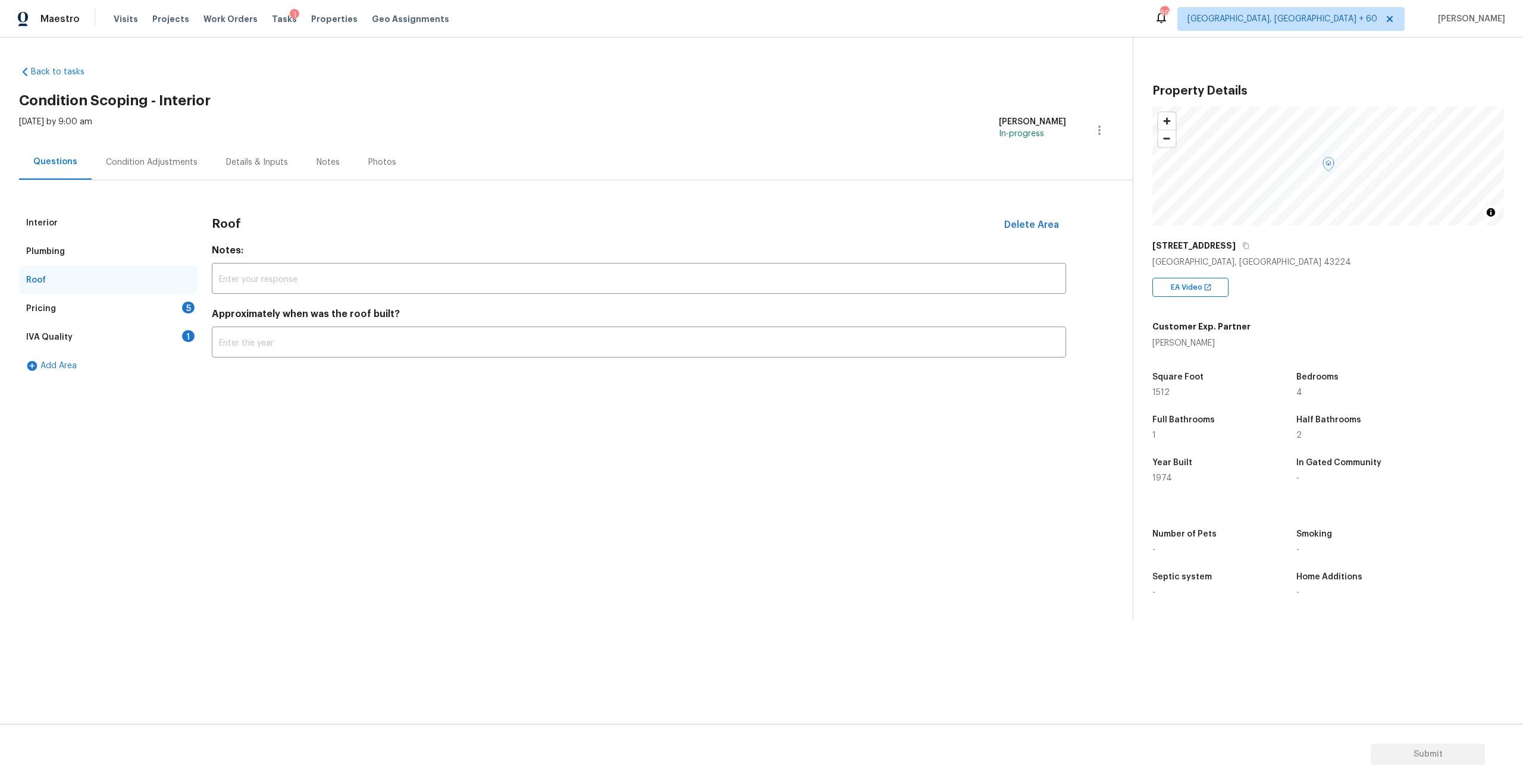
click at [53, 299] on div "Pricing 5" at bounding box center [108, 308] width 178 height 29
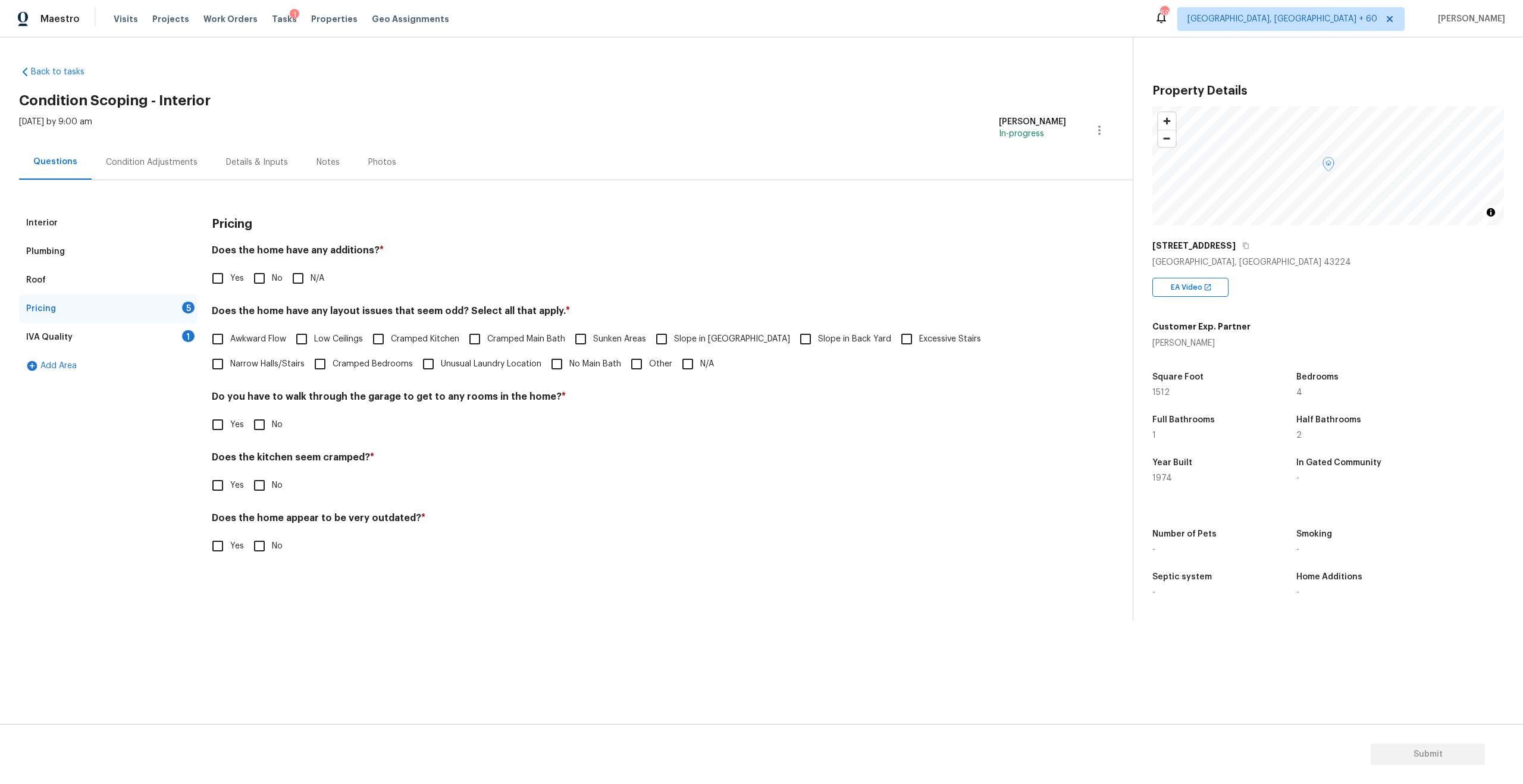
click at [793, 339] on input "Slope in Back Yard" at bounding box center [805, 339] width 25 height 25
checkbox input "true"
click at [665, 335] on input "Slope in [GEOGRAPHIC_DATA]" at bounding box center [661, 339] width 25 height 25
checkbox input "true"
click at [260, 275] on input "No" at bounding box center [260, 278] width 25 height 25
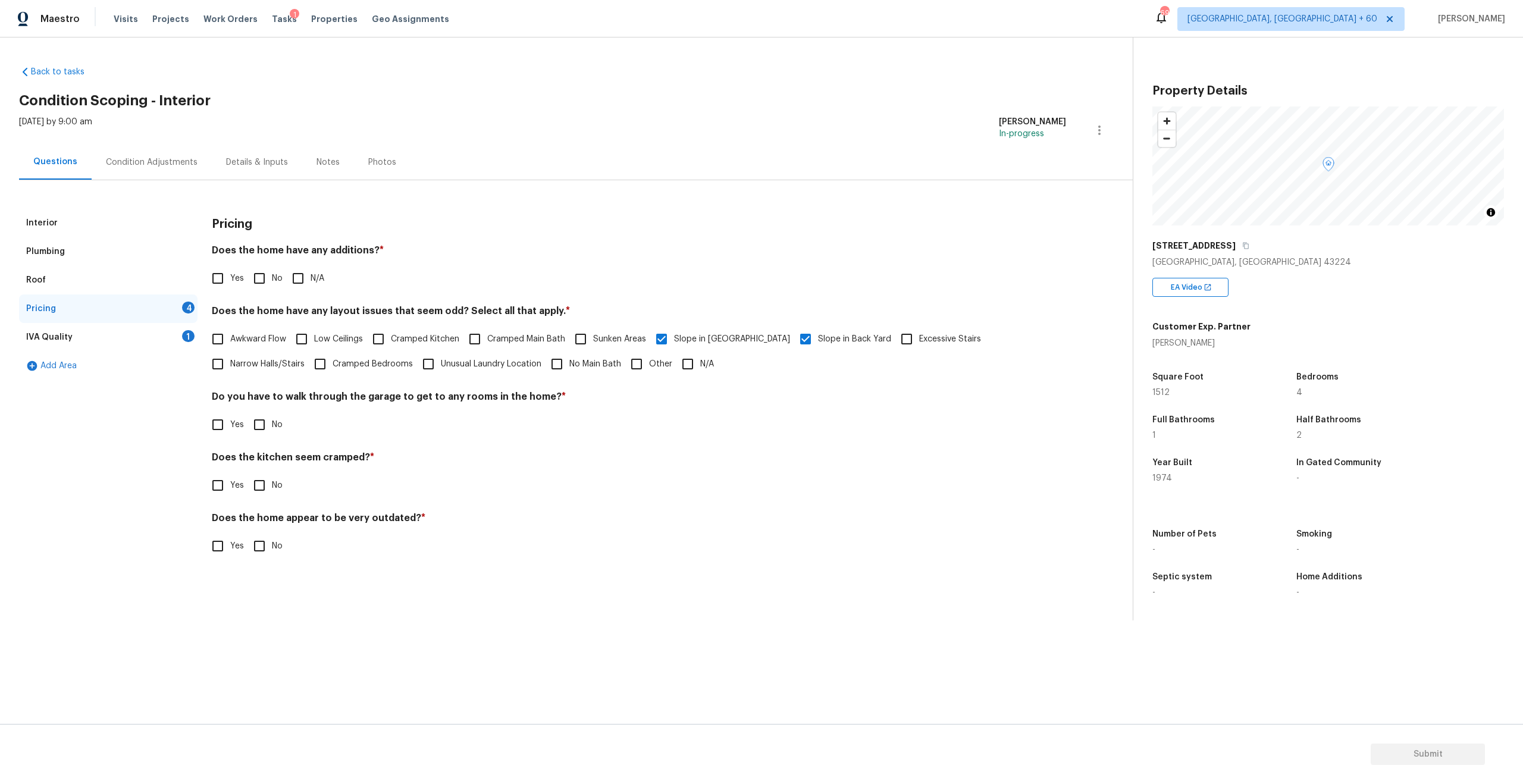
checkbox input "true"
click at [264, 422] on input "No" at bounding box center [260, 424] width 25 height 25
checkbox input "true"
click at [257, 487] on input "No" at bounding box center [260, 485] width 25 height 25
checkbox input "true"
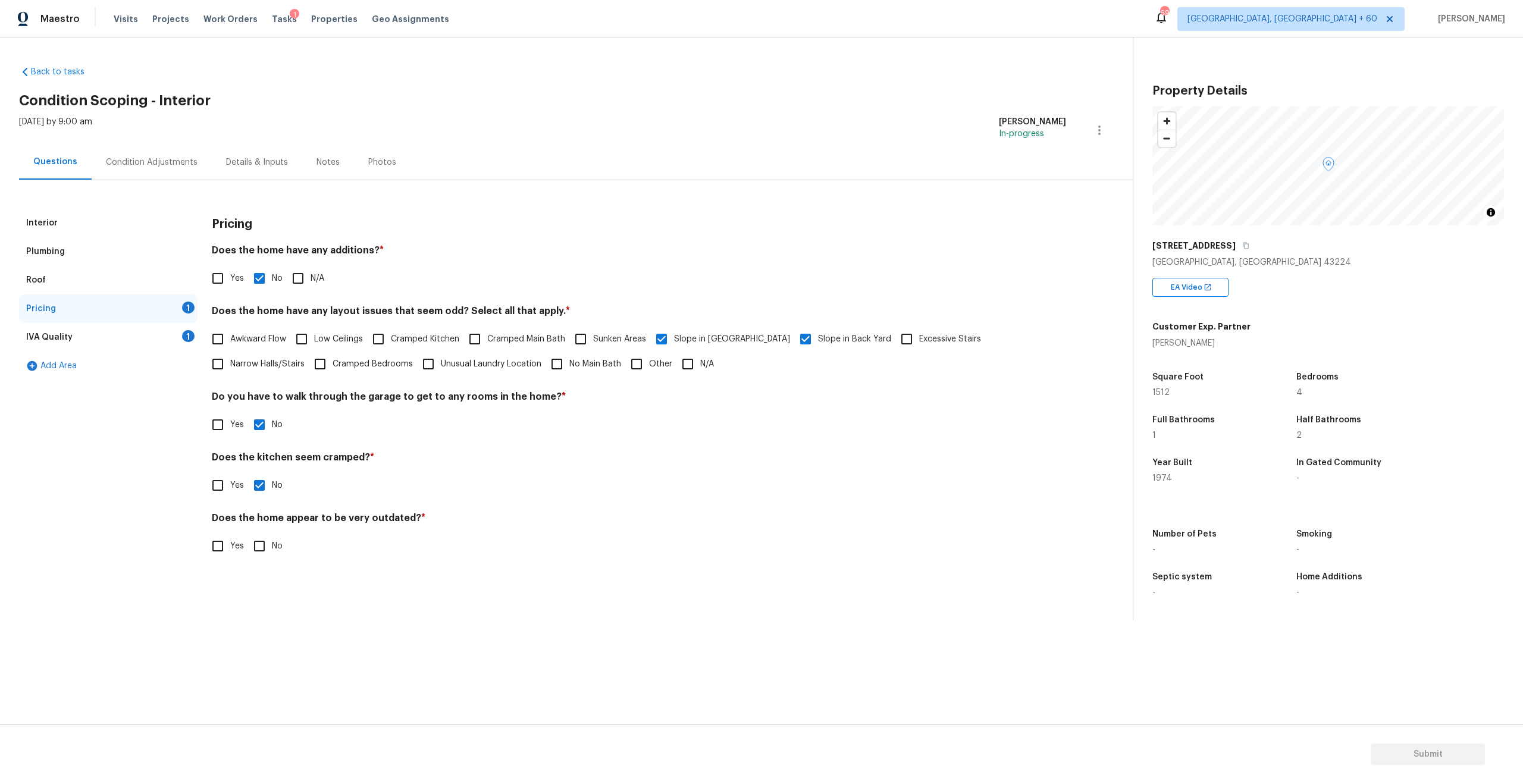
click at [255, 549] on input "No" at bounding box center [260, 546] width 25 height 25
checkbox input "true"
click at [70, 335] on div "IVA Quality 1" at bounding box center [108, 337] width 178 height 29
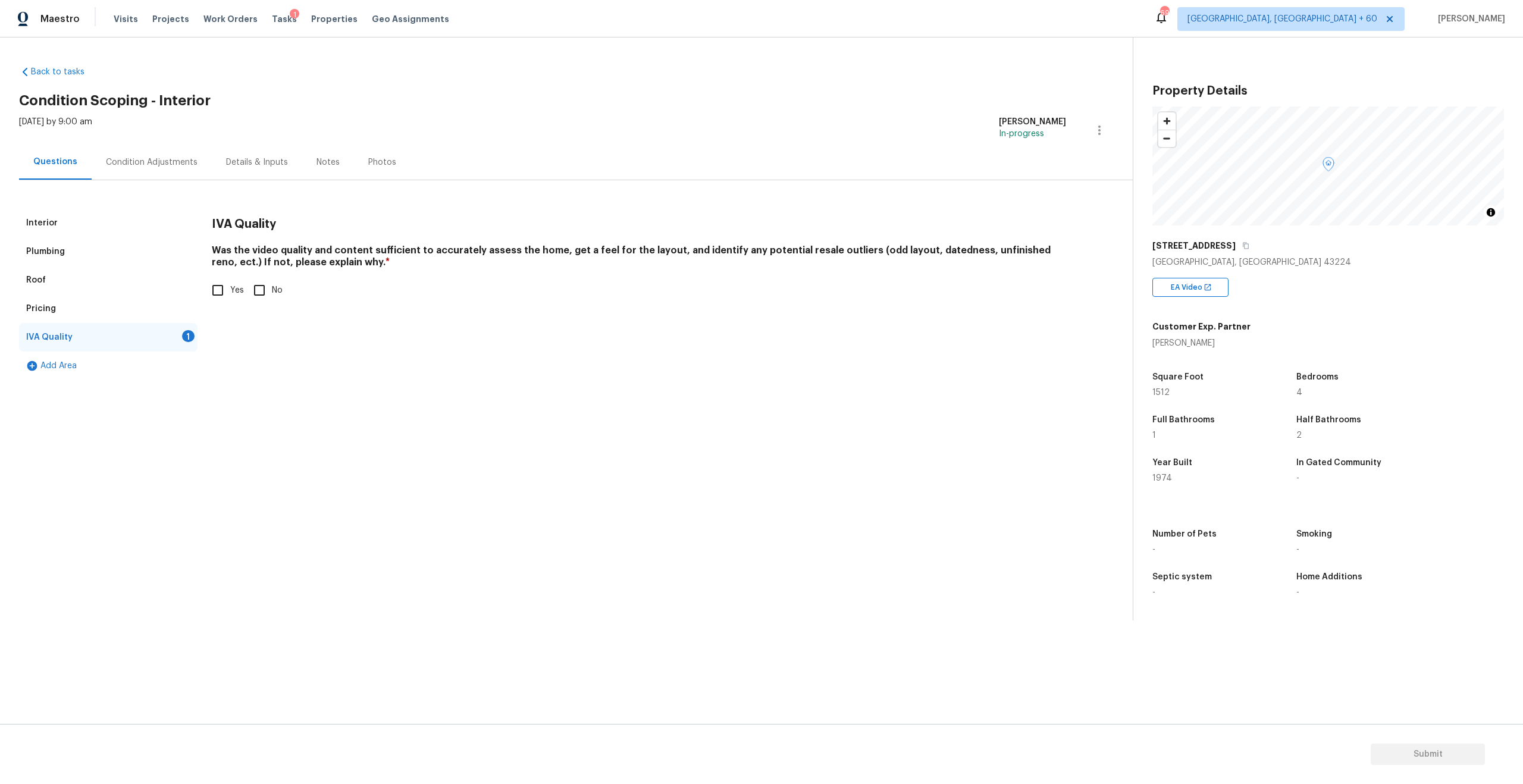
click at [223, 291] on input "Yes" at bounding box center [218, 290] width 25 height 25
checkbox input "true"
click at [156, 171] on div "Condition Adjustments" at bounding box center [151, 162] width 120 height 35
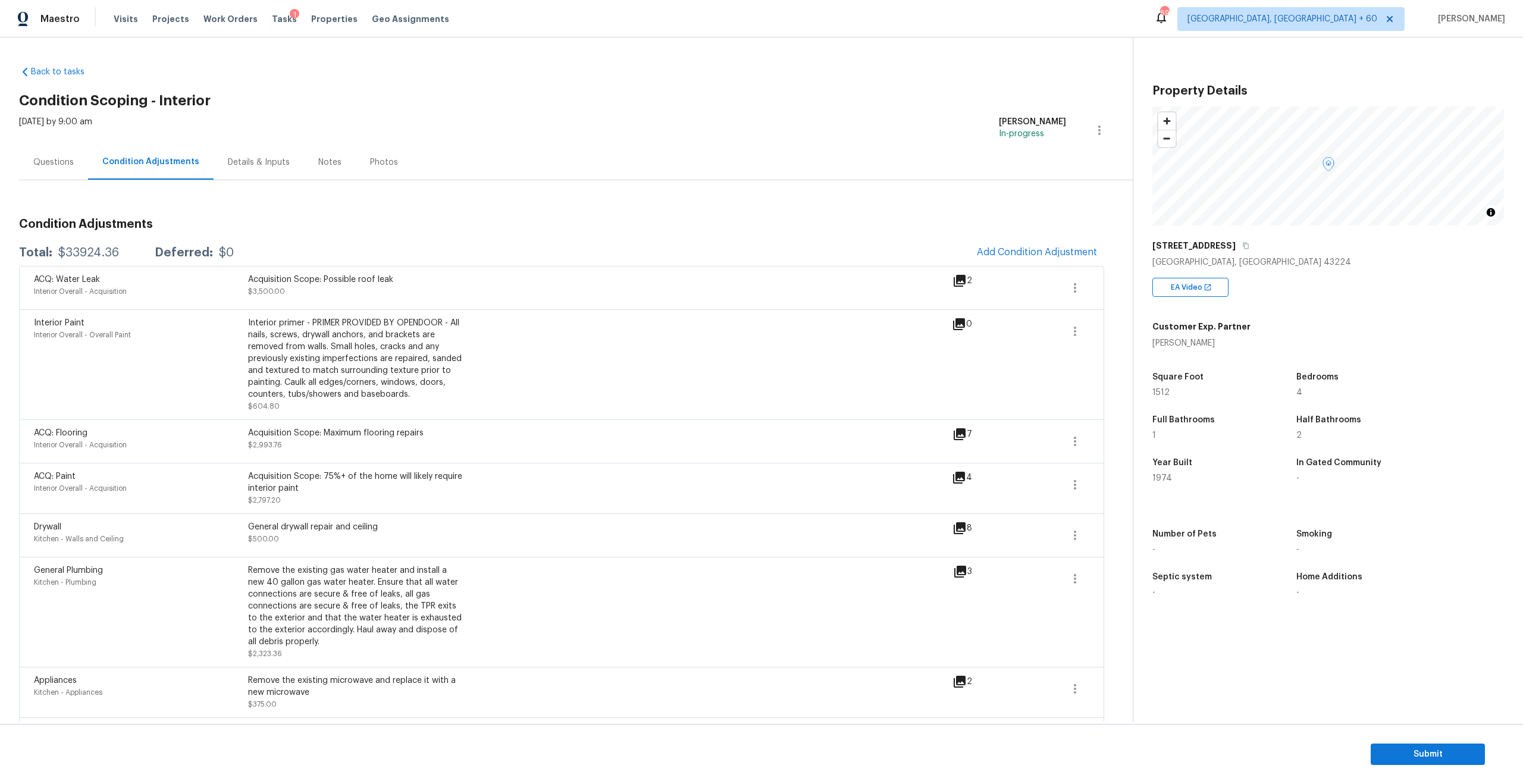
click at [693, 255] on div "Total: $33924.36 Deferred: $0 Add Condition Adjustment" at bounding box center [562, 253] width 1085 height 26
click at [1033, 244] on button "Add Condition Adjustment" at bounding box center [1037, 252] width 134 height 25
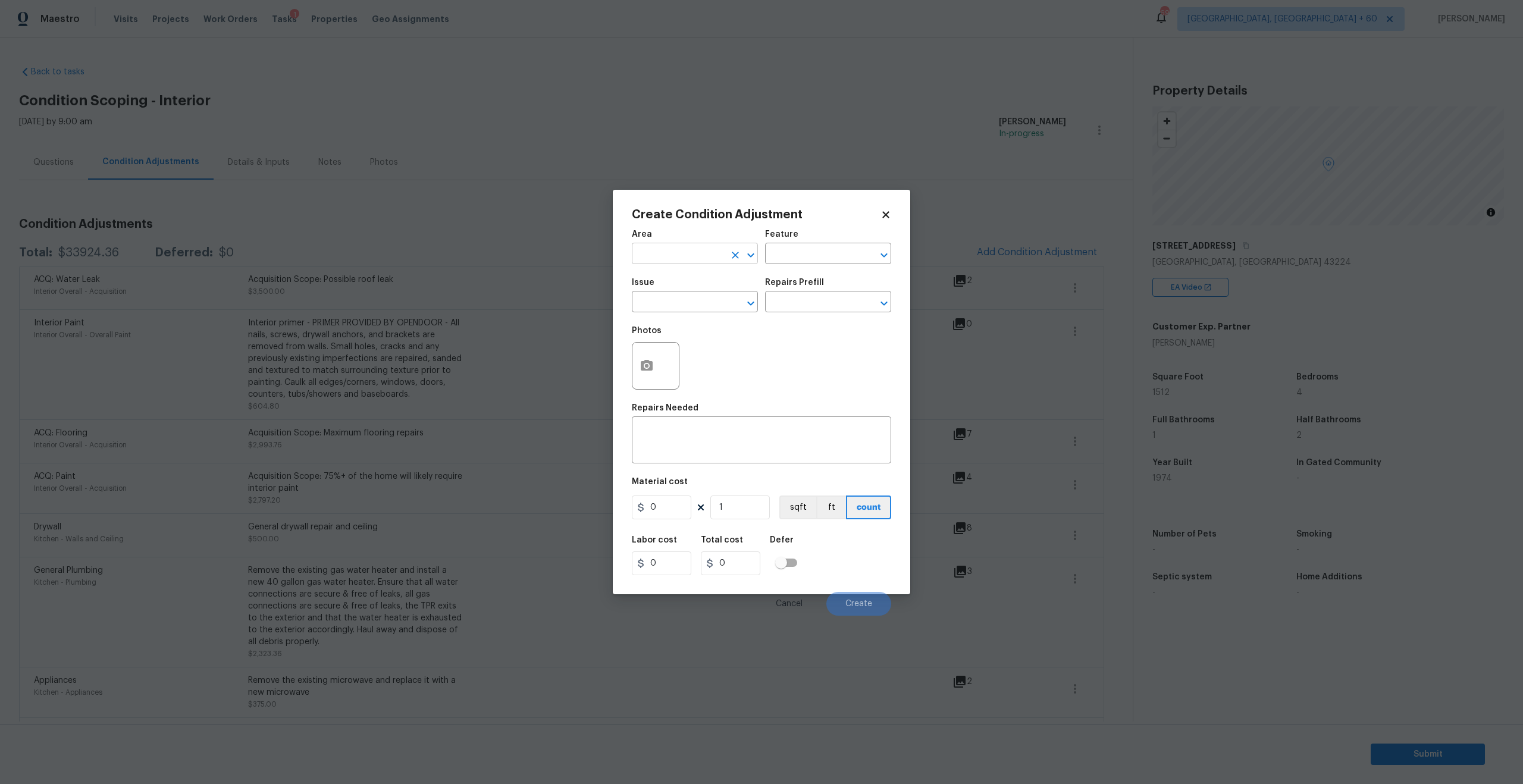
click at [716, 248] on input "text" at bounding box center [678, 255] width 93 height 18
click at [689, 300] on li "Interior Overall" at bounding box center [695, 301] width 126 height 20
type input "Interior Overall"
click at [676, 298] on input "text" at bounding box center [678, 303] width 93 height 18
click at [689, 350] on li "ACQ: Foundation" at bounding box center [695, 358] width 126 height 20
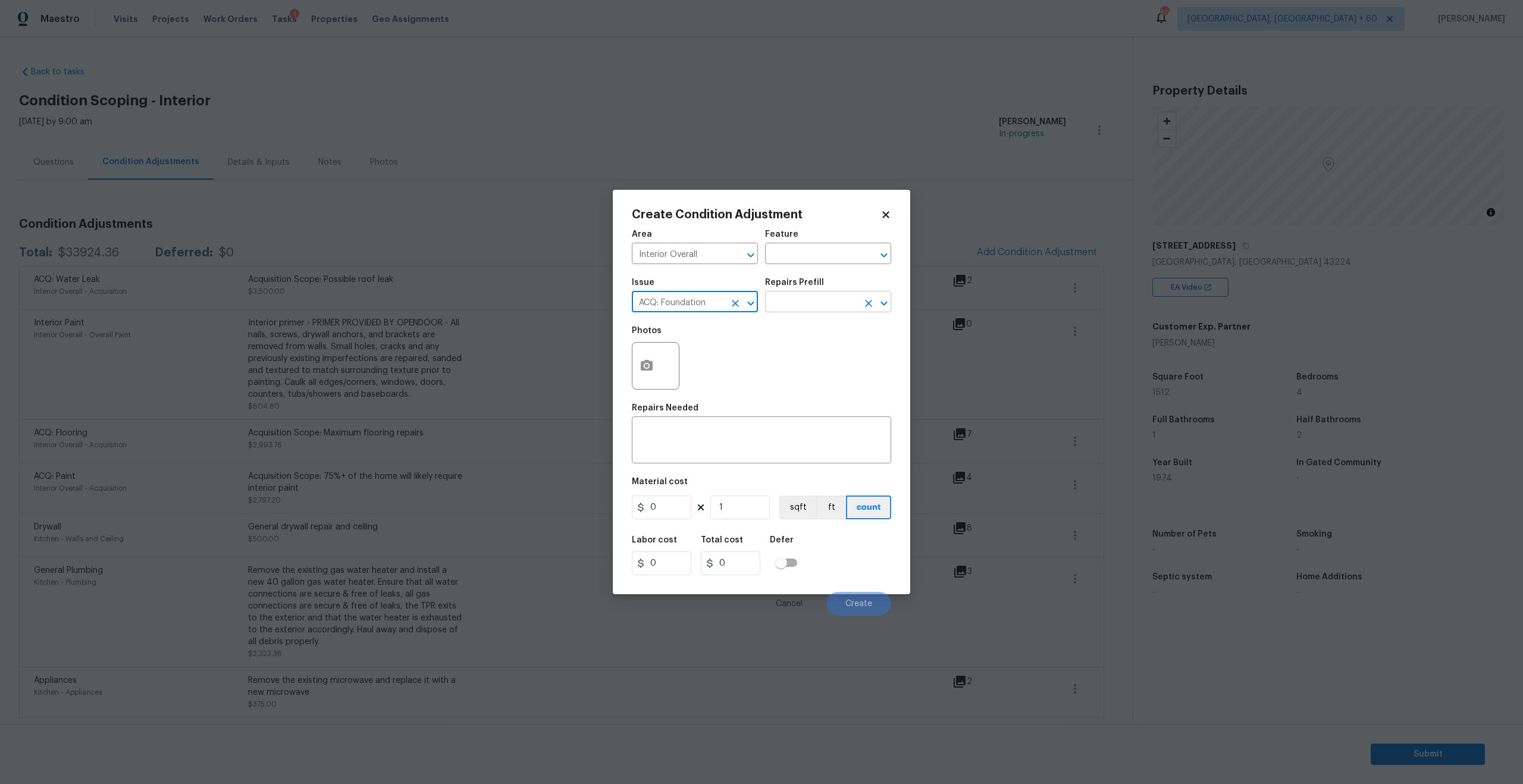
type input "ACQ: Foundation"
click at [792, 293] on input "text" at bounding box center [812, 303] width 93 height 18
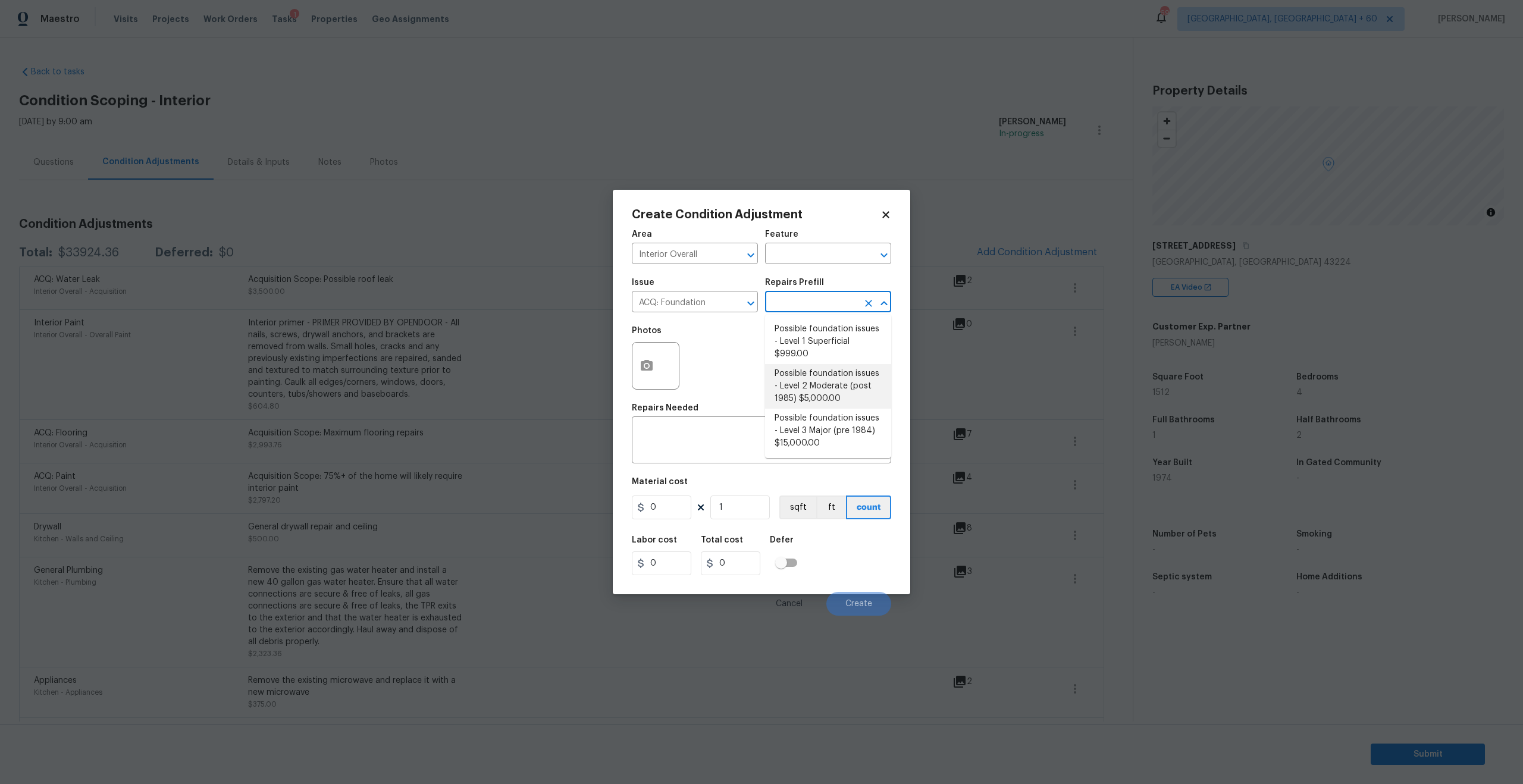
click at [837, 383] on li "Possible foundation issues - Level 2 Moderate (post 1985) $5,000.00" at bounding box center [828, 386] width 126 height 45
type input "Acquisition"
type textarea "Possible foundation issues - Level 2 Moderate: Disclaimer: This is NOT a techni…"
type input "5000"
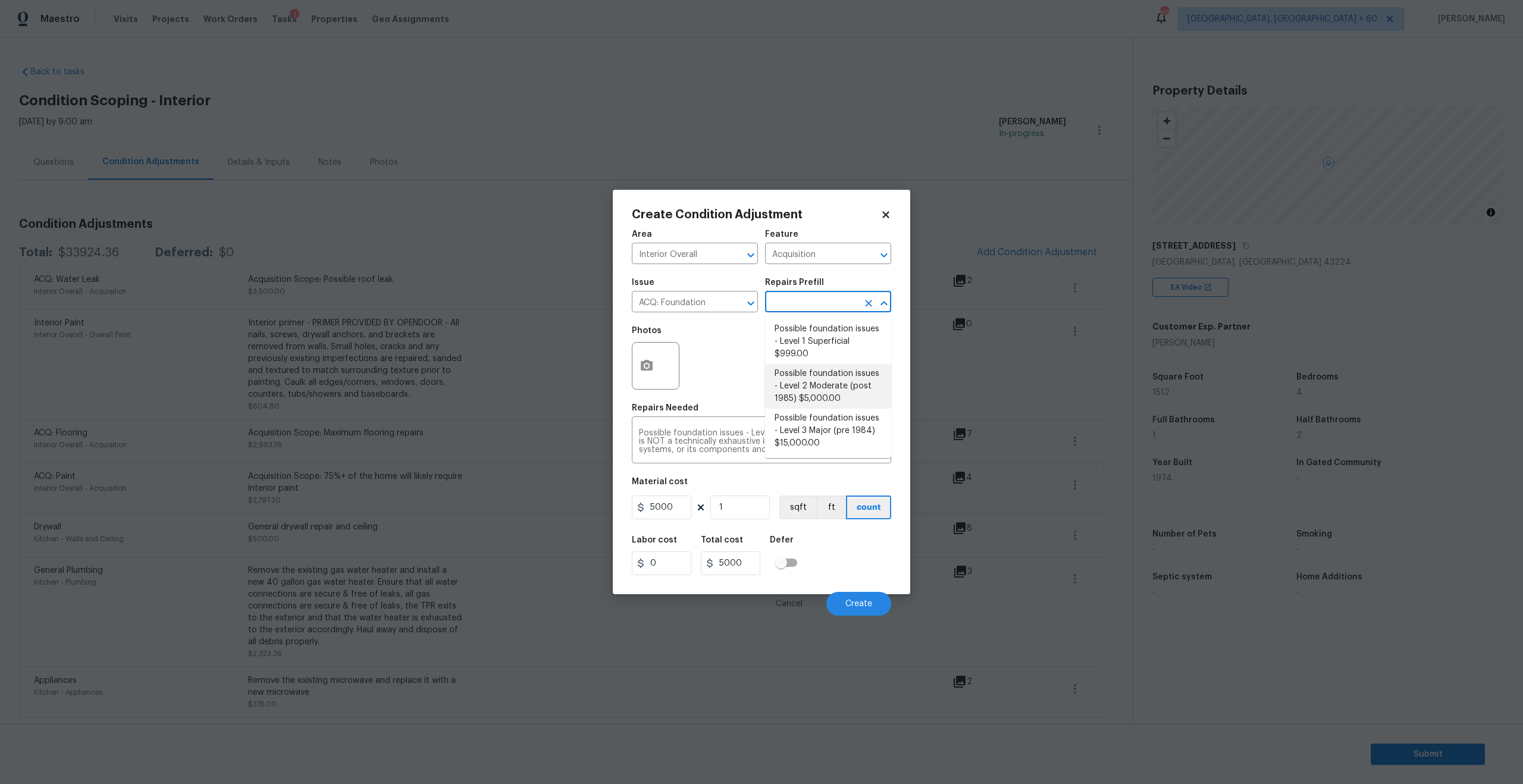
click at [826, 391] on li "Possible foundation issues - Level 2 Moderate (post 1985) $5,000.00" at bounding box center [828, 386] width 126 height 45
click at [655, 359] on button "button" at bounding box center [647, 365] width 29 height 47
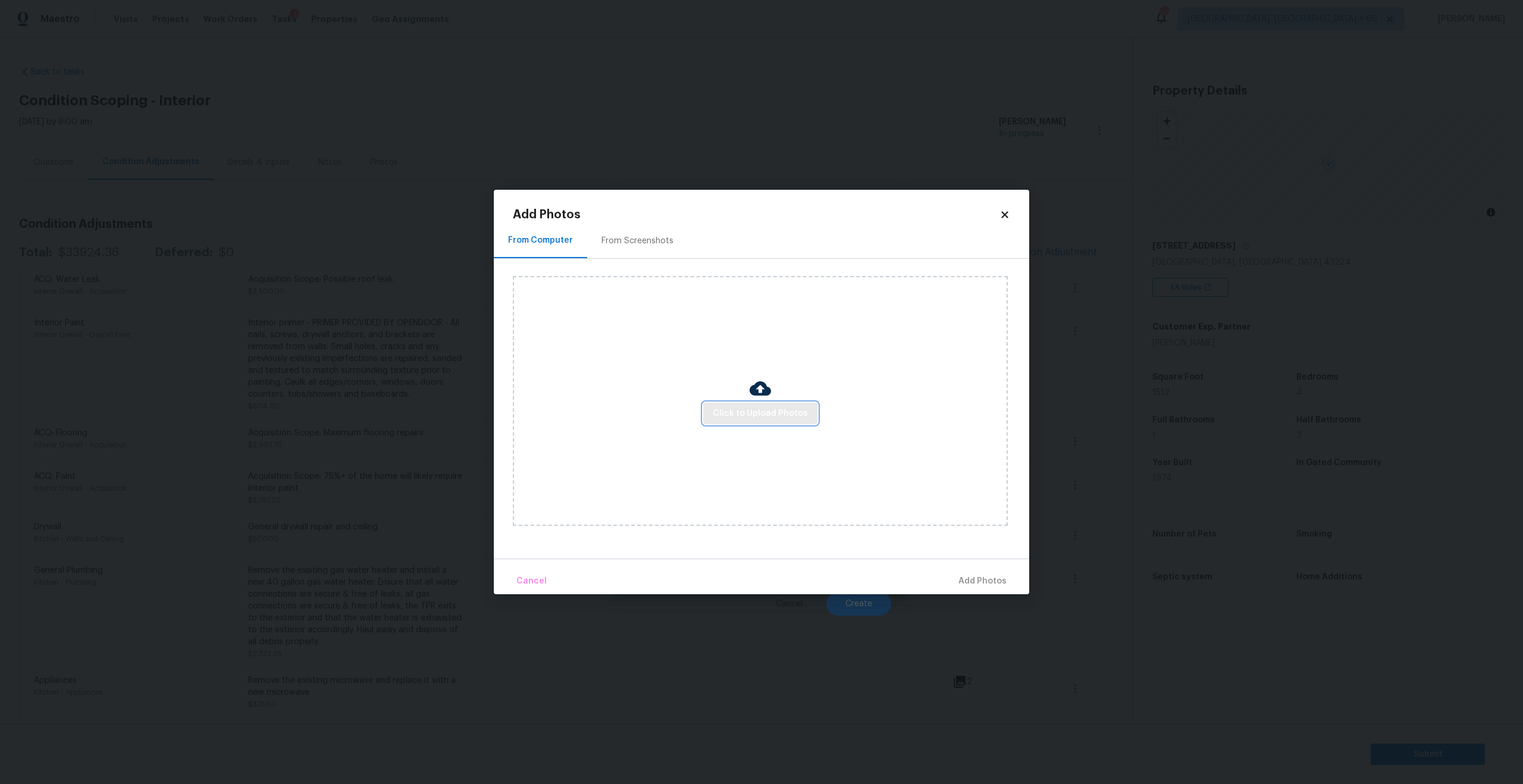
click at [769, 411] on span "Click to Upload Photos" at bounding box center [760, 413] width 95 height 15
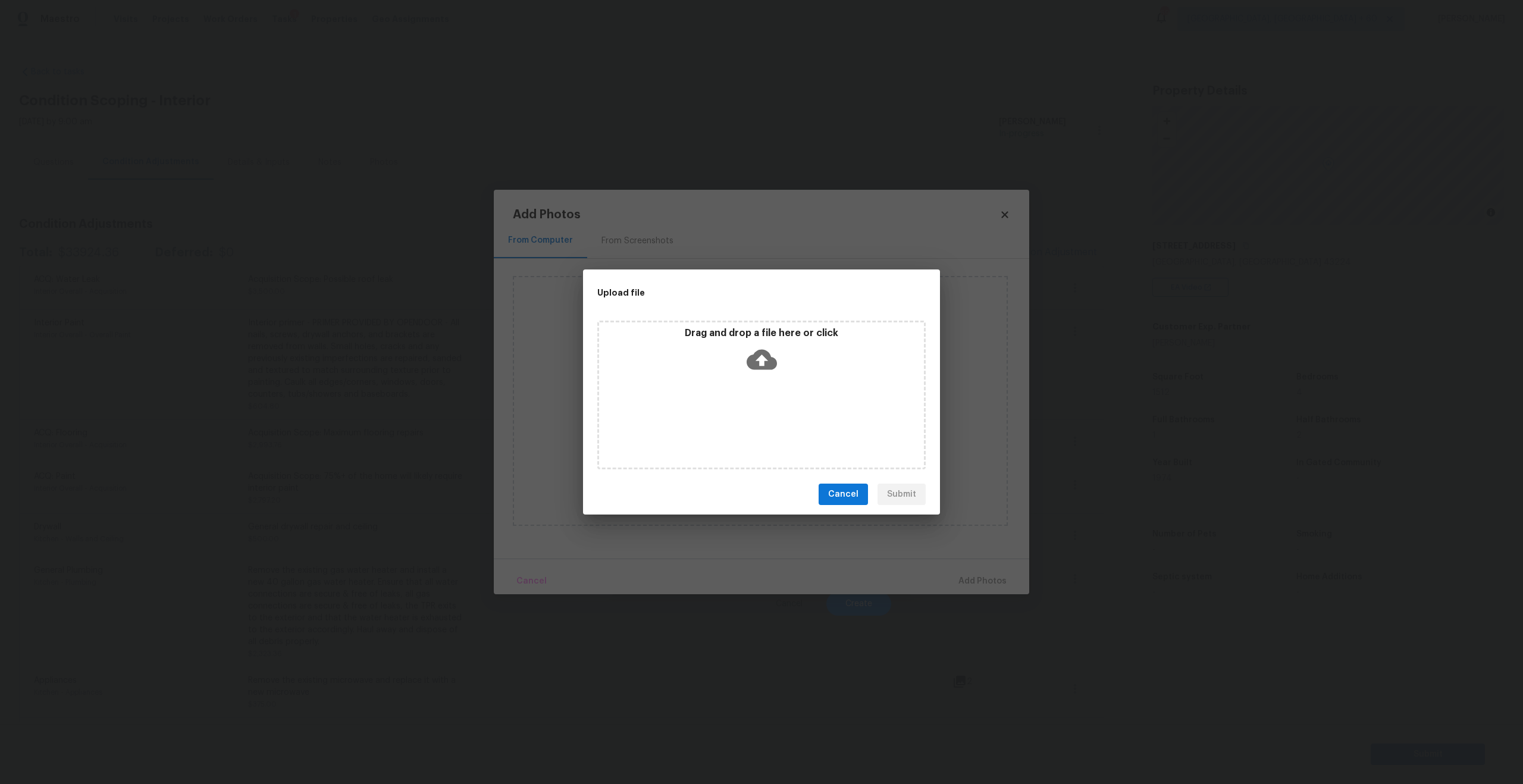
click at [759, 361] on icon at bounding box center [762, 360] width 30 height 30
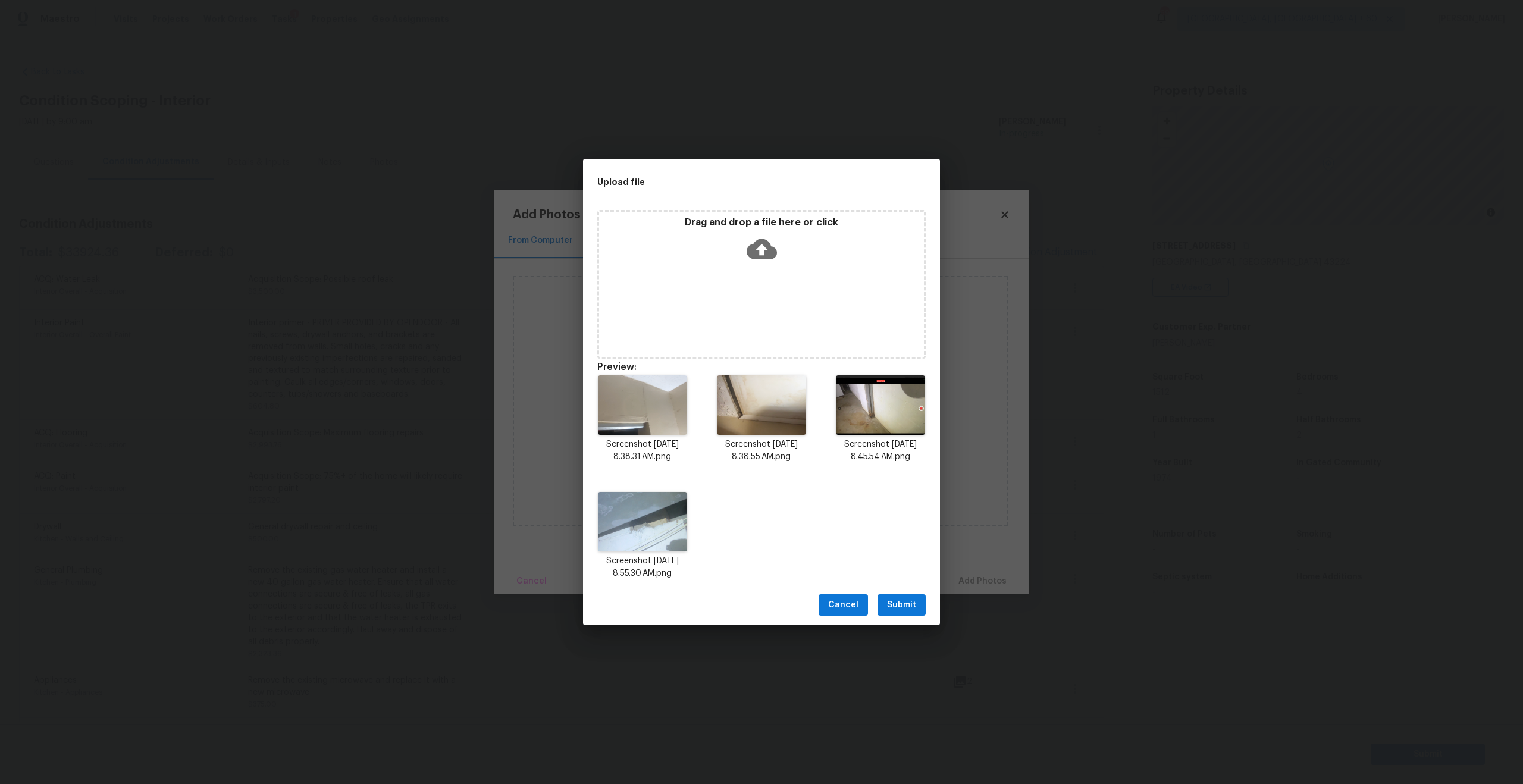
click at [895, 608] on span "Submit" at bounding box center [902, 605] width 29 height 15
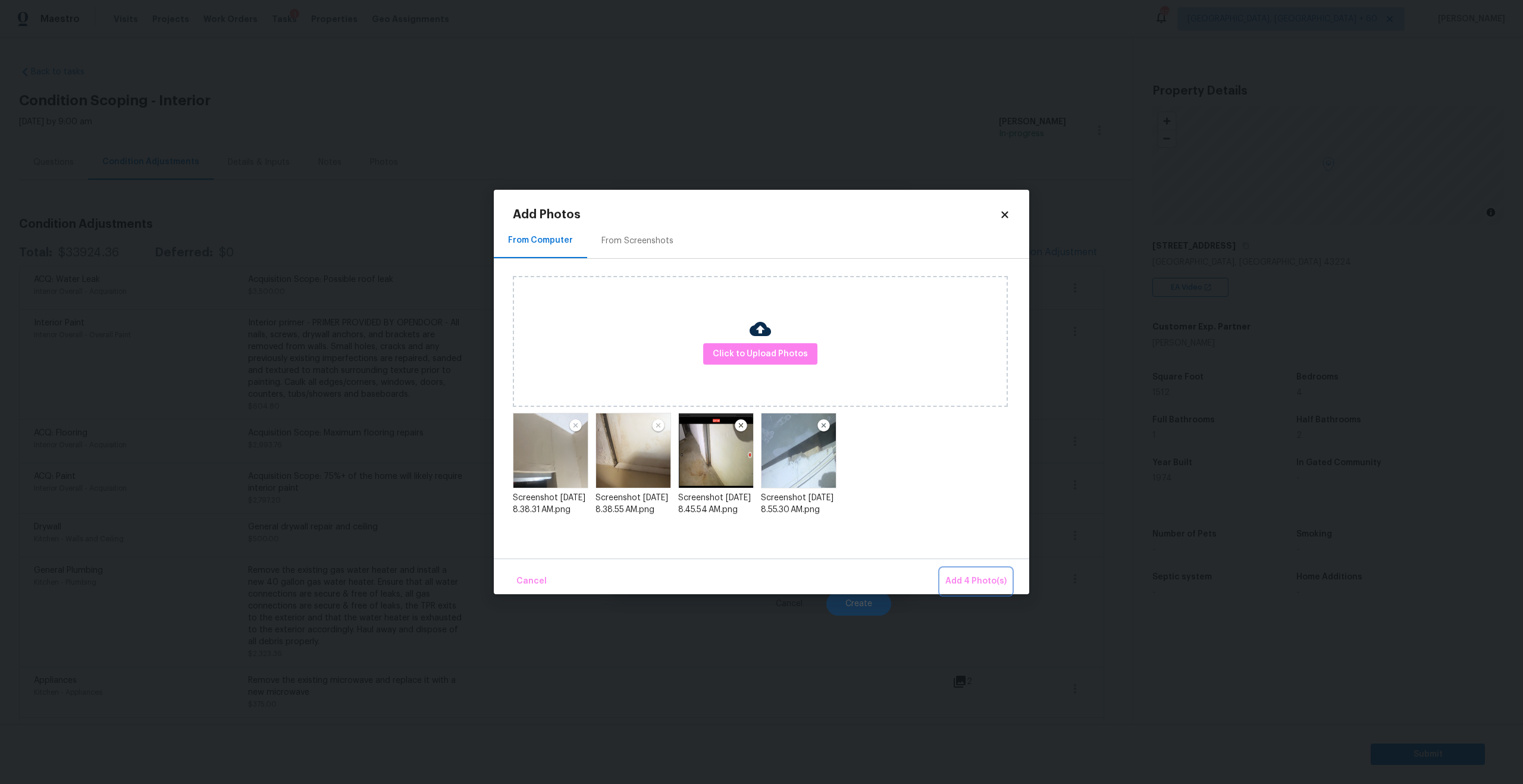
click at [991, 582] on span "Add 4 Photo(s)" at bounding box center [976, 581] width 62 height 15
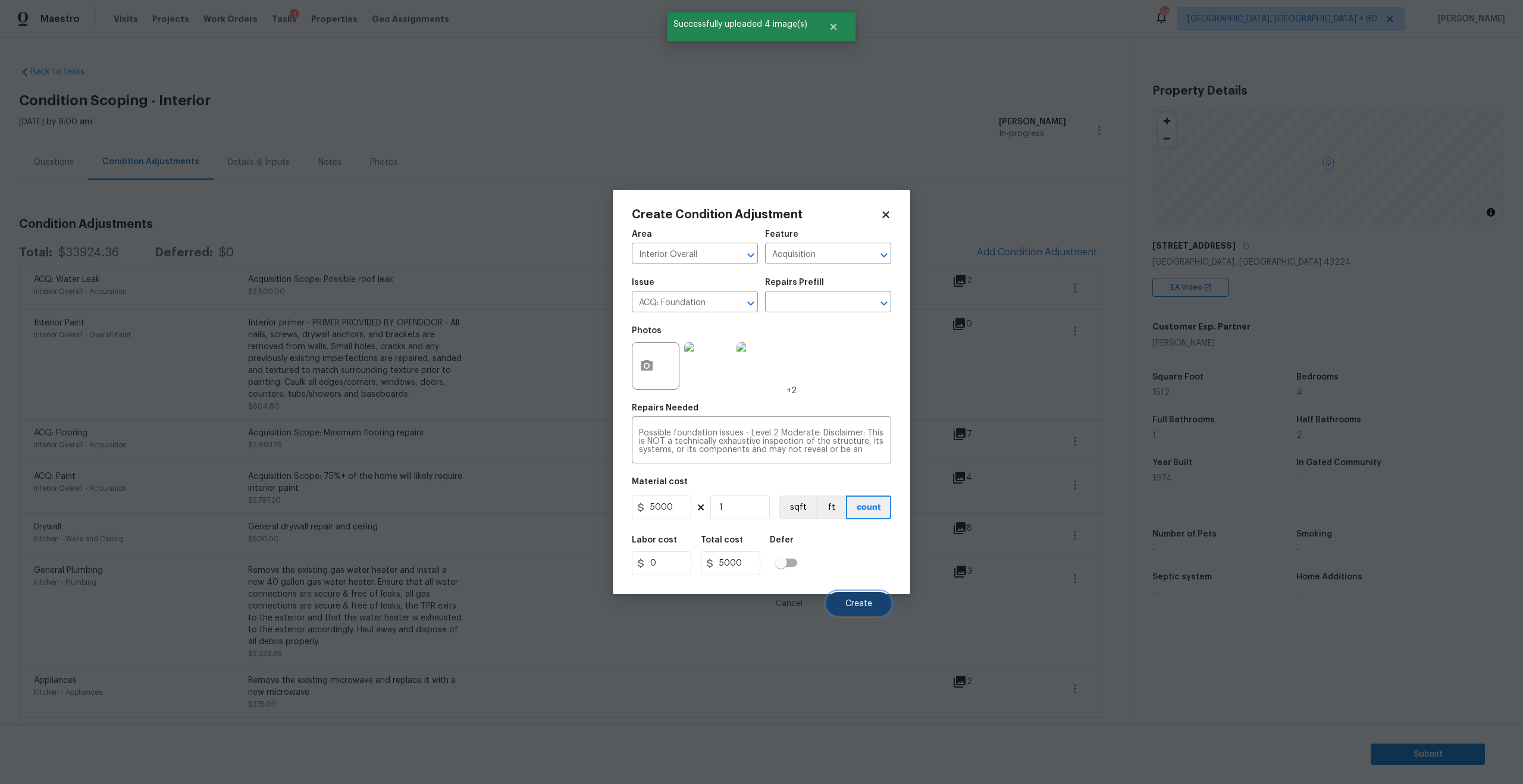
click at [858, 603] on span "Create" at bounding box center [858, 604] width 27 height 9
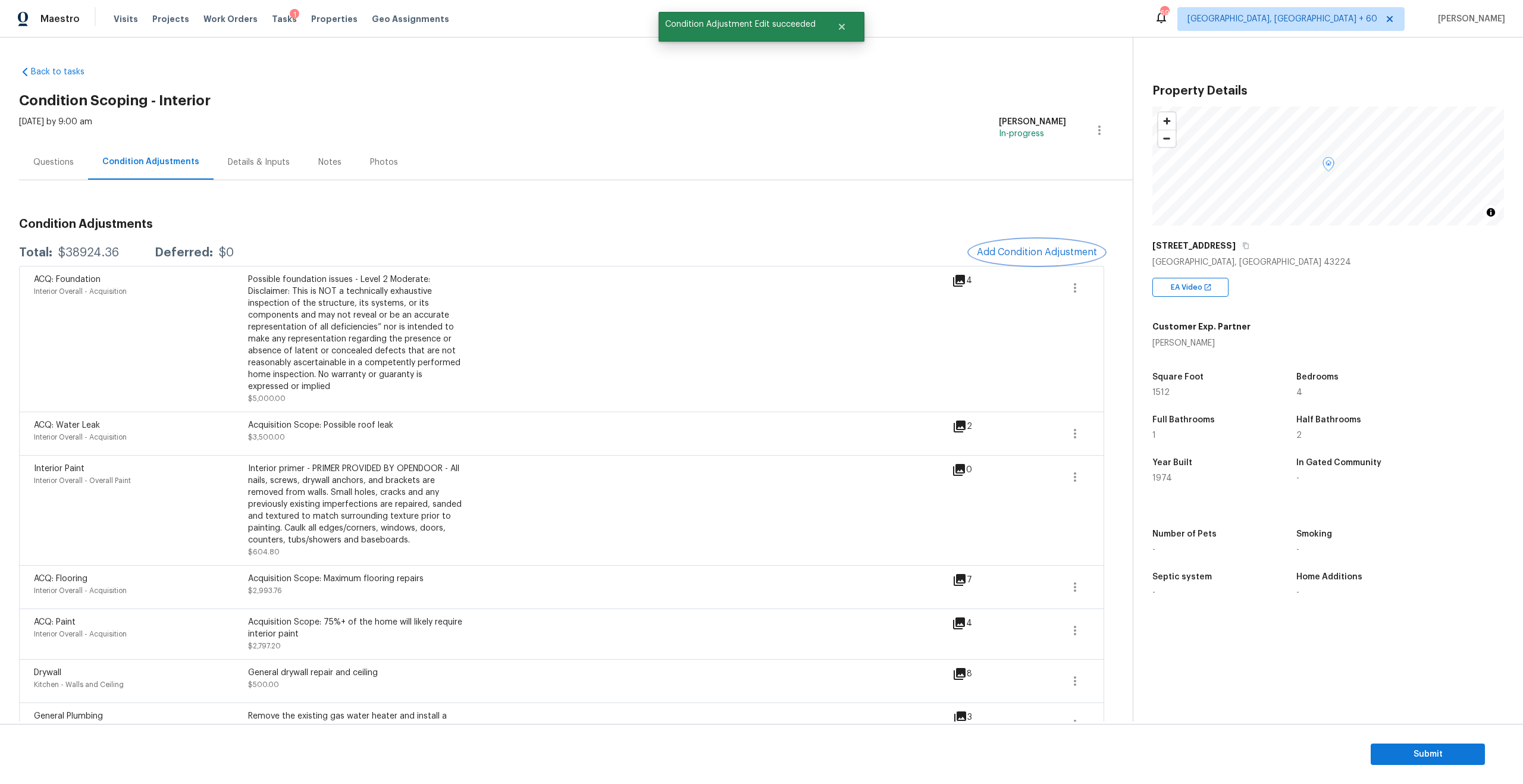
click at [1047, 246] on button "Add Condition Adjustment" at bounding box center [1037, 252] width 134 height 25
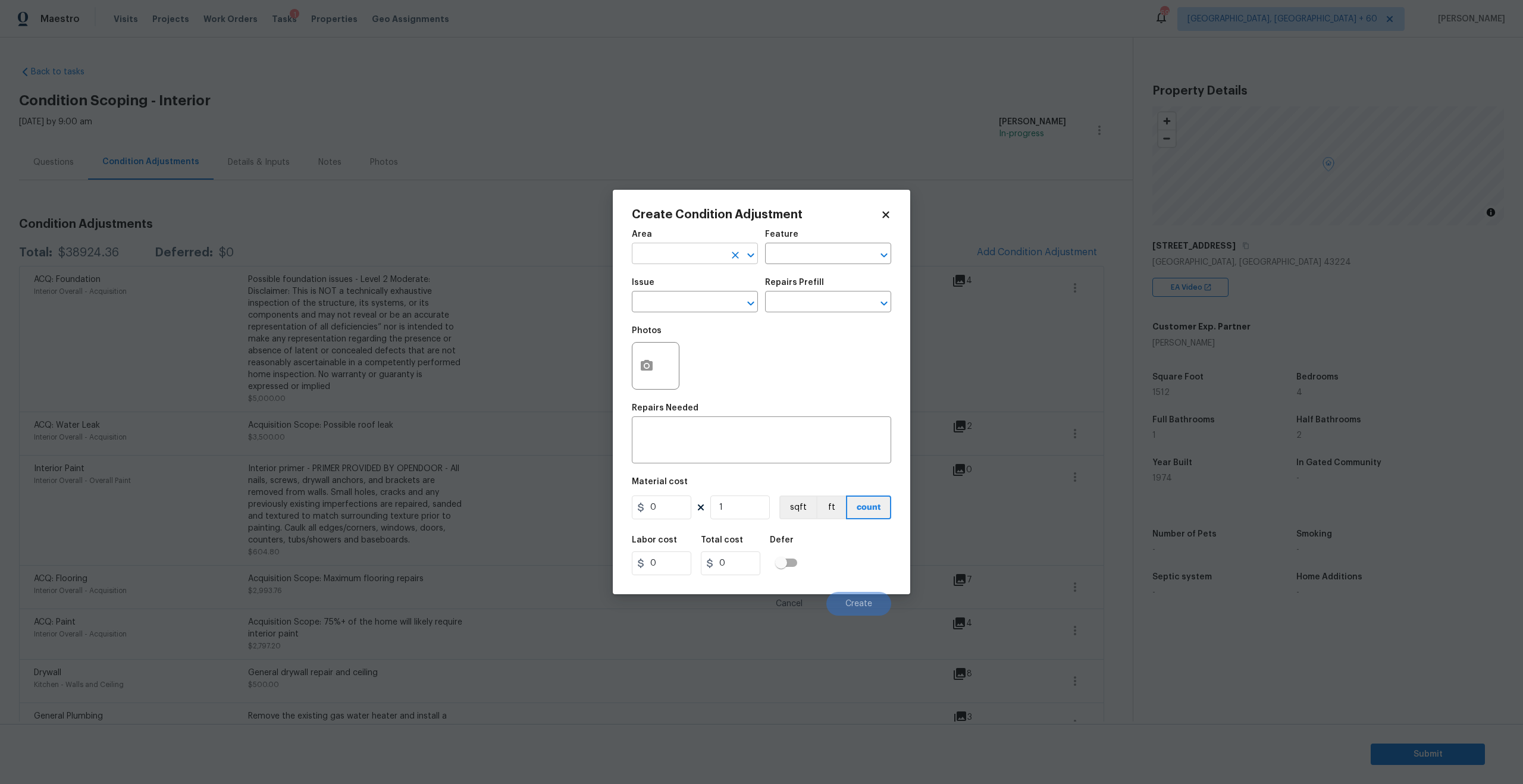
click at [691, 255] on input "text" at bounding box center [678, 255] width 93 height 18
click at [686, 279] on li "Bathroom" at bounding box center [695, 281] width 126 height 20
type input "Bathroom"
click at [686, 293] on input "text" at bounding box center [678, 303] width 93 height 18
click at [684, 354] on li "Interior Resurfacing" at bounding box center [695, 358] width 126 height 20
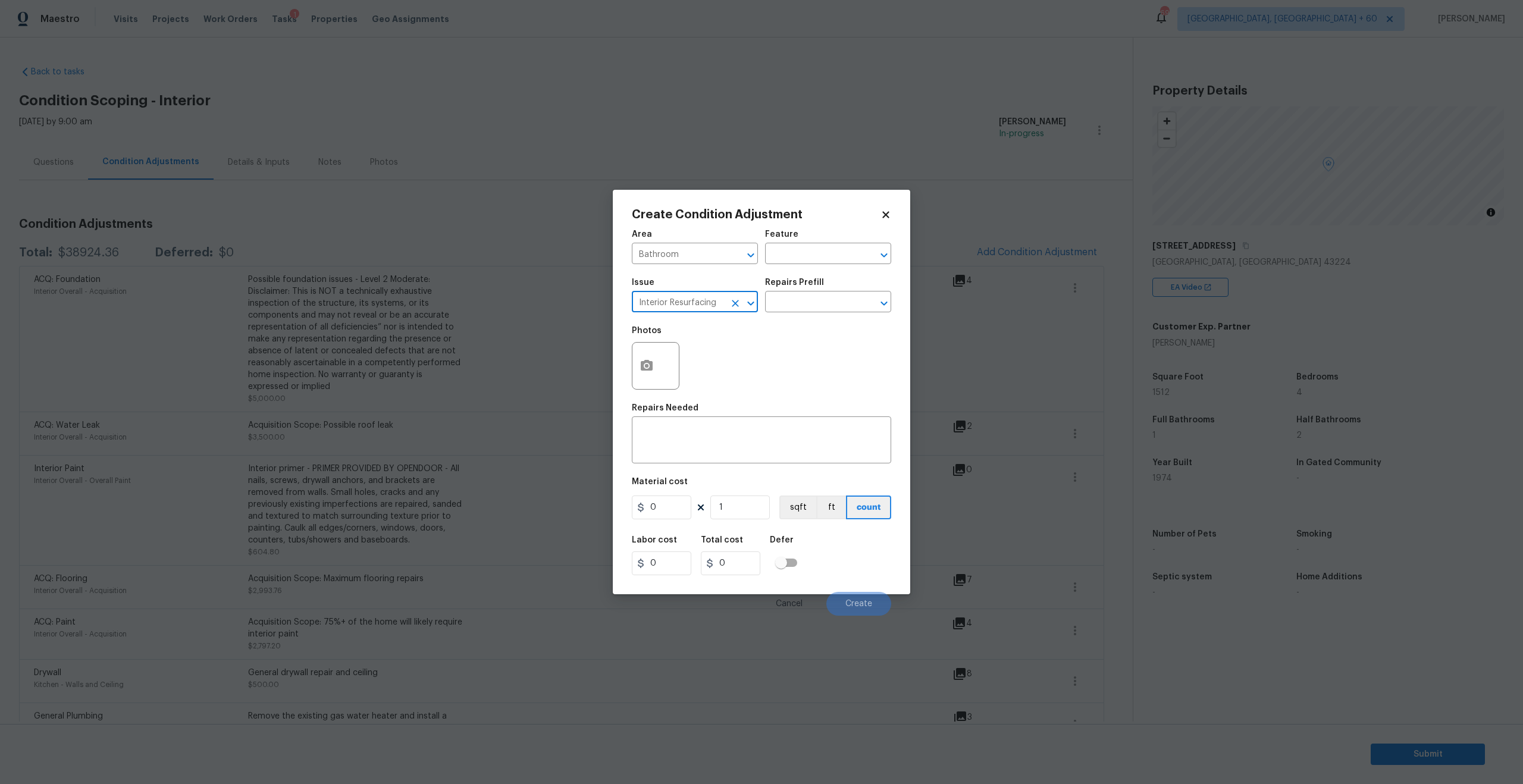
type input "Interior Resurfacing"
click at [842, 291] on div "Repairs Prefill" at bounding box center [828, 286] width 126 height 16
click at [852, 302] on input "text" at bounding box center [812, 303] width 93 height 18
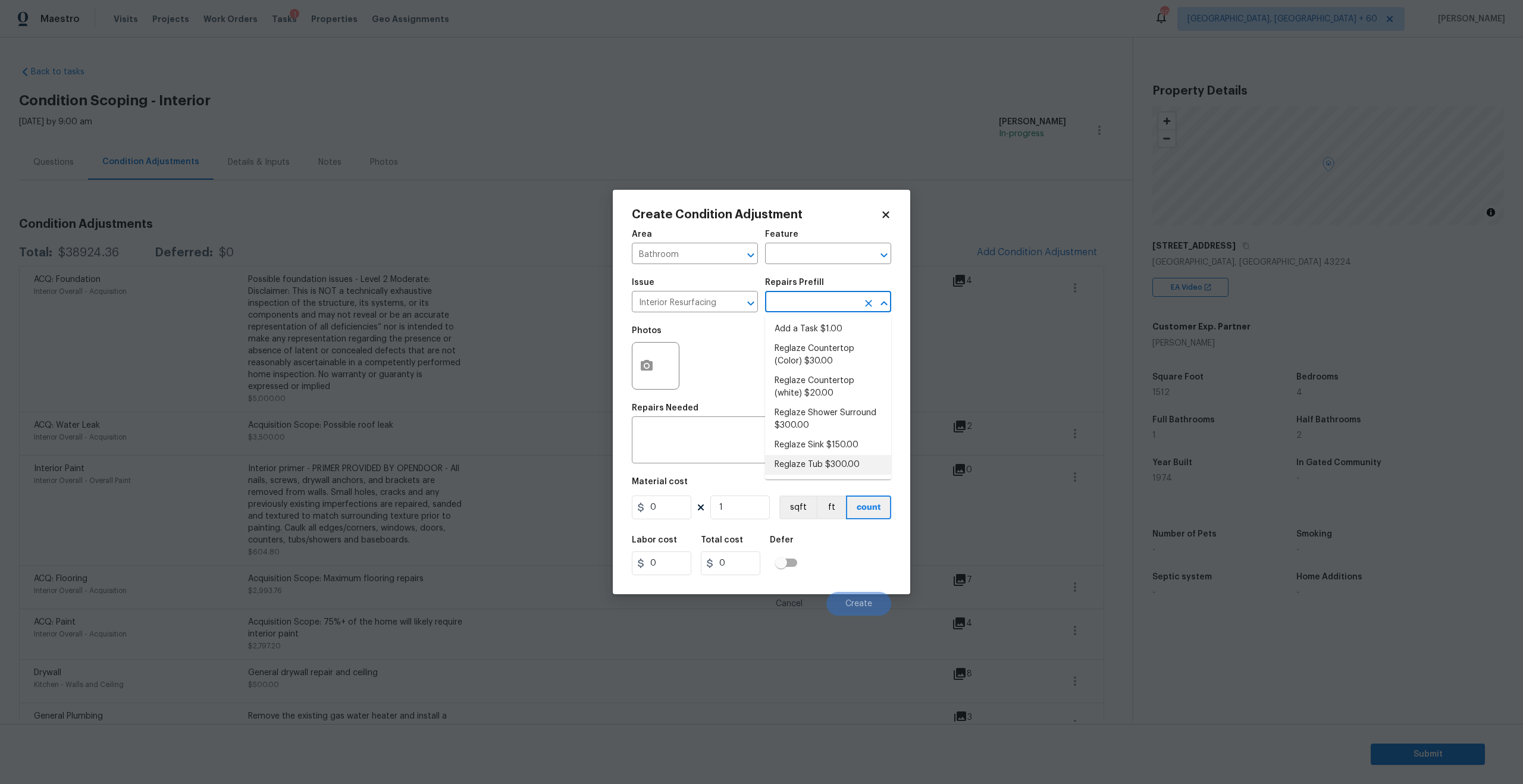
click at [836, 469] on li "Reglaze Tub $300.00" at bounding box center [828, 465] width 126 height 20
type textarea "Prep, mask, clean and reglaze the tub (white) both on the in and outer sides. H…"
type input "300"
click at [654, 366] on button "button" at bounding box center [647, 365] width 29 height 47
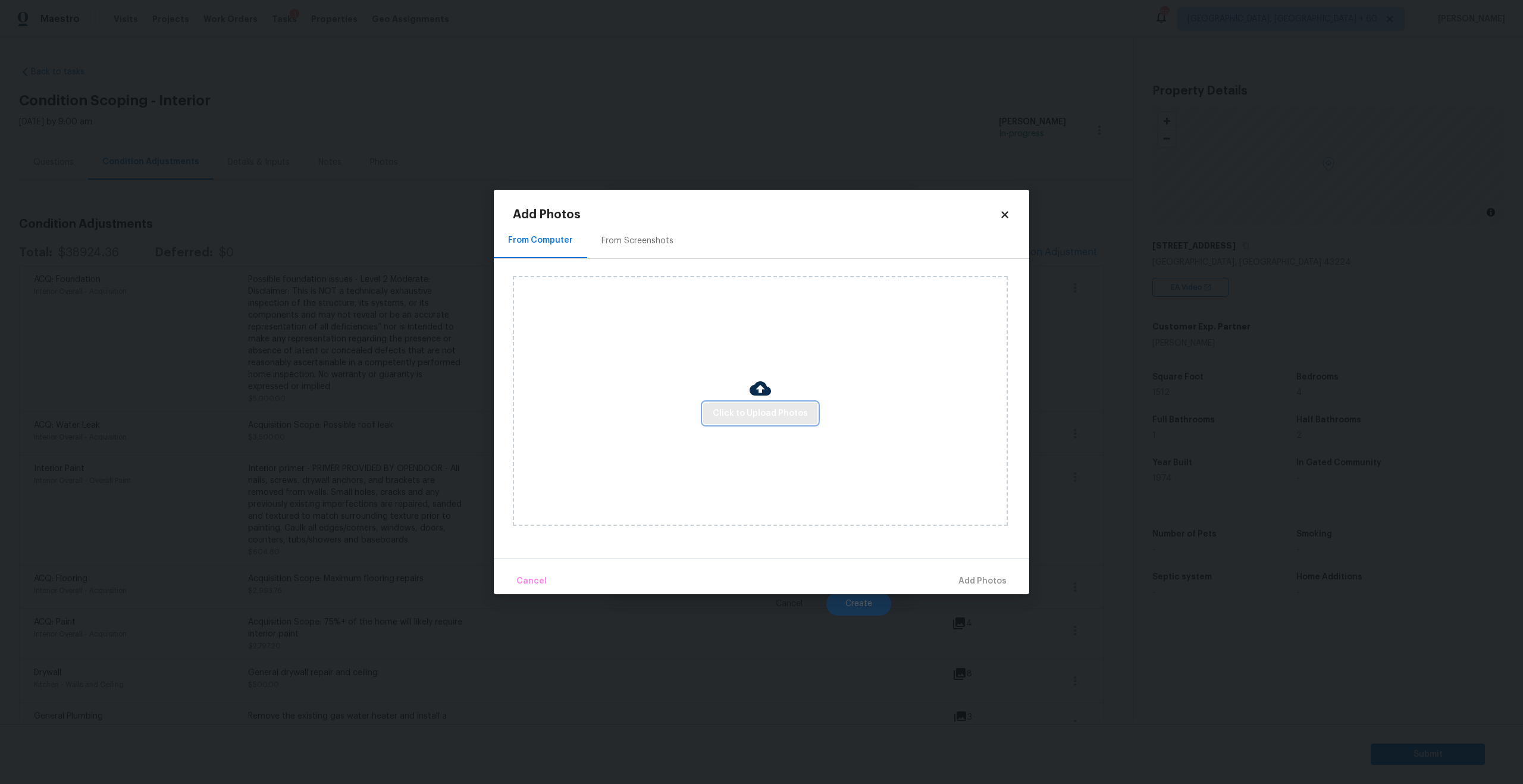
click at [778, 416] on span "Click to Upload Photos" at bounding box center [760, 413] width 95 height 15
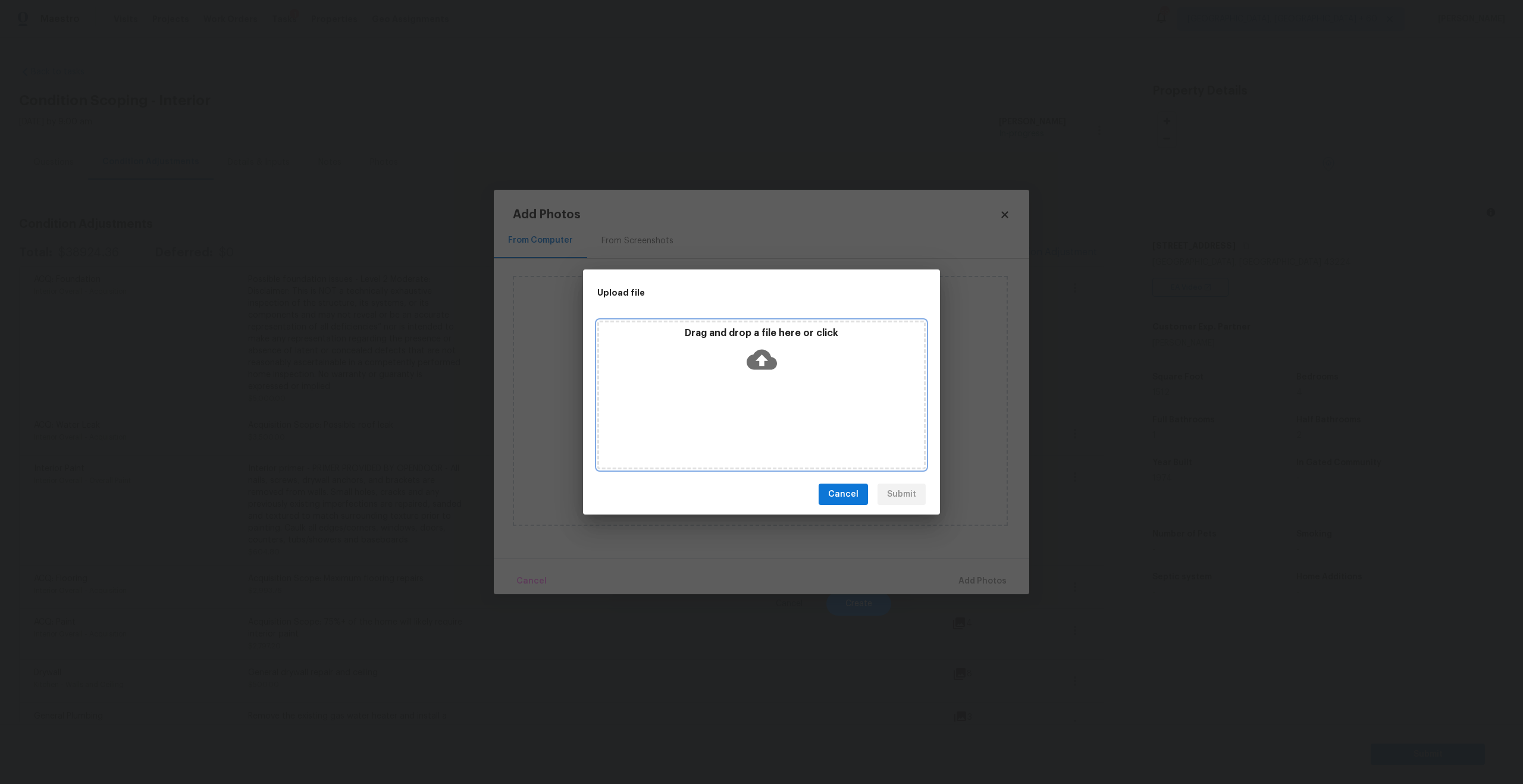
click at [764, 347] on icon at bounding box center [762, 360] width 30 height 30
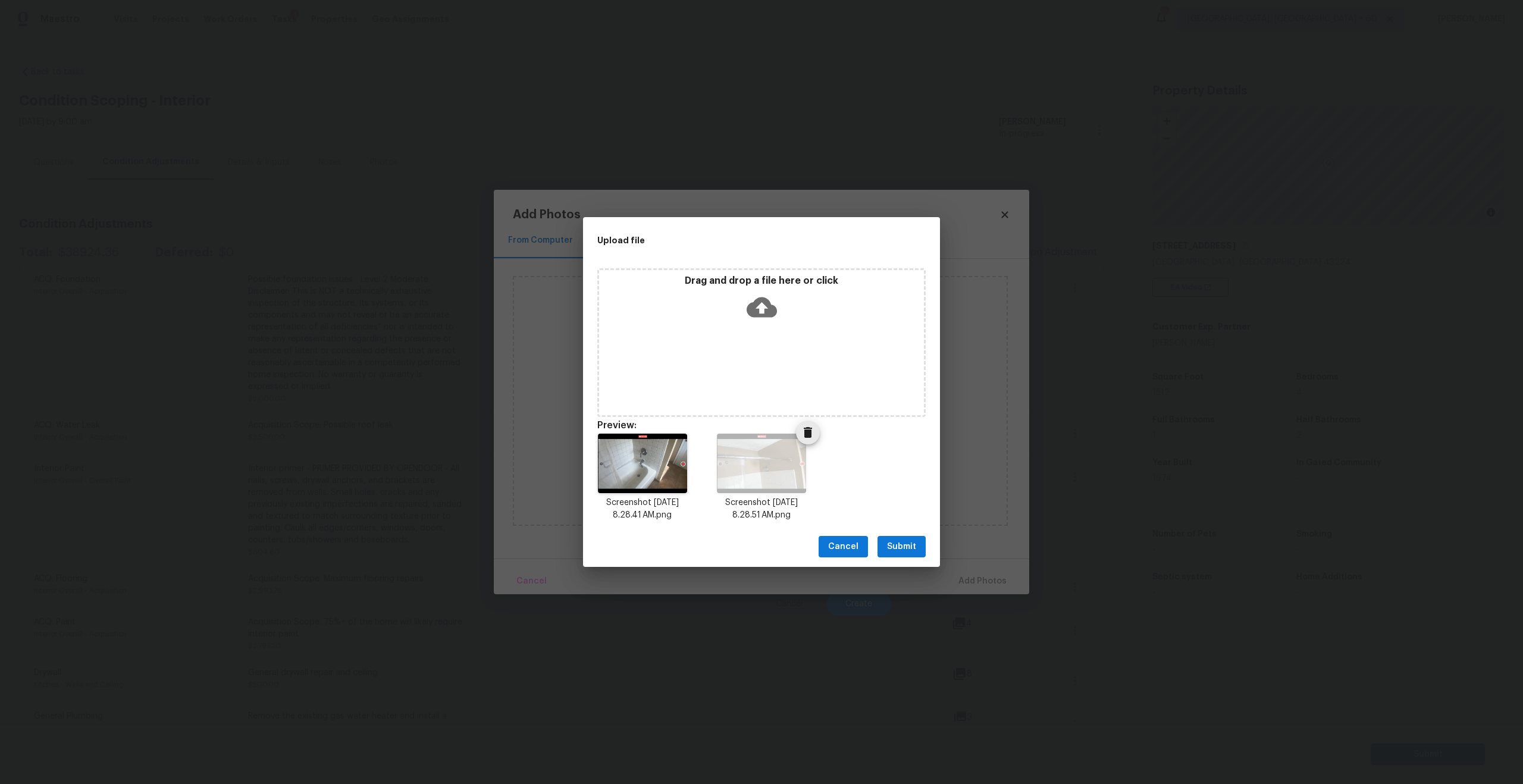
click at [813, 437] on icon "Delete" at bounding box center [808, 432] width 14 height 14
click at [752, 312] on icon at bounding box center [762, 307] width 30 height 20
click at [762, 310] on icon at bounding box center [762, 307] width 30 height 30
click at [892, 542] on span "Submit" at bounding box center [902, 546] width 29 height 15
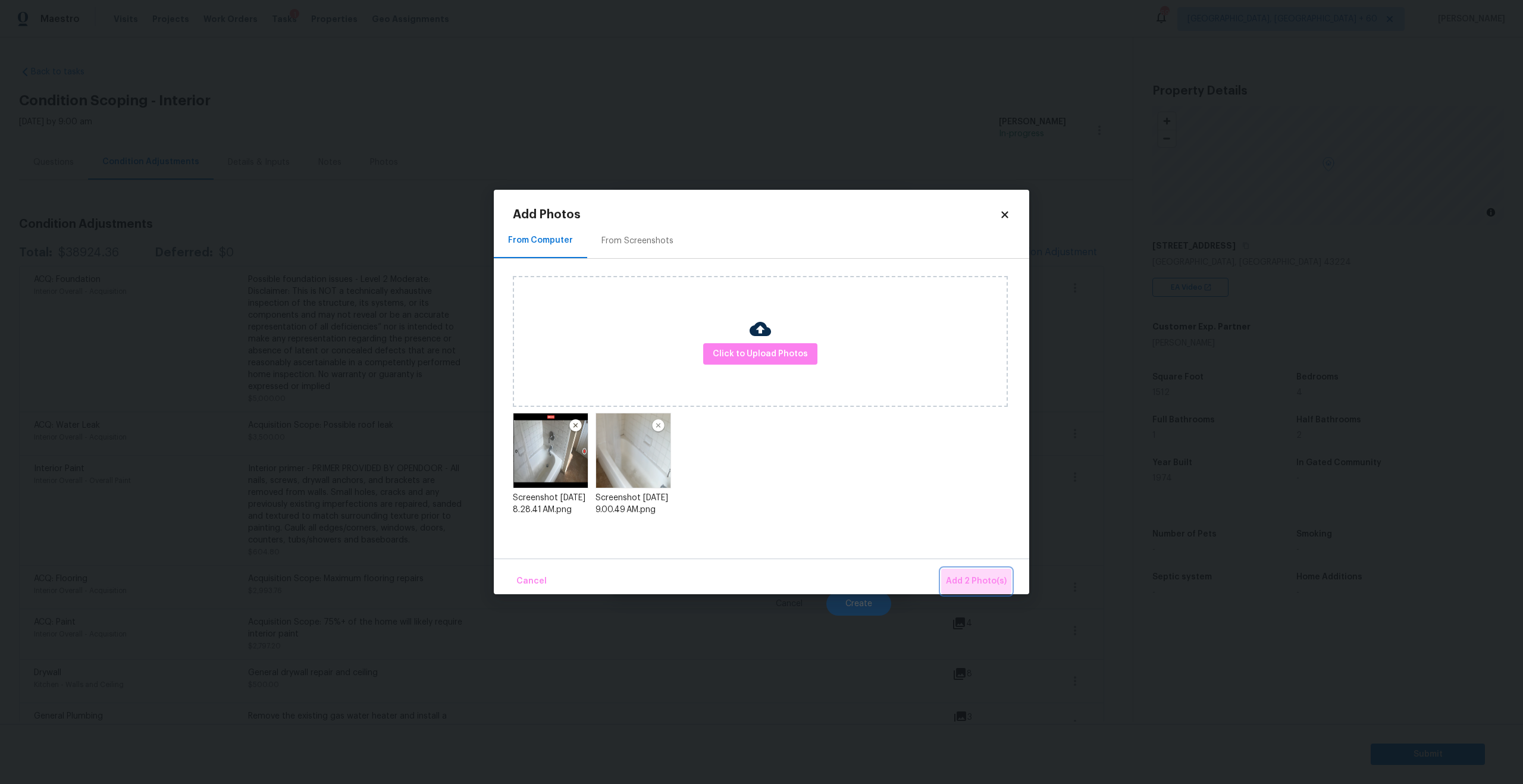
click at [969, 570] on button "Add 2 Photo(s)" at bounding box center [976, 581] width 70 height 26
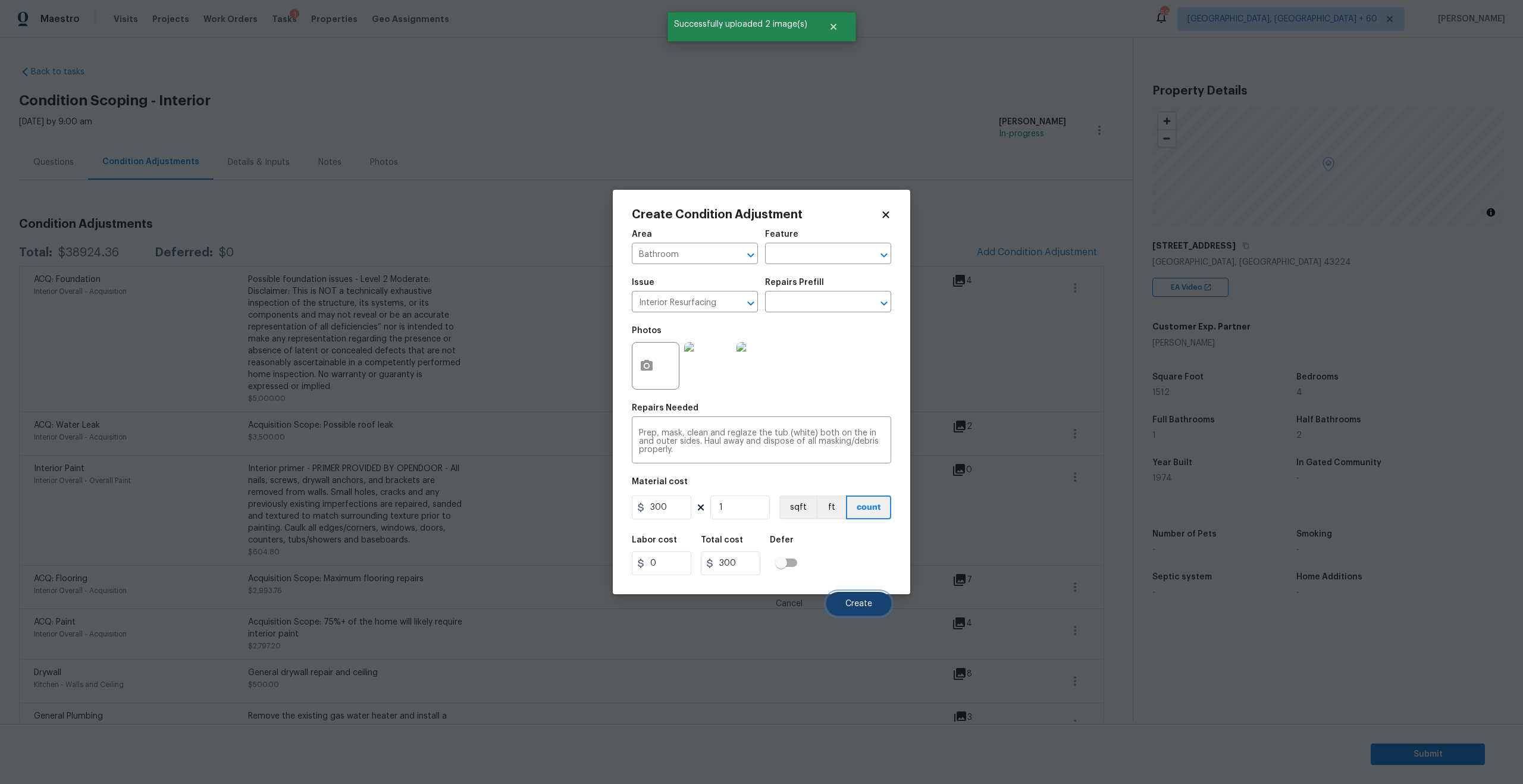
click at [858, 607] on span "Create" at bounding box center [858, 604] width 27 height 9
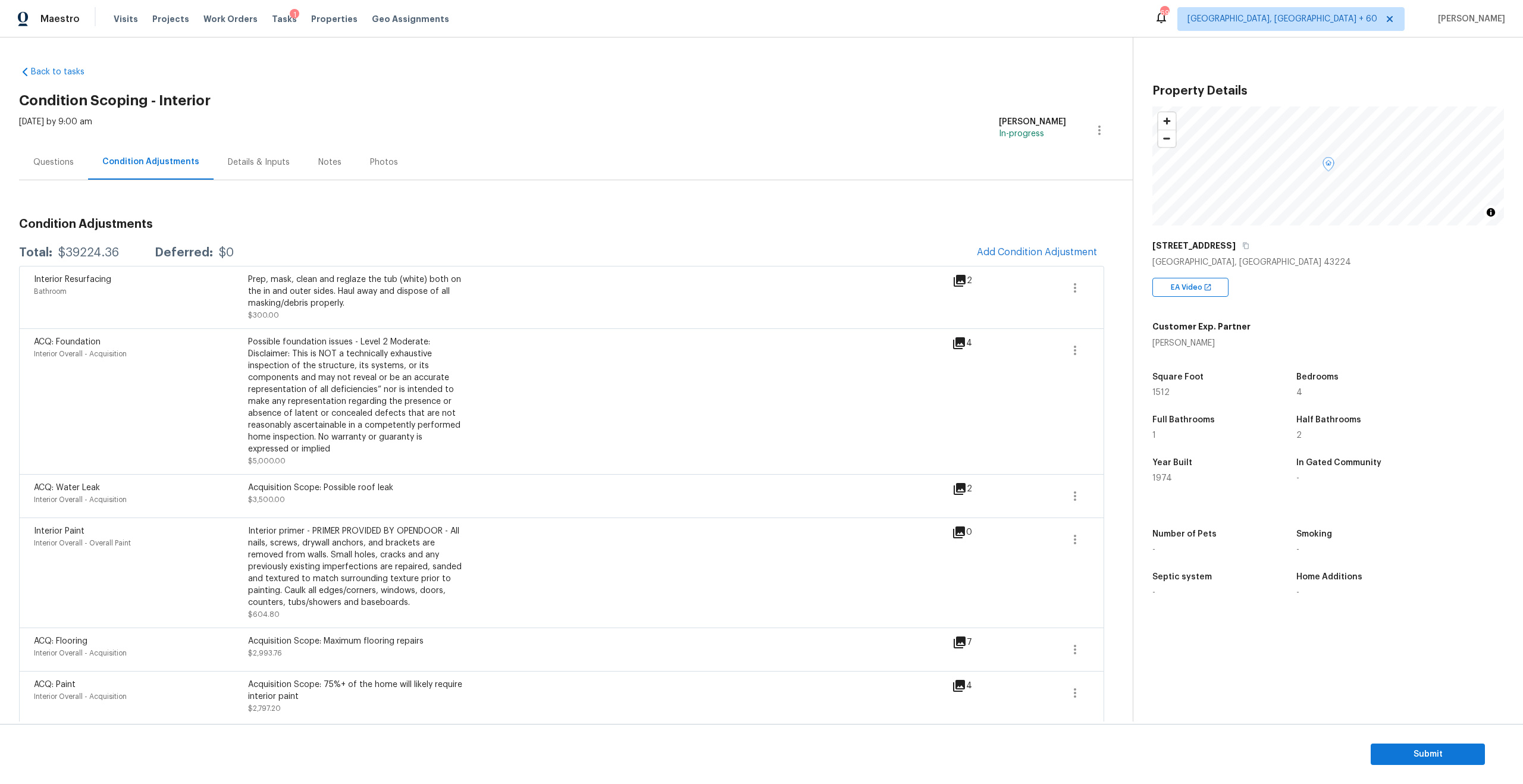
click at [92, 256] on div "$39224.36" at bounding box center [88, 253] width 61 height 12
copy div "$39224.36"
click at [58, 157] on div "Questions" at bounding box center [54, 162] width 41 height 12
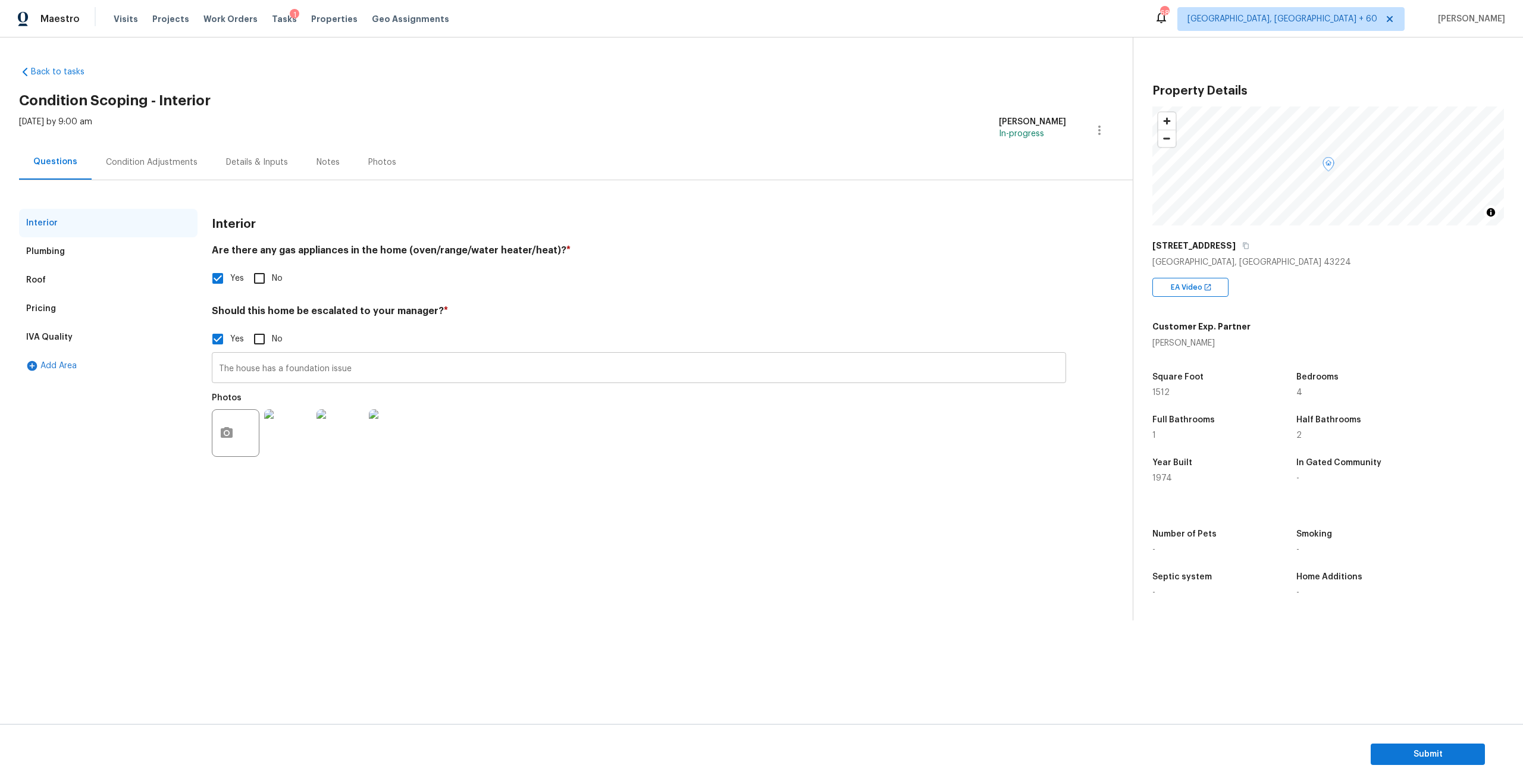
click at [369, 380] on input "The house has a foundation issue" at bounding box center [639, 369] width 855 height 28
type input "The house has a foundation issue."
click at [67, 303] on div "Pricing" at bounding box center [108, 308] width 178 height 29
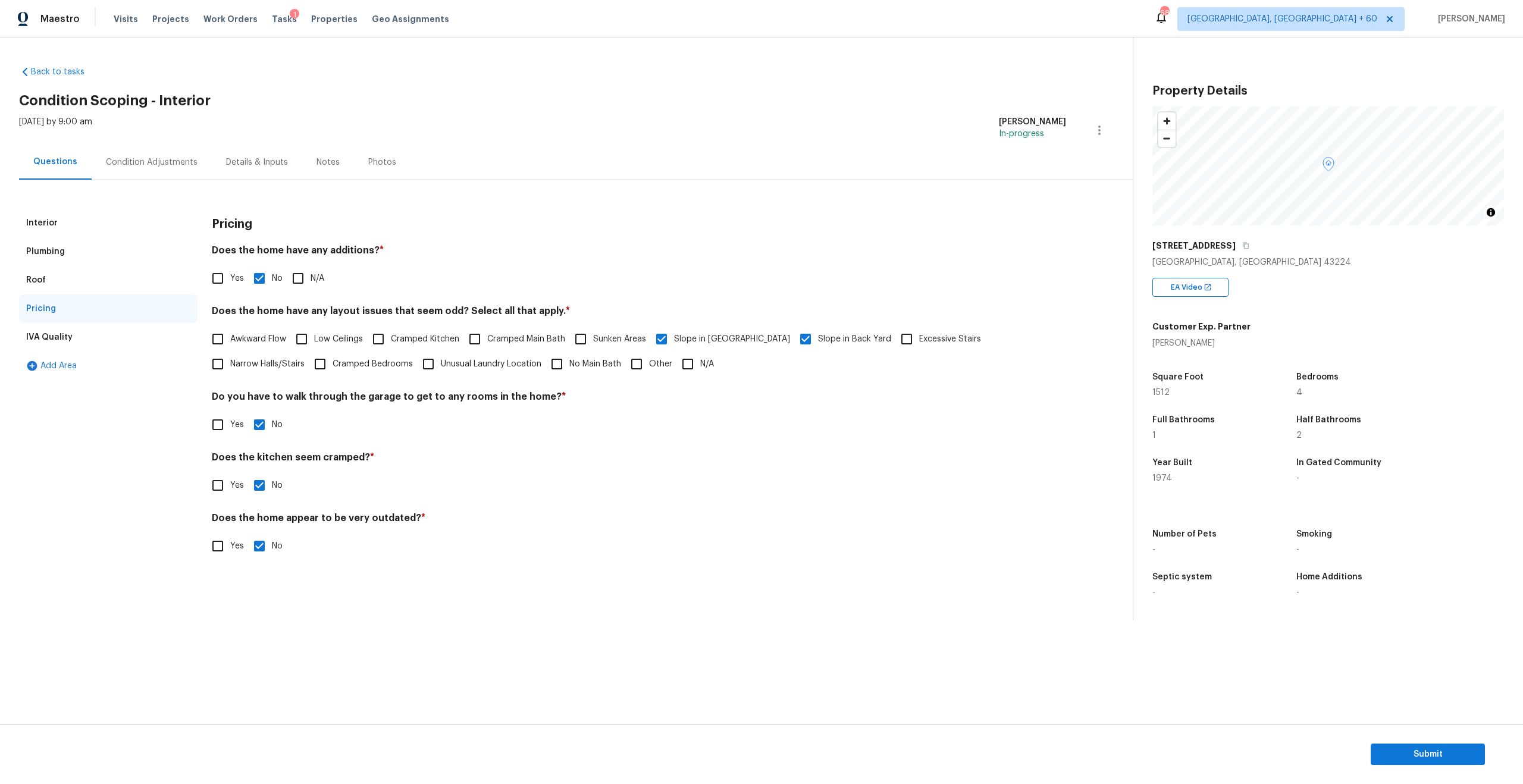
click at [74, 223] on div "Interior" at bounding box center [108, 223] width 178 height 29
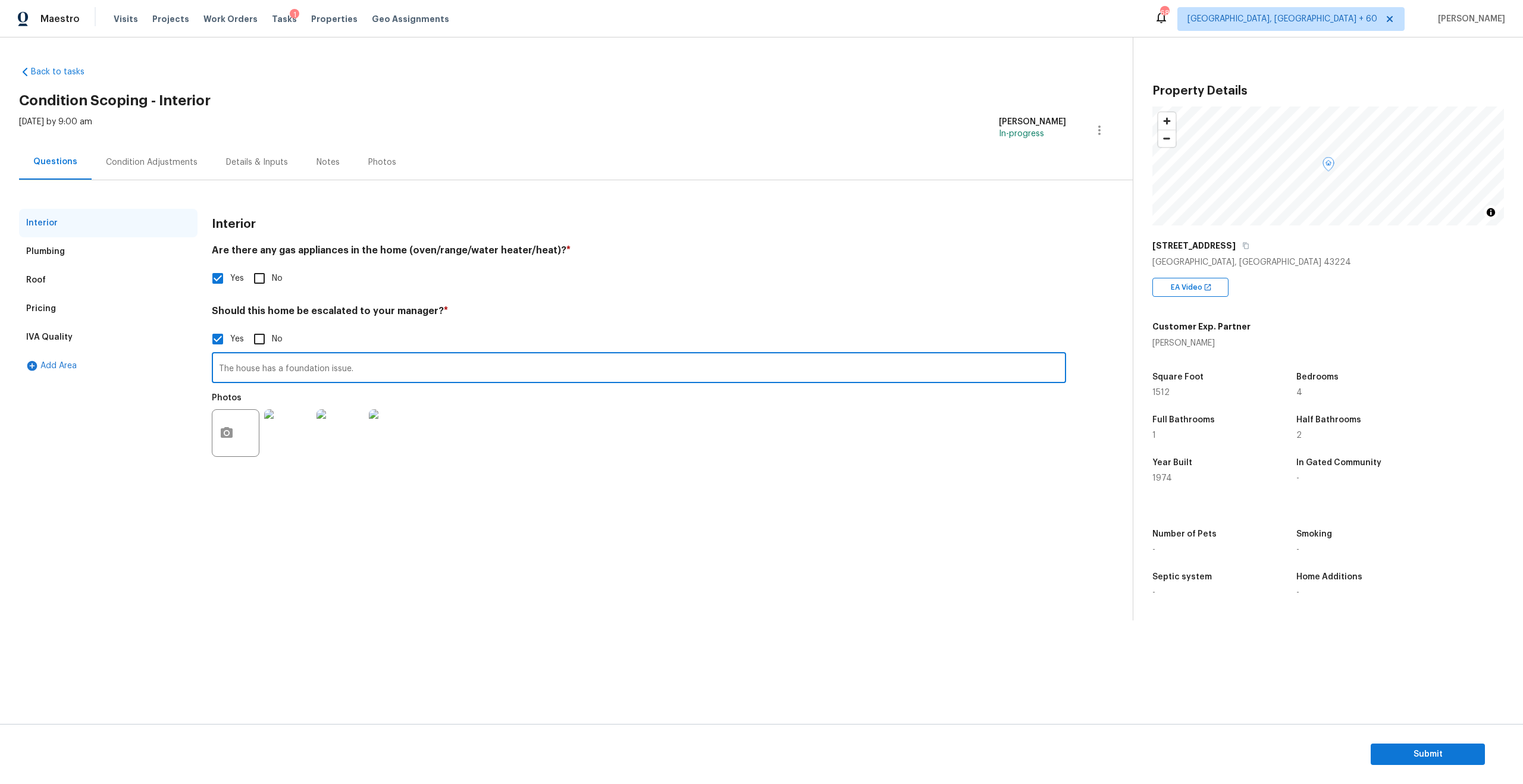
drag, startPoint x: 237, startPoint y: 366, endPoint x: 521, endPoint y: 384, distance: 284.6
click at [521, 384] on div "The house has a foundation issue. ​ Photos" at bounding box center [639, 408] width 855 height 113
click at [141, 164] on div "Condition Adjustments" at bounding box center [152, 162] width 92 height 12
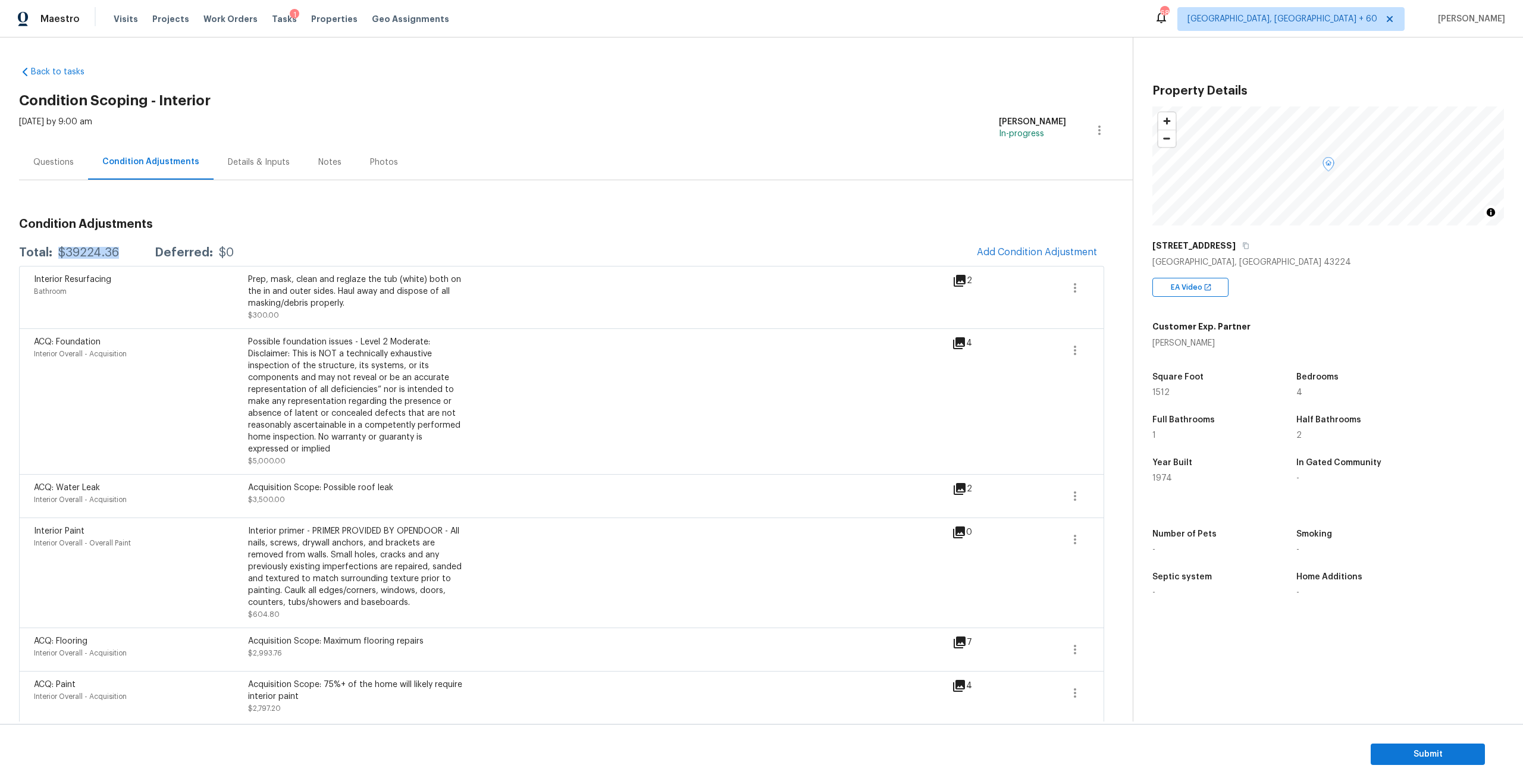
drag, startPoint x: 117, startPoint y: 252, endPoint x: 54, endPoint y: 252, distance: 63.0
click at [54, 252] on div "Total: $39224.36 Deferred: $0" at bounding box center [126, 253] width 215 height 12
copy div "$39224.36"
click at [56, 158] on div "Questions" at bounding box center [54, 162] width 41 height 12
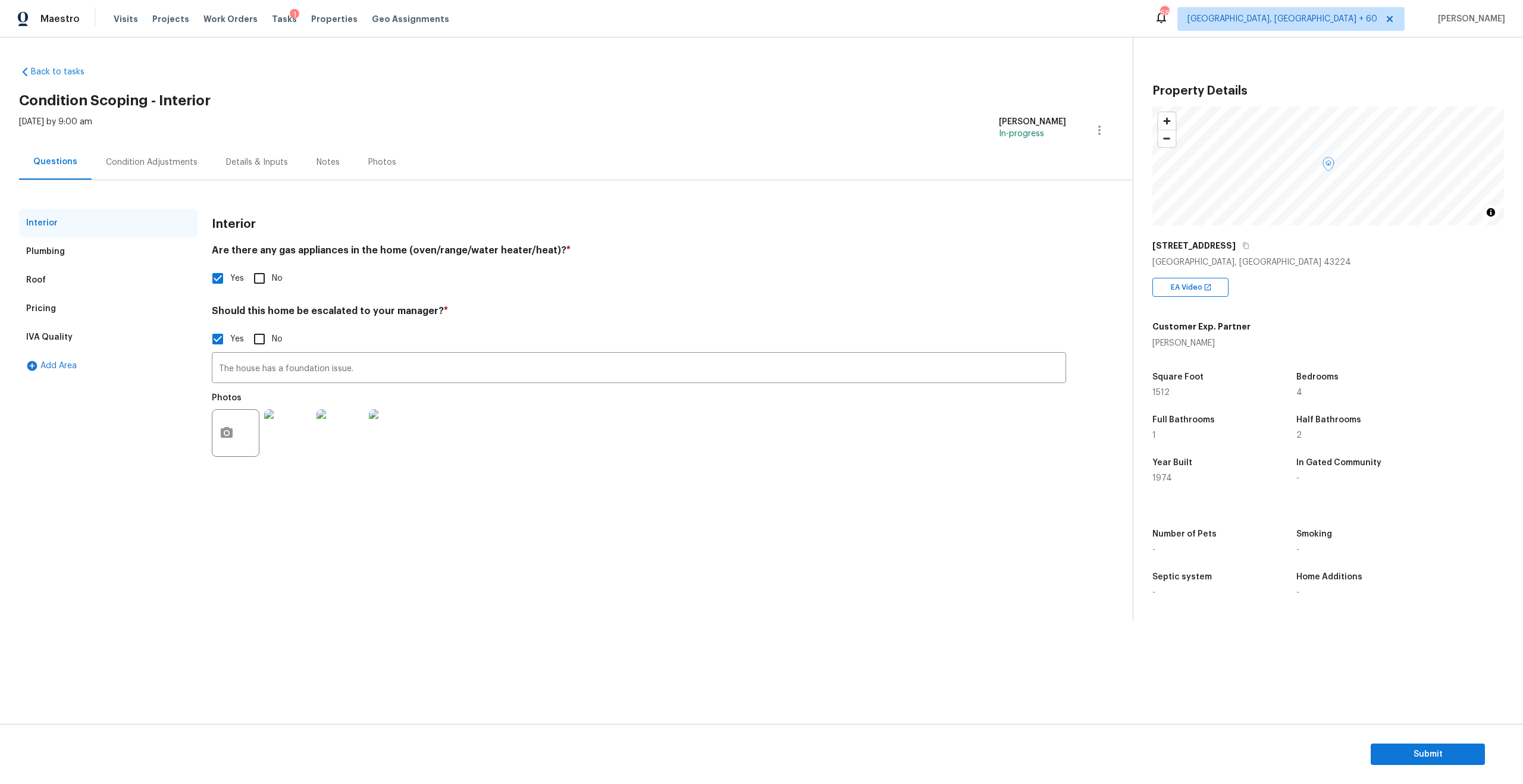
click at [47, 255] on div "Plumbing" at bounding box center [45, 252] width 39 height 12
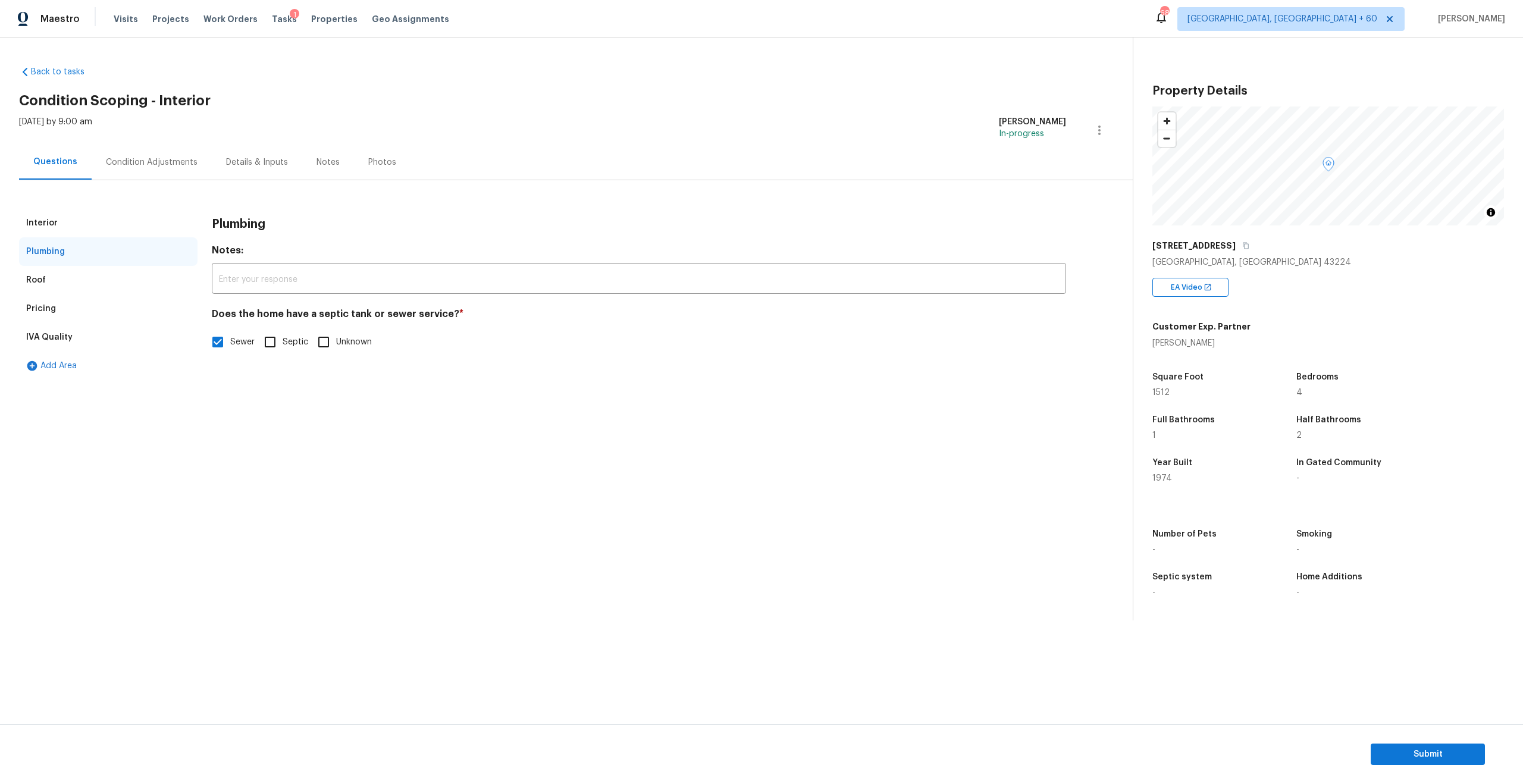
click at [45, 285] on div "Roof" at bounding box center [108, 280] width 178 height 29
click at [45, 301] on div "Pricing" at bounding box center [108, 308] width 178 height 29
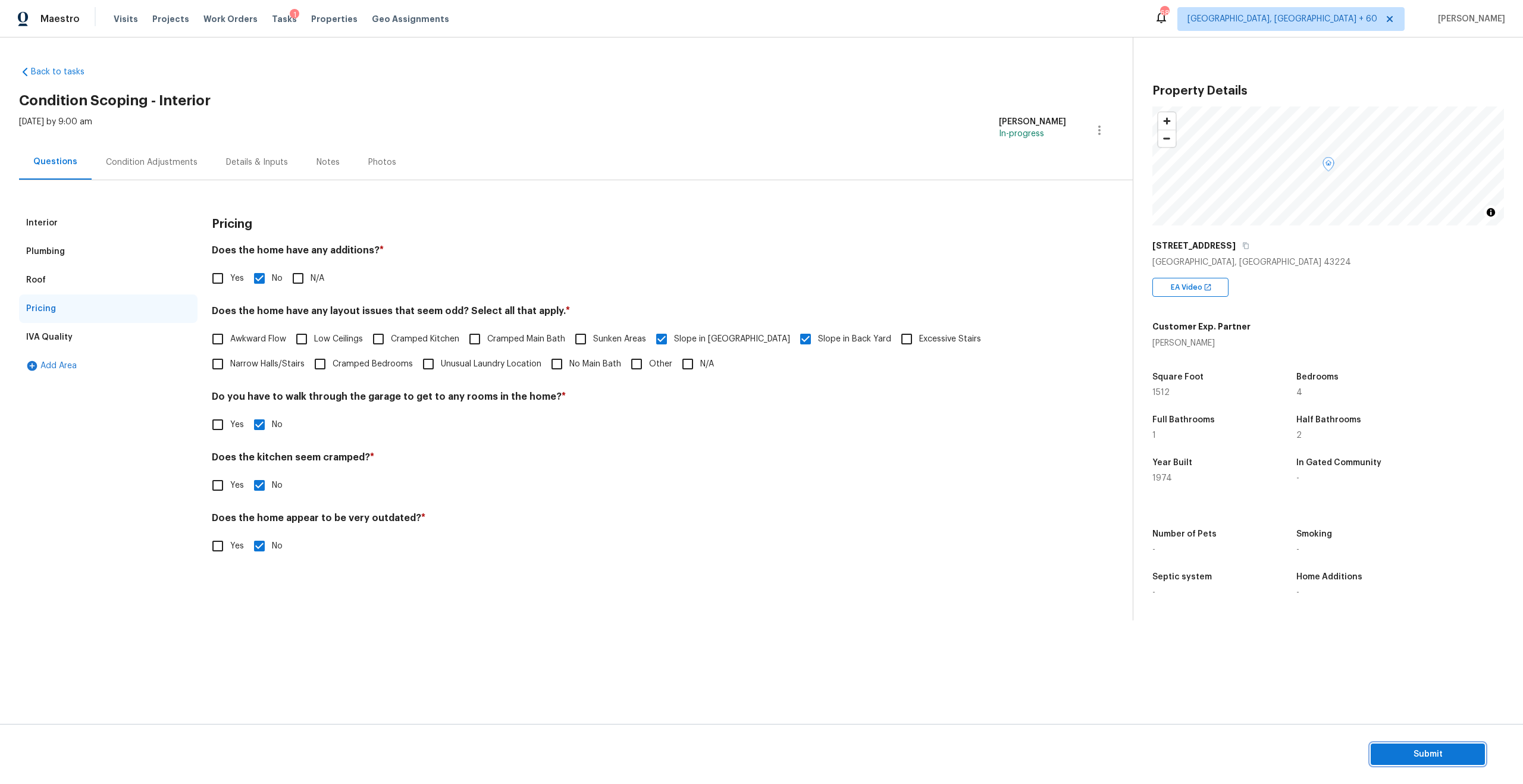
click at [1399, 764] on button "Submit" at bounding box center [1428, 755] width 114 height 22
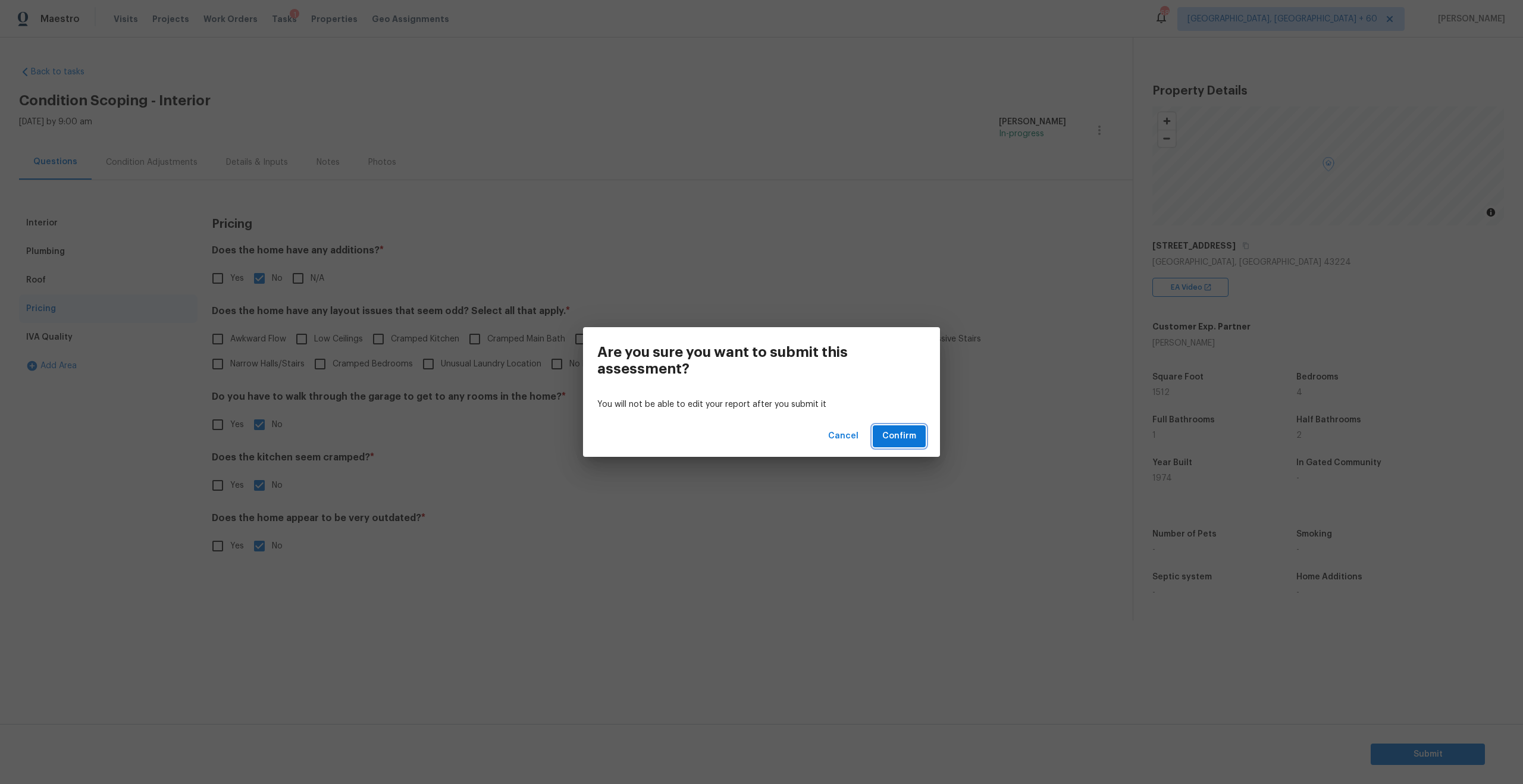
click at [902, 439] on span "Confirm" at bounding box center [899, 436] width 34 height 15
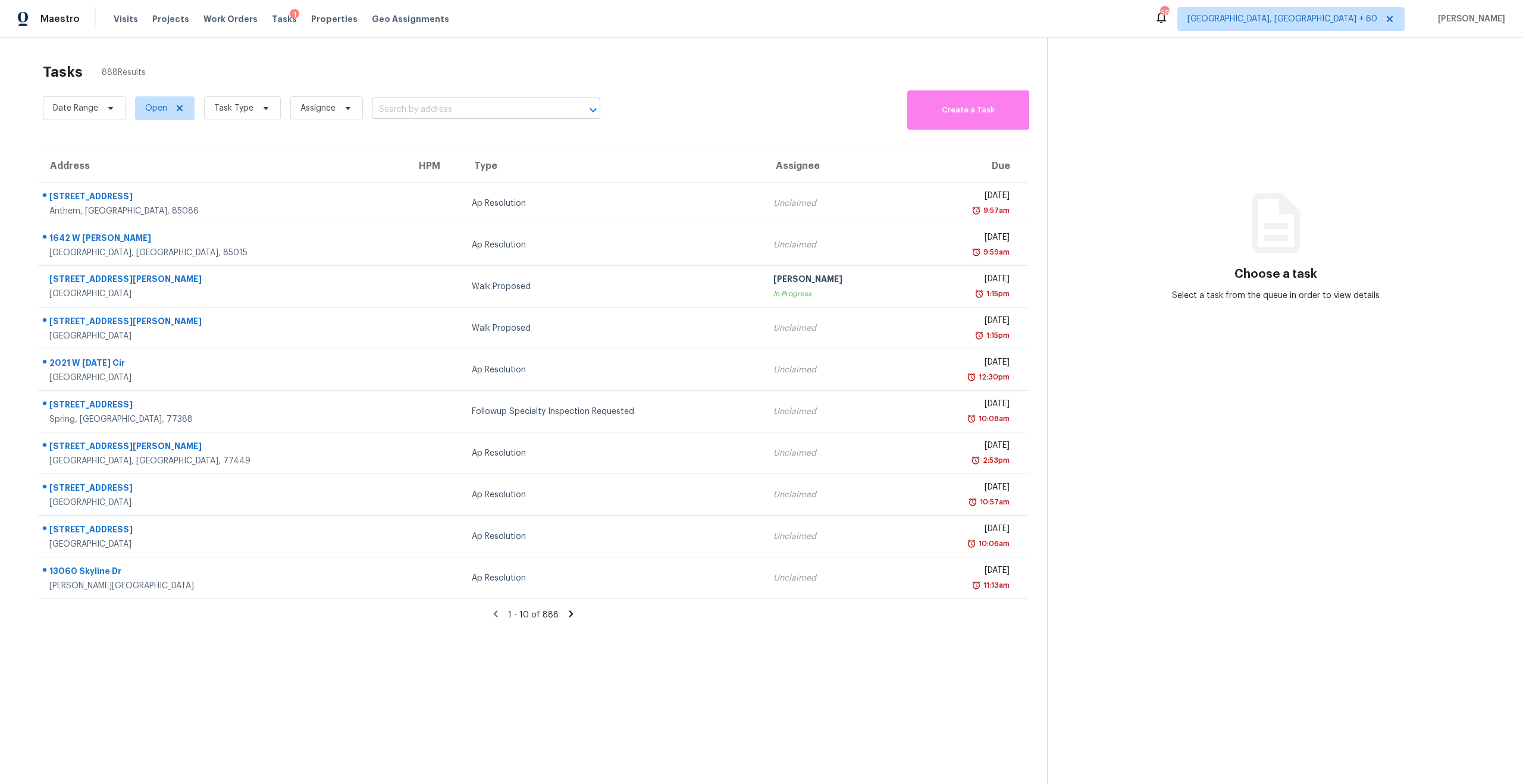
click at [469, 107] on input "text" at bounding box center [469, 109] width 195 height 18
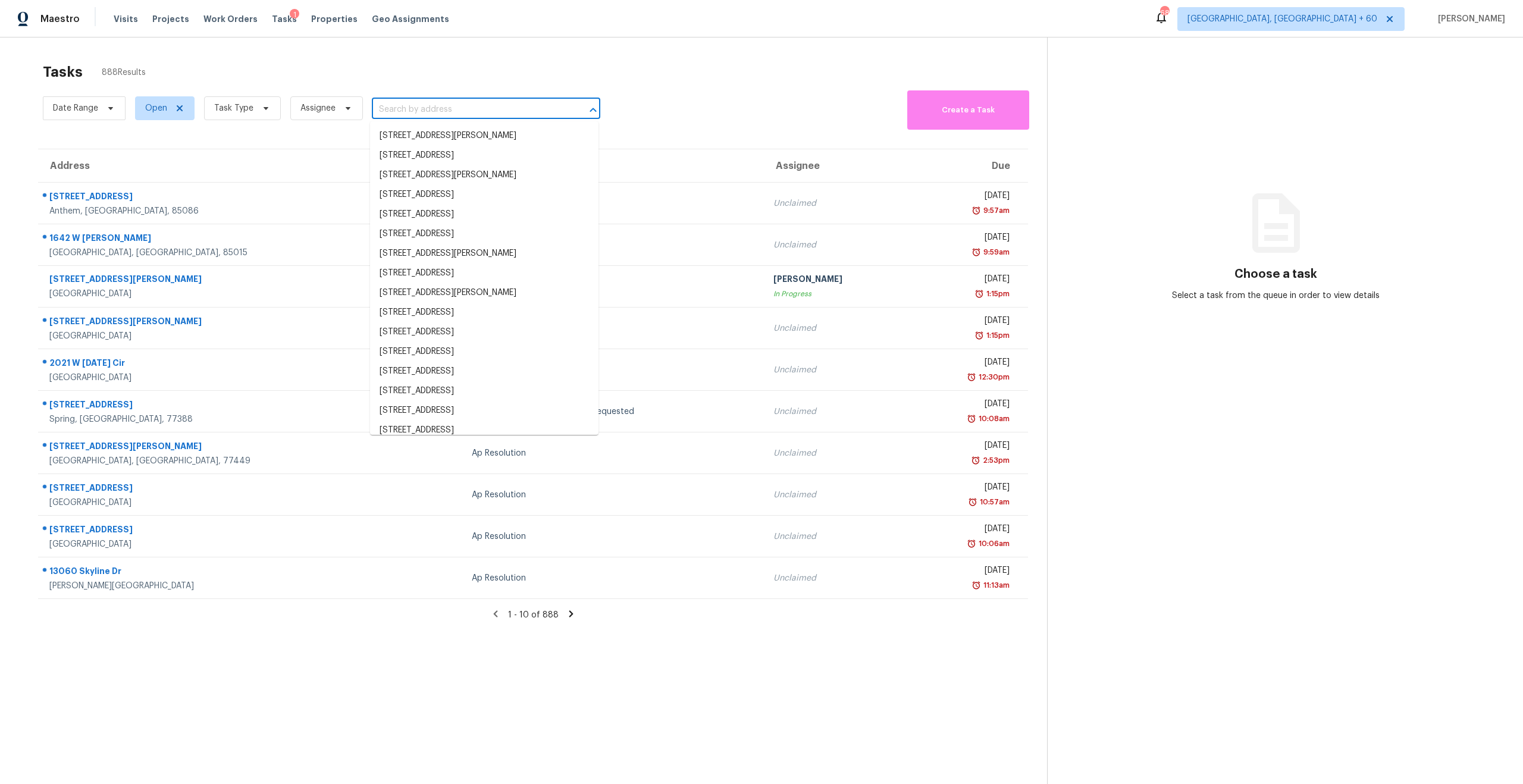
paste input "125 Steel Hopper Way Garner, NC, 27529"
type input "125 Steel Hopper Way Garner, NC, 27529"
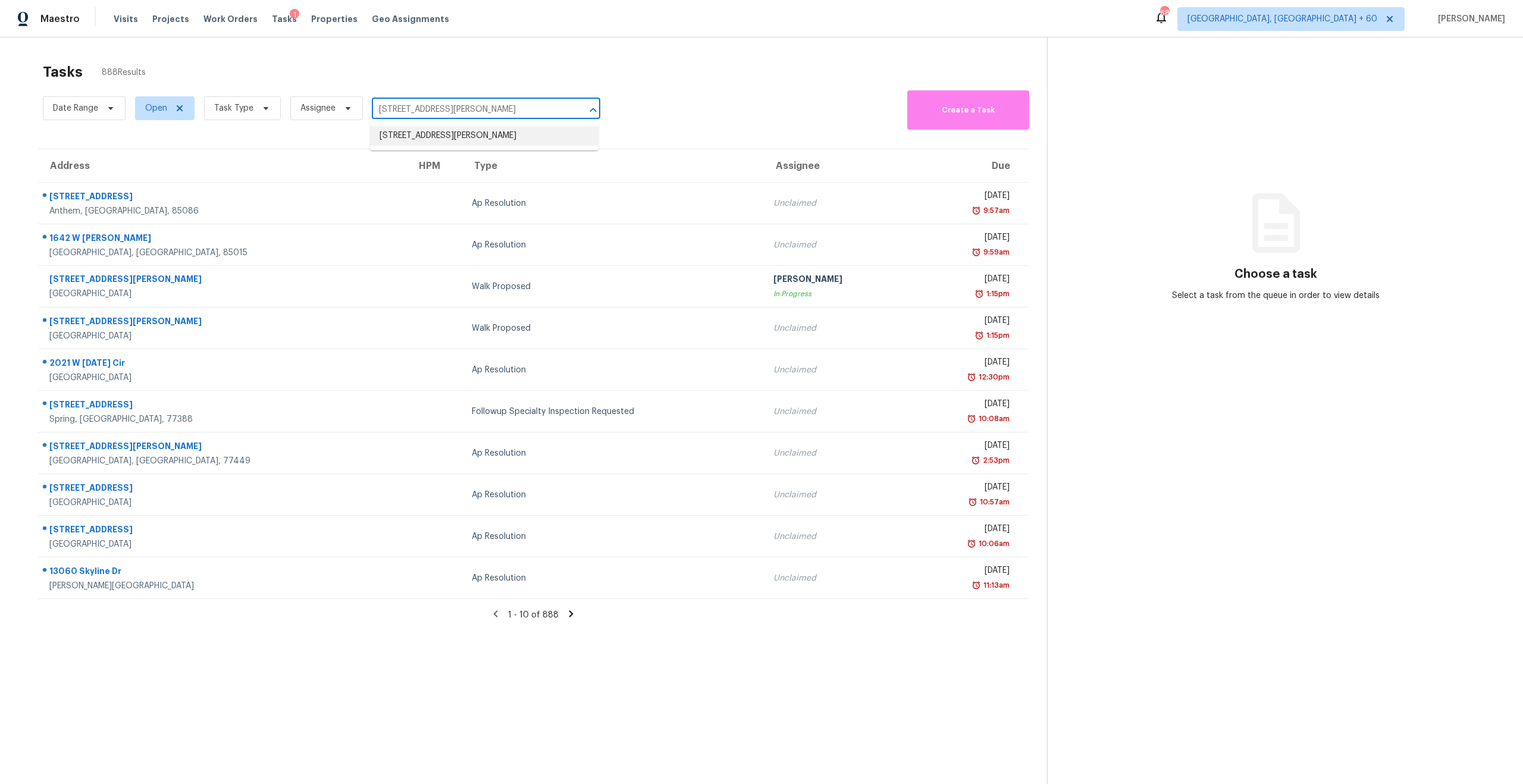
click at [476, 131] on li "125 Steel Hopper Way, Garner, NC 27529" at bounding box center [484, 136] width 229 height 20
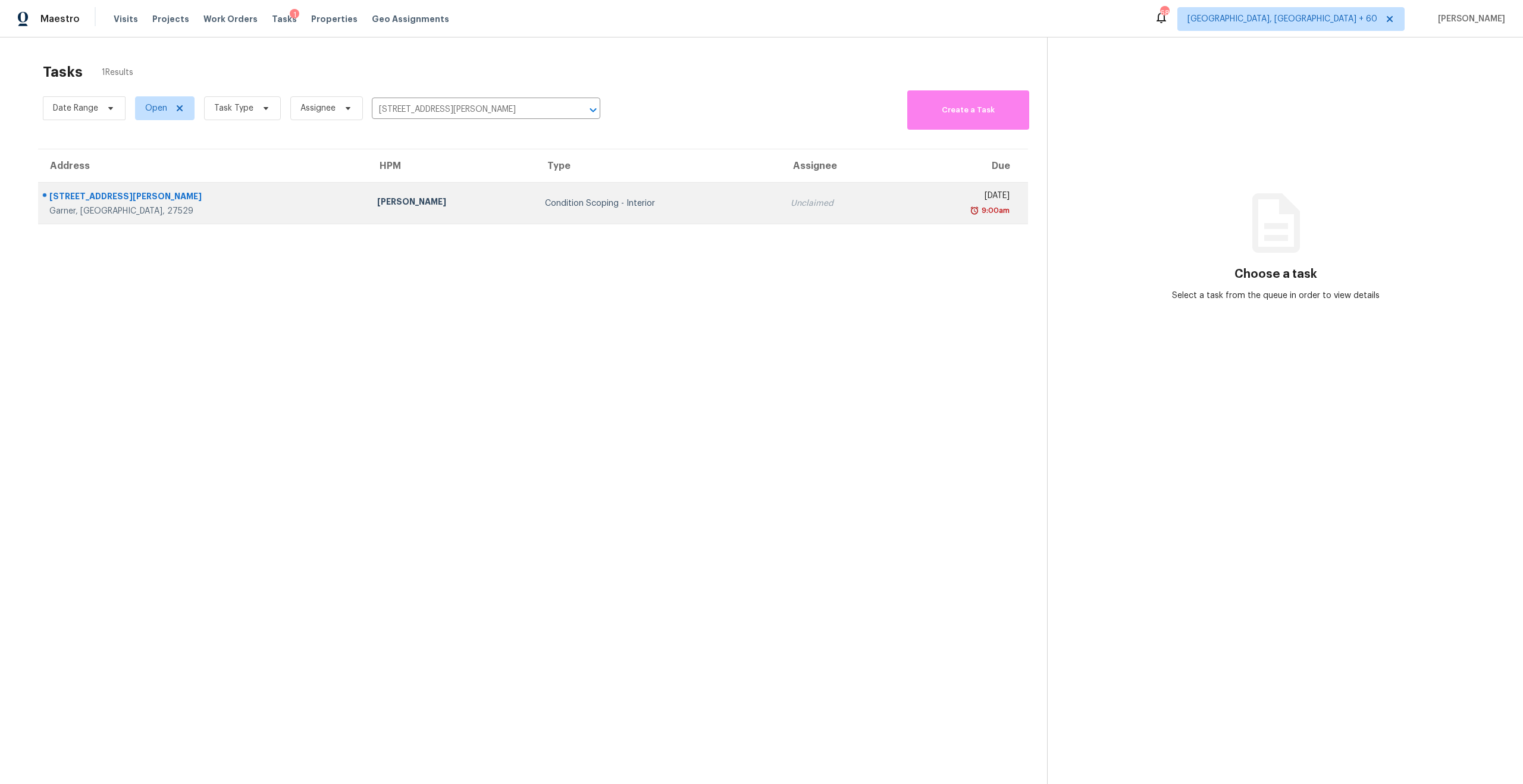
click at [564, 205] on div "Condition Scoping - Interior" at bounding box center [659, 203] width 227 height 12
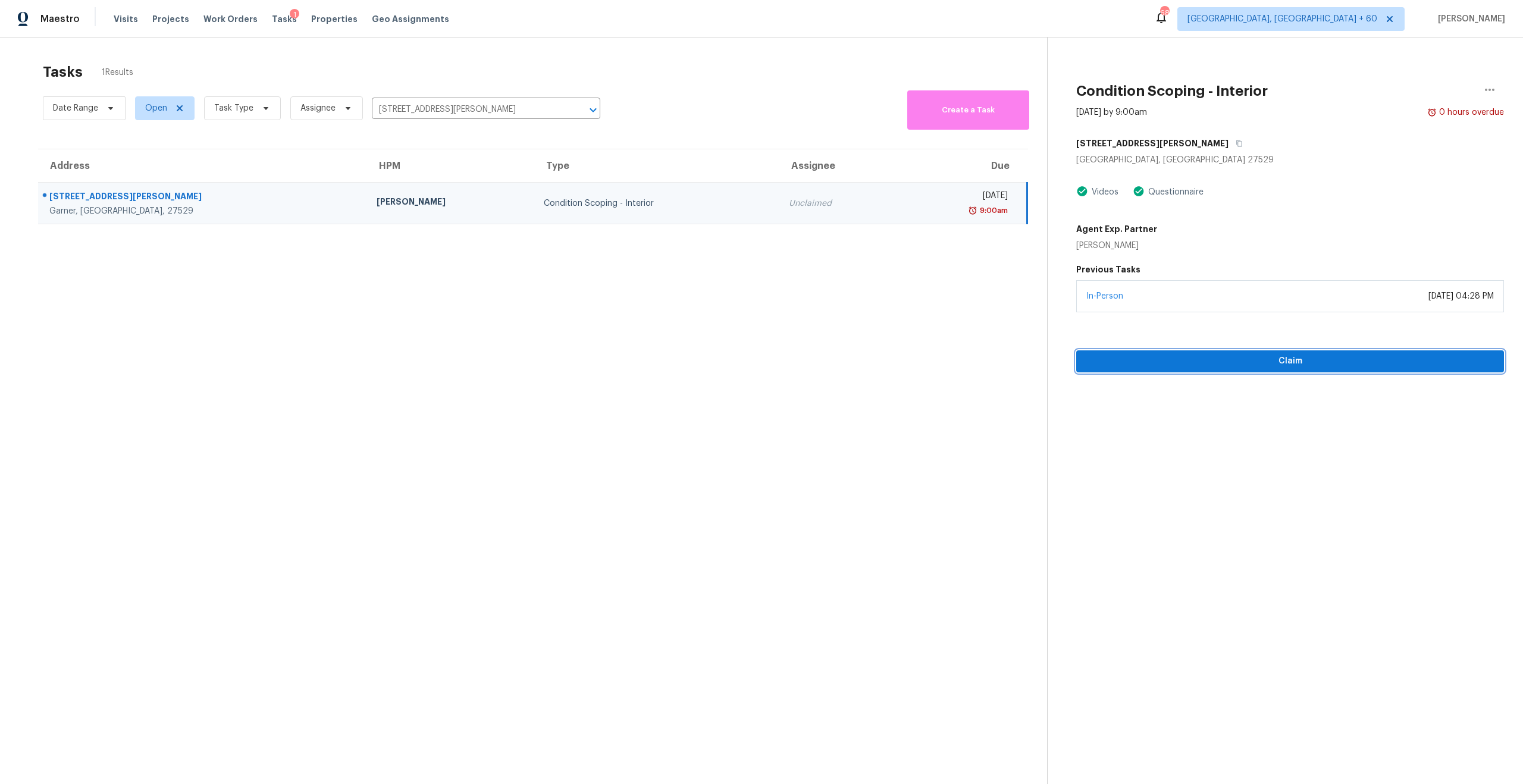
click at [1269, 364] on span "Claim" at bounding box center [1290, 361] width 409 height 15
click at [1230, 365] on span "Start Assessment" at bounding box center [1290, 361] width 409 height 15
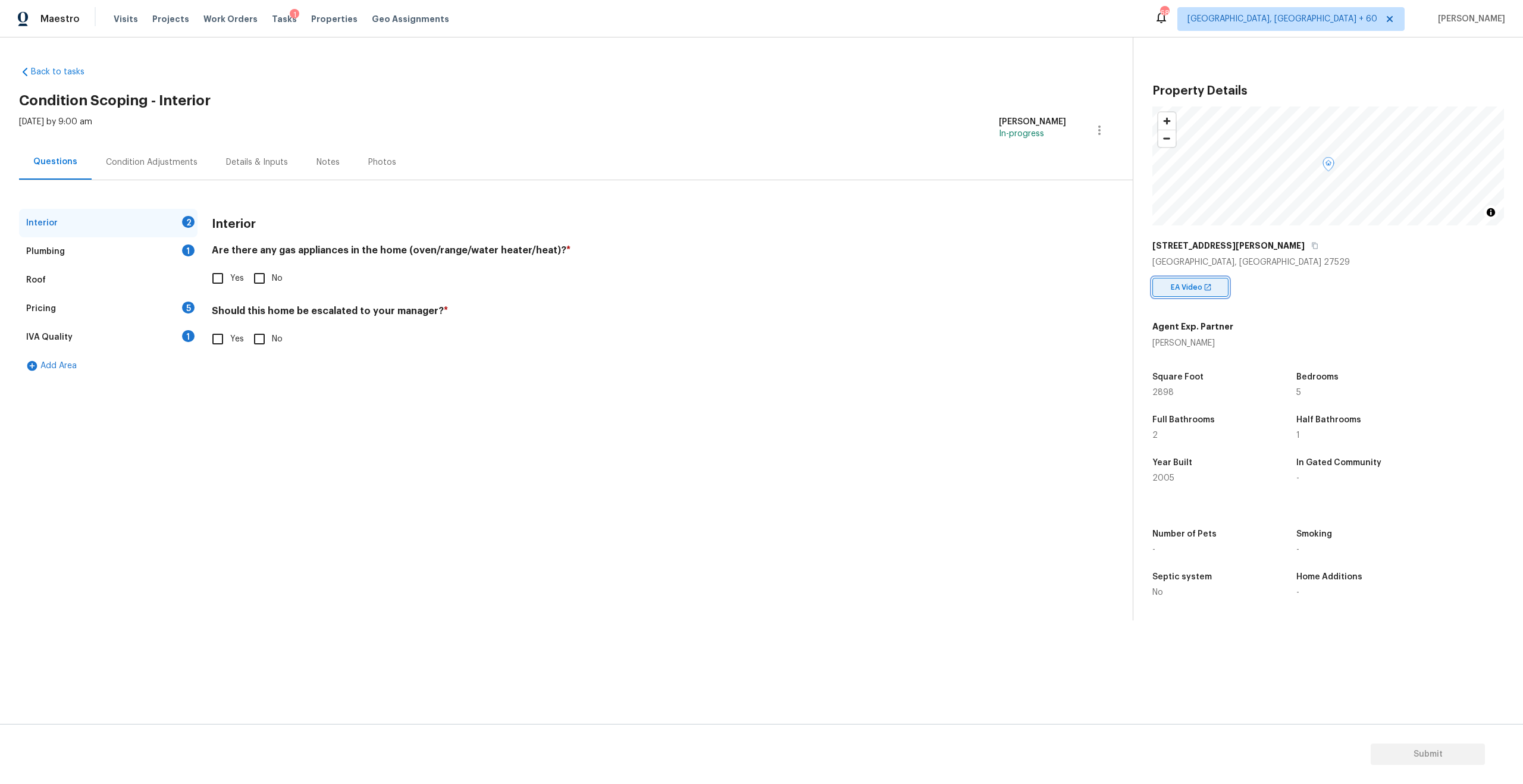
click at [1184, 288] on span "EA Video" at bounding box center [1189, 287] width 36 height 12
click at [1311, 246] on icon "button" at bounding box center [1315, 245] width 7 height 7
click at [257, 278] on input "No" at bounding box center [260, 278] width 25 height 25
checkbox input "true"
click at [260, 339] on input "No" at bounding box center [260, 339] width 25 height 25
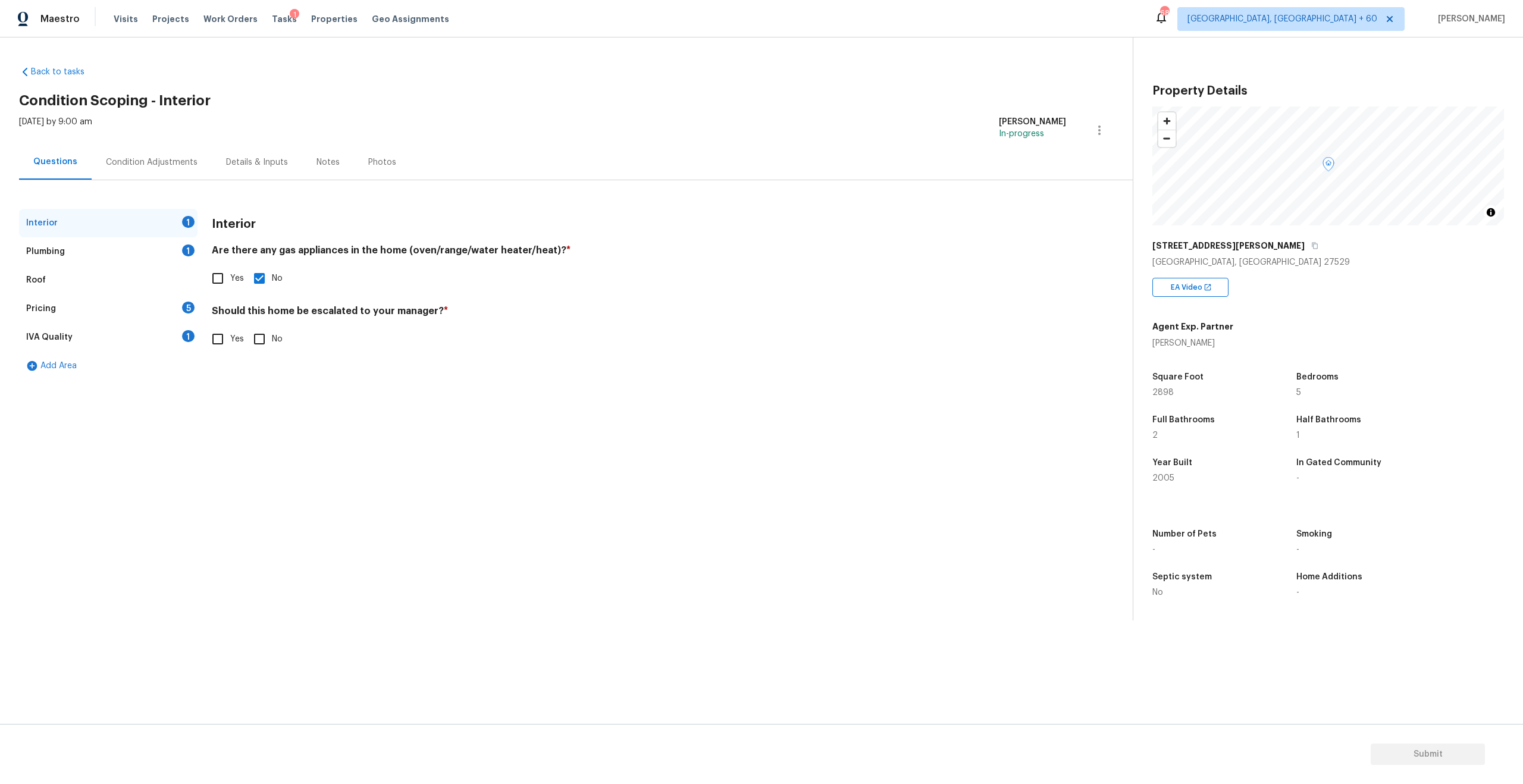
checkbox input "true"
click at [58, 255] on div "Plumbing" at bounding box center [45, 252] width 39 height 12
click at [223, 350] on input "Sewer" at bounding box center [218, 342] width 25 height 25
checkbox input "true"
click at [276, 470] on section "Back to tasks Condition Scoping - Interior Fri, Oct 03 2025 by 9:00 am Francis …" at bounding box center [576, 338] width 1114 height 564
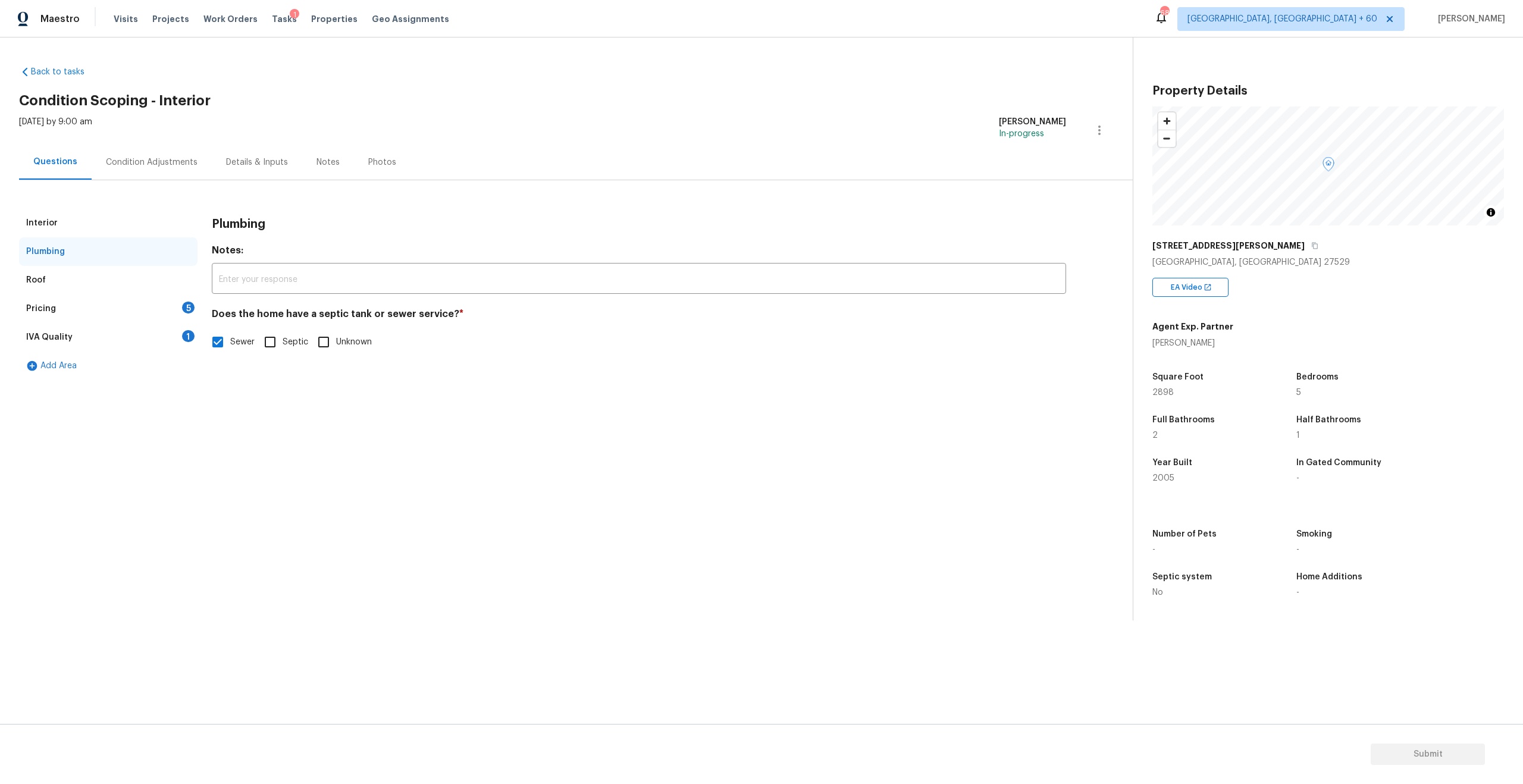
click at [52, 279] on div "Roof" at bounding box center [108, 280] width 178 height 29
click at [116, 310] on div "Pricing 5" at bounding box center [108, 308] width 178 height 29
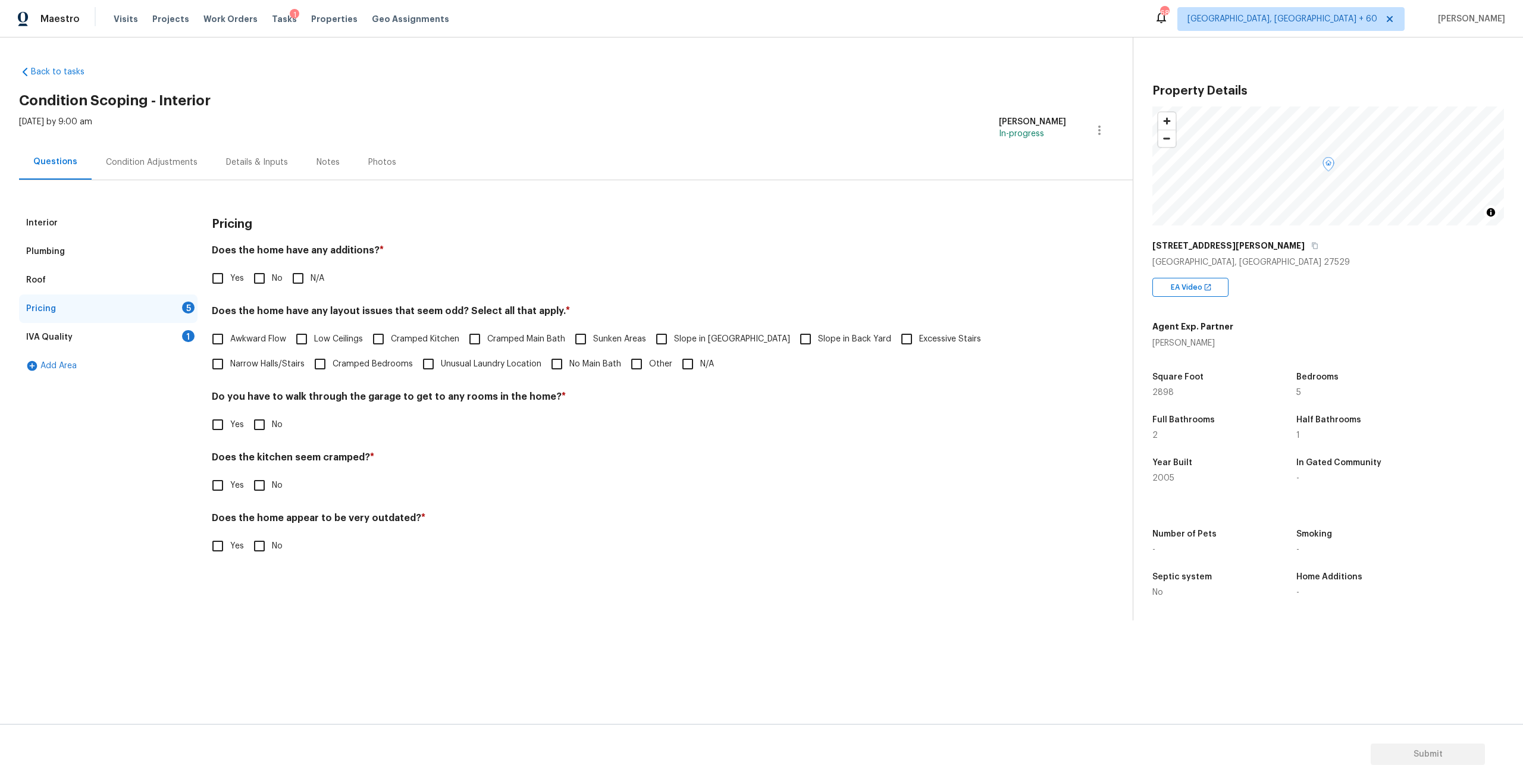
click at [256, 274] on input "No" at bounding box center [260, 278] width 25 height 25
checkbox input "true"
click at [260, 426] on input "No" at bounding box center [260, 424] width 25 height 25
checkbox input "true"
click at [97, 341] on div "IVA Quality 1" at bounding box center [108, 337] width 178 height 29
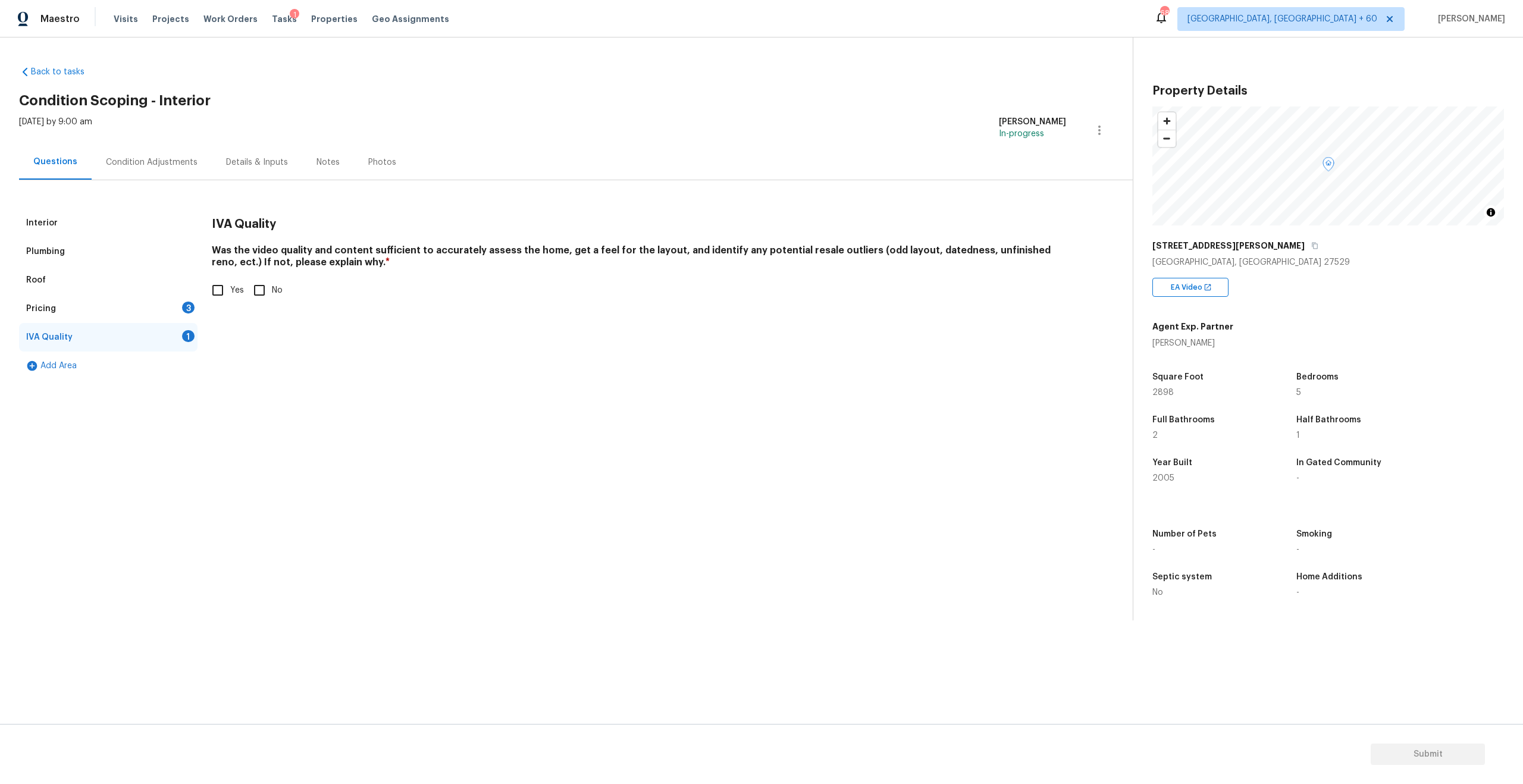
click at [222, 288] on input "Yes" at bounding box center [218, 290] width 25 height 25
checkbox input "true"
click at [55, 300] on div "Pricing 3" at bounding box center [108, 308] width 178 height 29
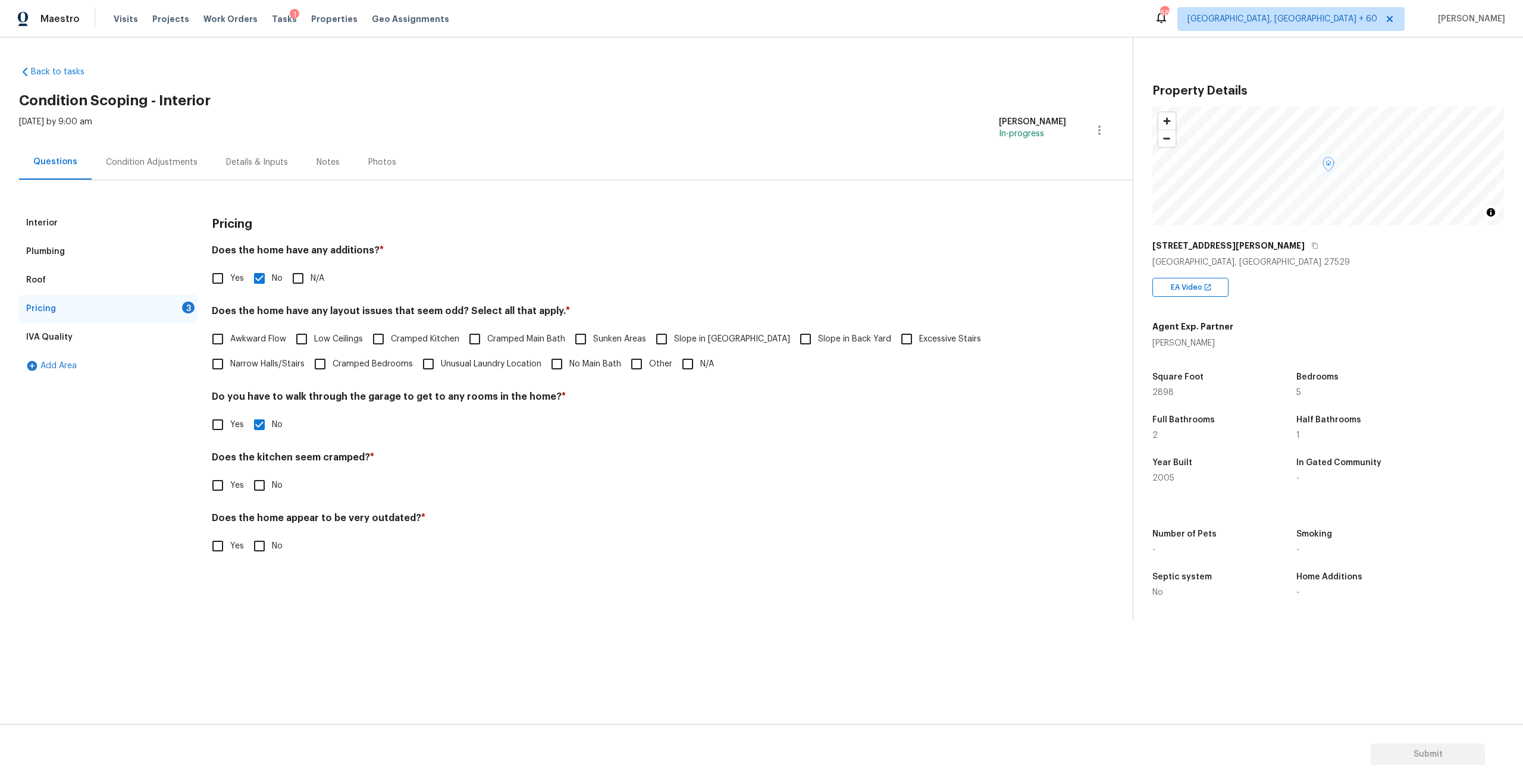
click at [948, 35] on div "Maestro Visits Projects Work Orders Tasks 1 Properties Geo Assignments 682 Knox…" at bounding box center [762, 18] width 1523 height 37
click at [132, 161] on div "Condition Adjustments" at bounding box center [152, 162] width 92 height 12
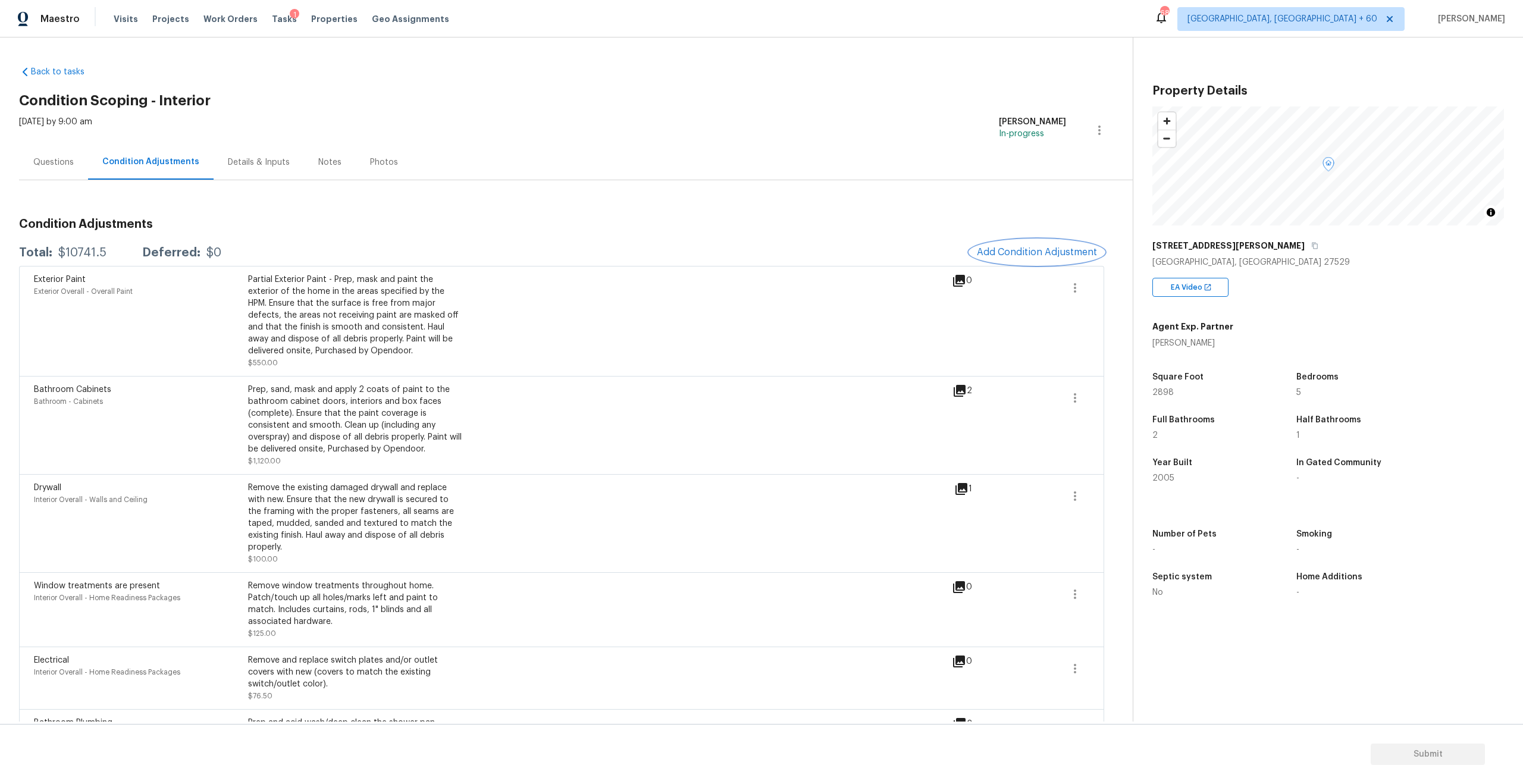
click at [1006, 248] on span "Add Condition Adjustment" at bounding box center [1037, 252] width 120 height 10
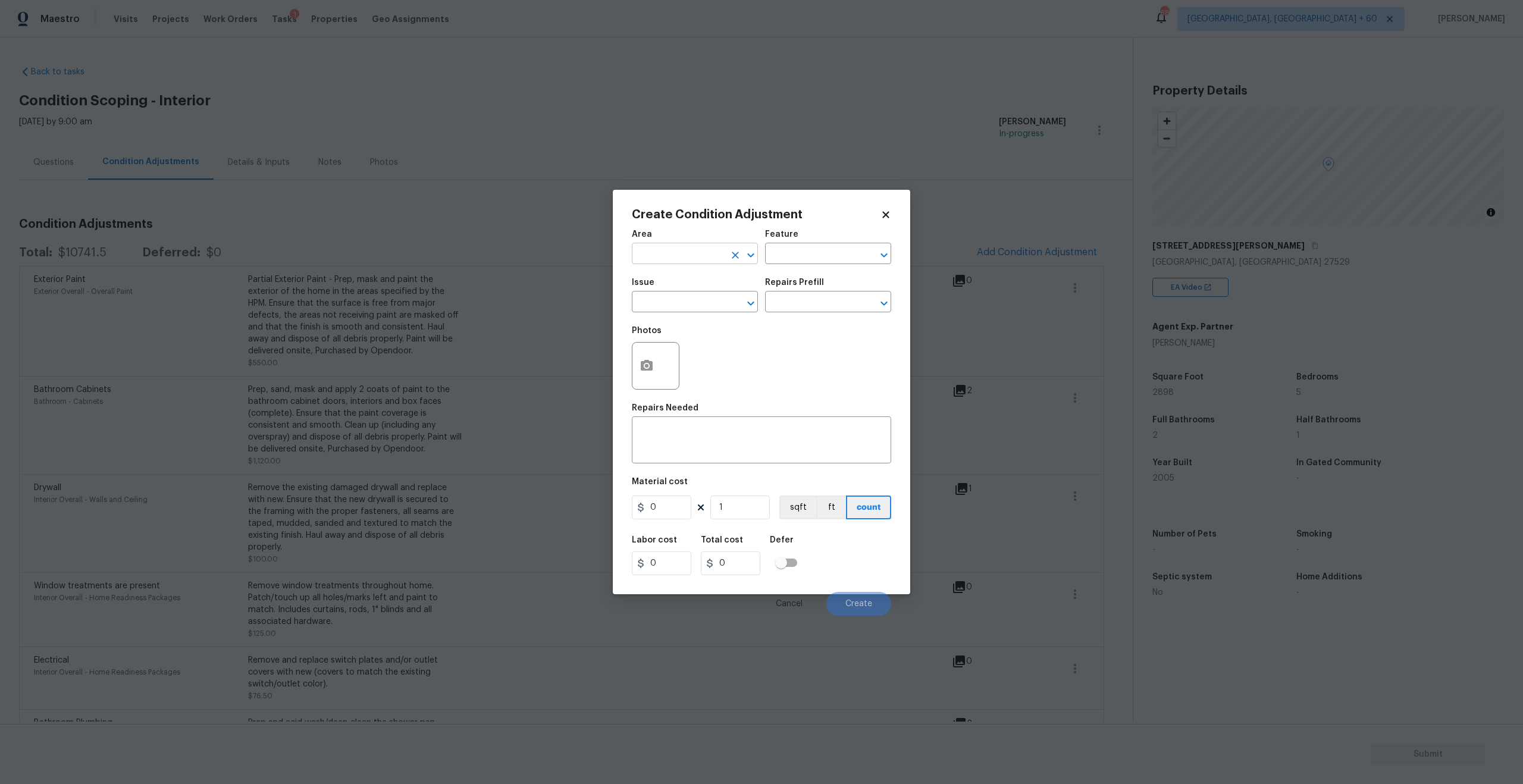
click at [707, 246] on input "text" at bounding box center [678, 255] width 93 height 18
click at [683, 289] on li "Interior Addition" at bounding box center [695, 281] width 126 height 20
click at [720, 299] on li "Interior Overall" at bounding box center [695, 301] width 126 height 20
type input "Interior Overall"
click at [675, 302] on input "text" at bounding box center [678, 303] width 93 height 18
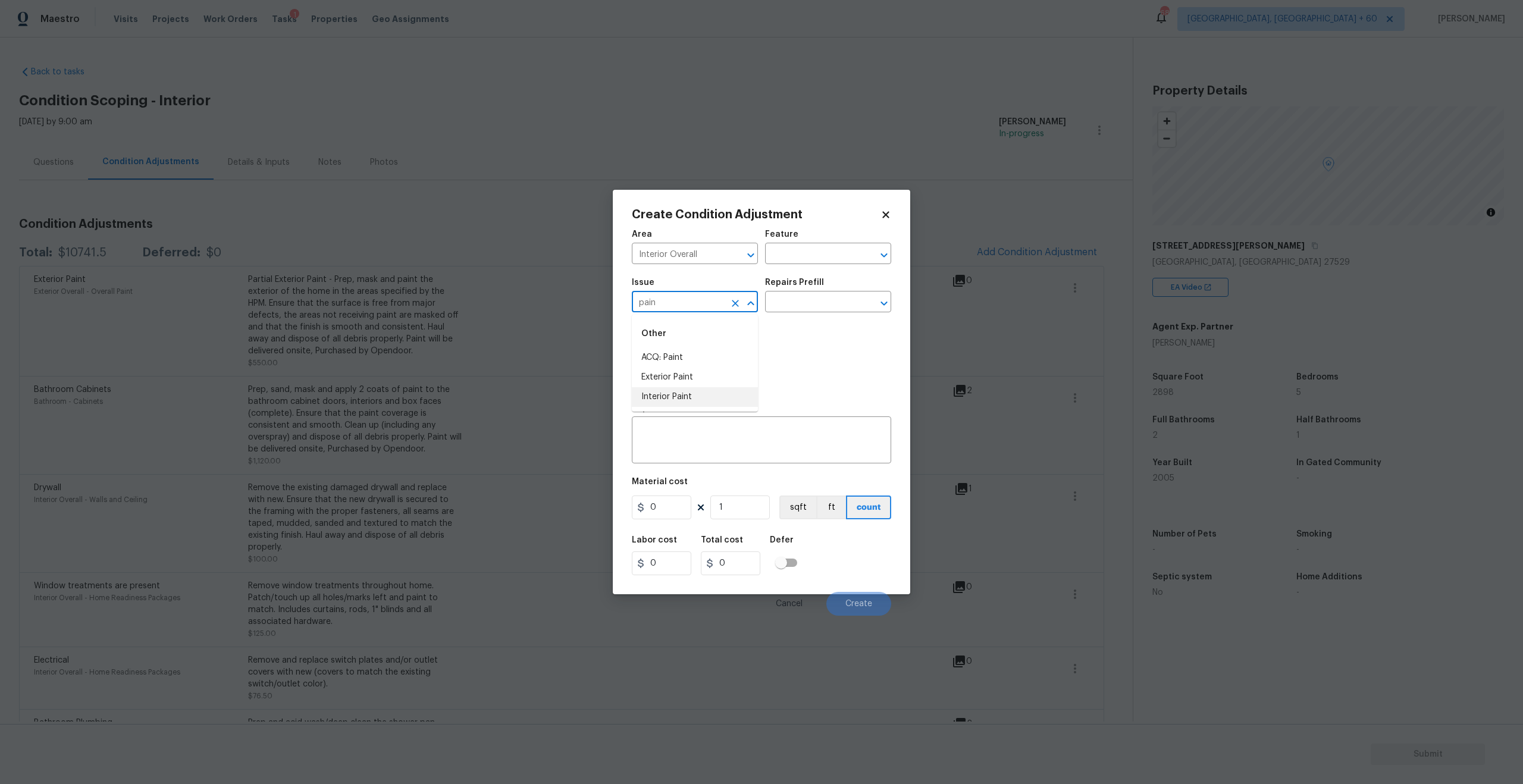
click at [676, 394] on li "Interior Paint" at bounding box center [695, 397] width 126 height 20
type input "Interior Paint"
click at [657, 372] on button "button" at bounding box center [647, 365] width 29 height 47
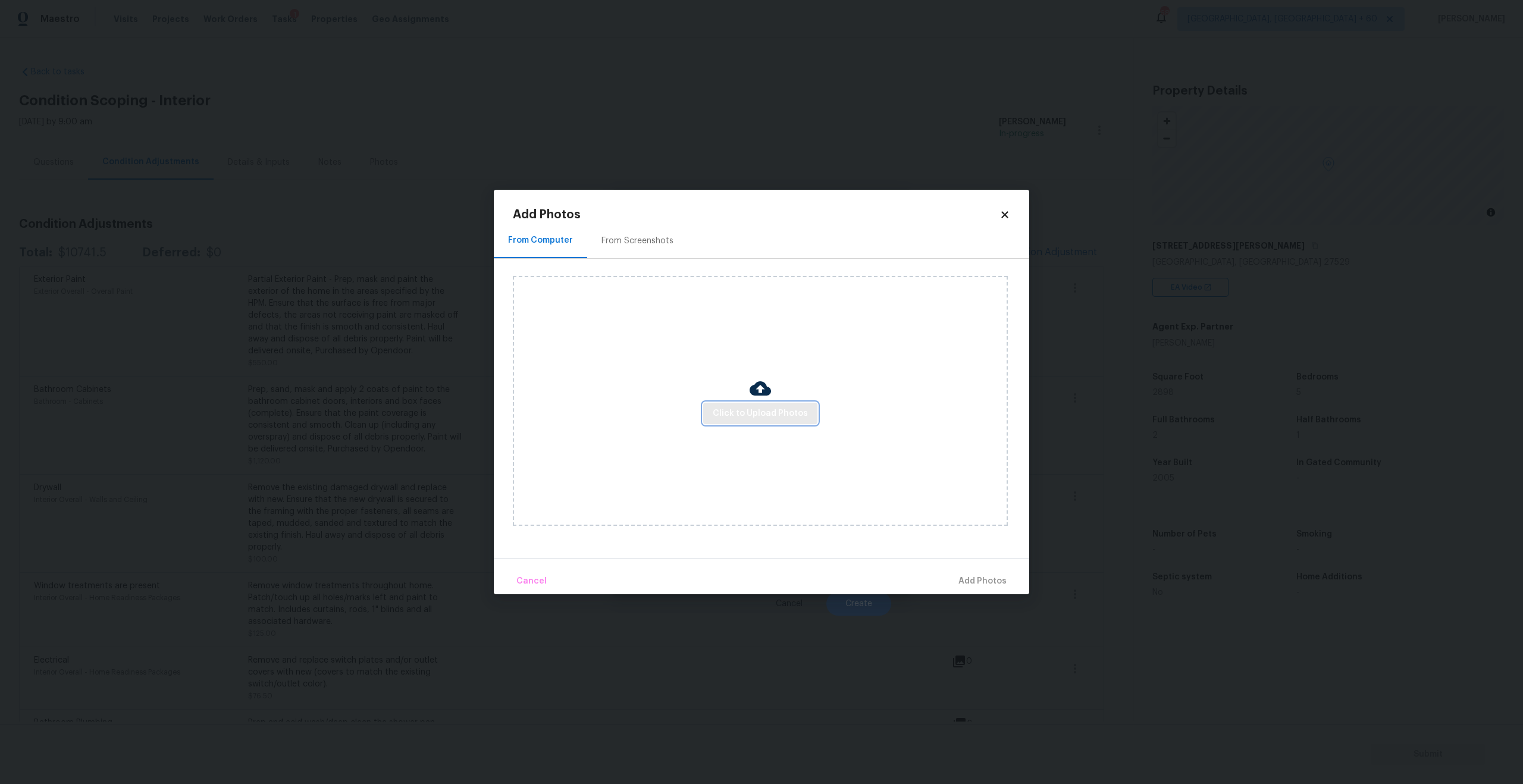
click at [772, 418] on span "Click to Upload Photos" at bounding box center [760, 413] width 95 height 15
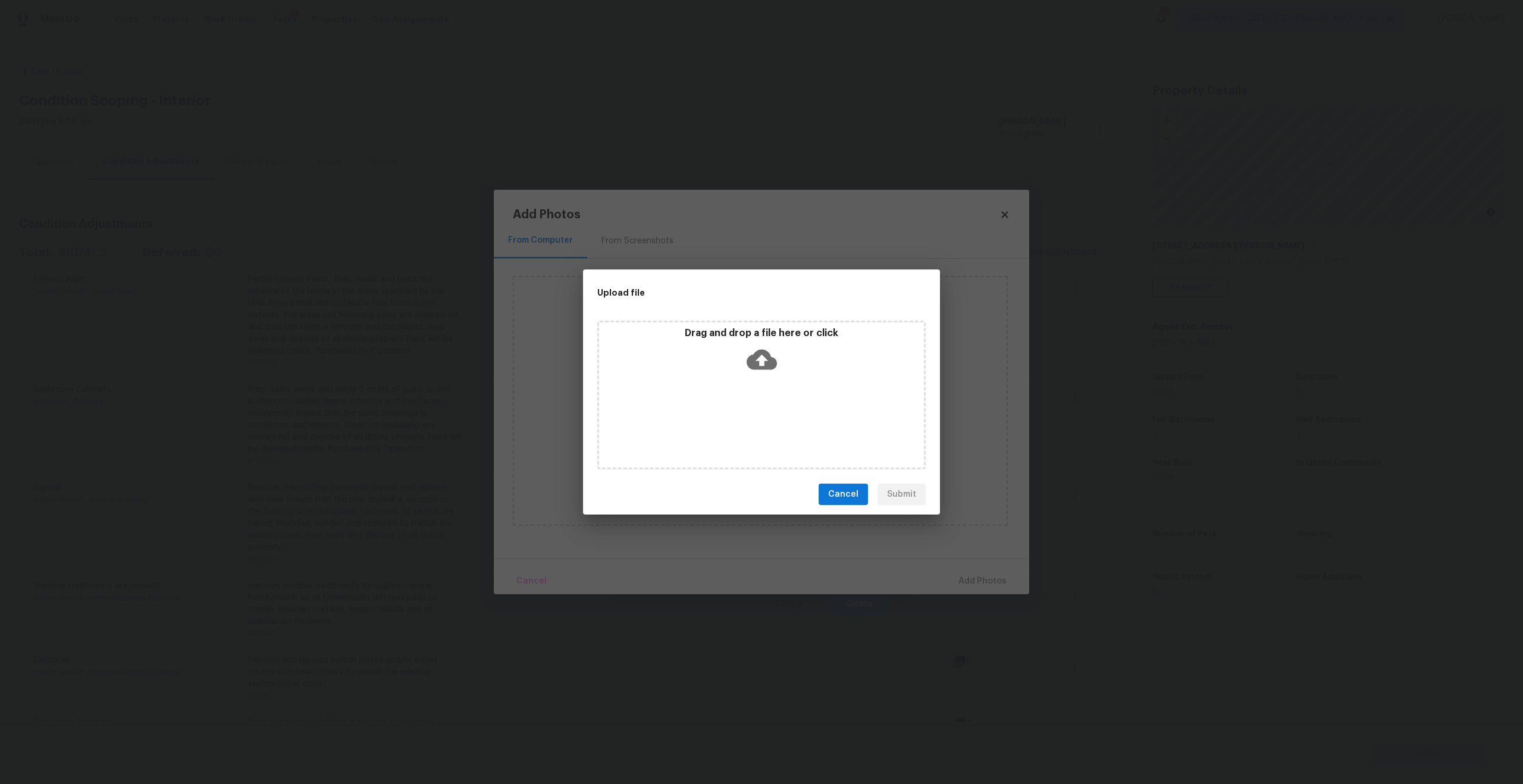
click at [757, 365] on icon at bounding box center [762, 360] width 30 height 20
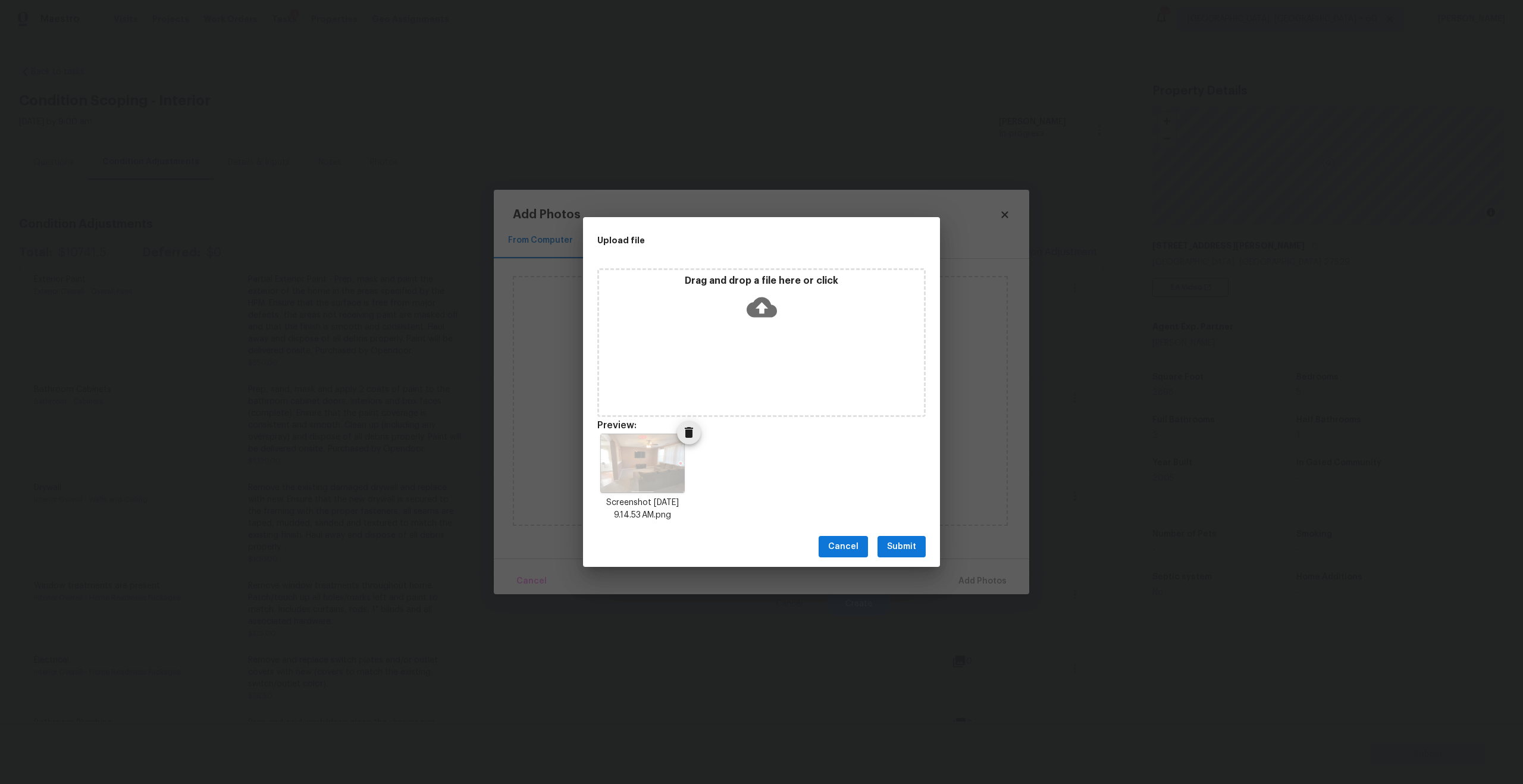
click at [690, 434] on icon "Delete" at bounding box center [689, 432] width 9 height 10
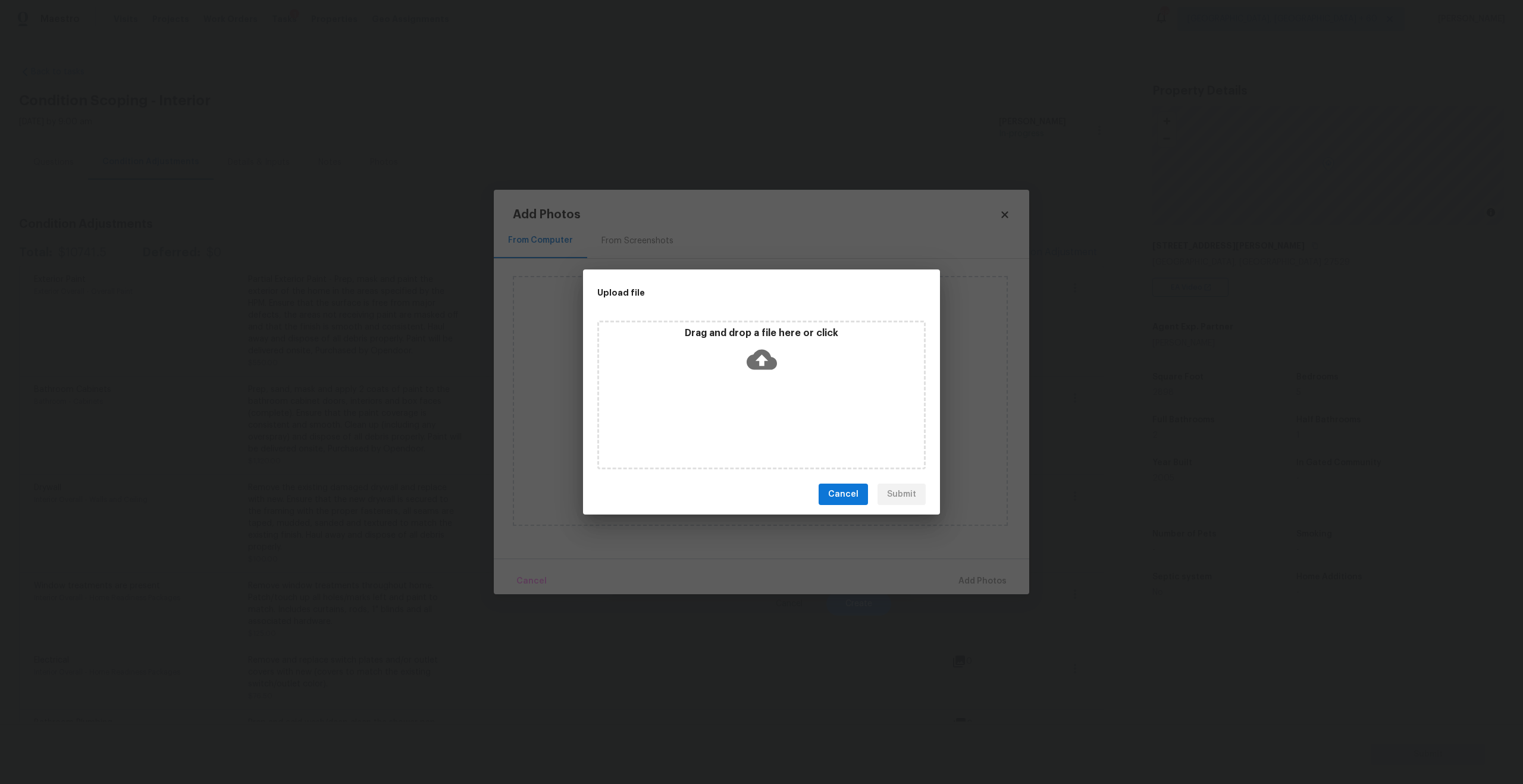
click at [769, 360] on icon at bounding box center [762, 360] width 30 height 20
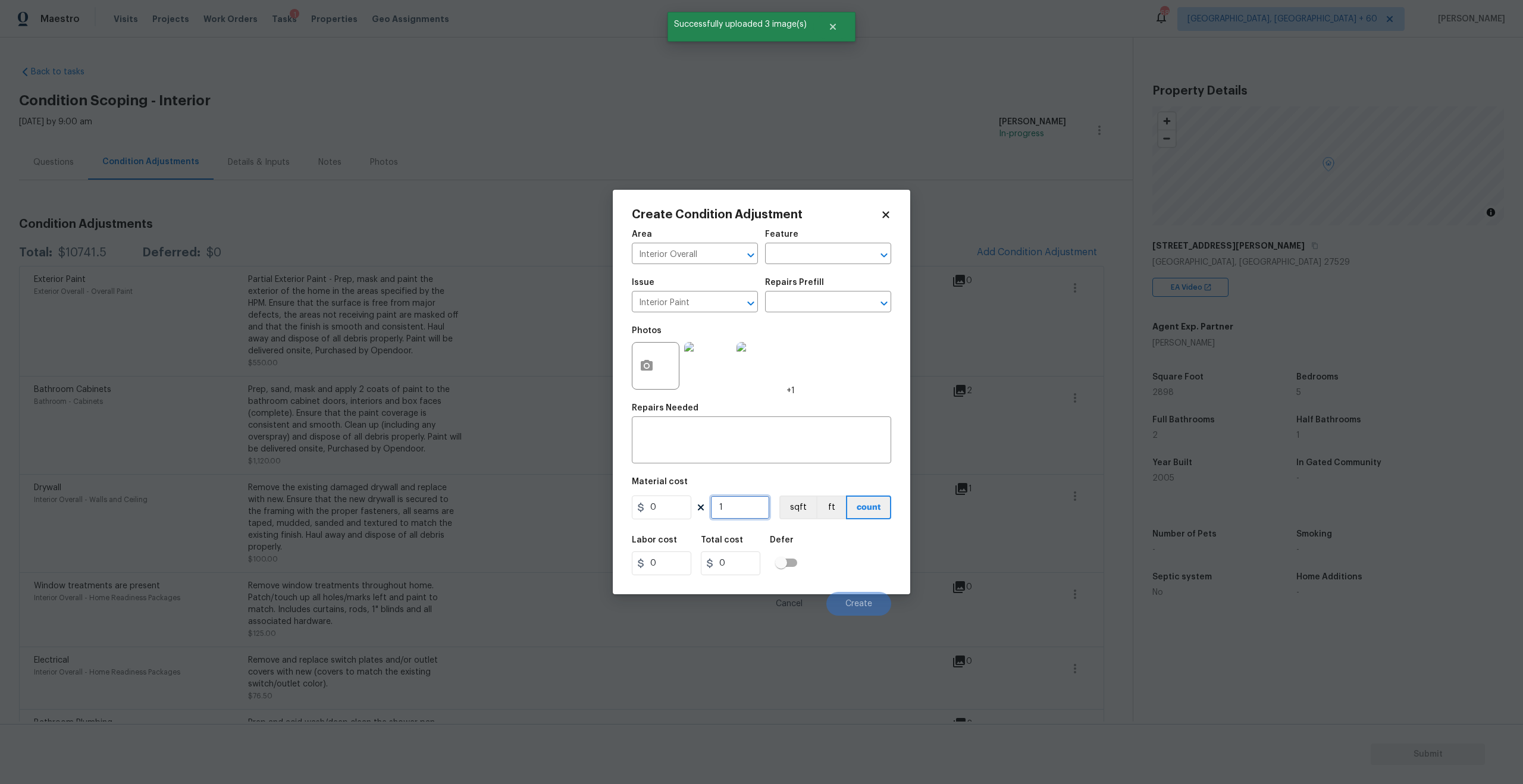
click at [732, 501] on input "1" at bounding box center [740, 507] width 60 height 24
type input "2898"
click at [809, 509] on button "sqft" at bounding box center [798, 507] width 37 height 24
click at [843, 299] on input "text" at bounding box center [812, 303] width 93 height 18
click at [737, 402] on div "Area Interior Overall ​ Feature ​ Issue Interior Paint ​ Repairs Prefill ​ Phot…" at bounding box center [762, 419] width 260 height 392
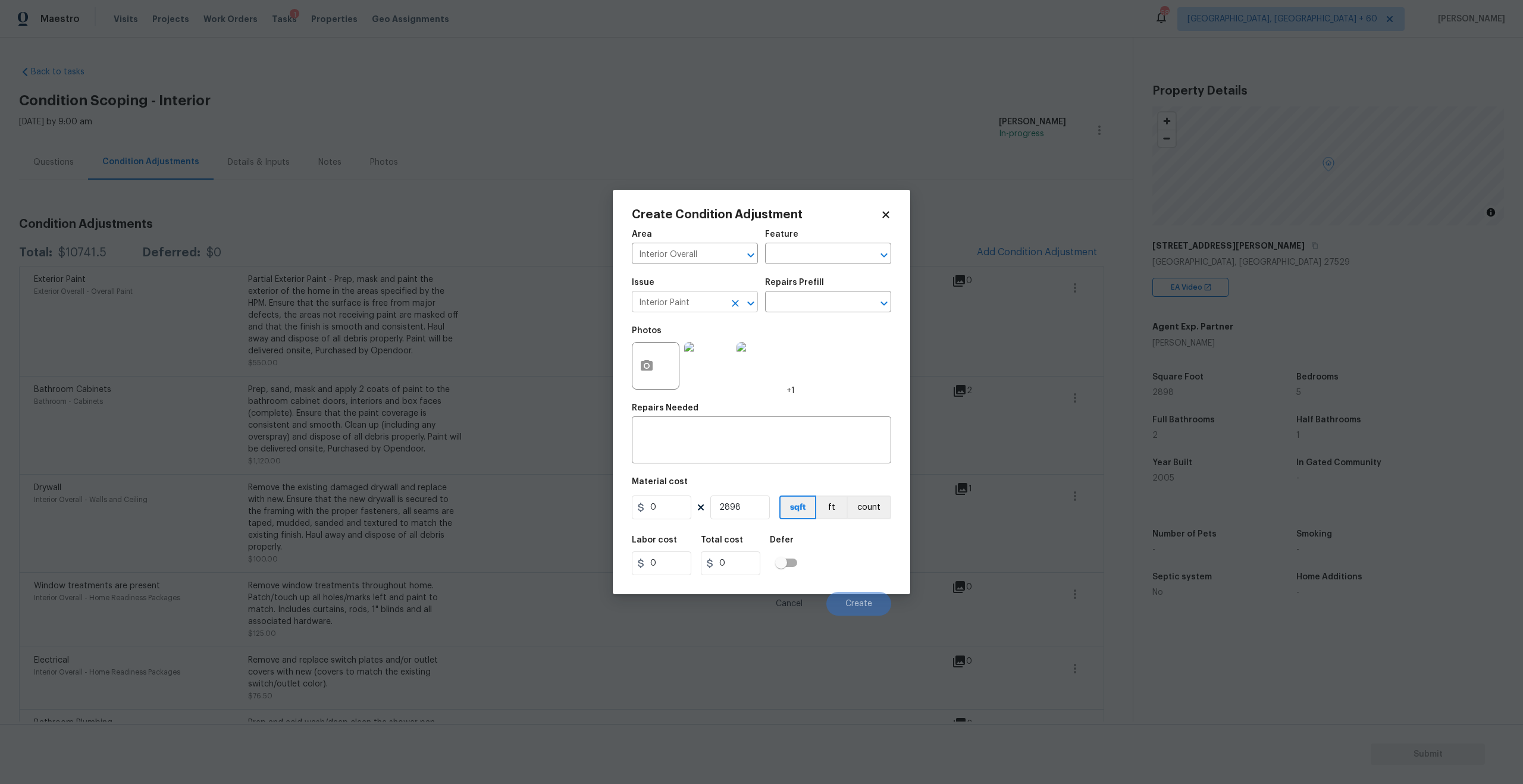
click at [697, 307] on input "Interior Paint" at bounding box center [678, 303] width 93 height 18
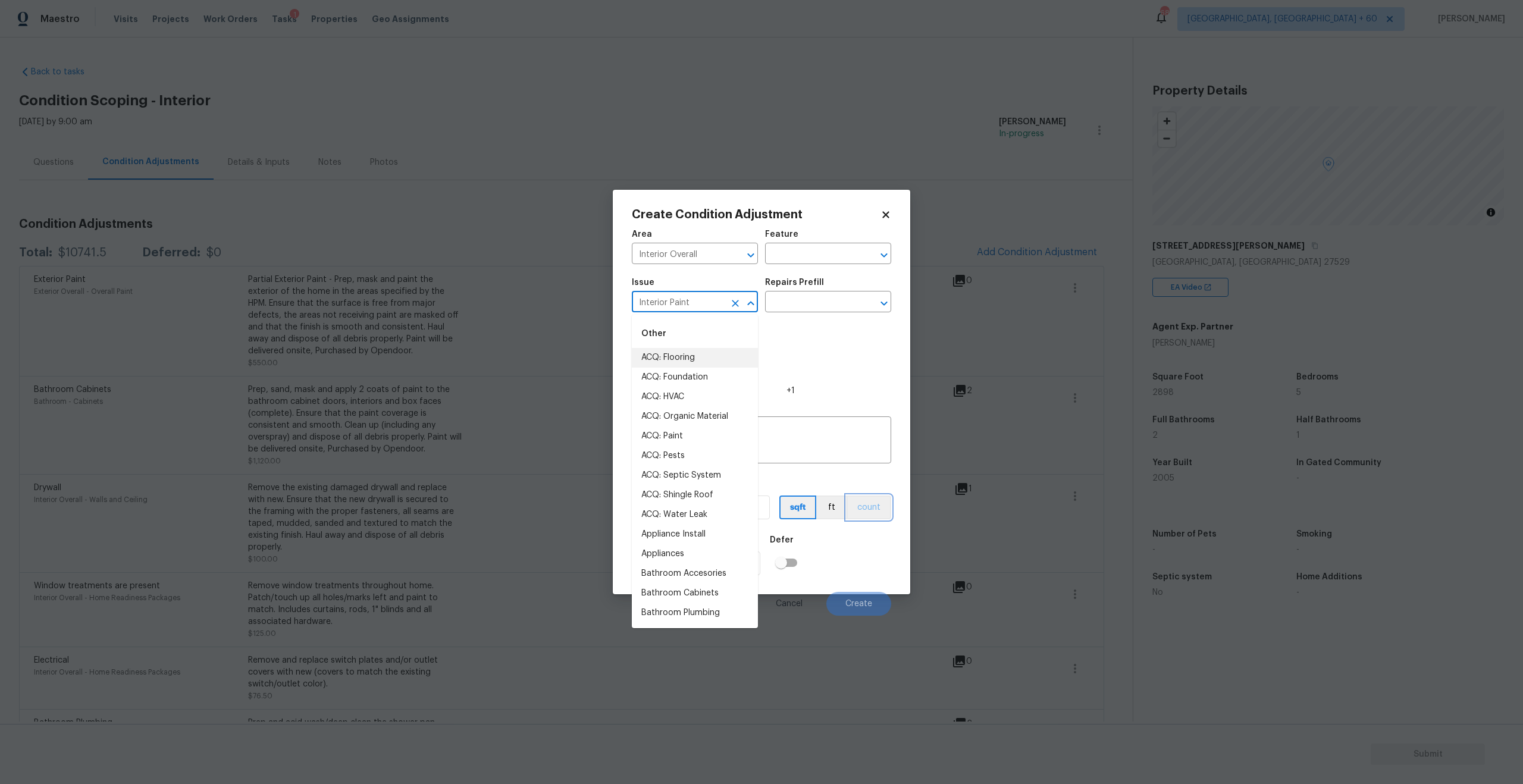
click at [850, 505] on button "count" at bounding box center [869, 507] width 45 height 24
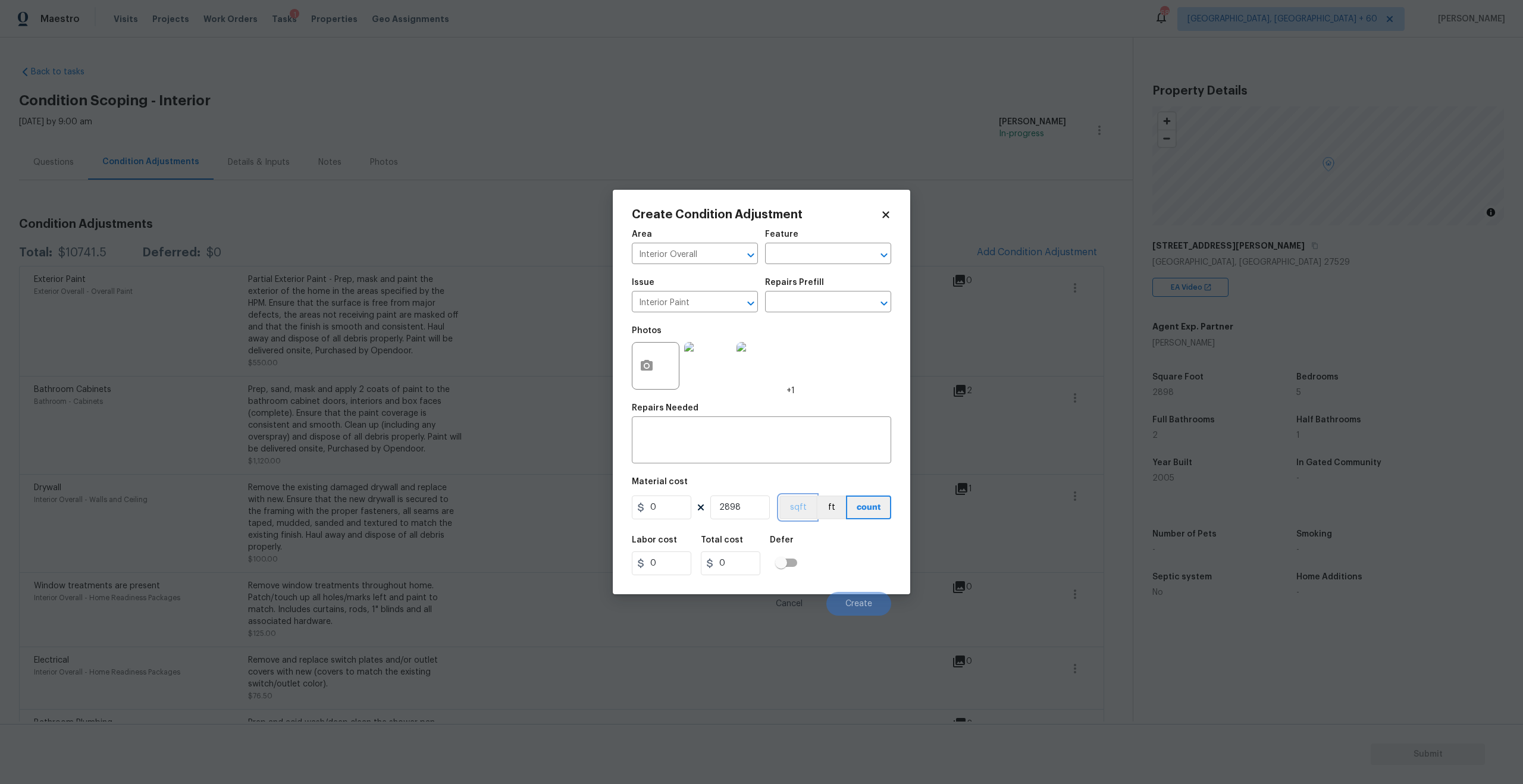
click at [810, 502] on button "sqft" at bounding box center [798, 507] width 37 height 24
click at [860, 502] on button "count" at bounding box center [869, 507] width 45 height 24
click at [710, 300] on input "Interior Paint" at bounding box center [678, 303] width 93 height 18
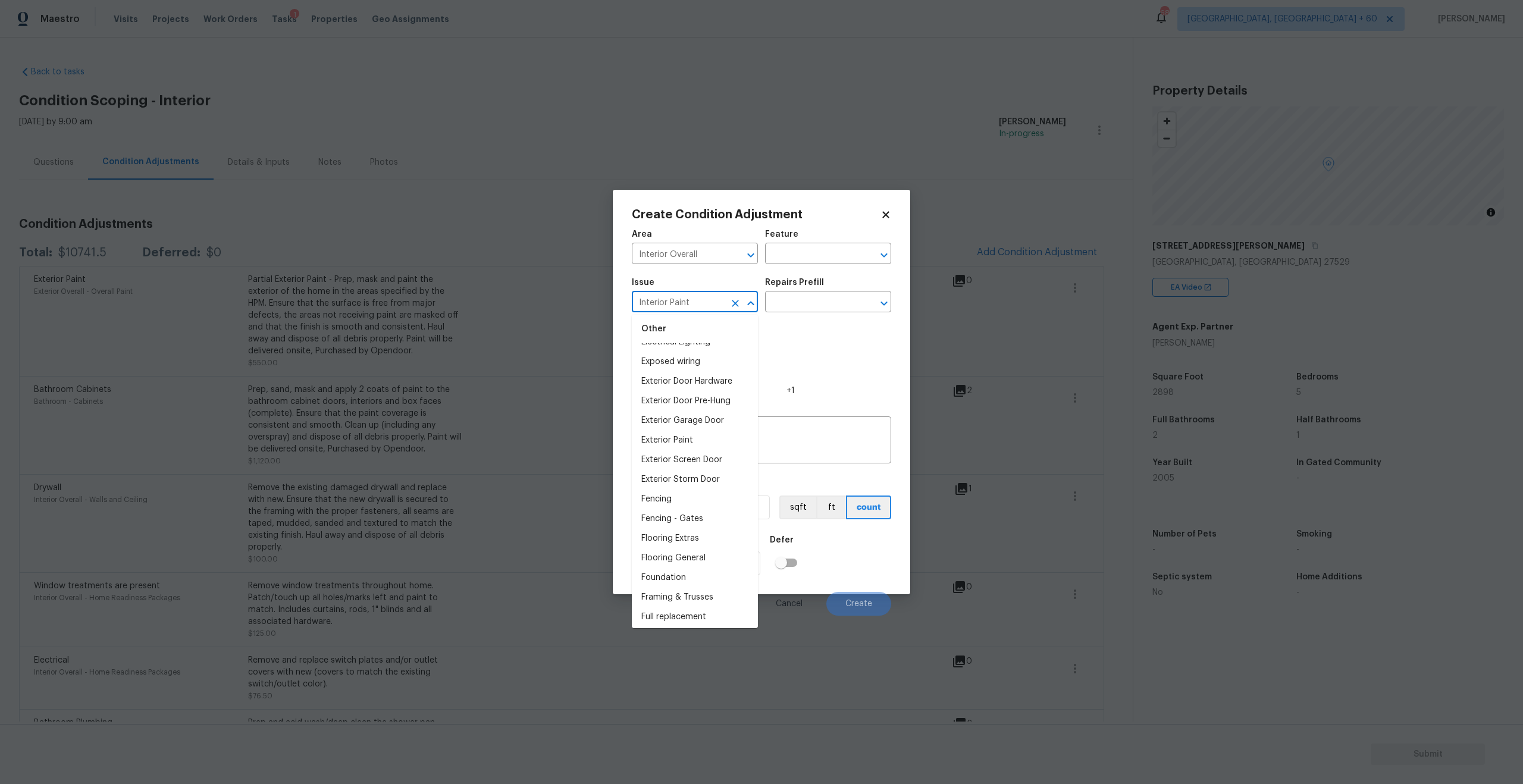
scroll to position [485, 0]
click at [849, 373] on div "Photos +1" at bounding box center [762, 358] width 260 height 77
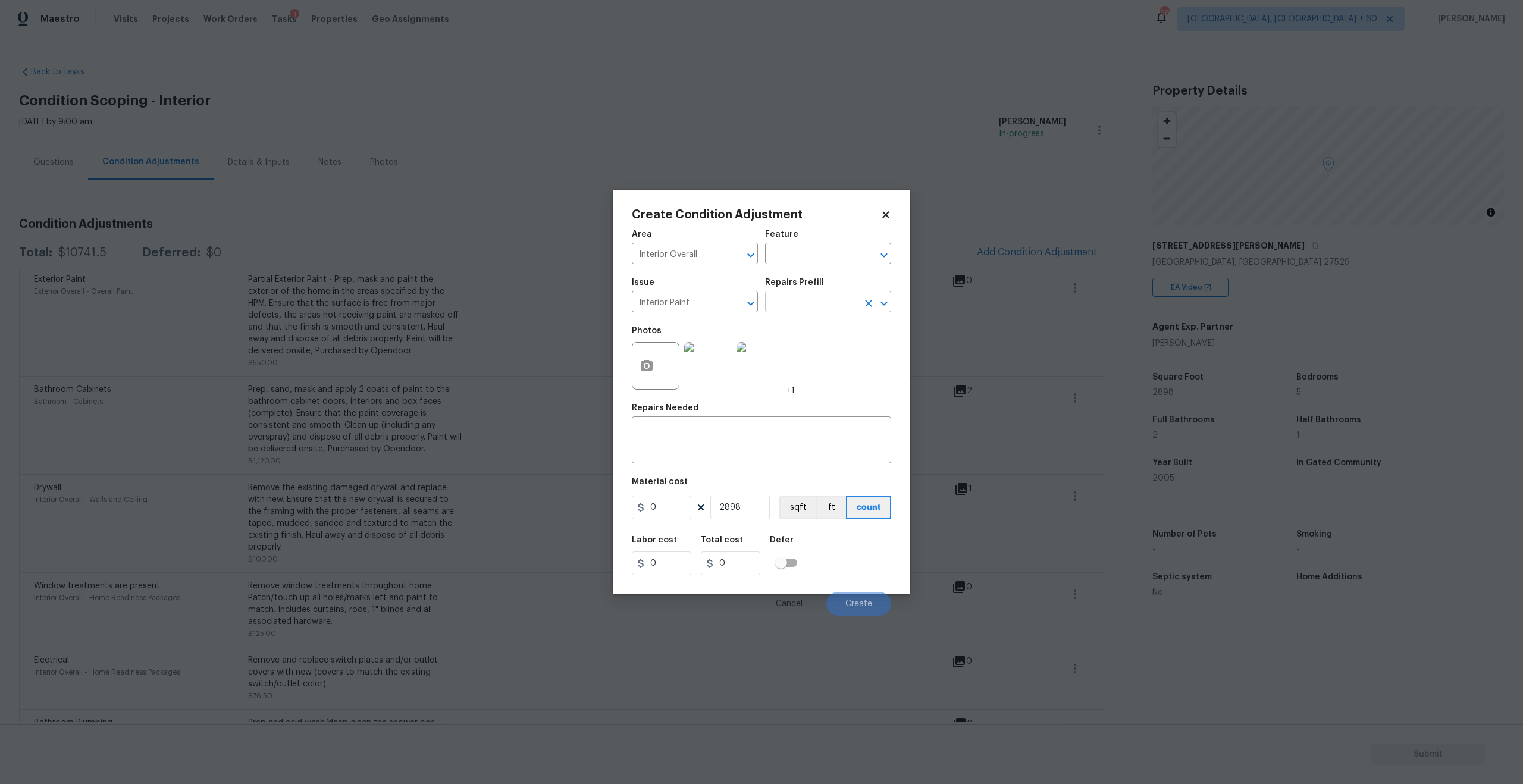
click at [824, 310] on input "text" at bounding box center [812, 303] width 93 height 18
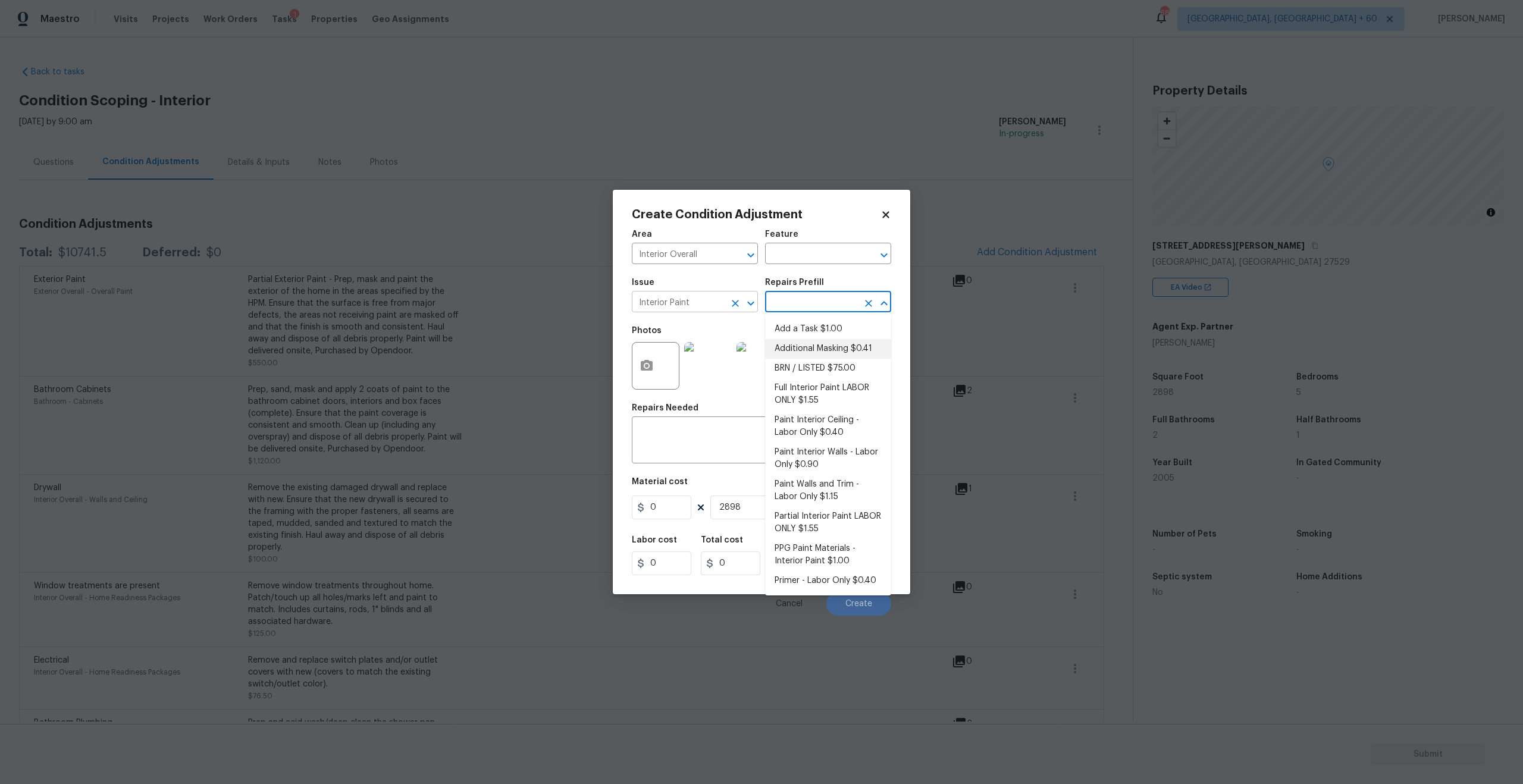
click at [703, 301] on input "Interior Paint" at bounding box center [678, 303] width 93 height 18
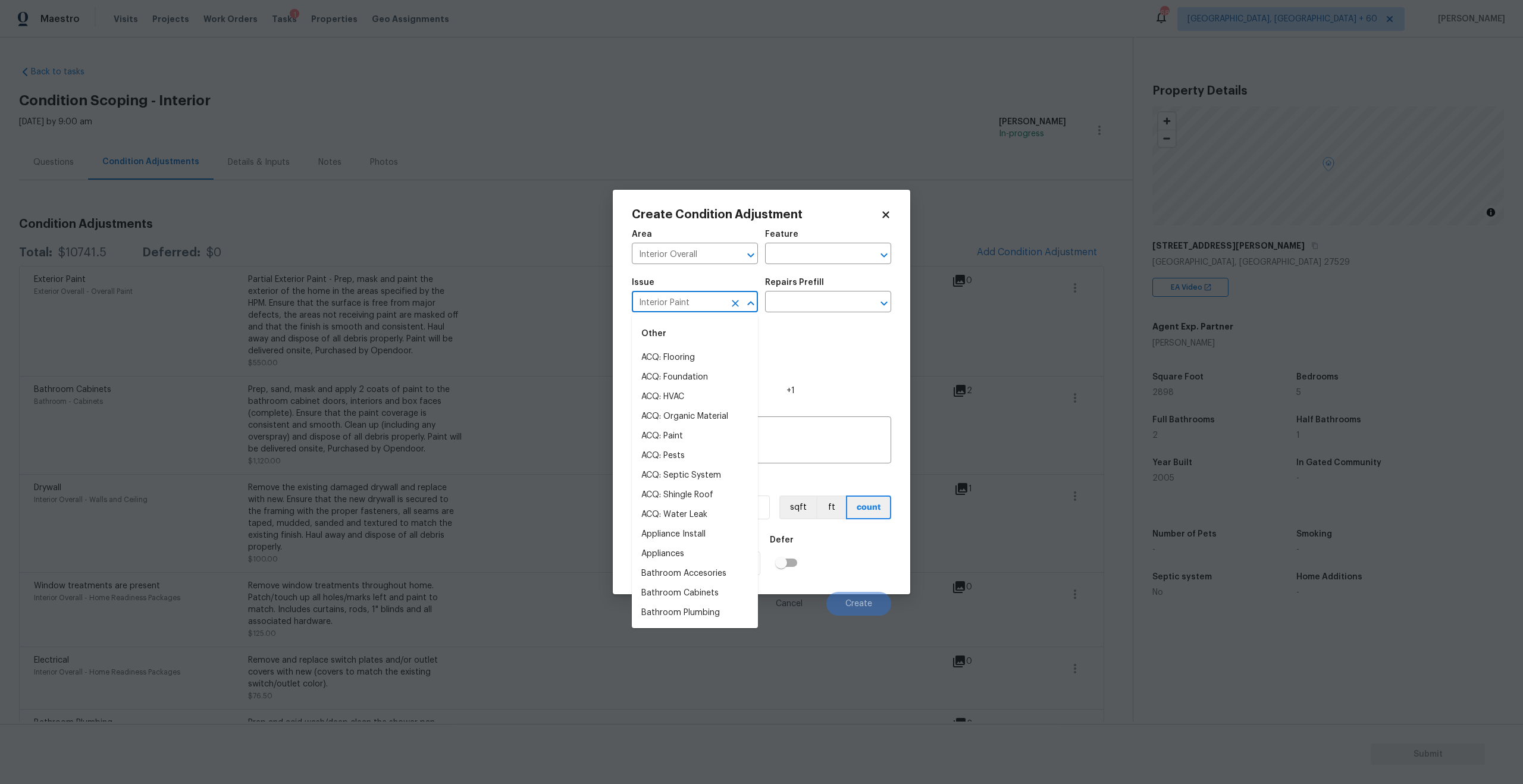
scroll to position [262, 0]
click at [703, 301] on input "Interior Paint" at bounding box center [678, 303] width 93 height 18
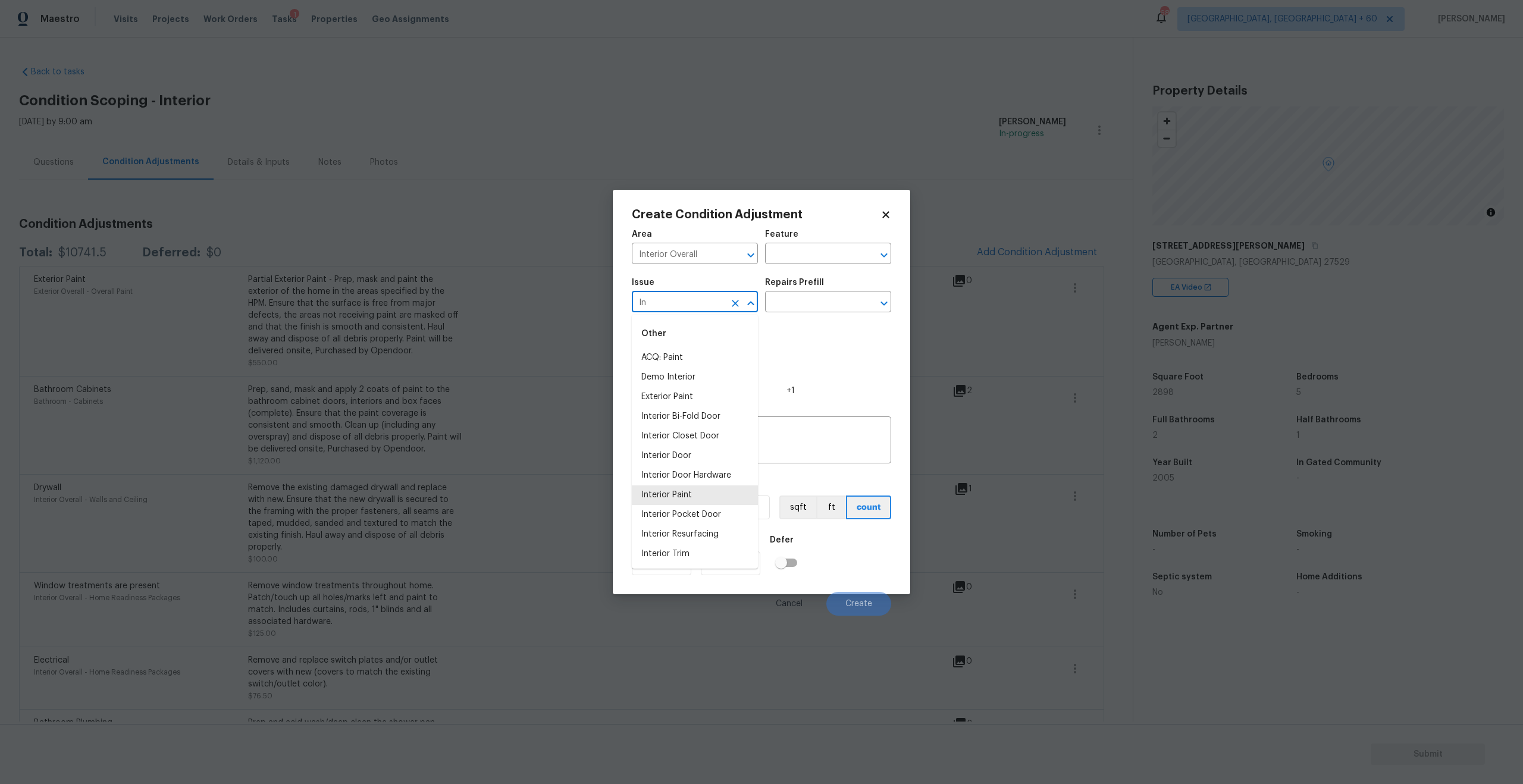
type input "I"
click at [674, 427] on li "ACQ: Paint" at bounding box center [695, 436] width 126 height 20
type input "ACQ: Paint"
click at [824, 293] on input "text" at bounding box center [812, 303] width 93 height 18
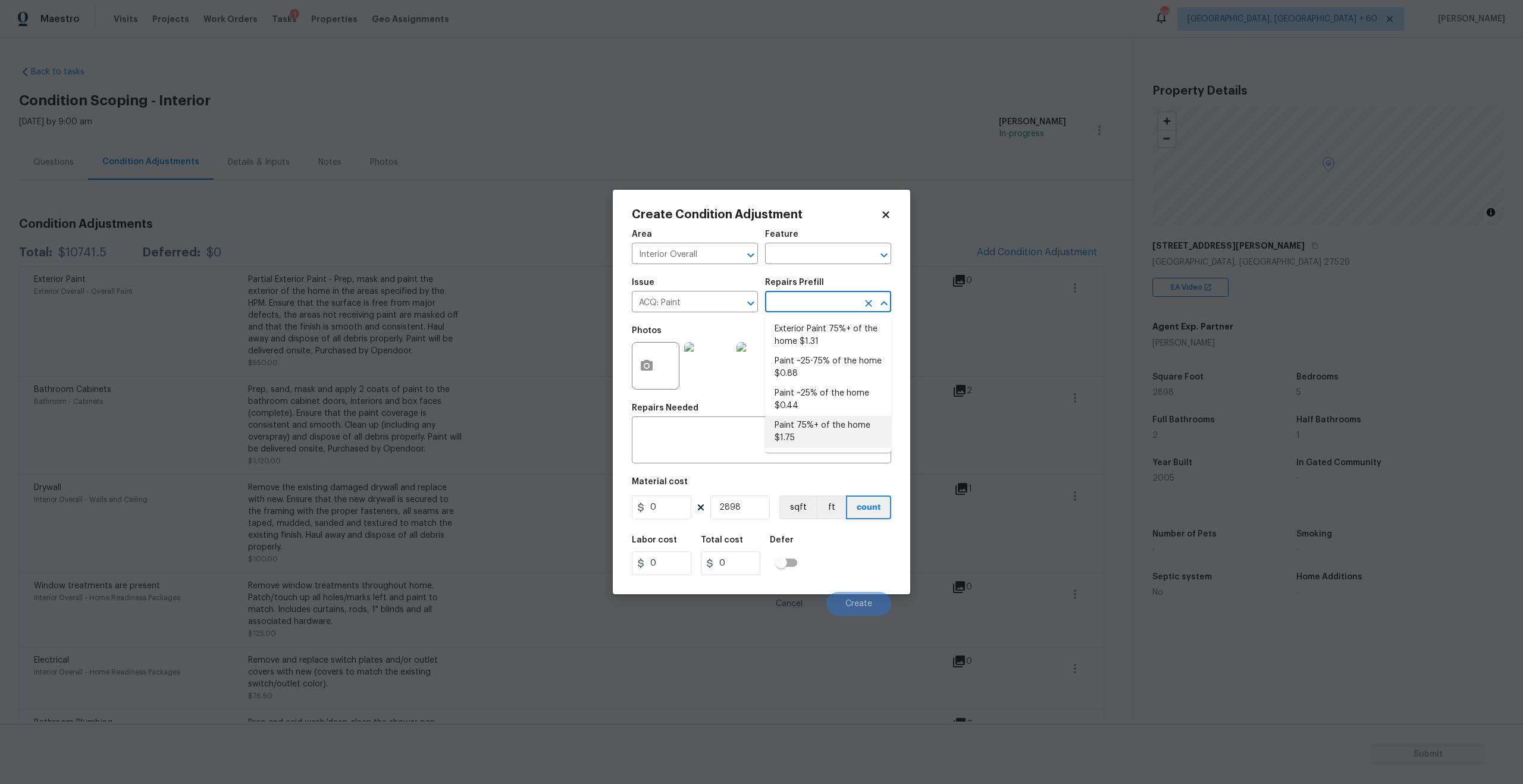
click at [828, 430] on li "Paint 75%+ of the home $1.75" at bounding box center [828, 432] width 126 height 32
type input "Acquisition"
type input "1.75"
type input "5071.5"
click at [805, 509] on button "sqft" at bounding box center [798, 507] width 37 height 24
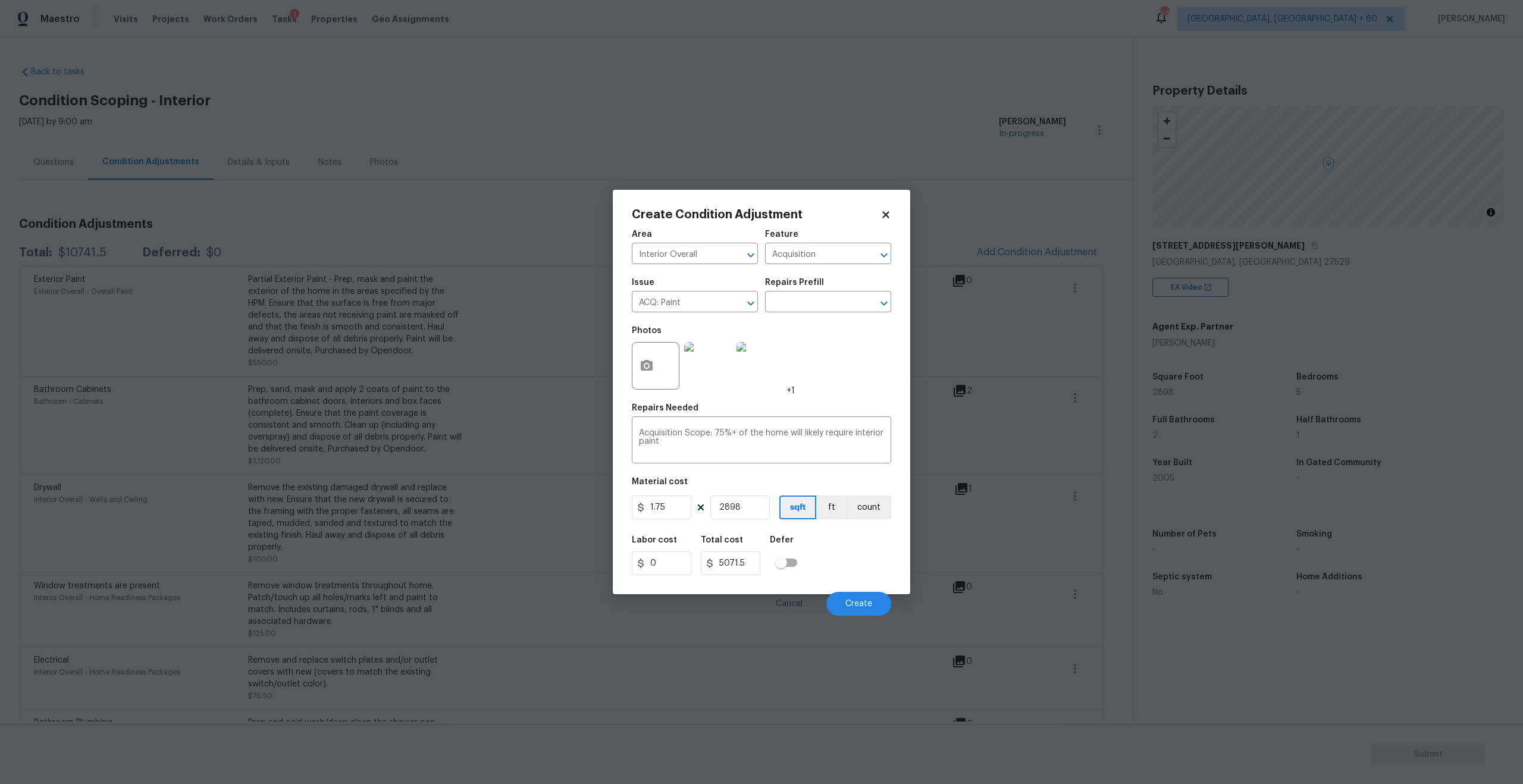
click at [860, 379] on div "Photos +1" at bounding box center [762, 358] width 260 height 77
click at [864, 597] on button "Create" at bounding box center [858, 603] width 65 height 24
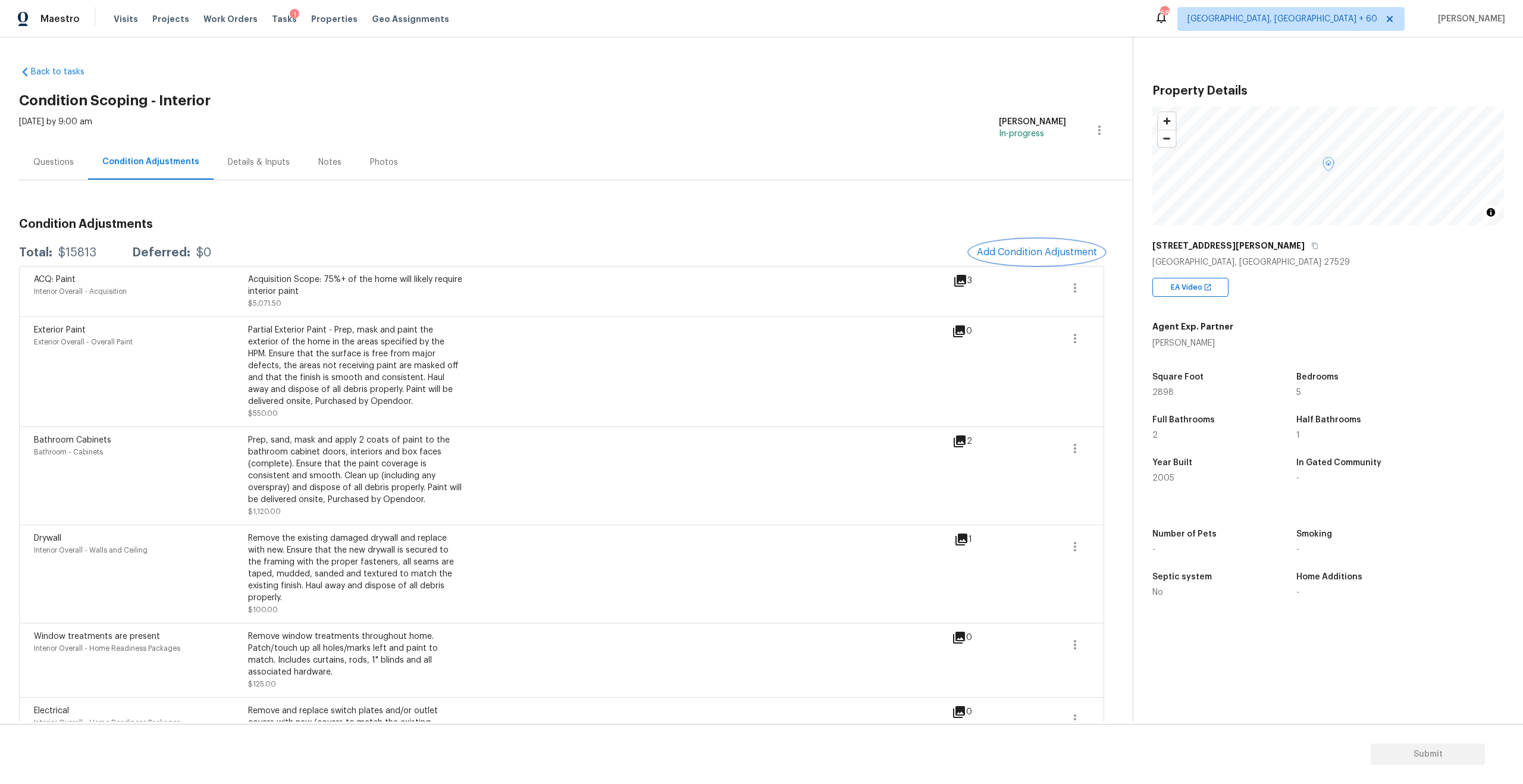
click at [1063, 257] on span "Add Condition Adjustment" at bounding box center [1037, 252] width 120 height 10
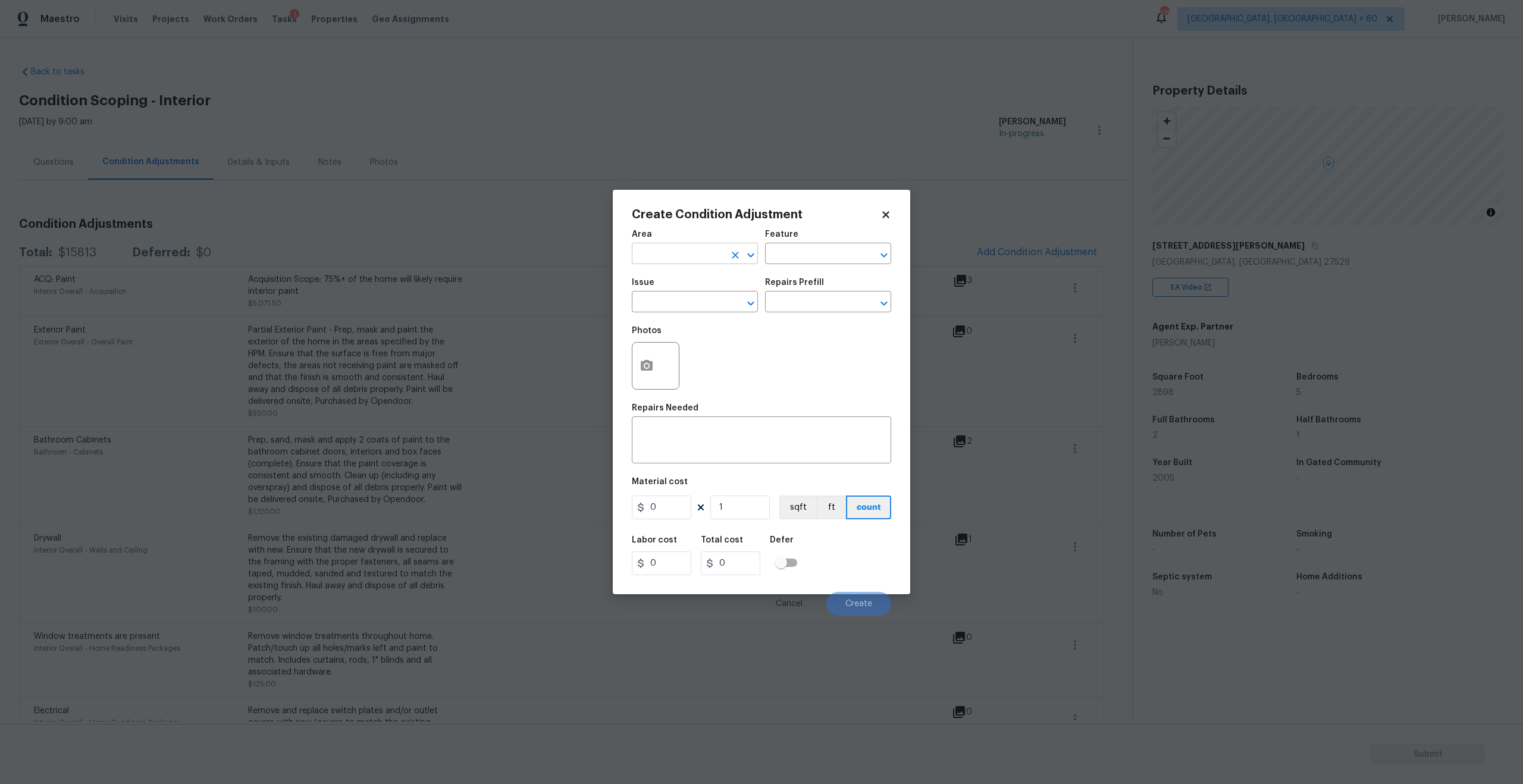
click at [689, 248] on input "text" at bounding box center [678, 255] width 93 height 18
click at [681, 295] on li "Interior Overall" at bounding box center [695, 301] width 126 height 20
type input "Interior Overall"
click at [678, 303] on input "text" at bounding box center [678, 303] width 93 height 18
click at [685, 351] on li "ACQ: Flooring" at bounding box center [695, 358] width 126 height 20
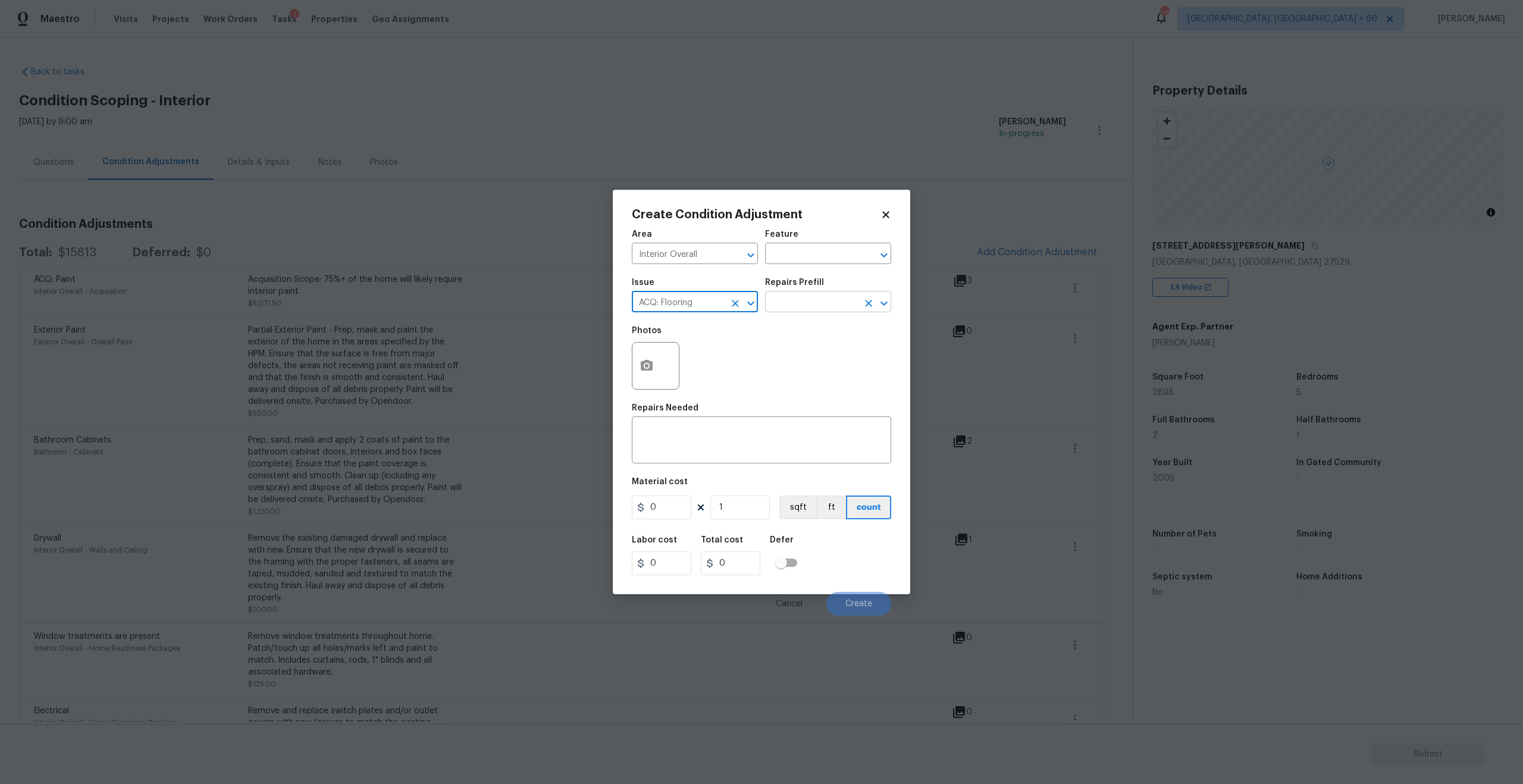
type input "ACQ: Flooring"
click at [820, 308] on input "text" at bounding box center [812, 303] width 93 height 18
click at [817, 332] on li "Maximum Flooring Repairs $1.55" at bounding box center [828, 335] width 126 height 32
type input "Acquisition"
type textarea "Acquisition Scope: Maximum flooring repairs"
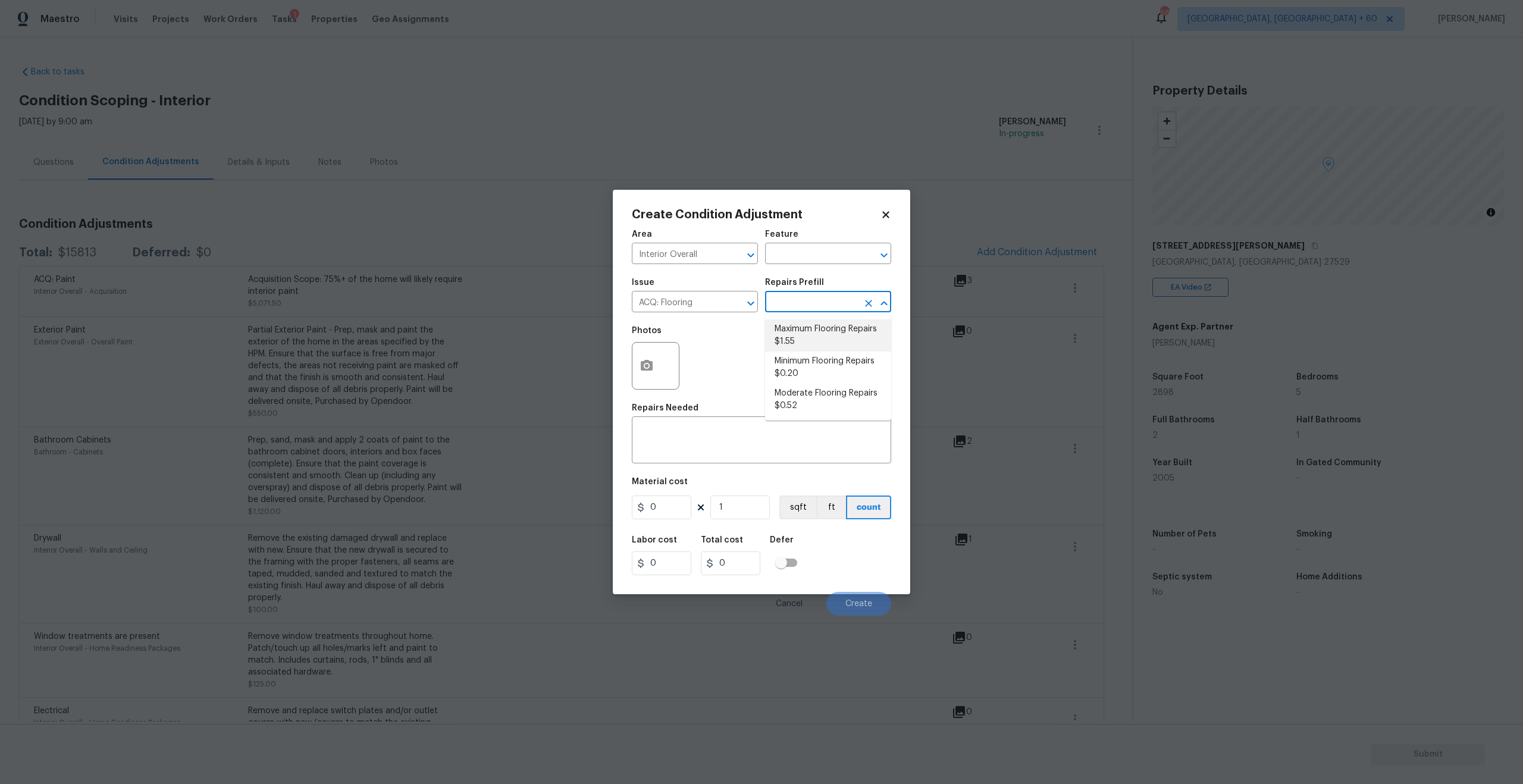
type input "1.55"
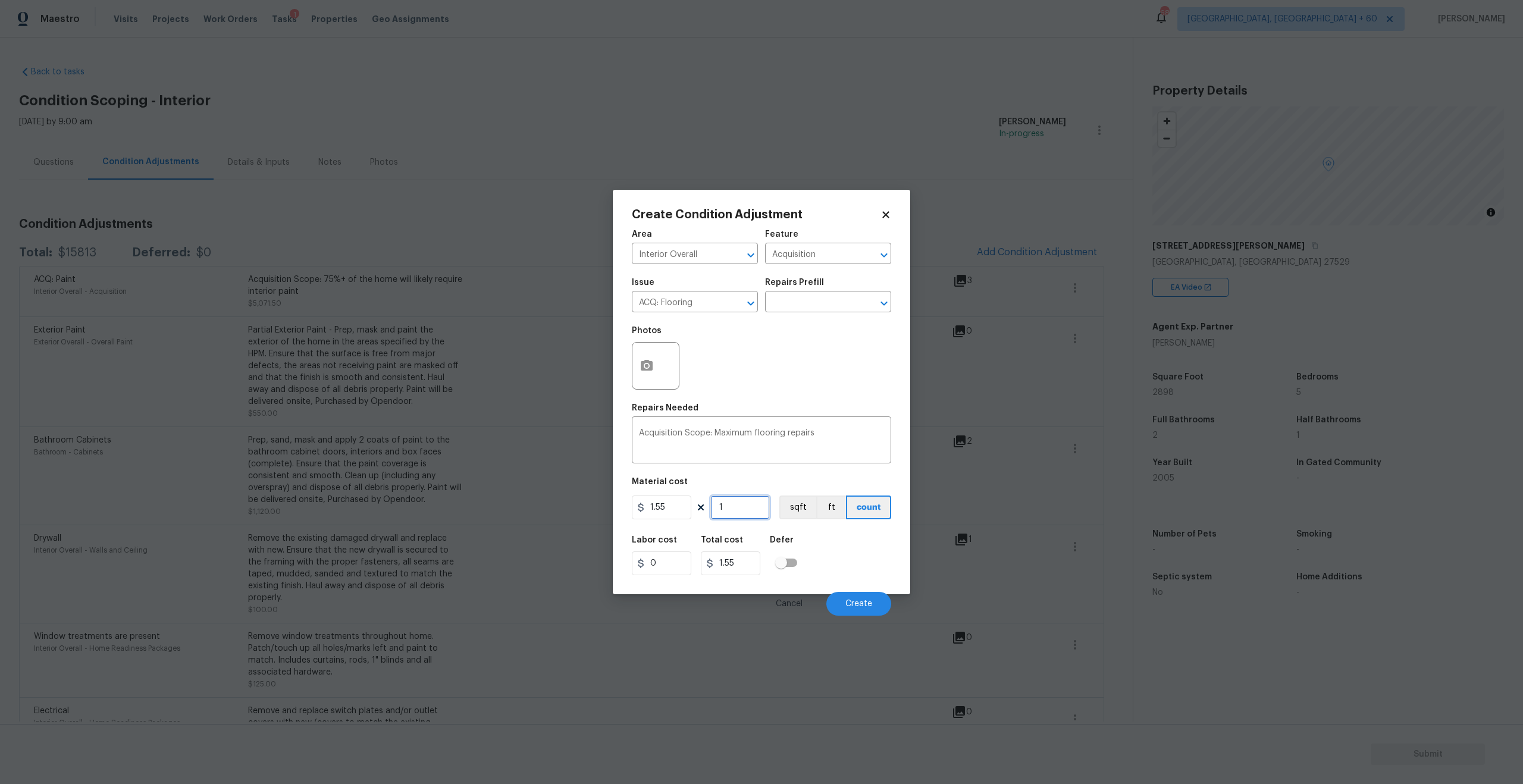
click at [739, 506] on input "1" at bounding box center [740, 507] width 60 height 24
type input "0"
type input "2"
type input "3.1"
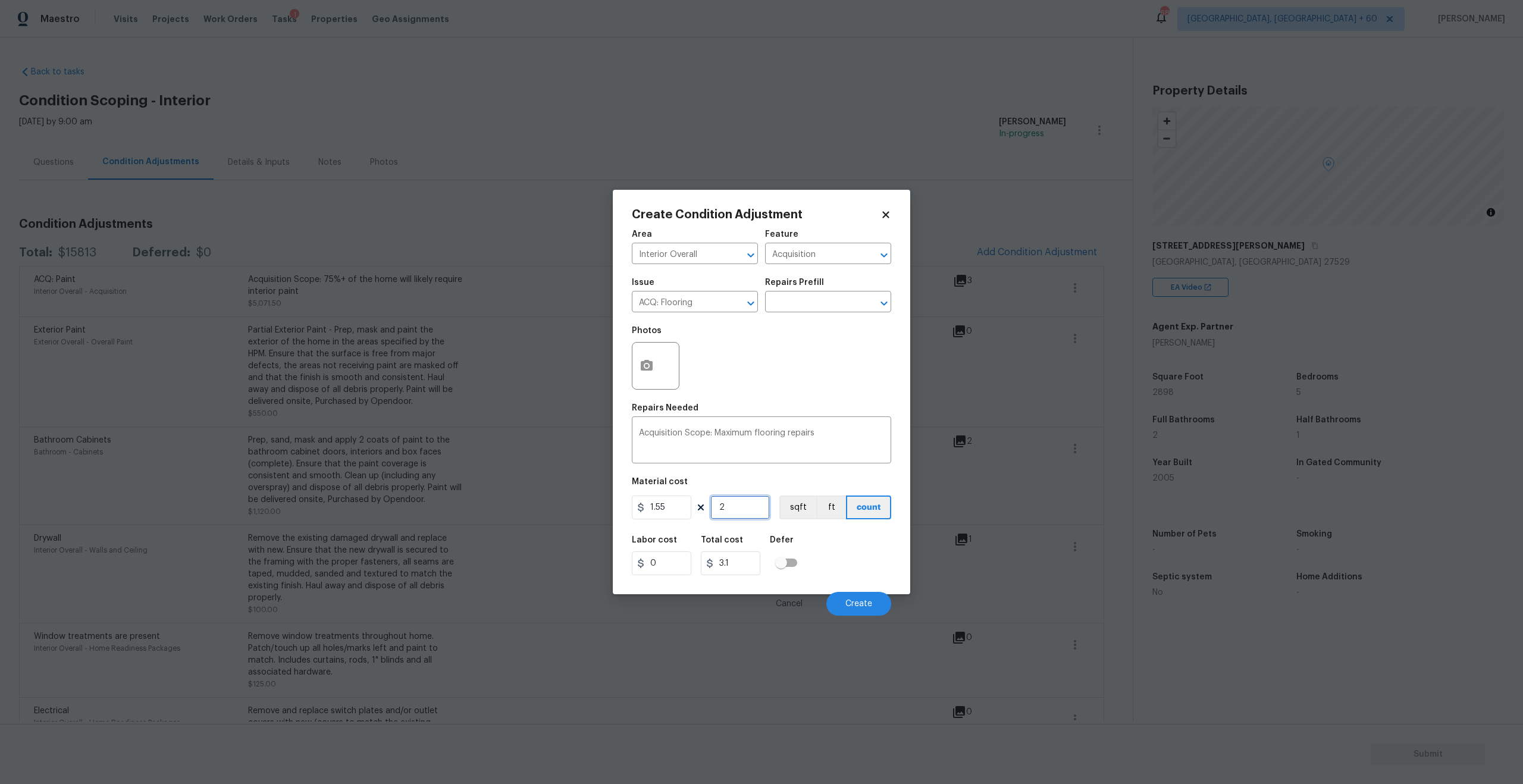
type input "28"
type input "43.4"
type input "289"
type input "447.95"
type input "2898"
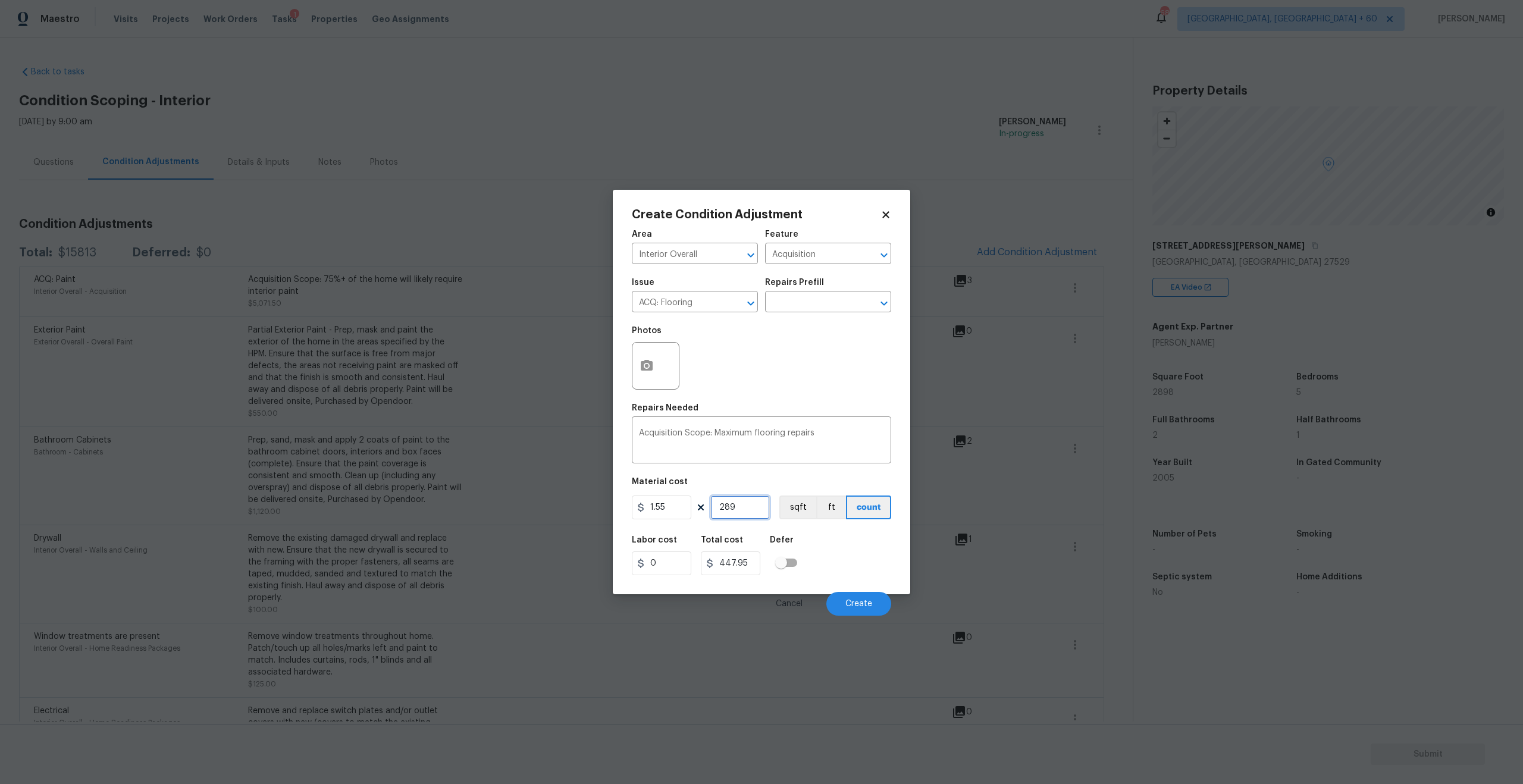
type input "4491.9"
type input "2898"
click at [835, 536] on div "Labor cost 0 Total cost 4491.9 Defer" at bounding box center [762, 555] width 260 height 54
click at [794, 508] on button "sqft" at bounding box center [798, 507] width 37 height 24
click at [649, 366] on icon "button" at bounding box center [647, 365] width 14 height 14
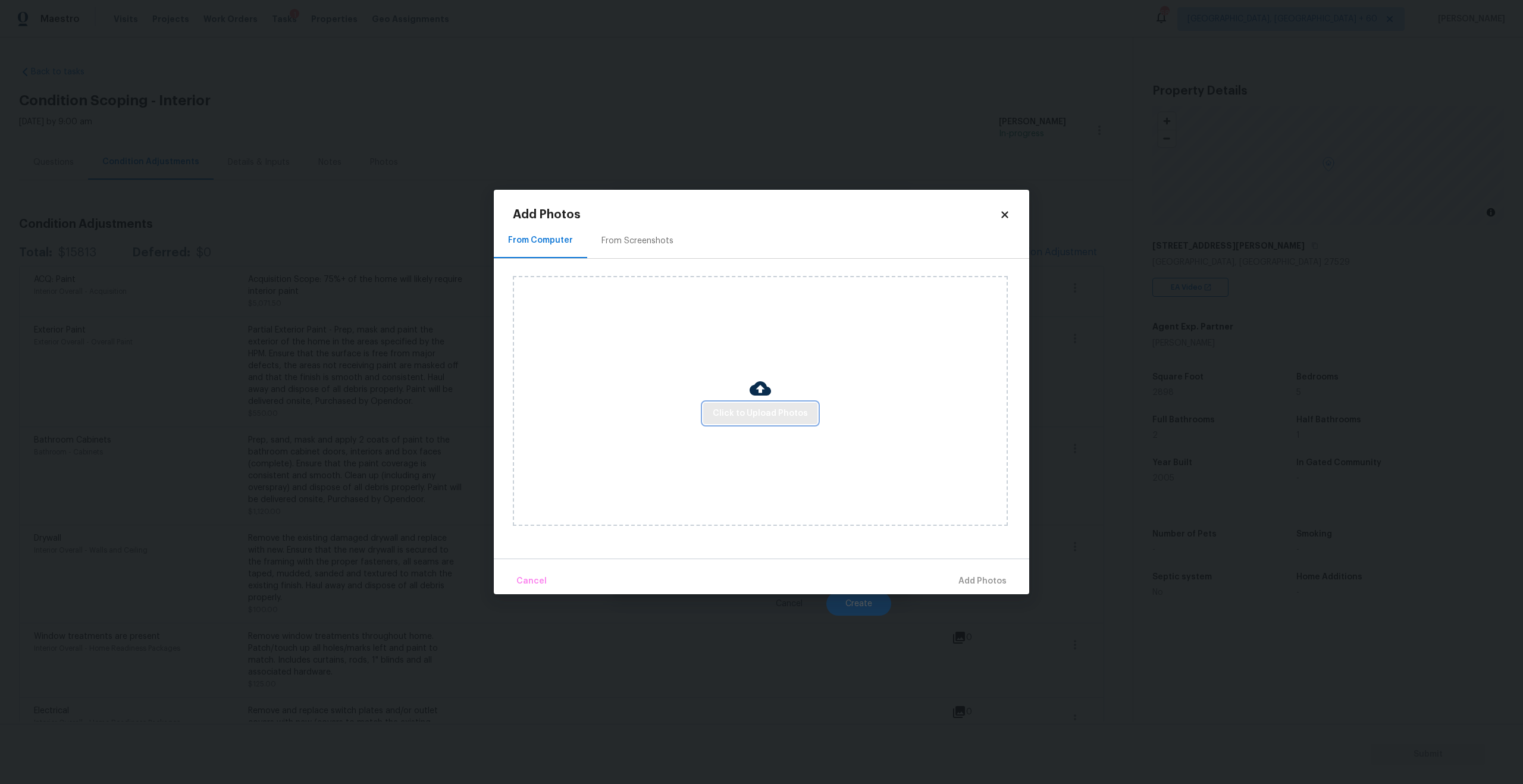
click at [790, 411] on span "Click to Upload Photos" at bounding box center [760, 413] width 95 height 15
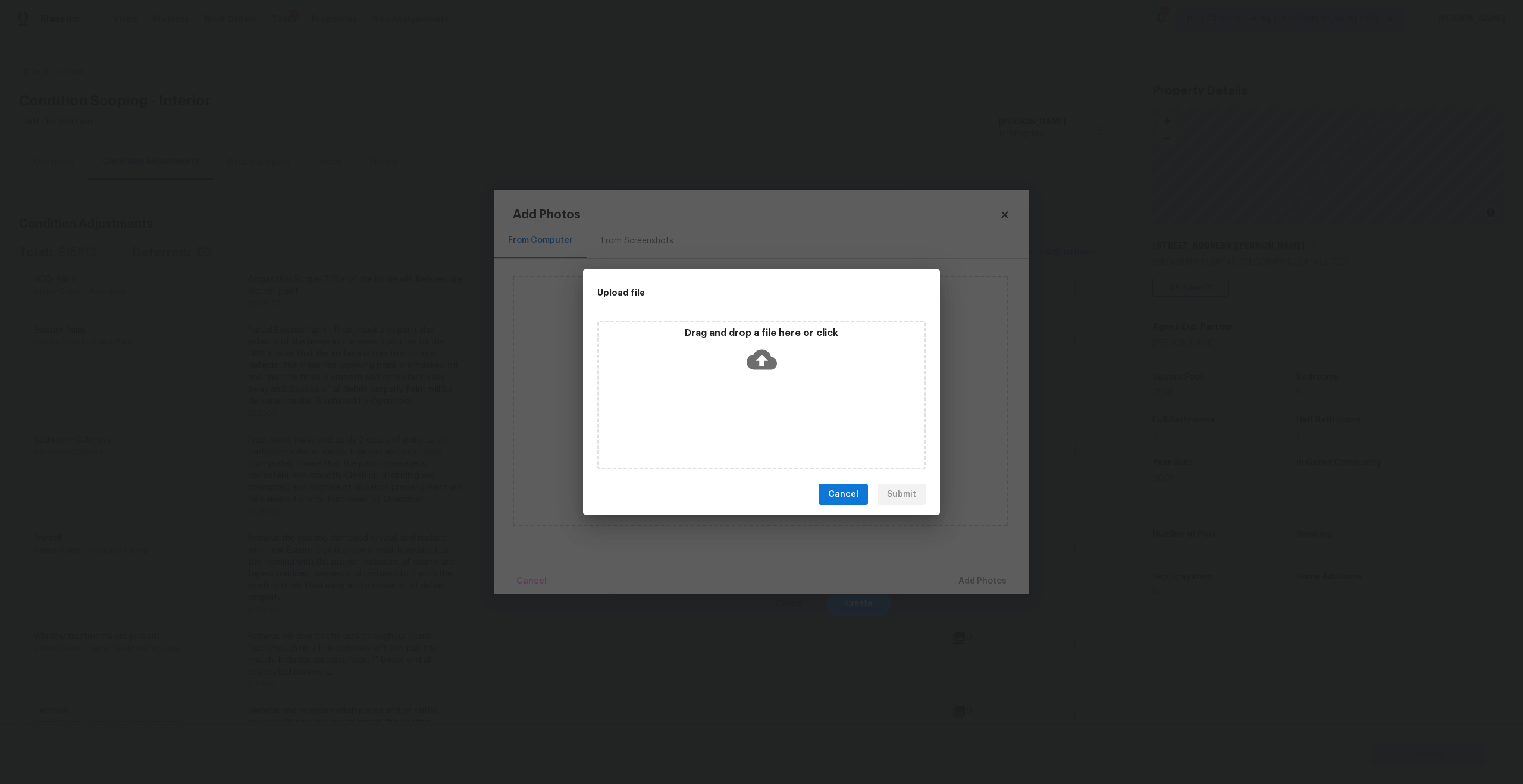
click at [770, 362] on icon at bounding box center [762, 360] width 30 height 20
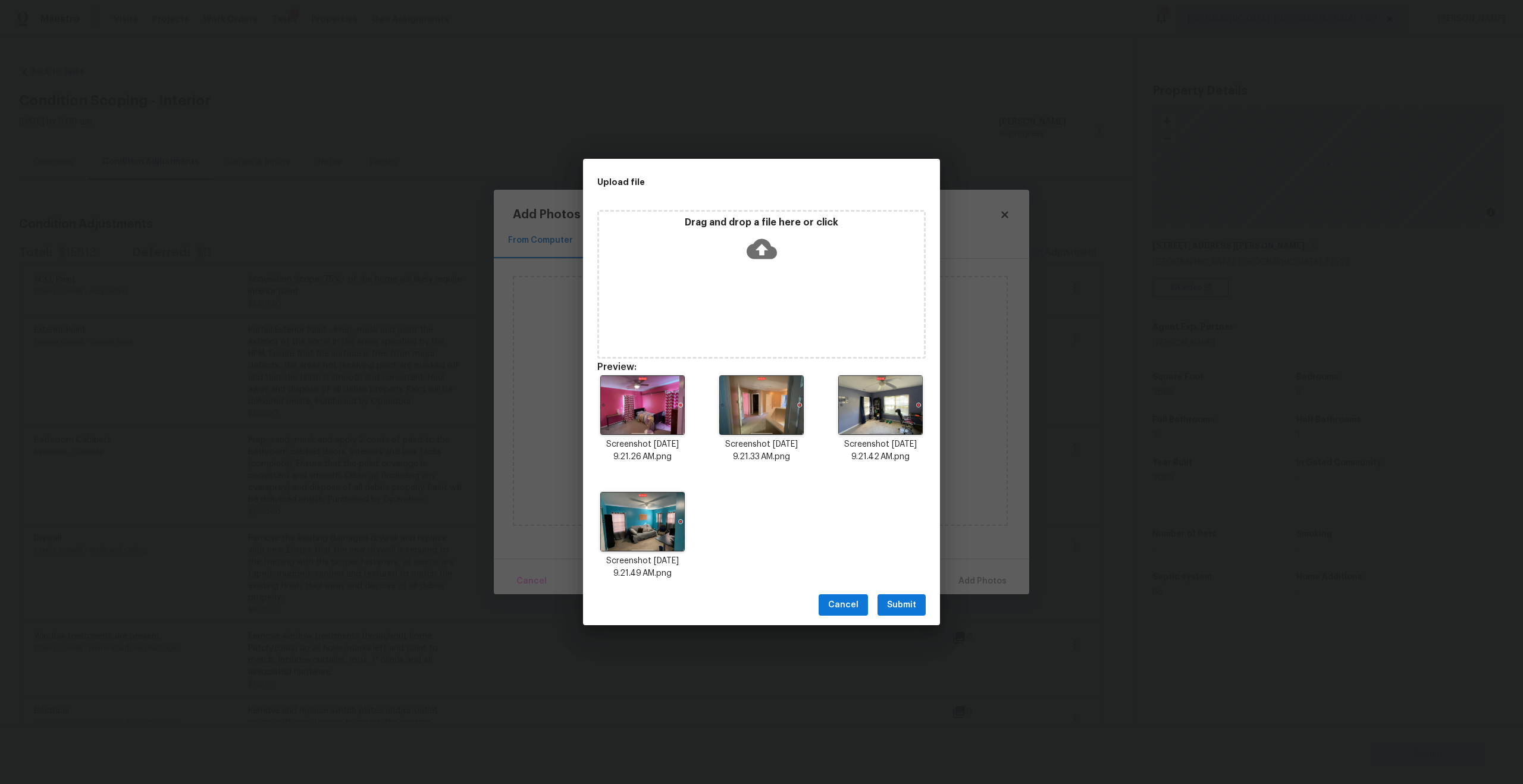
scroll to position [10, 0]
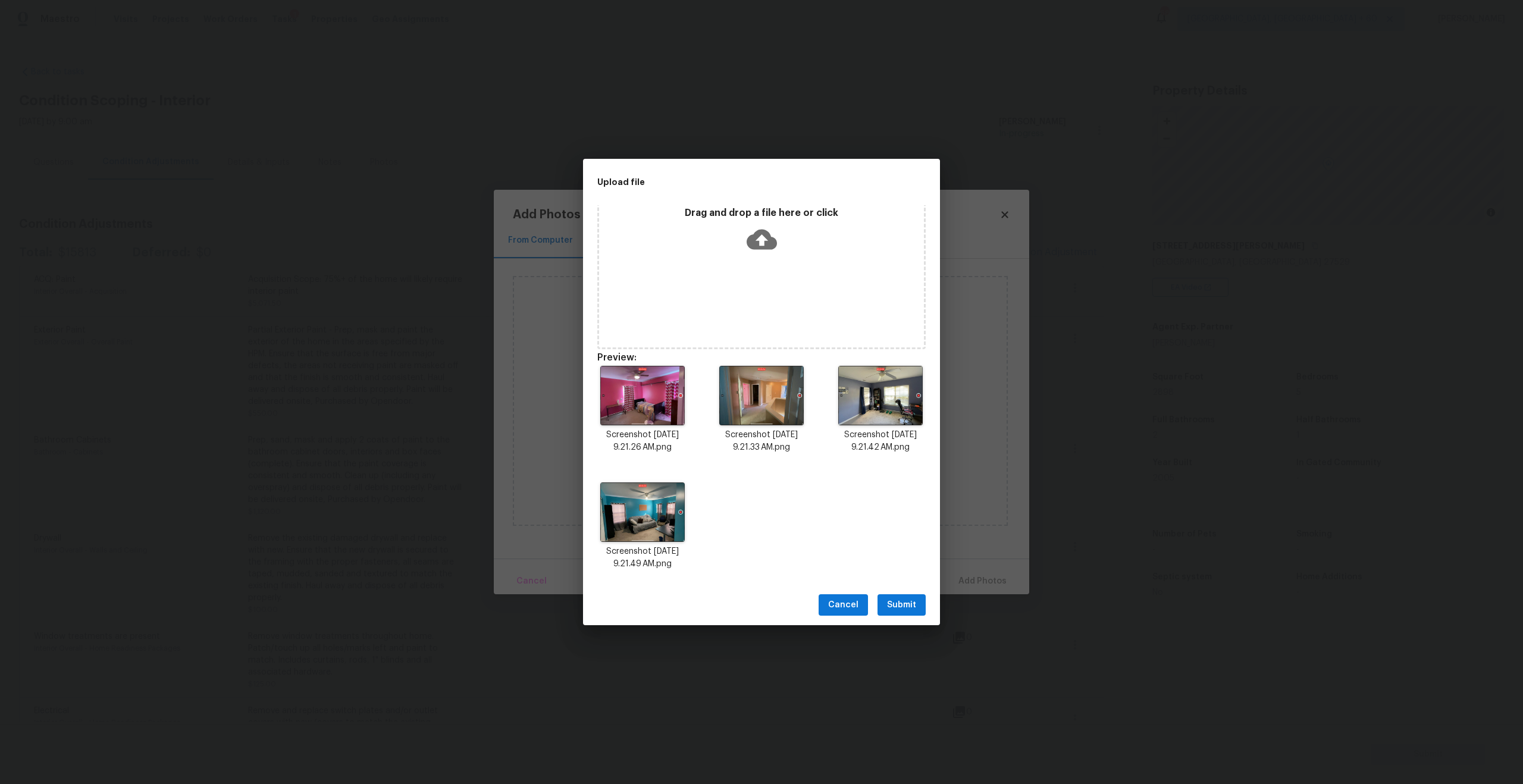
click at [899, 599] on span "Submit" at bounding box center [902, 605] width 29 height 15
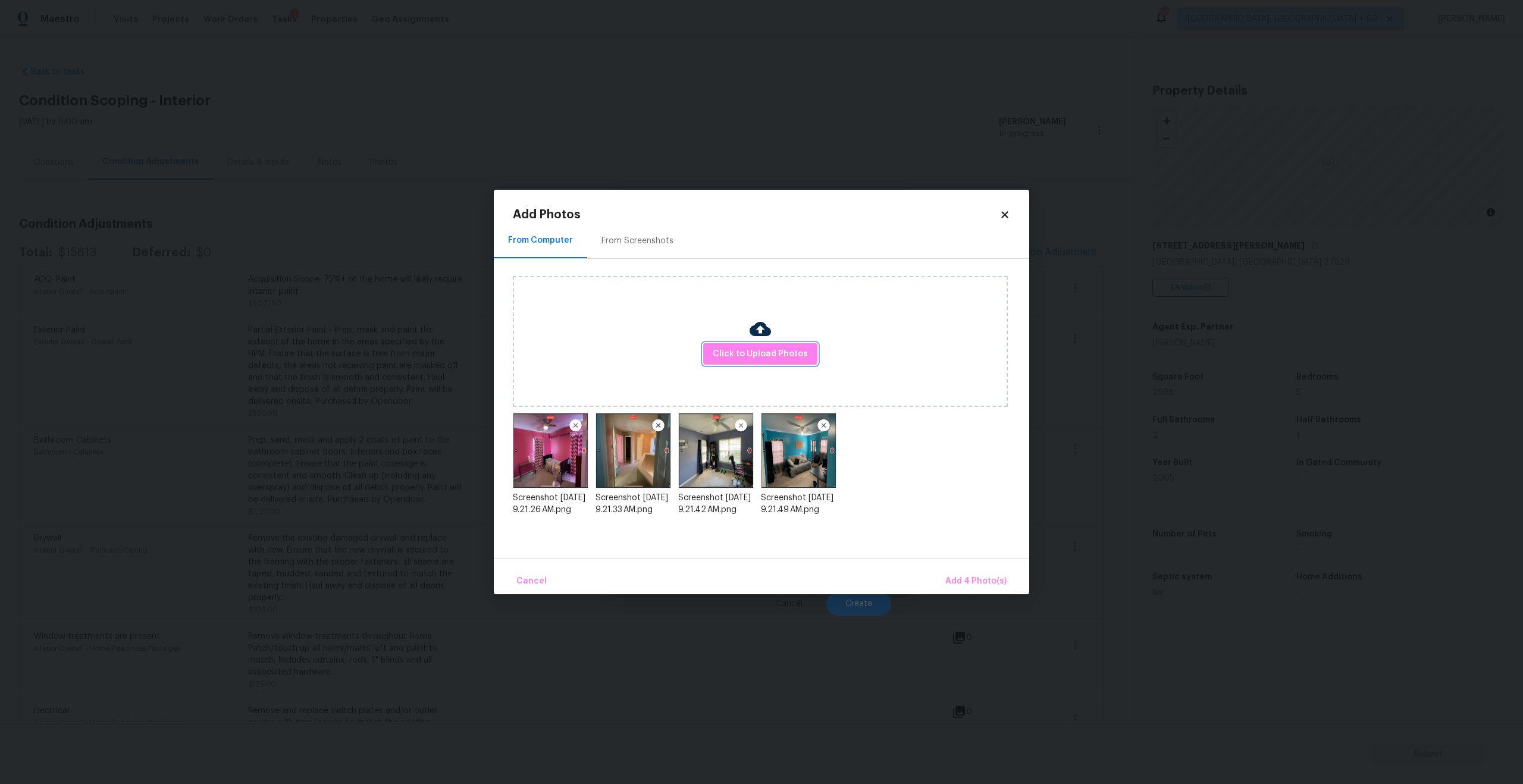
scroll to position [0, 0]
click at [970, 580] on span "Add 4 Photo(s)" at bounding box center [976, 581] width 62 height 15
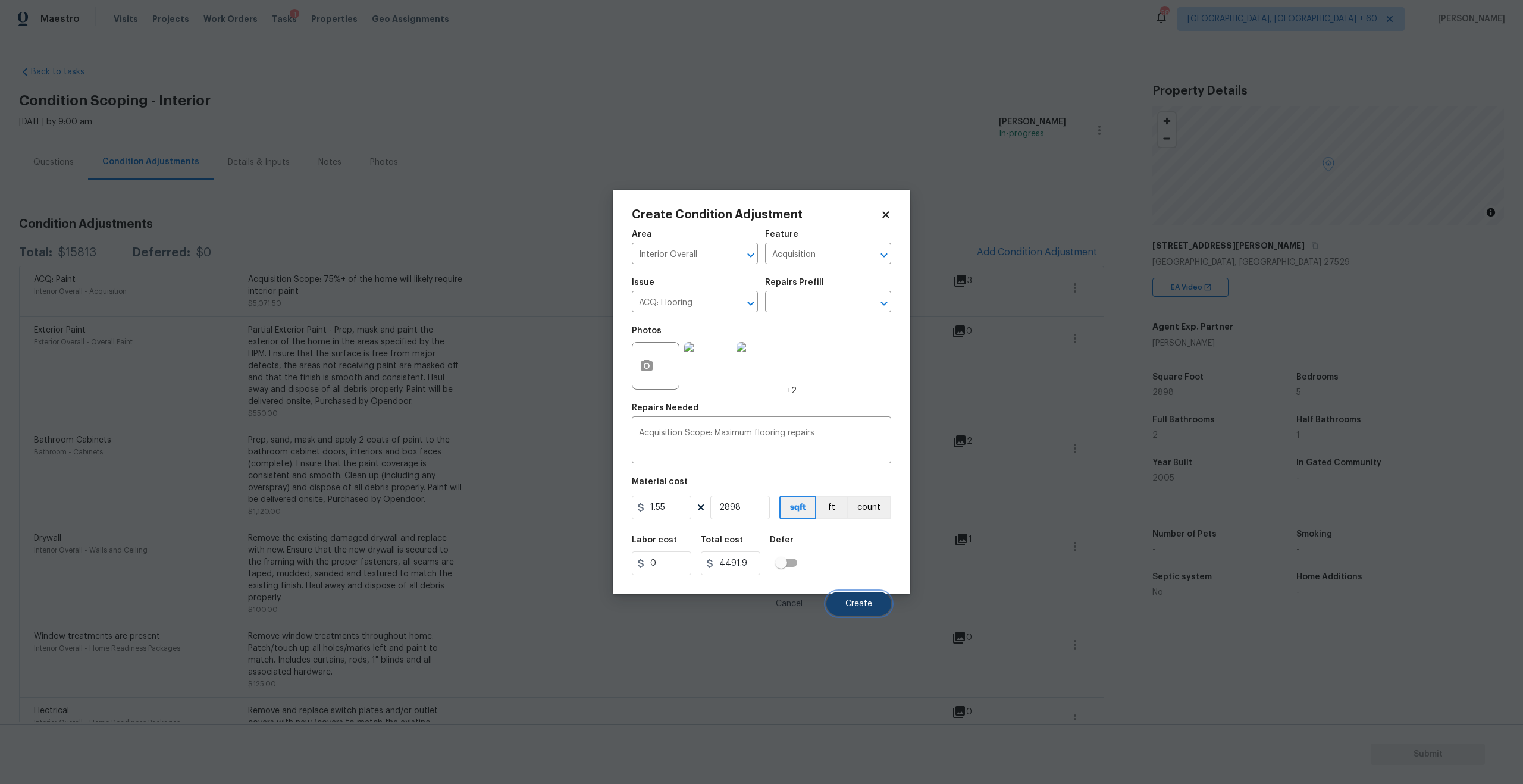
click at [862, 599] on span "Create" at bounding box center [858, 604] width 27 height 9
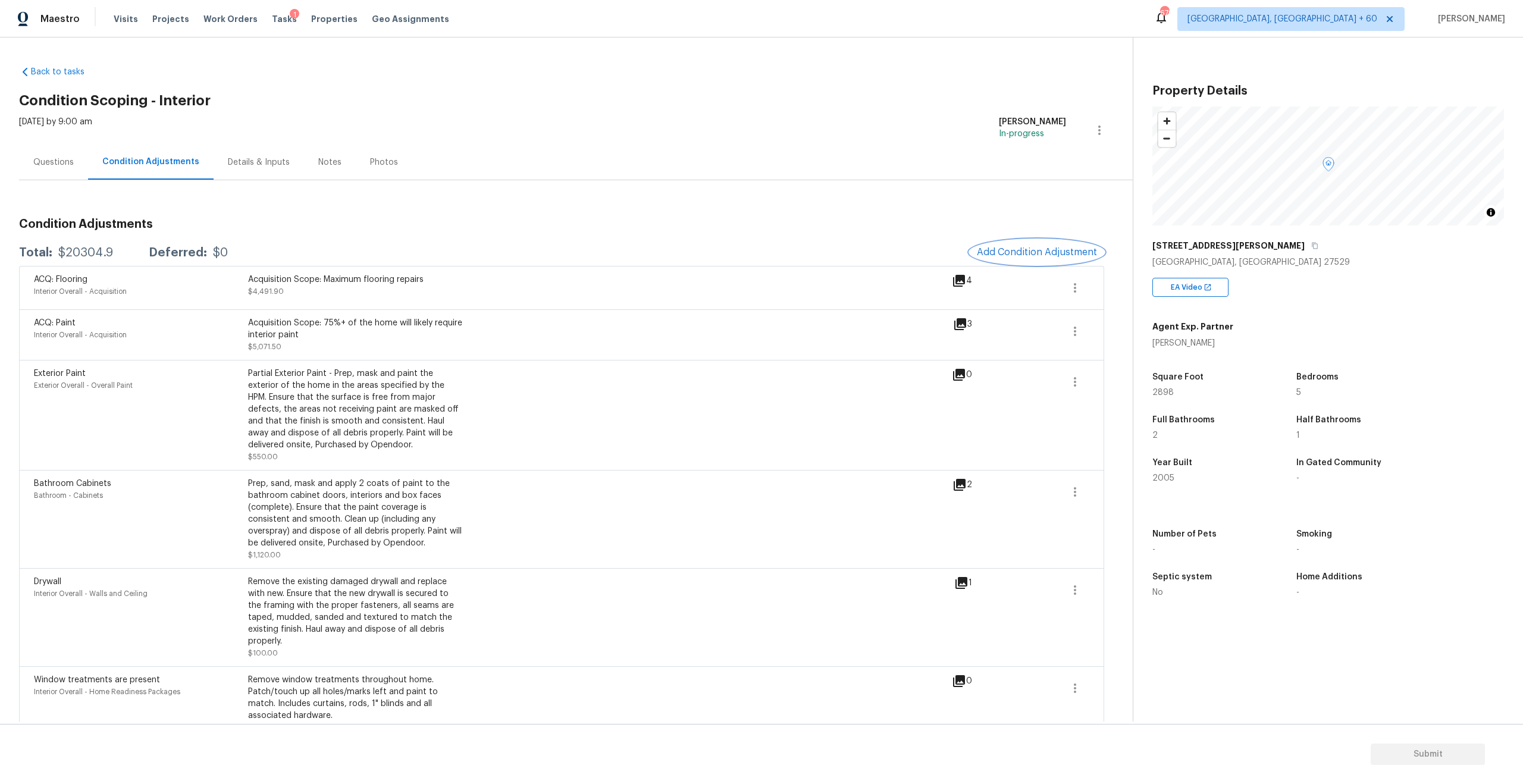
click at [1009, 259] on button "Add Condition Adjustment" at bounding box center [1037, 252] width 134 height 25
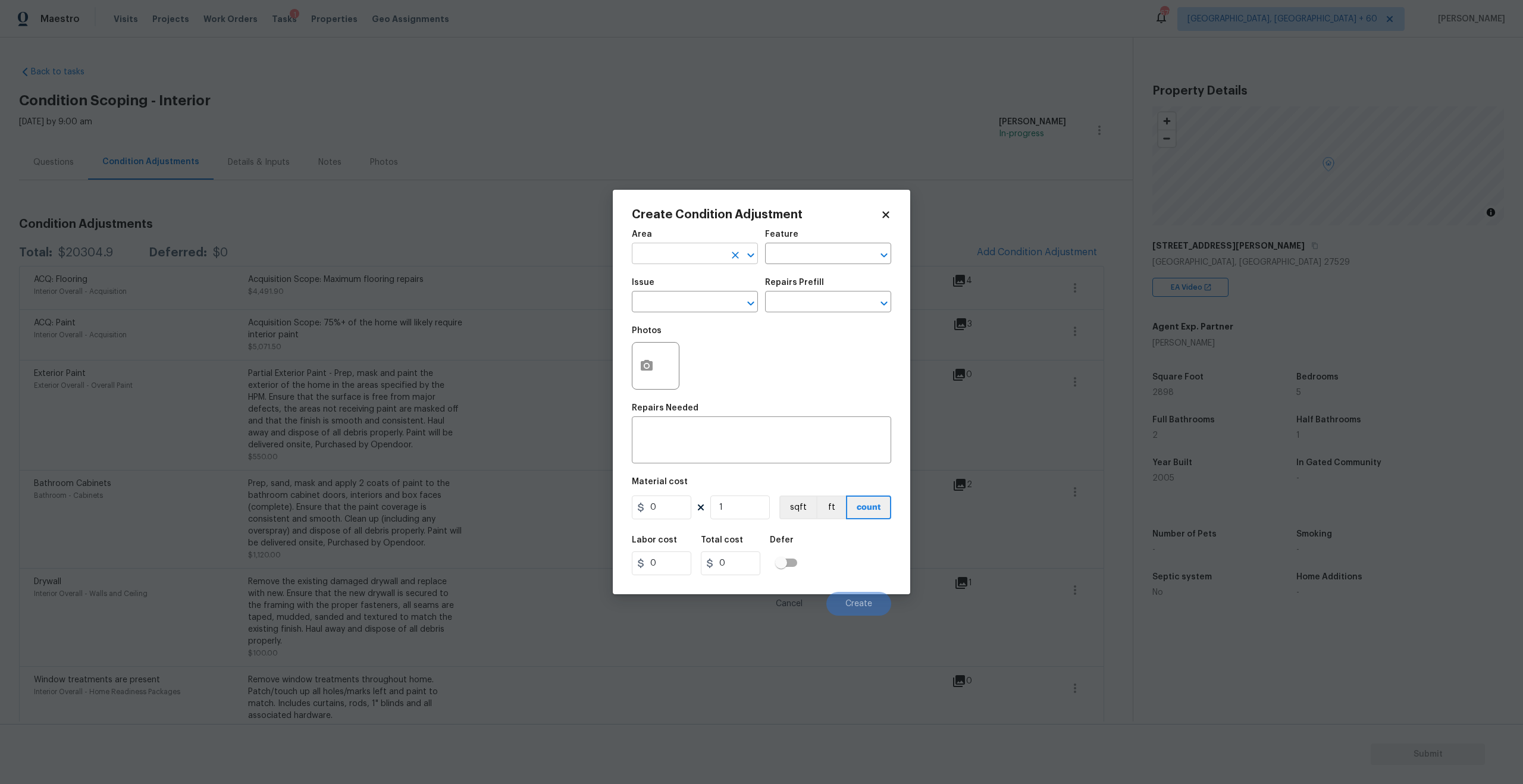
click at [699, 255] on input "text" at bounding box center [678, 255] width 93 height 18
click at [695, 300] on li "Interior Overall" at bounding box center [695, 301] width 126 height 20
type input "Interior Overall"
click at [677, 312] on body "Maestro Visits Projects Work Orders Tasks 1 Properties Geo Assignments 679 [GEO…" at bounding box center [762, 392] width 1523 height 784
click at [686, 354] on li "ACQ: Foundation" at bounding box center [695, 358] width 126 height 20
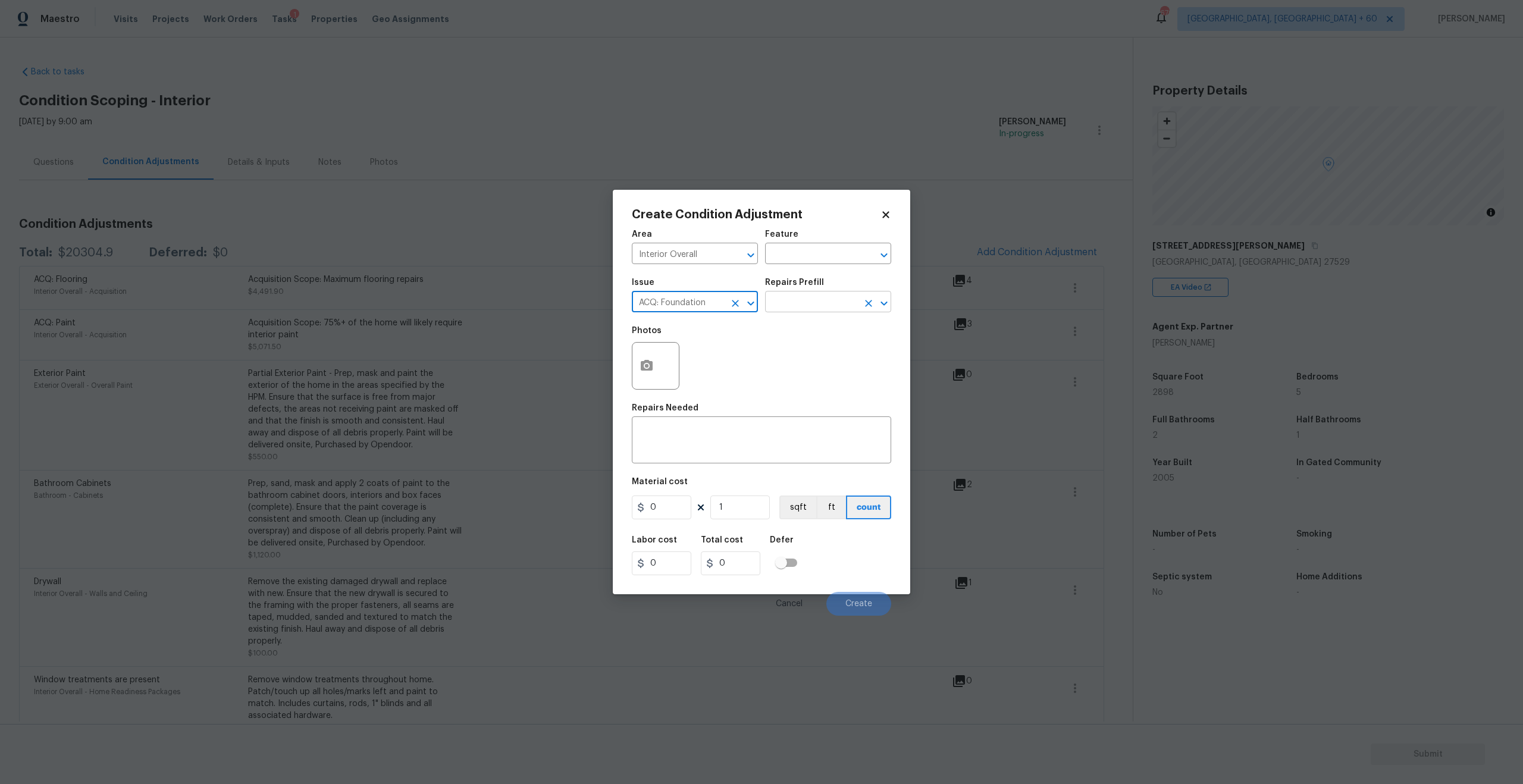
type input "ACQ: Foundation"
click at [791, 306] on input "text" at bounding box center [812, 303] width 93 height 18
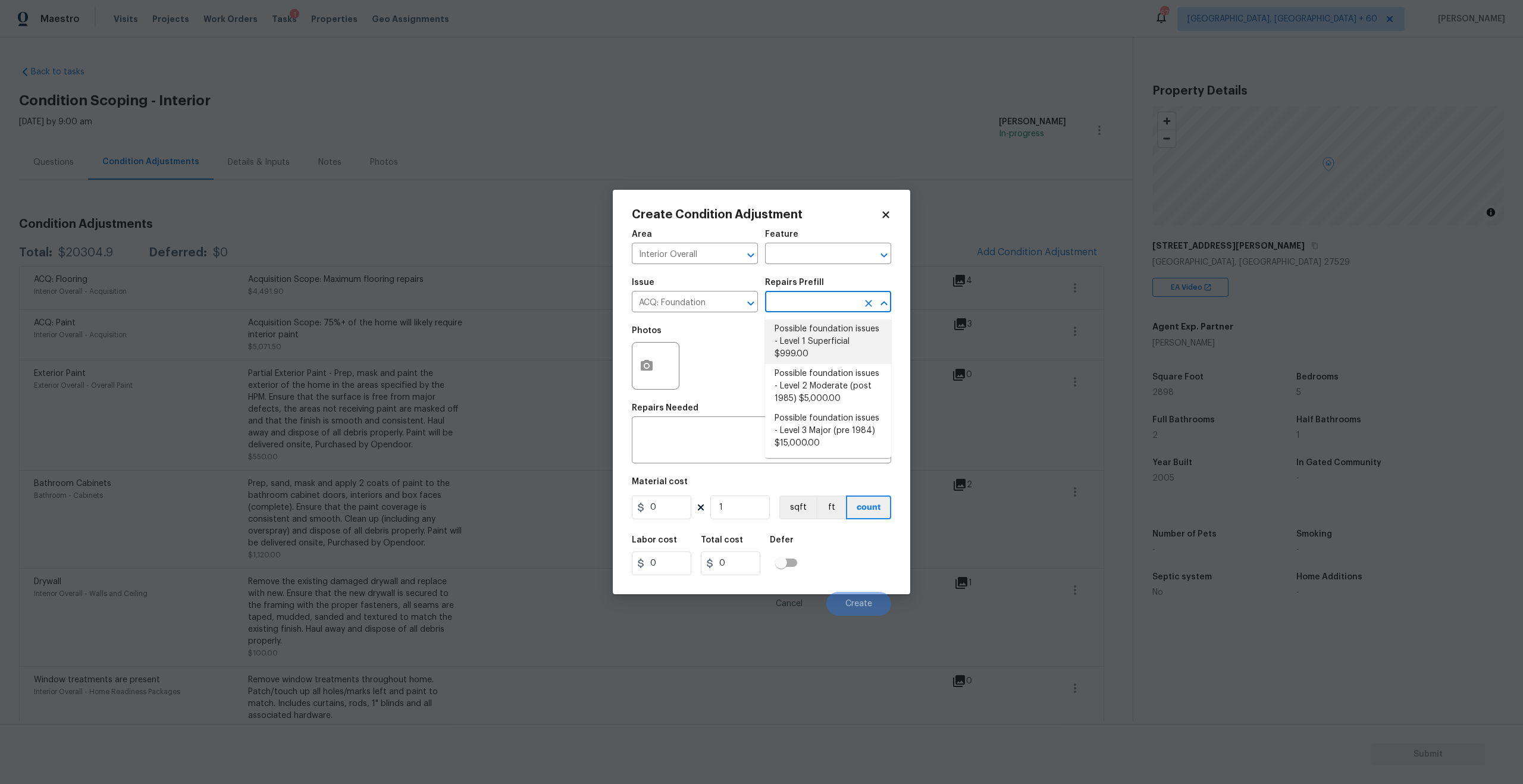
click at [799, 340] on li "Possible foundation issues - Level 1 Superficial $999.00" at bounding box center [828, 342] width 126 height 45
type input "Acquisition"
type textarea "Possible foundation issues - Level 1 - Superficial. Disclaimer: This is NOT a t…"
type input "999"
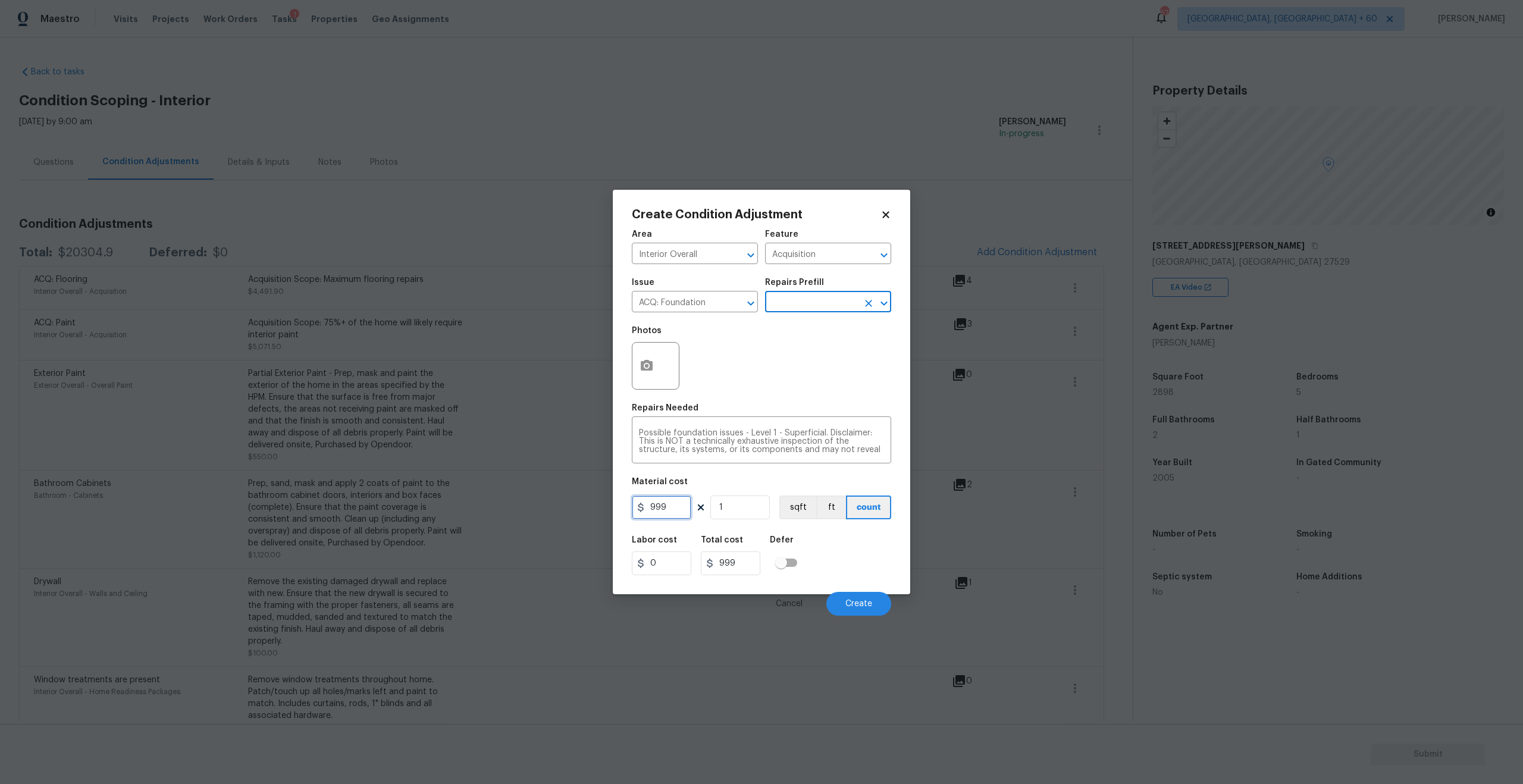
click at [678, 510] on input "999" at bounding box center [661, 507] width 60 height 24
type input "0"
click at [715, 375] on div "Photos" at bounding box center [762, 358] width 260 height 77
click at [653, 372] on icon "button" at bounding box center [647, 365] width 14 height 14
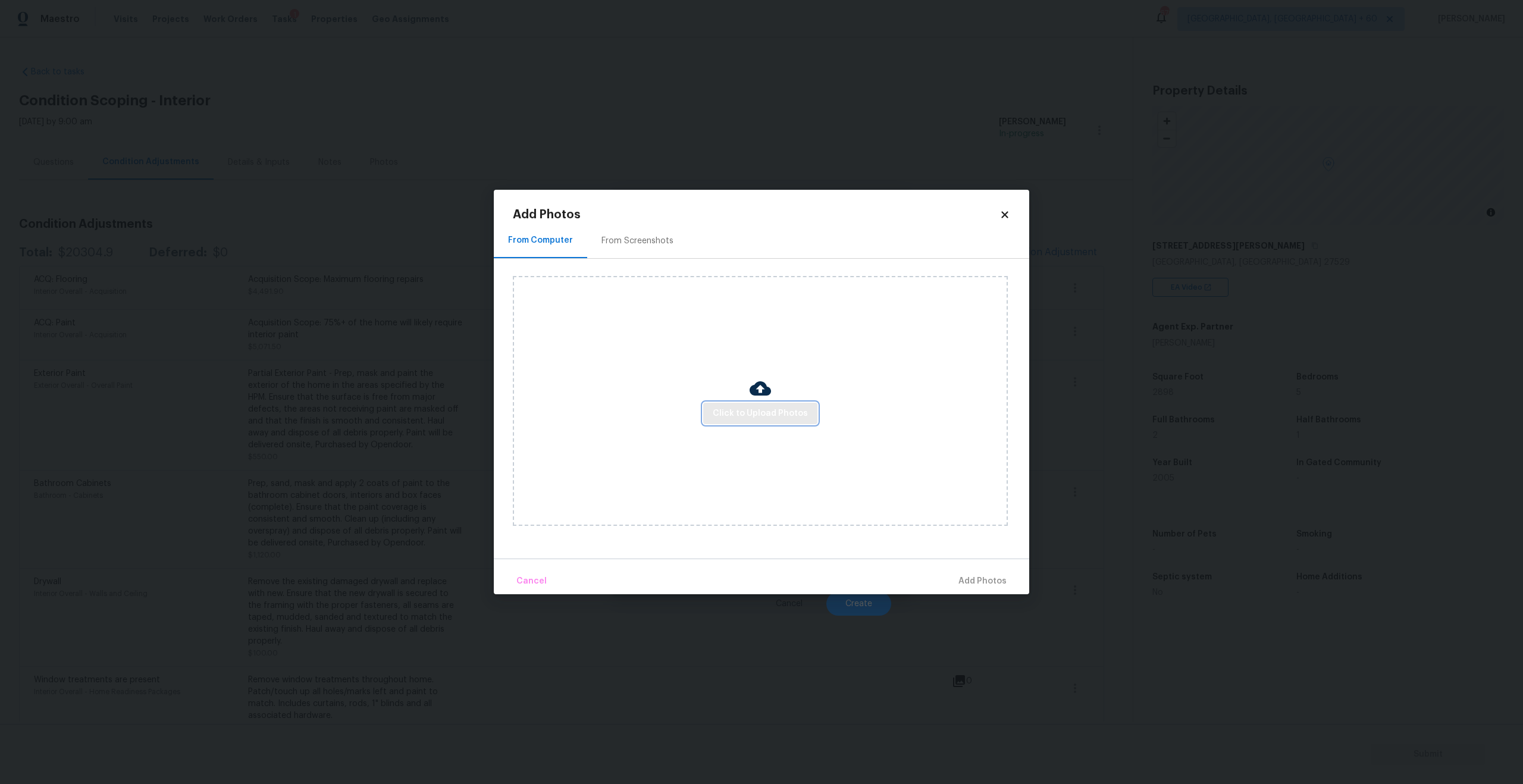
click at [775, 410] on span "Click to Upload Photos" at bounding box center [760, 413] width 95 height 15
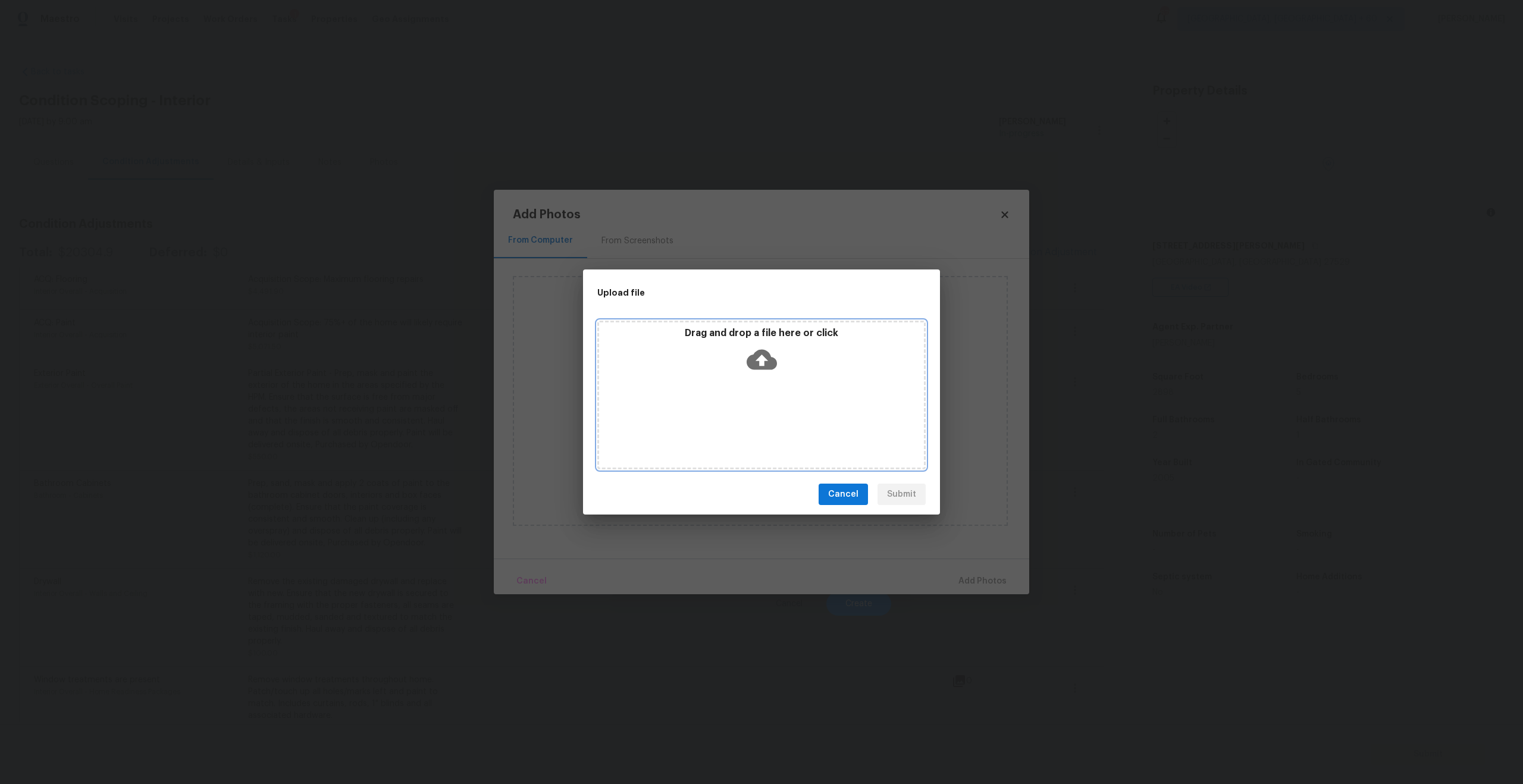
click at [778, 357] on div "Drag and drop a file here or click" at bounding box center [762, 352] width 325 height 51
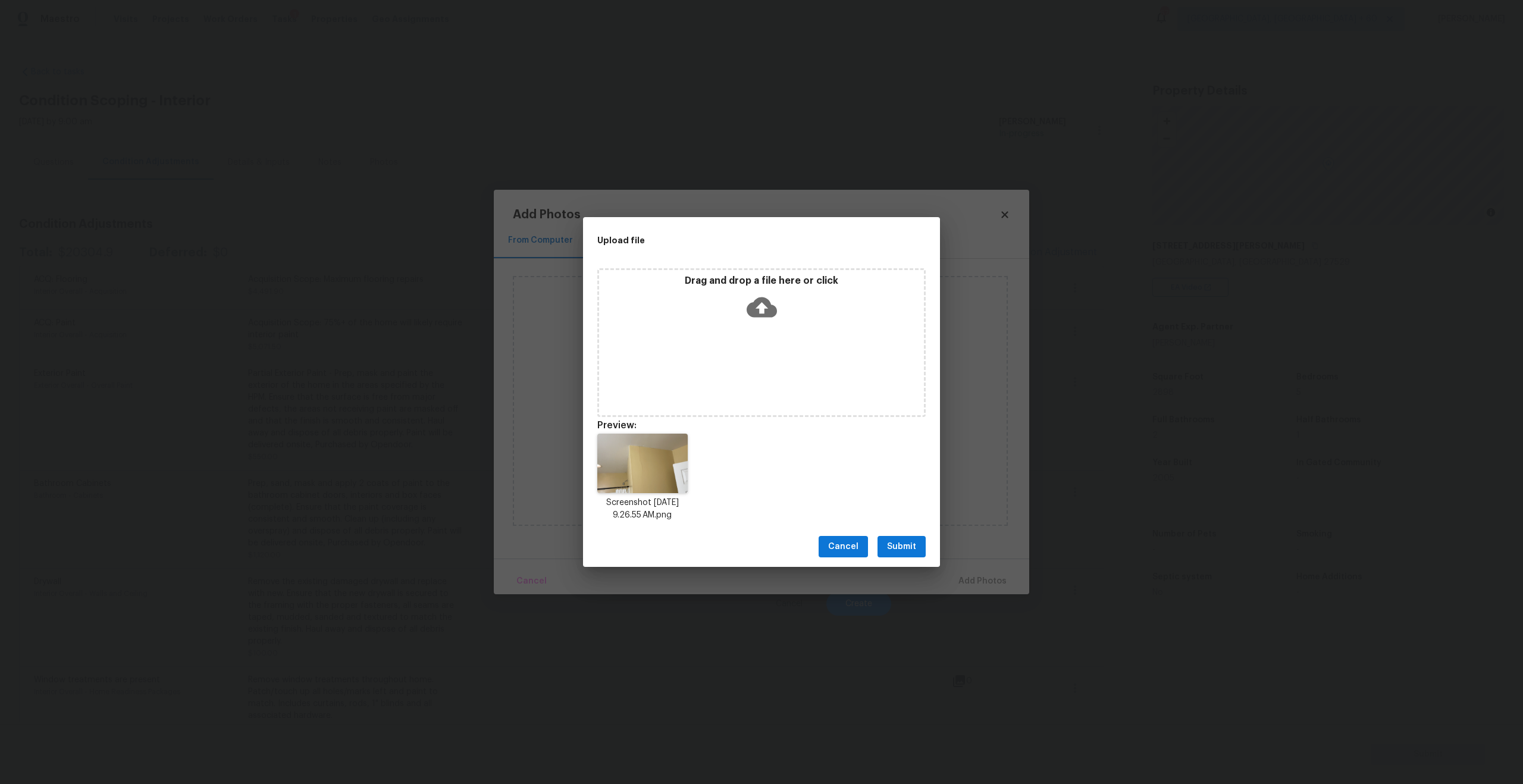
click at [907, 553] on button "Submit" at bounding box center [902, 547] width 48 height 22
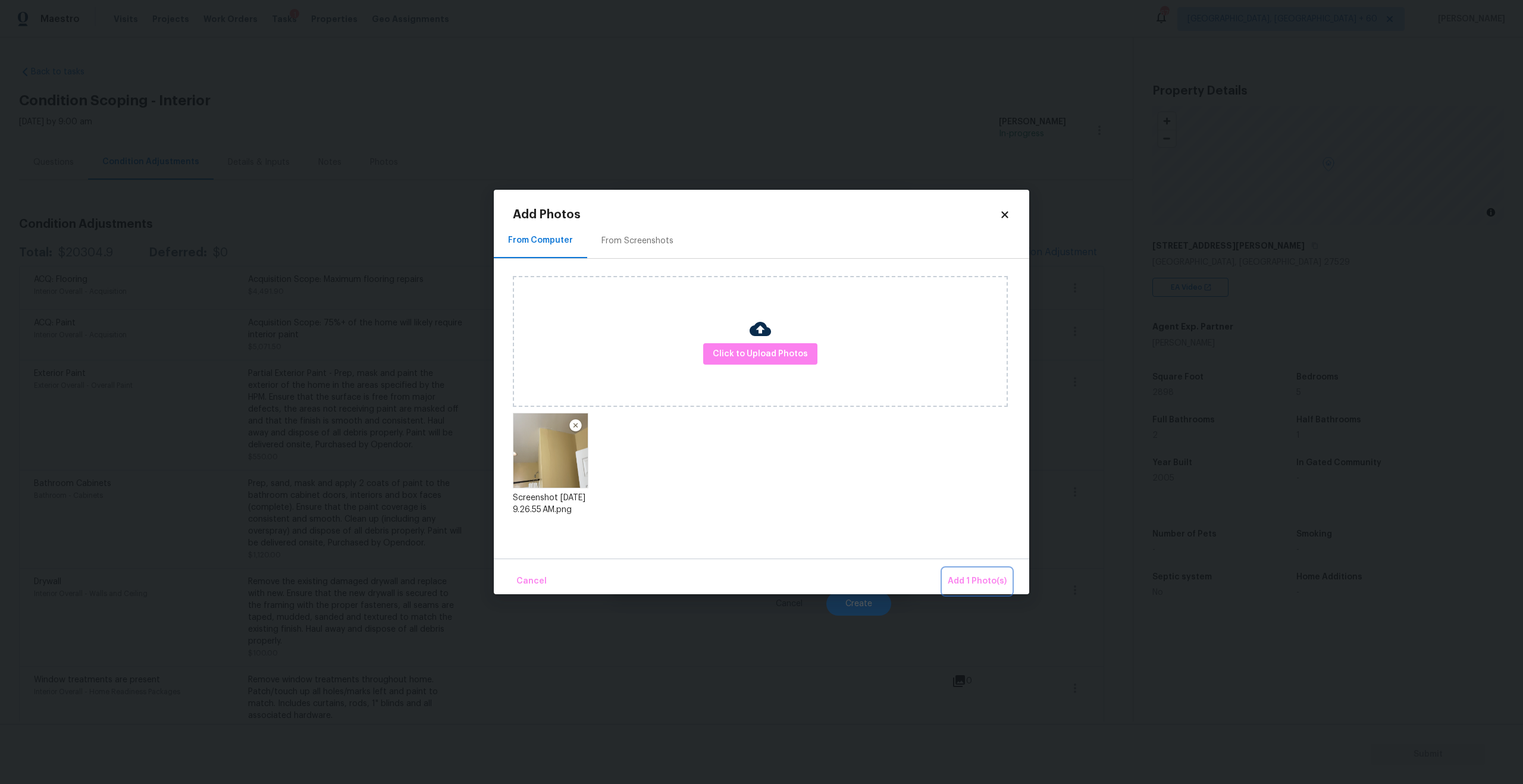
click at [992, 581] on span "Add 1 Photo(s)" at bounding box center [977, 581] width 59 height 15
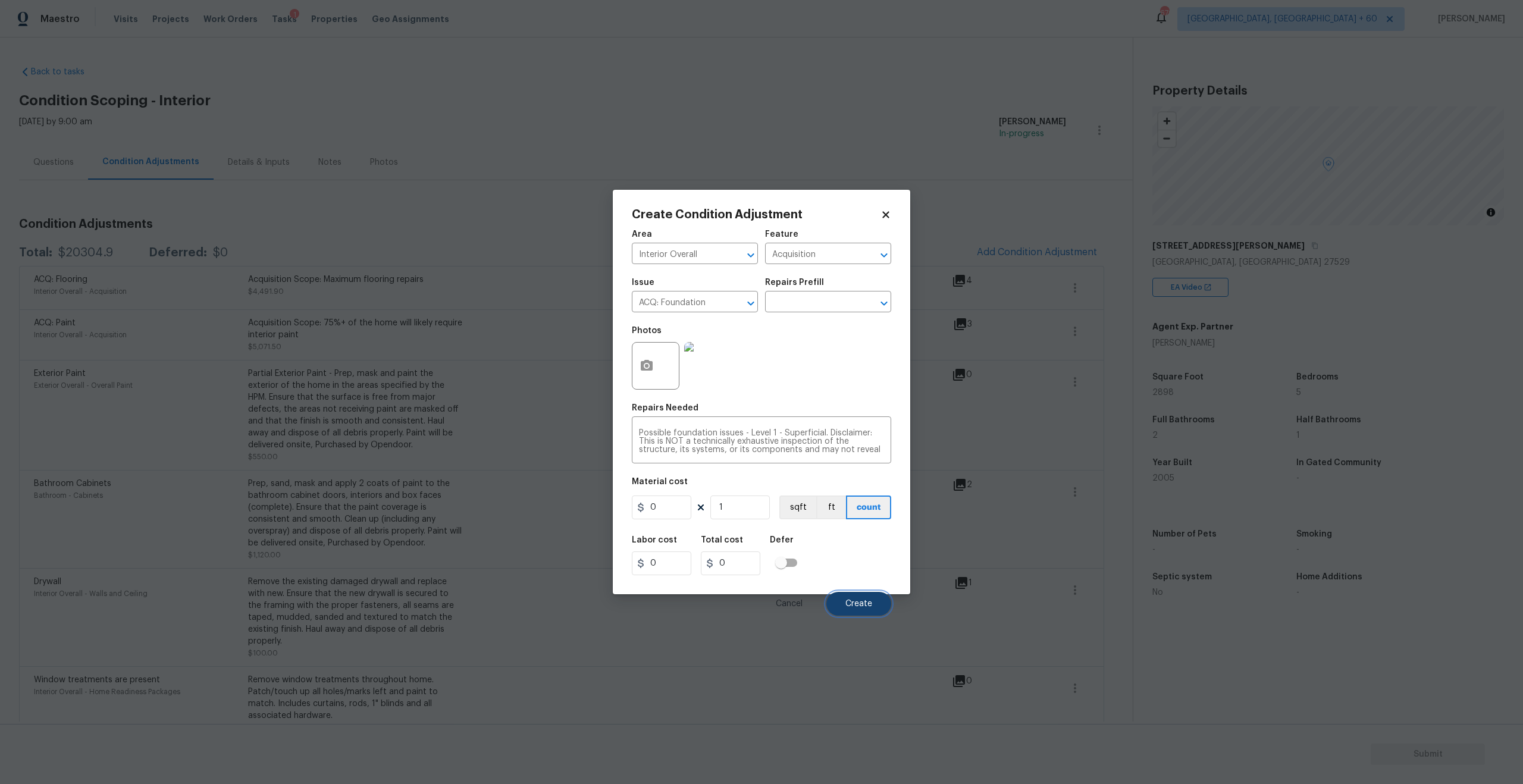
click at [862, 597] on button "Create" at bounding box center [858, 603] width 65 height 24
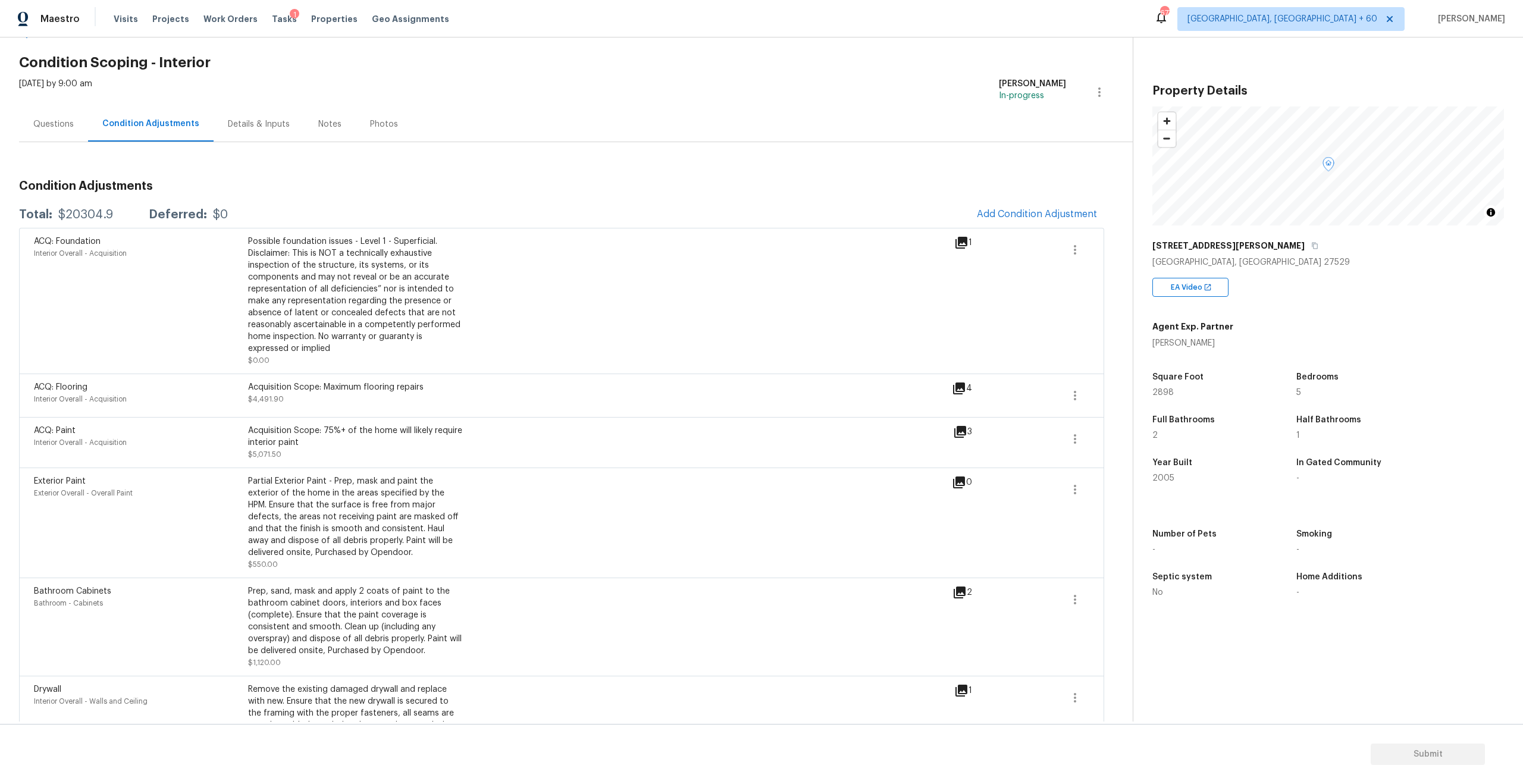
scroll to position [74, 0]
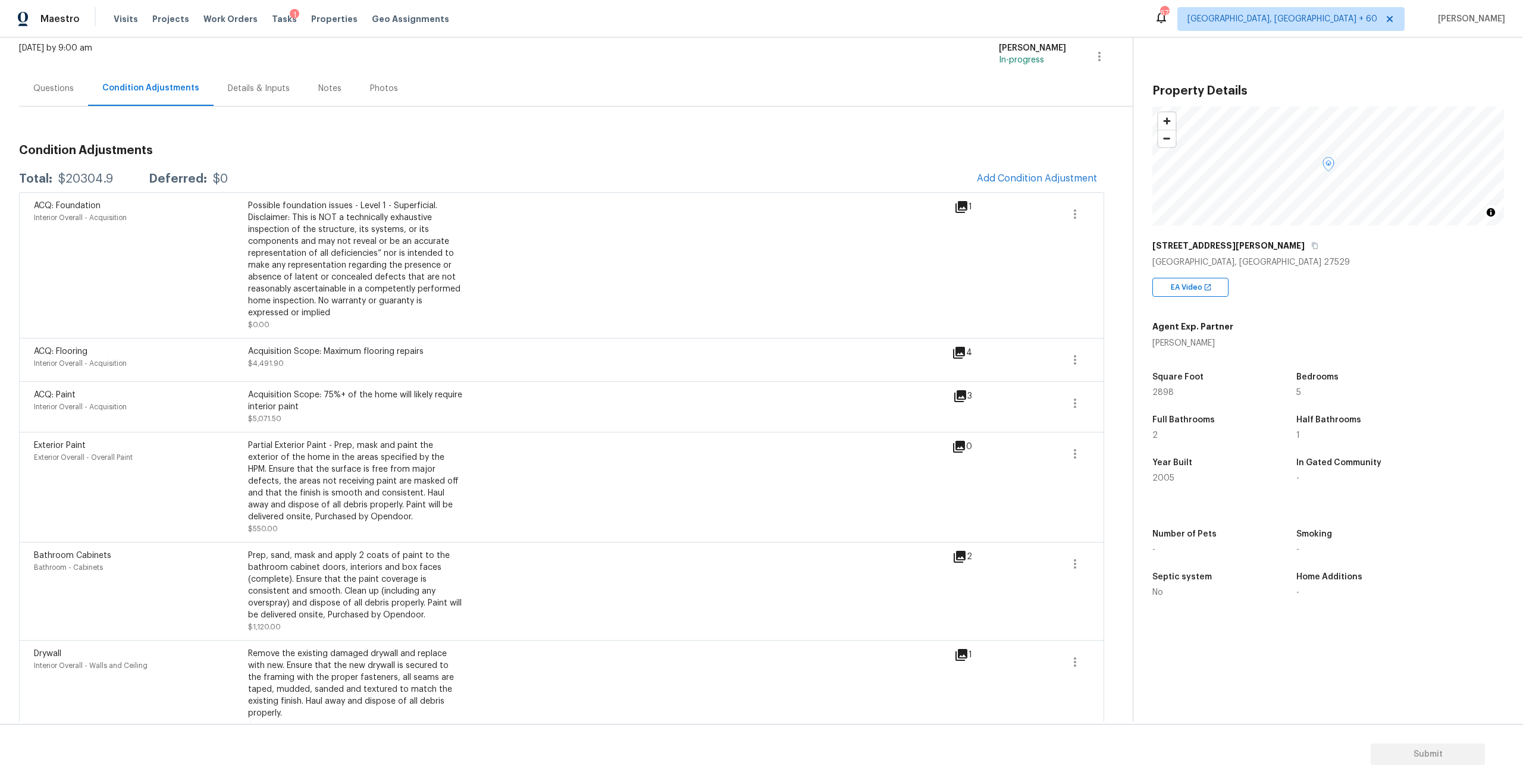
click at [43, 86] on div "Questions" at bounding box center [54, 88] width 41 height 12
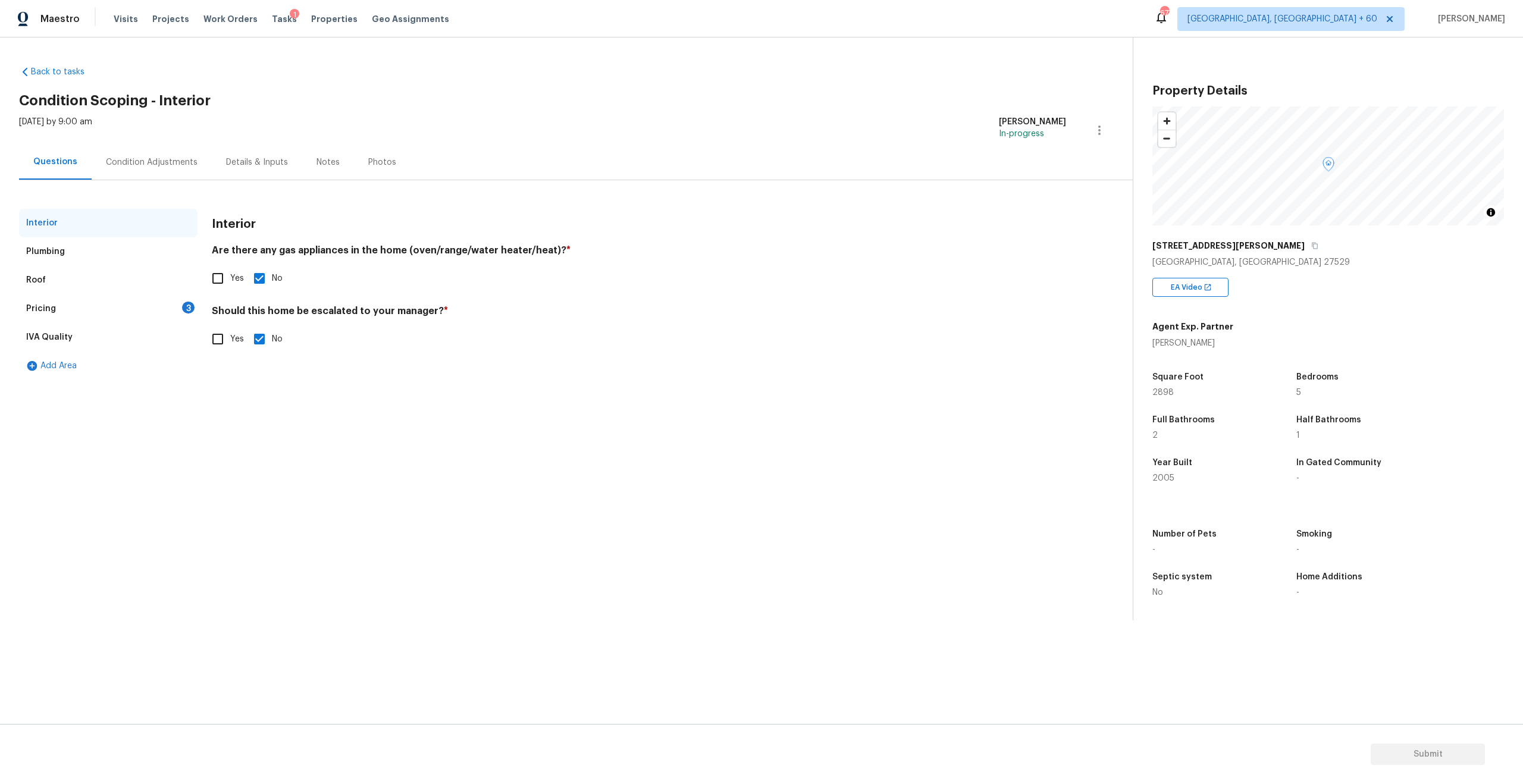
click at [47, 244] on div "Plumbing" at bounding box center [108, 252] width 178 height 29
click at [47, 283] on div "Roof" at bounding box center [108, 280] width 178 height 29
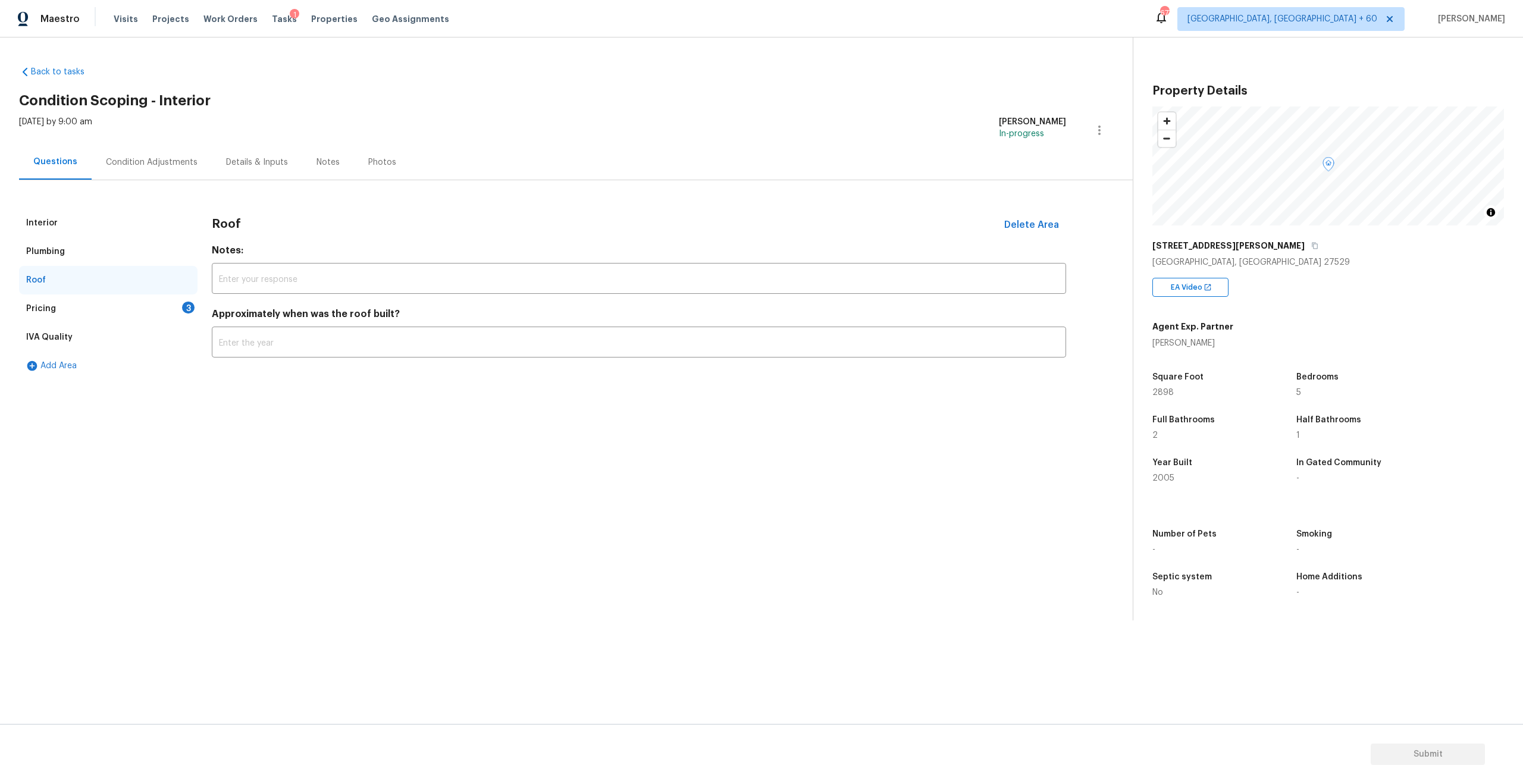
click at [48, 307] on div "Pricing" at bounding box center [41, 308] width 29 height 12
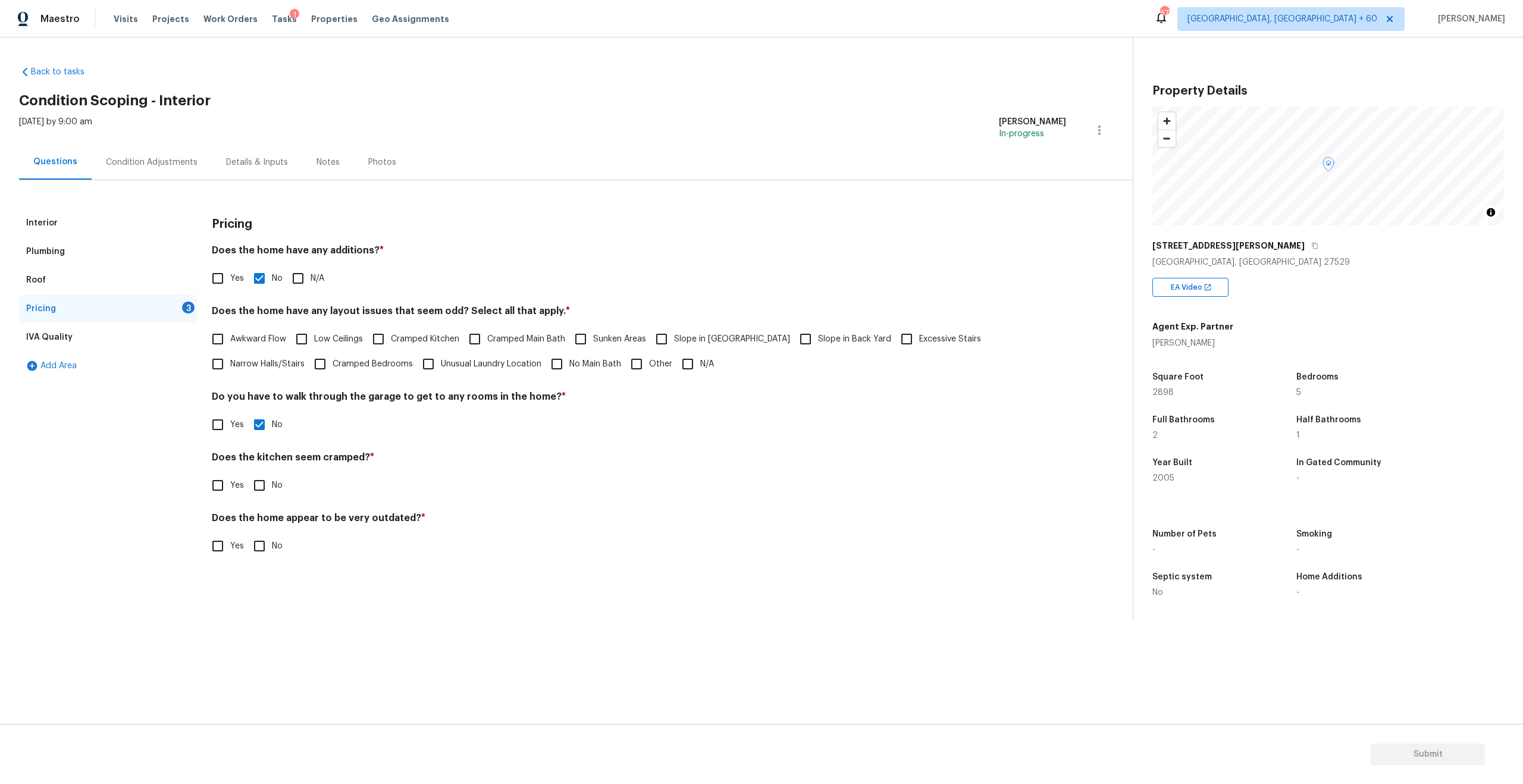
click at [665, 333] on input "Slope in [GEOGRAPHIC_DATA]" at bounding box center [661, 339] width 25 height 25
checkbox input "true"
click at [61, 345] on div "IVA Quality" at bounding box center [108, 337] width 178 height 29
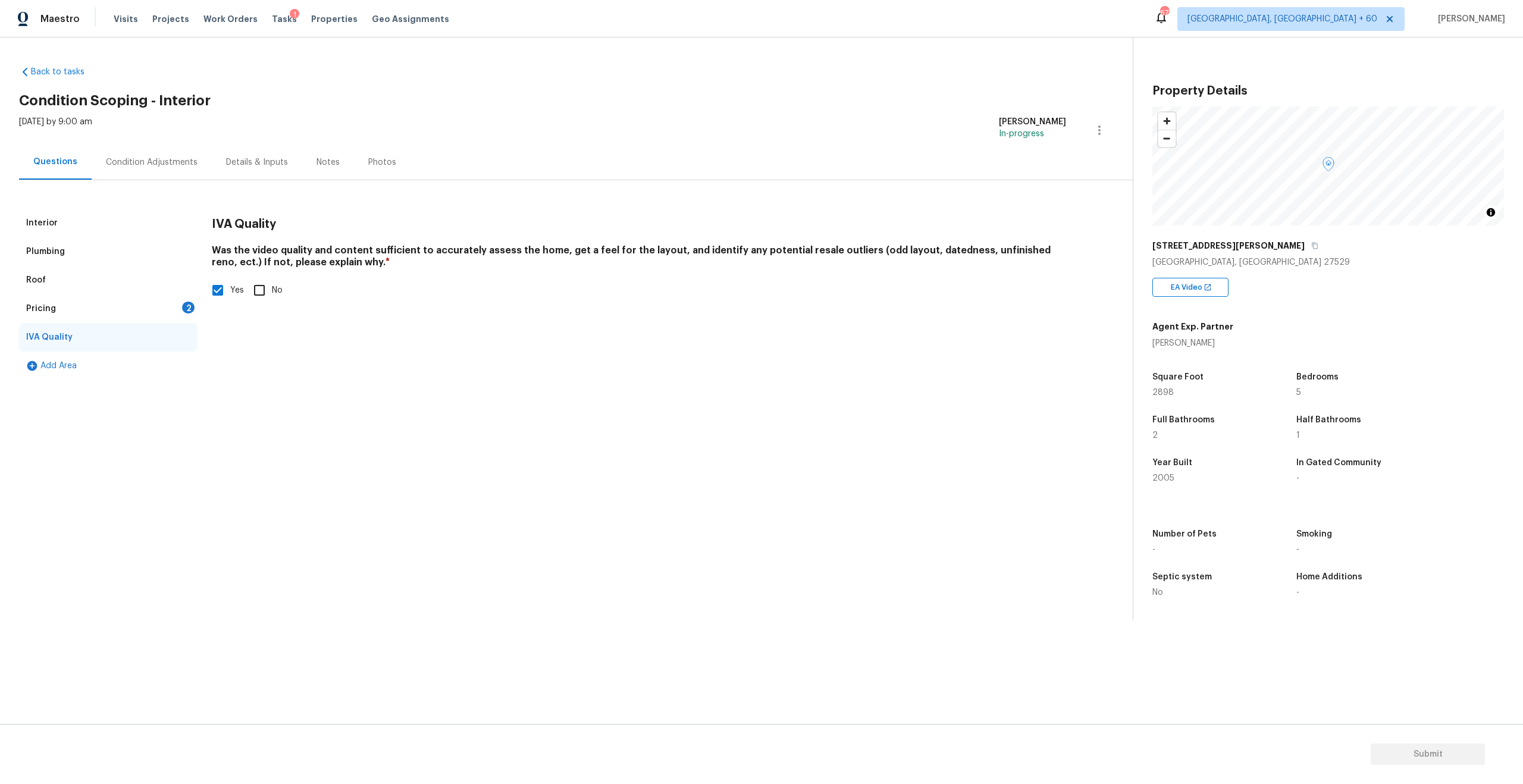
click at [57, 320] on div "Pricing 2" at bounding box center [108, 308] width 178 height 29
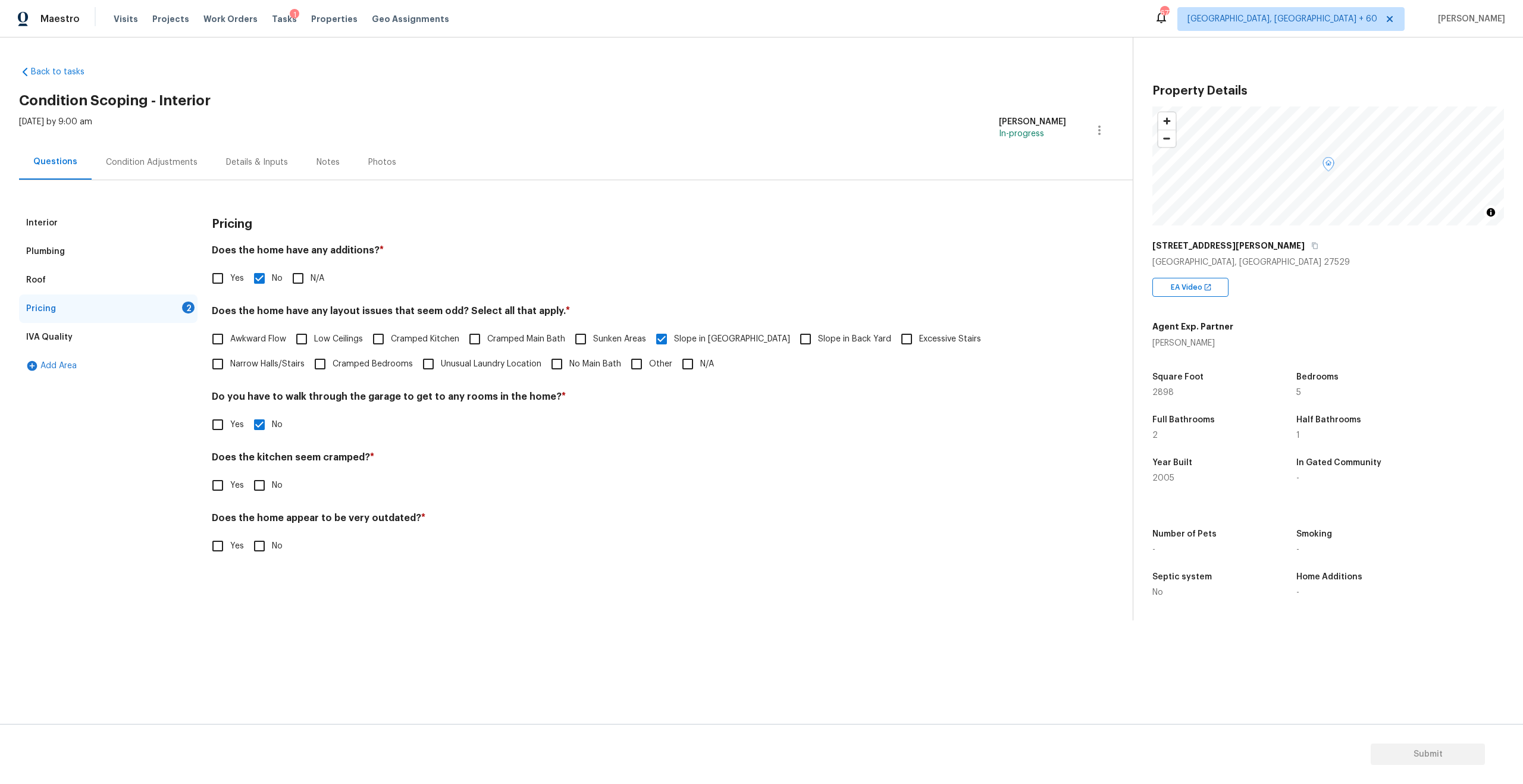
click at [257, 487] on input "No" at bounding box center [260, 485] width 25 height 25
checkbox input "true"
click at [255, 540] on input "No" at bounding box center [260, 546] width 25 height 25
checkbox input "true"
click at [64, 336] on div "IVA Quality" at bounding box center [49, 337] width 47 height 12
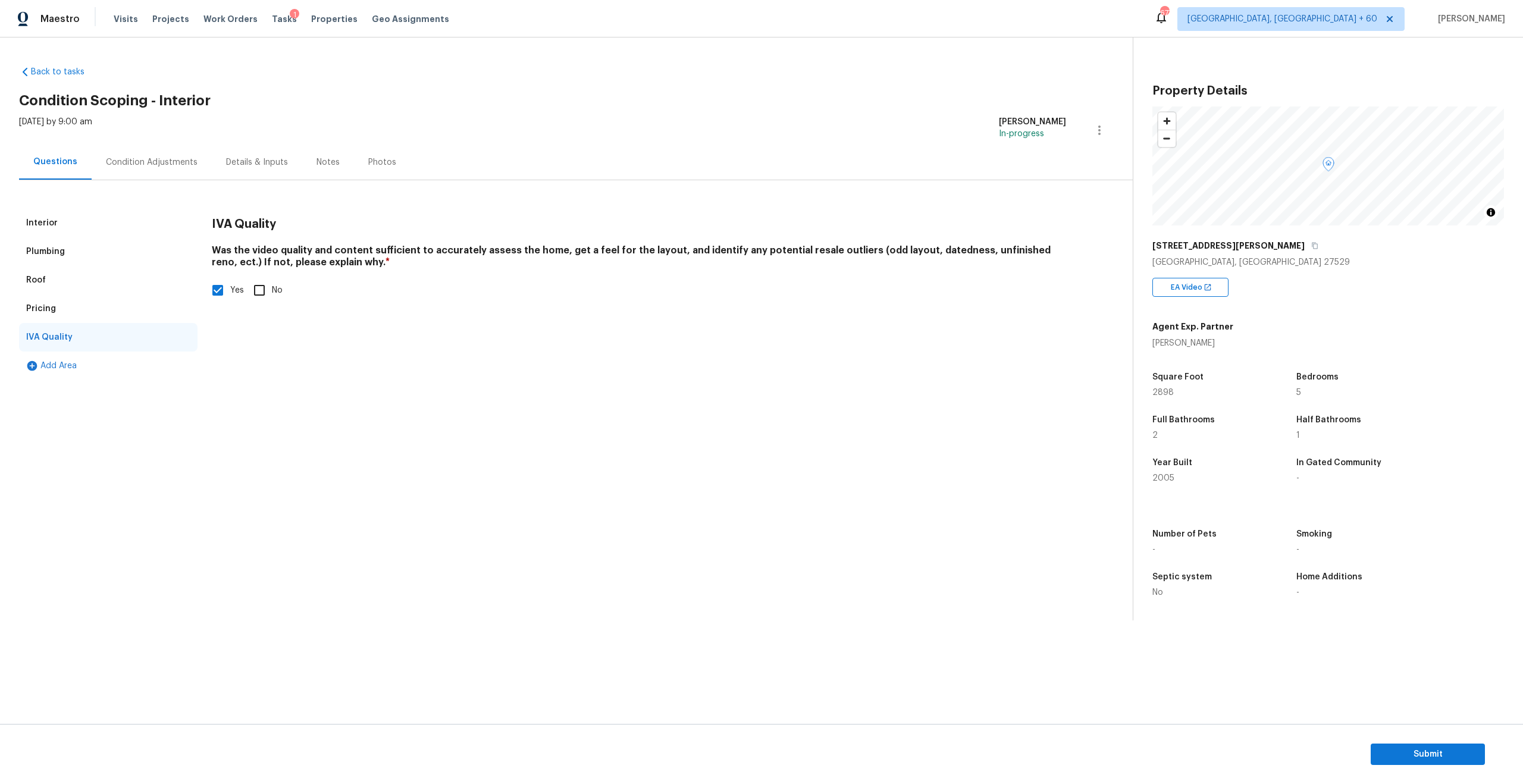
click at [144, 155] on div "Condition Adjustments" at bounding box center [151, 162] width 120 height 35
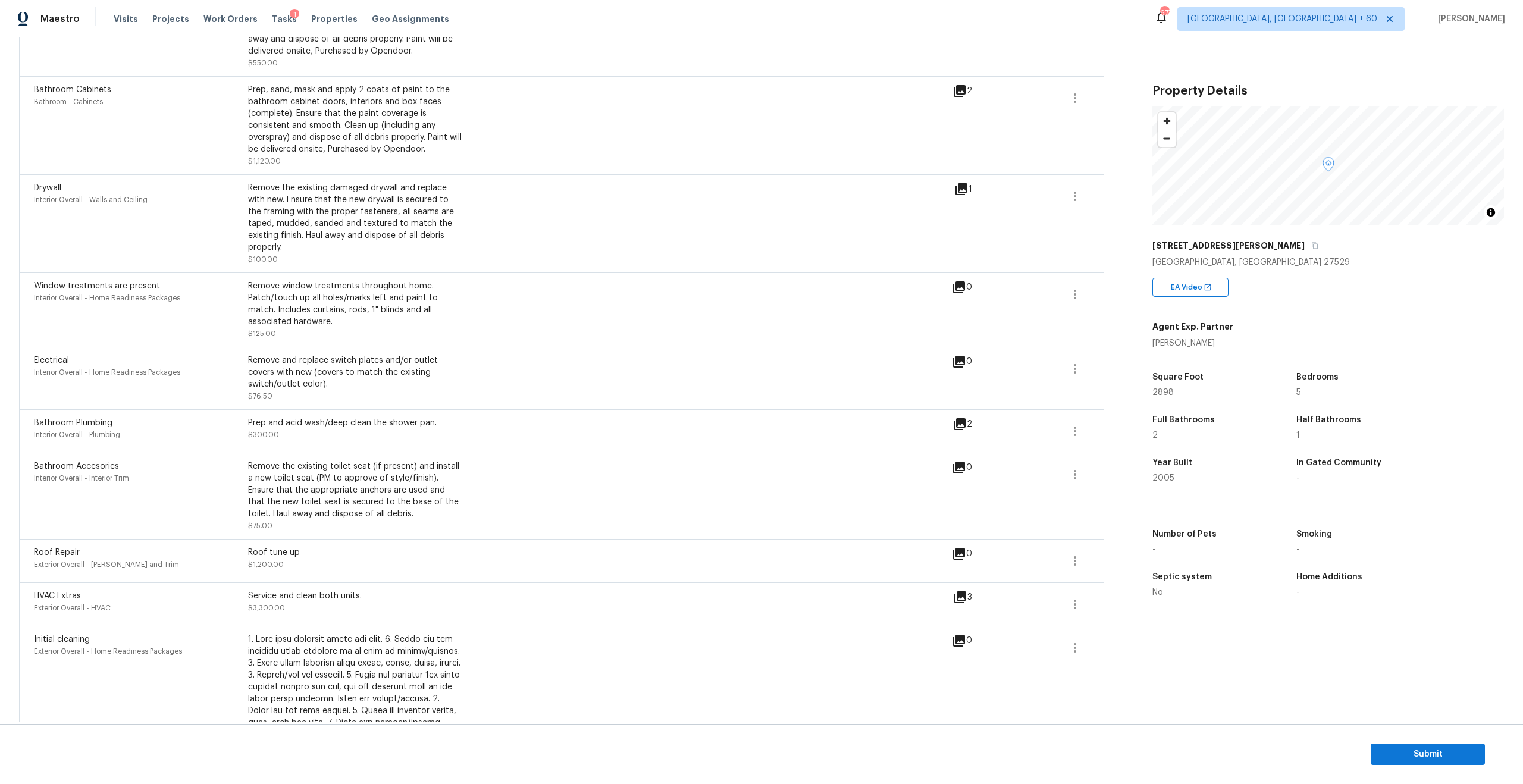
scroll to position [554, 0]
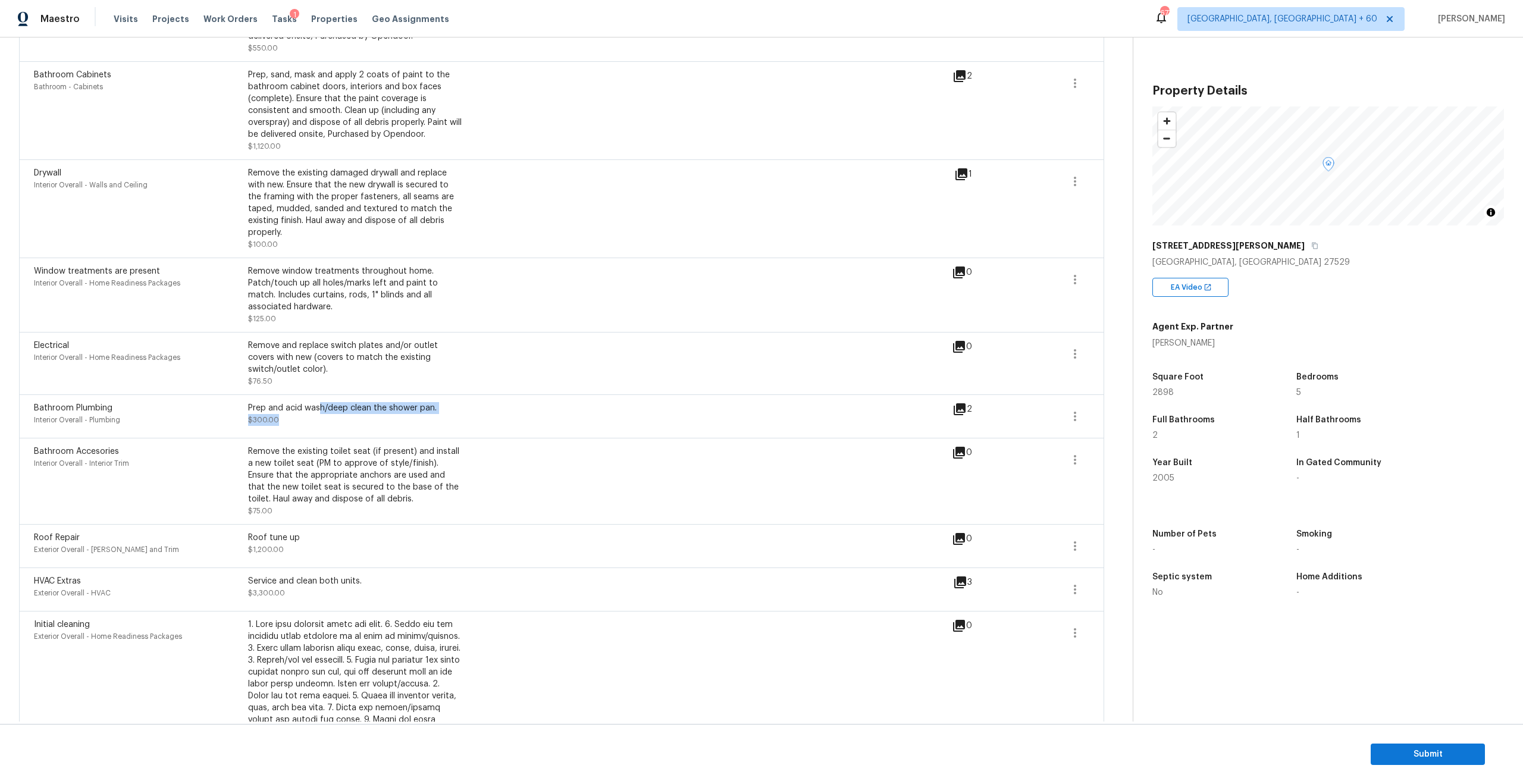
drag, startPoint x: 317, startPoint y: 400, endPoint x: 388, endPoint y: 409, distance: 71.6
click at [388, 409] on div "Prep and acid wash/deep clean the shower pan. $300.00" at bounding box center [355, 417] width 214 height 29
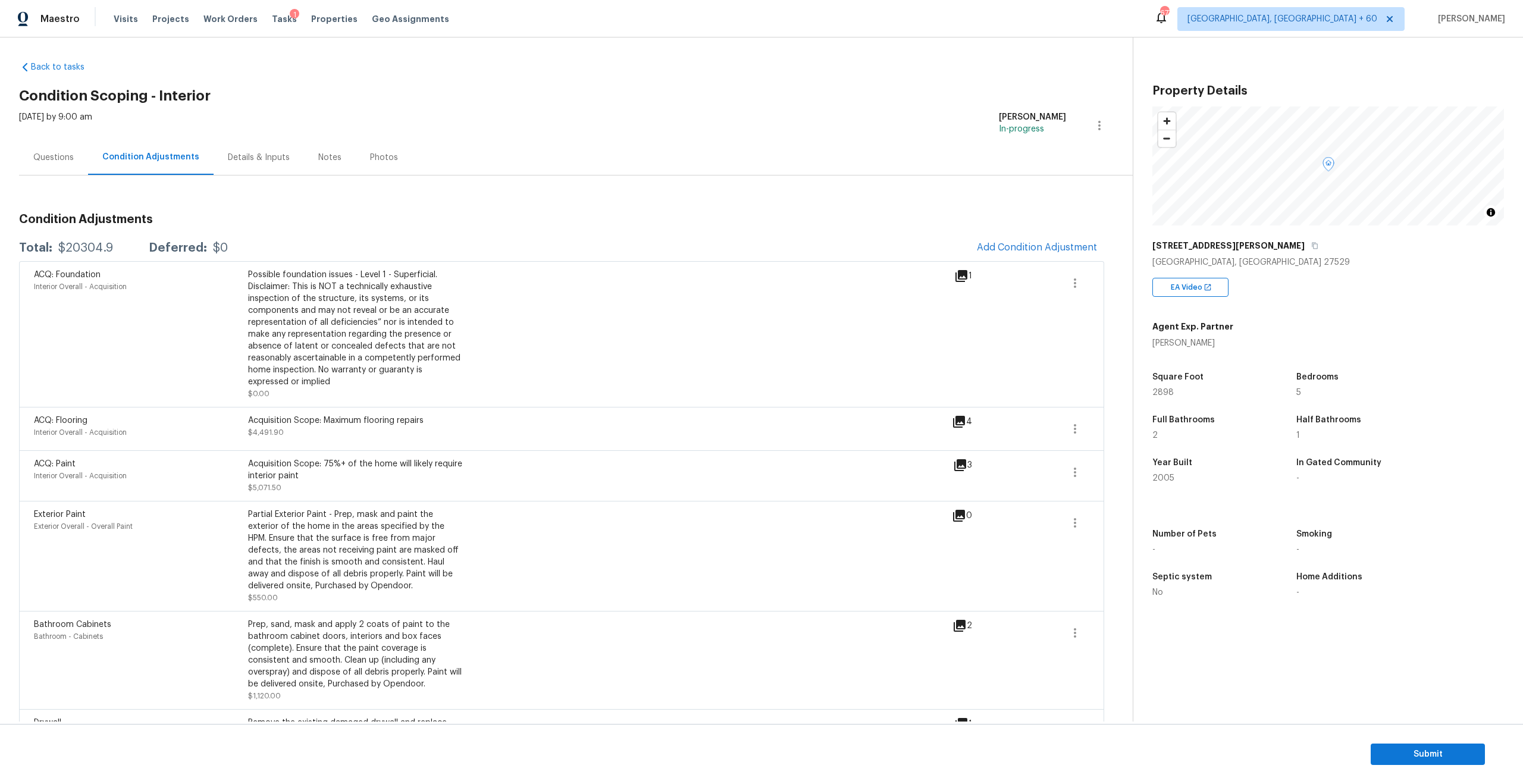
scroll to position [0, 0]
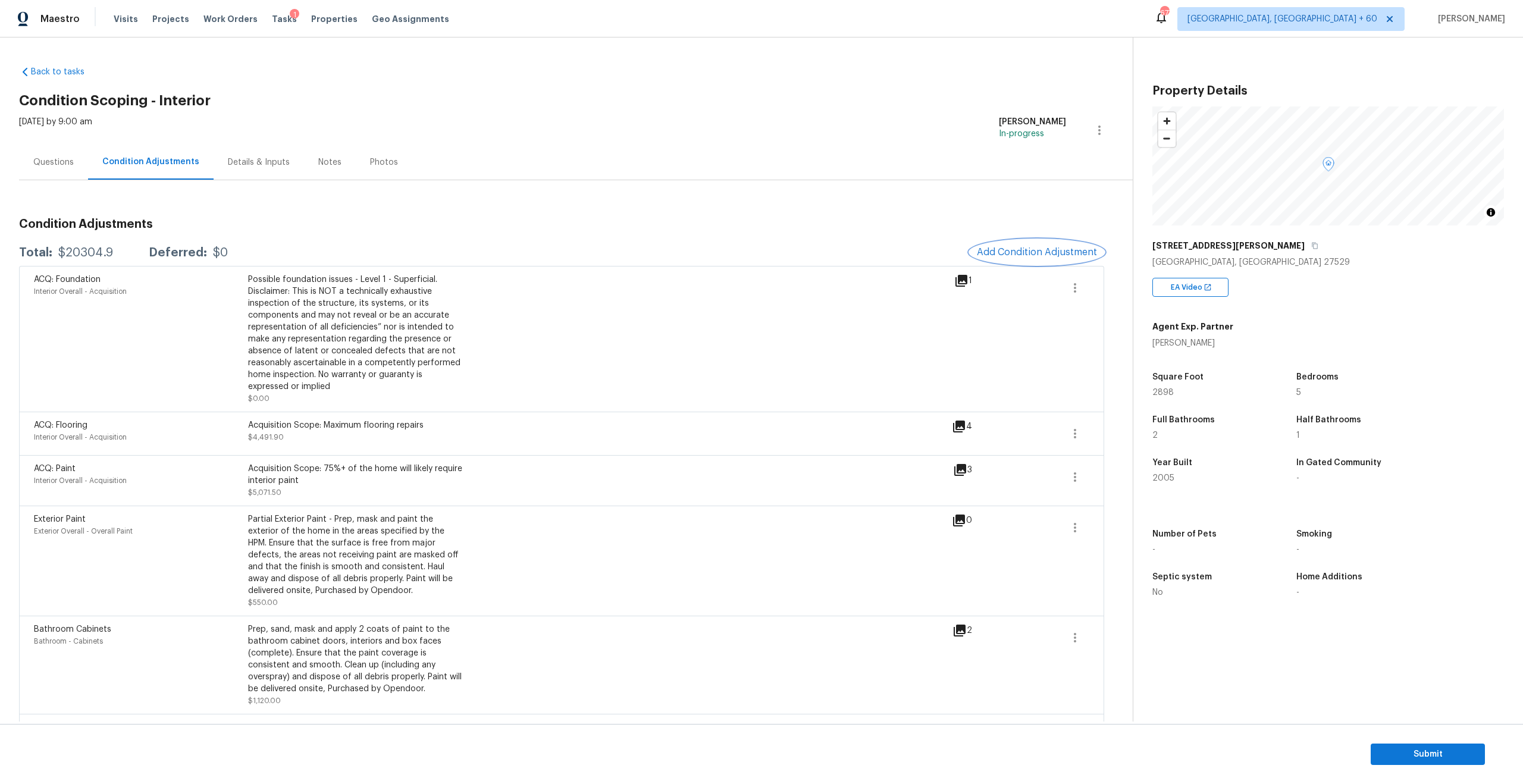
click at [1036, 250] on span "Add Condition Adjustment" at bounding box center [1037, 252] width 120 height 10
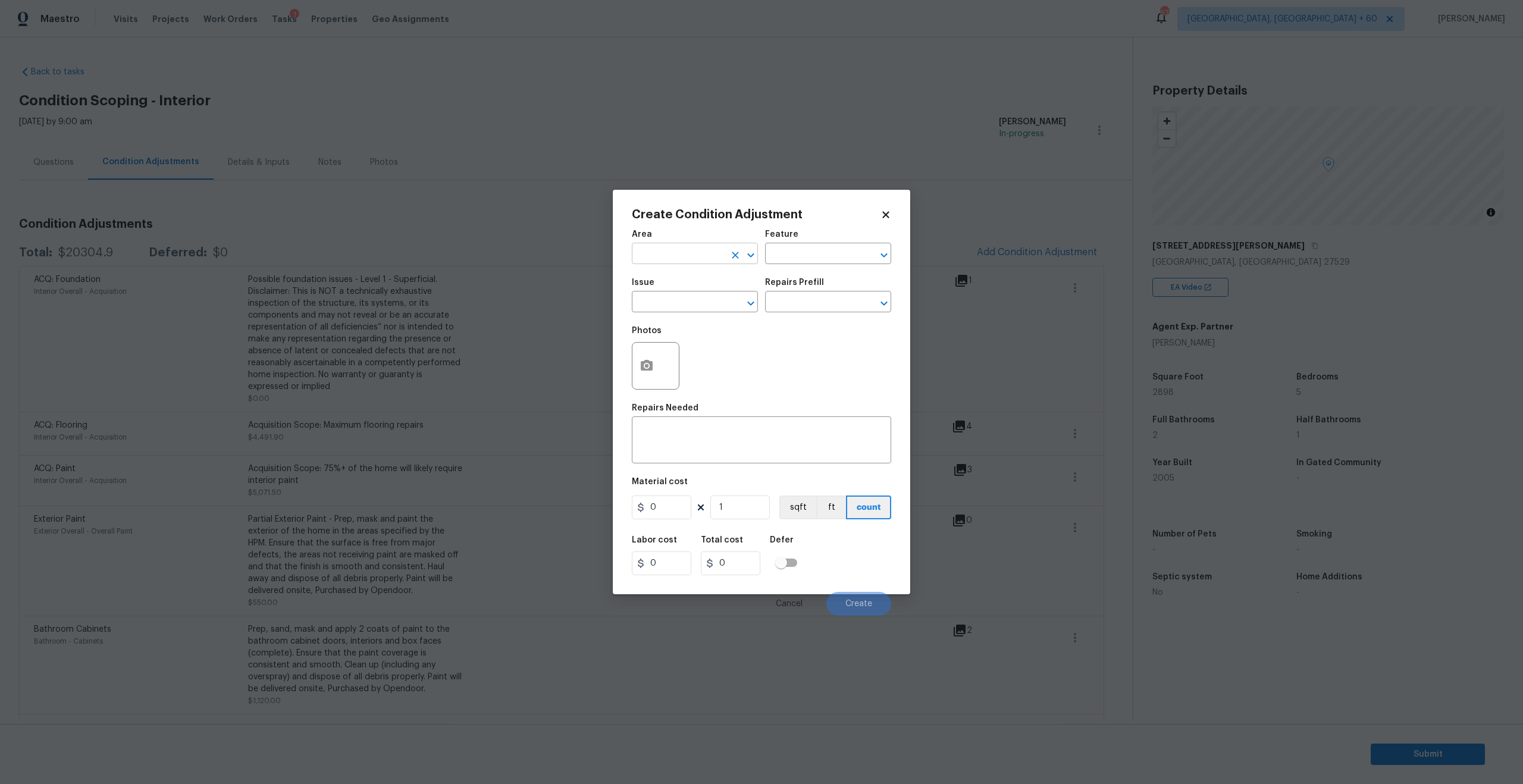
click at [712, 255] on input "text" at bounding box center [678, 255] width 93 height 18
click at [681, 301] on li "Interior Overall" at bounding box center [695, 301] width 126 height 20
type input "Interior Overall"
click at [697, 310] on input "text" at bounding box center [678, 303] width 93 height 18
click at [692, 385] on li "Other Odor" at bounding box center [695, 377] width 126 height 20
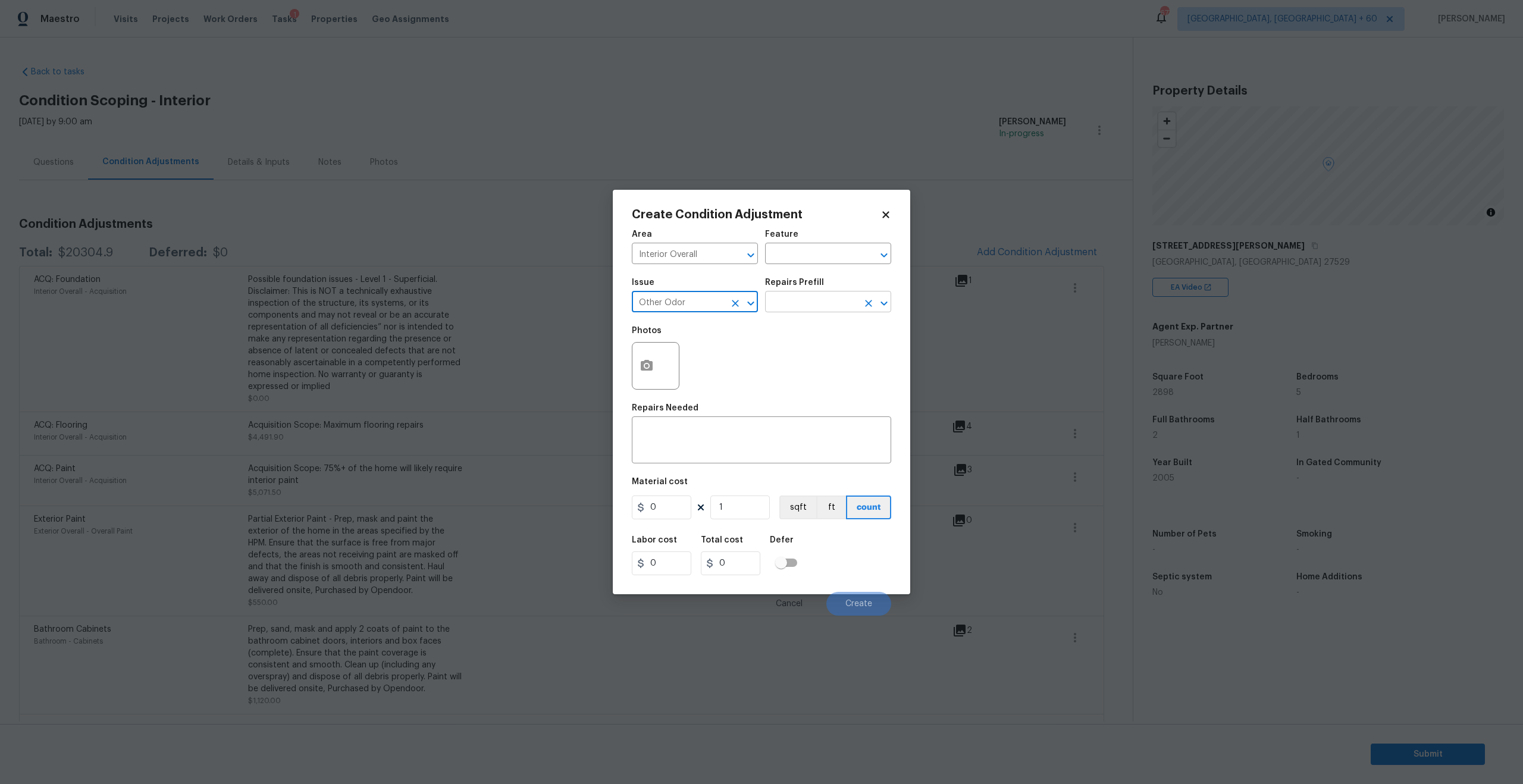
type input "Other Odor"
click at [809, 299] on input "text" at bounding box center [812, 303] width 93 height 18
click at [710, 302] on input "Other Odor" at bounding box center [678, 303] width 93 height 18
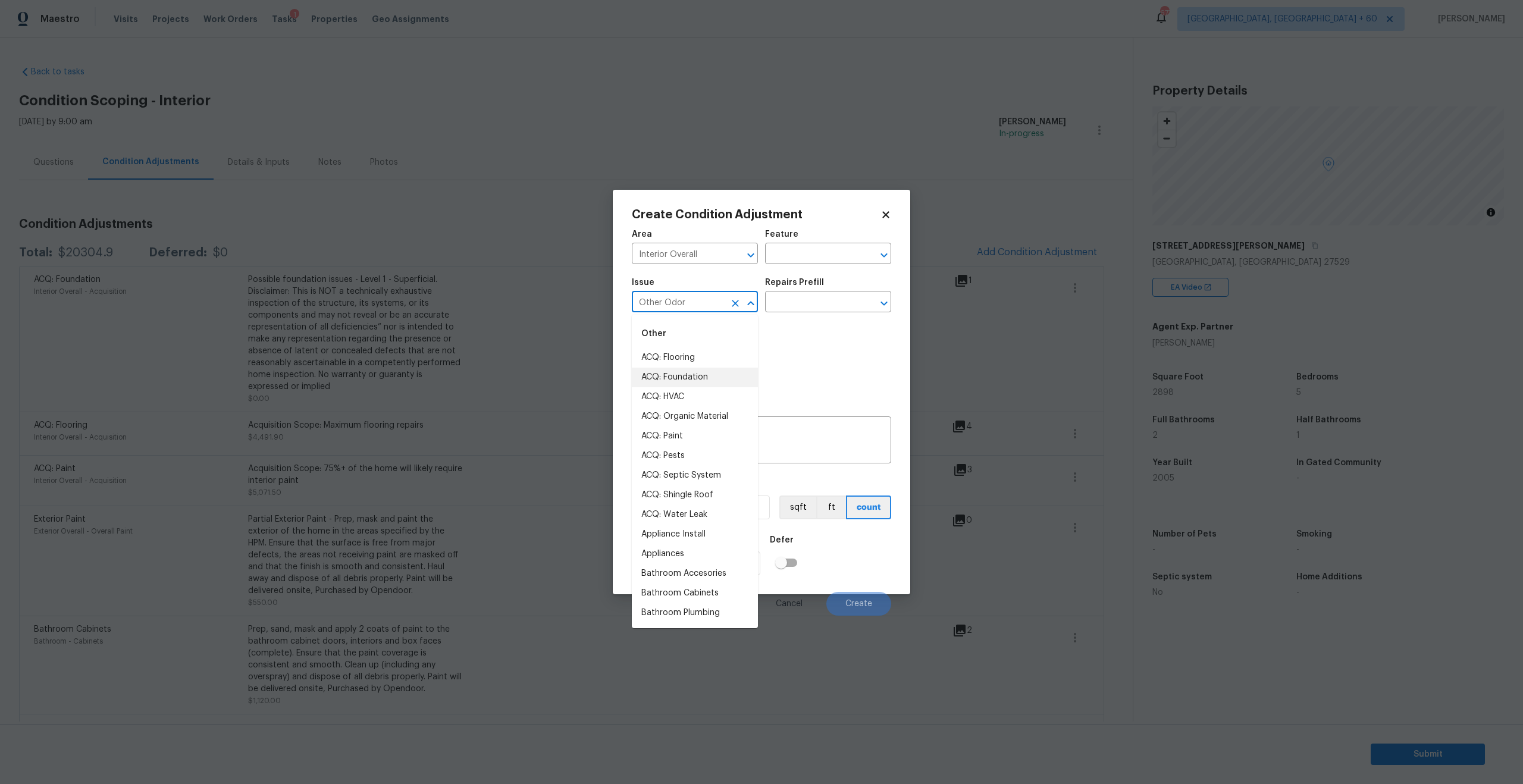
click at [695, 303] on input "Other Odor" at bounding box center [678, 303] width 93 height 18
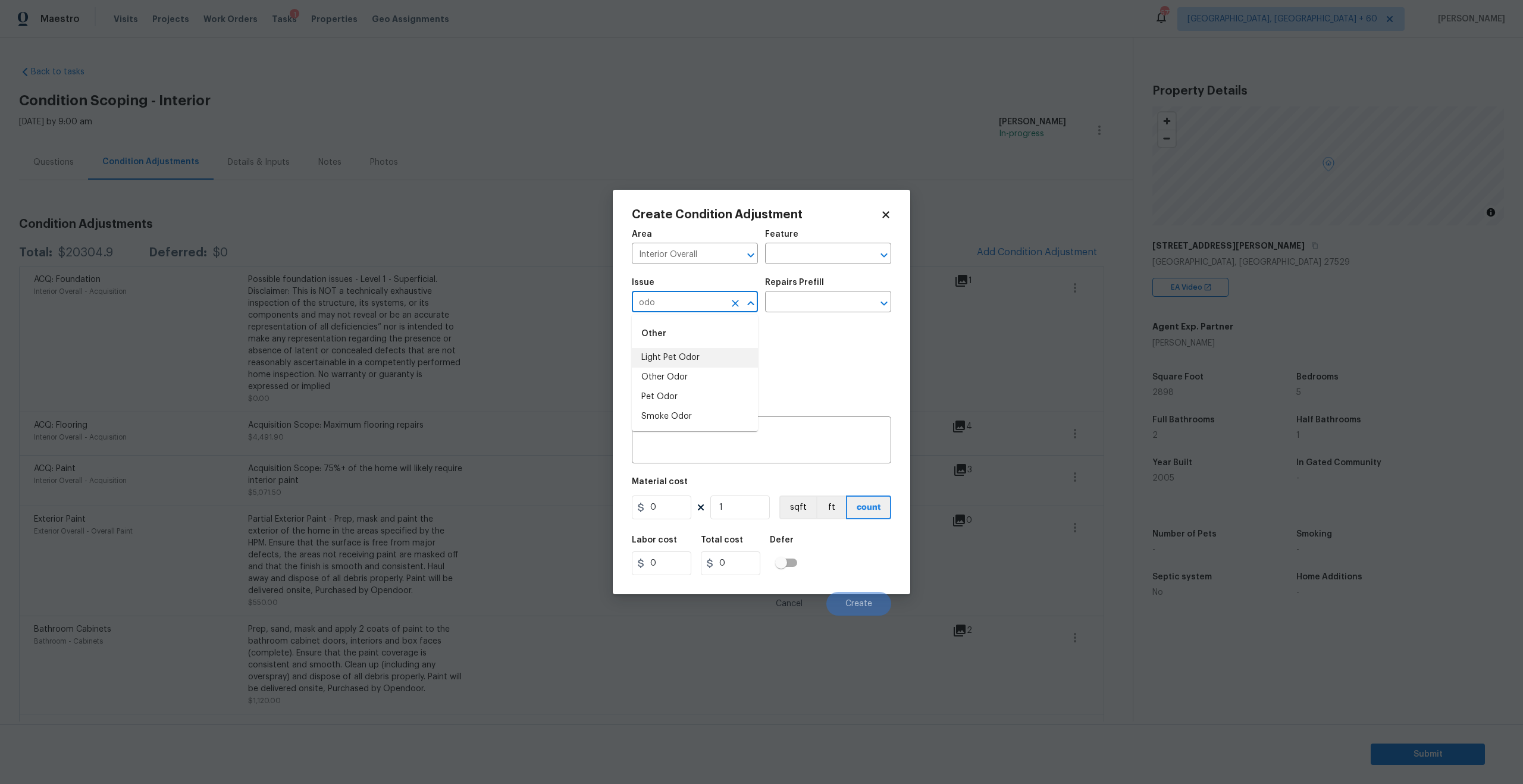
click at [683, 355] on li "Light Pet Odor" at bounding box center [695, 358] width 126 height 20
type input "Light Pet Odor"
click at [792, 305] on input "text" at bounding box center [812, 303] width 93 height 18
click at [814, 340] on li "Acquisition Scope: 1-2 pets present $575.00" at bounding box center [828, 335] width 126 height 32
type textarea "Acquisition Scope: 1-2 pets present"
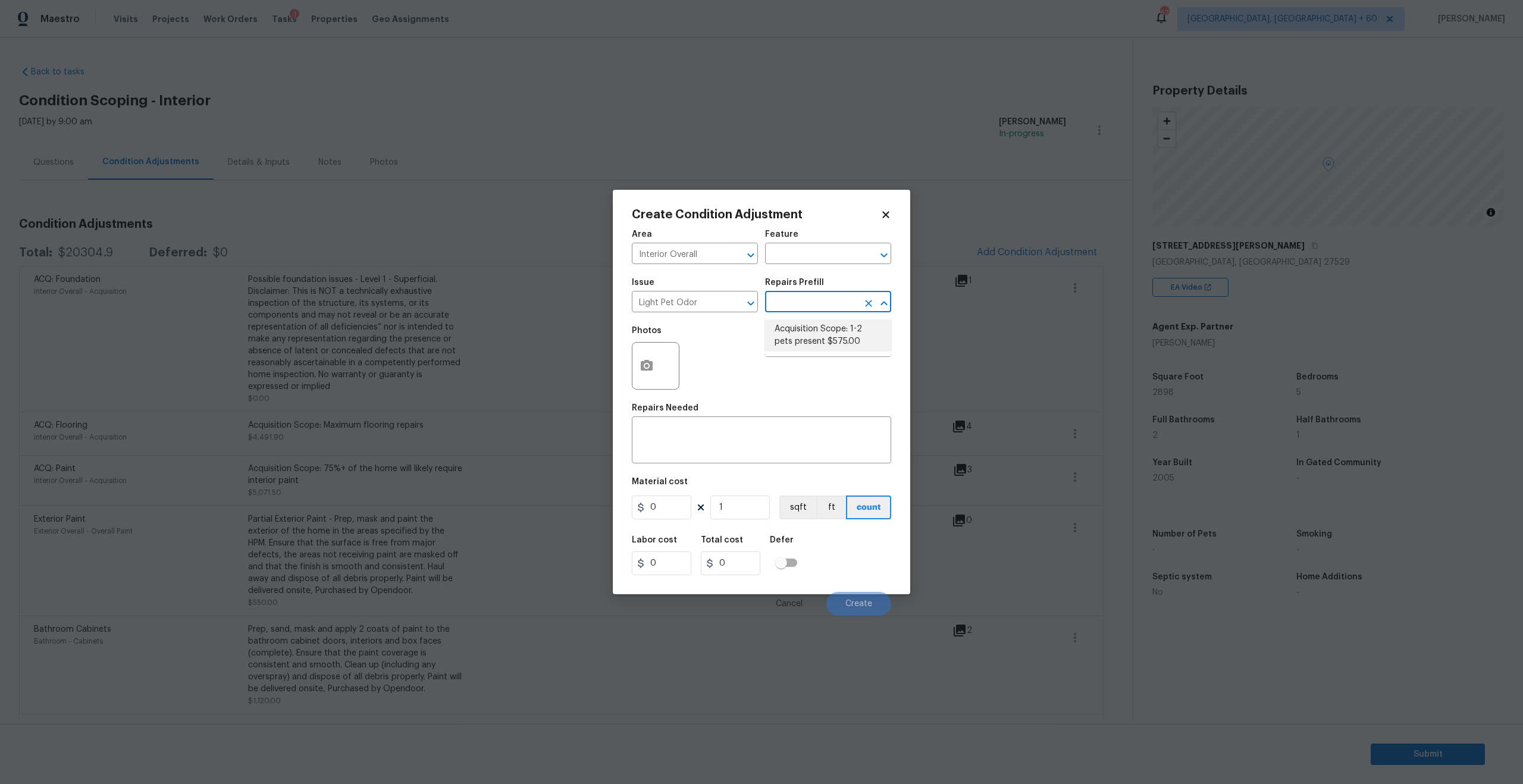
type input "575"
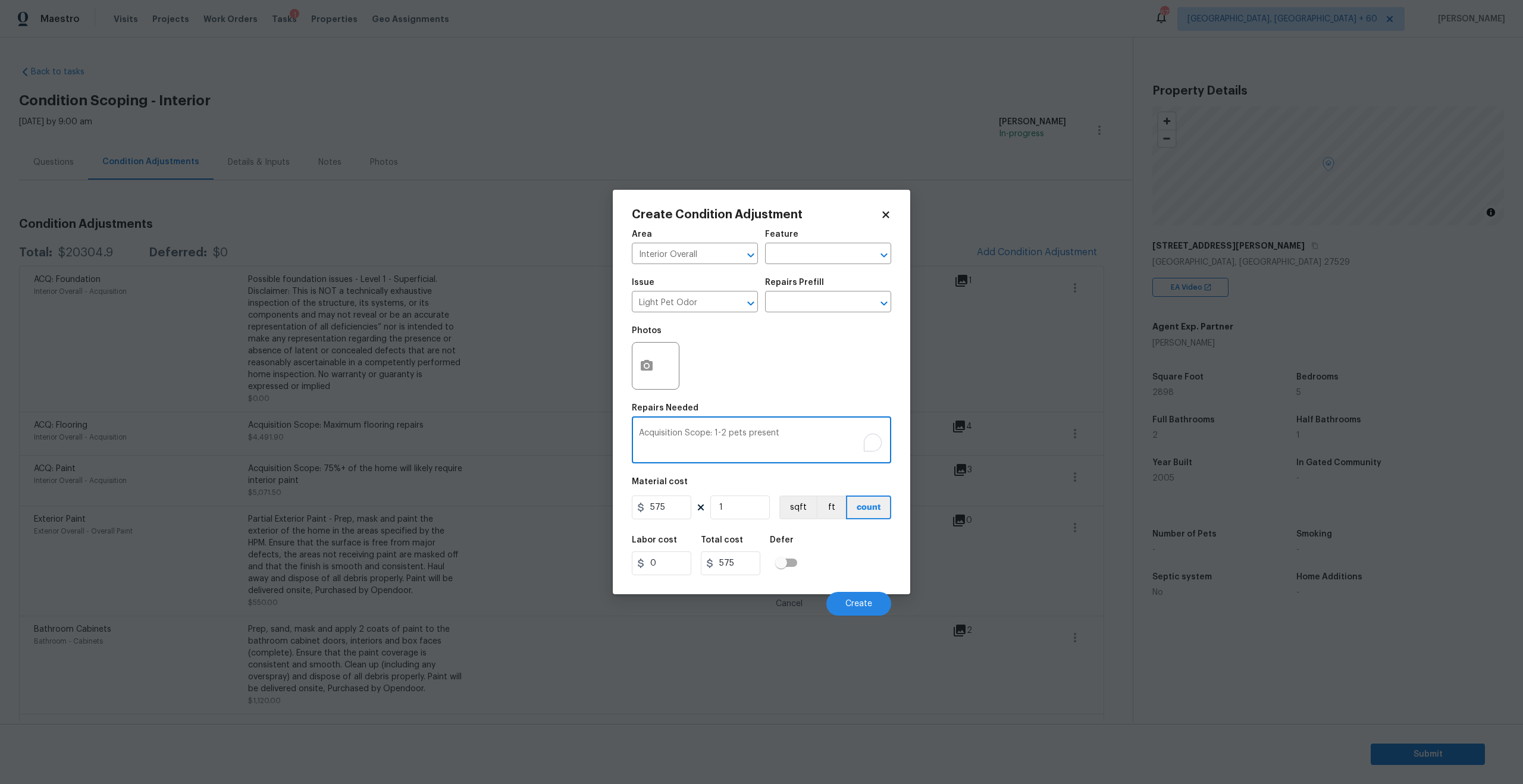
drag, startPoint x: 714, startPoint y: 434, endPoint x: 791, endPoint y: 434, distance: 77.0
click at [792, 434] on textarea "Acquisition Scope: 1-2 pets present" at bounding box center [762, 441] width 245 height 25
click at [720, 436] on textarea "Acquisition Scope: Other odor" at bounding box center [762, 441] width 245 height 25
type textarea "Acquisition Scope: Cooking odor"
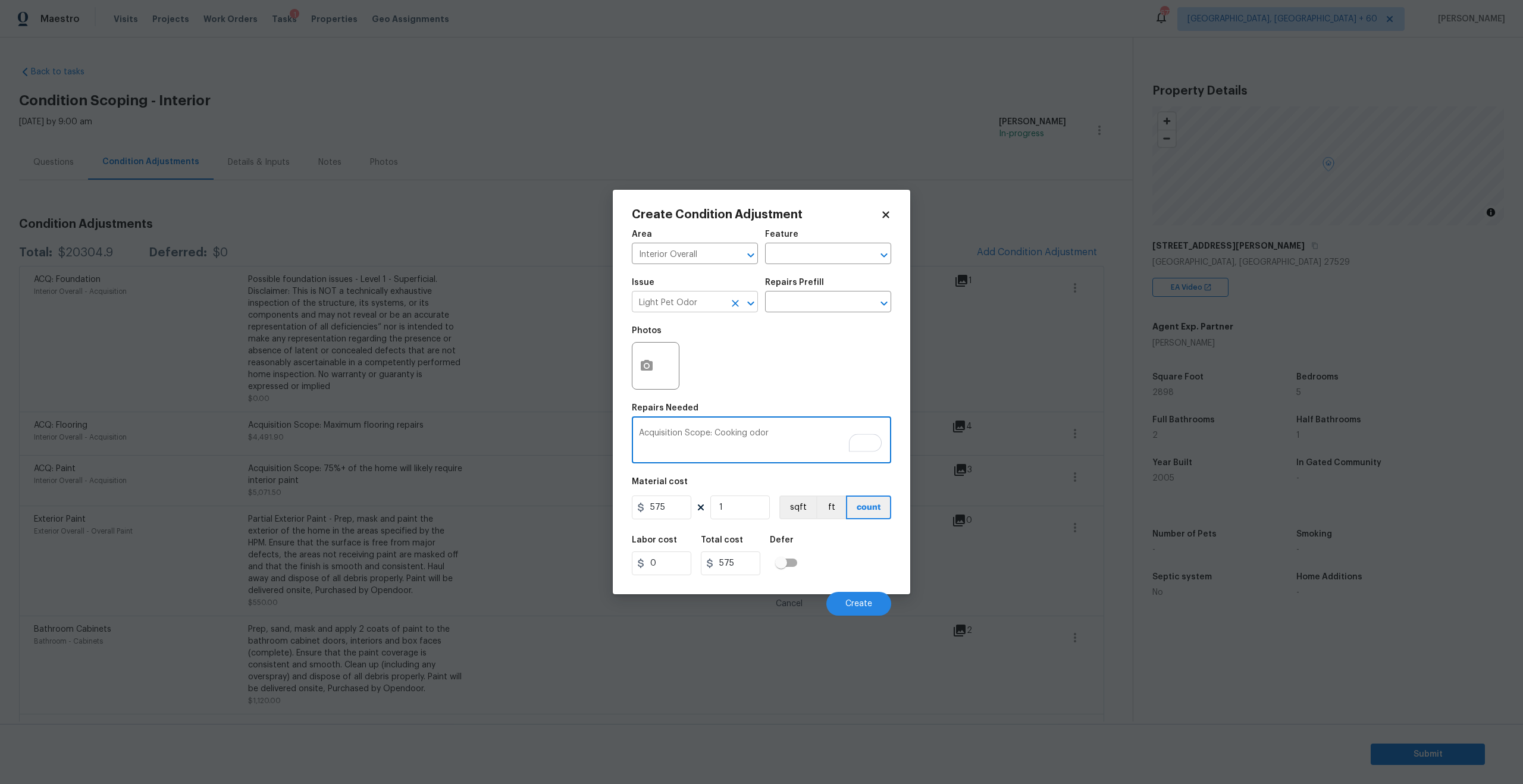
click at [684, 301] on input "Light Pet Odor" at bounding box center [678, 303] width 93 height 18
click at [667, 353] on li "Other Odor" at bounding box center [695, 358] width 126 height 20
type input "Other Odor"
click at [784, 443] on textarea "Acquisition Scope: Cooking odor" at bounding box center [762, 441] width 245 height 25
click at [848, 597] on button "Create" at bounding box center [858, 603] width 65 height 24
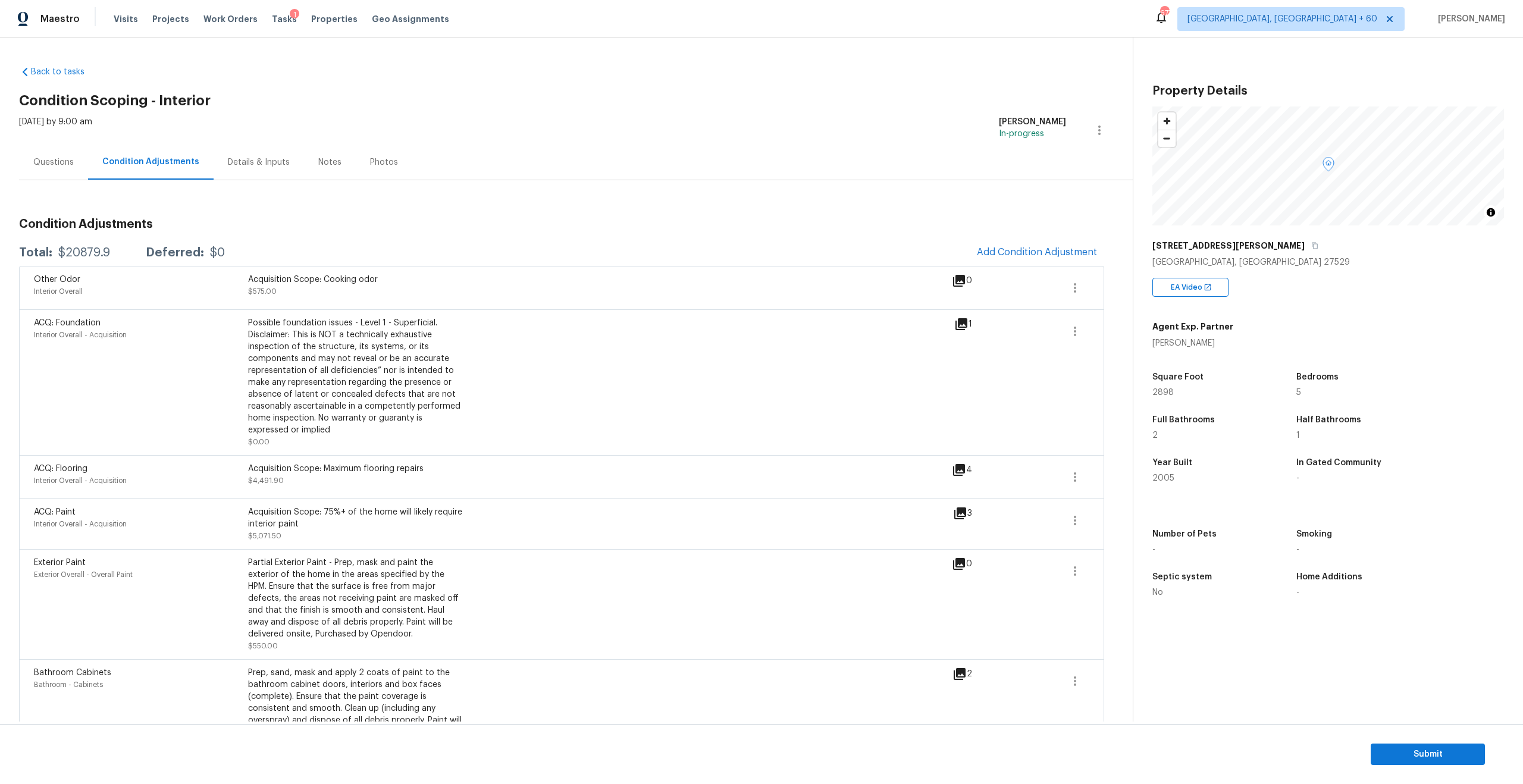
click at [67, 166] on div "Questions" at bounding box center [54, 162] width 41 height 12
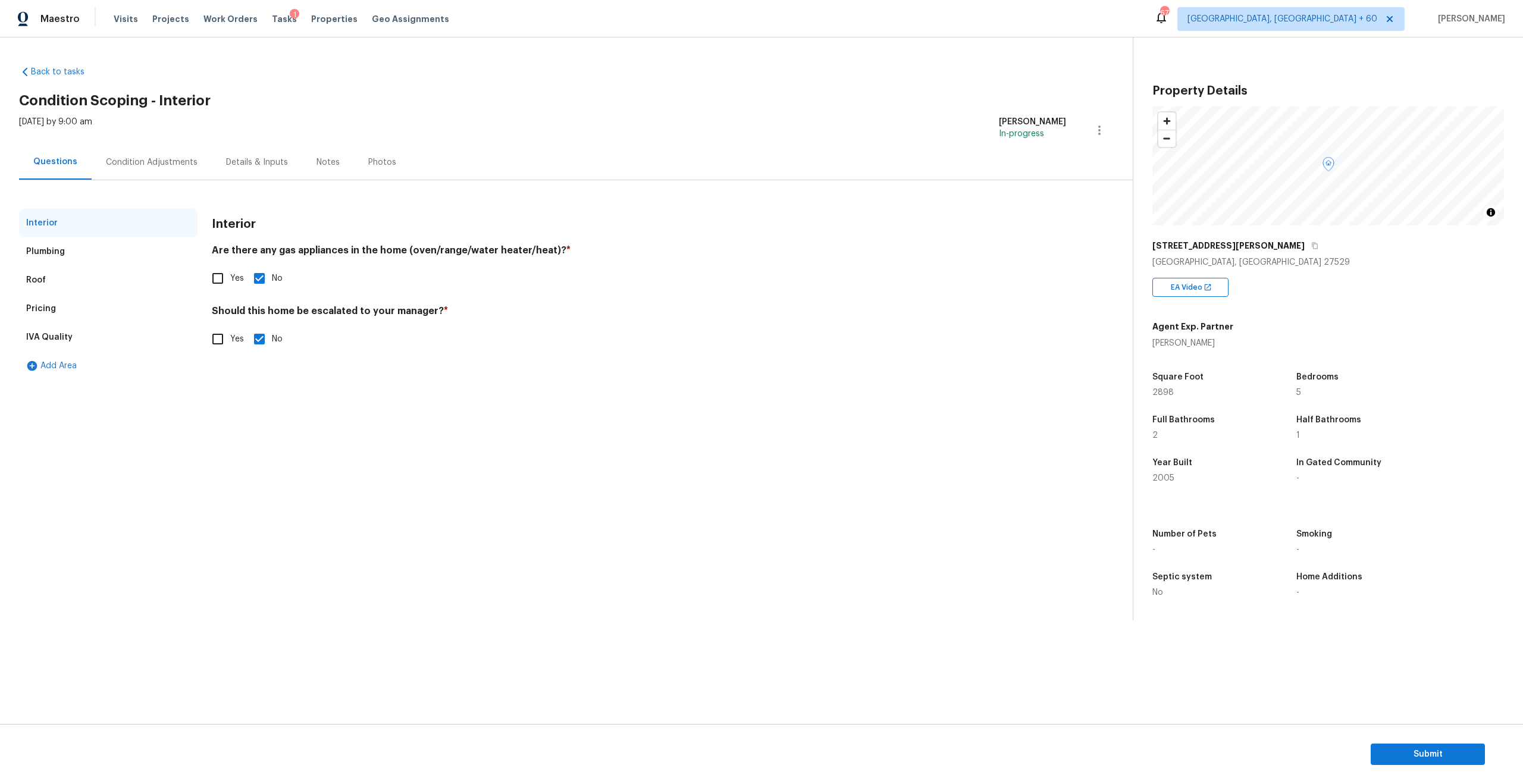
click at [216, 341] on input "Yes" at bounding box center [218, 339] width 25 height 25
checkbox input "true"
checkbox input "false"
click at [227, 447] on button "button" at bounding box center [227, 433] width 29 height 47
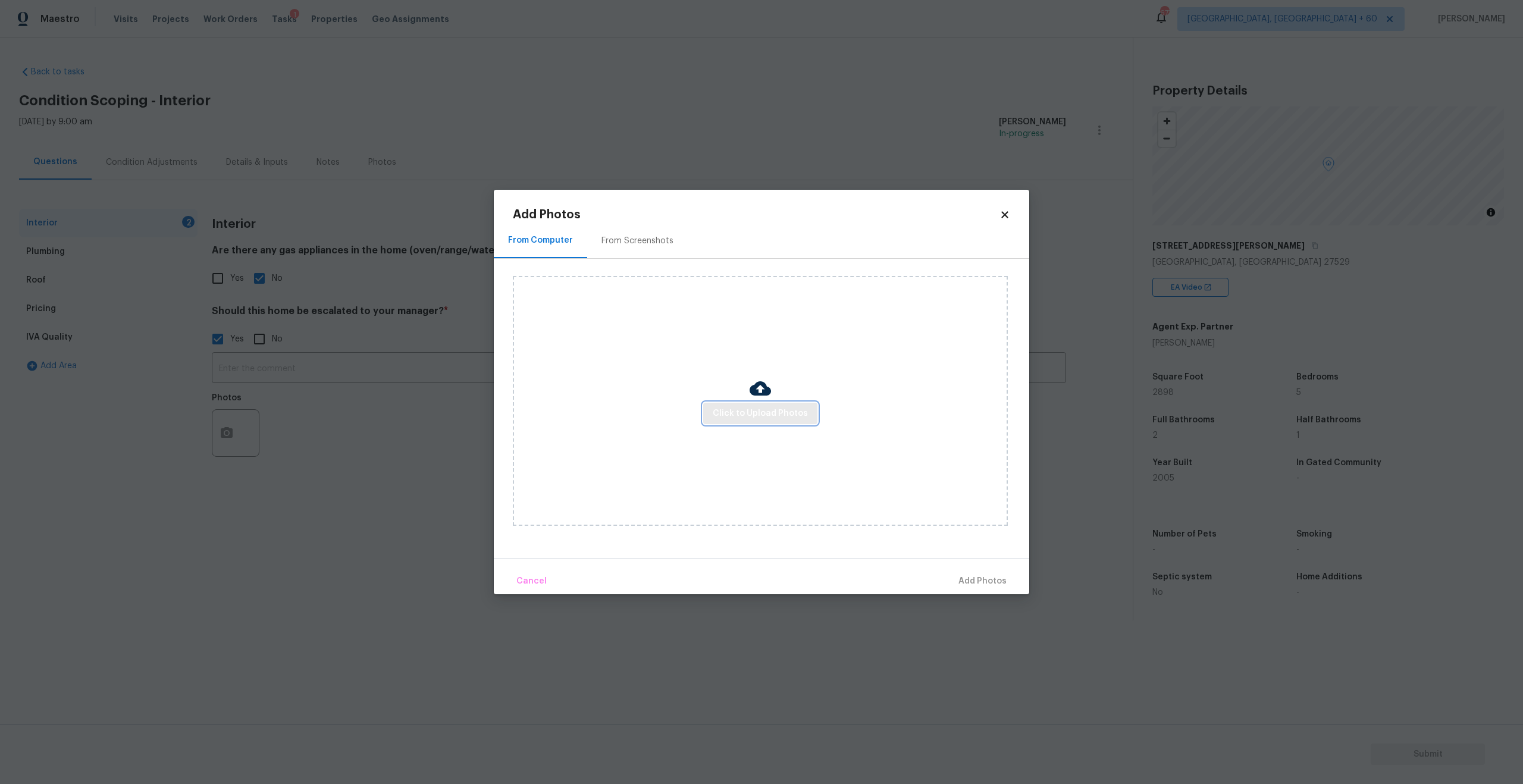
click at [776, 413] on span "Click to Upload Photos" at bounding box center [760, 413] width 95 height 15
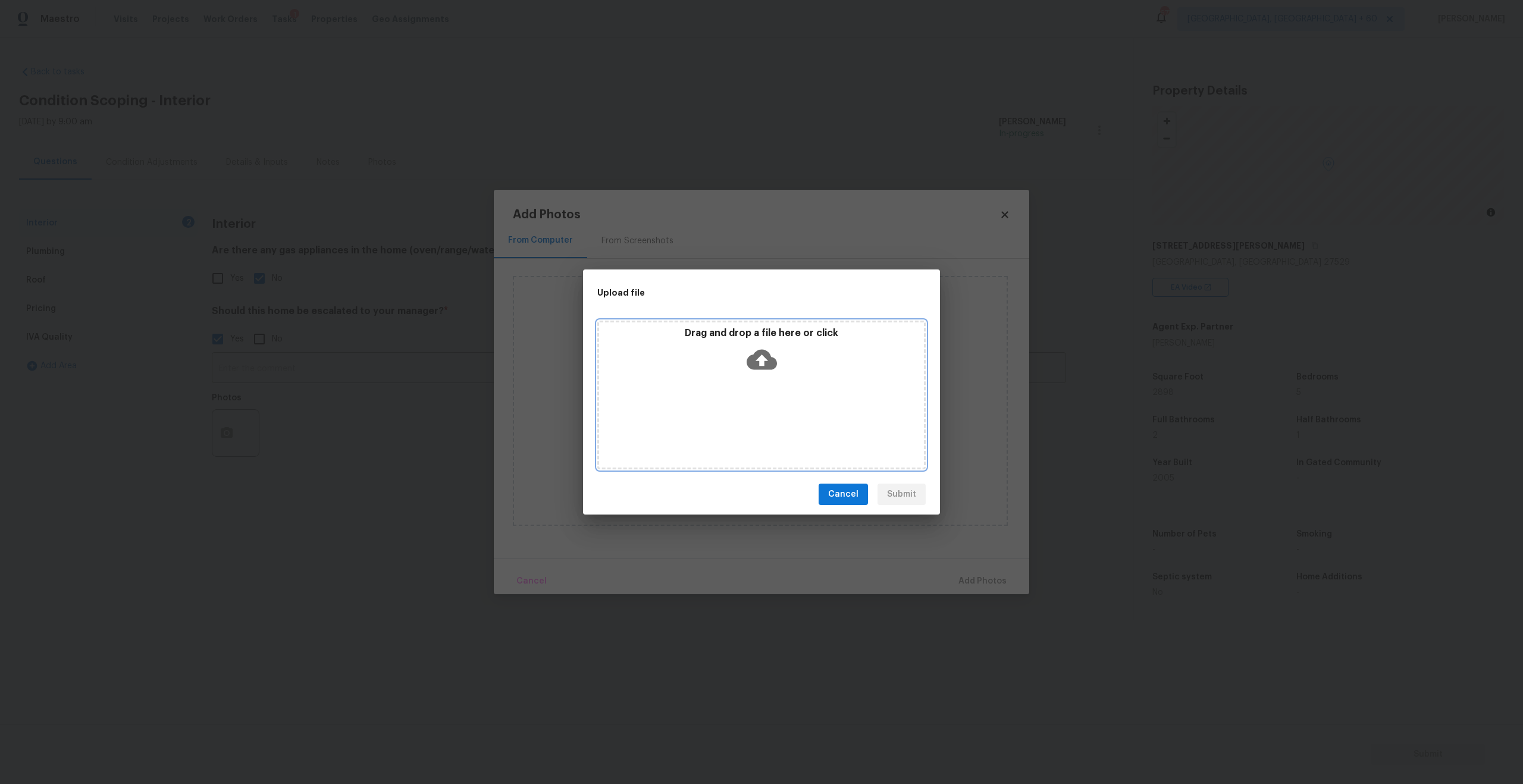
click at [768, 388] on div "Drag and drop a file here or click" at bounding box center [761, 394] width 328 height 149
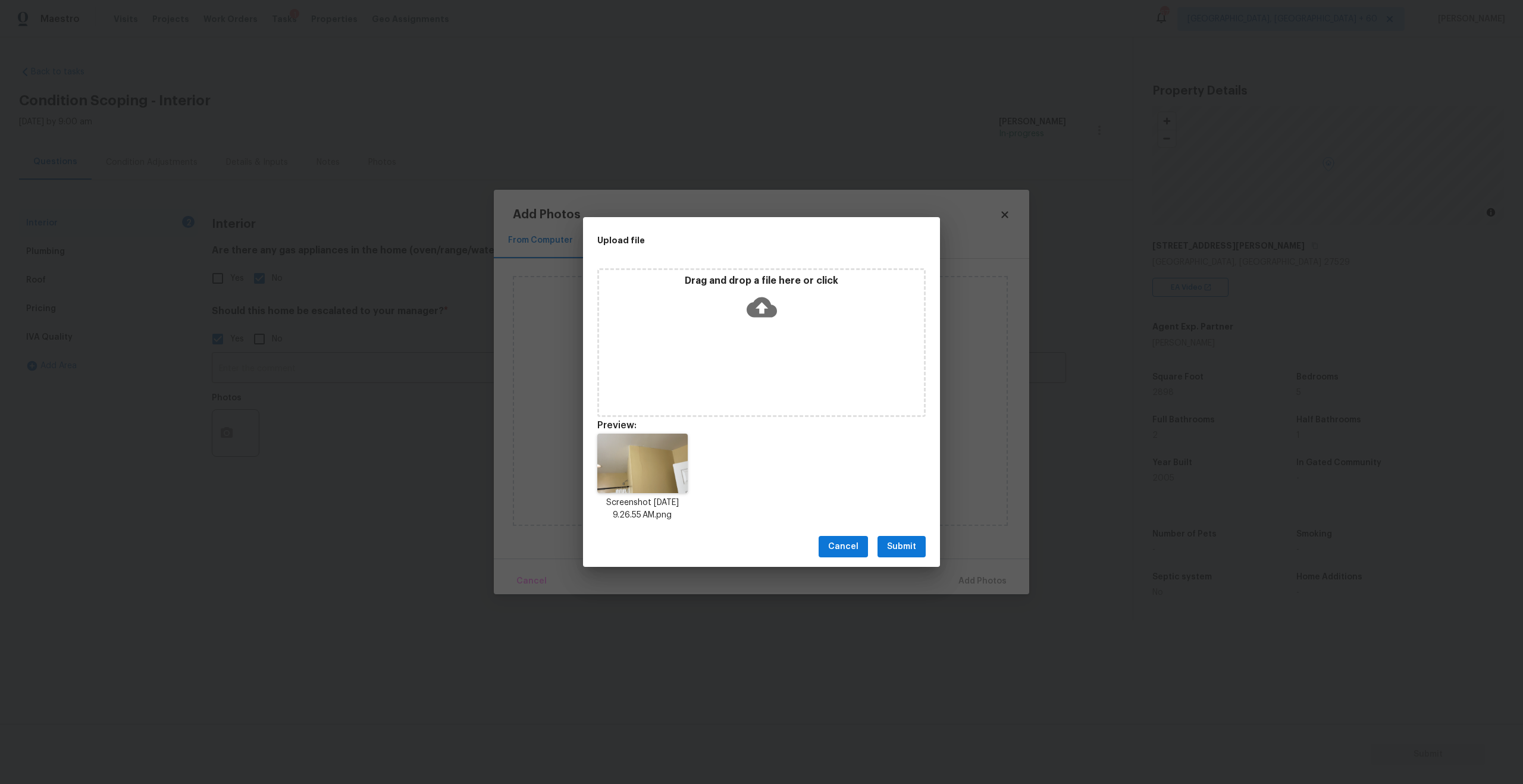
click at [902, 544] on span "Submit" at bounding box center [902, 546] width 29 height 15
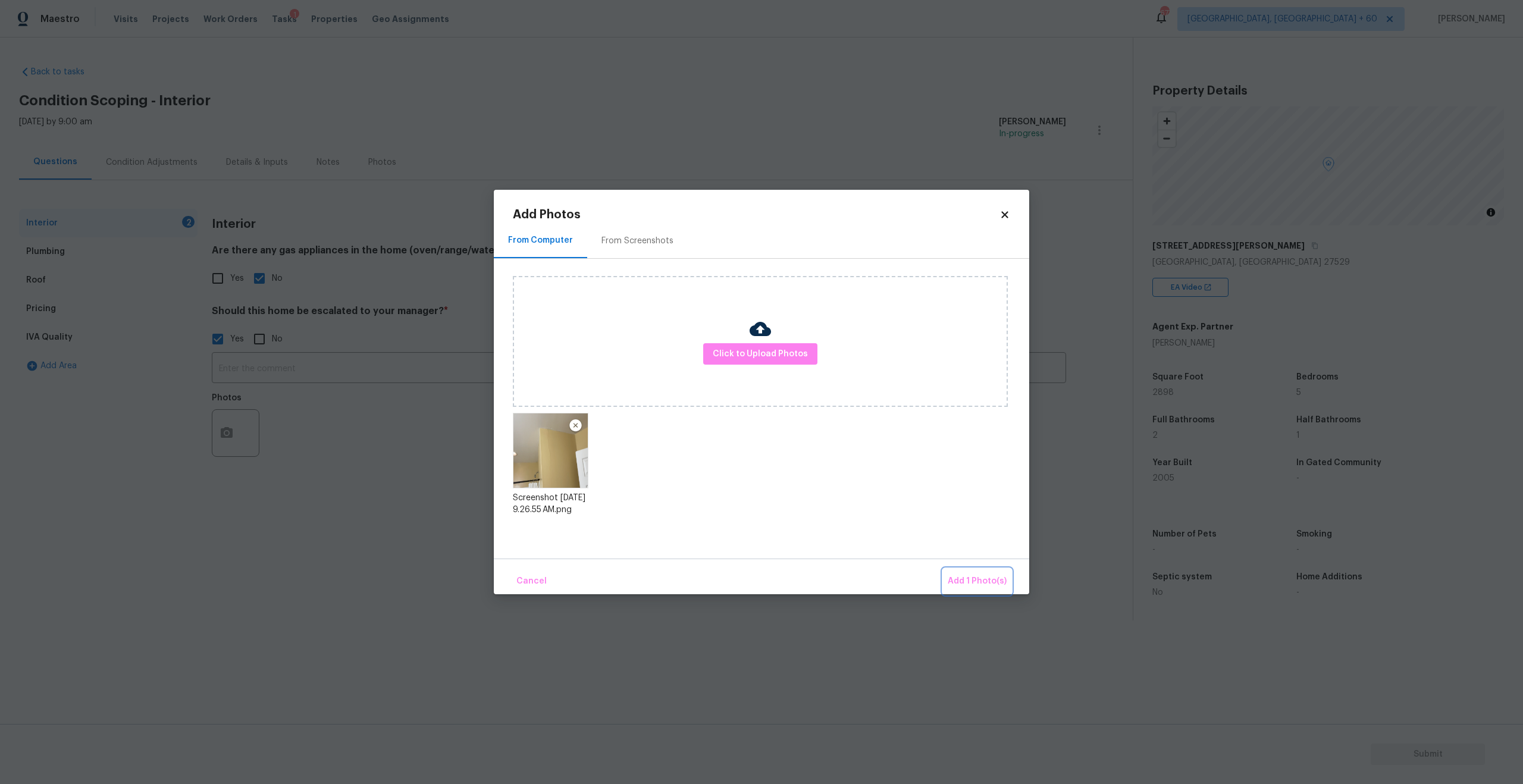
click at [986, 582] on span "Add 1 Photo(s)" at bounding box center [977, 581] width 59 height 15
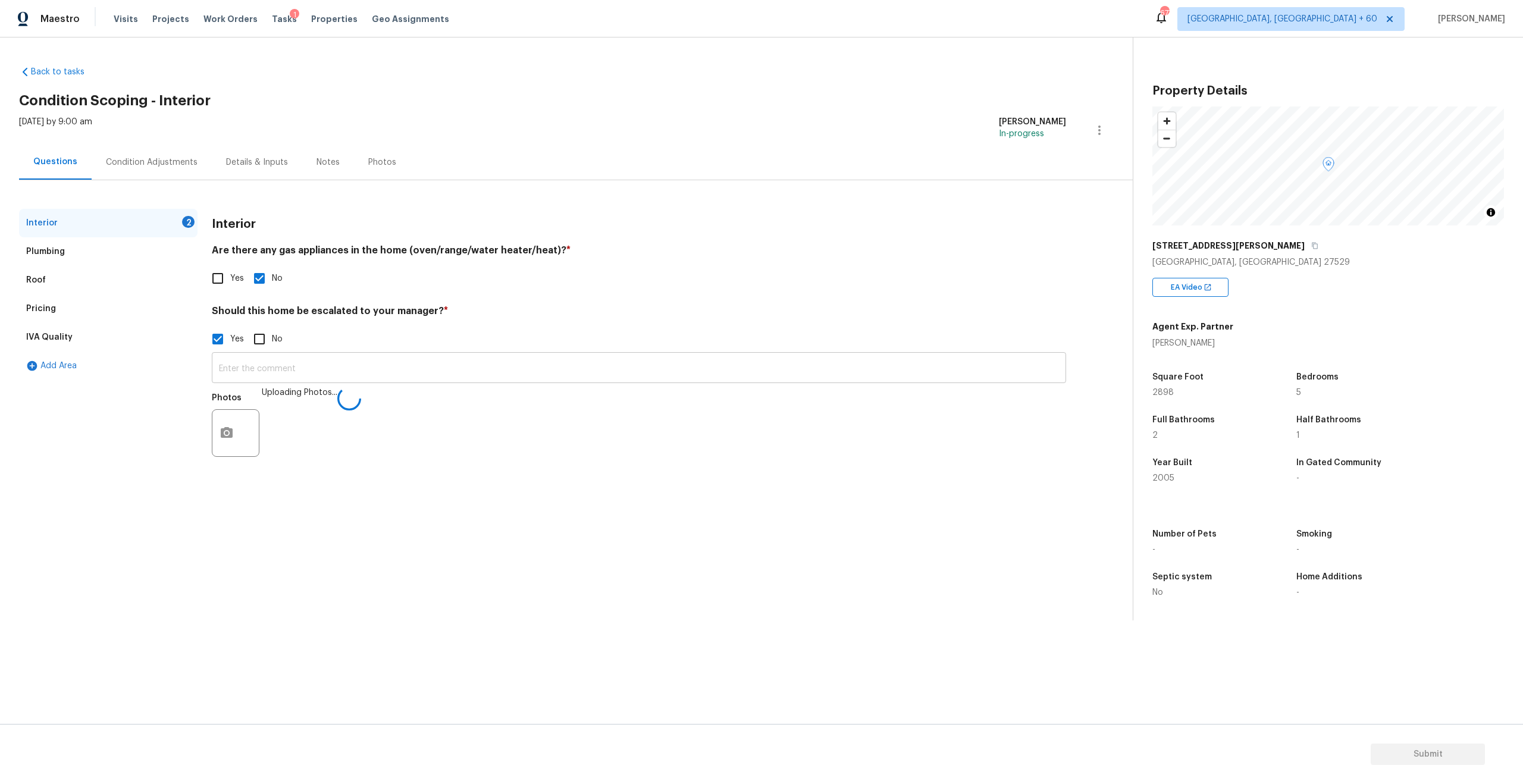
click at [346, 366] on input "text" at bounding box center [639, 369] width 855 height 28
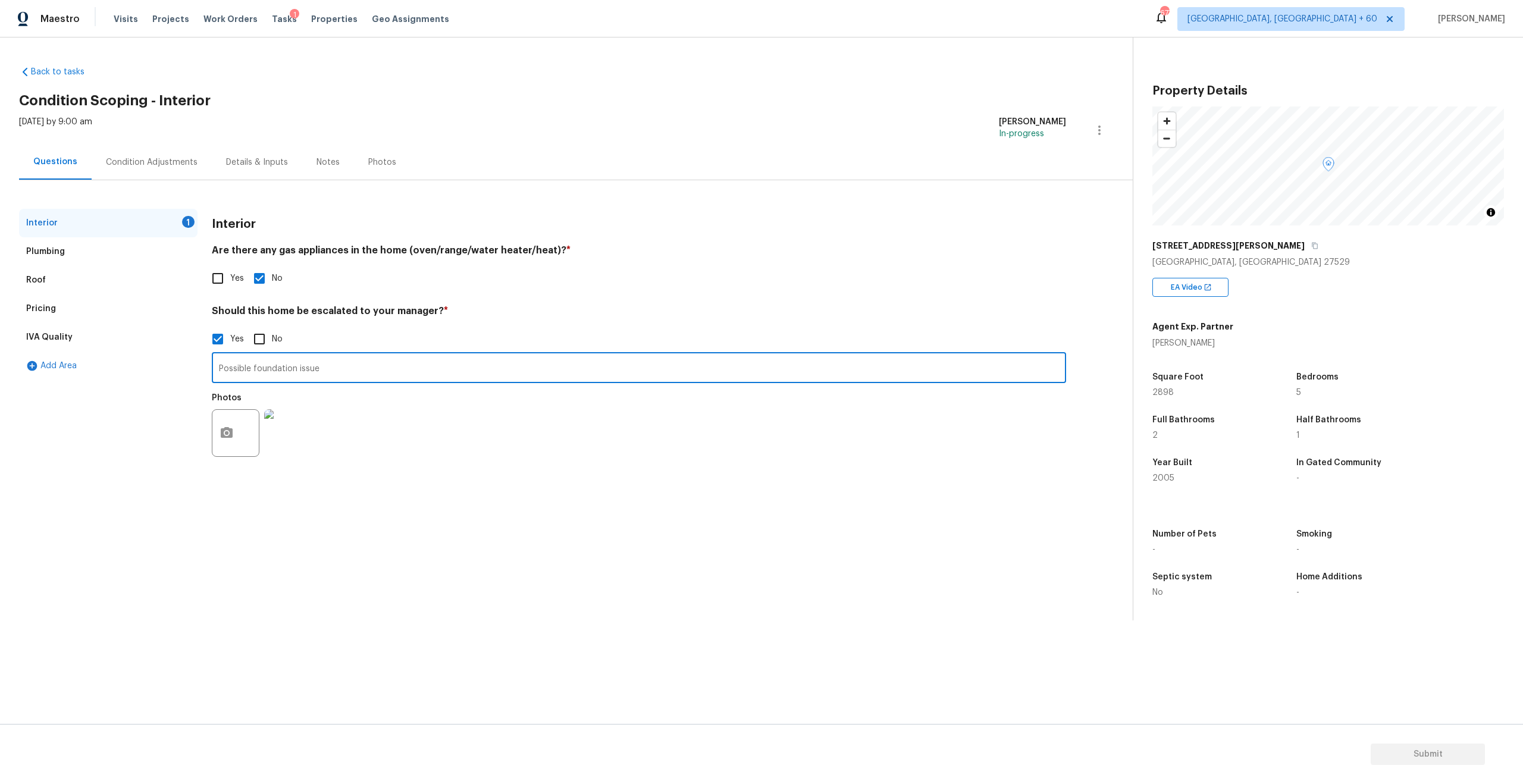
type input "Possible foundation issue"
click at [474, 504] on section "Back to tasks Condition Scoping - Interior [DATE] by 9:00 am [PERSON_NAME] In-p…" at bounding box center [576, 338] width 1114 height 564
click at [67, 341] on div "IVA Quality" at bounding box center [49, 337] width 47 height 12
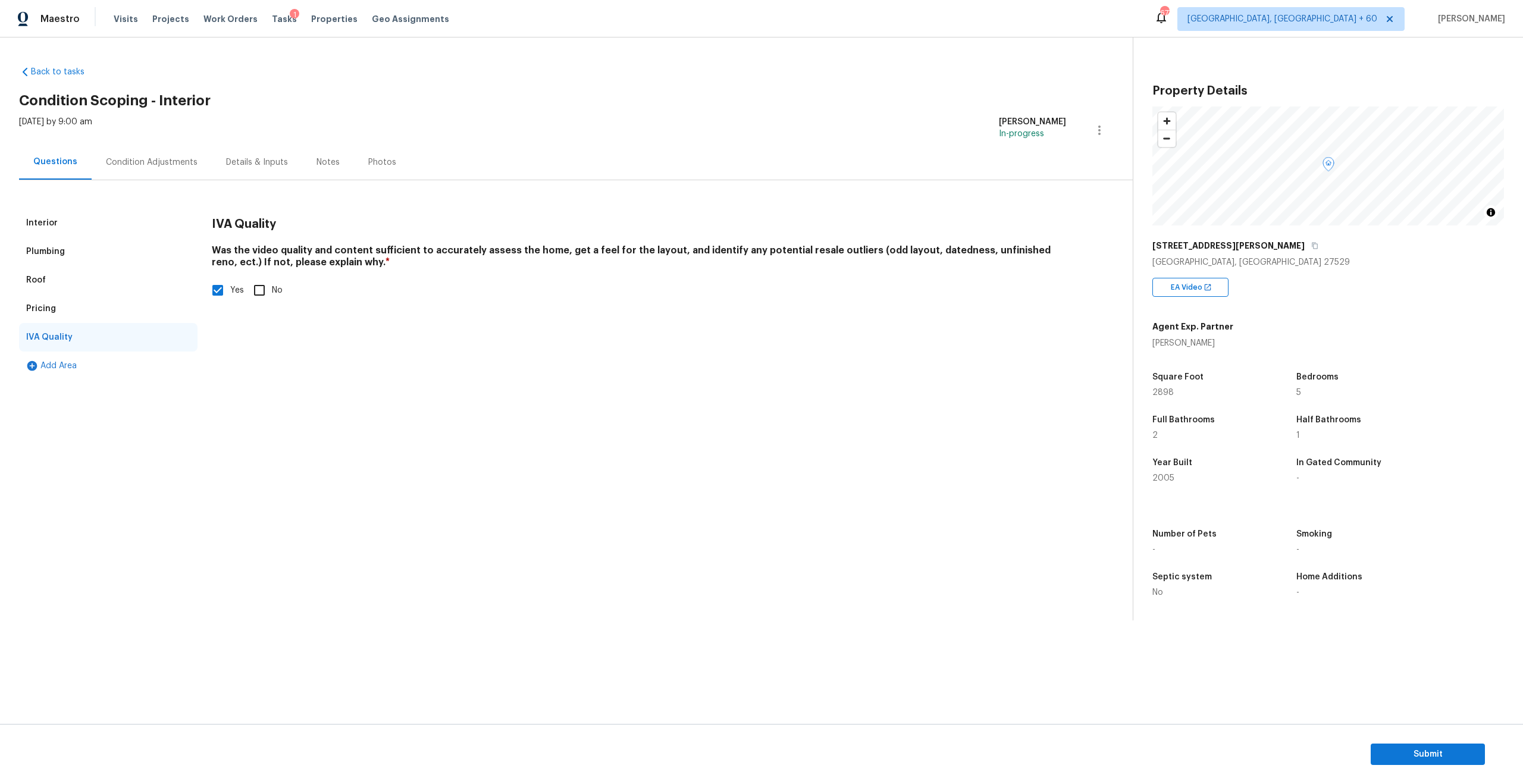
click at [37, 278] on div "Roof" at bounding box center [36, 280] width 20 height 12
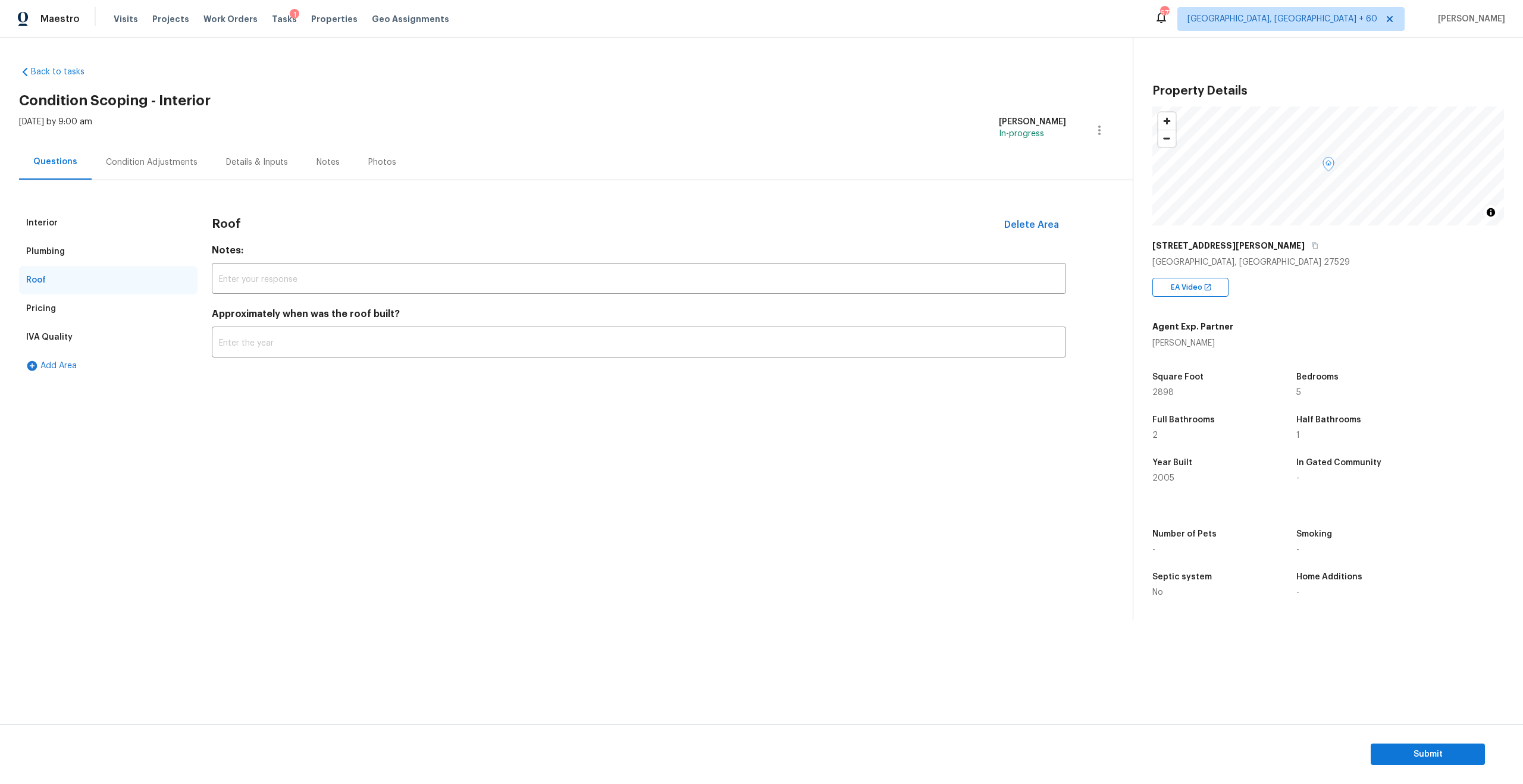
click at [37, 248] on div "Plumbing" at bounding box center [45, 252] width 39 height 12
click at [37, 225] on div "Interior" at bounding box center [42, 223] width 31 height 12
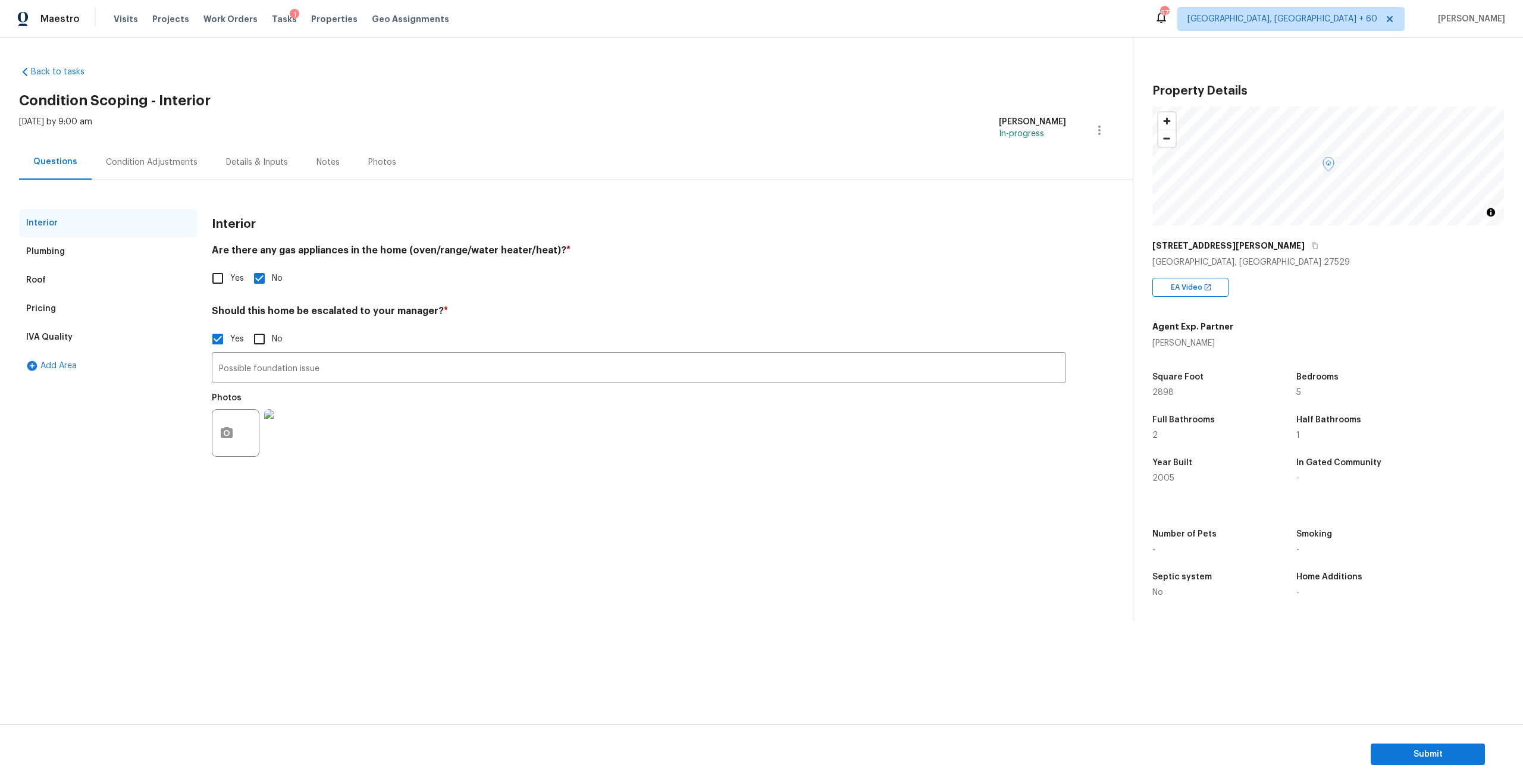
click at [35, 300] on div "Pricing" at bounding box center [108, 308] width 178 height 29
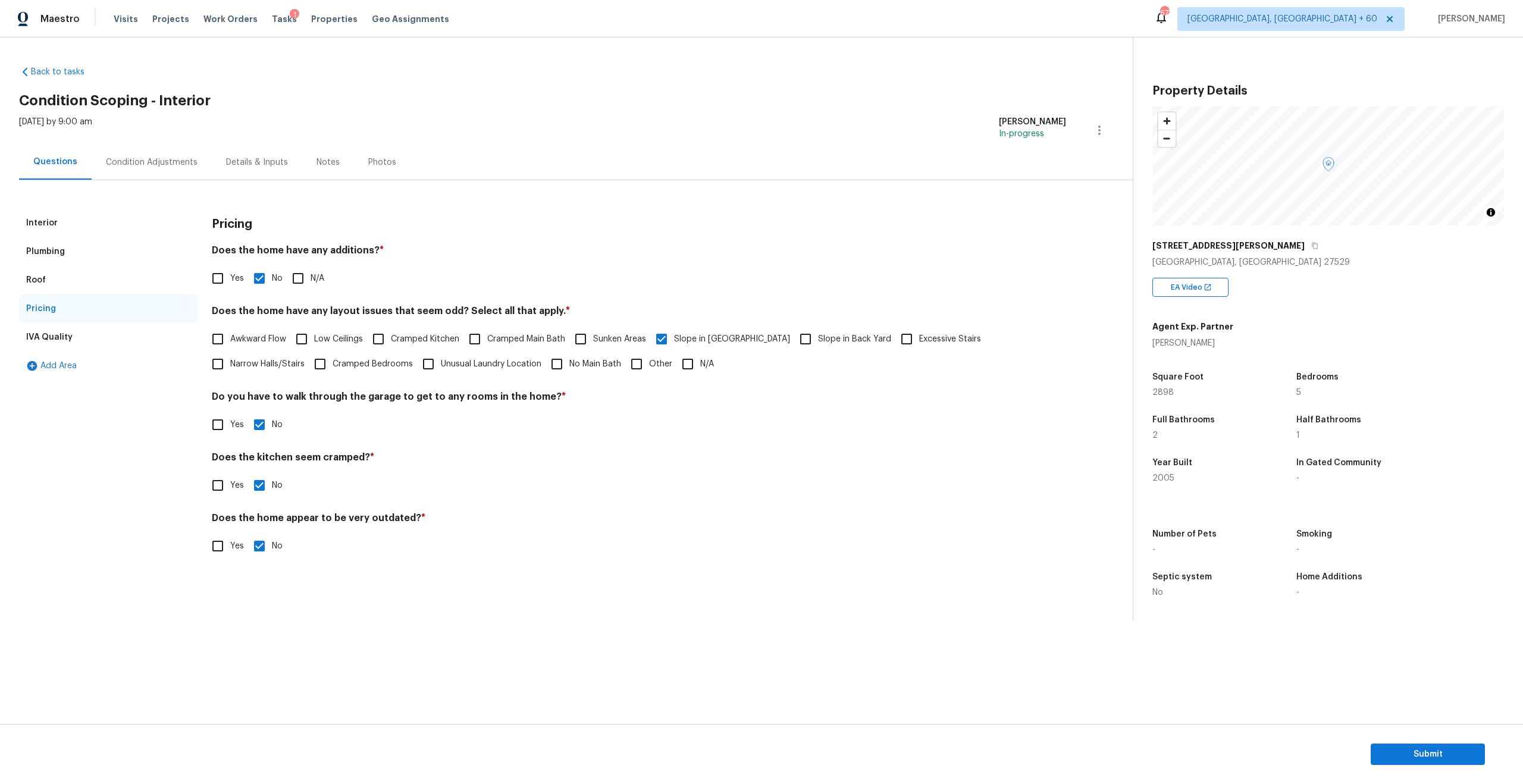
click at [40, 325] on div "IVA Quality" at bounding box center [108, 337] width 178 height 29
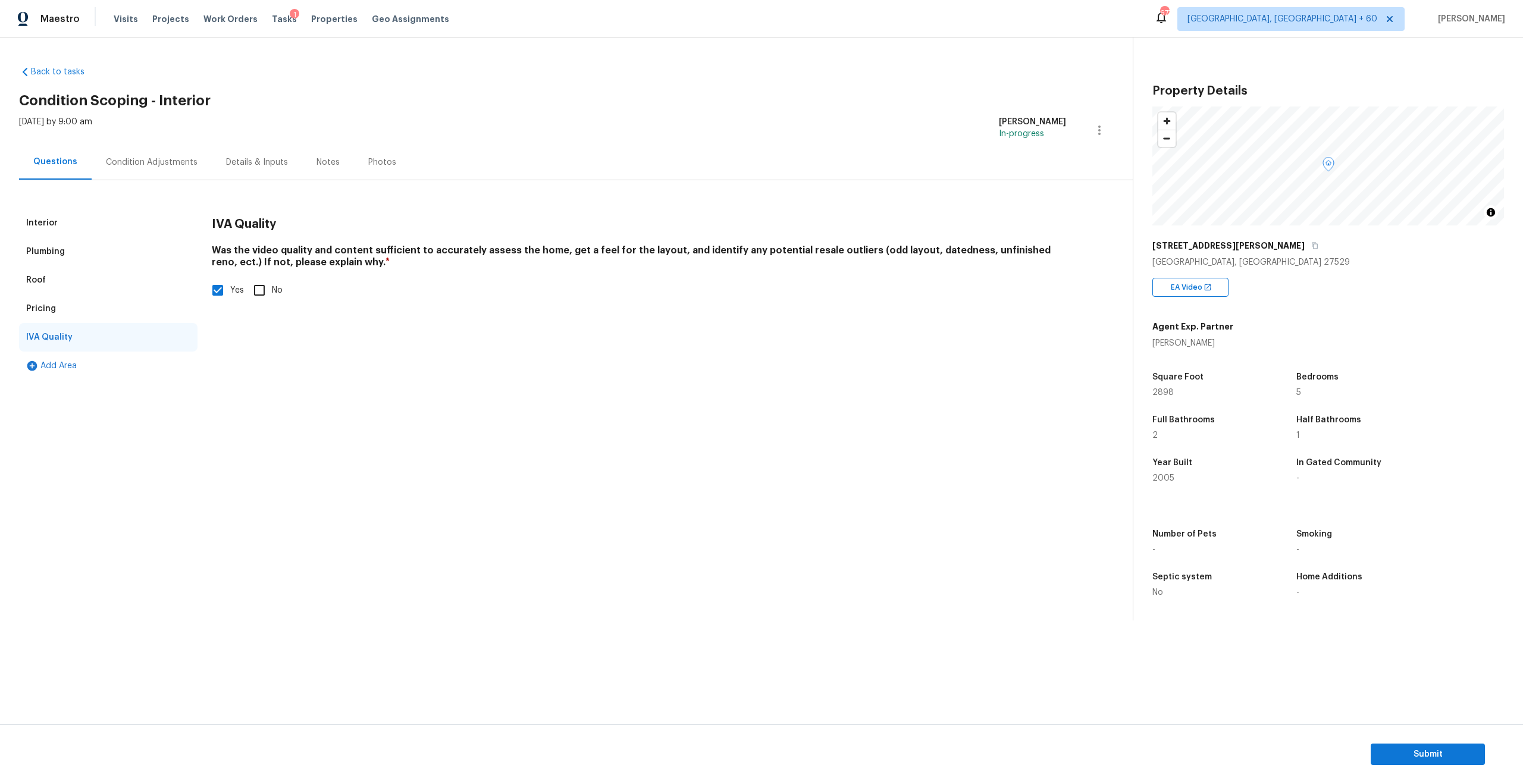
click at [55, 307] on div "Pricing" at bounding box center [108, 308] width 178 height 29
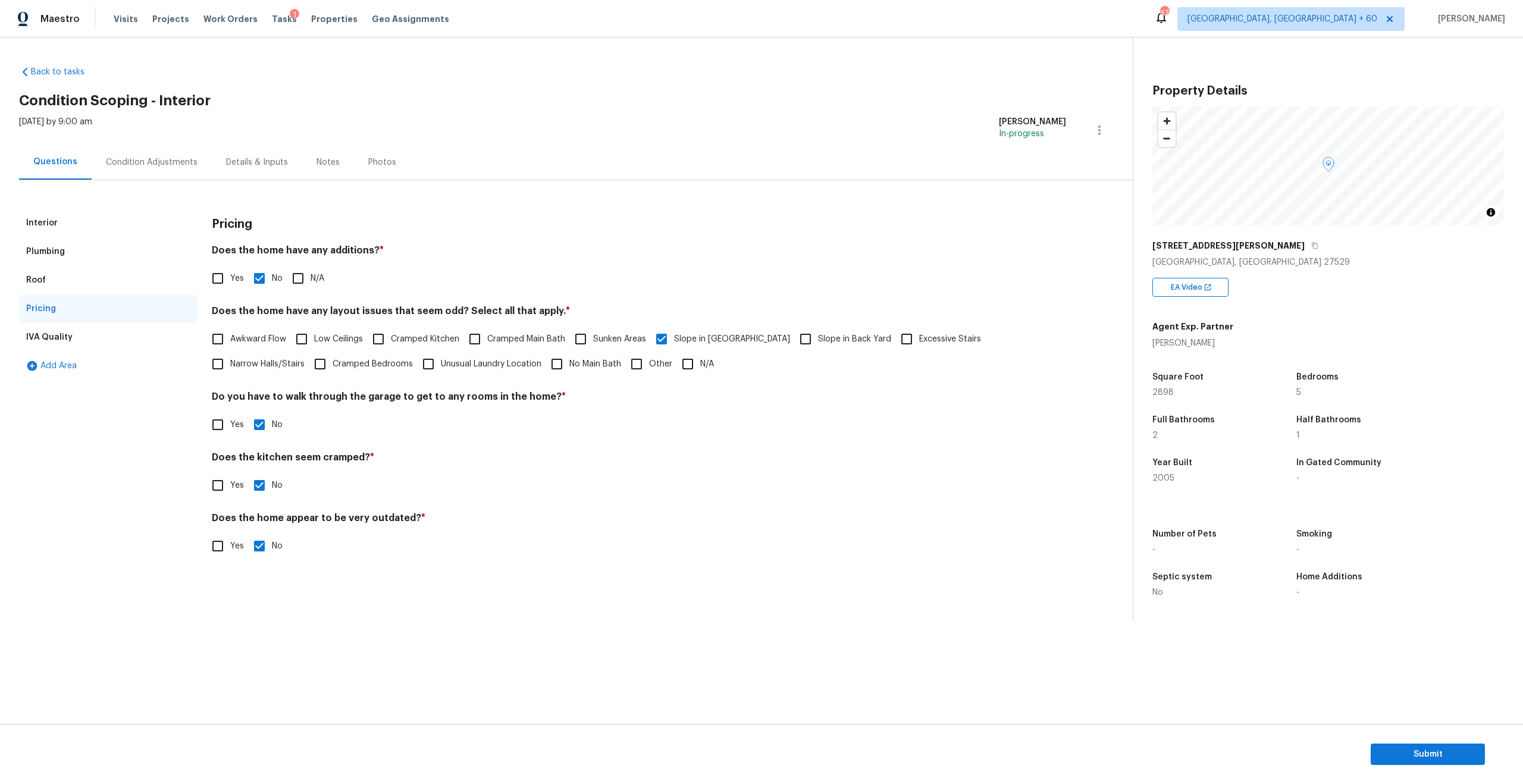
click at [67, 337] on div "IVA Quality" at bounding box center [49, 337] width 47 height 12
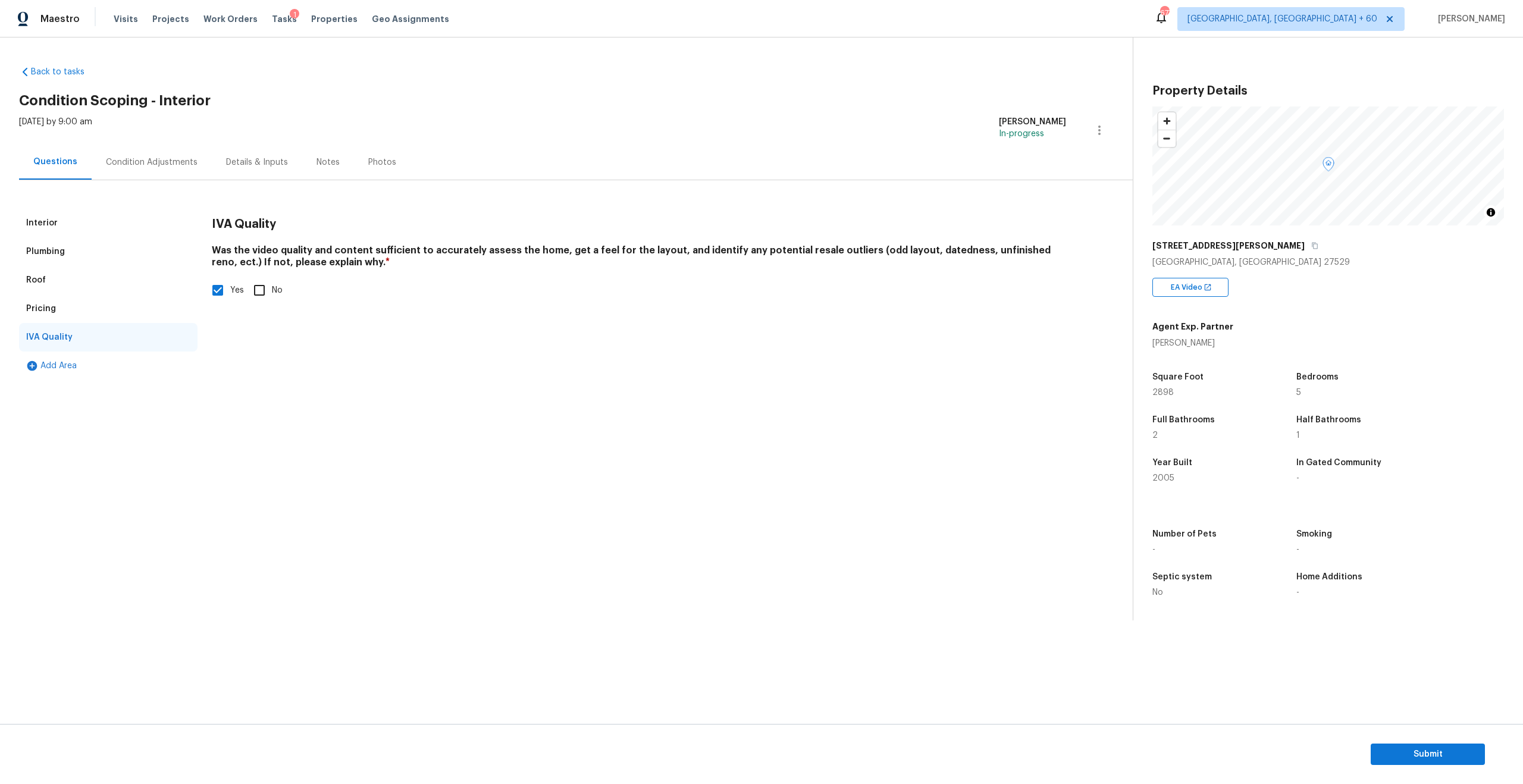
click at [53, 315] on div "Pricing" at bounding box center [108, 308] width 178 height 29
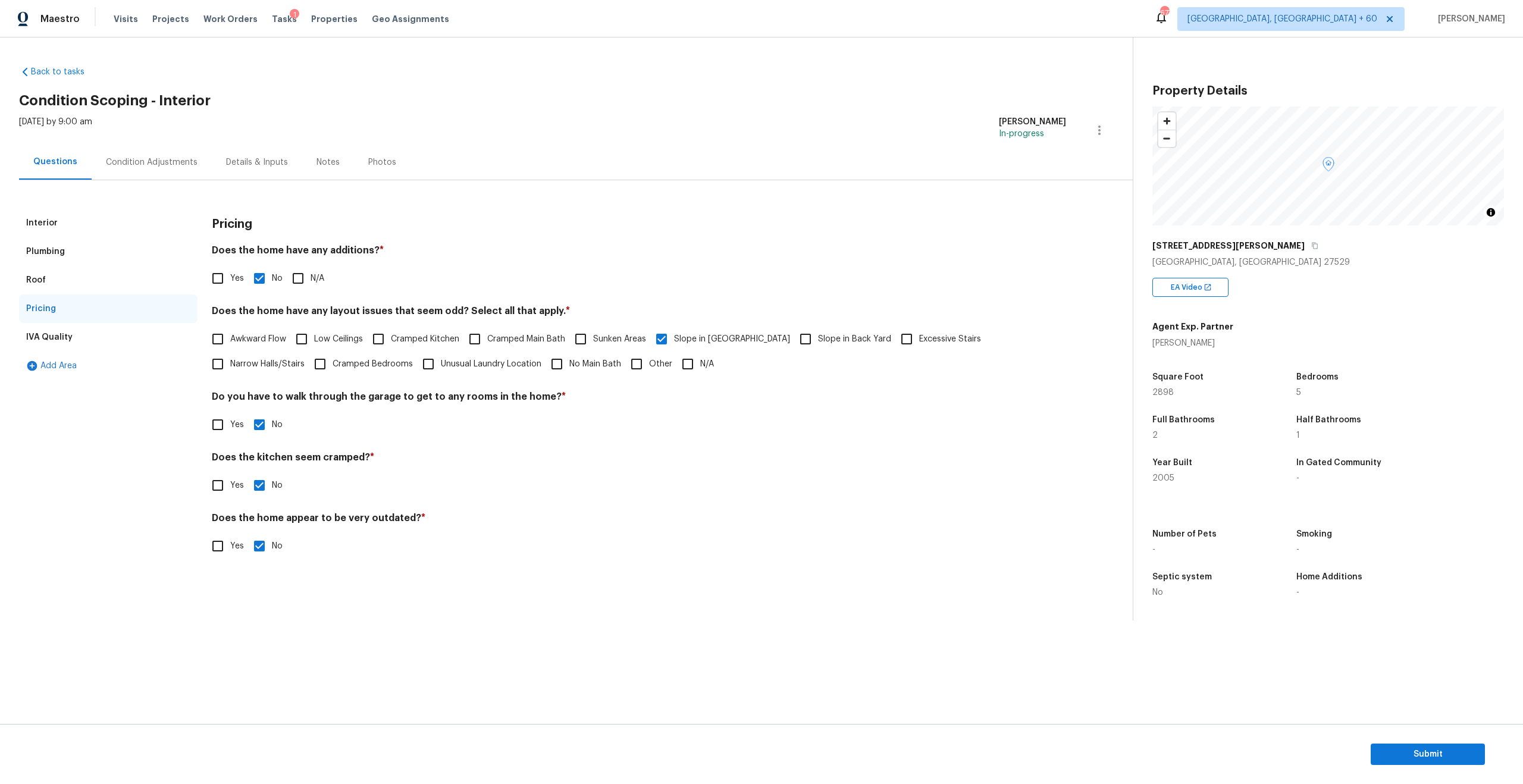
click at [42, 274] on div "Roof" at bounding box center [36, 280] width 20 height 12
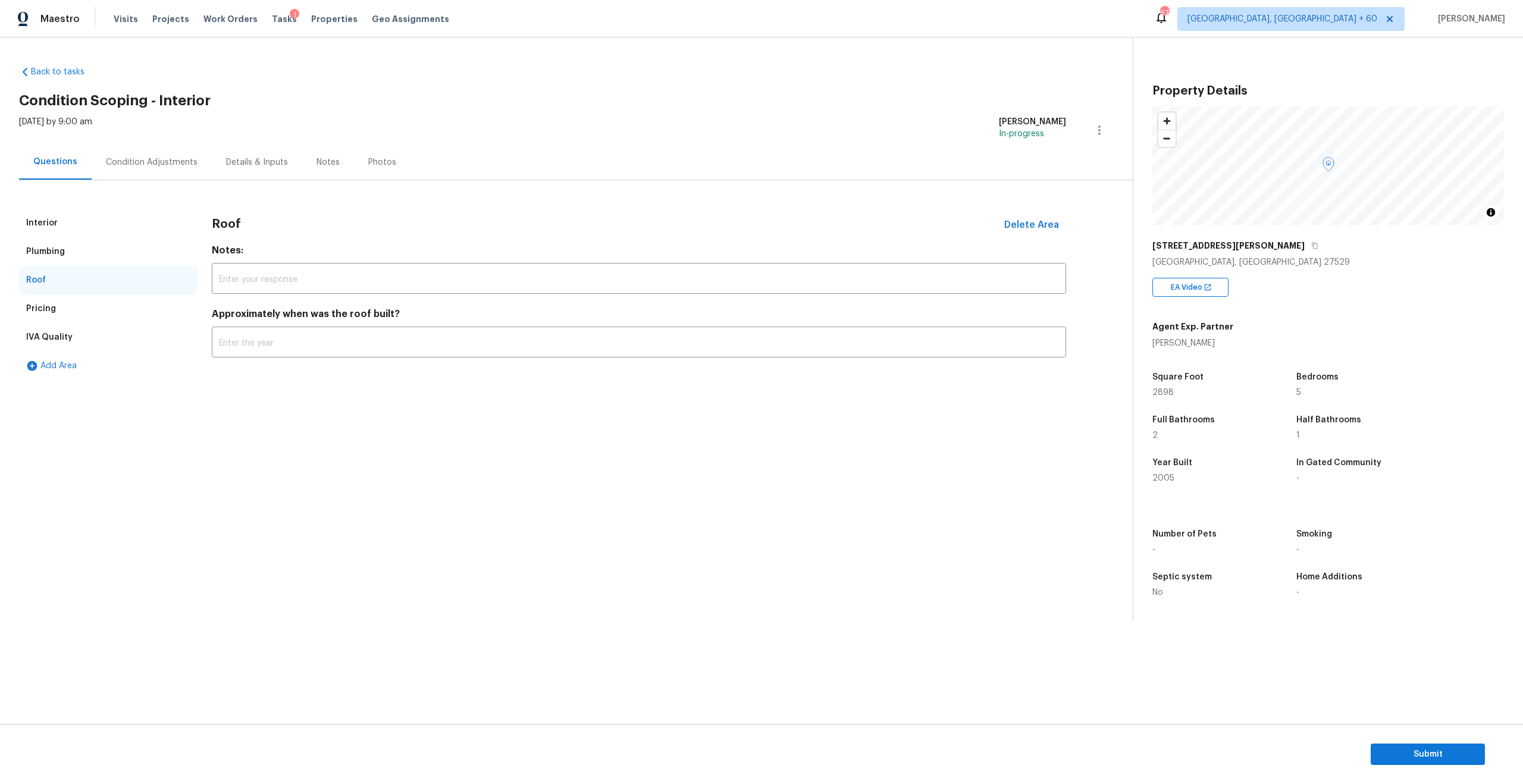
click at [38, 253] on div "Plumbing" at bounding box center [45, 252] width 39 height 12
click at [38, 234] on div "Interior" at bounding box center [108, 223] width 178 height 29
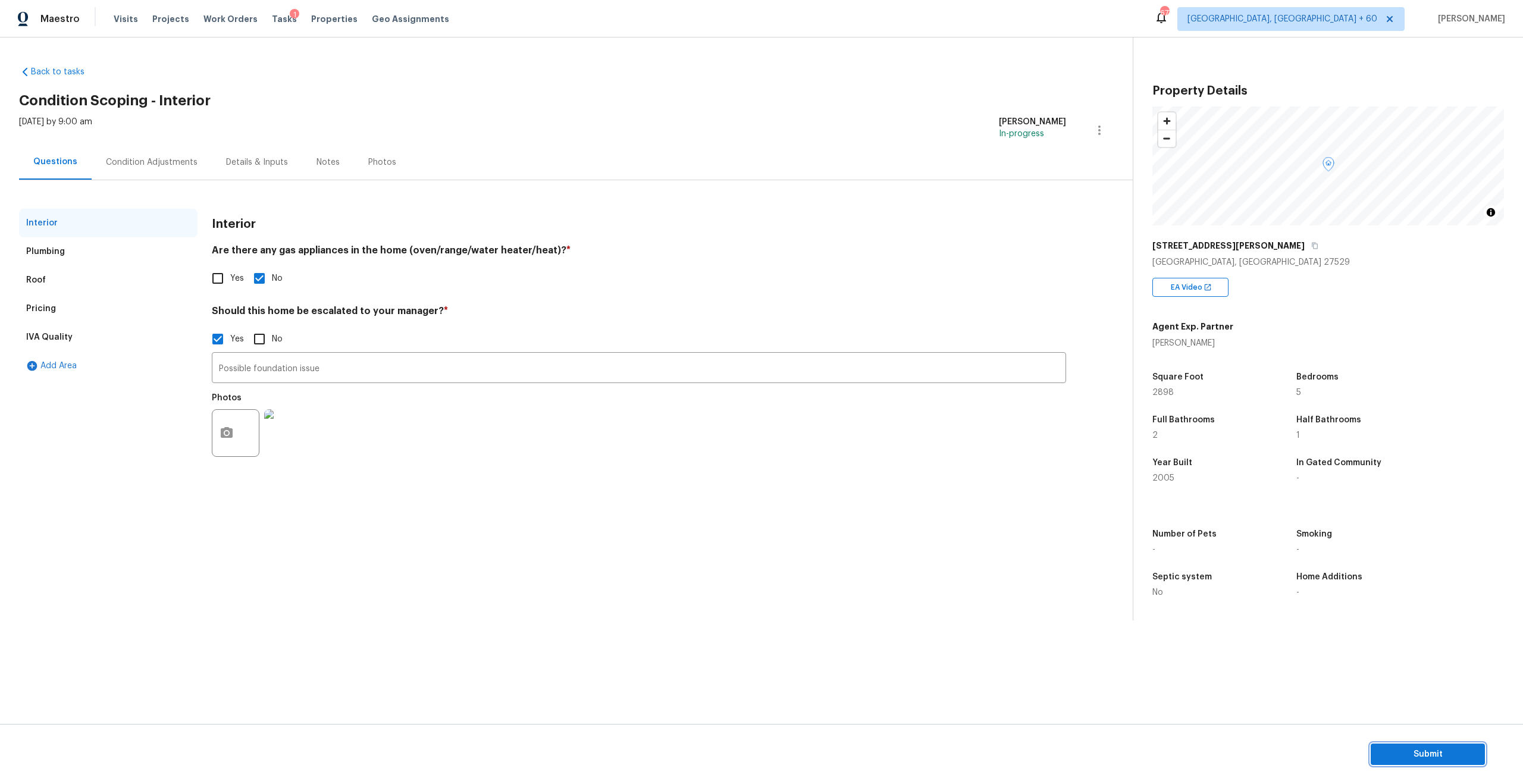
click at [1437, 753] on span "Submit" at bounding box center [1427, 754] width 95 height 15
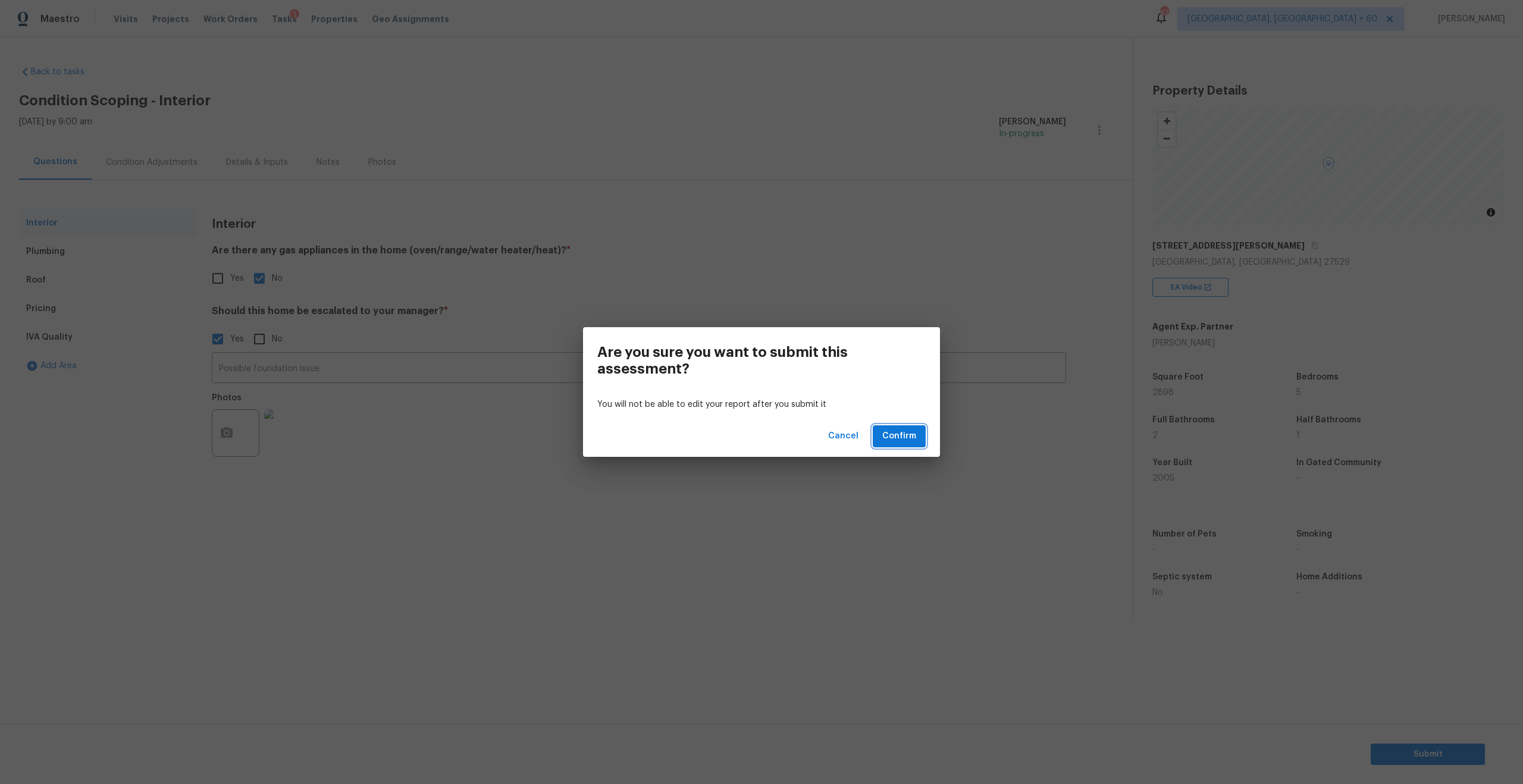
click at [906, 444] on button "Confirm" at bounding box center [899, 436] width 53 height 22
